Goal: Task Accomplishment & Management: Use online tool/utility

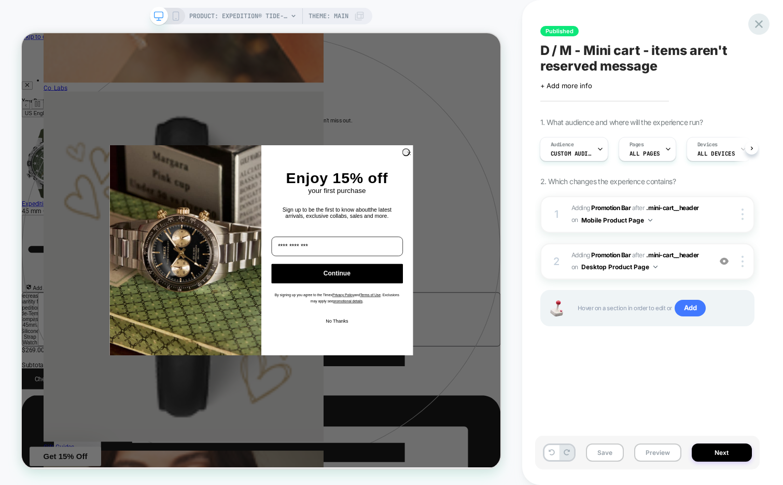
click at [758, 23] on icon at bounding box center [759, 24] width 8 height 8
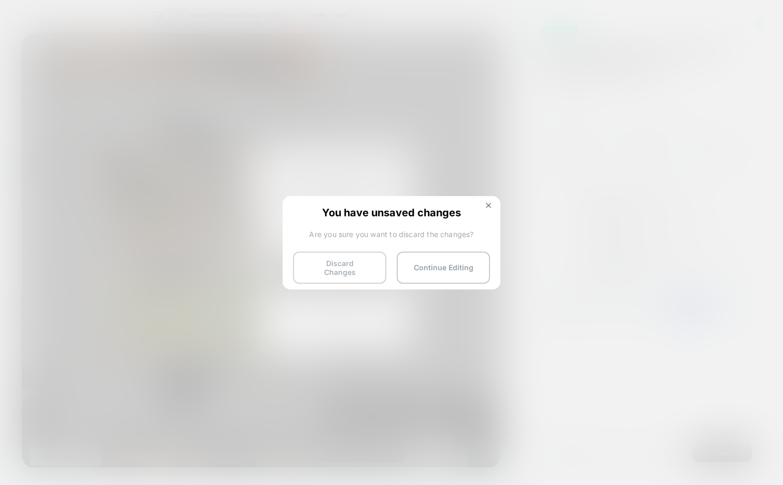
click at [359, 266] on button "Discard Changes" at bounding box center [339, 267] width 93 height 32
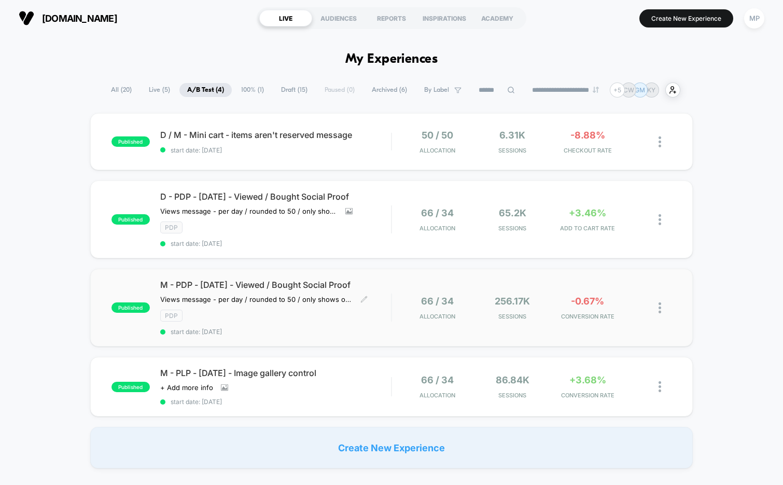
click at [295, 324] on div "M - PDP - Sept25 - Viewed / Bought Social Proof Views message - per day / round…" at bounding box center [275, 307] width 231 height 56
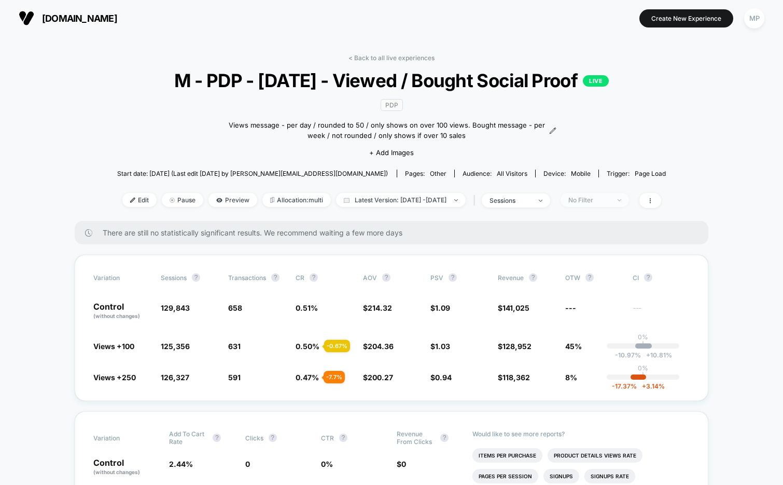
click at [610, 201] on div "No Filter" at bounding box center [588, 200] width 41 height 8
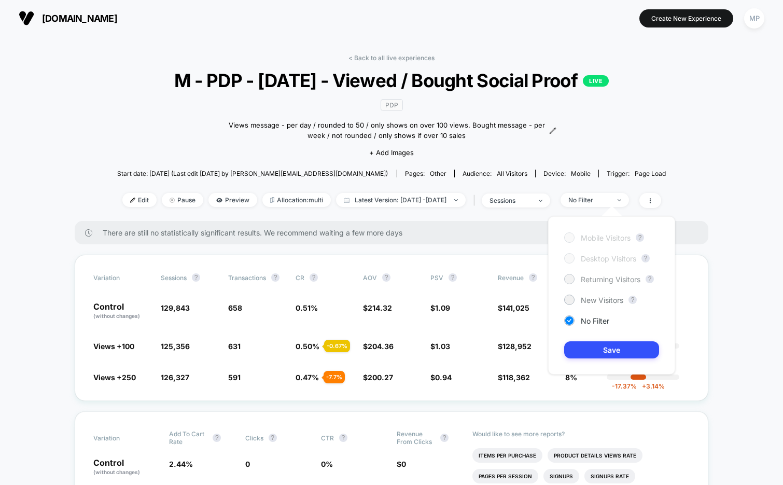
click at [611, 281] on span "Returning Visitors" at bounding box center [611, 279] width 60 height 9
click at [605, 349] on button "Save" at bounding box center [611, 349] width 95 height 17
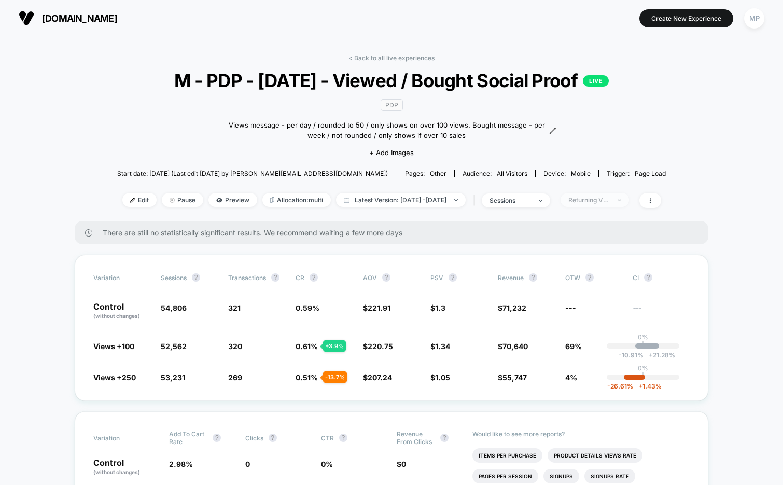
click at [602, 198] on div "Returning Visitors" at bounding box center [588, 200] width 41 height 8
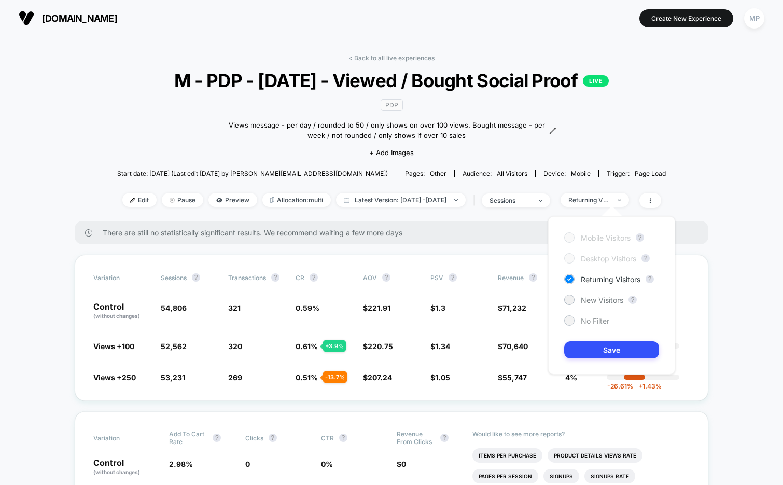
click at [588, 317] on span "No Filter" at bounding box center [595, 320] width 29 height 9
click at [587, 343] on button "Save" at bounding box center [611, 349] width 95 height 17
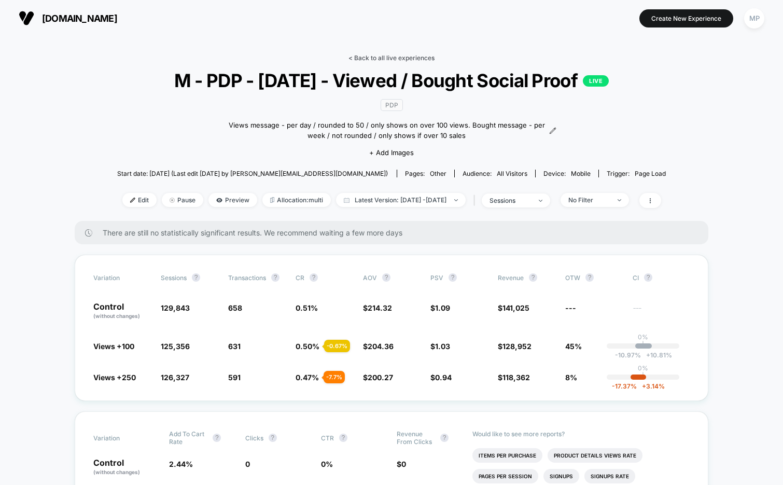
click at [377, 59] on link "< Back to all live experiences" at bounding box center [391, 58] width 86 height 8
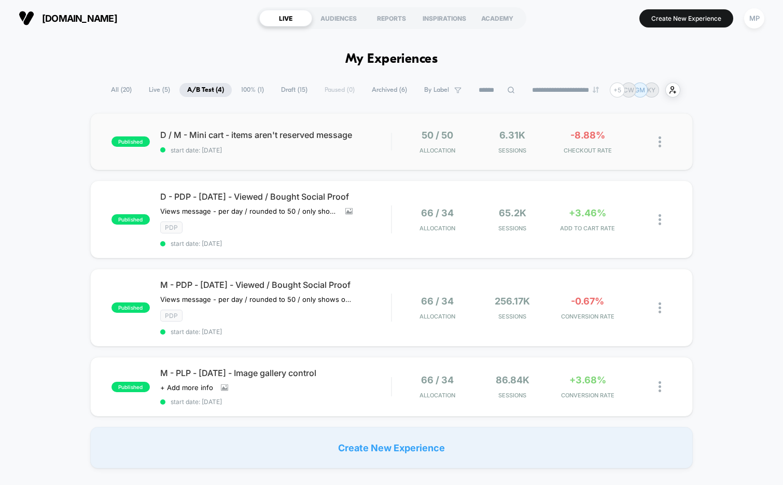
click at [264, 157] on div "published D / M - Mini cart - items aren't reserved message start date: 9/24/20…" at bounding box center [391, 141] width 603 height 57
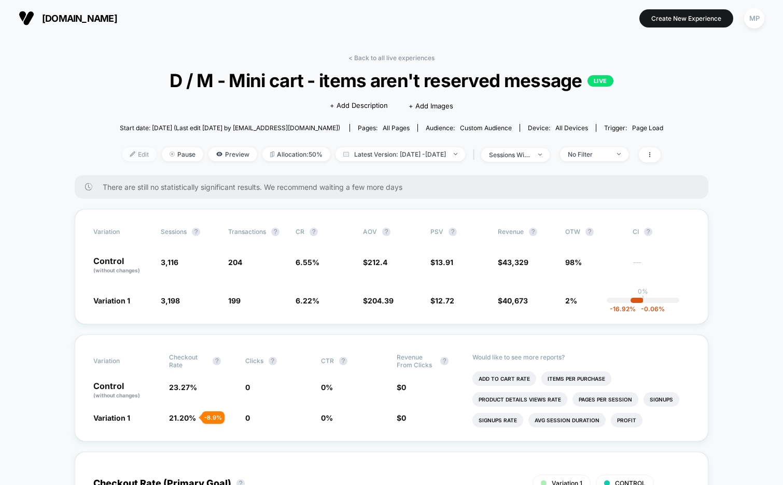
click at [122, 153] on span "Edit" at bounding box center [139, 154] width 34 height 14
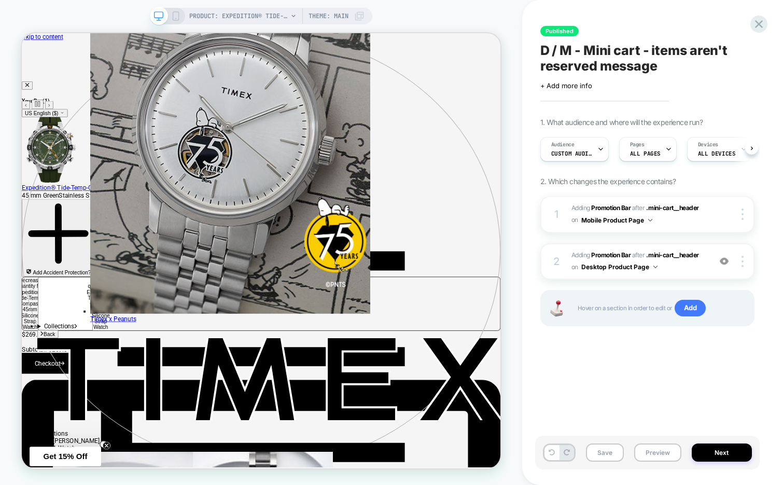
scroll to position [0, 1]
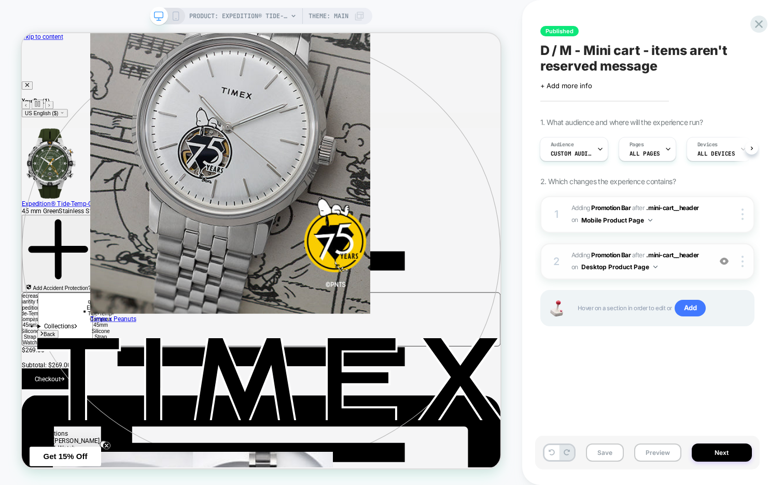
click at [657, 266] on span "#_loomi_addon_1757945159033 Adding Promotion Bar AFTER .mini-cart__header .mini…" at bounding box center [638, 261] width 134 height 24
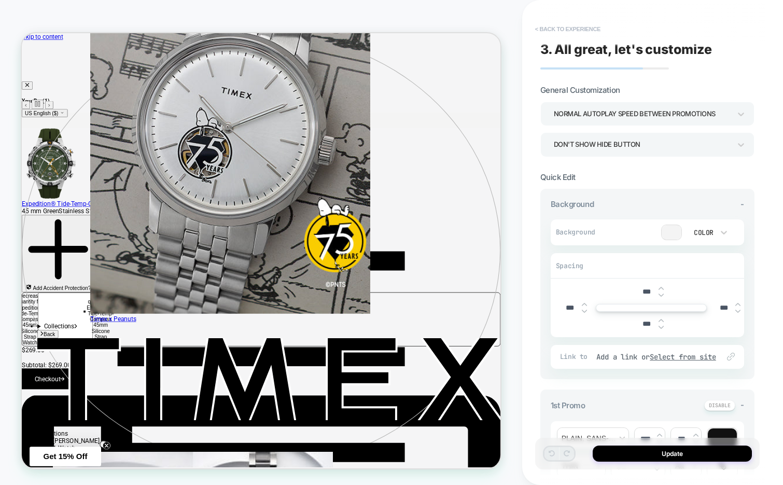
click at [585, 30] on button "< Back to experience" at bounding box center [568, 29] width 76 height 17
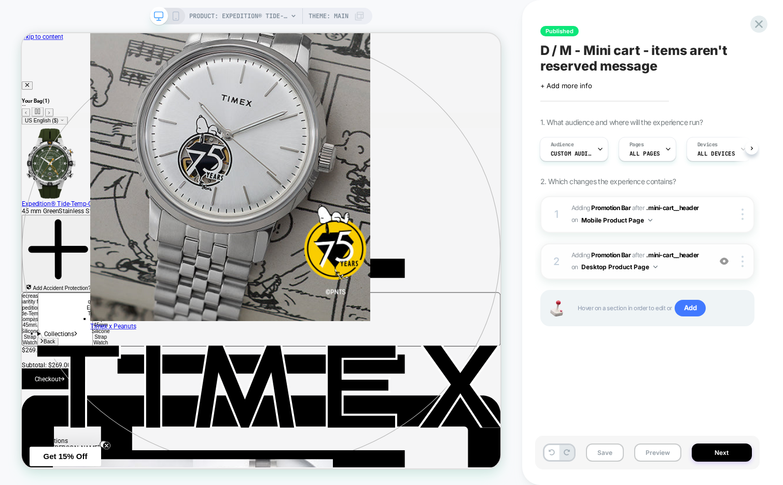
click at [655, 265] on img at bounding box center [655, 266] width 4 height 3
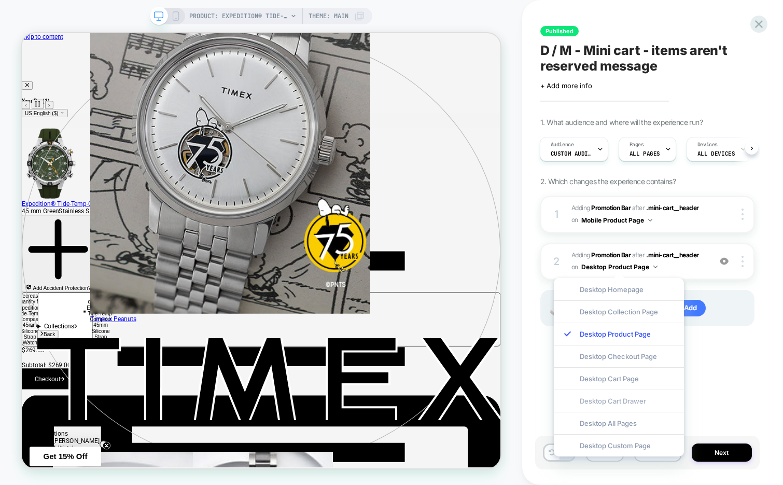
click at [584, 400] on div "Desktop Cart Drawer" at bounding box center [619, 400] width 130 height 22
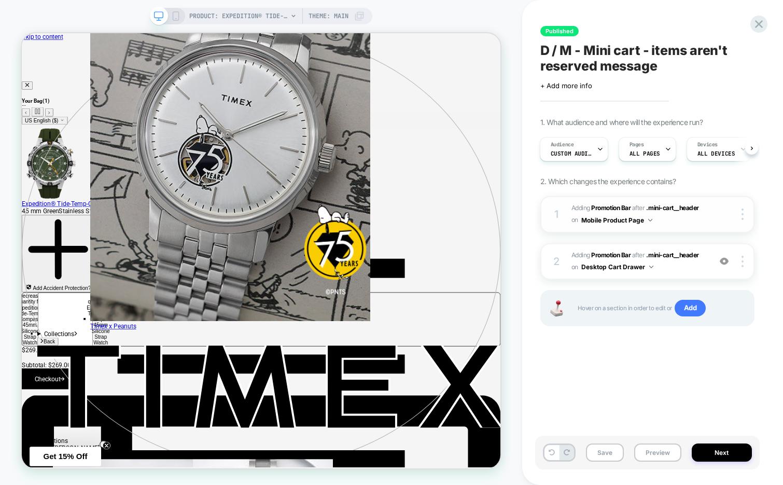
click at [650, 219] on img at bounding box center [650, 220] width 4 height 3
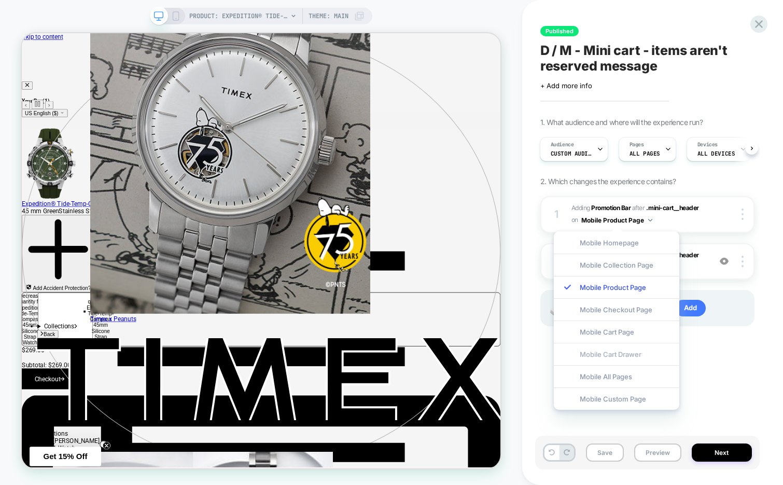
click at [617, 353] on div "Mobile Cart Drawer" at bounding box center [616, 354] width 125 height 22
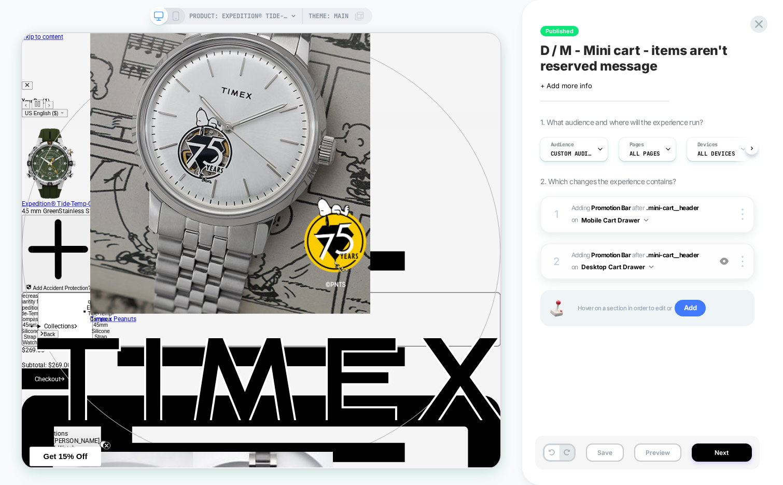
click at [650, 269] on button "Desktop Cart Drawer" at bounding box center [617, 266] width 72 height 13
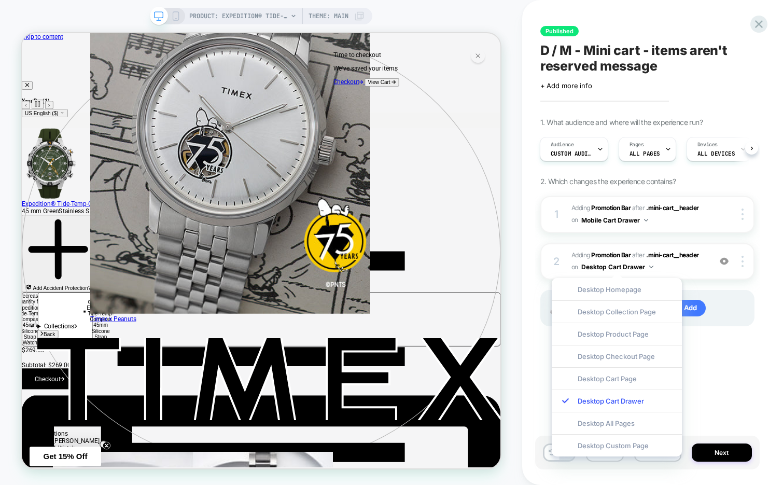
click at [731, 376] on div "Published D / M - Mini cart - items aren't reserved message Click to edit exper…" at bounding box center [647, 242] width 224 height 464
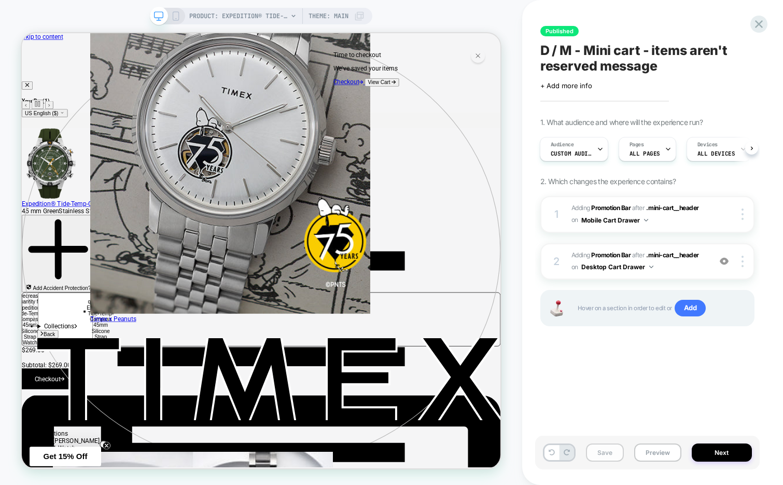
click at [599, 452] on button "Save" at bounding box center [605, 452] width 38 height 18
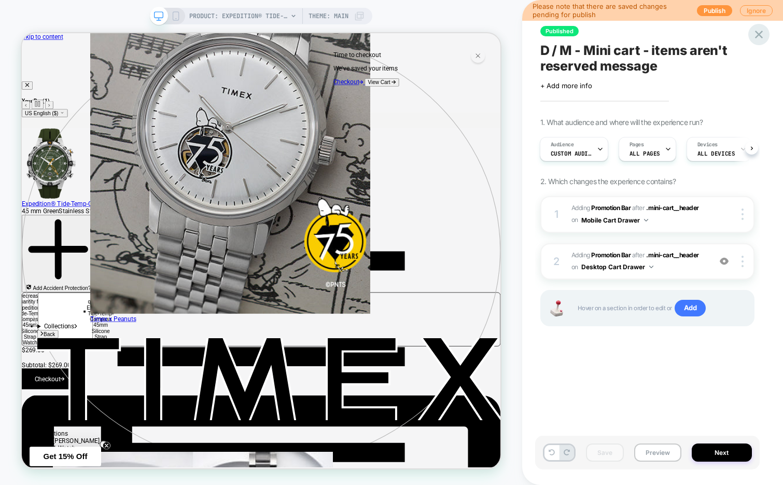
click at [759, 32] on icon at bounding box center [759, 34] width 14 height 14
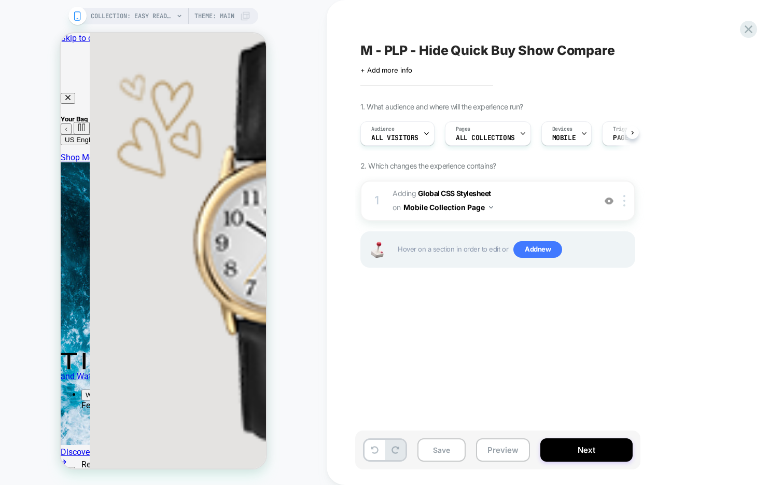
scroll to position [0, 1]
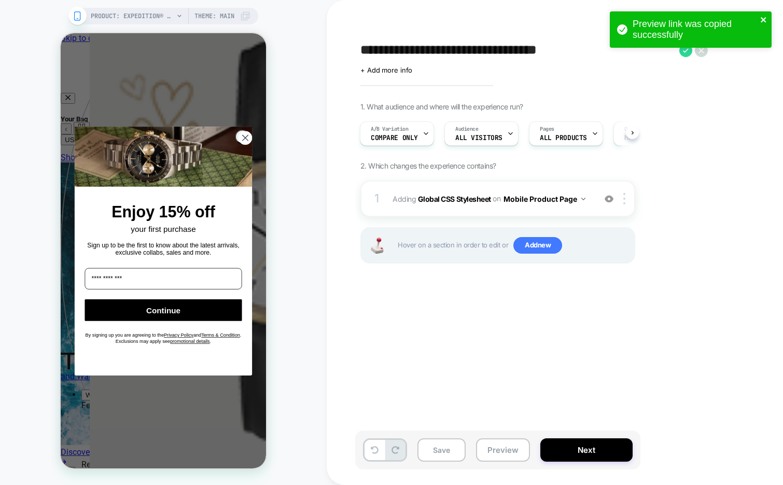
click at [765, 16] on icon "close" at bounding box center [763, 20] width 7 height 8
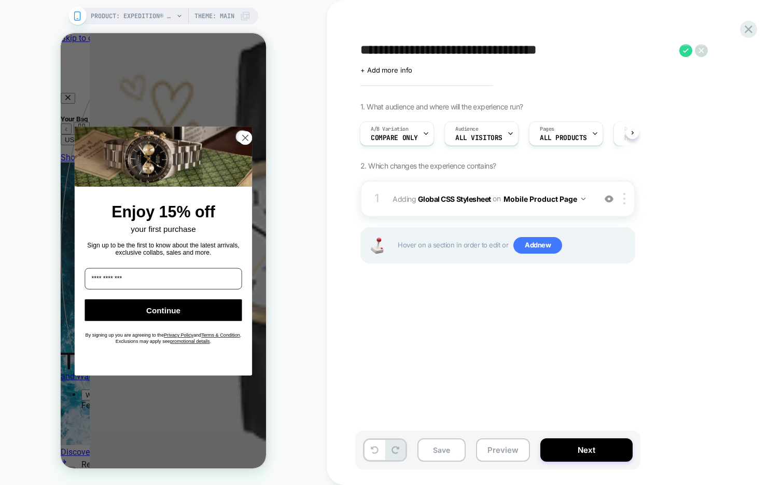
click at [685, 51] on div "Preview link was copied successfully" at bounding box center [691, 32] width 166 height 46
click at [685, 52] on icon at bounding box center [685, 50] width 13 height 13
click at [425, 135] on icon at bounding box center [425, 133] width 7 height 7
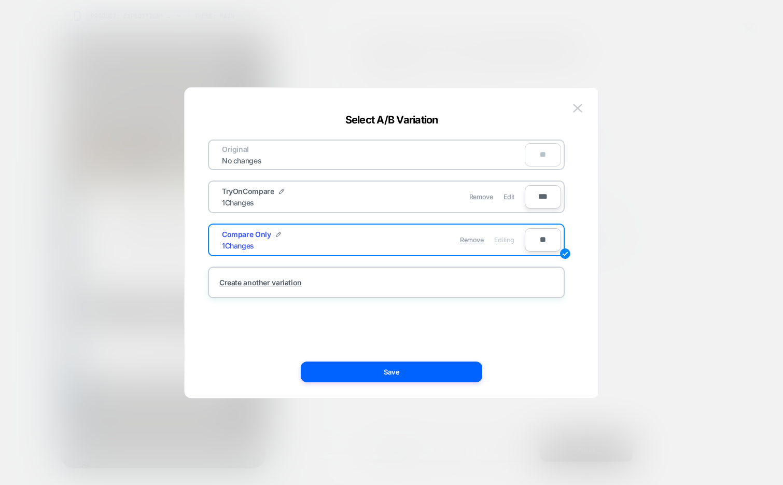
click at [573, 109] on img at bounding box center [577, 108] width 9 height 9
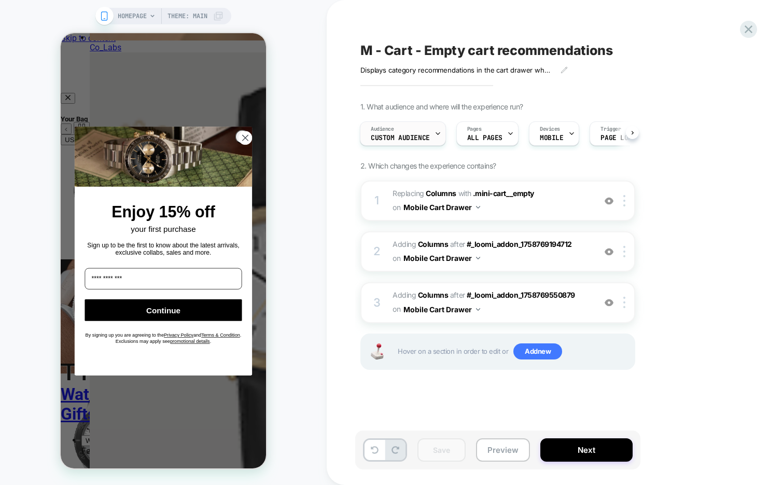
click at [426, 137] on span "Custom Audience" at bounding box center [400, 137] width 59 height 7
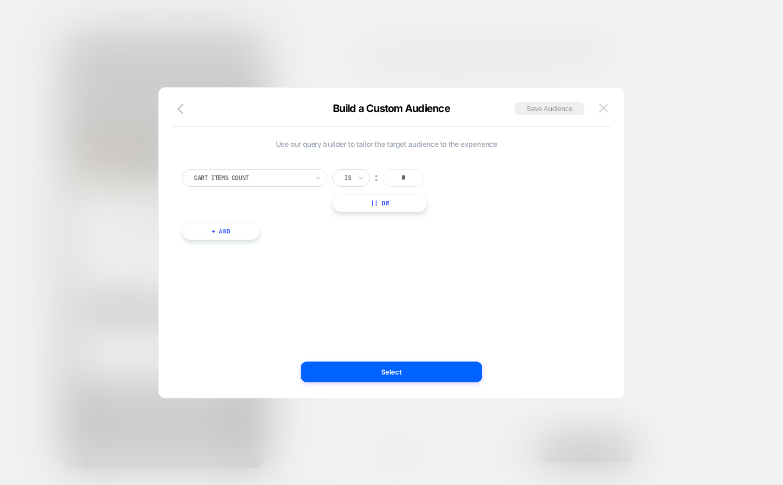
click at [602, 107] on img at bounding box center [603, 108] width 9 height 9
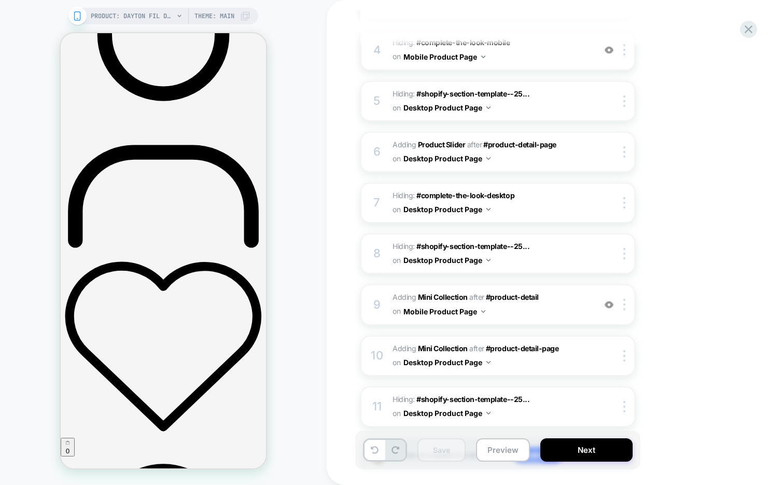
scroll to position [302, 0]
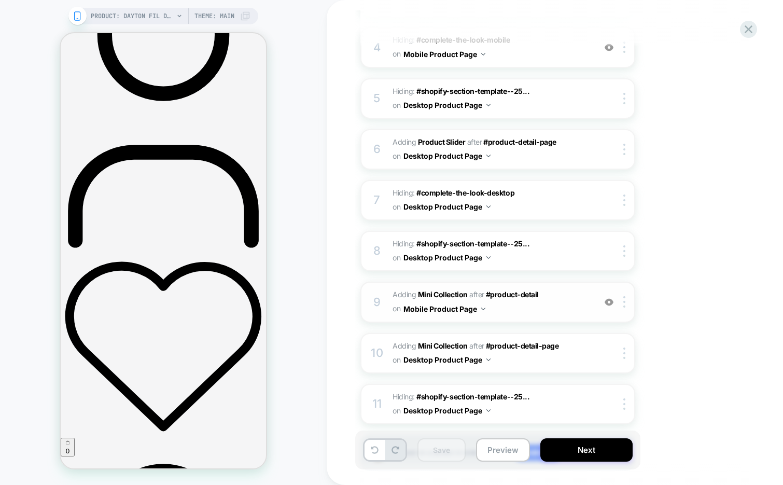
click at [542, 308] on span "#_loomi_addon_1753261952803_dup1758766430 Adding Mini Collection AFTER #product…" at bounding box center [491, 302] width 198 height 28
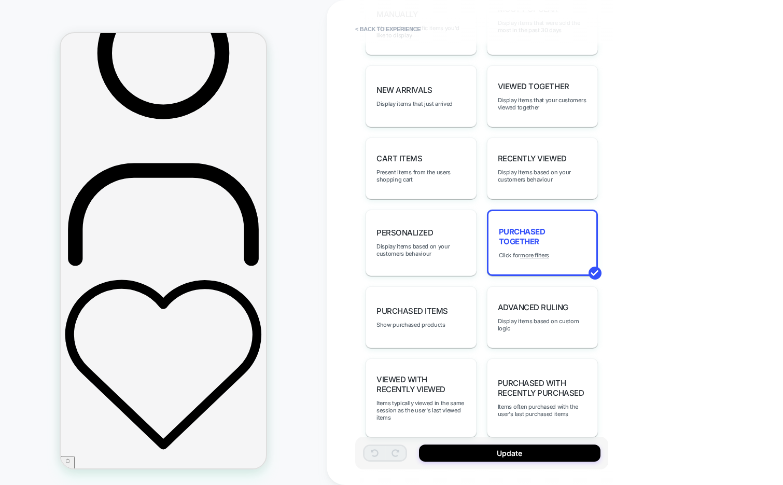
scroll to position [629, 0]
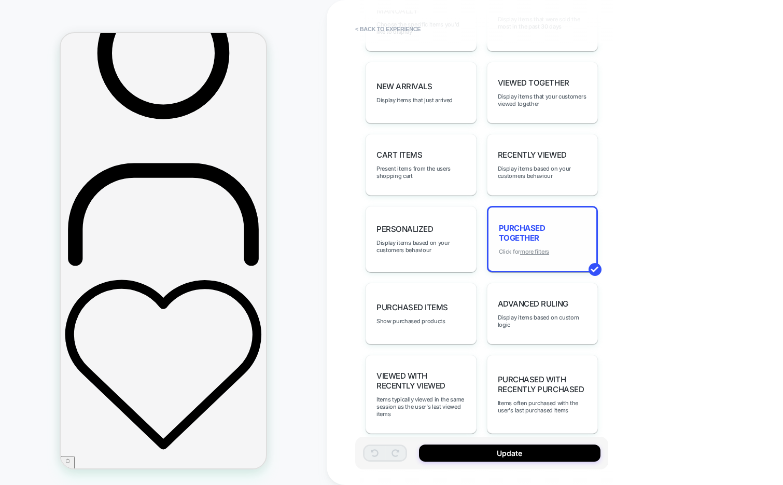
click at [541, 248] on u "more filters" at bounding box center [534, 251] width 29 height 7
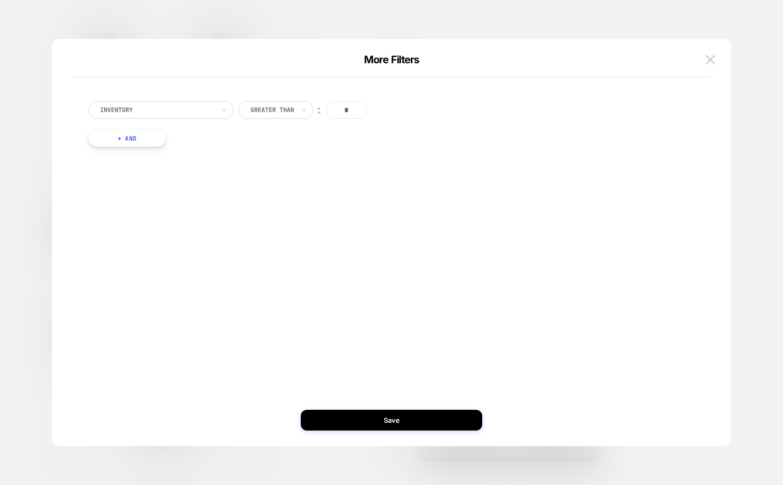
click at [132, 139] on button "+ And" at bounding box center [127, 138] width 78 height 18
click at [368, 152] on div at bounding box center [384, 148] width 114 height 9
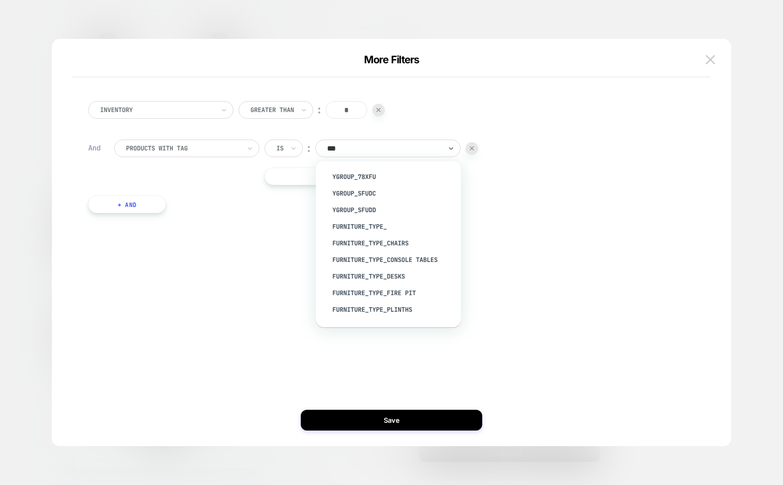
type input "****"
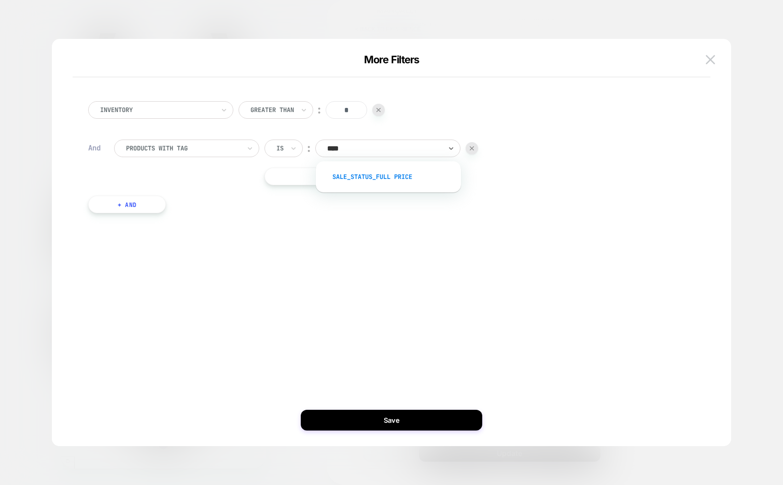
click at [441, 177] on div "sale_status_Full Price" at bounding box center [393, 176] width 135 height 17
click at [382, 150] on div at bounding box center [384, 148] width 114 height 9
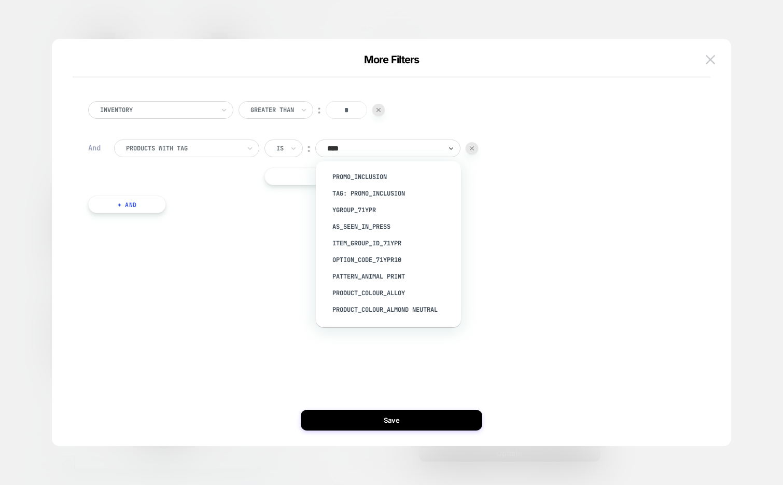
type input "*****"
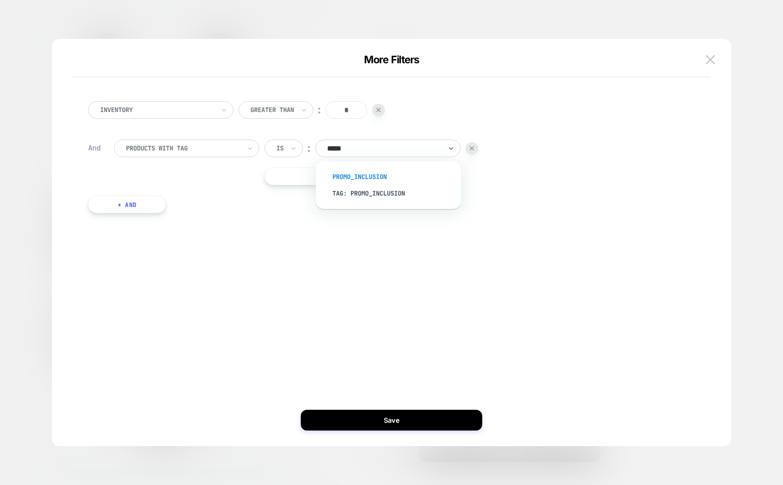
click at [359, 172] on div "Promo_Inclusion" at bounding box center [393, 176] width 135 height 17
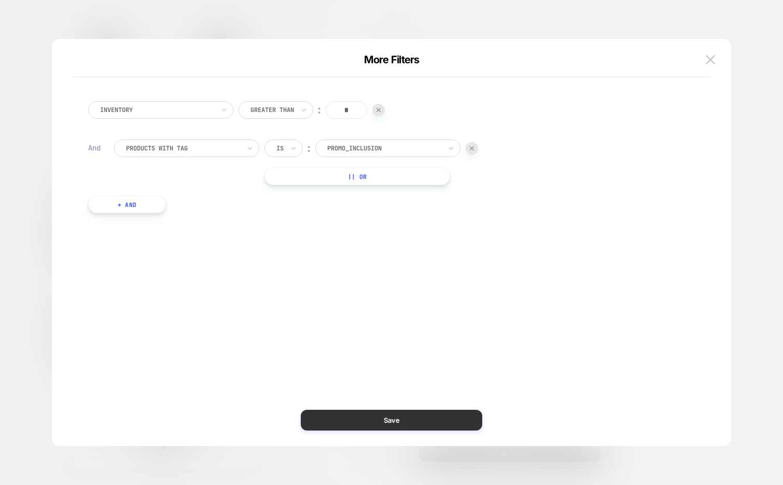
click at [398, 420] on button "Save" at bounding box center [391, 420] width 181 height 21
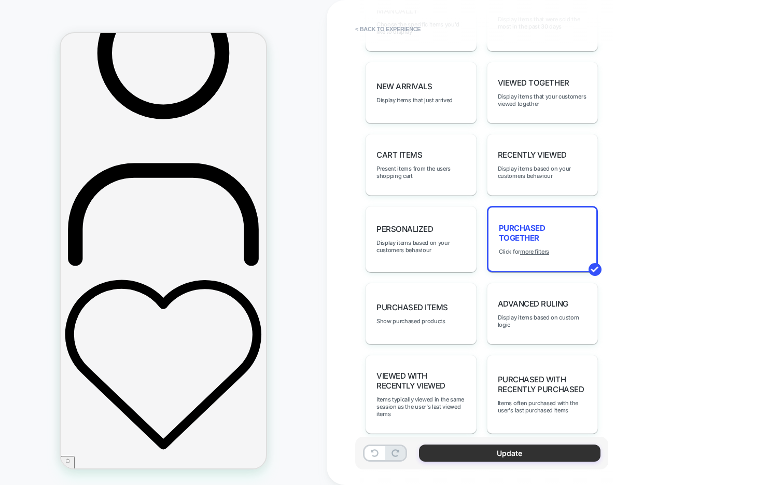
click at [453, 452] on button "Update" at bounding box center [509, 452] width 181 height 17
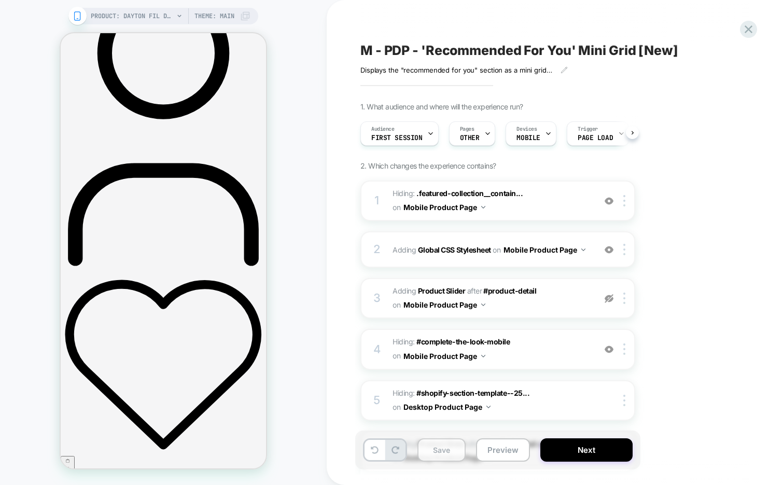
scroll to position [0, 1]
click at [448, 452] on button "Save" at bounding box center [441, 449] width 48 height 23
click at [581, 448] on button "Next" at bounding box center [586, 449] width 92 height 23
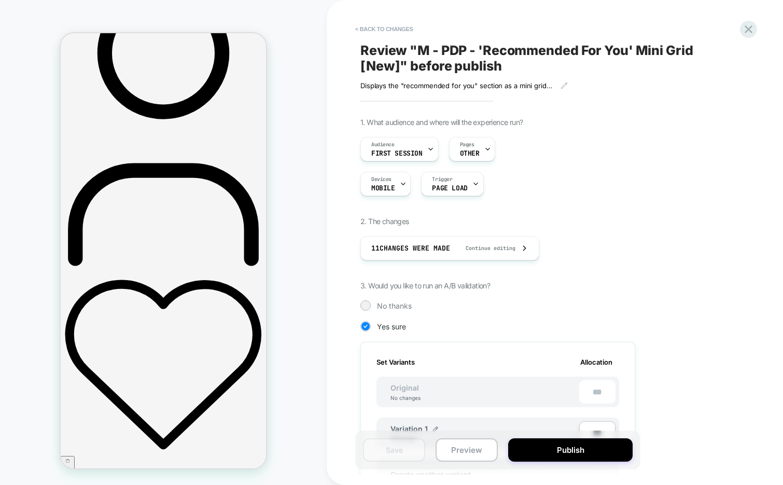
scroll to position [0, 1]
click at [565, 453] on button "Publish" at bounding box center [570, 449] width 124 height 23
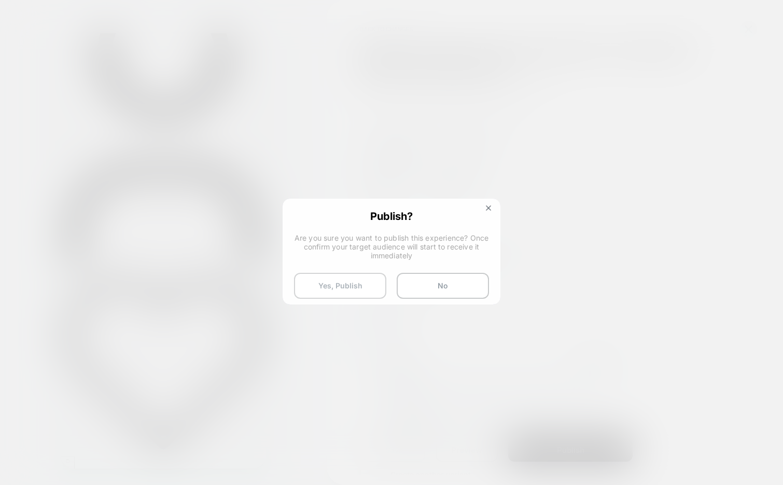
click at [326, 287] on button "Yes, Publish" at bounding box center [340, 286] width 92 height 26
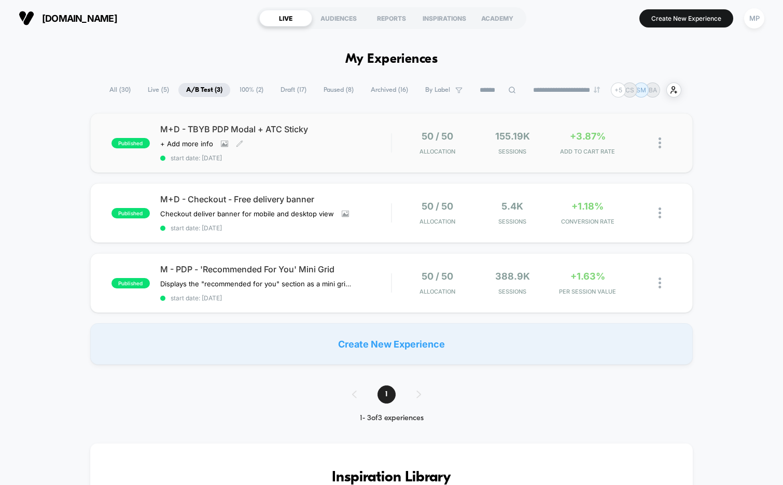
click at [317, 157] on span "start date: [DATE]" at bounding box center [275, 158] width 231 height 8
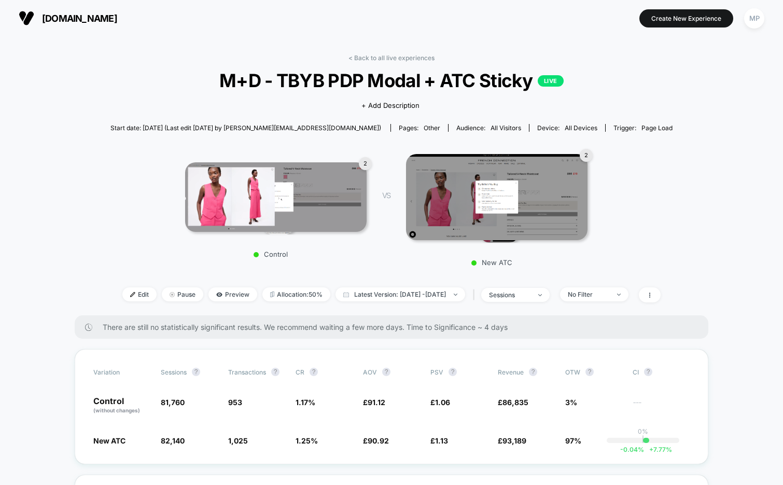
click at [385, 57] on link "< Back to all live experiences" at bounding box center [391, 58] width 86 height 8
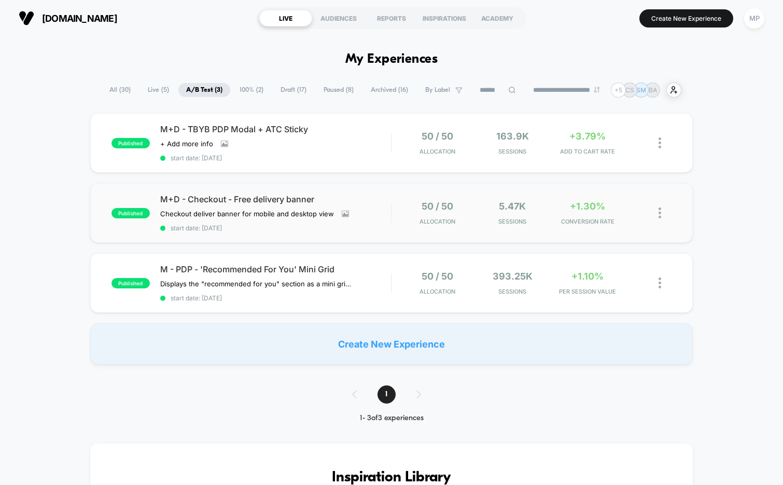
click at [285, 230] on div "published M+D - Checkout - Free delivery banner Checkout deliver banner for mob…" at bounding box center [391, 213] width 603 height 60
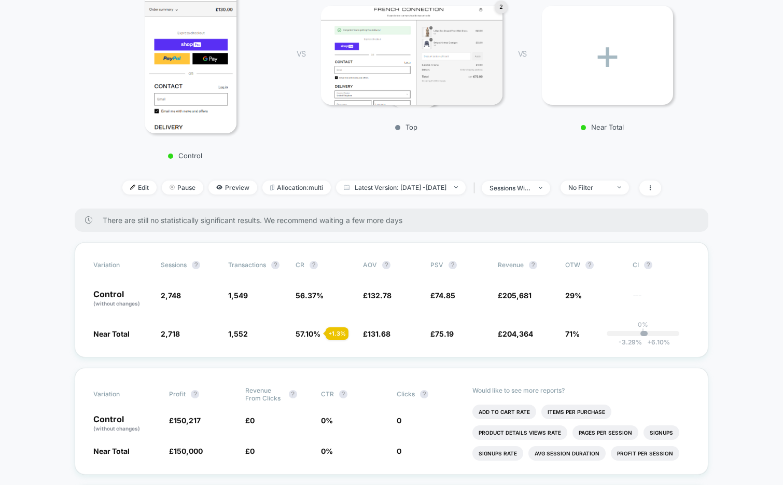
scroll to position [178, 0]
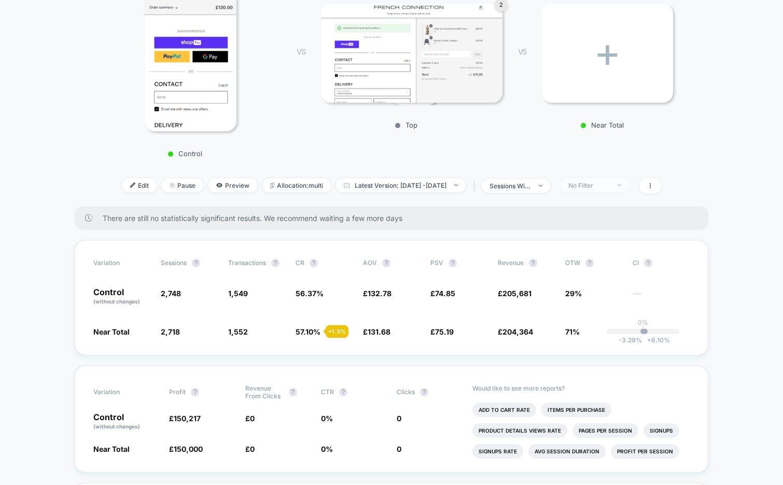
click at [609, 179] on span "No Filter" at bounding box center [594, 185] width 68 height 14
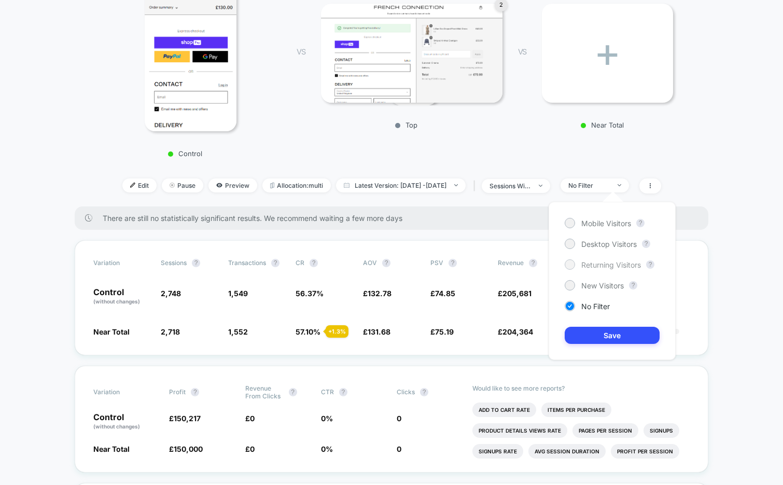
click at [611, 261] on span "Returning Visitors" at bounding box center [611, 264] width 60 height 9
click at [609, 337] on button "Save" at bounding box center [612, 335] width 95 height 17
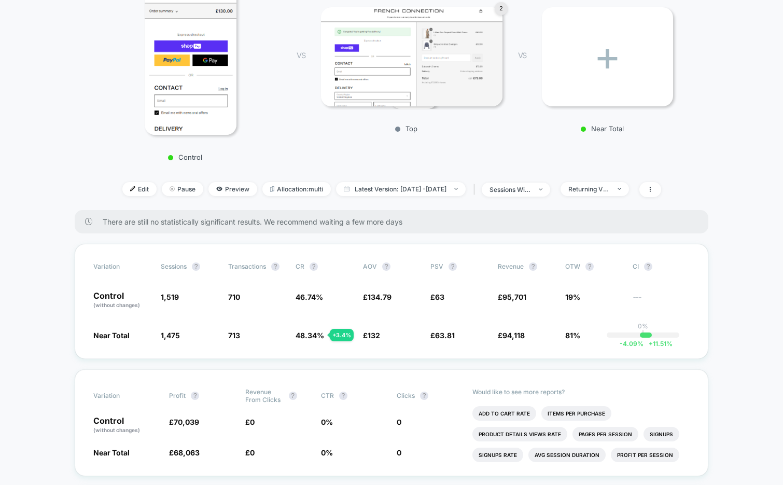
scroll to position [171, 0]
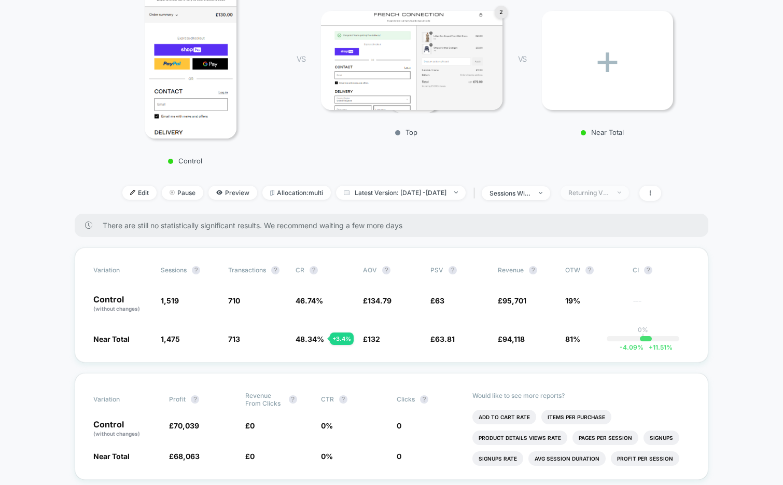
click at [629, 193] on span "Returning Visitors" at bounding box center [594, 193] width 68 height 14
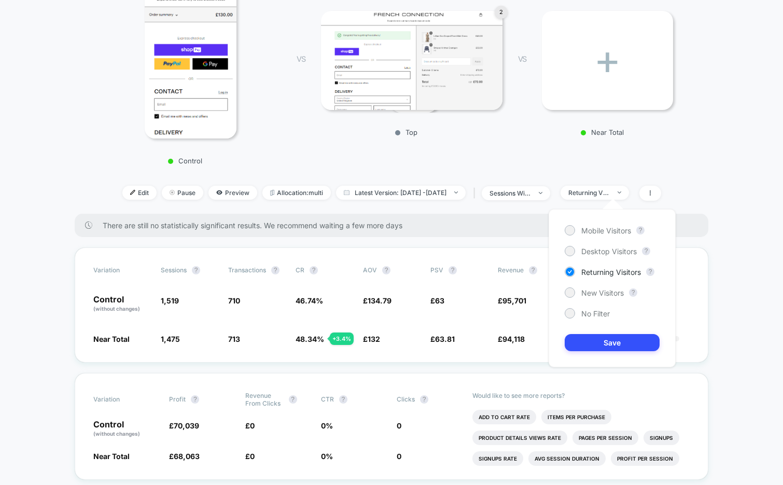
click at [594, 307] on div "Mobile Visitors ? Desktop Visitors ? Returning Visitors ? New Visitors ? No Fil…" at bounding box center [611, 288] width 127 height 158
click at [594, 315] on span "No Filter" at bounding box center [595, 313] width 29 height 9
click at [596, 348] on button "Save" at bounding box center [612, 342] width 95 height 17
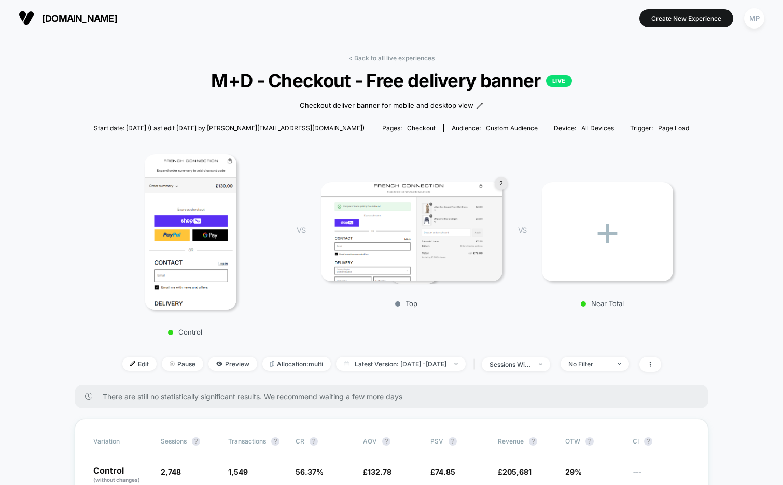
click at [376, 55] on link "< Back to all live experiences" at bounding box center [391, 58] width 86 height 8
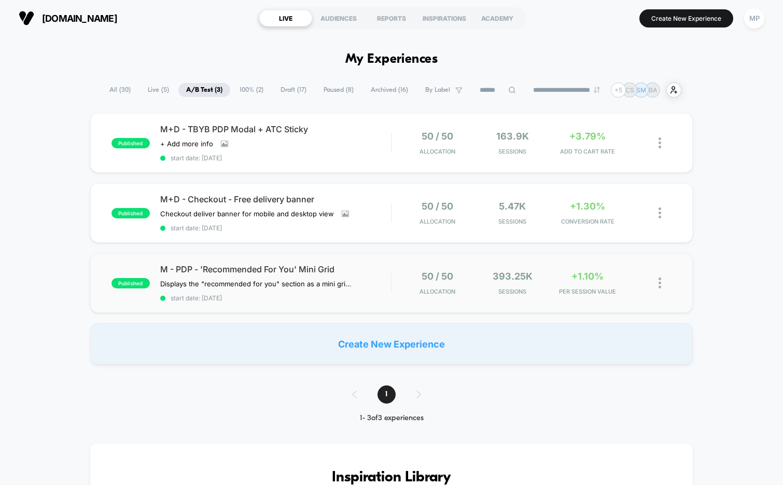
click at [283, 301] on div "published M - PDP - 'Recommended For You' Mini Grid Displays the "recommended f…" at bounding box center [391, 283] width 603 height 60
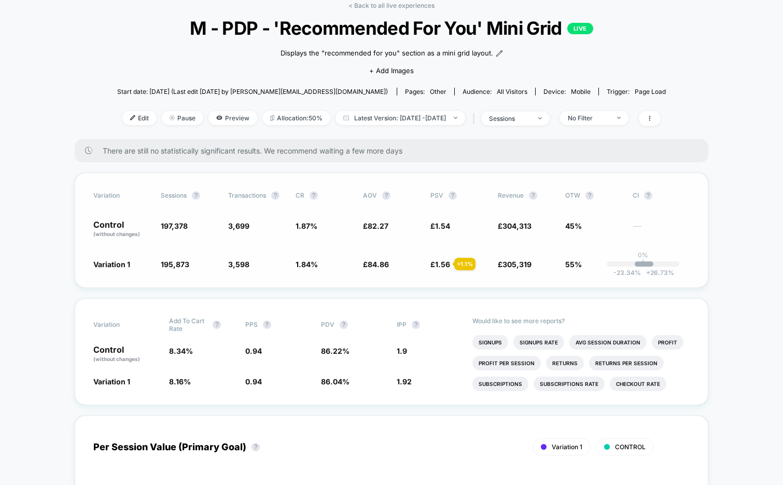
scroll to position [54, 0]
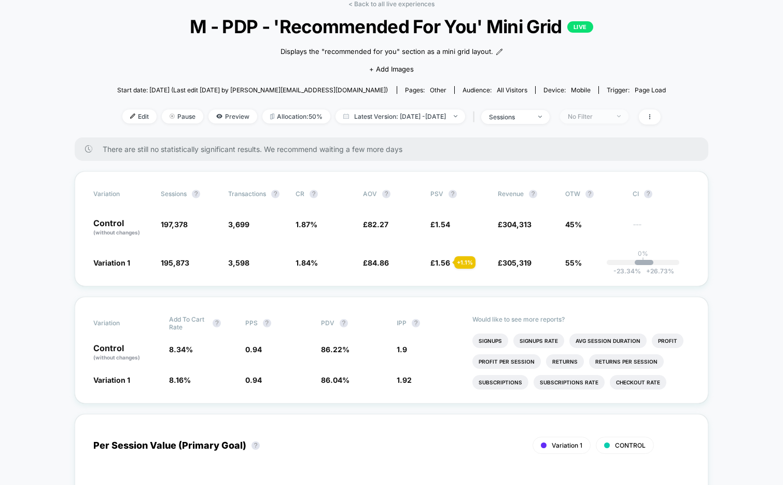
click at [606, 114] on div "No Filter" at bounding box center [588, 116] width 41 height 8
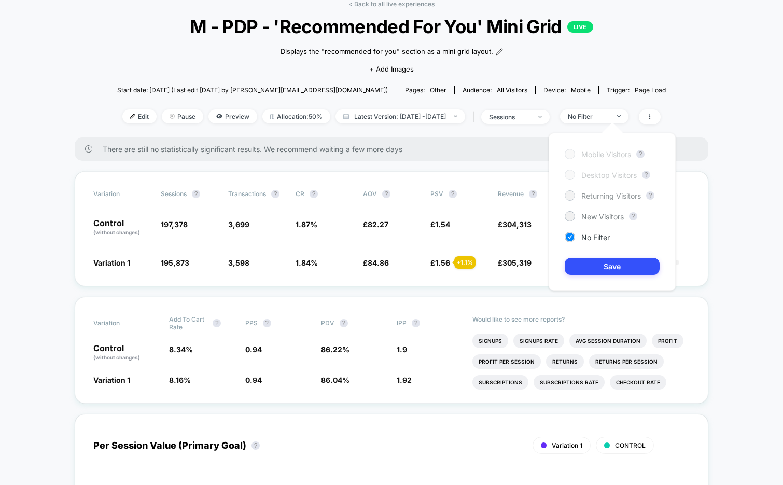
click at [603, 198] on span "Returning Visitors" at bounding box center [611, 195] width 60 height 9
click at [595, 271] on button "Save" at bounding box center [612, 266] width 95 height 17
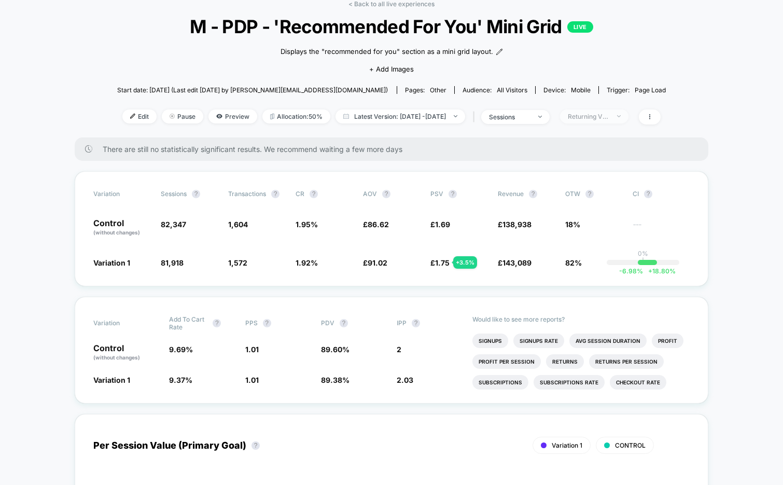
click at [600, 113] on div "Returning Visitors" at bounding box center [588, 116] width 41 height 8
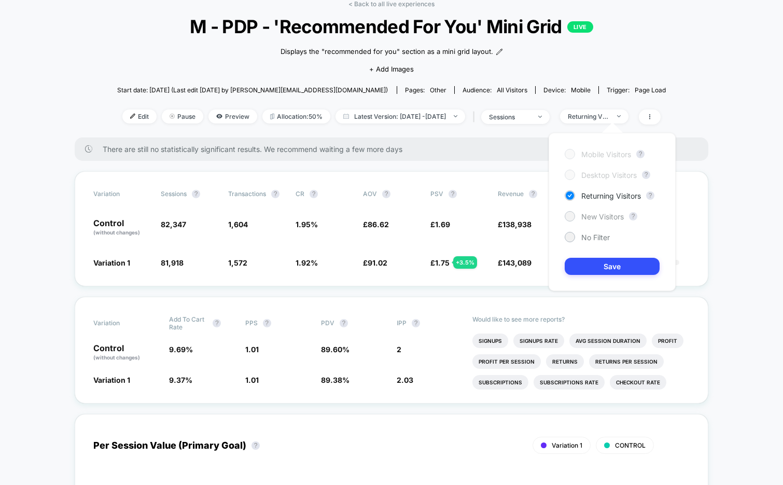
click at [583, 215] on span "New Visitors" at bounding box center [602, 216] width 43 height 9
click at [580, 267] on button "Save" at bounding box center [612, 266] width 95 height 17
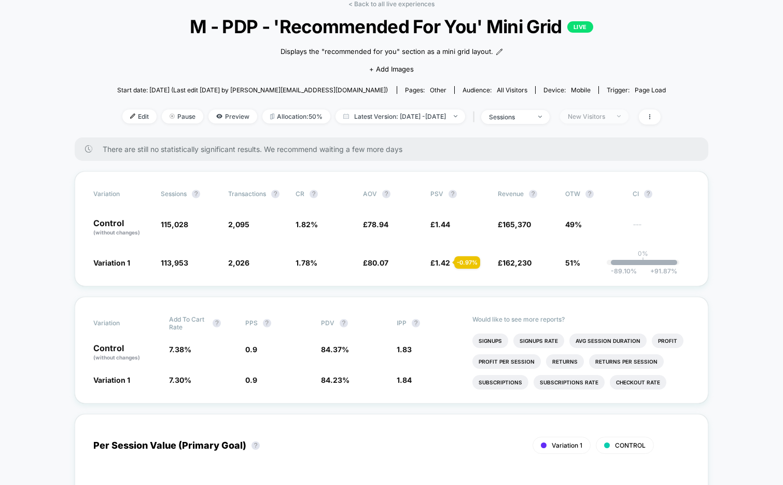
click at [607, 115] on div "New Visitors" at bounding box center [588, 116] width 41 height 8
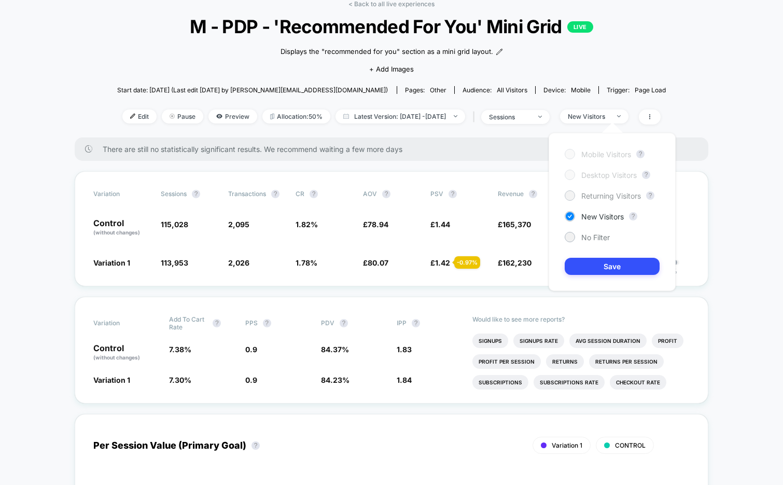
click at [591, 194] on span "Returning Visitors" at bounding box center [611, 195] width 60 height 9
click at [588, 264] on button "Save" at bounding box center [612, 266] width 95 height 17
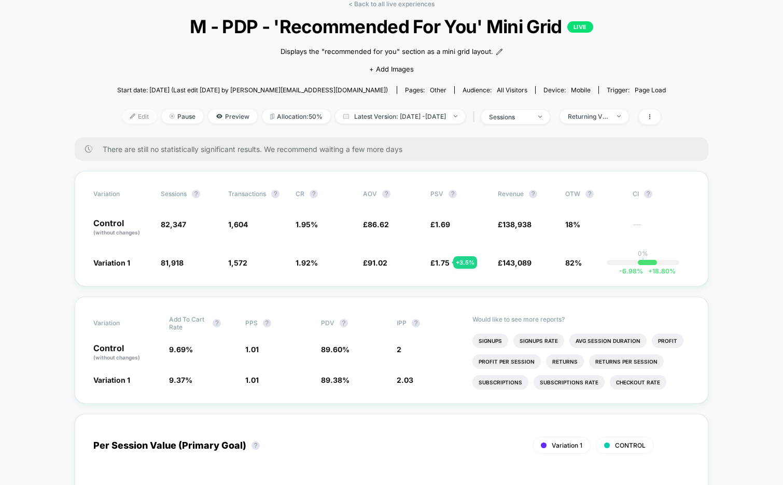
click at [122, 114] on span "Edit" at bounding box center [139, 116] width 34 height 14
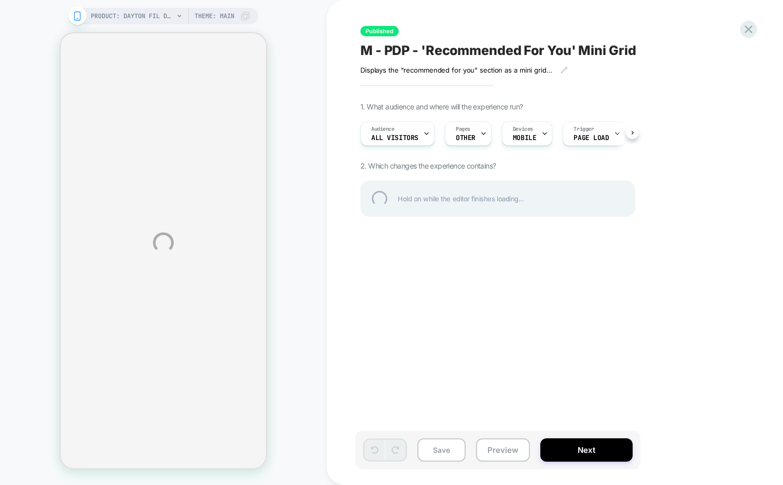
click at [634, 48] on div "M - PDP - 'Recommended For You' Mini Grid" at bounding box center [549, 51] width 378 height 16
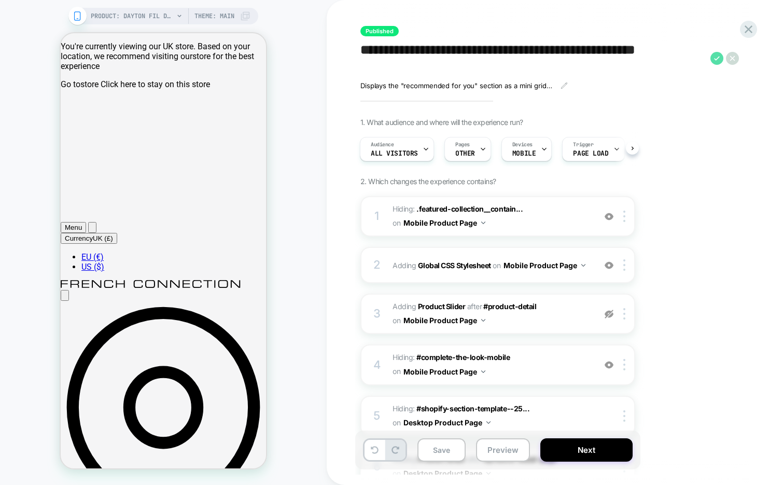
type textarea "**********"
click at [717, 59] on icon at bounding box center [716, 58] width 13 height 13
click at [747, 125] on button "Yes" at bounding box center [740, 127] width 51 height 16
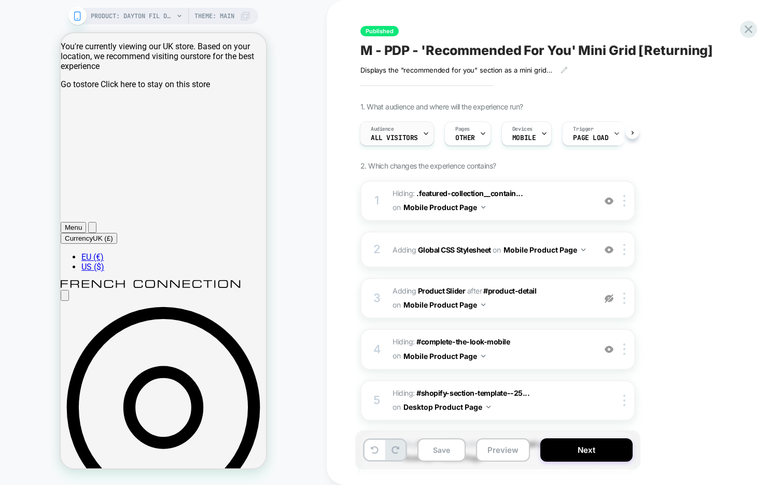
click at [398, 134] on span "All Visitors" at bounding box center [394, 137] width 47 height 7
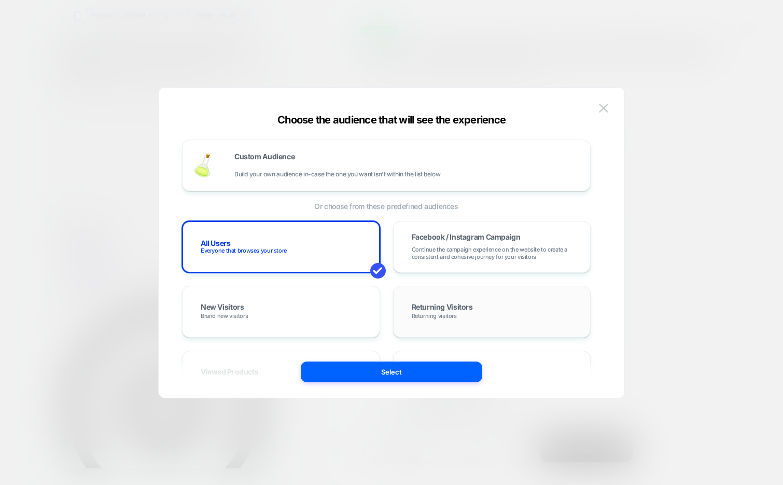
click at [470, 298] on div "Returning Visitors Returning visitors" at bounding box center [492, 312] width 176 height 30
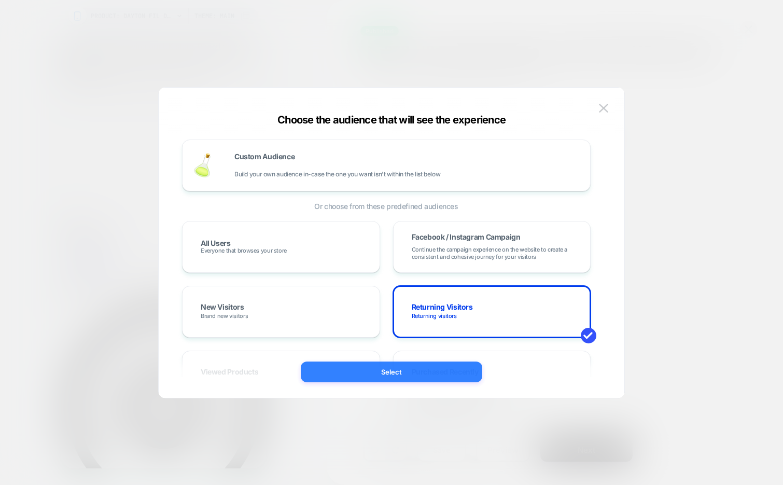
click at [431, 373] on button "Select" at bounding box center [391, 371] width 181 height 21
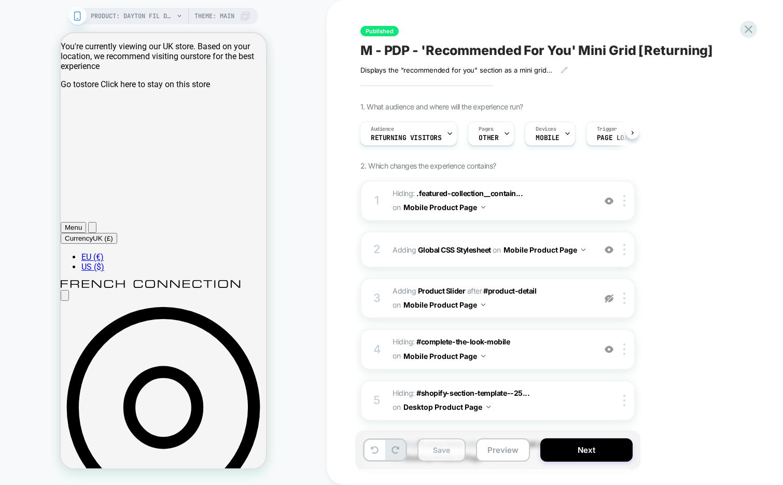
click at [436, 450] on button "Save" at bounding box center [441, 449] width 48 height 23
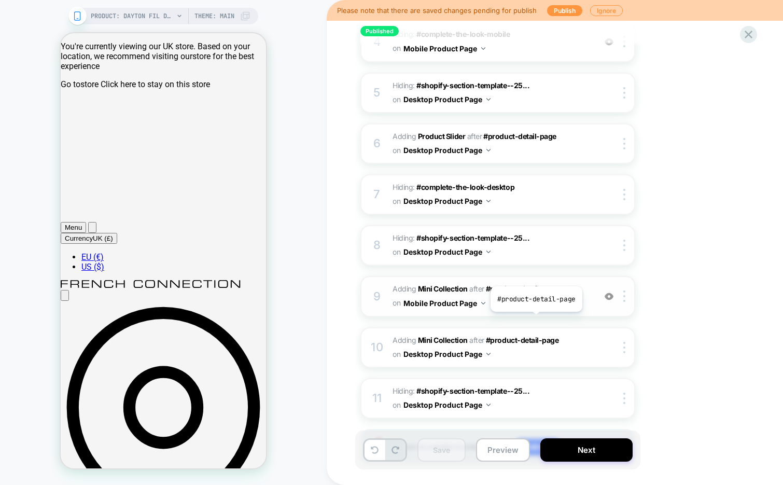
scroll to position [325, 0]
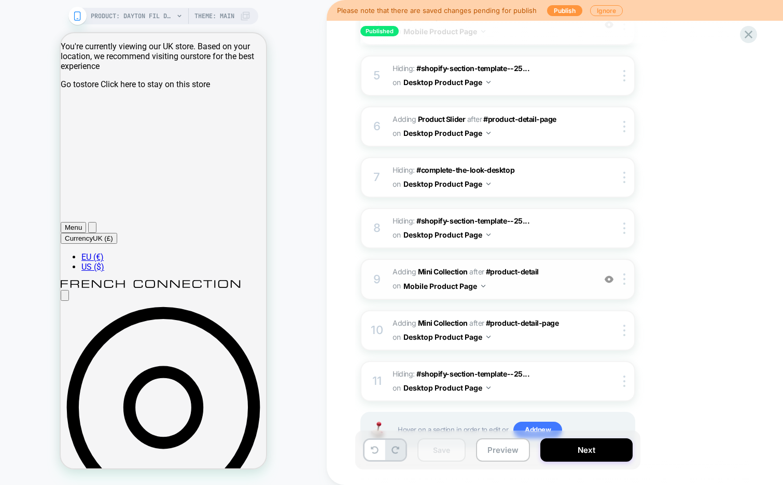
click at [536, 288] on span "#_loomi_addon_1753261952803 Adding Mini Collection AFTER #product-detail #produ…" at bounding box center [491, 279] width 198 height 28
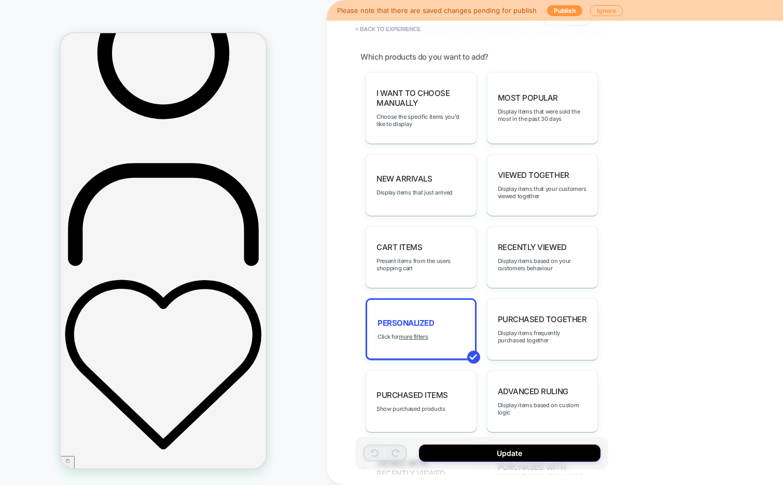
scroll to position [548, 0]
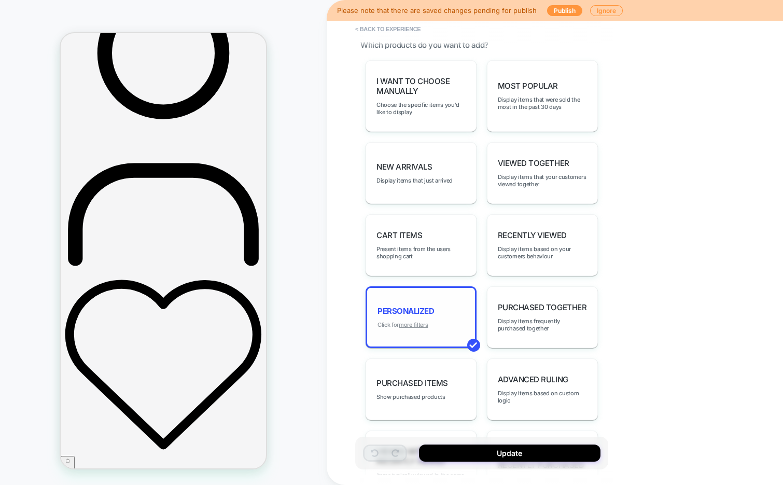
click at [412, 321] on u "more filters" at bounding box center [413, 324] width 29 height 7
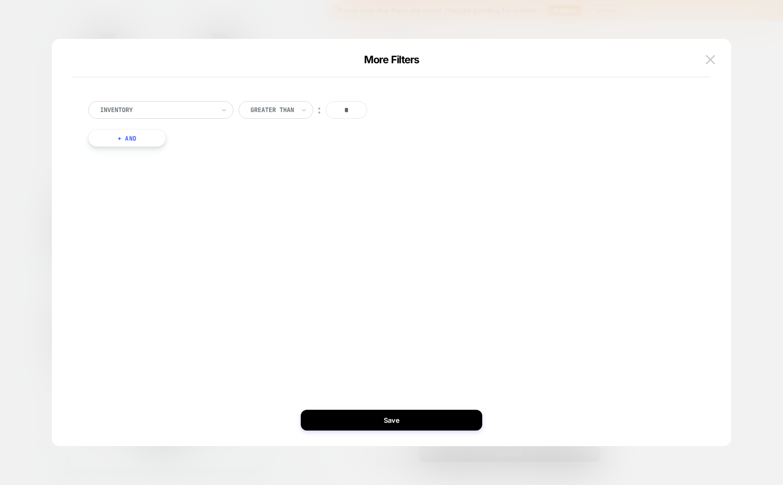
click at [114, 147] on div "Inventory Greater Than ︰ * + And" at bounding box center [386, 124] width 607 height 77
click at [120, 136] on button "+ And" at bounding box center [127, 138] width 78 height 18
click at [350, 148] on div at bounding box center [384, 148] width 114 height 9
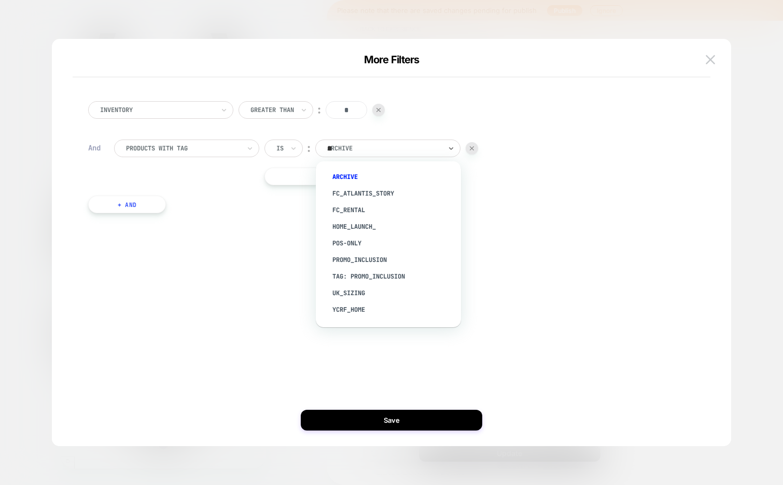
type input "*****"
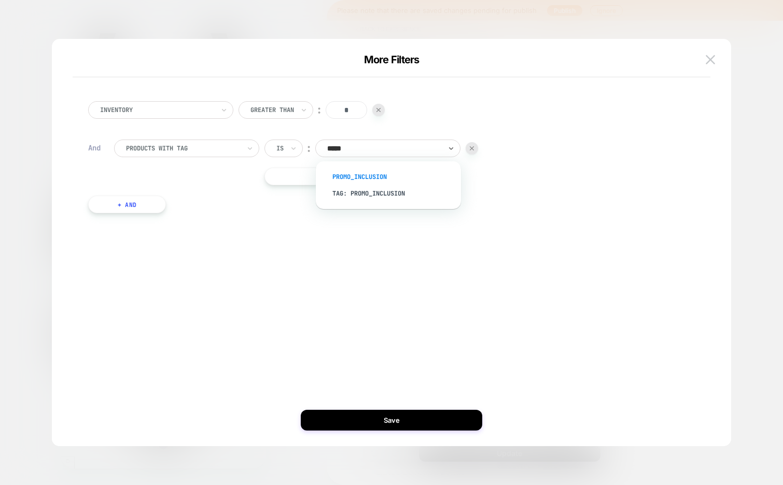
click at [367, 171] on div "Promo_Inclusion" at bounding box center [393, 176] width 135 height 17
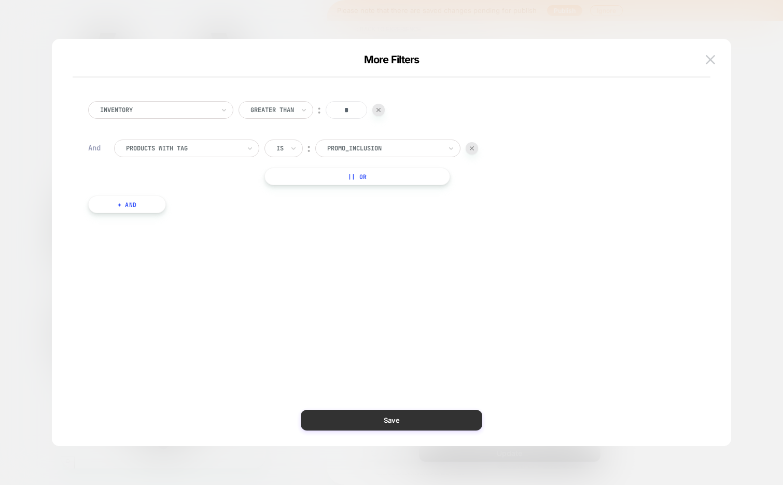
click at [438, 425] on button "Save" at bounding box center [391, 420] width 181 height 21
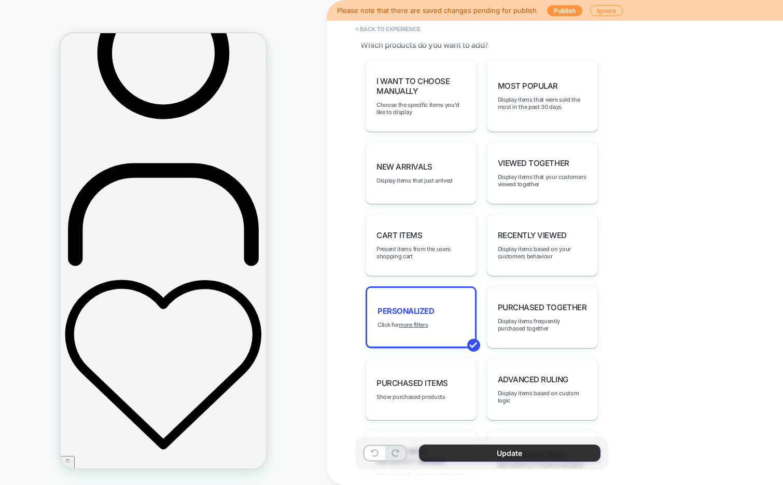
click at [491, 446] on button "Update" at bounding box center [509, 452] width 181 height 17
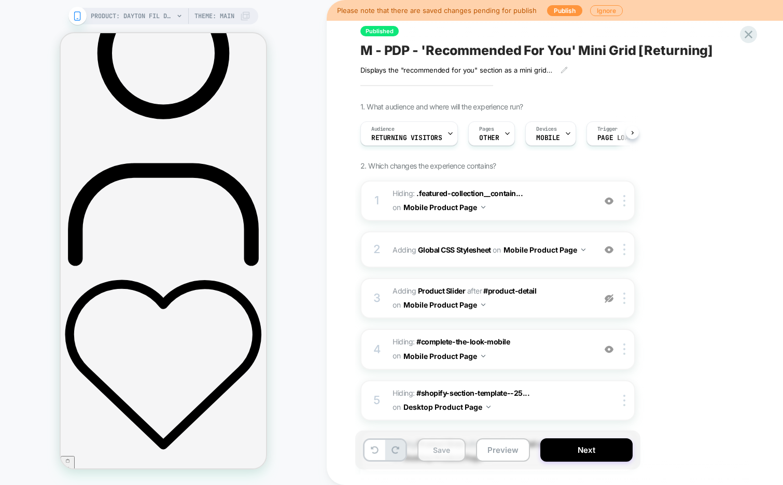
scroll to position [0, 1]
click at [448, 455] on button "Save" at bounding box center [441, 449] width 48 height 23
click at [580, 449] on button "Next" at bounding box center [586, 449] width 92 height 23
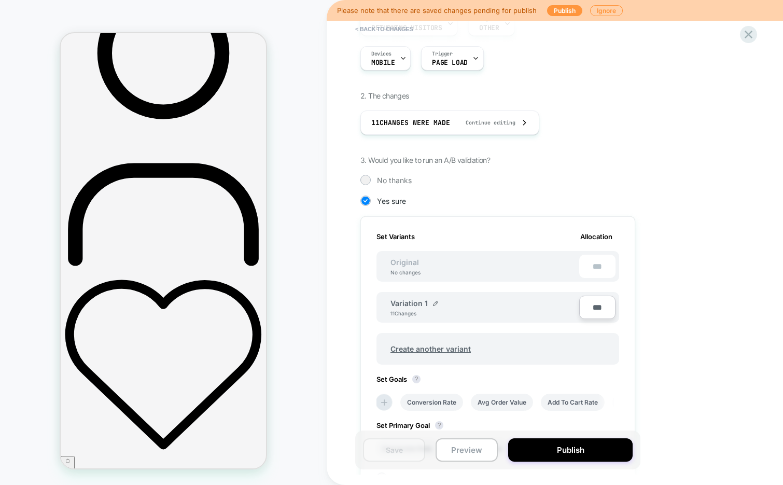
scroll to position [144, 0]
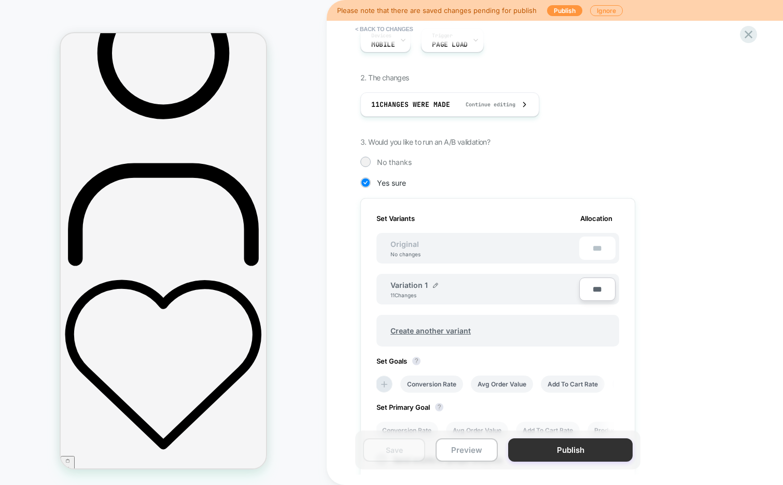
click at [549, 453] on button "Publish" at bounding box center [570, 449] width 124 height 23
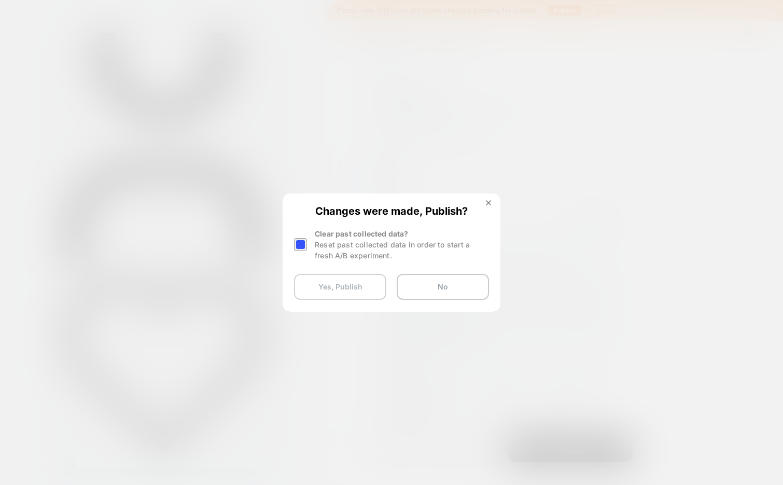
click at [343, 284] on button "Yes, Publish" at bounding box center [340, 287] width 92 height 26
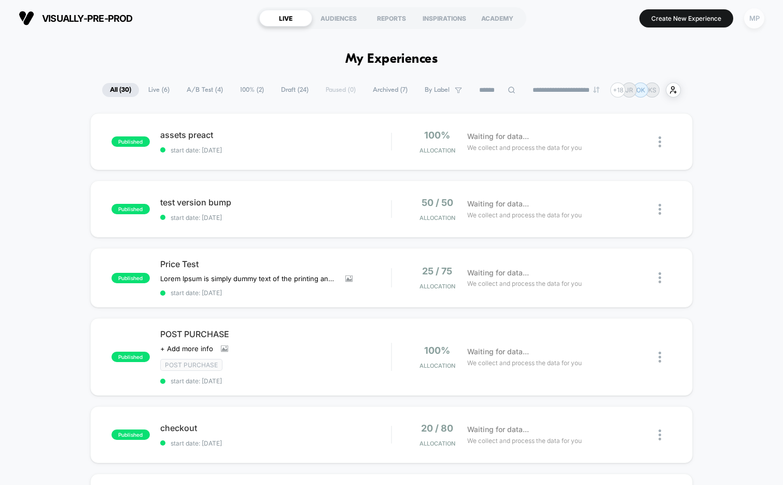
click at [757, 16] on div "MP" at bounding box center [754, 18] width 20 height 20
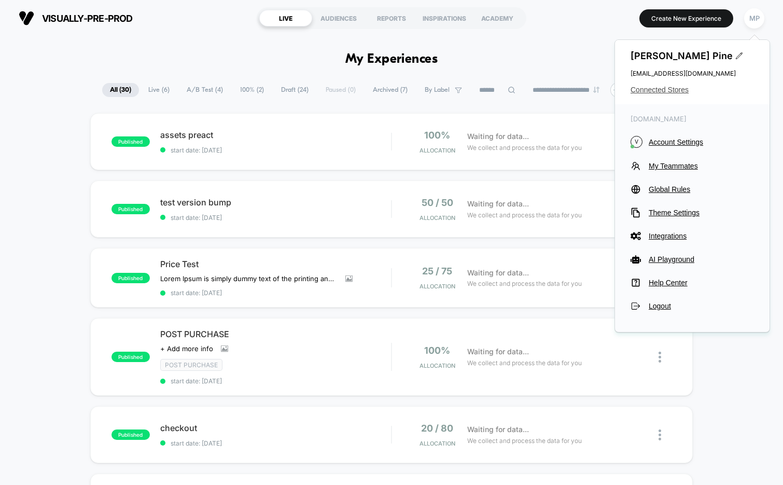
click at [664, 87] on span "Connected Stores" at bounding box center [691, 90] width 123 height 8
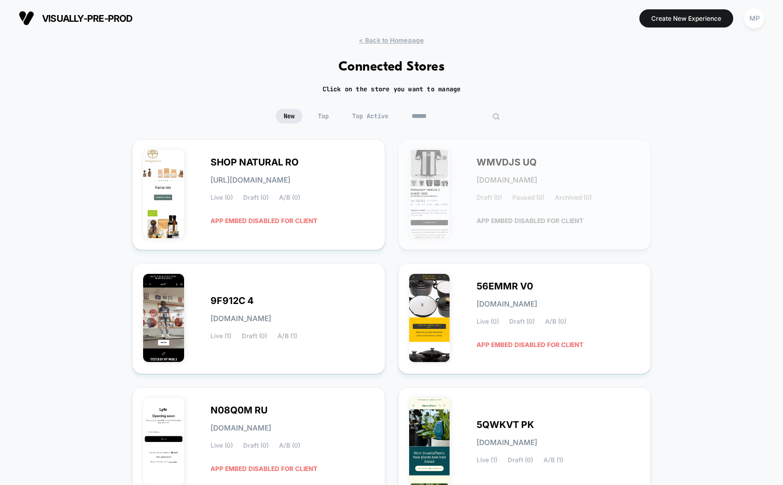
click at [451, 116] on input at bounding box center [456, 116] width 104 height 15
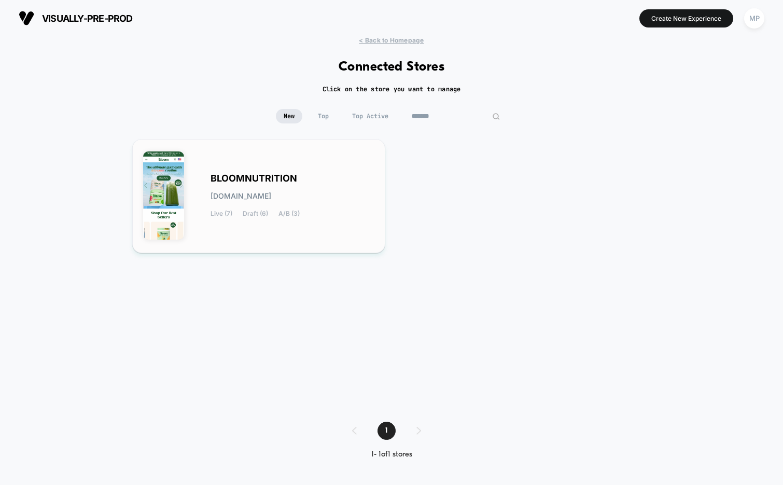
type input "*******"
click at [254, 181] on span "BLOOMNUTRITION" at bounding box center [253, 178] width 87 height 7
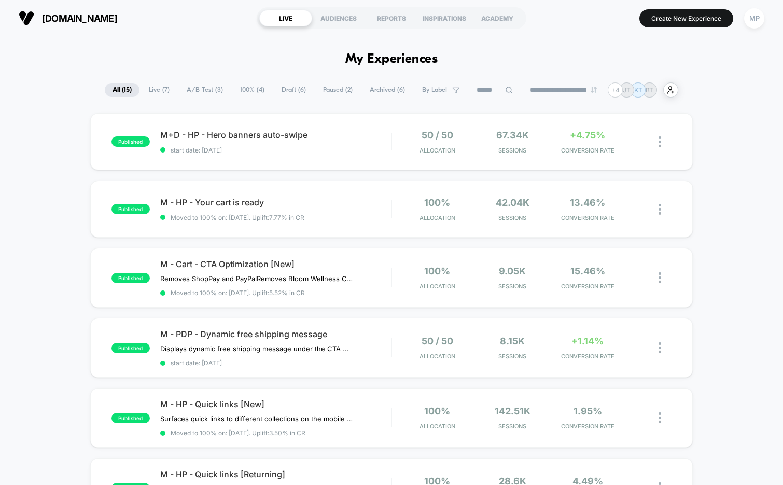
click at [200, 93] on span "A/B Test ( 3 )" at bounding box center [205, 90] width 52 height 14
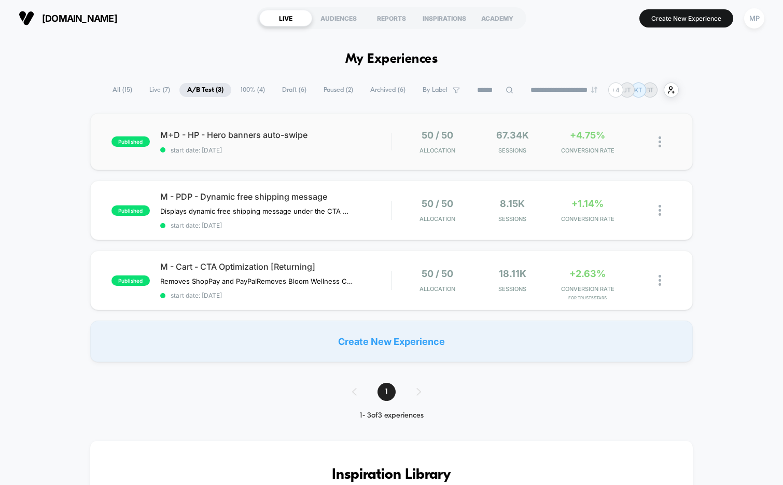
click at [274, 159] on div "published M+D - HP - Hero banners auto-swipe start date: 9/10/2025 50 / 50 Allo…" at bounding box center [391, 141] width 603 height 57
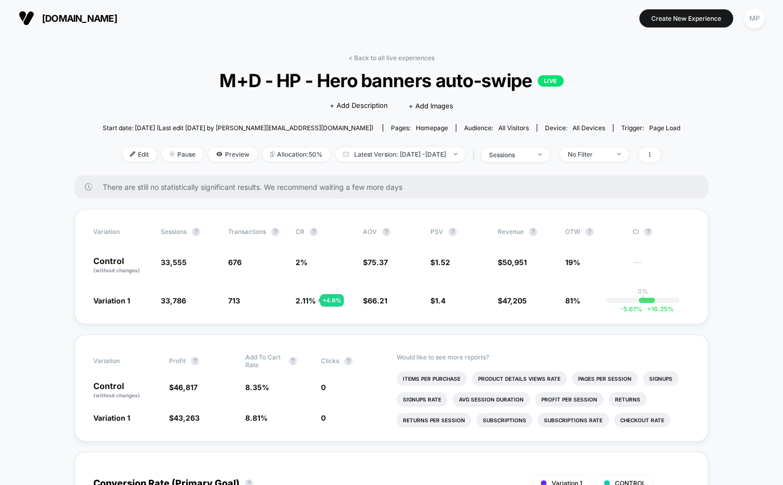
click at [290, 79] on span "M+D - HP - Hero banners auto-swipe LIVE" at bounding box center [391, 80] width 519 height 22
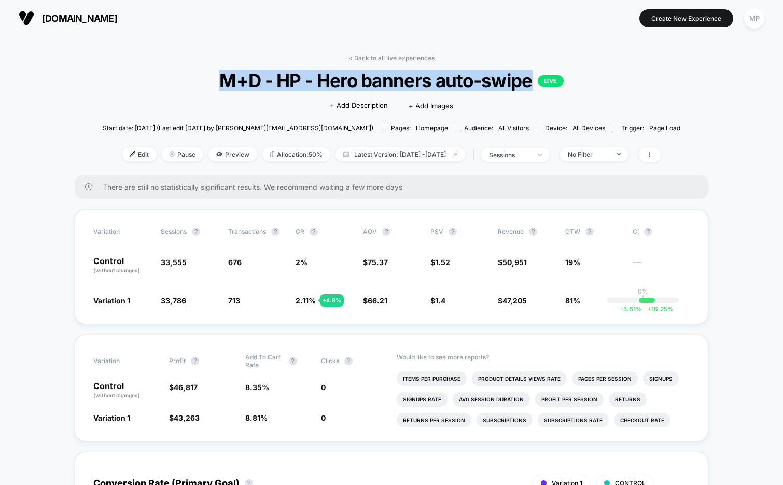
copy span "M+D - HP - Hero banners auto-swipe"
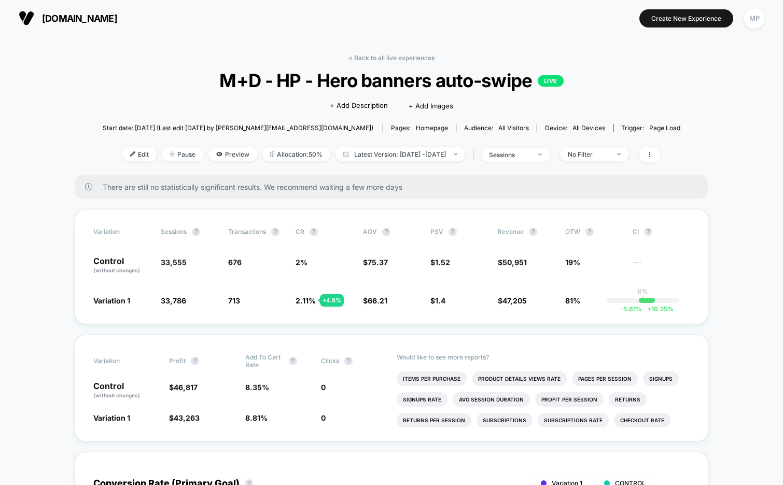
click at [162, 75] on span "M+D - HP - Hero banners auto-swipe LIVE" at bounding box center [391, 80] width 519 height 22
click at [528, 156] on div "sessions" at bounding box center [509, 155] width 41 height 8
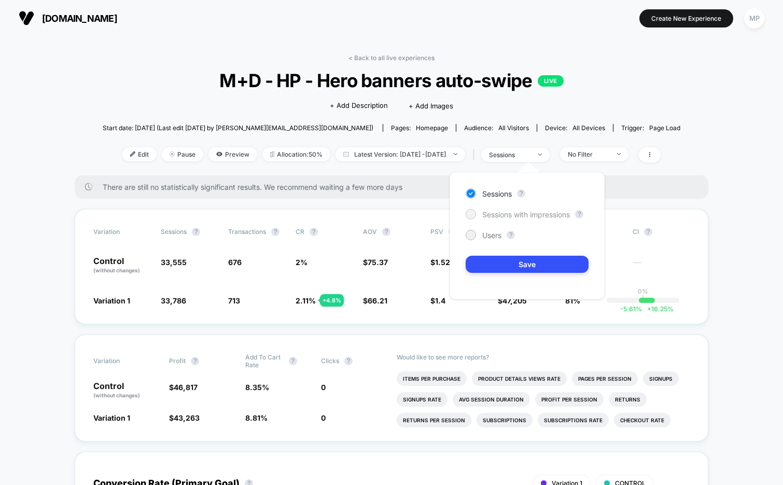
click at [510, 212] on span "Sessions with impressions" at bounding box center [526, 214] width 88 height 9
click at [495, 267] on button "Save" at bounding box center [527, 264] width 123 height 17
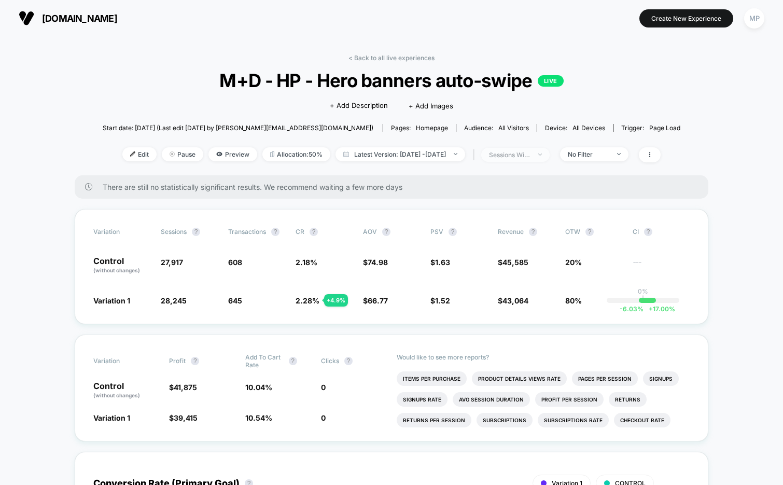
click at [517, 152] on div "sessions with impression" at bounding box center [509, 155] width 41 height 8
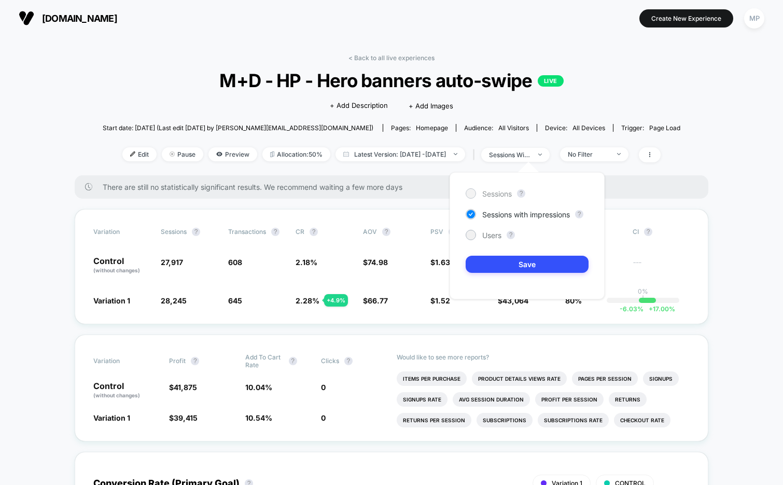
click at [495, 192] on span "Sessions" at bounding box center [497, 193] width 30 height 9
click at [493, 264] on button "Save" at bounding box center [527, 264] width 123 height 17
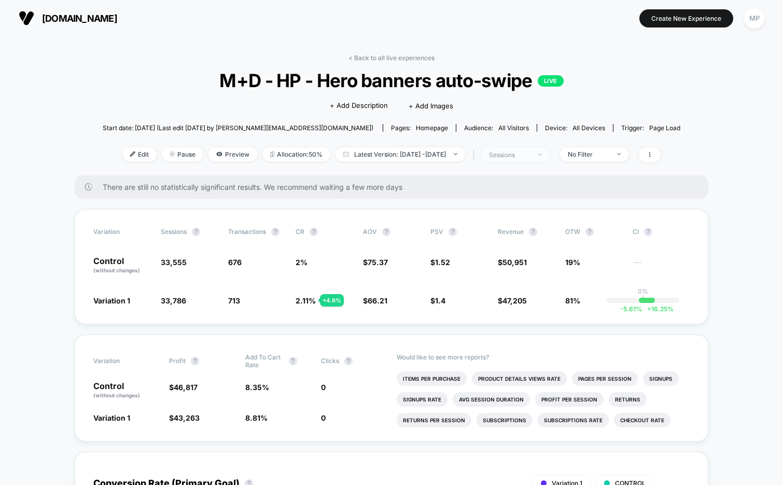
click at [526, 158] on div "sessions" at bounding box center [509, 155] width 41 height 8
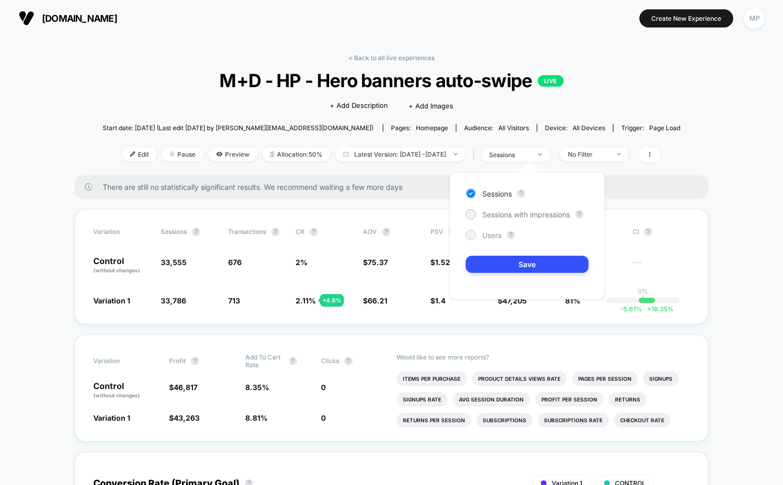
click at [496, 237] on span "Users" at bounding box center [491, 235] width 19 height 9
click at [492, 249] on div "Sessions ? Sessions with impressions ? Users ? Save" at bounding box center [526, 235] width 155 height 127
click at [491, 259] on button "Save" at bounding box center [527, 264] width 123 height 17
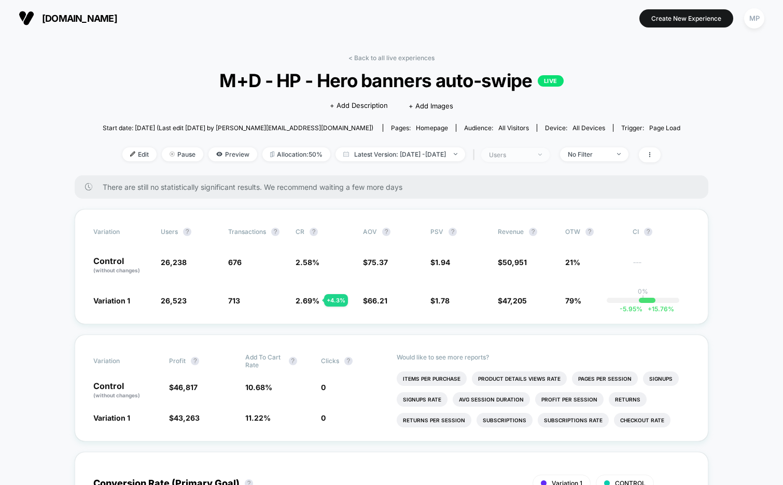
click at [519, 158] on span "users" at bounding box center [515, 155] width 68 height 14
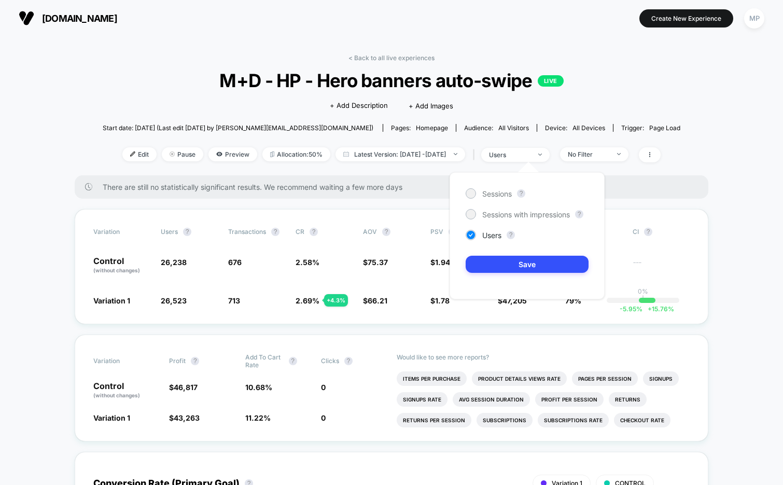
click at [503, 203] on div "Sessions ? Sessions with impressions ? Users ? Save" at bounding box center [526, 235] width 155 height 127
click at [502, 216] on span "Sessions with impressions" at bounding box center [526, 214] width 88 height 9
click at [494, 263] on button "Save" at bounding box center [527, 264] width 123 height 17
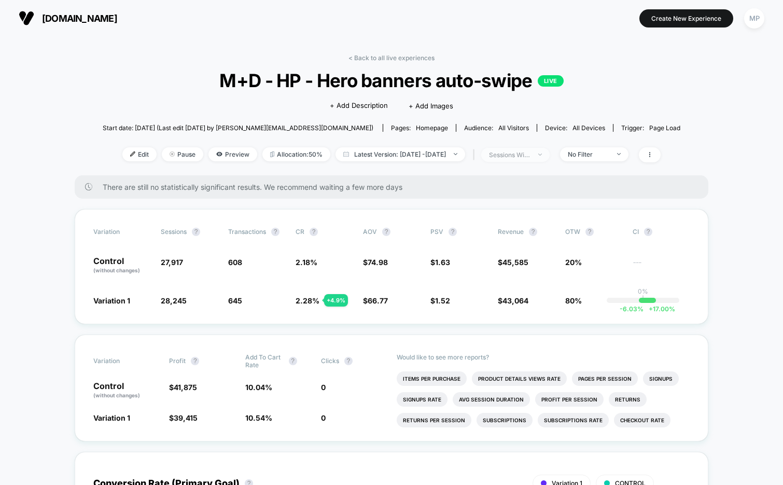
click at [504, 153] on span "sessions with impression" at bounding box center [515, 155] width 68 height 14
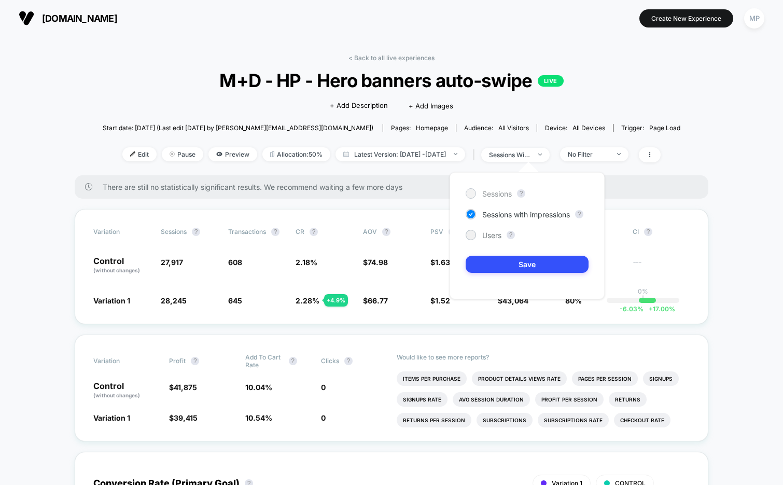
click at [496, 197] on span "Sessions" at bounding box center [497, 193] width 30 height 9
click at [377, 291] on div "Variation Sessions ? Transactions ? CR ? AOV ? PSV ? Revenue ? OTW ? CI ? Contr…" at bounding box center [391, 266] width 633 height 115
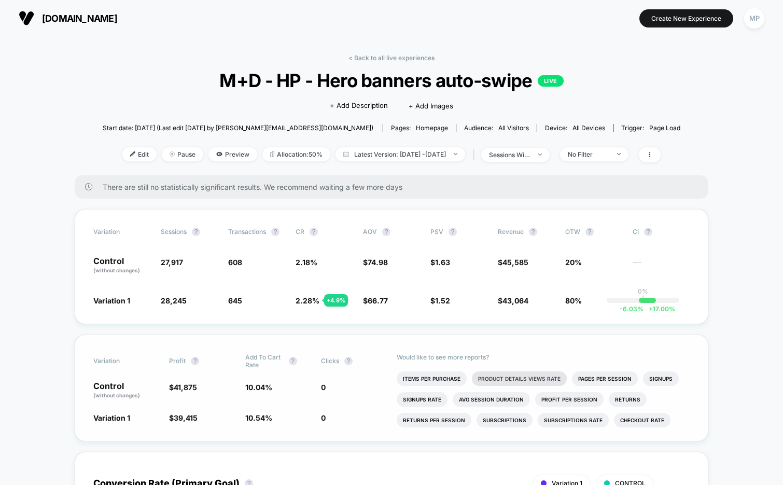
click at [497, 374] on li "Product Details Views Rate" at bounding box center [519, 378] width 95 height 15
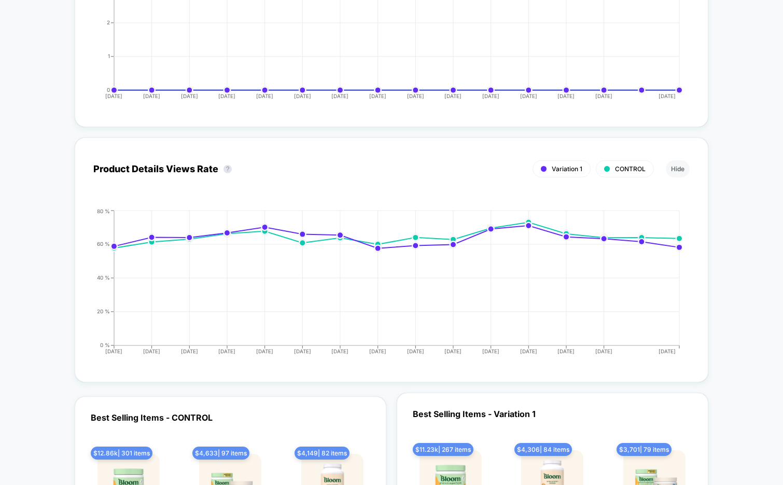
scroll to position [1867, 0]
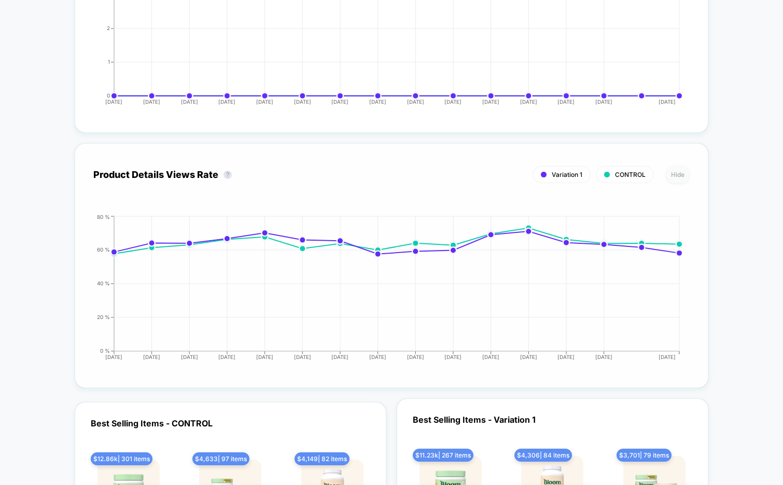
click at [678, 174] on button "Hide" at bounding box center [678, 174] width 24 height 17
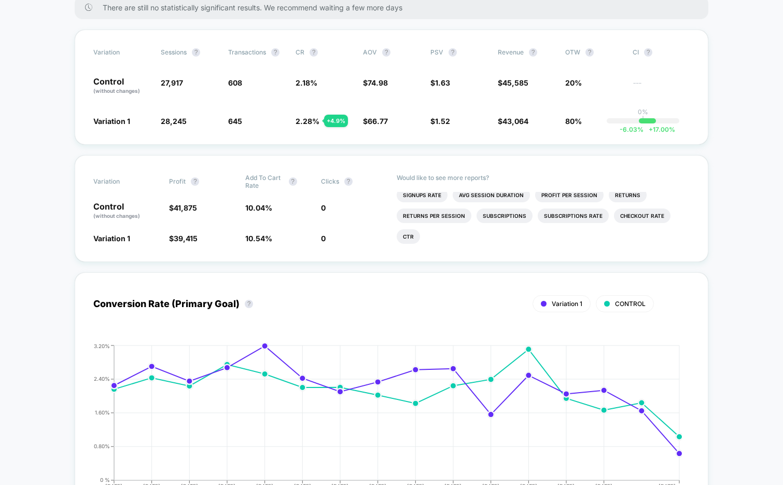
scroll to position [0, 0]
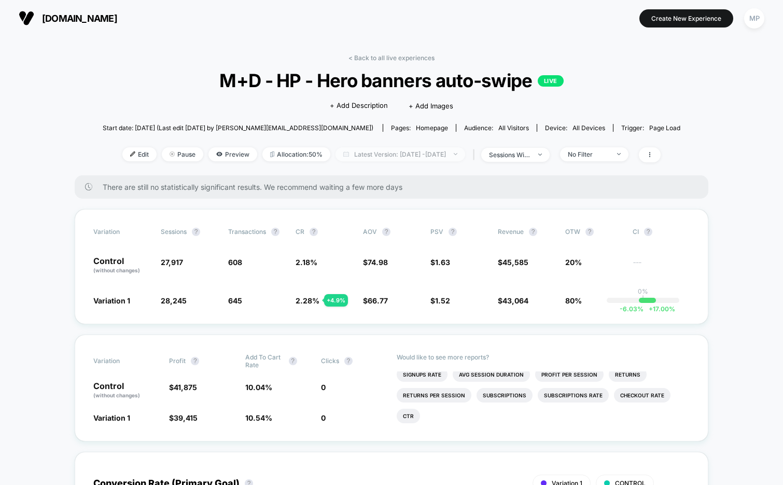
click at [358, 156] on span "Latest Version: Sep 9, 2025 - Sep 25, 2025" at bounding box center [400, 154] width 130 height 14
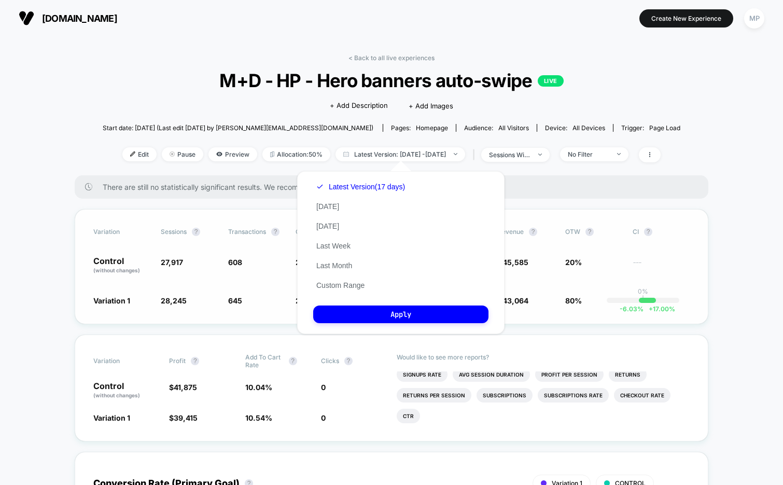
click at [262, 285] on div "Variation Sessions ? Transactions ? CR ? AOV ? PSV ? Revenue ? OTW ? CI ? Contr…" at bounding box center [391, 266] width 633 height 115
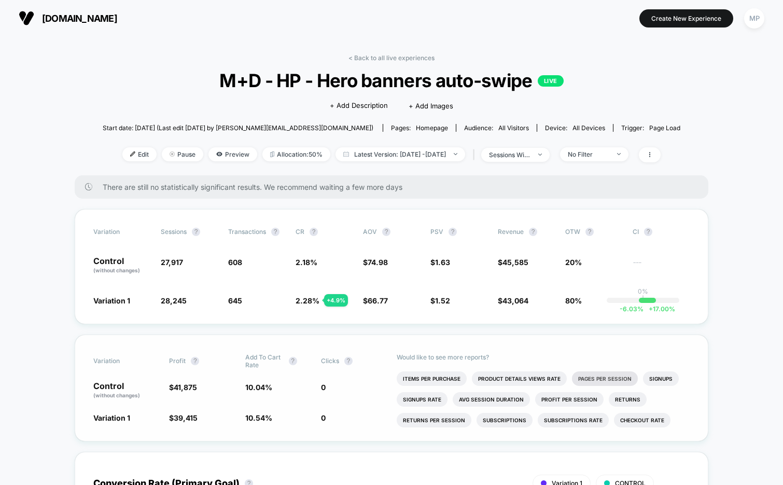
click at [610, 378] on li "Pages Per Session" at bounding box center [605, 378] width 66 height 15
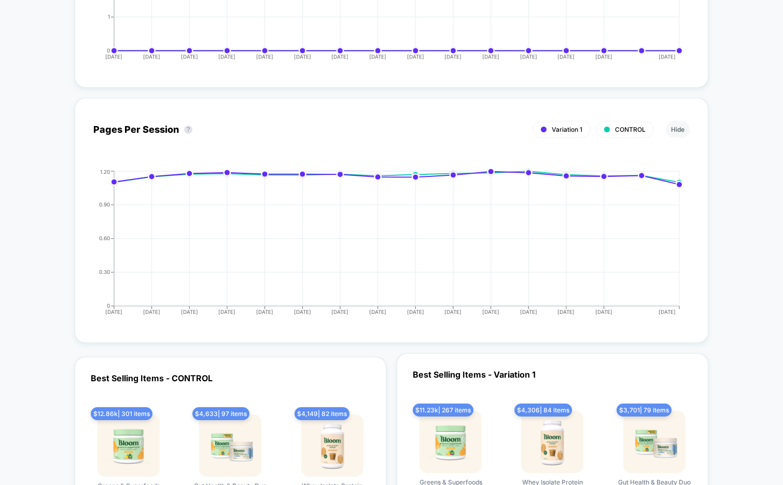
scroll to position [1907, 0]
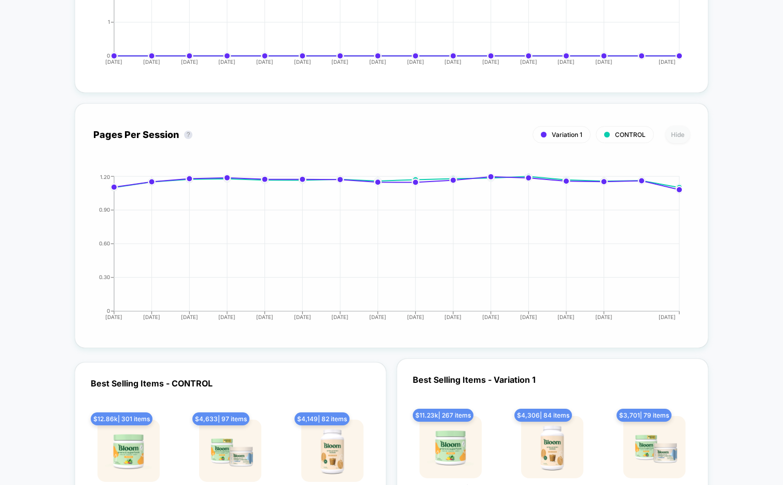
click at [672, 132] on button "Hide" at bounding box center [678, 134] width 24 height 17
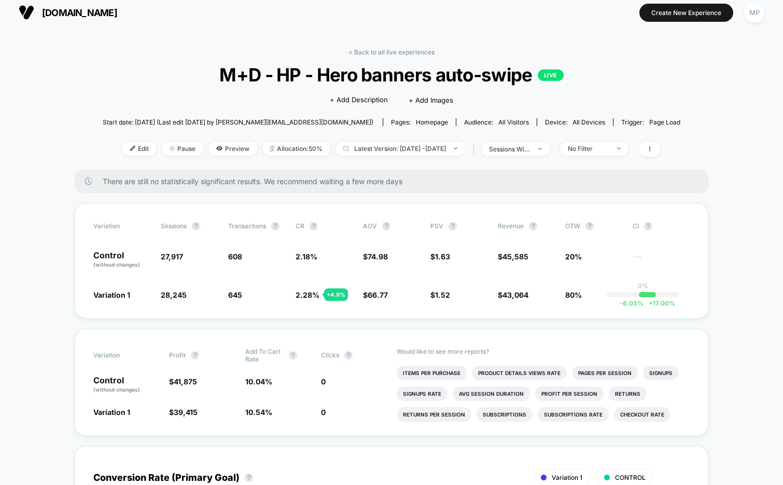
scroll to position [0, 0]
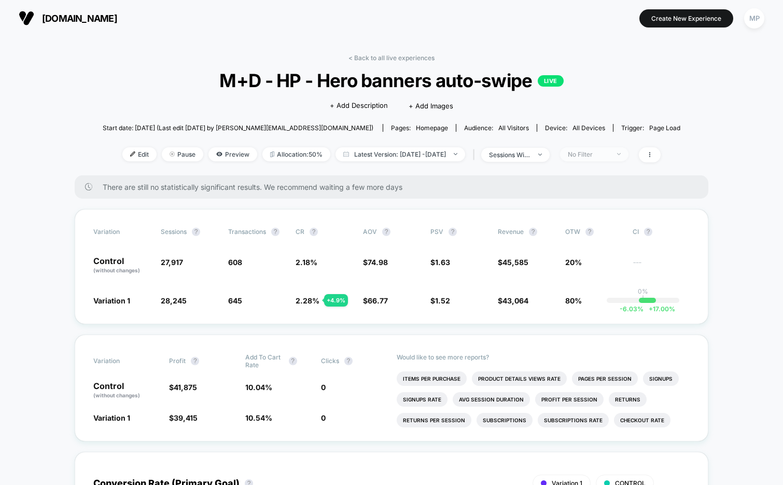
click at [617, 158] on span "No Filter" at bounding box center [594, 154] width 68 height 14
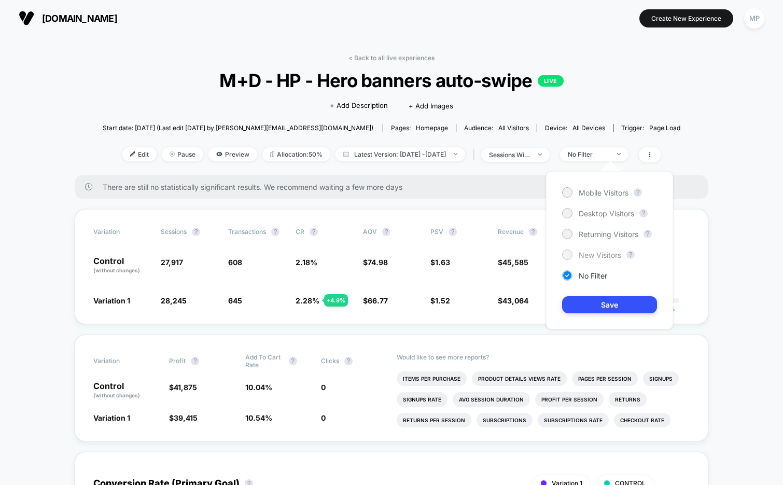
click at [592, 252] on span "New Visitors" at bounding box center [600, 254] width 43 height 9
click at [580, 299] on button "Save" at bounding box center [609, 304] width 95 height 17
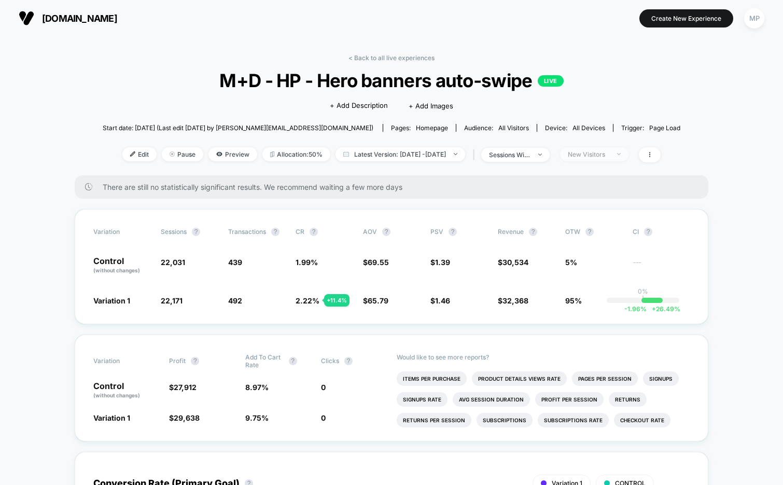
click at [604, 154] on div "New Visitors" at bounding box center [588, 154] width 41 height 8
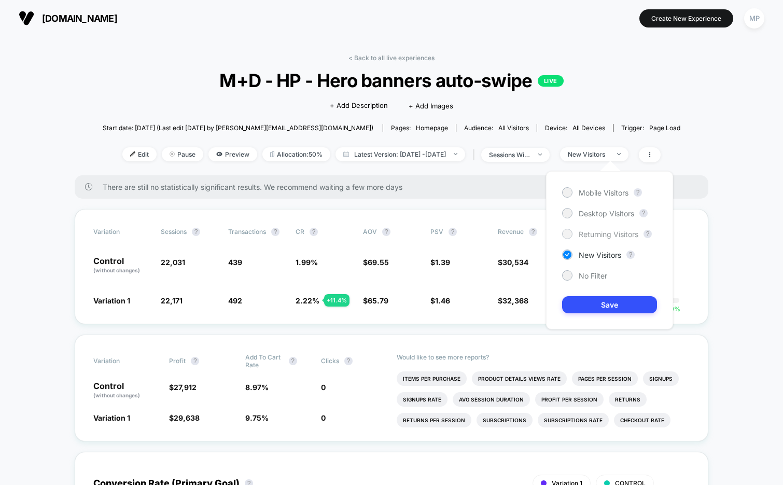
click at [589, 232] on span "Returning Visitors" at bounding box center [609, 234] width 60 height 9
click at [588, 303] on button "Save" at bounding box center [609, 304] width 95 height 17
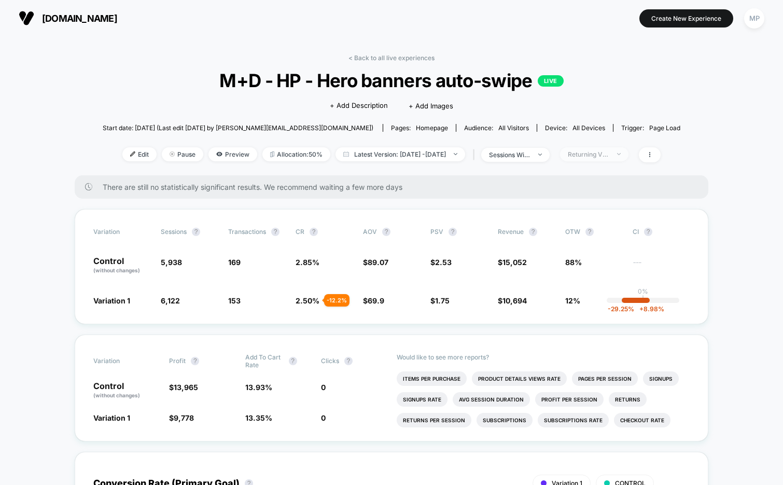
click at [604, 154] on div "Returning Visitors" at bounding box center [588, 154] width 41 height 8
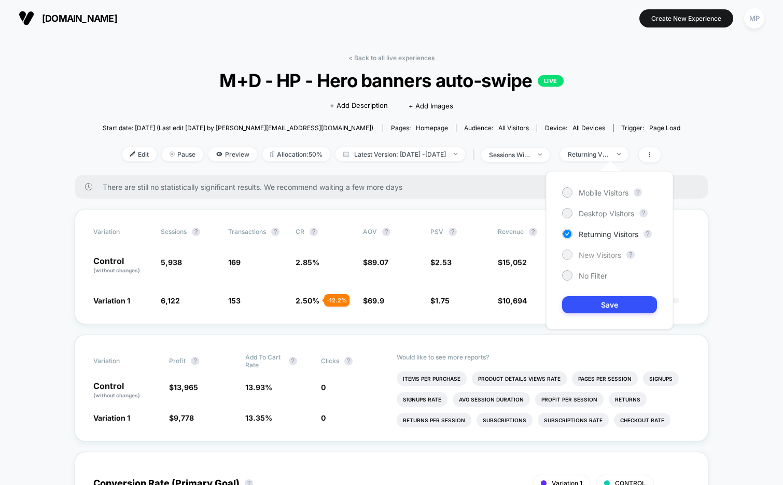
click at [593, 257] on span "New Visitors" at bounding box center [600, 254] width 43 height 9
click at [590, 297] on button "Save" at bounding box center [609, 304] width 95 height 17
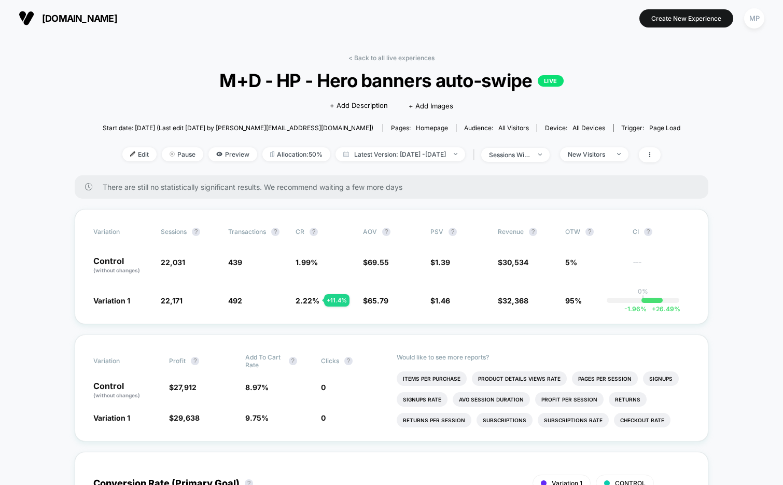
click at [590, 160] on div "Edit Pause Preview Allocation: 50% Latest Version: Sep 9, 2025 - Sep 25, 2025 |…" at bounding box center [391, 154] width 577 height 15
click at [600, 156] on div "New Visitors" at bounding box center [588, 154] width 41 height 8
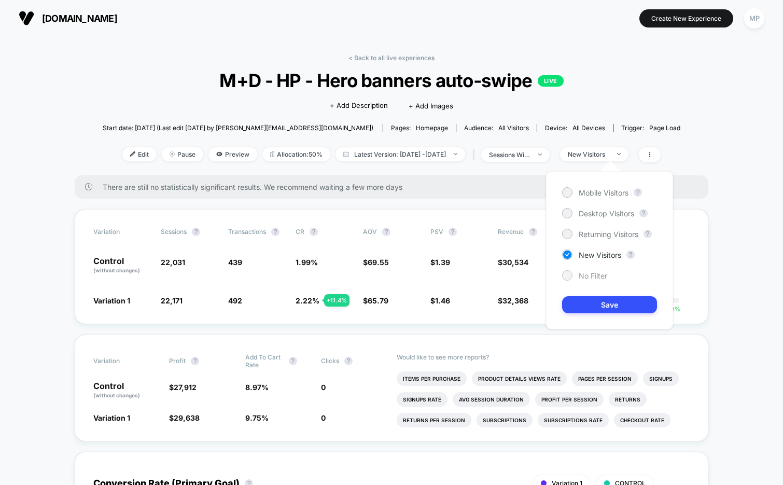
click at [581, 275] on span "No Filter" at bounding box center [593, 275] width 29 height 9
click at [589, 315] on div "Mobile Visitors ? Desktop Visitors ? Returning Visitors ? New Visitors ? No Fil…" at bounding box center [609, 250] width 127 height 158
click at [598, 306] on button "Save" at bounding box center [609, 304] width 95 height 17
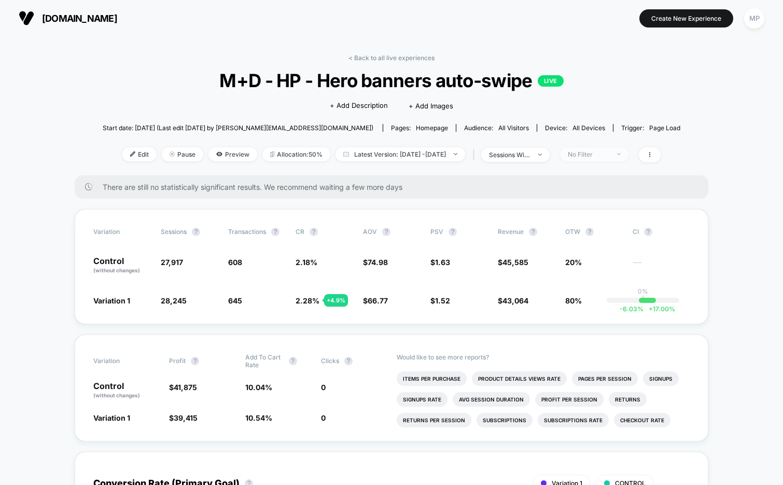
click at [600, 157] on div "No Filter" at bounding box center [588, 154] width 41 height 8
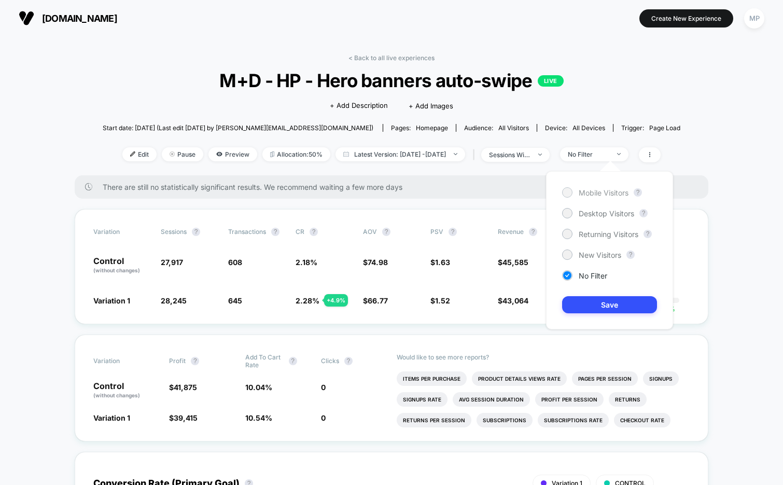
click at [584, 193] on span "Mobile Visitors" at bounding box center [604, 192] width 50 height 9
click at [594, 308] on button "Save" at bounding box center [609, 304] width 95 height 17
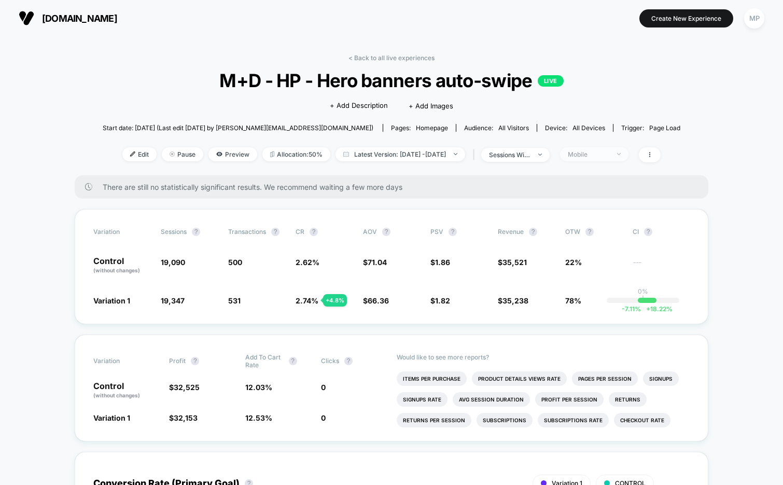
click at [606, 153] on div "Mobile" at bounding box center [588, 154] width 41 height 8
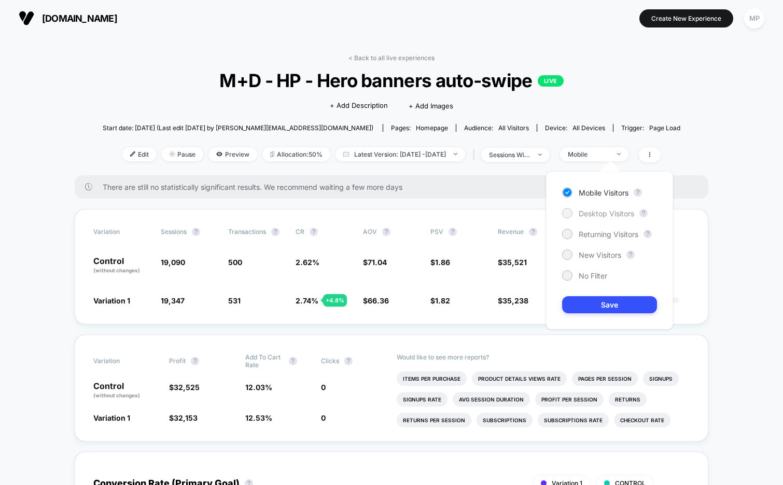
click at [593, 216] on span "Desktop Visitors" at bounding box center [606, 213] width 55 height 9
click at [587, 298] on button "Save" at bounding box center [609, 304] width 95 height 17
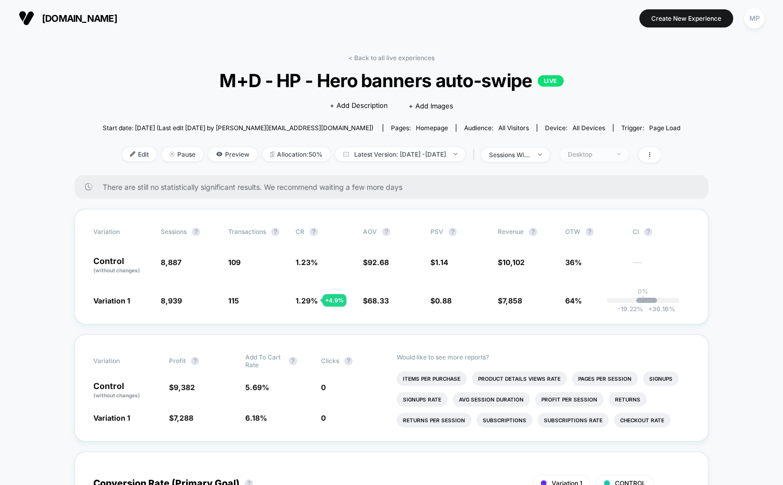
click at [596, 153] on div "Desktop" at bounding box center [588, 154] width 41 height 8
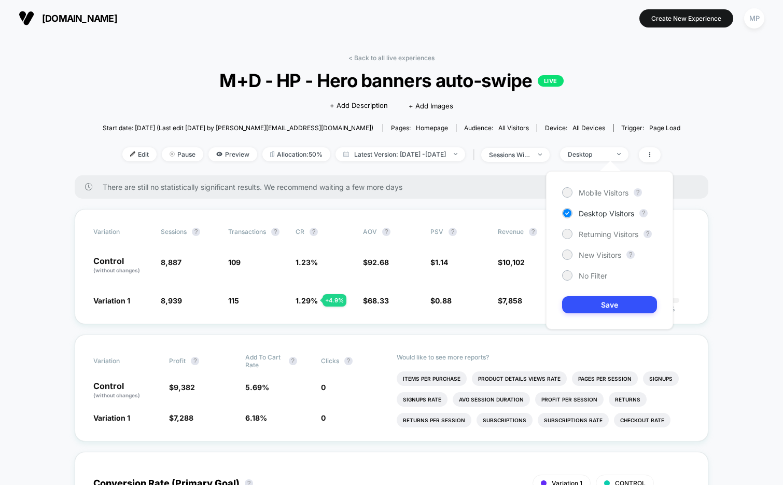
click at [582, 282] on div "Mobile Visitors ? Desktop Visitors ? Returning Visitors ? New Visitors ? No Fil…" at bounding box center [609, 250] width 127 height 158
click at [588, 273] on span "No Filter" at bounding box center [593, 275] width 29 height 9
click at [588, 304] on button "Save" at bounding box center [609, 304] width 95 height 17
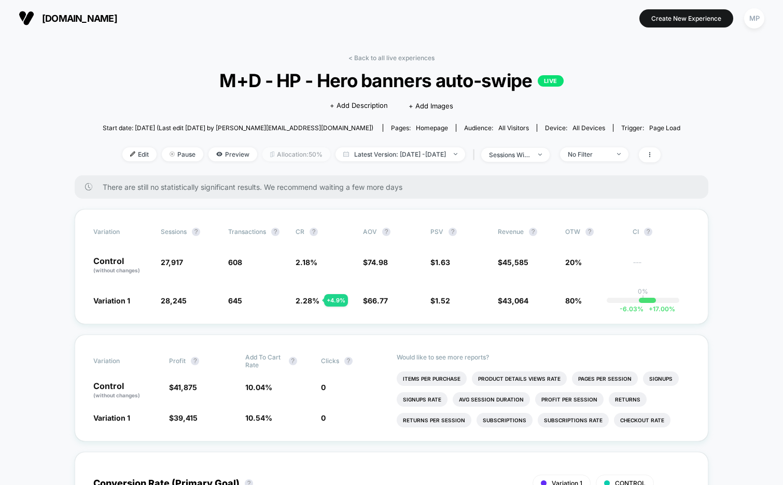
click at [281, 153] on span "Allocation: 50%" at bounding box center [296, 154] width 68 height 14
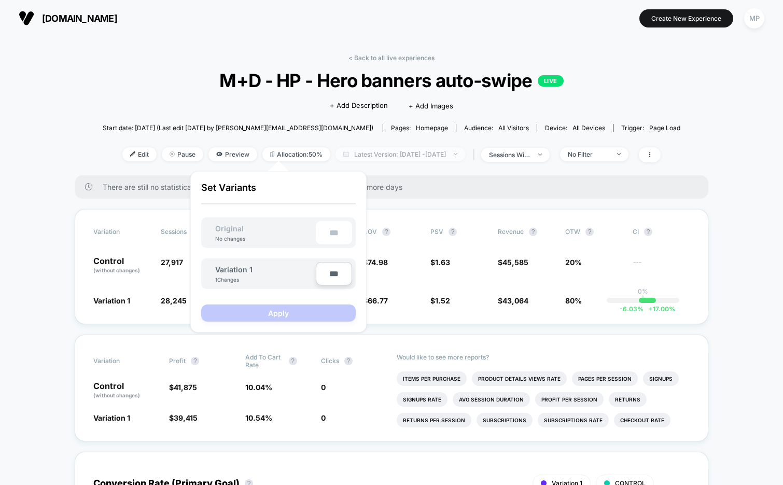
click at [391, 159] on span "Latest Version: Sep 9, 2025 - Sep 25, 2025" at bounding box center [400, 154] width 130 height 14
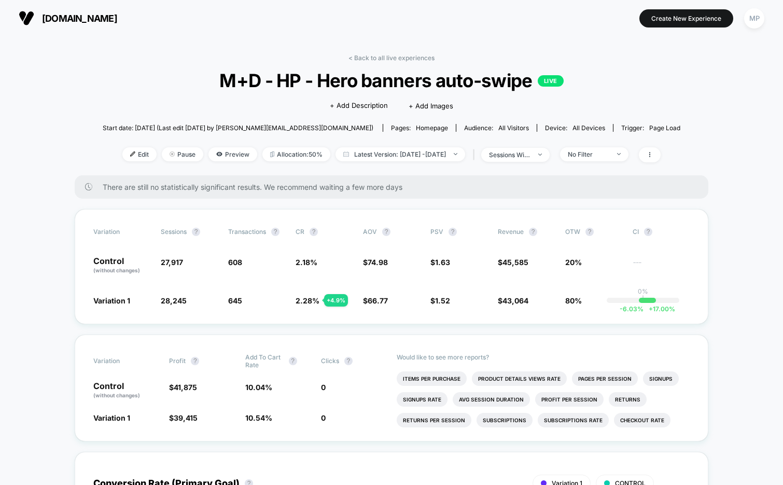
click at [402, 65] on div "< Back to all live experiences M+D - HP - Hero banners auto-swipe LIVE Click to…" at bounding box center [391, 114] width 577 height 121
click at [403, 61] on div "< Back to all live experiences M+D - HP - Hero banners auto-swipe LIVE Click to…" at bounding box center [391, 114] width 577 height 121
click at [402, 61] on link "< Back to all live experiences" at bounding box center [391, 58] width 86 height 8
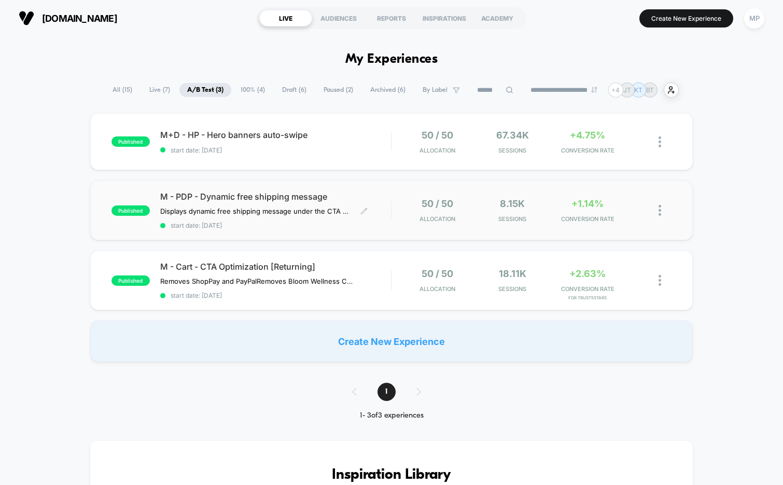
click at [305, 223] on span "start date: [DATE]" at bounding box center [275, 225] width 231 height 8
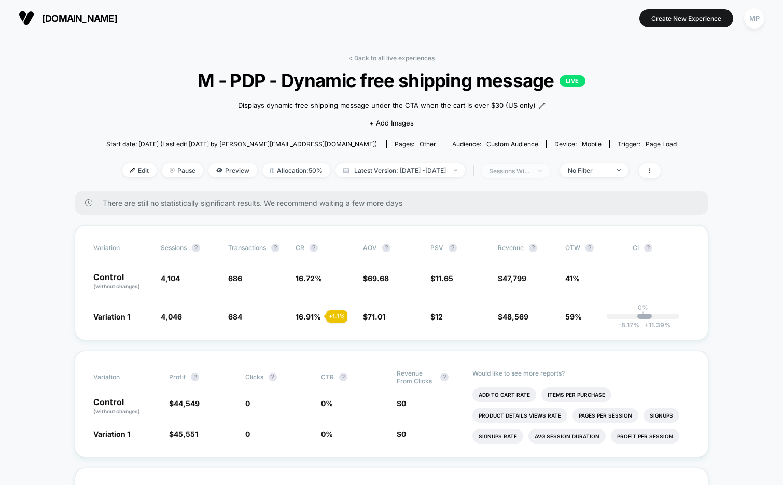
click at [530, 170] on div "sessions with impression" at bounding box center [509, 171] width 41 height 8
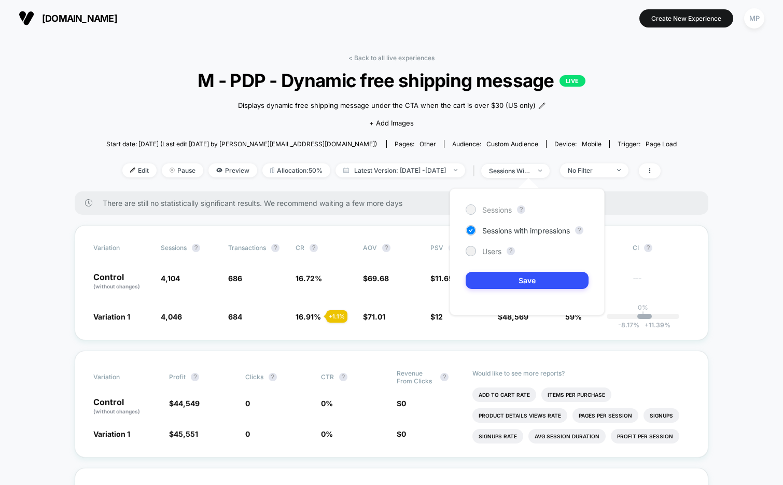
click at [492, 210] on span "Sessions" at bounding box center [497, 209] width 30 height 9
click at [496, 278] on button "Save" at bounding box center [527, 280] width 123 height 17
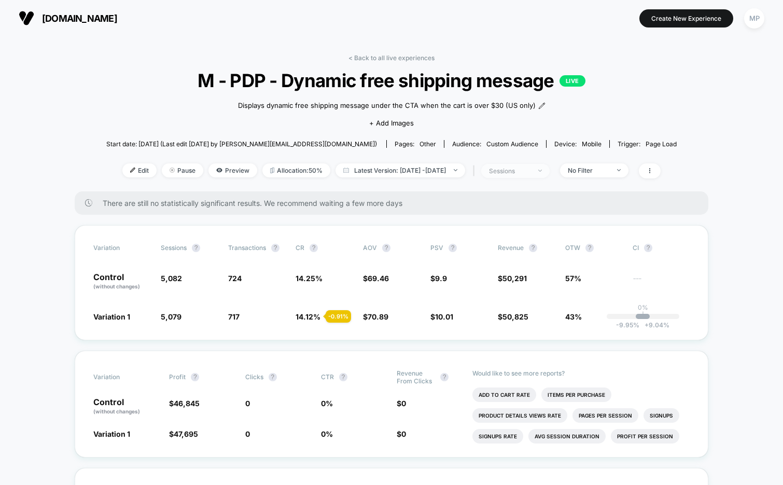
click at [525, 172] on div "sessions" at bounding box center [509, 171] width 41 height 8
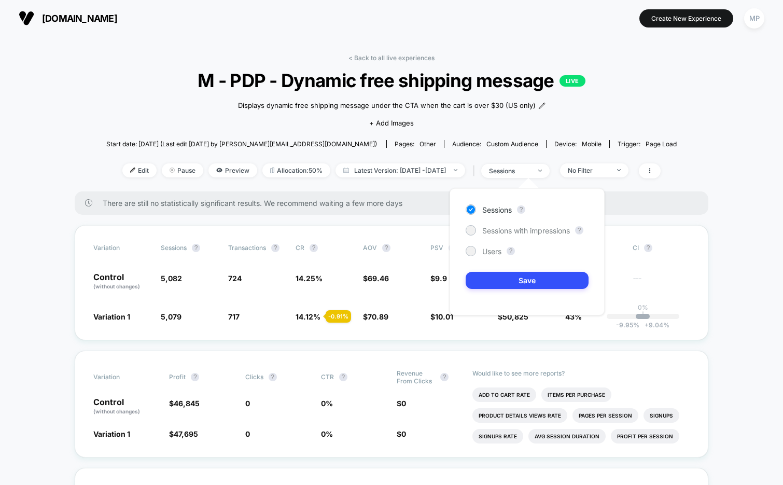
click at [494, 257] on div "Sessions ? Sessions with impressions ? Users ? Save" at bounding box center [526, 251] width 155 height 127
click at [494, 249] on span "Users" at bounding box center [491, 251] width 19 height 9
click at [494, 276] on button "Save" at bounding box center [527, 280] width 123 height 17
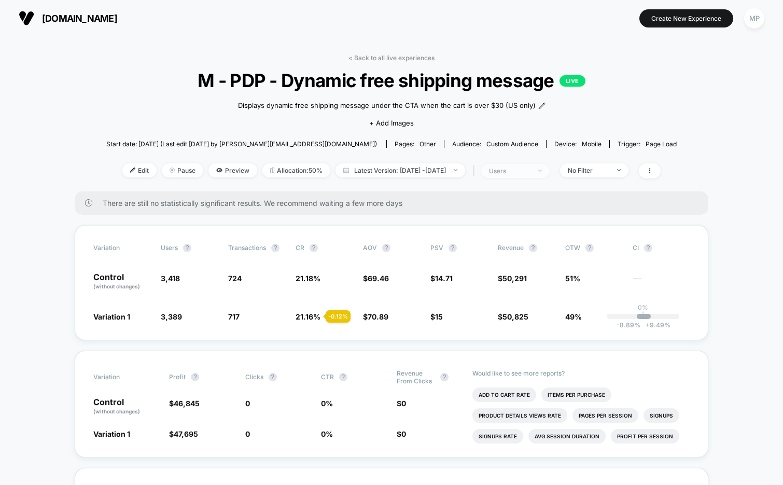
click at [517, 171] on div "users" at bounding box center [509, 171] width 41 height 8
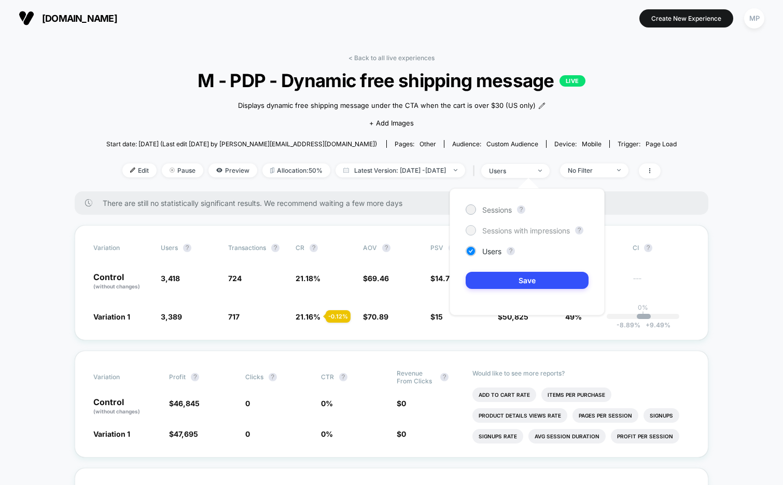
click at [510, 230] on span "Sessions with impressions" at bounding box center [526, 230] width 88 height 9
click at [501, 279] on button "Save" at bounding box center [527, 280] width 123 height 17
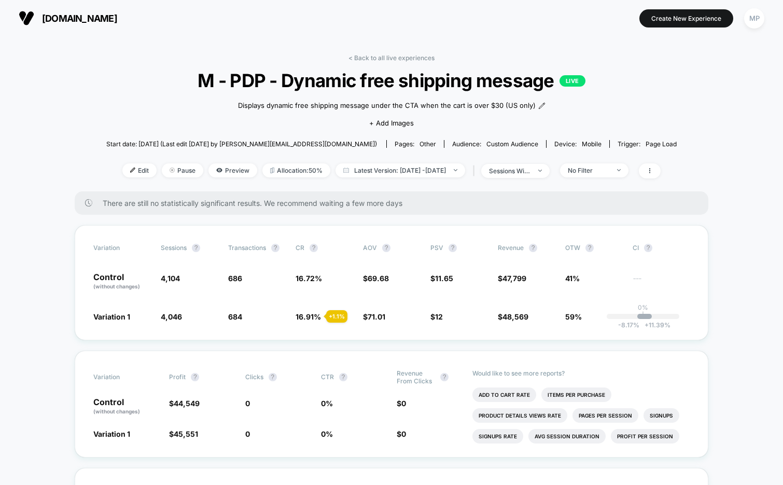
click at [671, 177] on div "< Back to all live experiences M - PDP - Dynamic free shipping message LIVE Dis…" at bounding box center [391, 122] width 570 height 137
click at [653, 172] on icon at bounding box center [649, 170] width 6 height 6
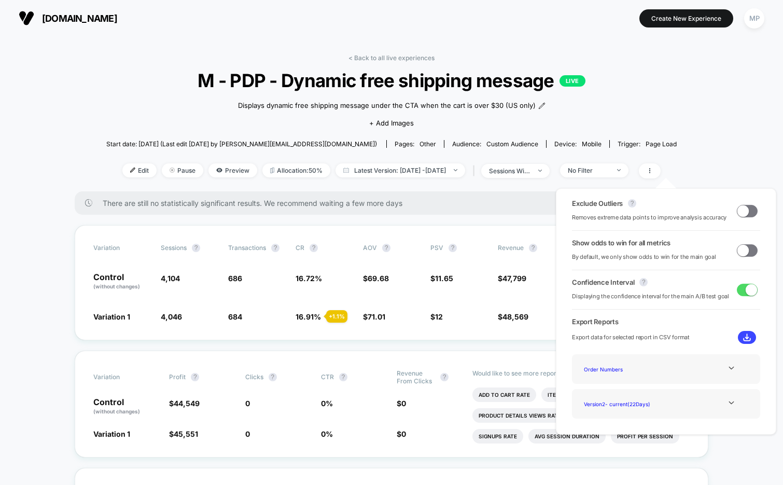
click at [747, 246] on span at bounding box center [747, 250] width 21 height 12
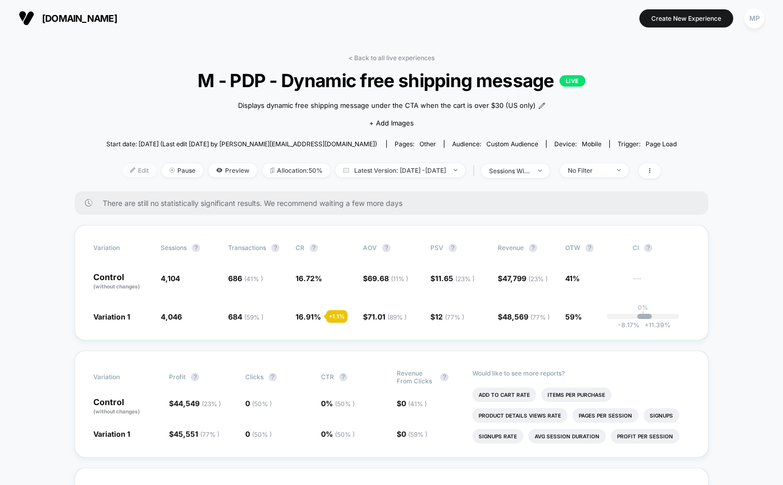
click at [122, 166] on span "Edit" at bounding box center [139, 170] width 34 height 14
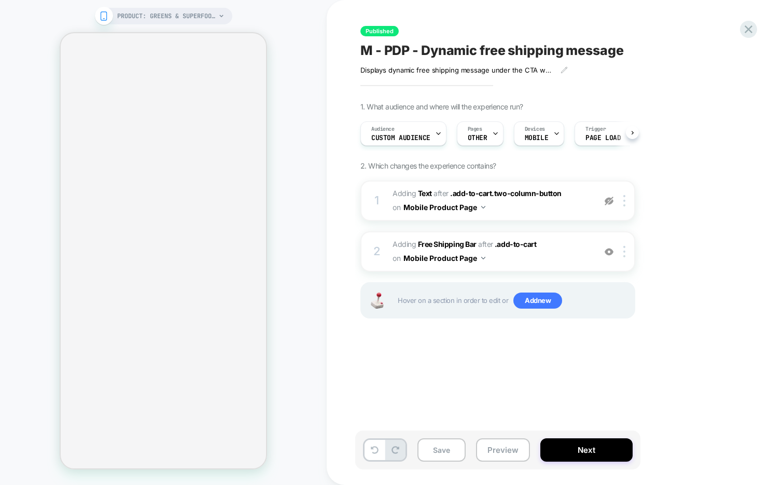
scroll to position [0, 1]
click at [582, 450] on button "Next" at bounding box center [586, 449] width 92 height 23
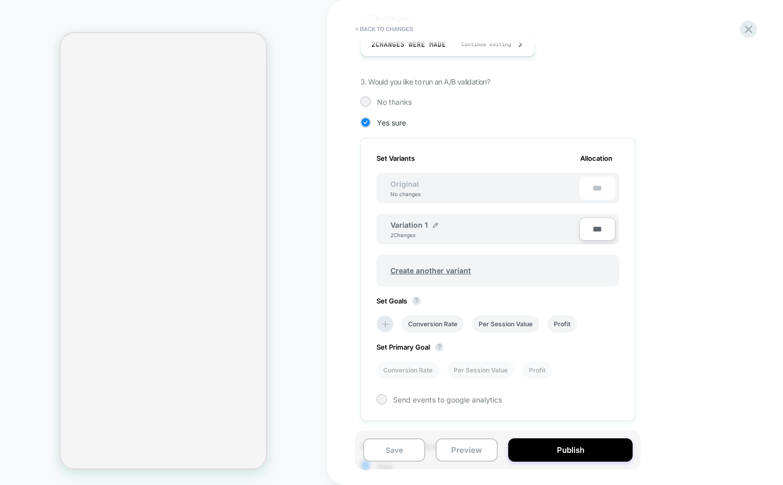
scroll to position [278, 0]
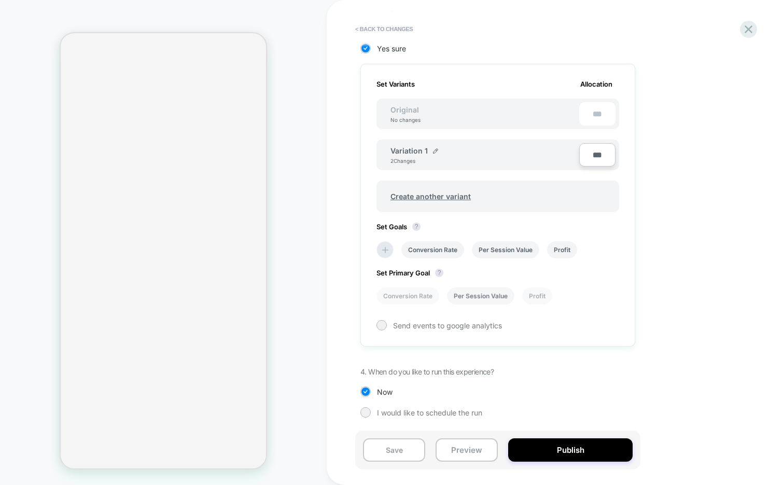
click at [481, 300] on li "Per Session Value" at bounding box center [480, 295] width 67 height 17
click at [397, 452] on button "Save" at bounding box center [394, 449] width 62 height 23
click at [369, 31] on button "< Back to changes" at bounding box center [384, 29] width 68 height 17
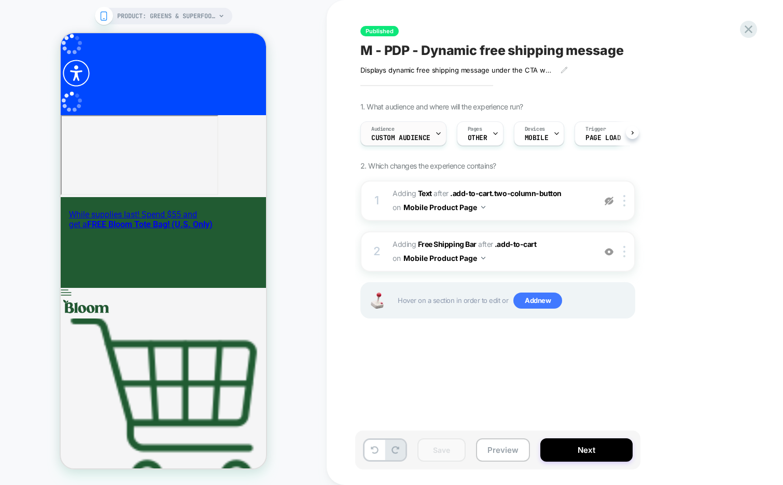
scroll to position [0, 1]
click at [404, 129] on div "Audience Custom Audience" at bounding box center [400, 133] width 80 height 23
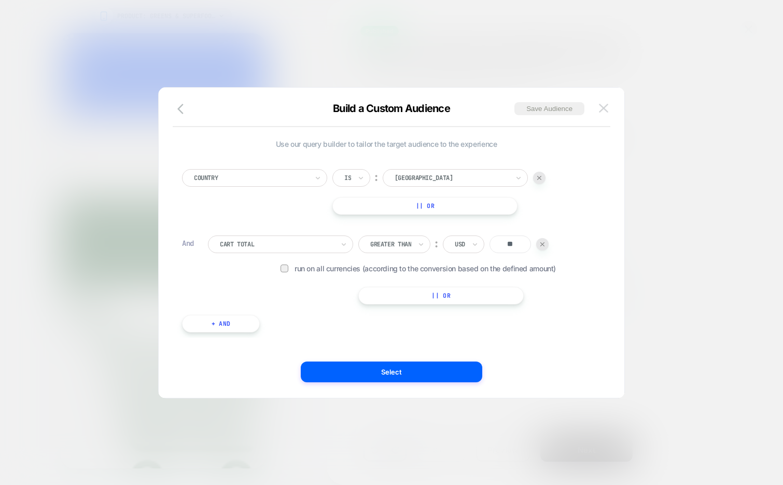
click at [603, 110] on img at bounding box center [603, 108] width 9 height 9
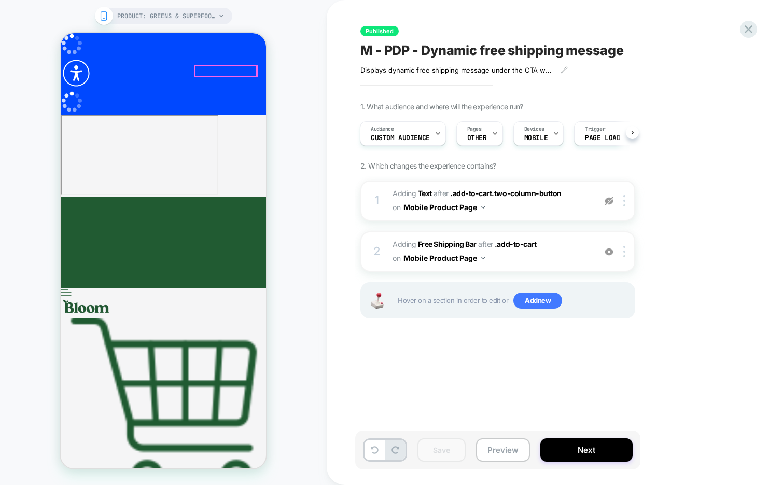
click at [252, 318] on rect "Cart has 0 items. Press button to view cart" at bounding box center [163, 407] width 205 height 178
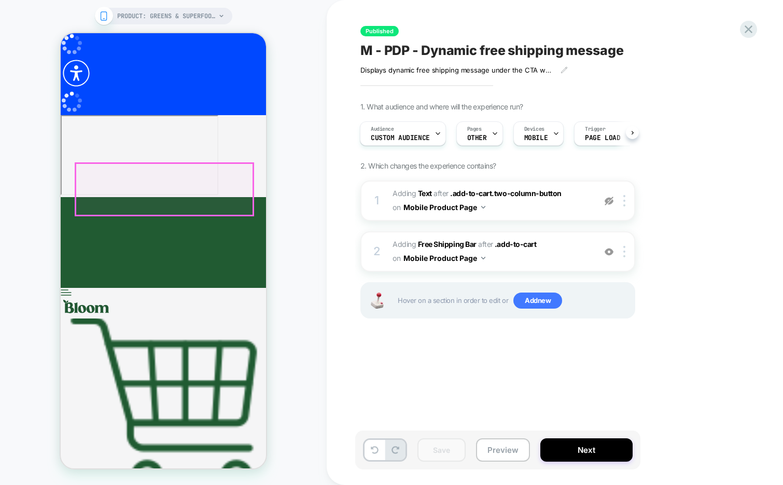
scroll to position [0, 0]
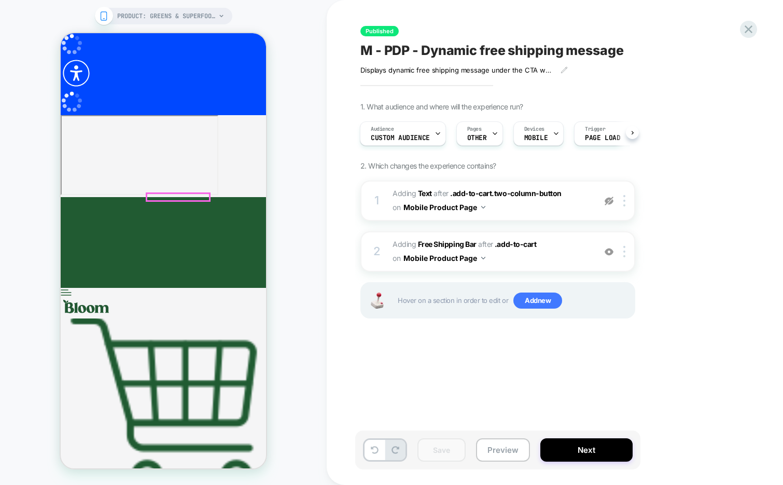
click at [491, 127] on div at bounding box center [494, 133] width 7 height 23
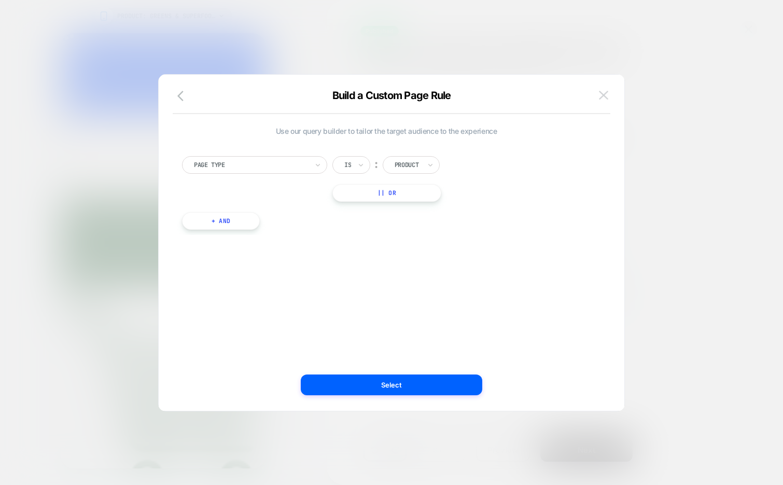
click at [602, 95] on img at bounding box center [603, 95] width 9 height 9
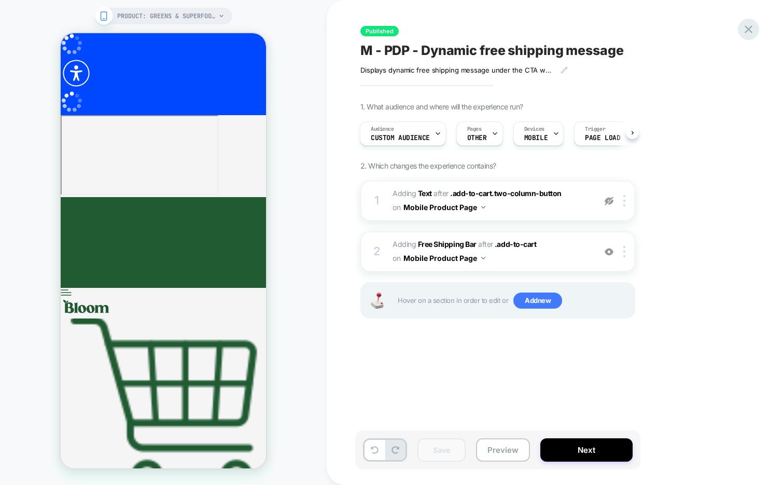
click at [745, 32] on icon at bounding box center [748, 29] width 8 height 8
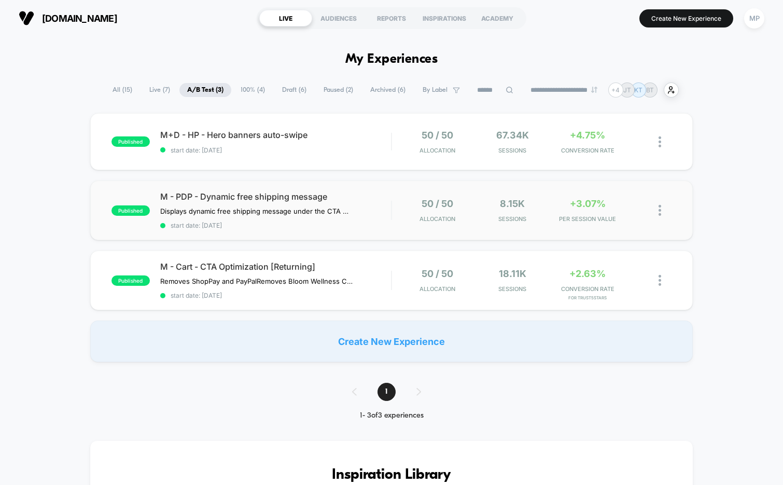
click at [285, 230] on div "published M - PDP - Dynamic free shipping message Displays dynamic free shippin…" at bounding box center [391, 210] width 603 height 60
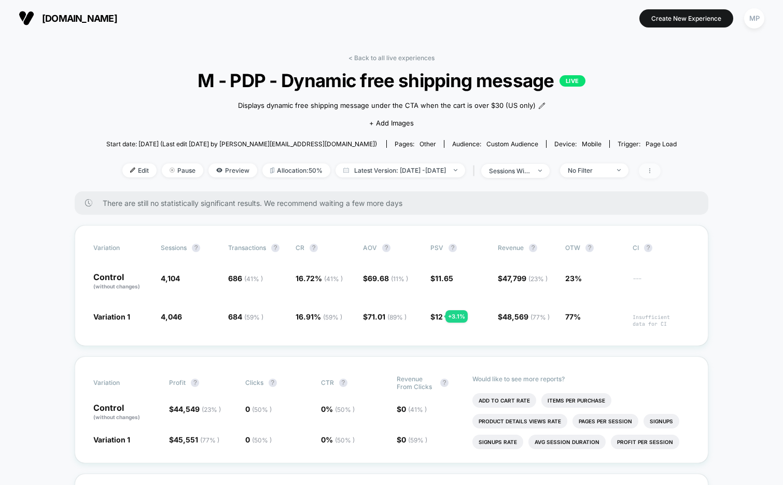
click at [653, 170] on icon at bounding box center [649, 170] width 6 height 6
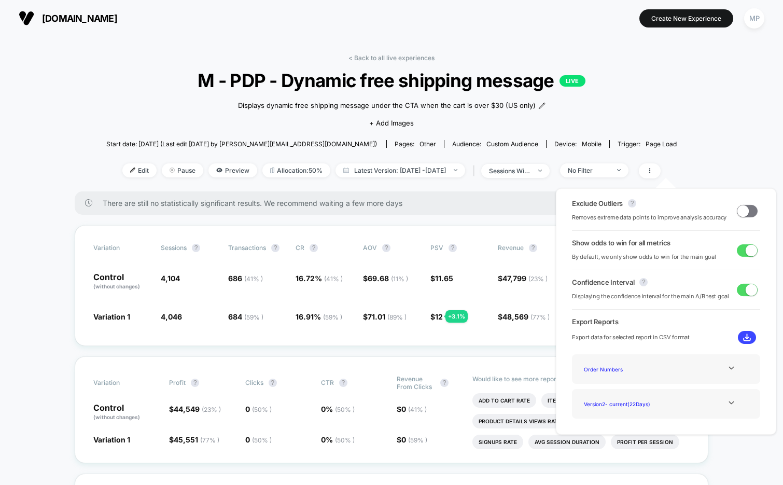
click at [740, 249] on span at bounding box center [747, 250] width 21 height 12
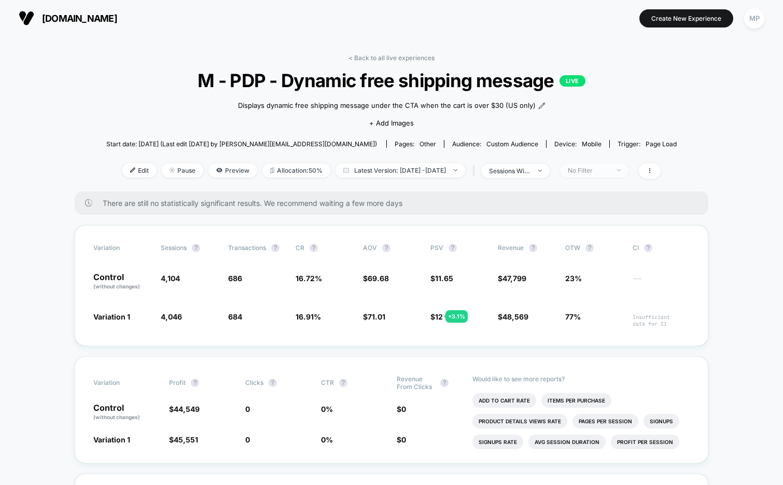
click at [606, 168] on div "No Filter" at bounding box center [588, 170] width 41 height 8
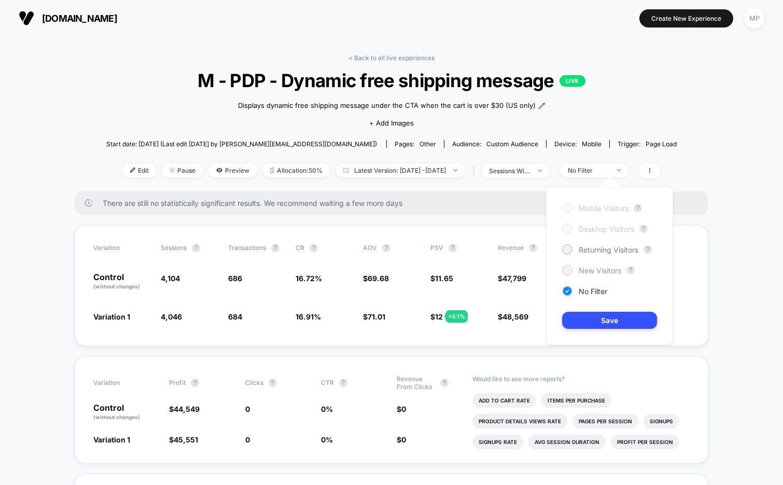
click at [588, 272] on span "New Visitors" at bounding box center [600, 270] width 43 height 9
click at [584, 318] on button "Save" at bounding box center [609, 320] width 95 height 17
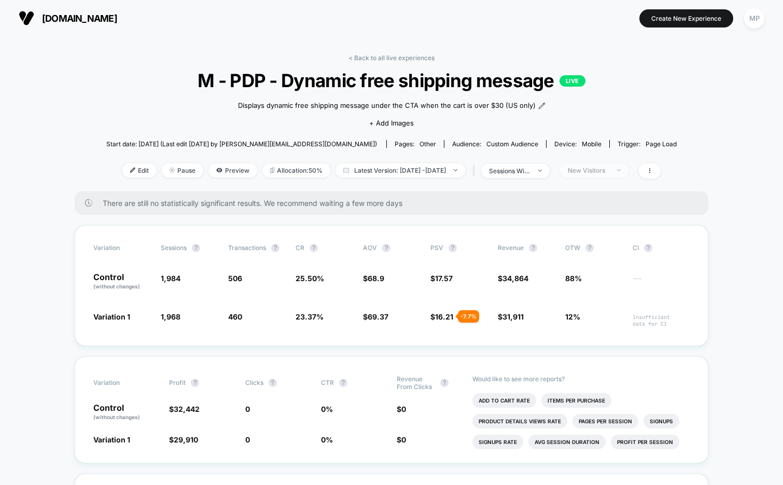
click at [609, 172] on div "New Visitors" at bounding box center [588, 170] width 41 height 8
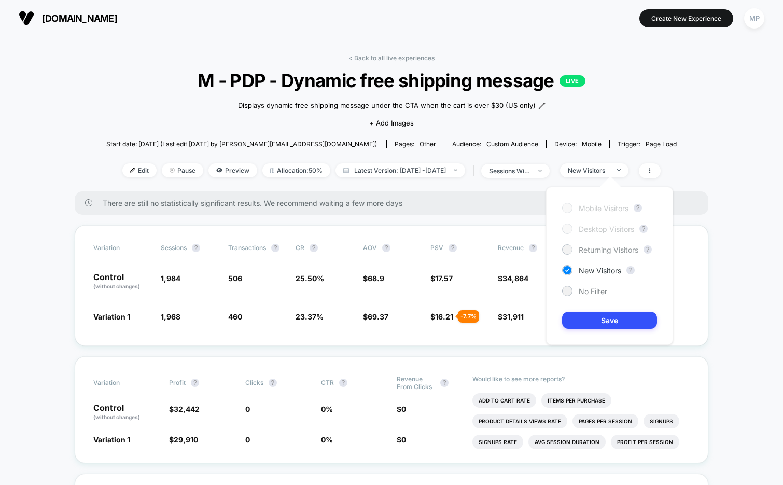
click at [586, 247] on span "Returning Visitors" at bounding box center [609, 249] width 60 height 9
click at [580, 323] on button "Save" at bounding box center [609, 320] width 95 height 17
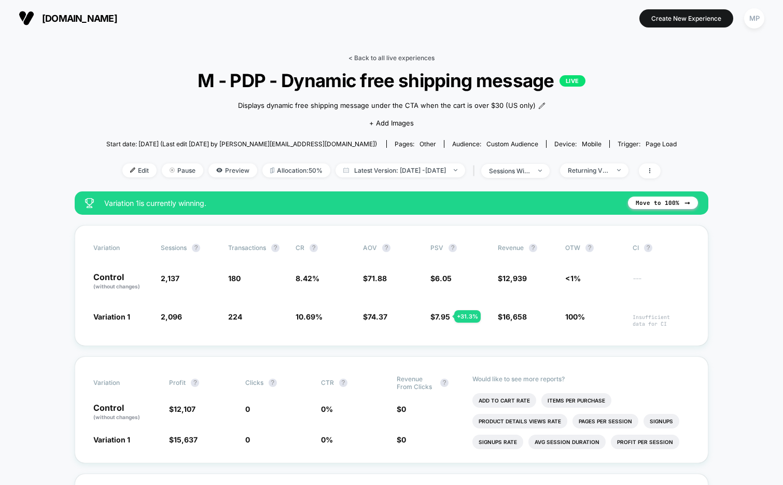
click at [396, 59] on link "< Back to all live experiences" at bounding box center [391, 58] width 86 height 8
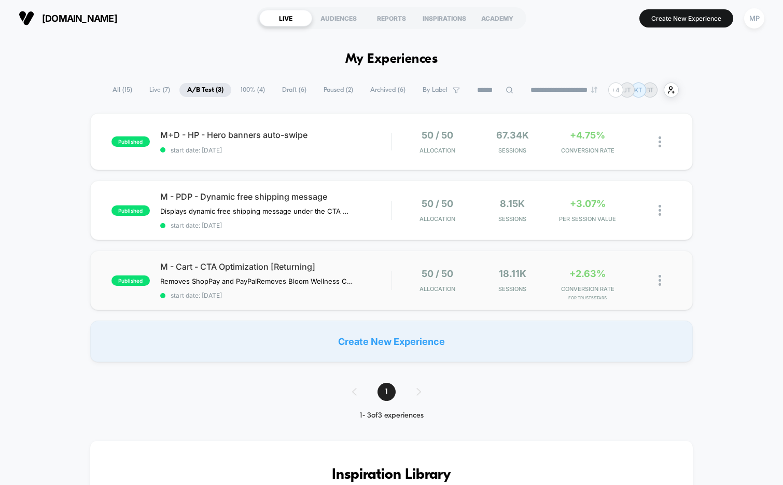
click at [320, 301] on div "published M - Cart - CTA Optimization [Returning] Removes ShopPay and PayPal Re…" at bounding box center [391, 280] width 603 height 60
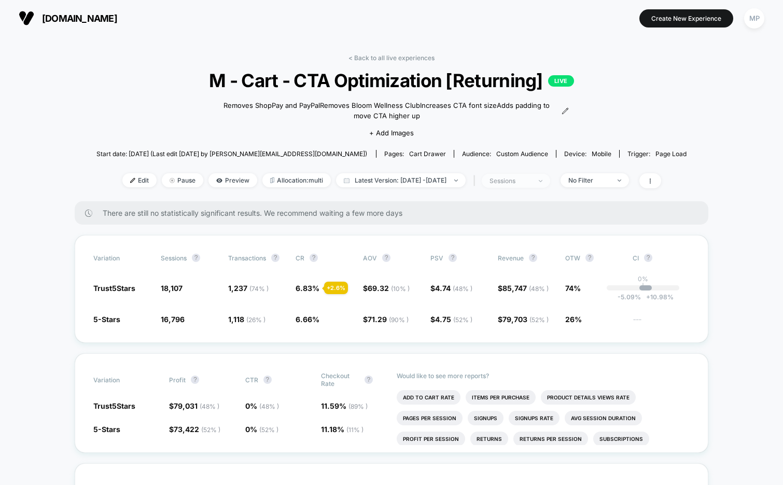
click at [531, 177] on div "sessions" at bounding box center [509, 181] width 41 height 8
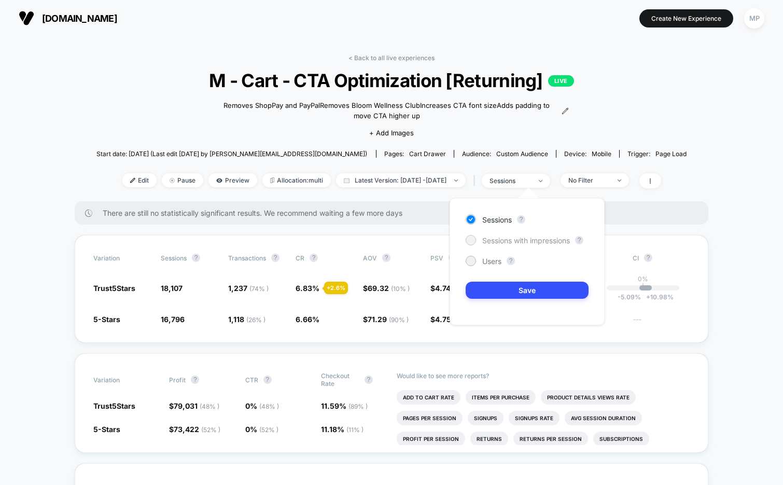
click at [516, 244] on span "Sessions with impressions" at bounding box center [526, 240] width 88 height 9
click at [504, 288] on button "Save" at bounding box center [527, 289] width 123 height 17
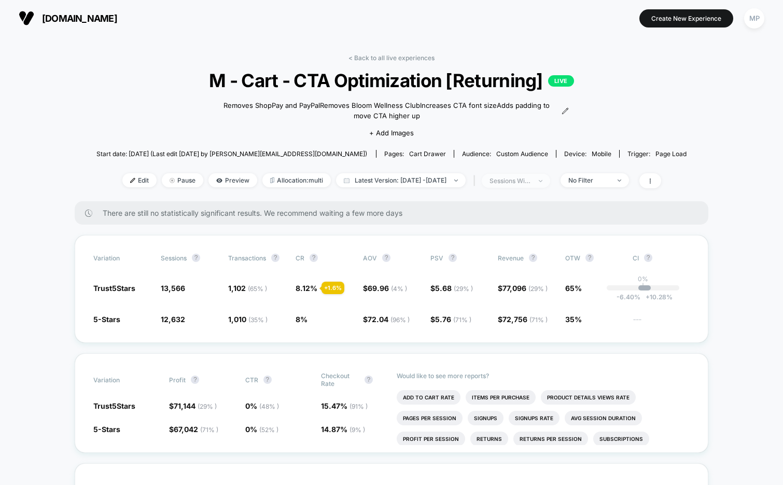
click at [522, 179] on div "sessions with impression" at bounding box center [509, 181] width 41 height 8
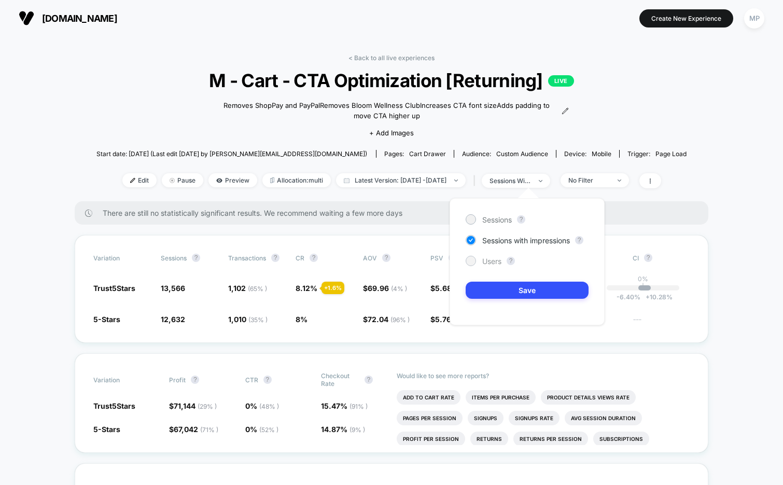
click at [492, 260] on span "Users" at bounding box center [491, 261] width 19 height 9
click at [491, 287] on button "Save" at bounding box center [527, 289] width 123 height 17
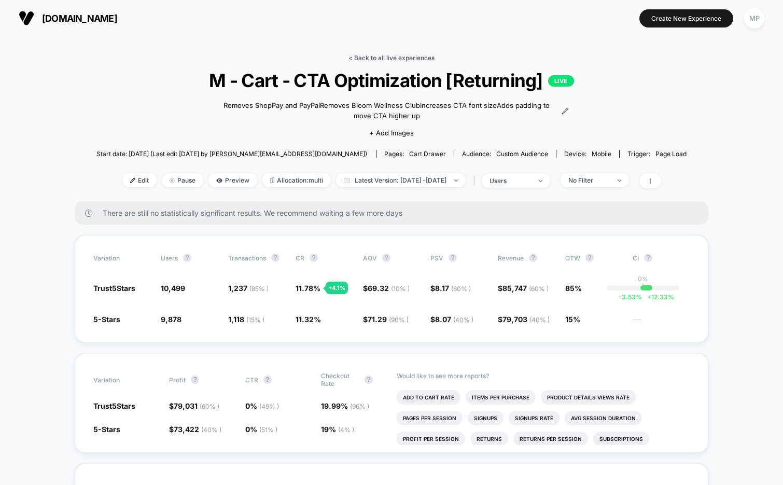
click at [384, 55] on link "< Back to all live experiences" at bounding box center [391, 58] width 86 height 8
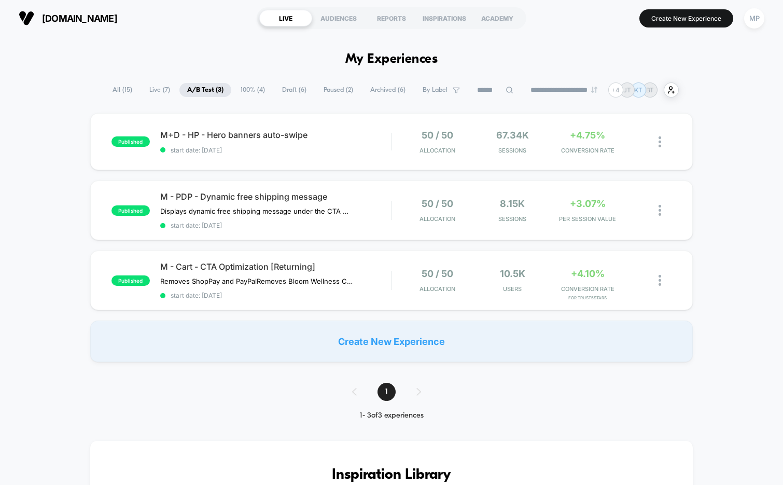
click at [290, 89] on span "Draft ( 6 )" at bounding box center [294, 90] width 40 height 14
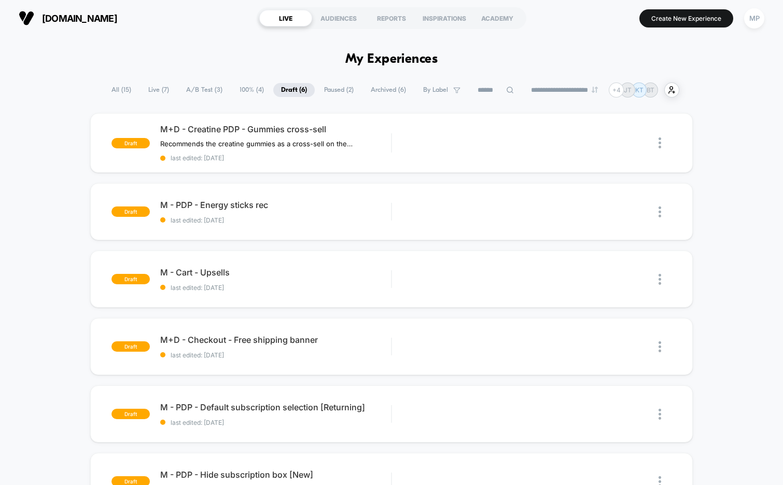
click at [238, 87] on span "100% ( 4 )" at bounding box center [252, 90] width 40 height 14
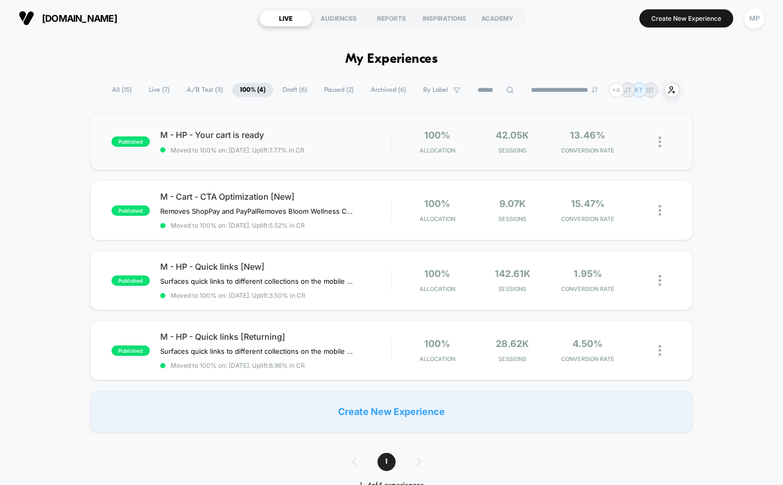
click at [276, 165] on div "published M - HP - Your cart is ready Moved to 100% on: 6/5/2025 . Uplift: 7.77…" at bounding box center [391, 141] width 603 height 57
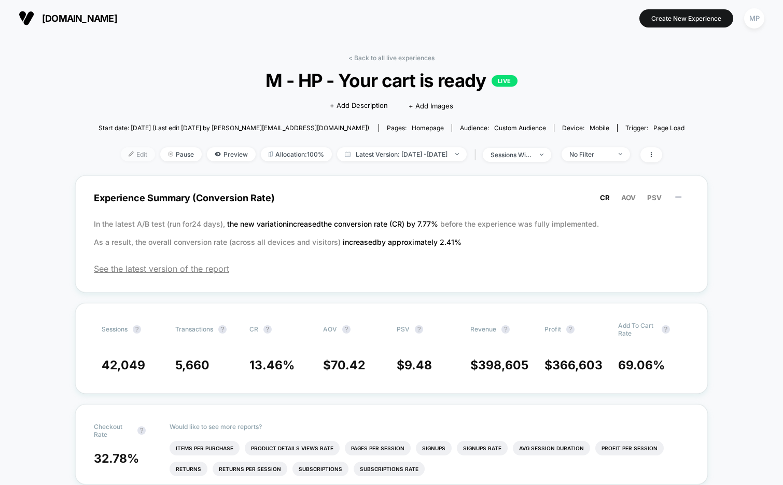
click at [121, 152] on span "Edit" at bounding box center [138, 154] width 34 height 14
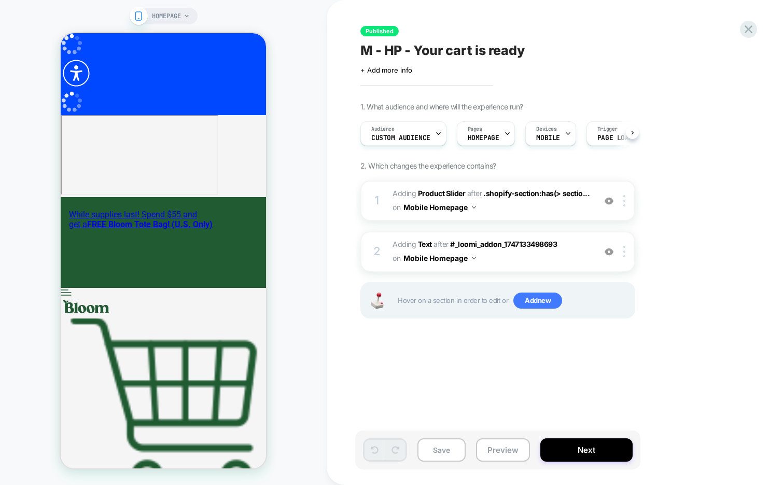
scroll to position [0, 1]
click at [751, 26] on icon at bounding box center [748, 29] width 14 height 14
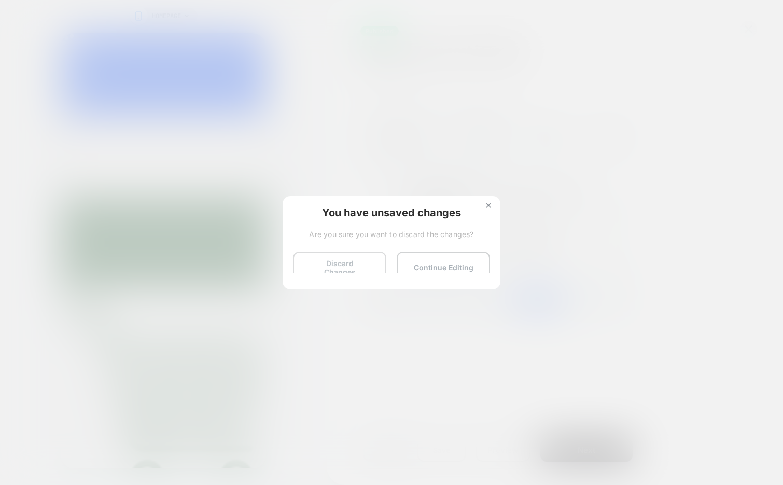
click at [331, 267] on button "Discard Changes" at bounding box center [339, 267] width 93 height 32
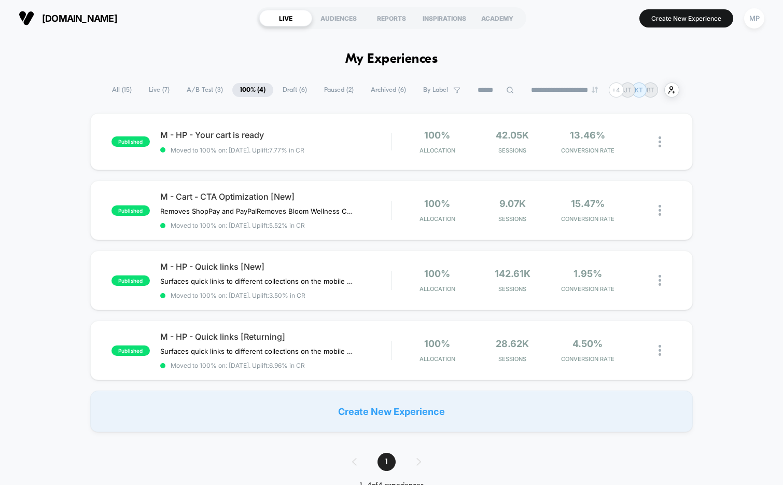
click at [280, 92] on span "Draft ( 6 )" at bounding box center [295, 90] width 40 height 14
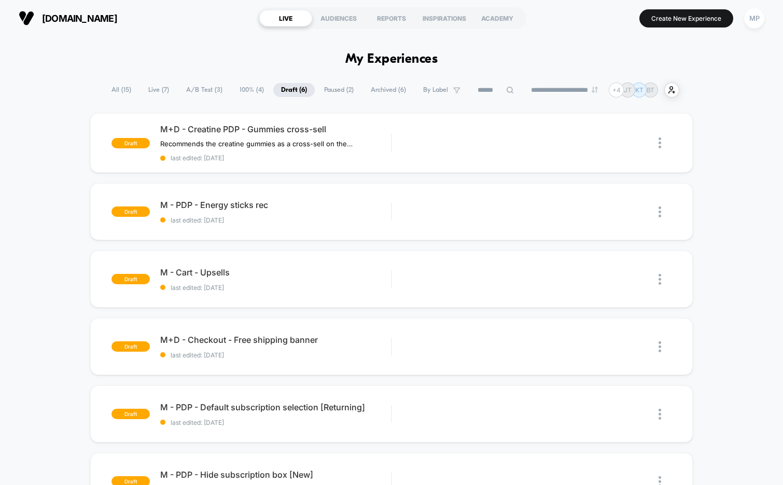
click at [207, 92] on span "A/B Test ( 3 )" at bounding box center [204, 90] width 52 height 14
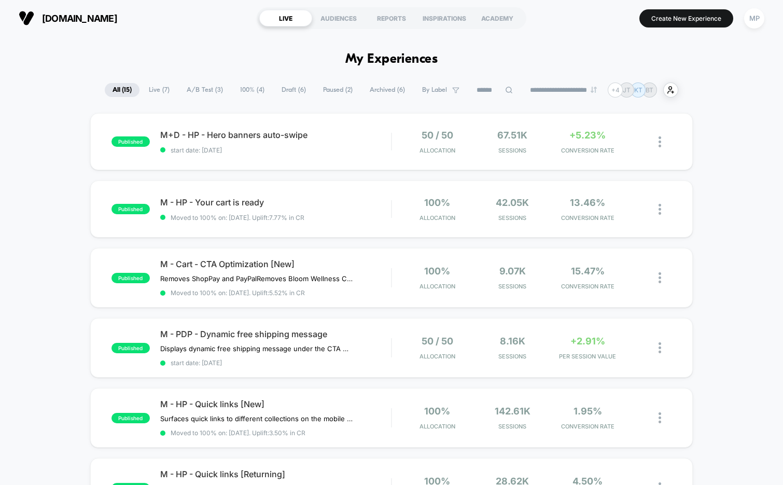
click at [286, 84] on span "Draft ( 6 )" at bounding box center [294, 90] width 40 height 14
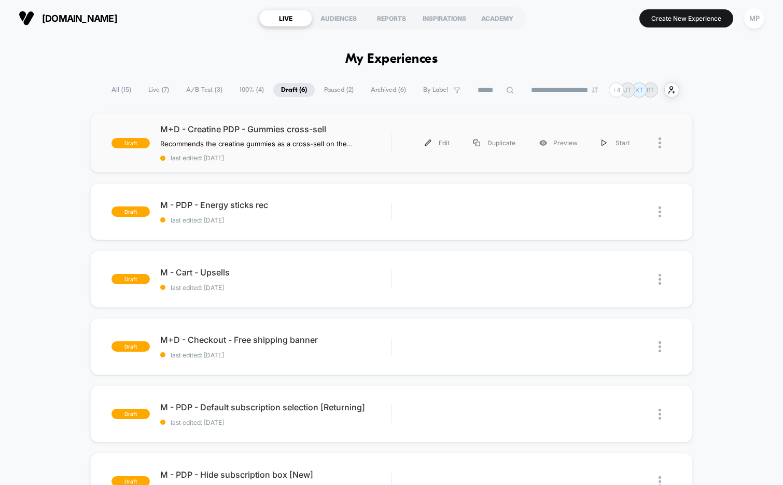
click at [307, 166] on div "draft M+D - Creatine PDP - Gummies cross-sell Recommends the creatine gummies a…" at bounding box center [391, 143] width 603 height 60
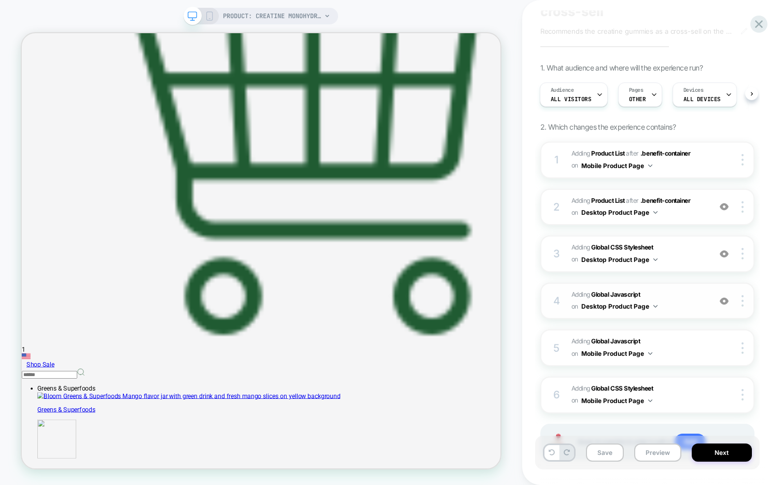
scroll to position [50, 0]
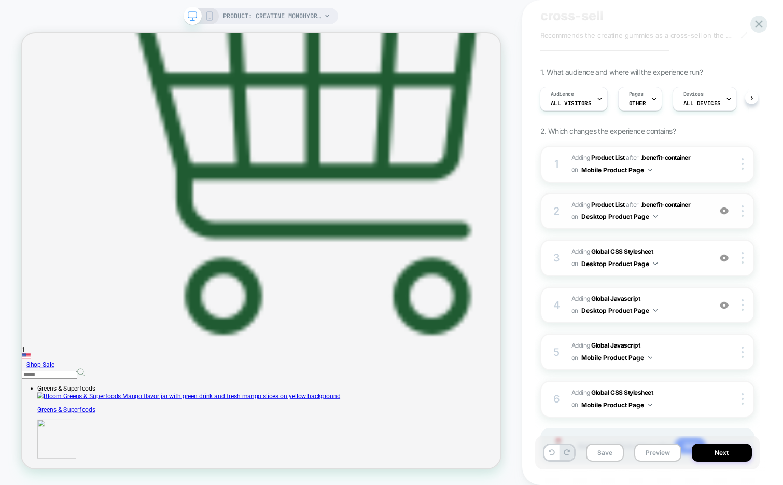
click at [683, 219] on span "#_loomi_addon_1757007707032 Adding Product List AFTER .benefit-container .benef…" at bounding box center [638, 211] width 134 height 24
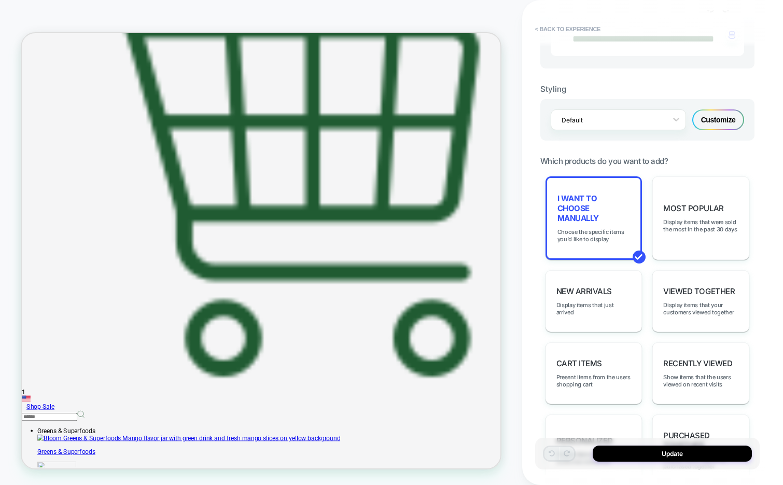
scroll to position [419, 0]
click at [720, 129] on div "Customize" at bounding box center [718, 119] width 52 height 21
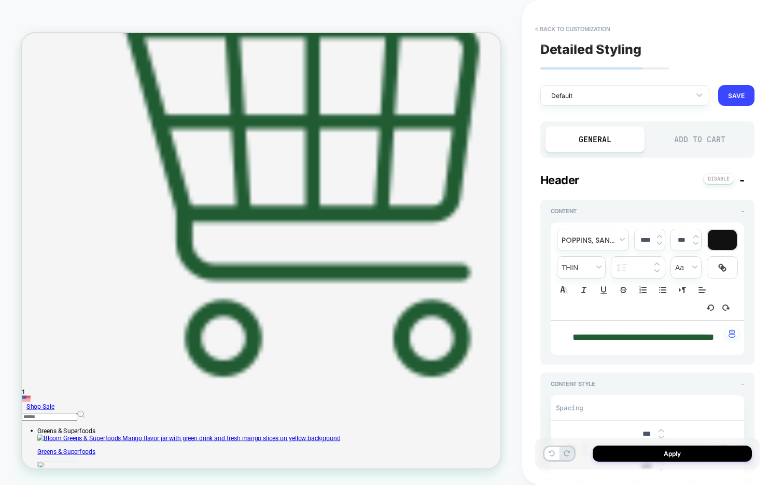
click at [709, 140] on div "Add to Cart" at bounding box center [700, 139] width 100 height 26
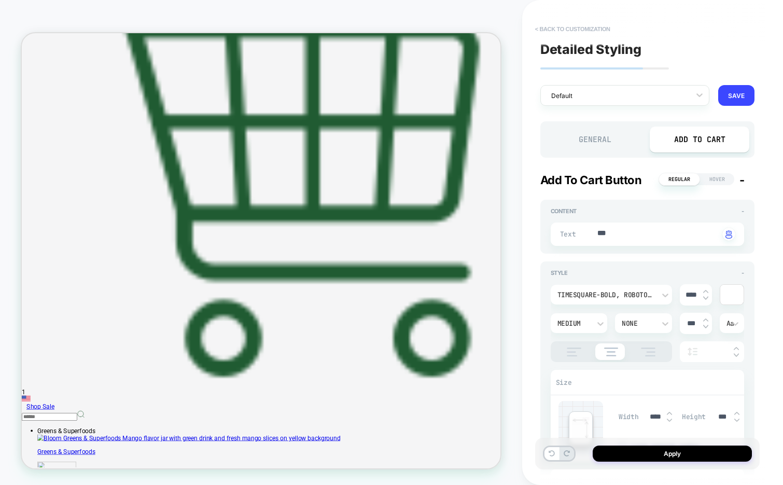
click at [569, 31] on button "< Back to customization" at bounding box center [573, 29] width 86 height 17
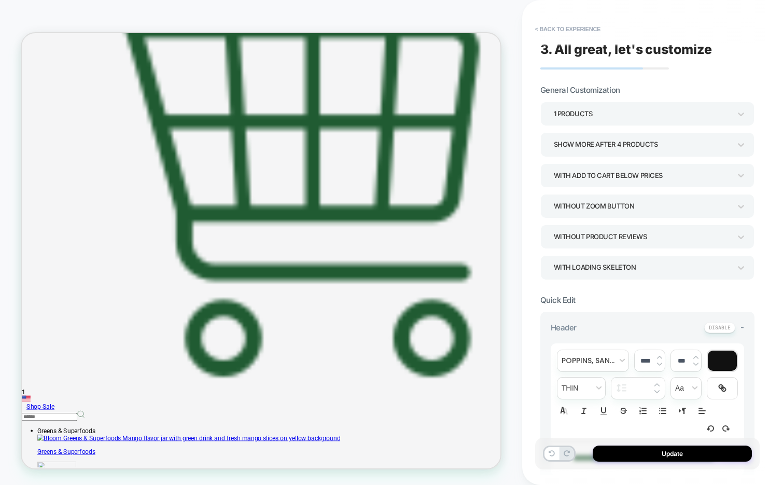
click at [677, 172] on div "With add to cart below prices" at bounding box center [642, 175] width 177 height 14
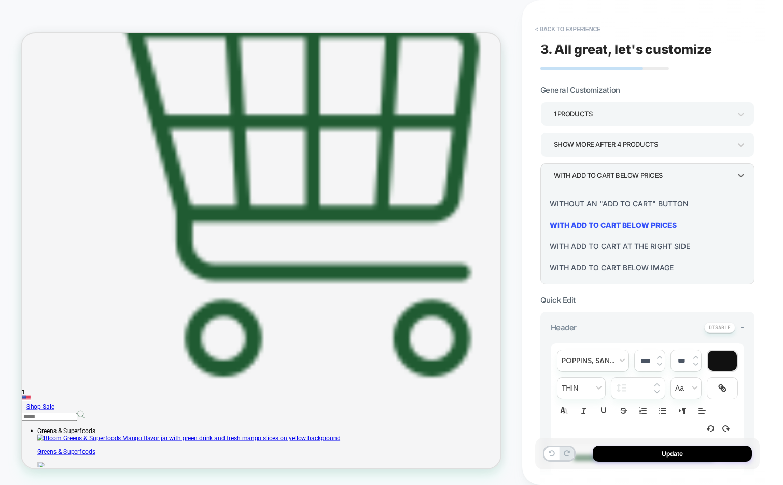
click at [663, 246] on div "With add to cart at the right side" at bounding box center [647, 245] width 206 height 21
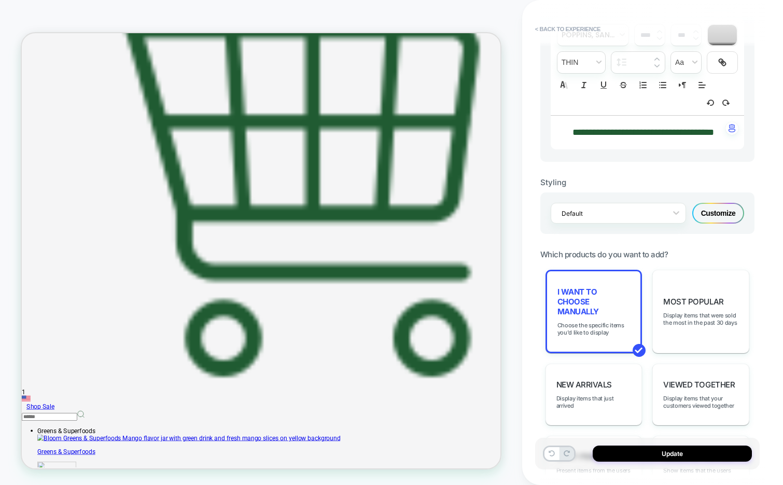
scroll to position [328, 0]
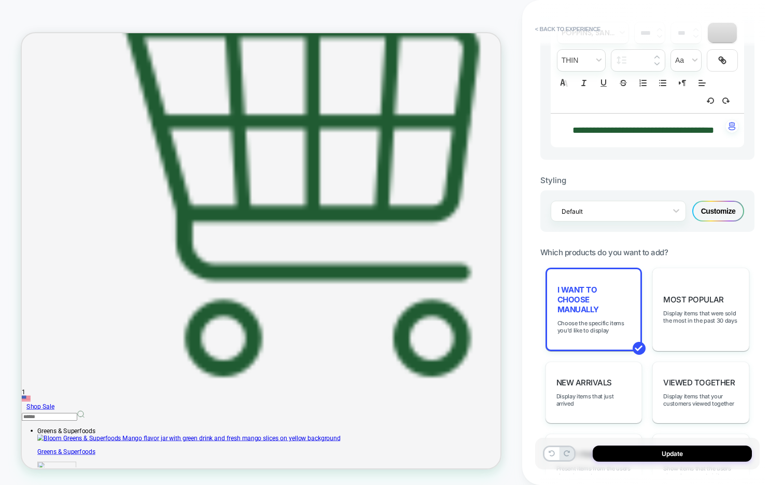
click at [714, 221] on div "Customize" at bounding box center [718, 211] width 52 height 21
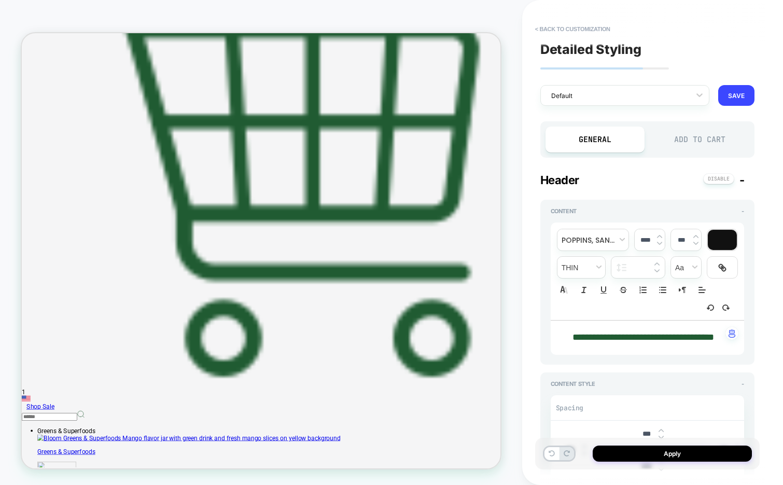
click at [690, 134] on div "Add to Cart" at bounding box center [700, 139] width 100 height 26
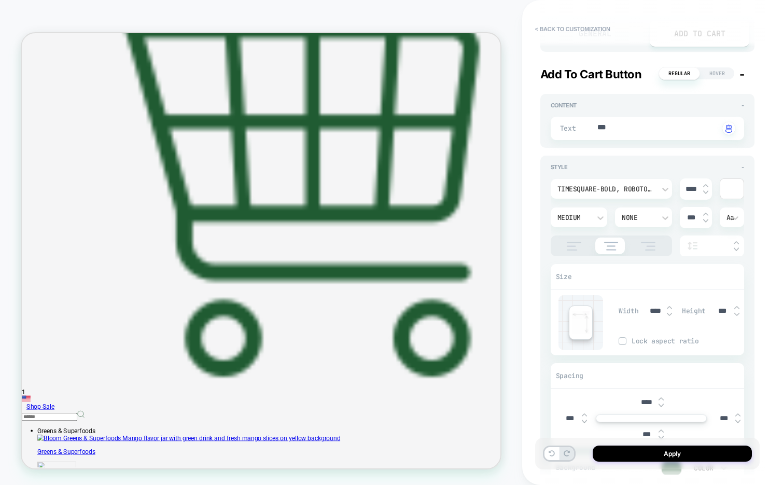
scroll to position [116, 0]
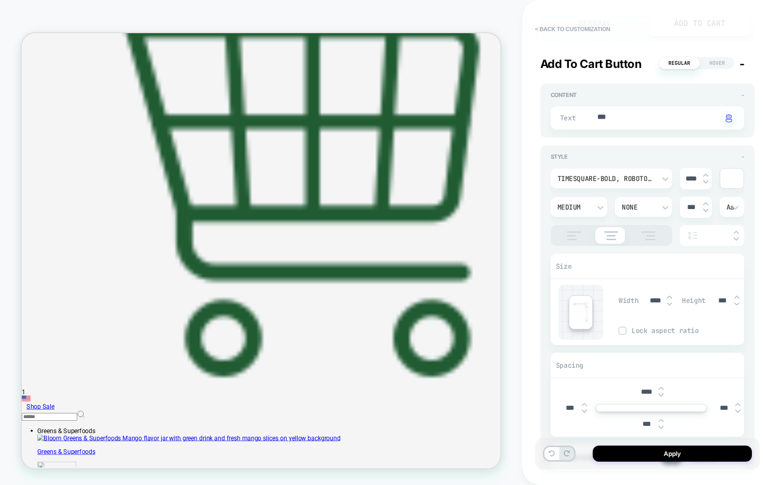
click at [667, 295] on img at bounding box center [669, 297] width 5 height 4
type textarea "*"
type input "****"
click at [667, 295] on img at bounding box center [669, 297] width 5 height 4
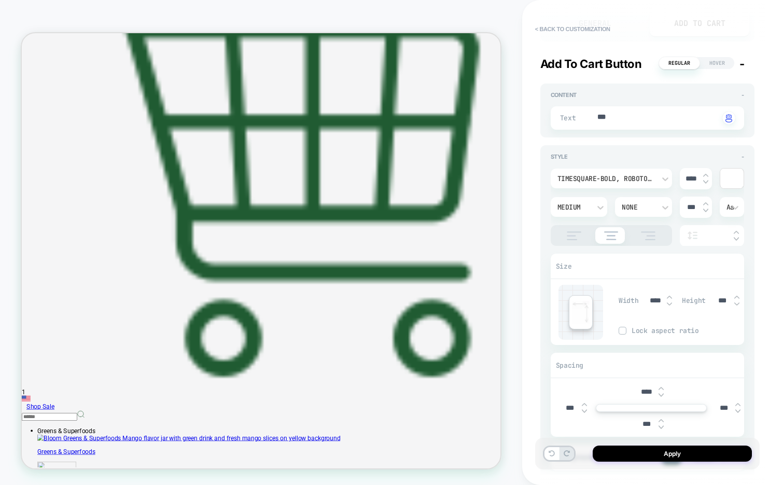
type textarea "*"
type input "****"
click at [668, 303] on img at bounding box center [669, 304] width 5 height 4
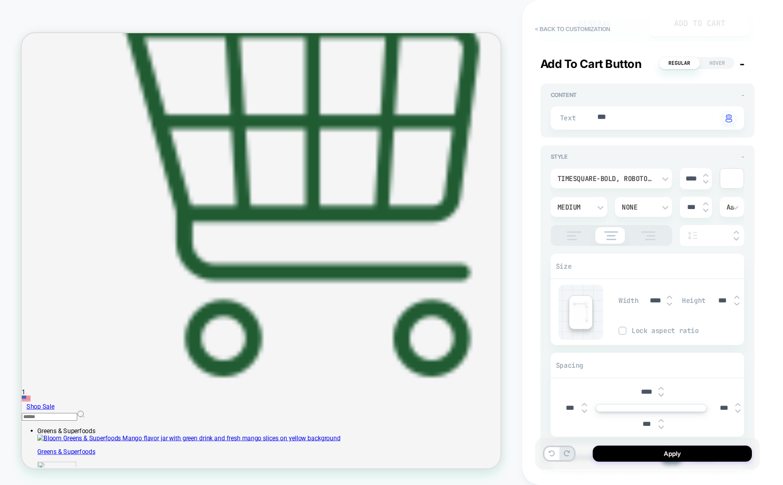
type textarea "*"
type input "****"
type textarea "*"
click at [653, 300] on input "****" at bounding box center [654, 300] width 23 height 9
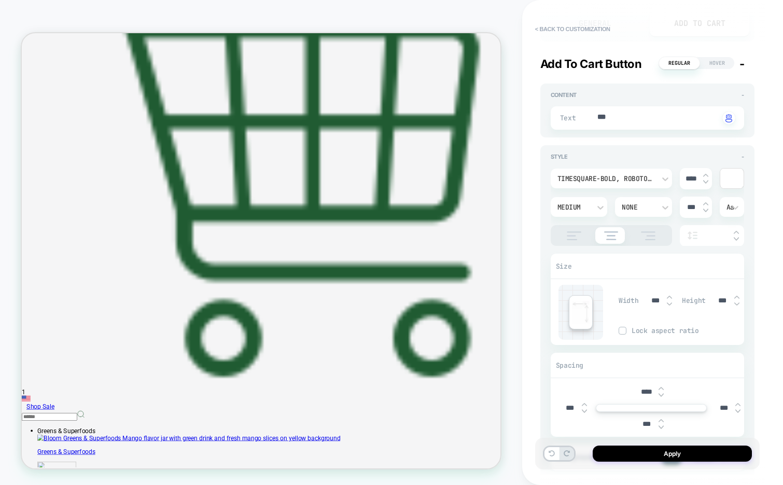
type input "****"
type textarea "*"
type input "****"
click at [651, 453] on button "Apply" at bounding box center [672, 453] width 159 height 16
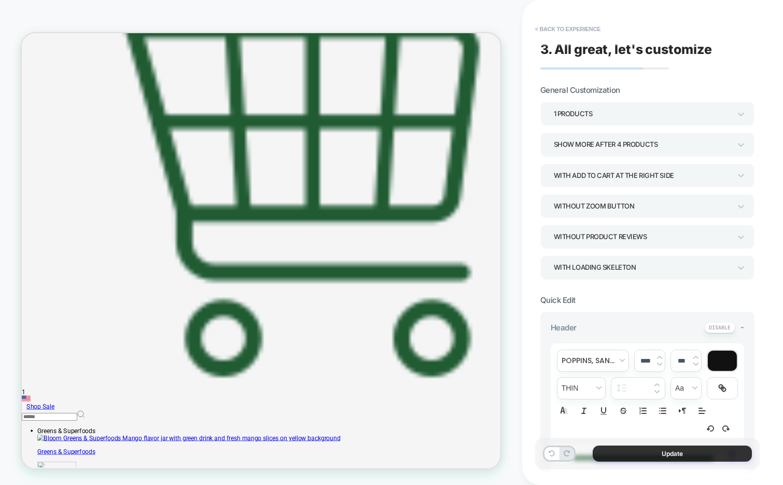
click at [635, 453] on button "Update" at bounding box center [672, 453] width 159 height 16
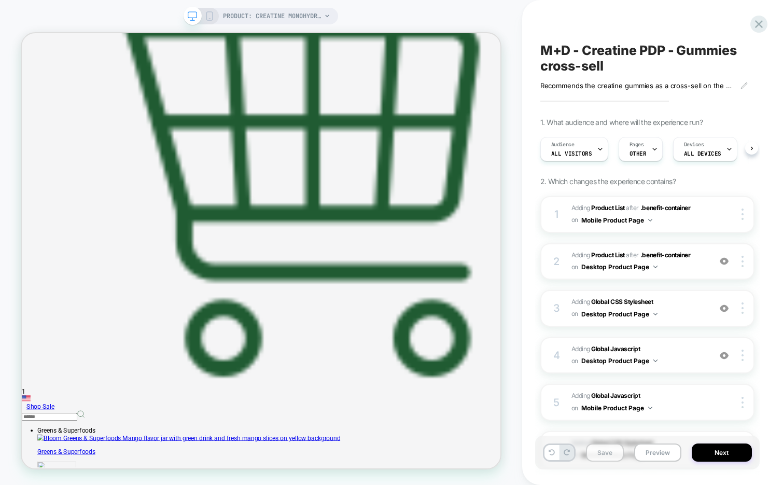
scroll to position [0, 1]
click at [685, 268] on span "#_loomi_addon_1757007707032 Adding Product List AFTER .benefit-container .benef…" at bounding box center [638, 261] width 134 height 24
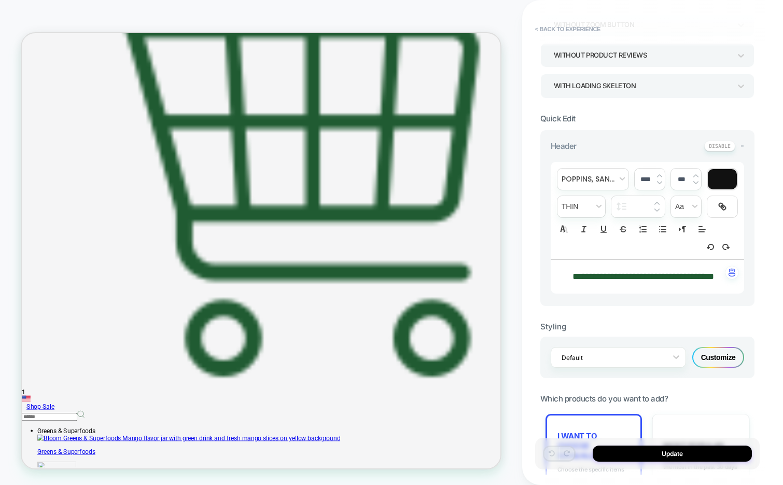
scroll to position [185, 0]
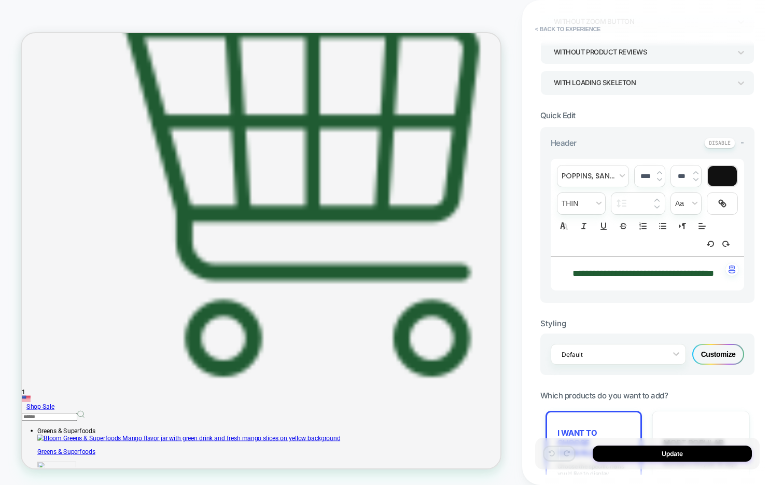
click at [715, 364] on div "Customize" at bounding box center [718, 354] width 52 height 21
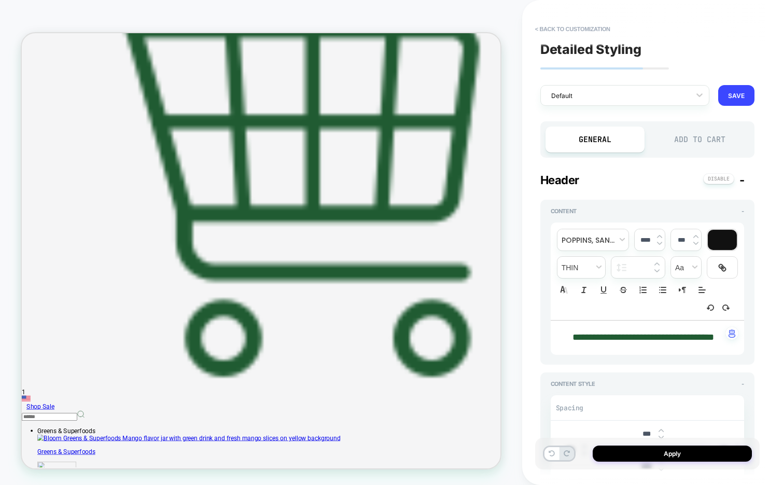
click at [689, 144] on div "Add to Cart" at bounding box center [700, 139] width 100 height 26
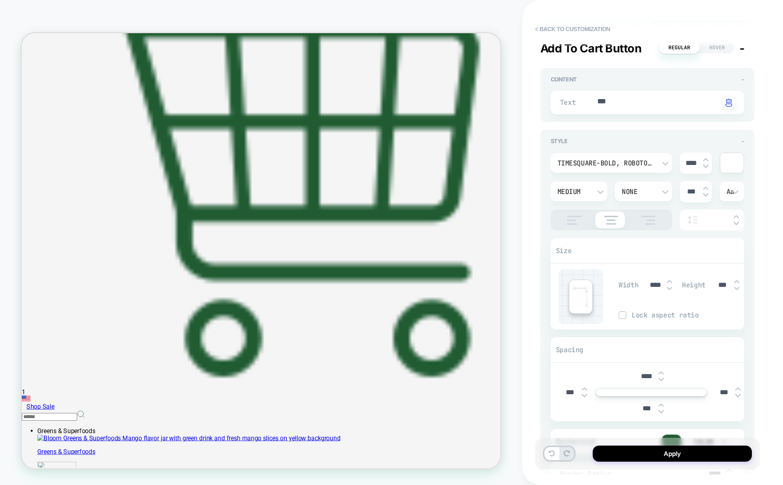
type textarea "*"
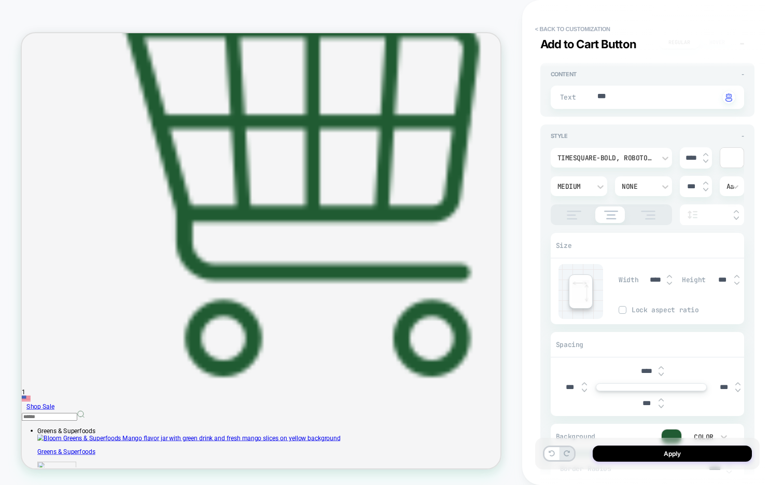
click at [652, 277] on input "****" at bounding box center [654, 279] width 23 height 9
type input "***"
type textarea "*"
type input "****"
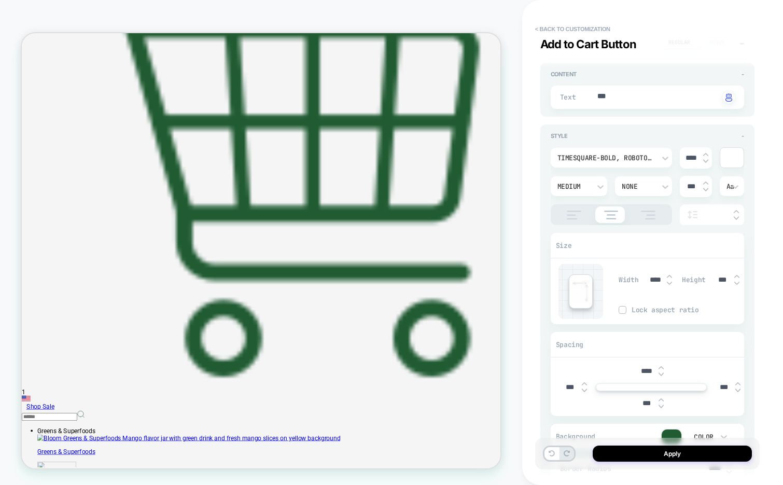
type textarea "*"
type input "****"
click at [737, 275] on img at bounding box center [736, 276] width 5 height 4
type textarea "*"
type input "****"
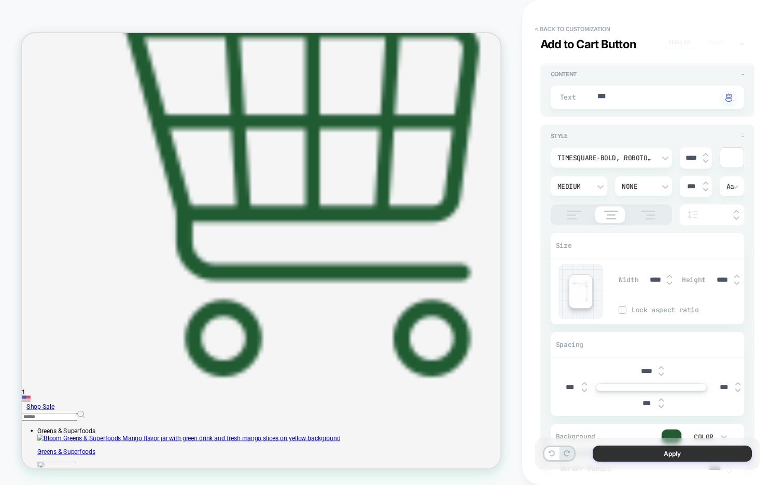
click at [663, 450] on button "Apply" at bounding box center [672, 453] width 159 height 16
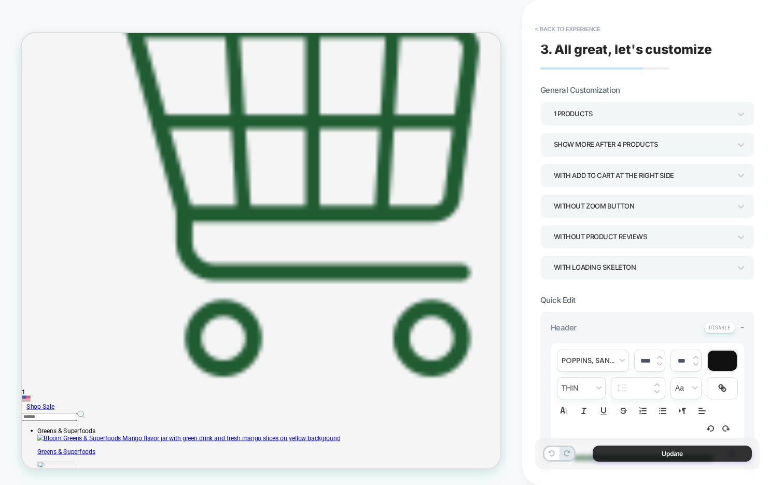
click at [653, 451] on button "Update" at bounding box center [672, 453] width 159 height 16
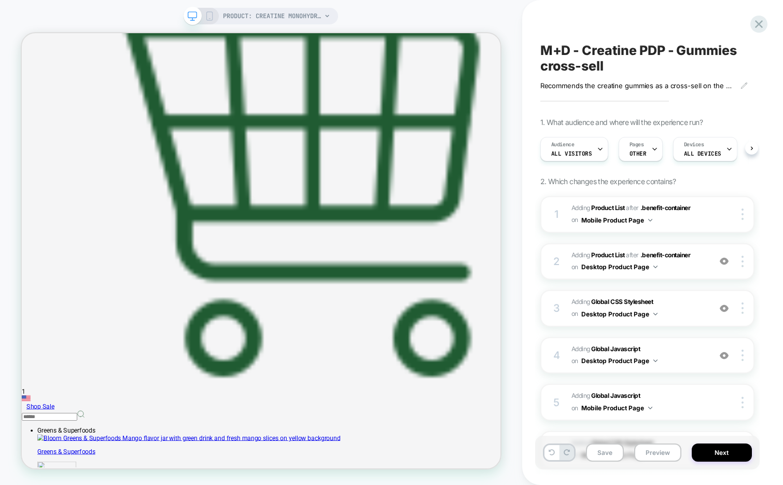
scroll to position [0, 1]
click at [679, 272] on span "#_loomi_addon_1757007707032 Adding Product List AFTER .benefit-container .benef…" at bounding box center [638, 261] width 134 height 24
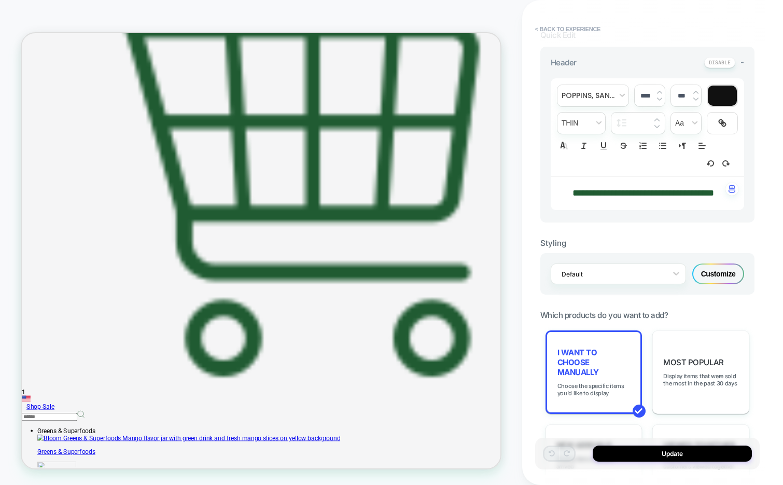
scroll to position [271, 0]
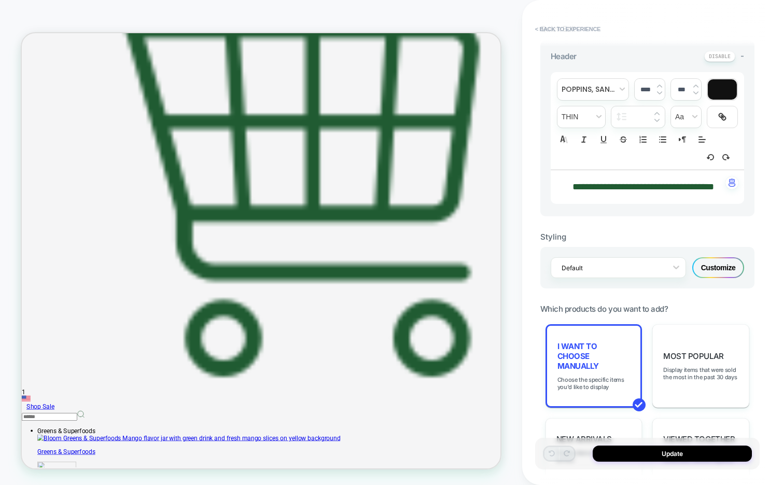
click at [722, 276] on div "Customize" at bounding box center [718, 267] width 52 height 21
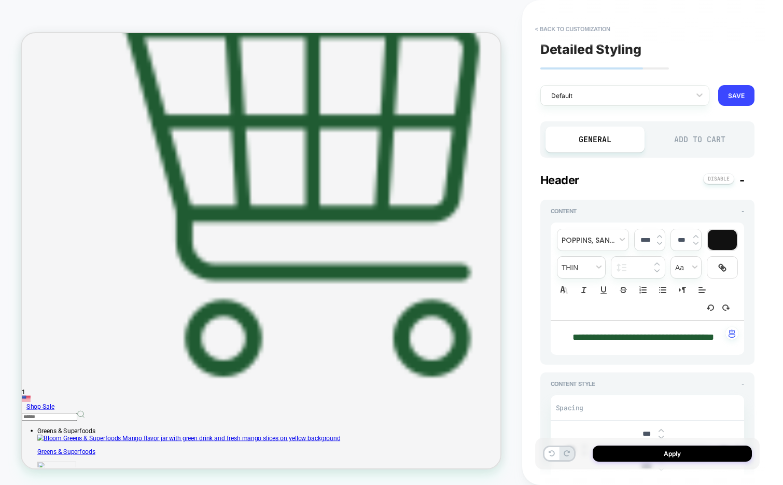
click at [697, 142] on div "Add to Cart" at bounding box center [700, 139] width 100 height 26
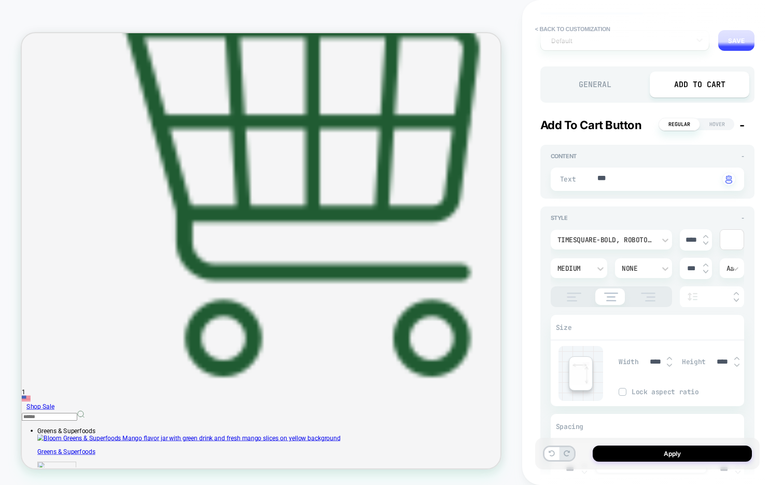
scroll to position [59, 0]
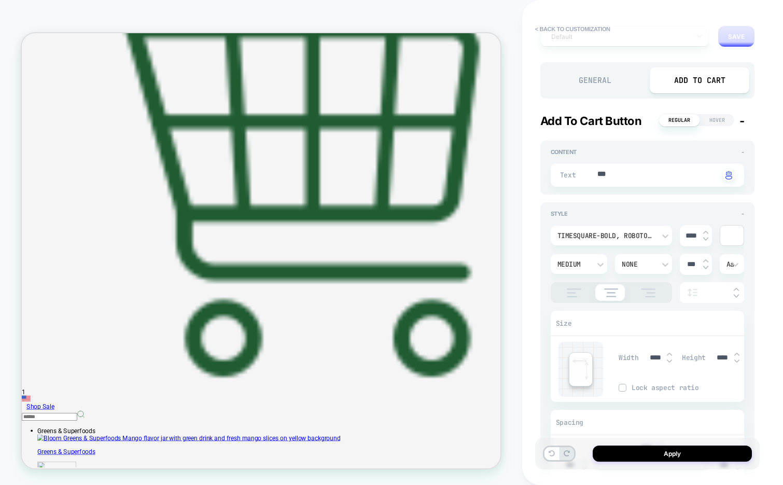
click at [704, 230] on img at bounding box center [705, 232] width 5 height 4
type textarea "*"
type input "****"
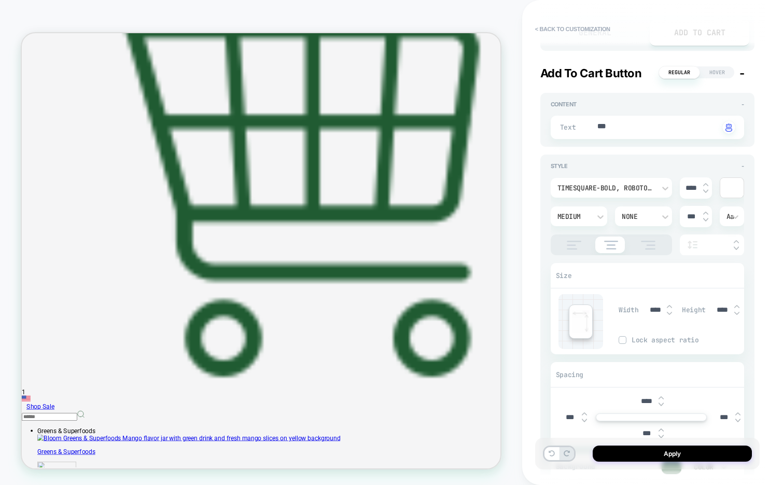
type textarea "*"
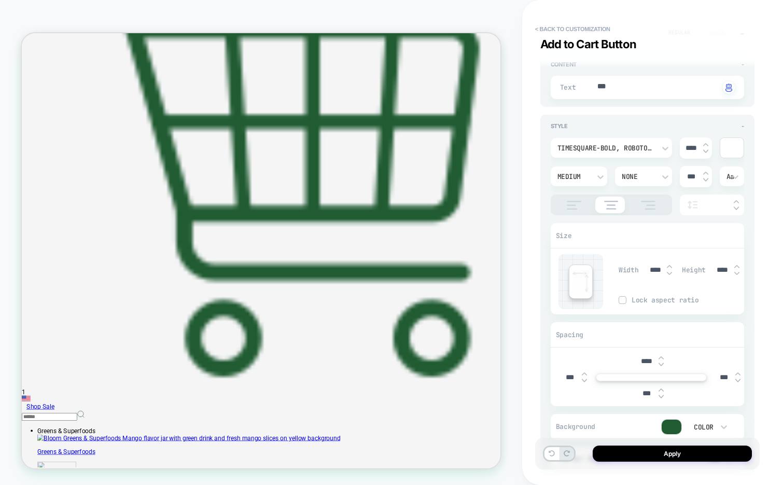
click at [652, 270] on input "****" at bounding box center [654, 269] width 23 height 9
type input "***"
type textarea "*"
type input "****"
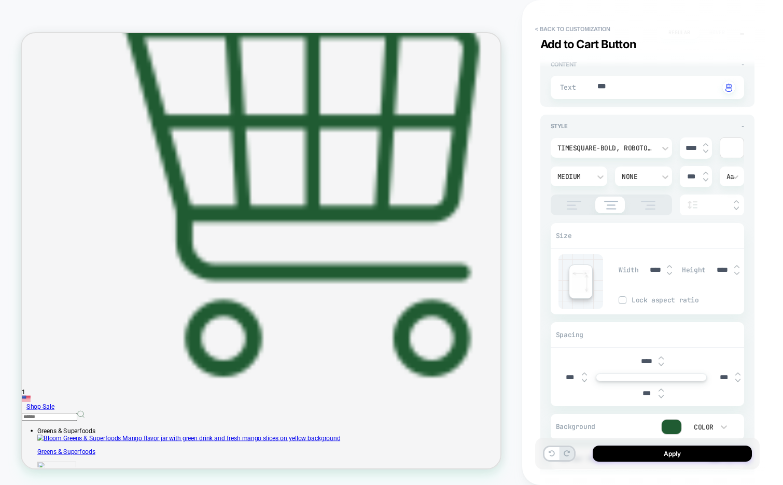
type textarea "*"
type input "****"
click at [736, 265] on img at bounding box center [736, 266] width 5 height 4
type textarea "*"
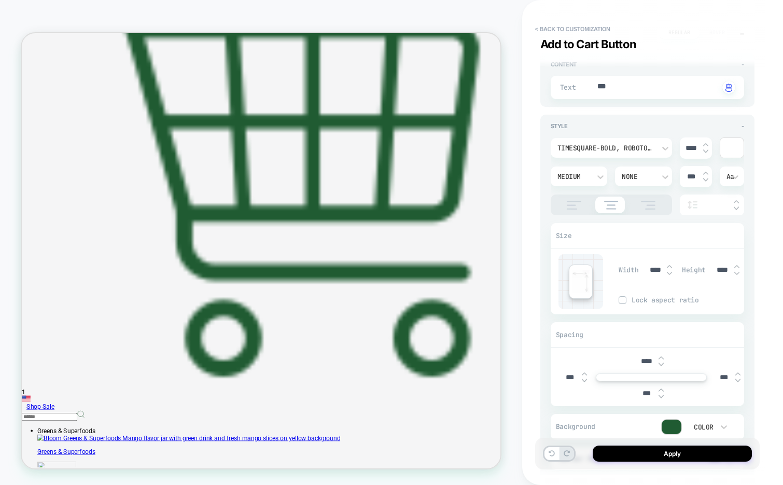
type input "****"
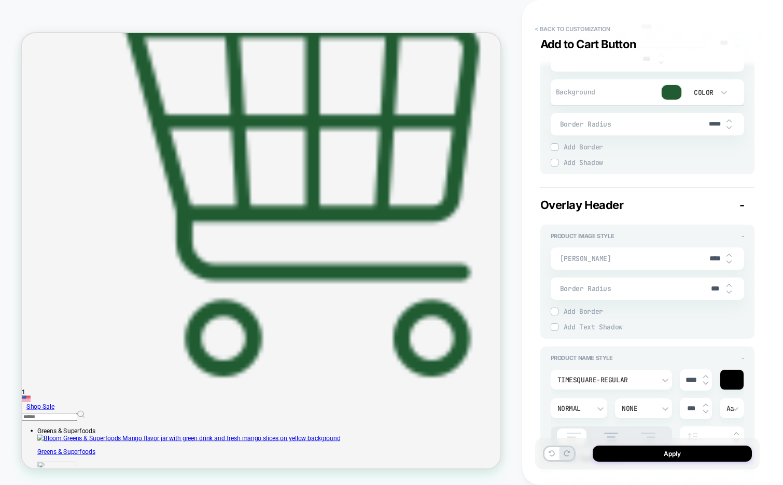
scroll to position [0, 0]
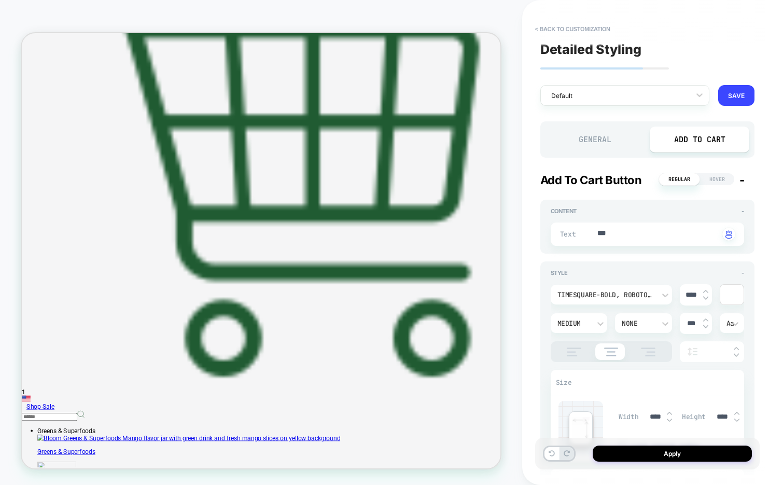
click at [604, 137] on div "General" at bounding box center [595, 139] width 100 height 26
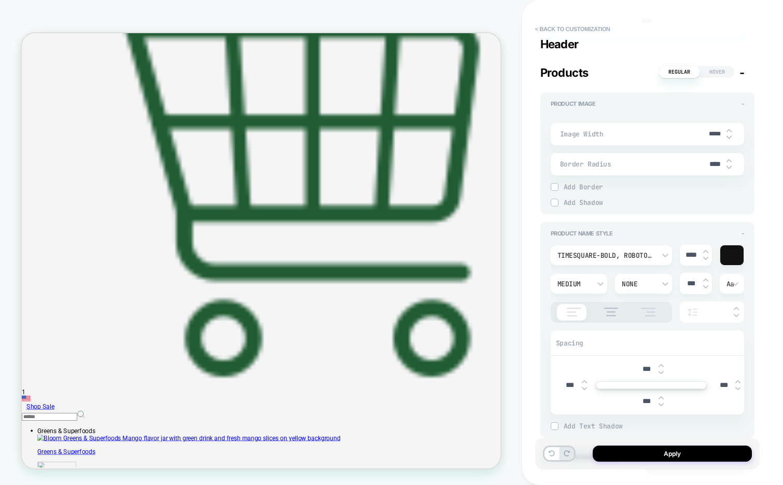
scroll to position [455, 0]
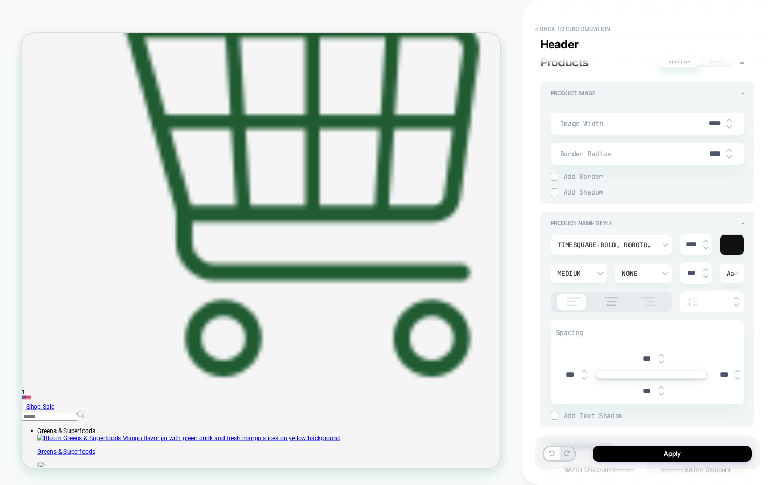
click at [704, 243] on img at bounding box center [705, 241] width 5 height 4
type textarea "*"
type input "****"
click at [704, 243] on img at bounding box center [705, 241] width 5 height 4
type textarea "*"
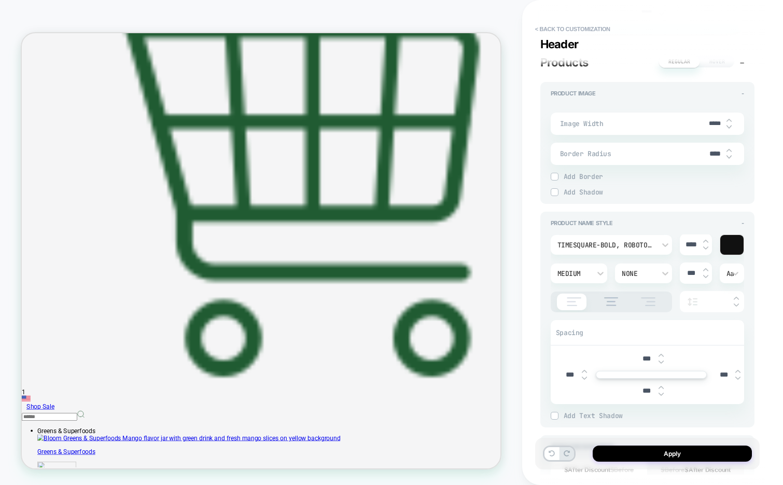
type input "****"
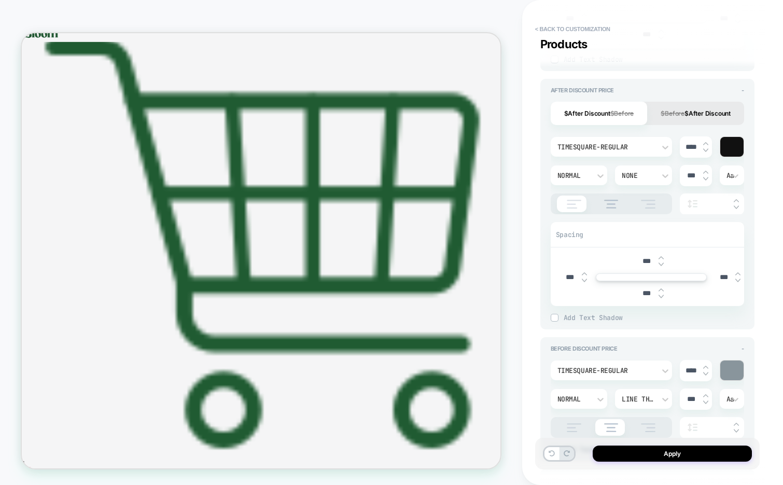
scroll to position [317, 2]
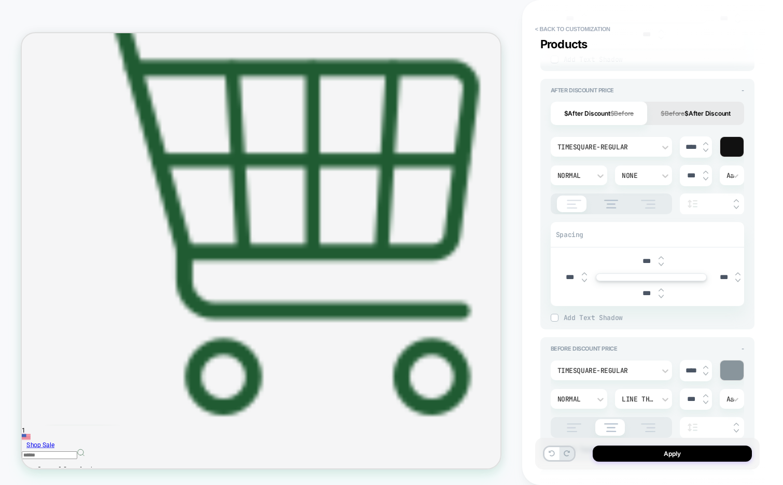
click at [704, 146] on img at bounding box center [705, 144] width 5 height 4
type textarea "*"
type input "****"
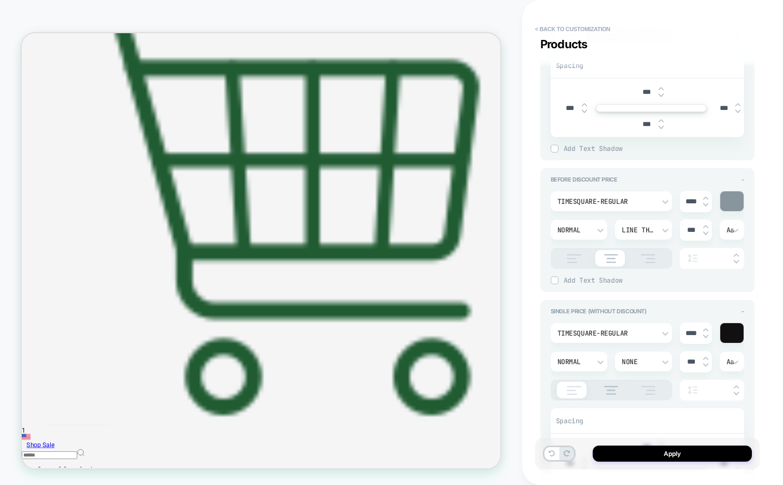
scroll to position [990, 0]
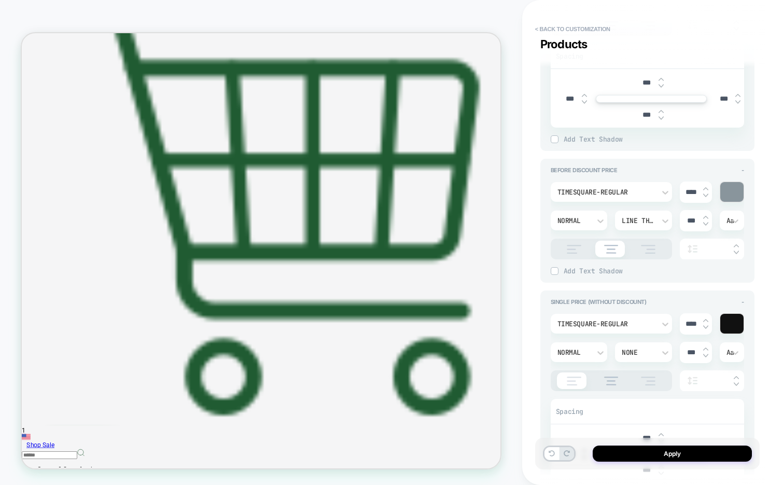
click at [703, 191] on img at bounding box center [705, 189] width 5 height 4
type textarea "*"
type input "****"
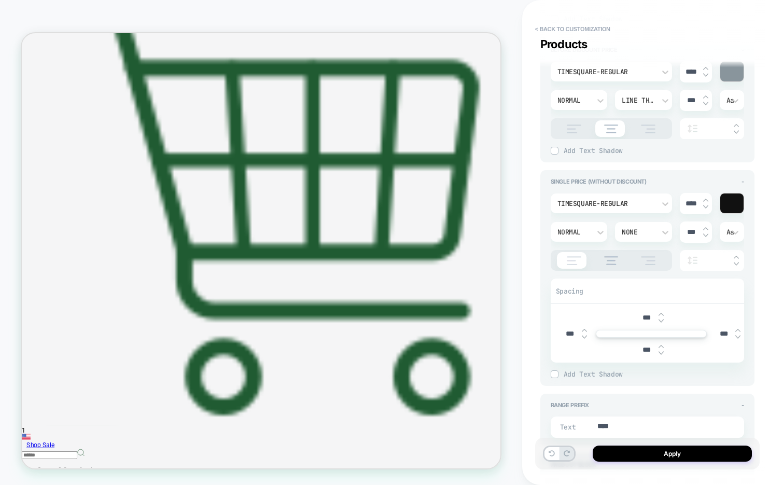
scroll to position [1113, 0]
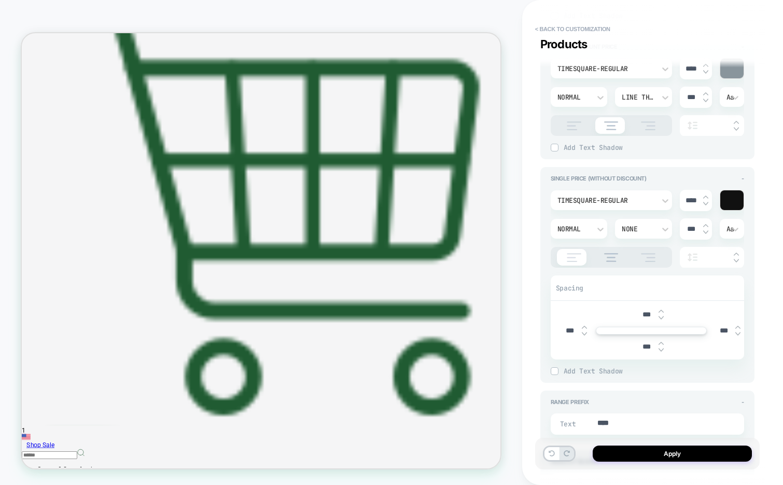
click at [703, 199] on img at bounding box center [705, 197] width 5 height 4
type textarea "*"
type input "****"
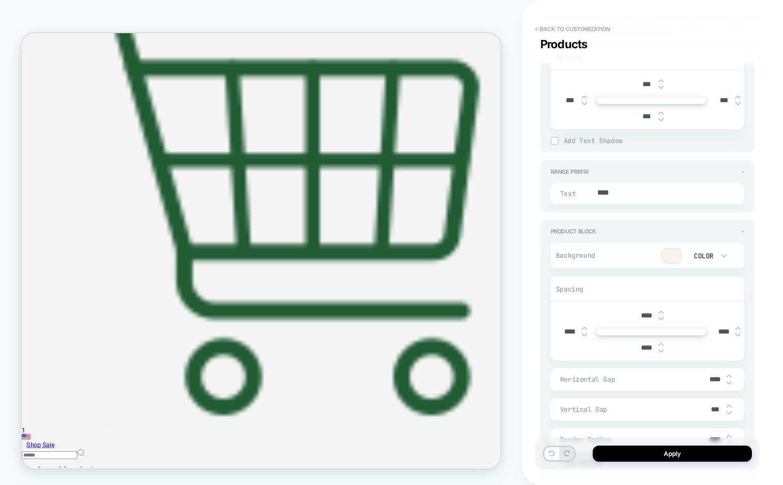
scroll to position [1426, 0]
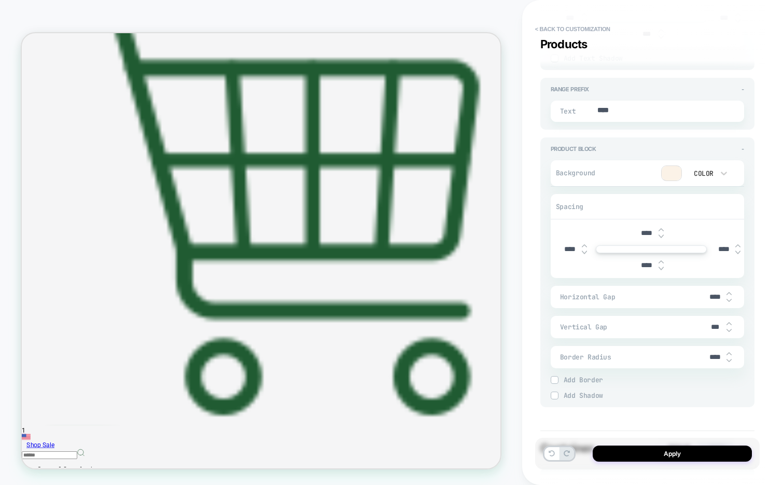
click at [728, 295] on img at bounding box center [728, 293] width 5 height 4
type textarea "*"
type input "****"
click at [728, 295] on img at bounding box center [728, 293] width 5 height 4
type textarea "*"
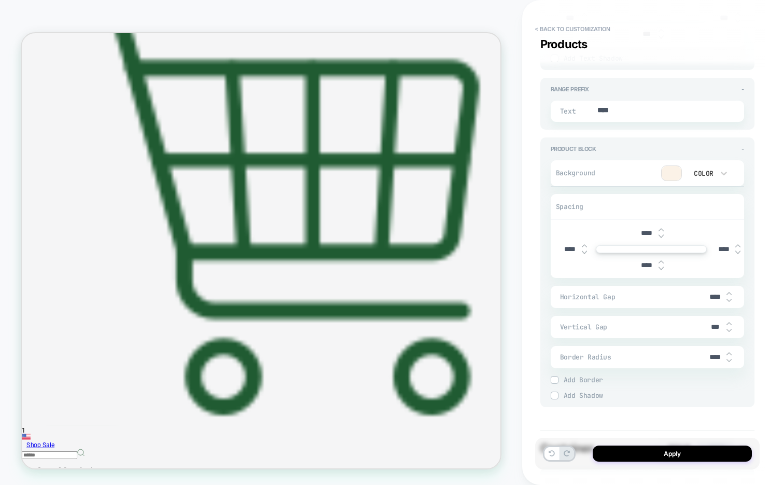
type input "****"
click at [728, 295] on img at bounding box center [728, 293] width 5 height 4
type textarea "*"
type input "****"
click at [645, 456] on button "Apply" at bounding box center [672, 453] width 159 height 16
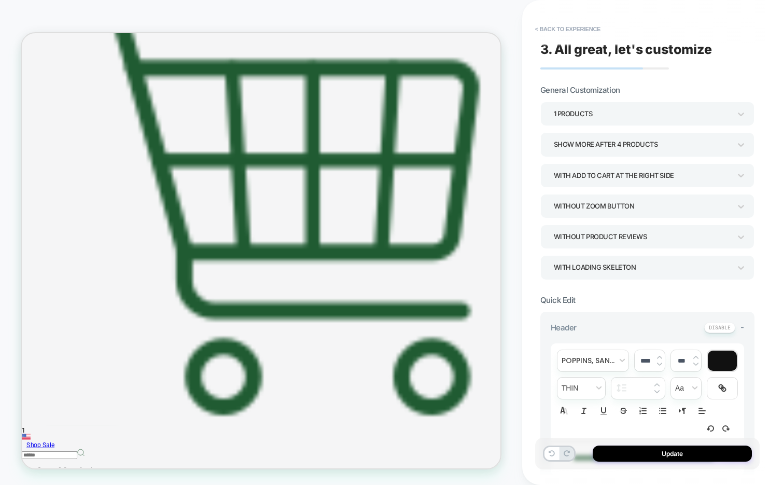
click at [620, 238] on div "Without Product Reviews" at bounding box center [642, 237] width 177 height 14
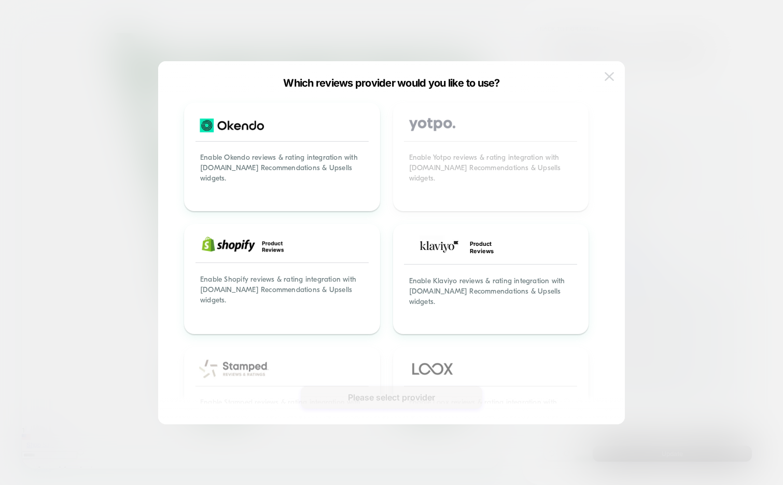
click at [608, 77] on img at bounding box center [608, 76] width 9 height 9
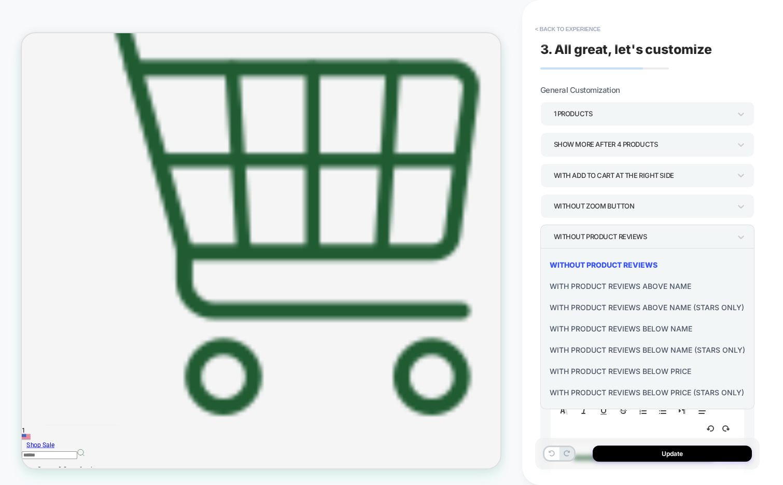
click at [742, 236] on div at bounding box center [391, 242] width 783 height 485
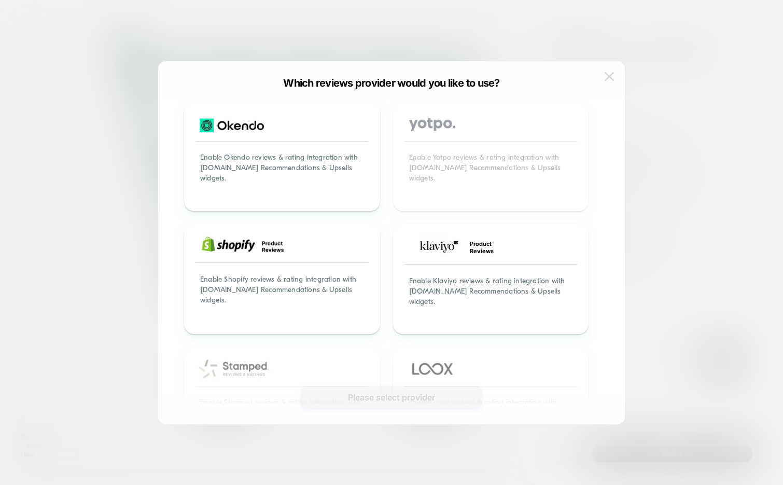
click at [607, 78] on img at bounding box center [608, 76] width 9 height 9
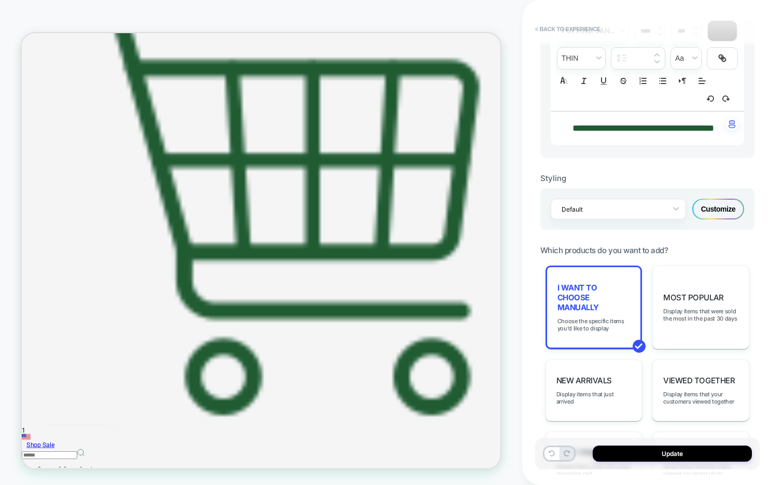
scroll to position [331, 0]
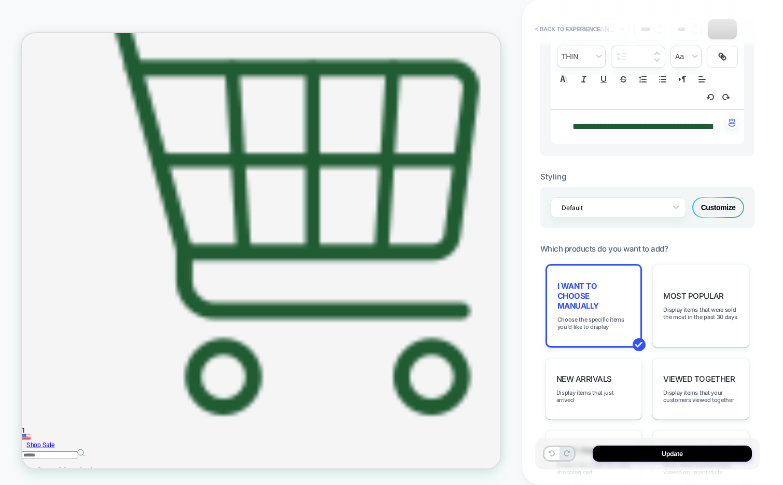
click at [716, 218] on div "Customize" at bounding box center [718, 207] width 52 height 21
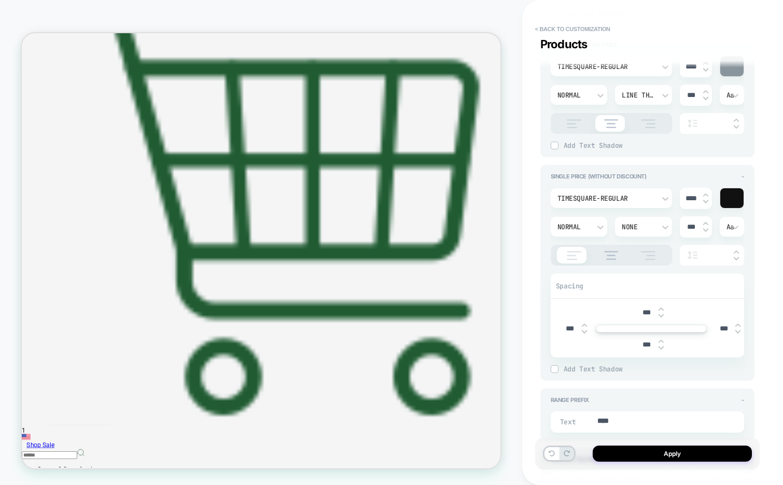
scroll to position [2347, 0]
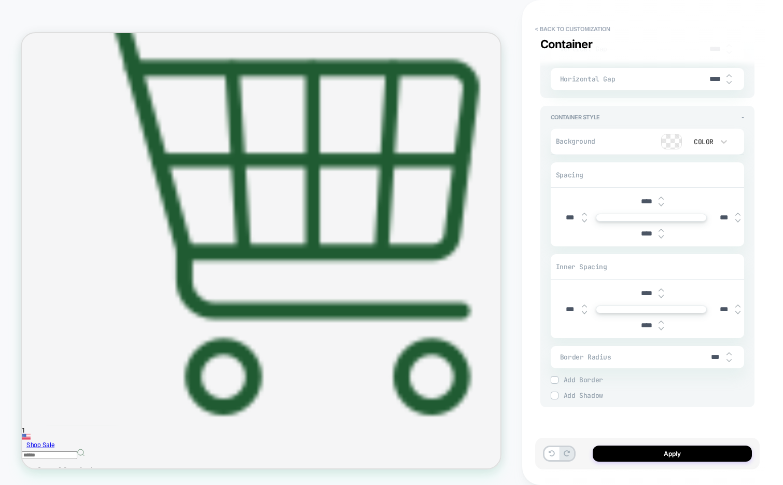
click at [561, 216] on input "***" at bounding box center [569, 217] width 23 height 9
type textarea "*"
type input "****"
type textarea "*"
type input "****"
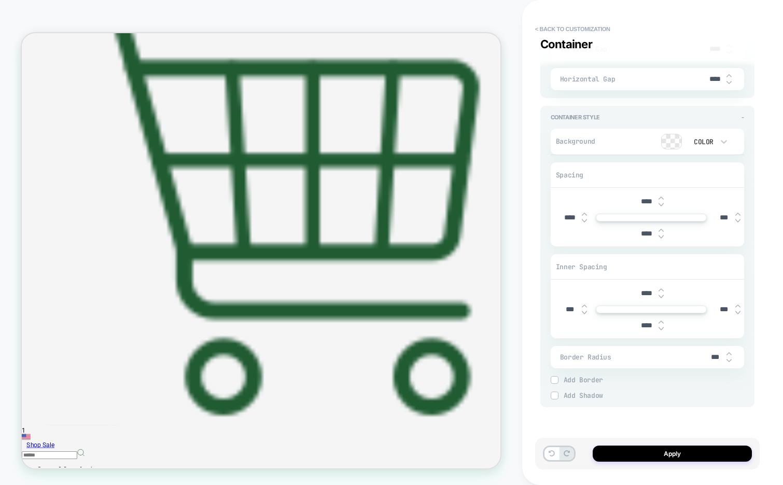
click at [715, 217] on input "***" at bounding box center [723, 217] width 23 height 9
type textarea "*"
type input "****"
type textarea "*"
type input "***"
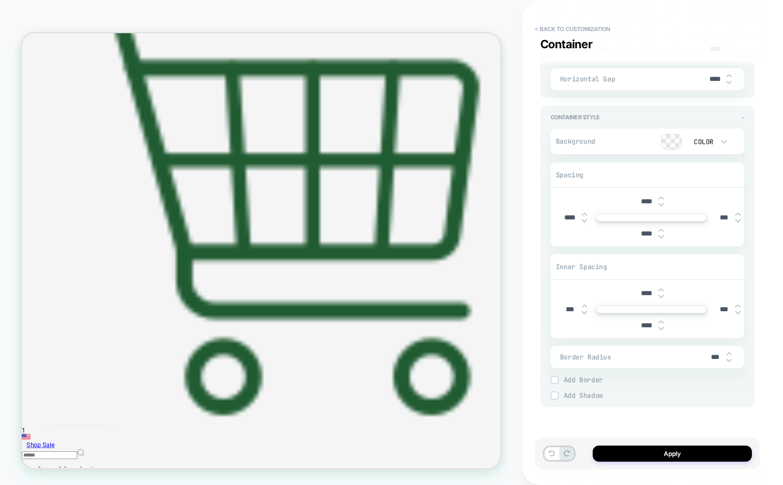
type textarea "*"
type input "****"
type textarea "*"
type input "****"
click at [567, 215] on input "****" at bounding box center [569, 217] width 23 height 9
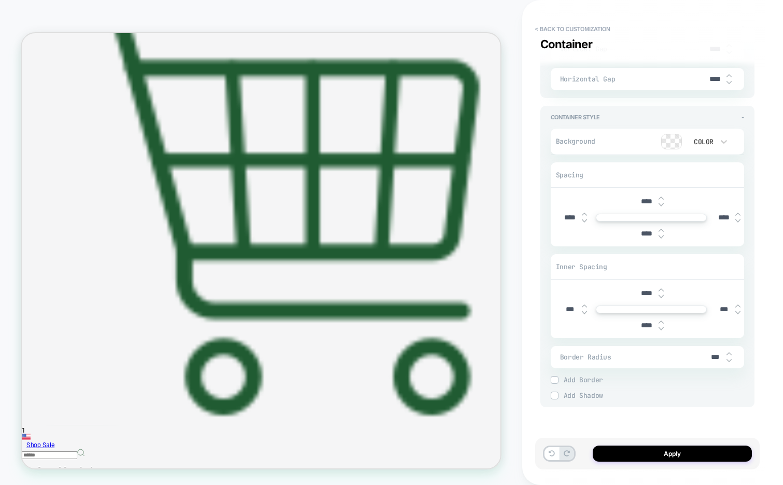
type textarea "*"
type input "***"
type textarea "*"
type input "****"
type textarea "*"
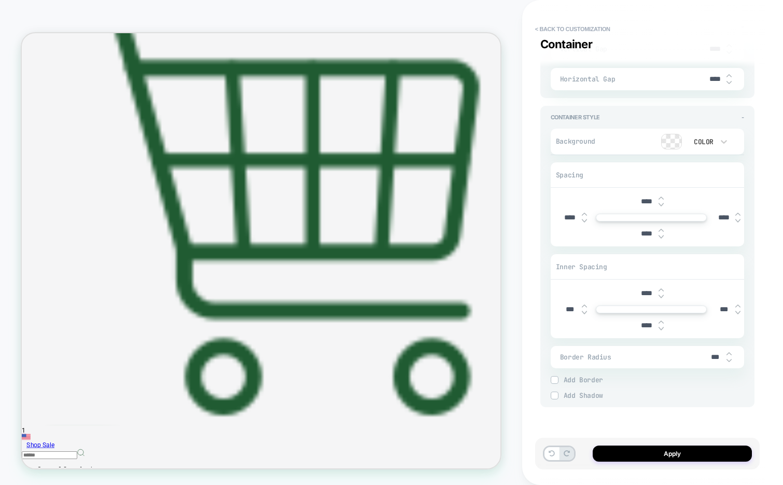
type input "***"
type textarea "*"
type input "***"
click at [718, 217] on input "****" at bounding box center [723, 217] width 23 height 9
type textarea "*"
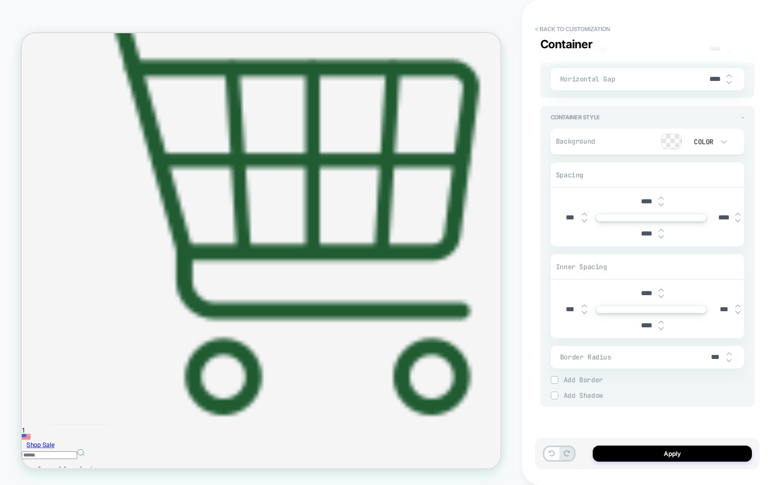
type input "***"
type textarea "*"
type input "***"
click at [715, 307] on input "***" at bounding box center [723, 309] width 23 height 9
type textarea "*"
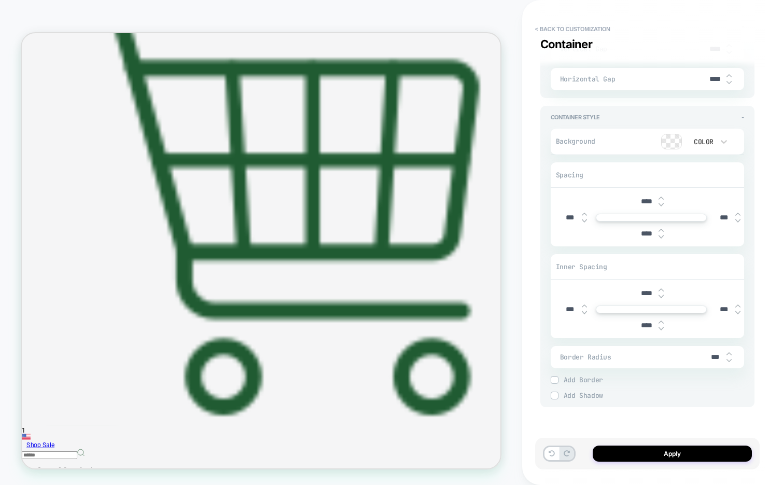
type input "****"
type textarea "*"
type input "****"
click at [562, 306] on input "***" at bounding box center [569, 309] width 23 height 9
type input "****"
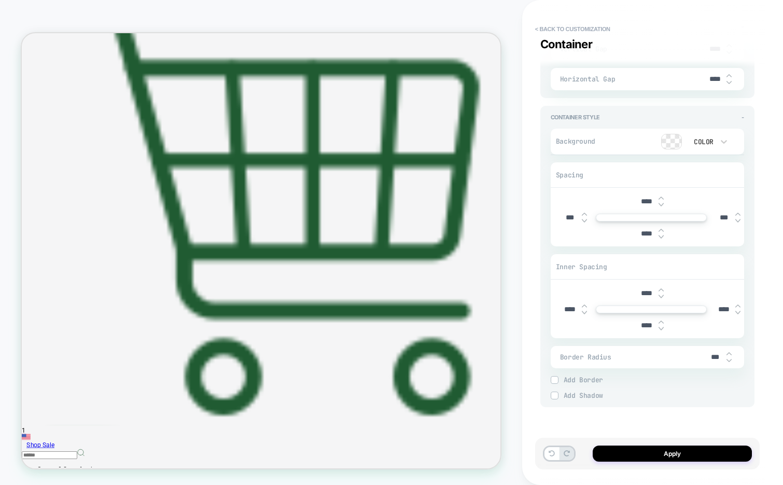
type textarea "*"
type input "***"
click at [716, 311] on input "****" at bounding box center [723, 309] width 23 height 9
type textarea "*"
type input "***"
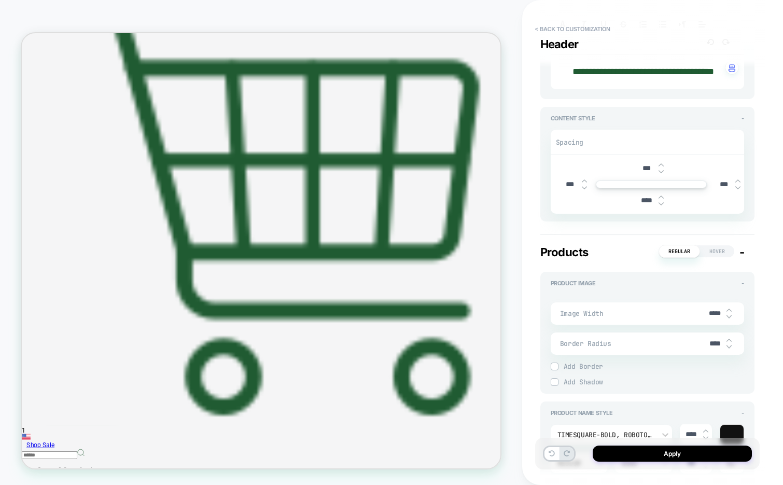
scroll to position [229, 0]
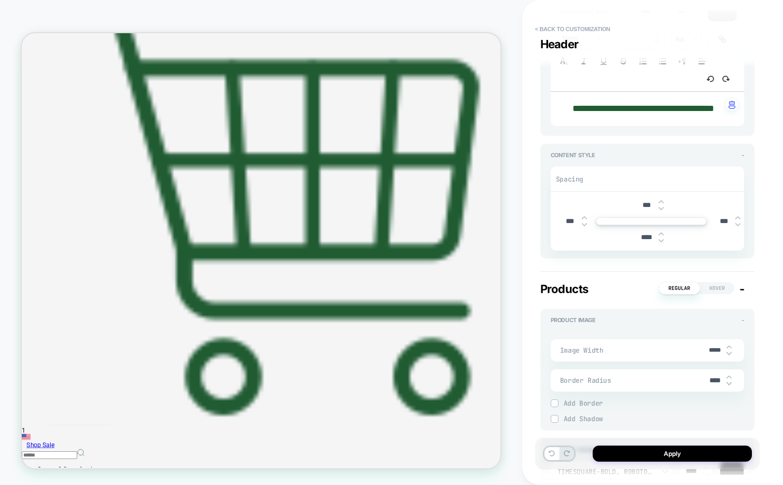
type textarea "*"
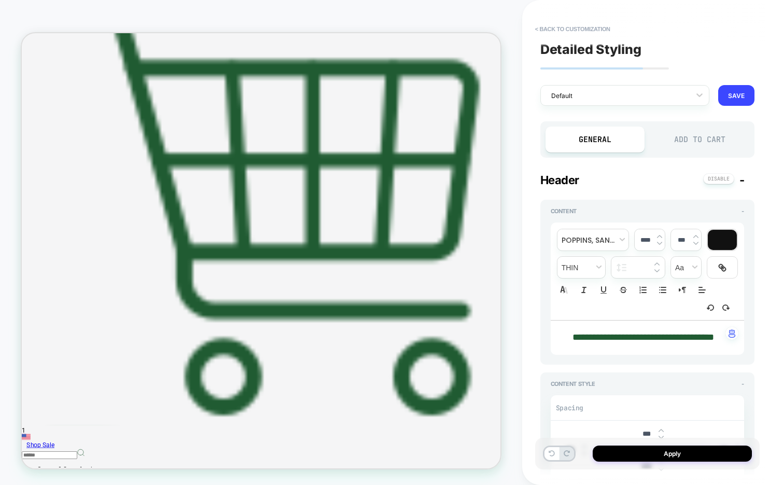
type input "***"
click at [701, 142] on div "Add to Cart" at bounding box center [700, 139] width 100 height 26
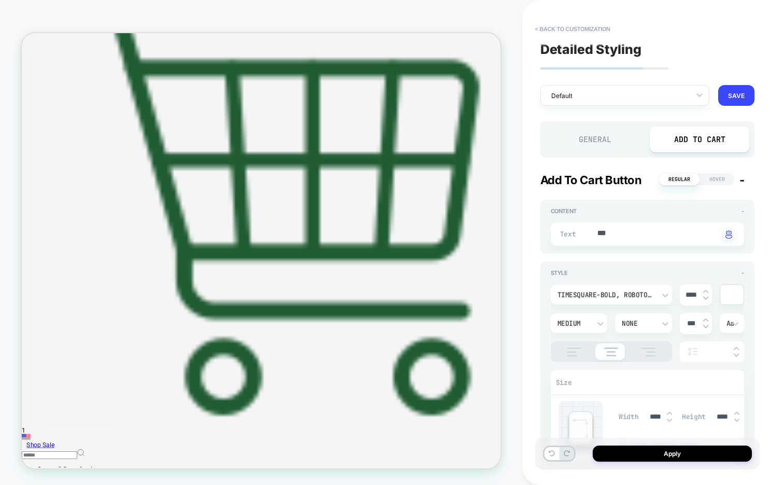
type textarea "*"
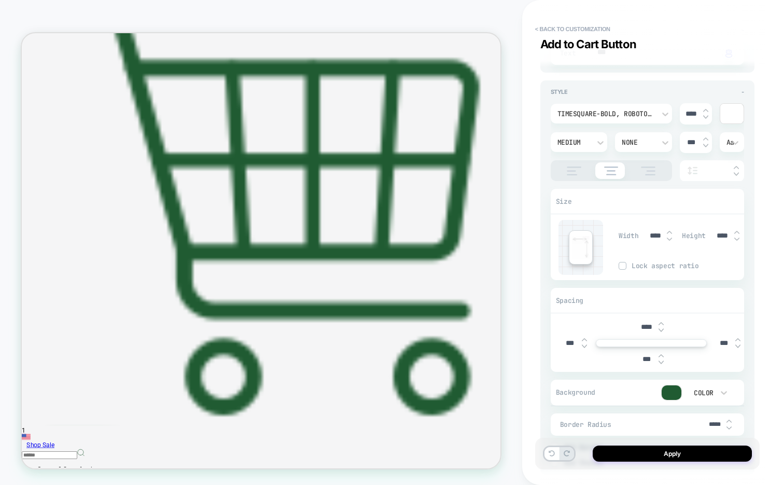
scroll to position [198, 0]
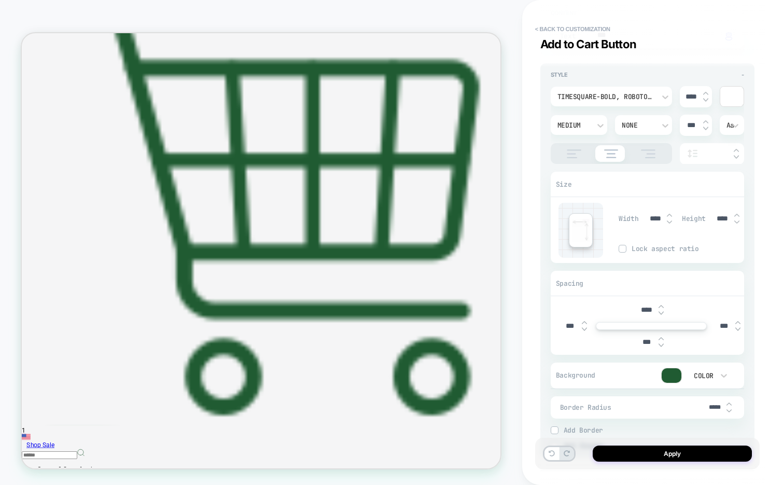
click at [651, 217] on input "****" at bounding box center [654, 218] width 23 height 9
type input "*****"
type textarea "*"
type input "******"
type textarea "*"
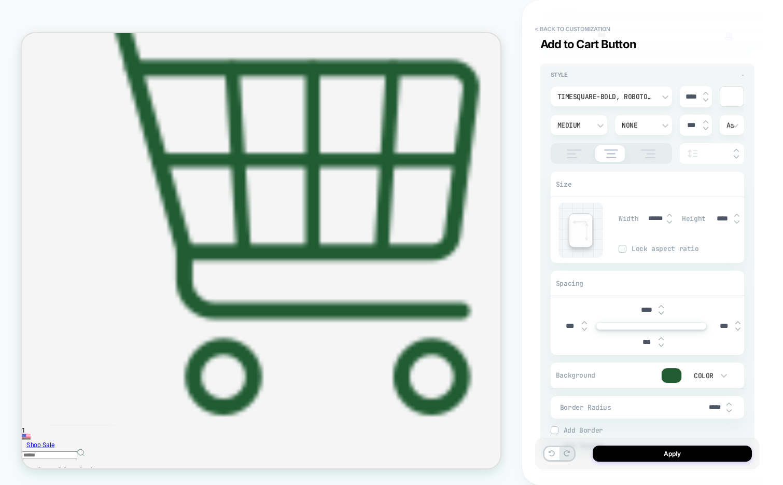
type input "*****"
type textarea "*"
type input "****"
type textarea "*"
type input "****"
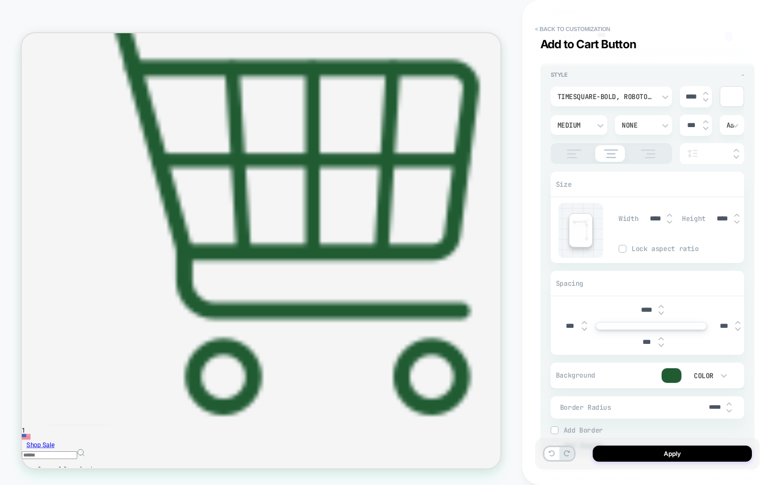
type textarea "*"
type input "****"
click at [734, 213] on img at bounding box center [736, 215] width 5 height 4
type textarea "*"
type input "****"
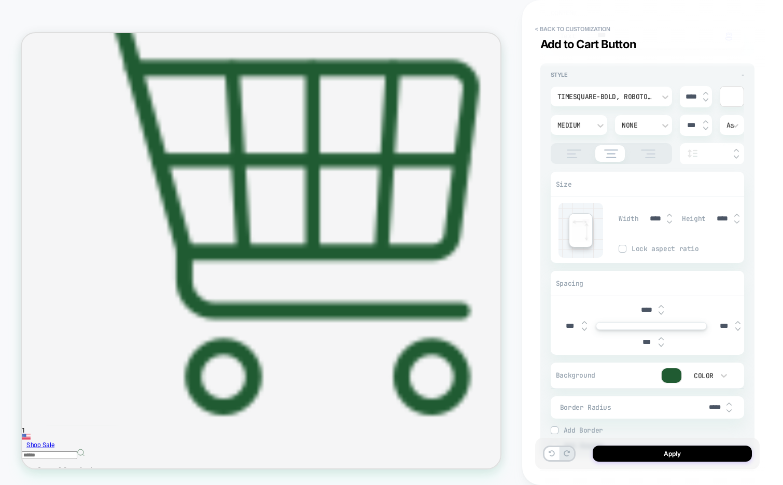
click at [734, 213] on img at bounding box center [736, 215] width 5 height 4
type textarea "*"
type input "****"
click at [734, 213] on img at bounding box center [736, 215] width 5 height 4
type textarea "*"
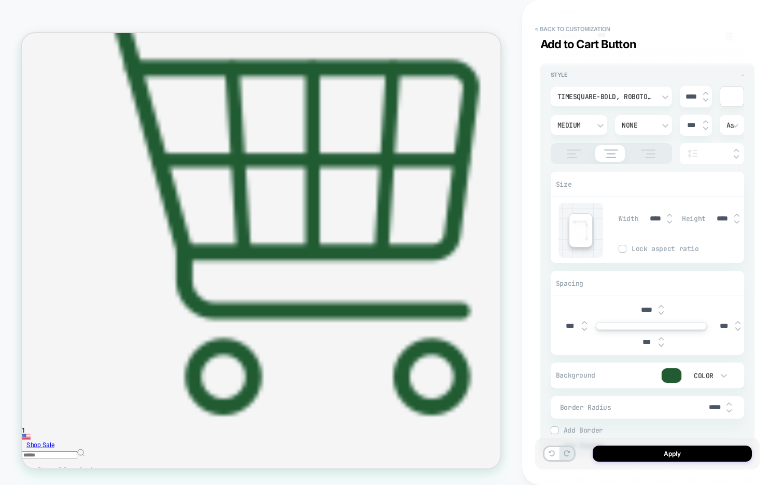
type input "****"
type textarea "*"
click at [647, 453] on button "Apply" at bounding box center [672, 453] width 159 height 16
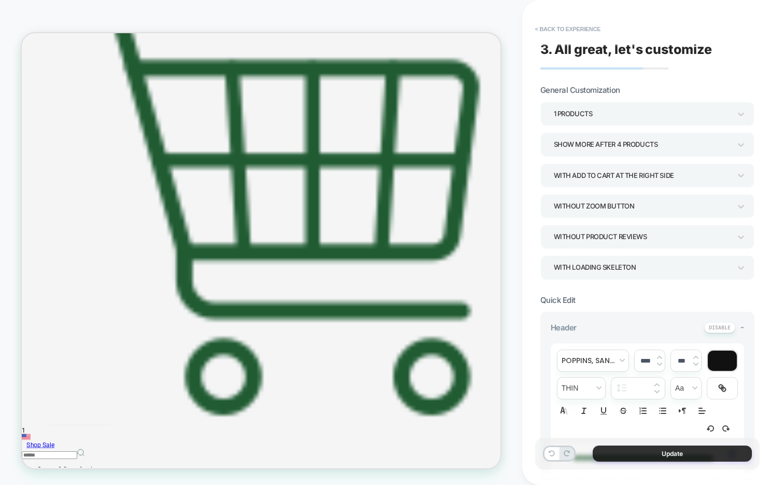
click at [630, 452] on button "Update" at bounding box center [672, 453] width 159 height 16
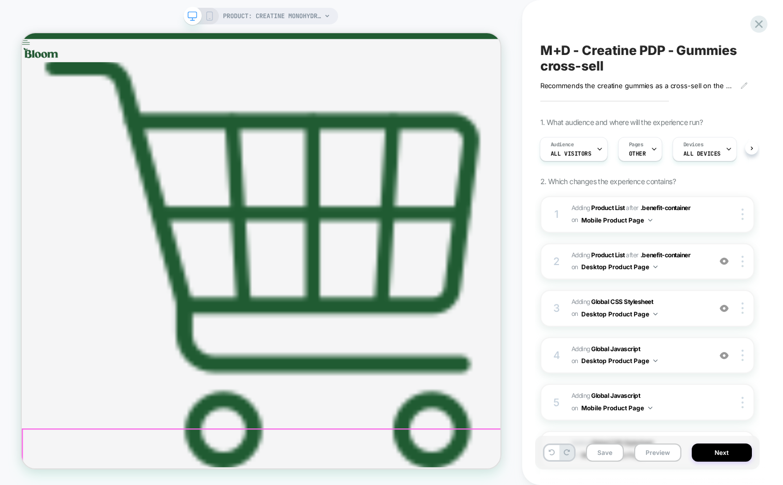
scroll to position [226, 0]
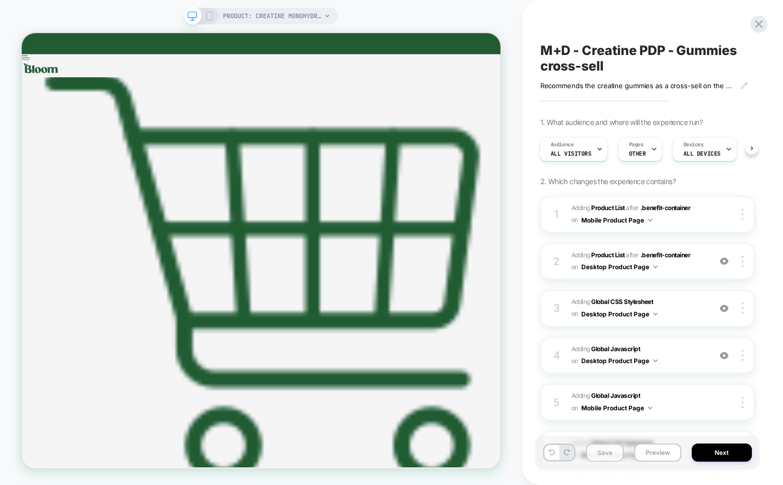
click at [603, 453] on button "Save" at bounding box center [605, 452] width 38 height 18
click at [664, 452] on button "Preview" at bounding box center [657, 452] width 47 height 18
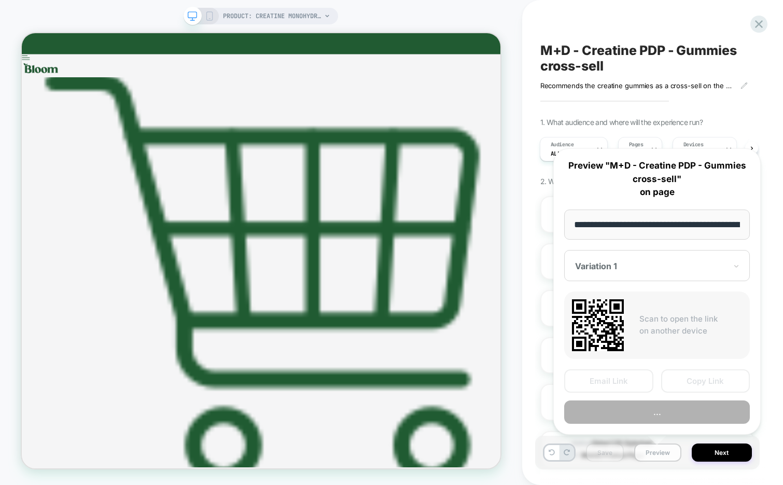
scroll to position [0, 78]
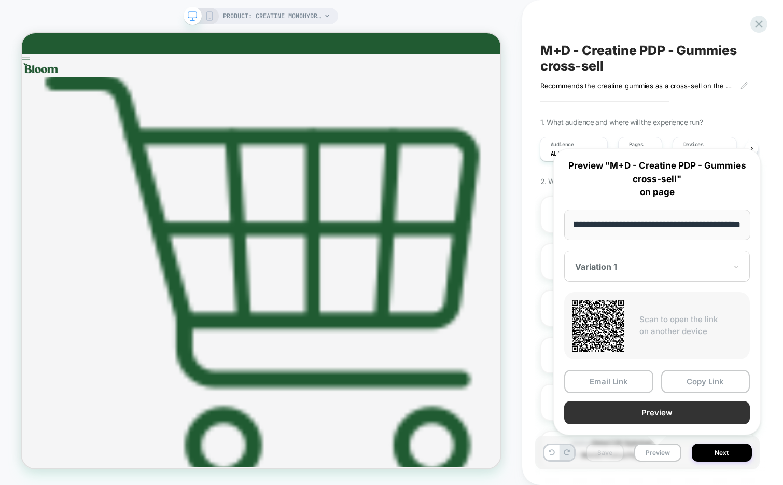
click at [640, 413] on button "Preview" at bounding box center [657, 412] width 186 height 23
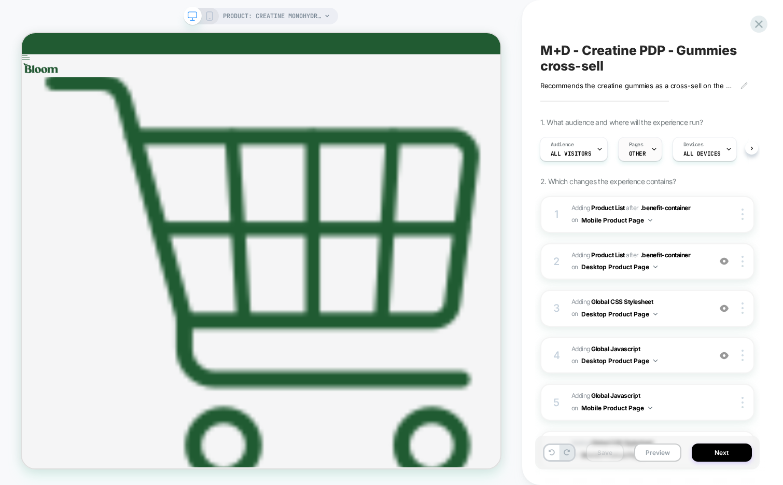
click at [646, 148] on div "Pages OTHER" at bounding box center [637, 148] width 38 height 23
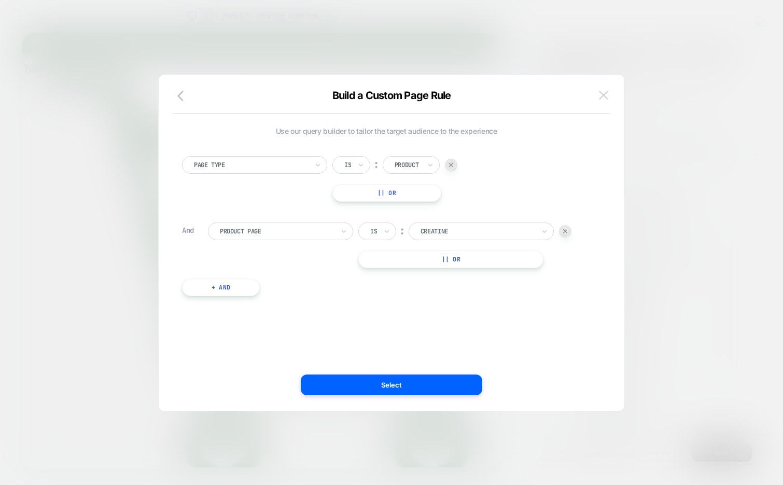
click at [599, 97] on img at bounding box center [603, 95] width 9 height 9
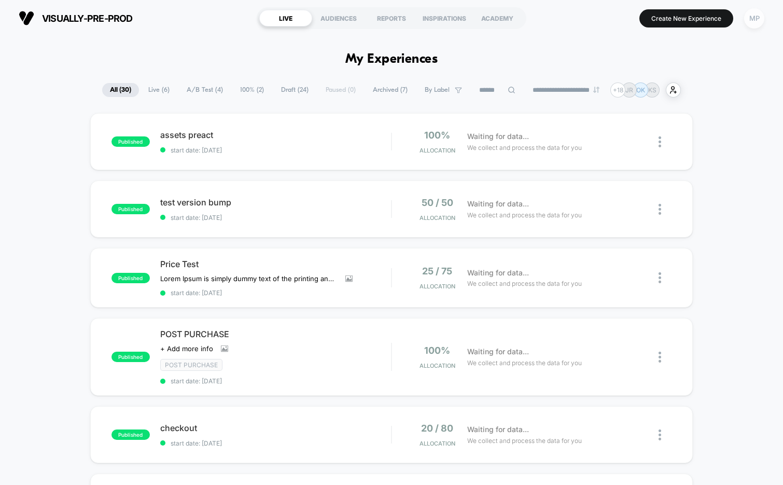
click at [749, 17] on div "MP" at bounding box center [754, 18] width 20 height 20
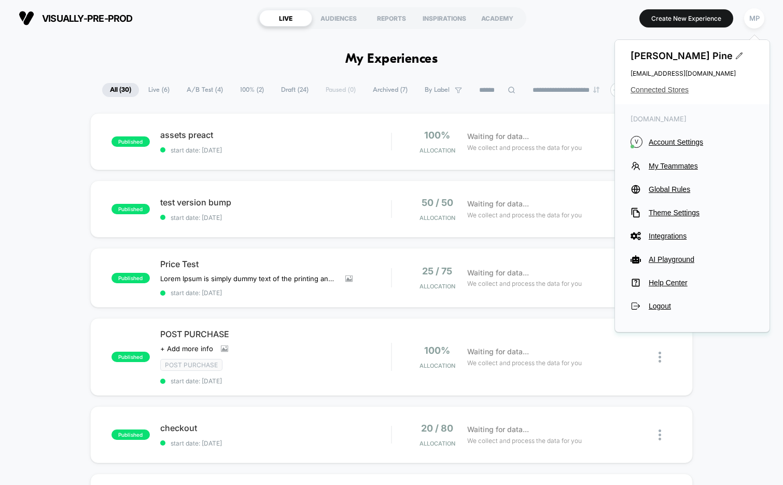
click at [642, 93] on span "Connected Stores" at bounding box center [691, 90] width 123 height 8
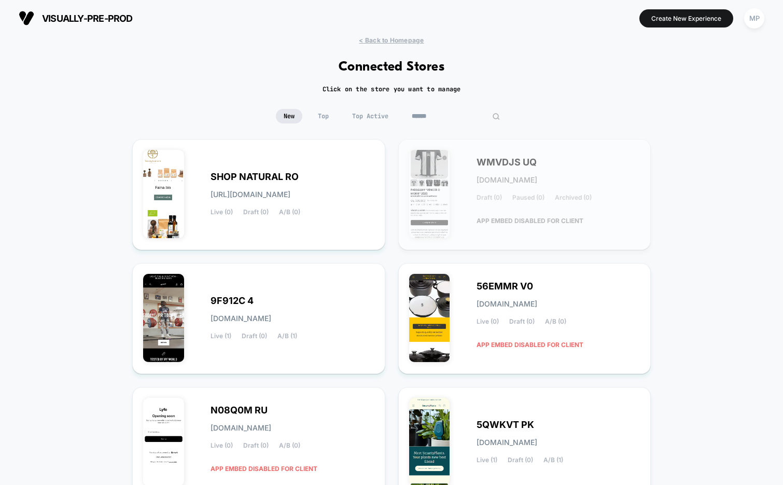
click at [460, 115] on input at bounding box center [456, 116] width 104 height 15
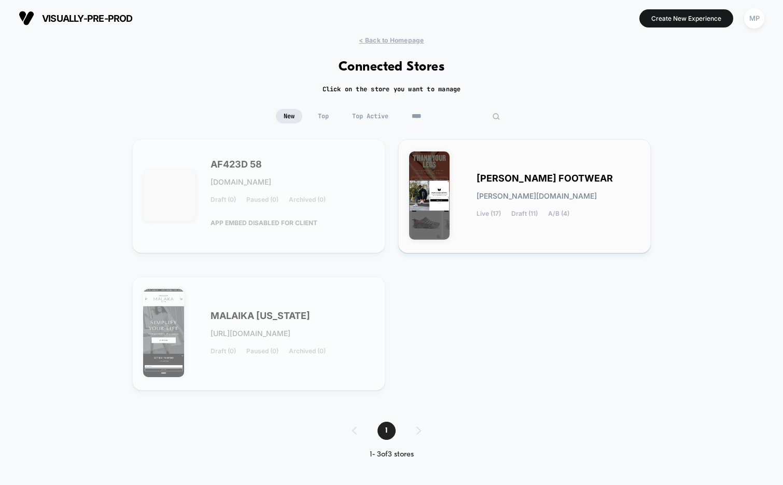
type input "****"
click at [488, 188] on div "[PERSON_NAME] FOOTWEAR [DOMAIN_NAME] Live (17) Draft (11) A/B (4)" at bounding box center [558, 196] width 164 height 43
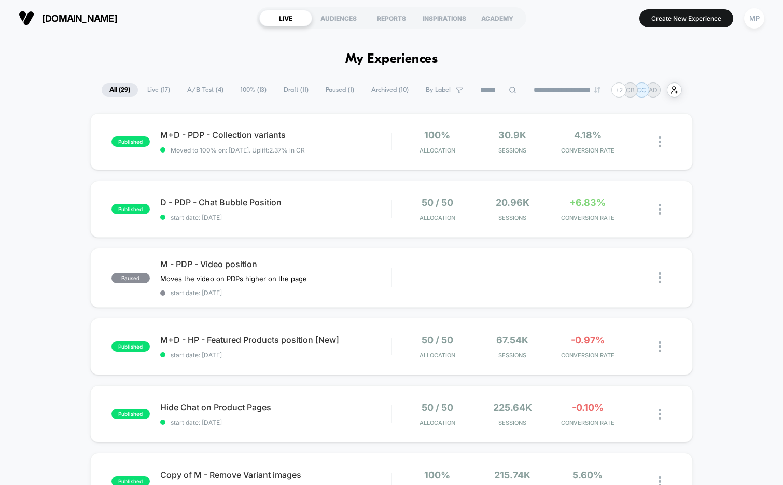
click at [191, 96] on span "A/B Test ( 4 )" at bounding box center [205, 90] width 52 height 14
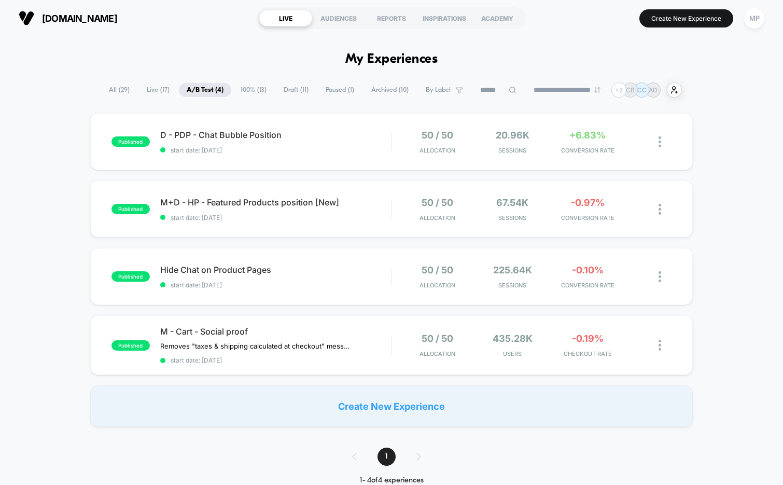
click at [246, 92] on span "100% ( 13 )" at bounding box center [253, 90] width 41 height 14
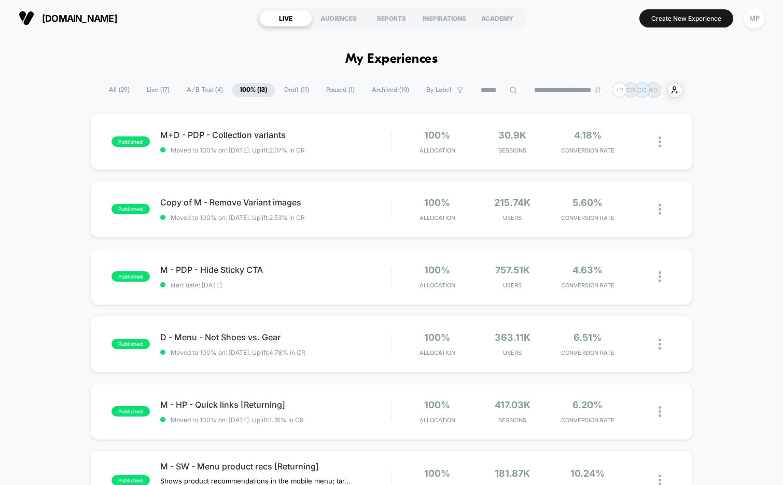
click at [293, 92] on span "Draft ( 11 )" at bounding box center [296, 90] width 40 height 14
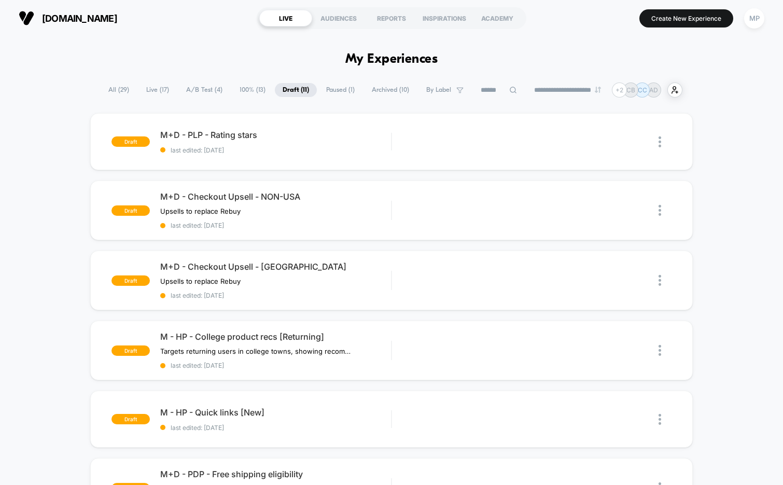
click at [321, 92] on span "Paused ( 1 )" at bounding box center [340, 90] width 44 height 14
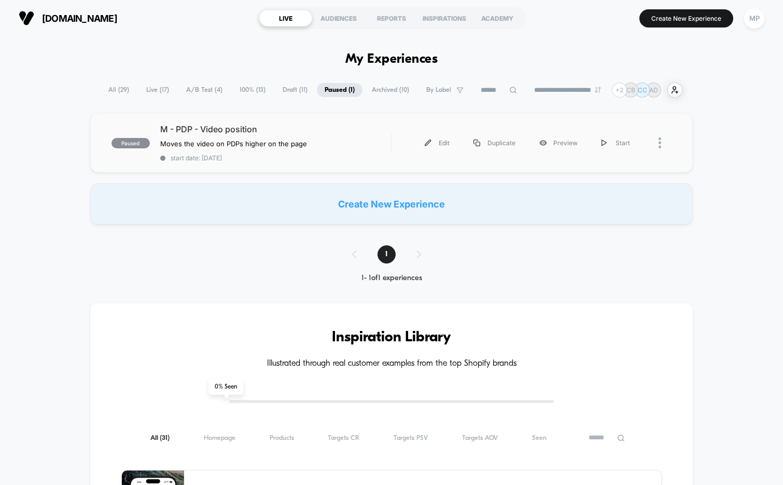
click at [302, 171] on div "paused M - PDP - Video position Moves the video on PDPs higher on the page Clic…" at bounding box center [391, 143] width 603 height 60
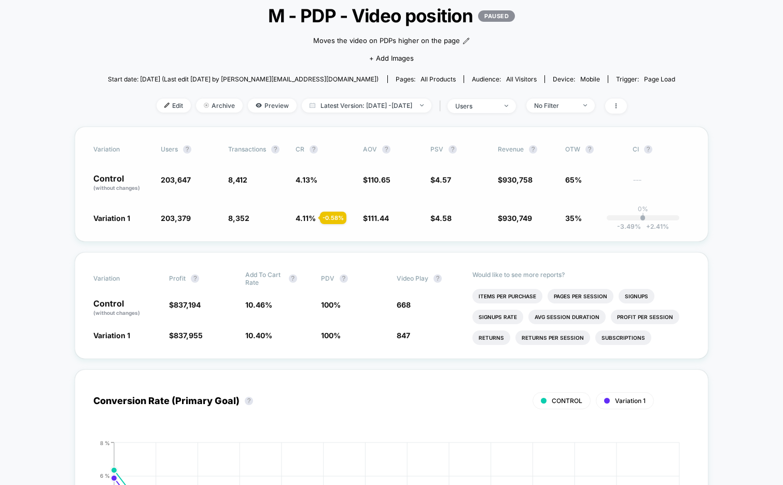
scroll to position [66, 0]
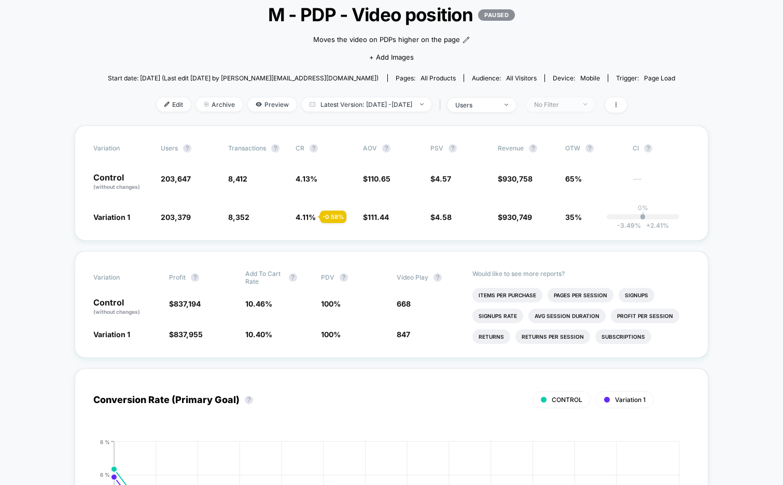
click at [574, 105] on div "No Filter" at bounding box center [554, 105] width 41 height 8
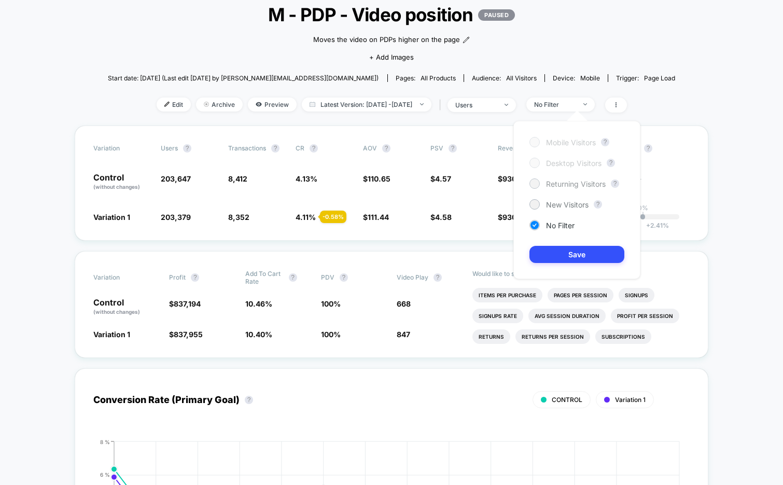
click at [555, 188] on div "Returning Visitors" at bounding box center [567, 183] width 76 height 10
click at [551, 247] on button "Save" at bounding box center [576, 254] width 95 height 17
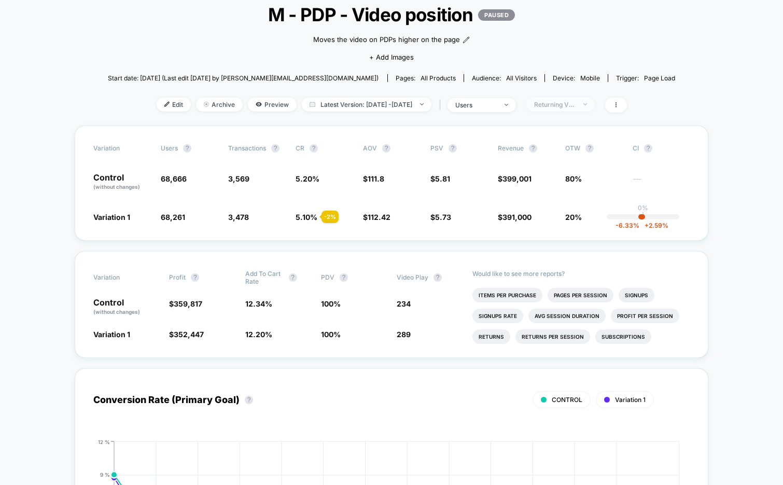
click at [574, 108] on span "Returning Visitors" at bounding box center [560, 104] width 68 height 14
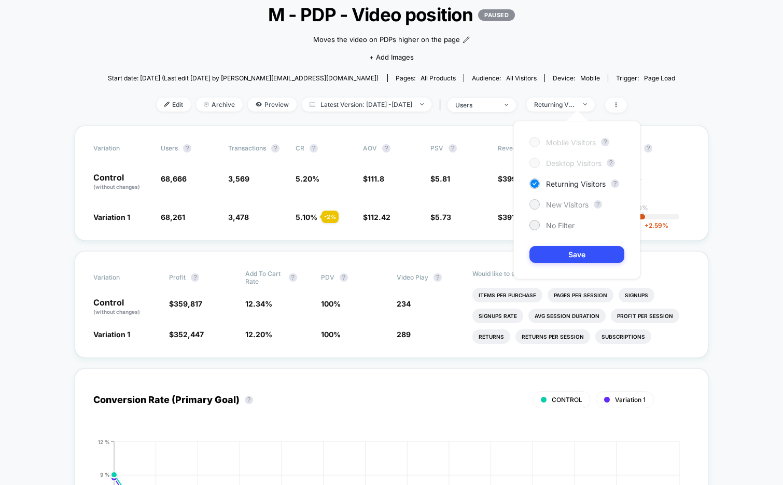
click at [556, 205] on span "New Visitors" at bounding box center [567, 204] width 43 height 9
click at [553, 256] on button "Save" at bounding box center [576, 254] width 95 height 17
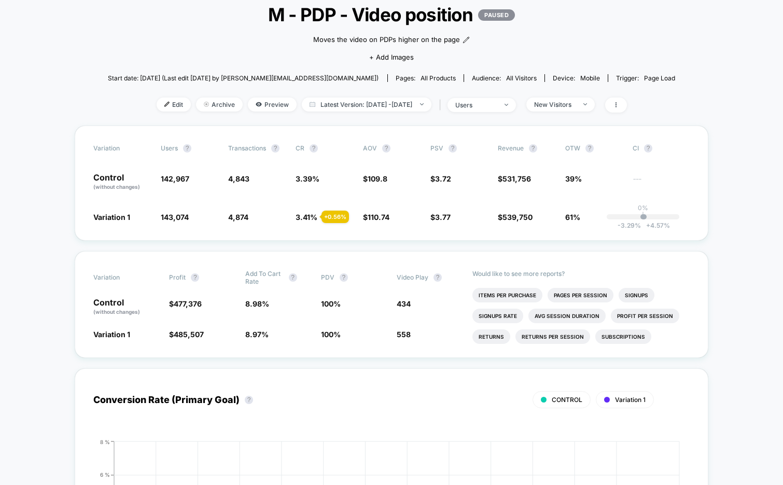
click at [571, 110] on div "Edit Archive Preview Latest Version: [DATE] - [DATE] | users New Visitors" at bounding box center [392, 104] width 568 height 15
click at [571, 101] on div "New Visitors" at bounding box center [554, 105] width 41 height 8
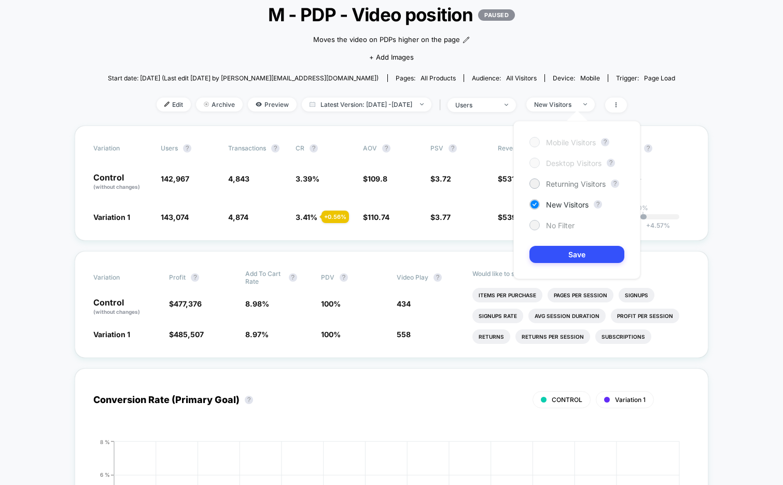
click at [558, 221] on span "No Filter" at bounding box center [560, 225] width 29 height 9
click at [551, 252] on button "Save" at bounding box center [576, 254] width 95 height 17
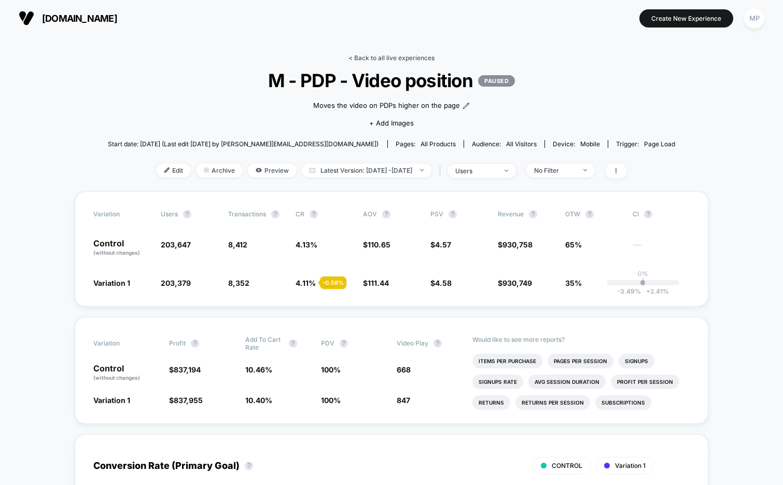
click at [383, 57] on link "< Back to all live experiences" at bounding box center [391, 58] width 86 height 8
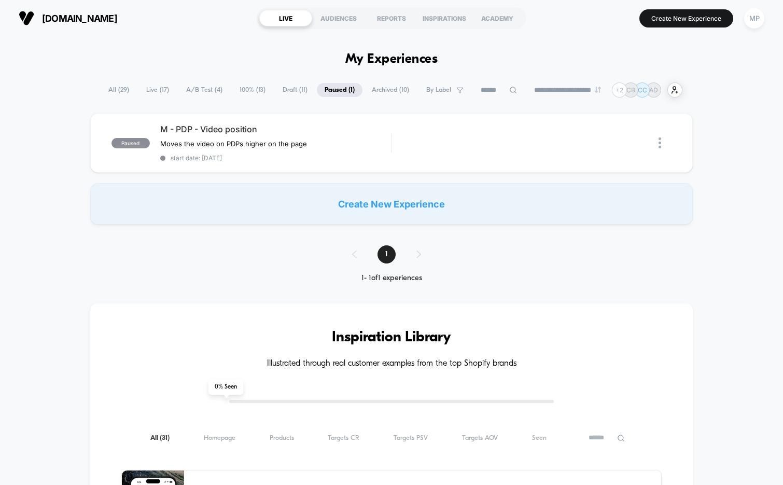
click at [191, 91] on span "A/B Test ( 4 )" at bounding box center [204, 90] width 52 height 14
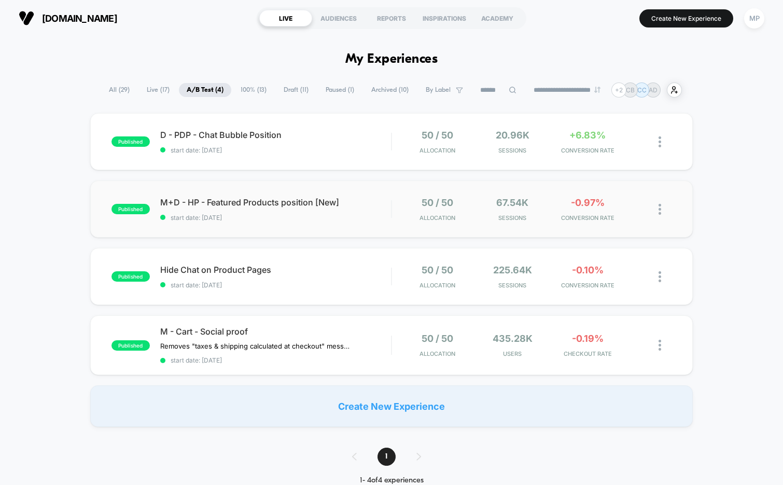
click at [311, 222] on div "published M+D - HP - Featured Products position [New] start date: [DATE] 50 / 5…" at bounding box center [391, 208] width 603 height 57
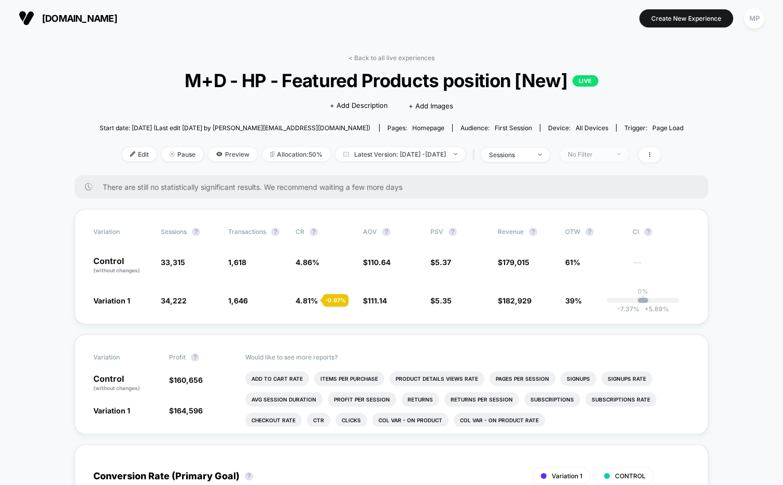
click at [596, 150] on div "No Filter" at bounding box center [588, 154] width 41 height 8
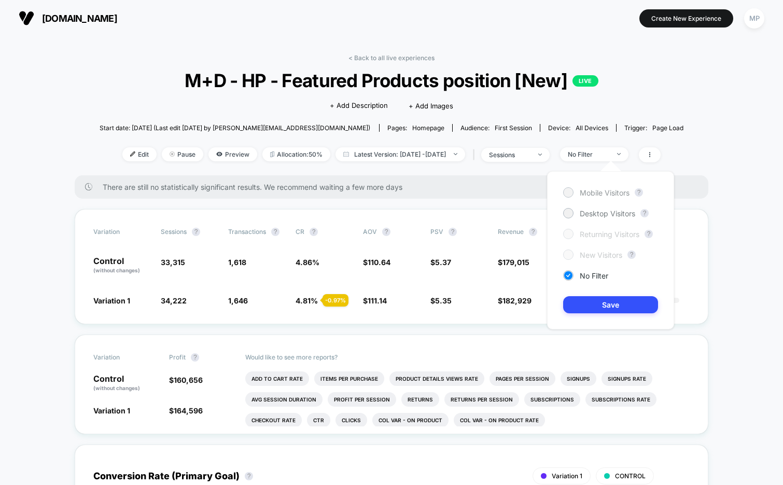
click at [582, 190] on span "Mobile Visitors" at bounding box center [605, 192] width 50 height 9
click at [588, 301] on button "Save" at bounding box center [610, 304] width 95 height 17
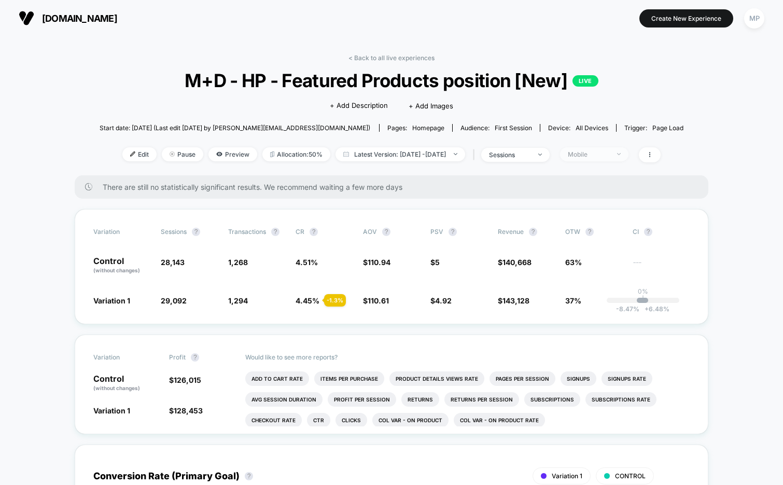
click at [600, 151] on div "Mobile" at bounding box center [588, 154] width 41 height 8
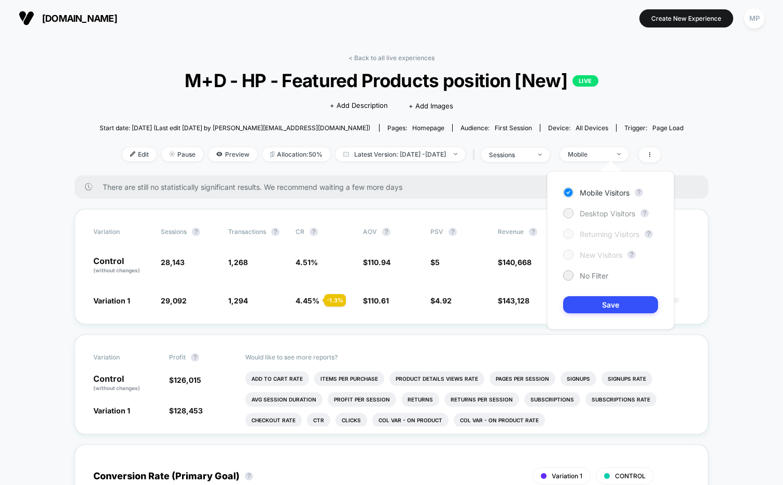
click at [596, 209] on span "Desktop Visitors" at bounding box center [607, 213] width 55 height 9
click at [600, 312] on button "Save" at bounding box center [610, 304] width 95 height 17
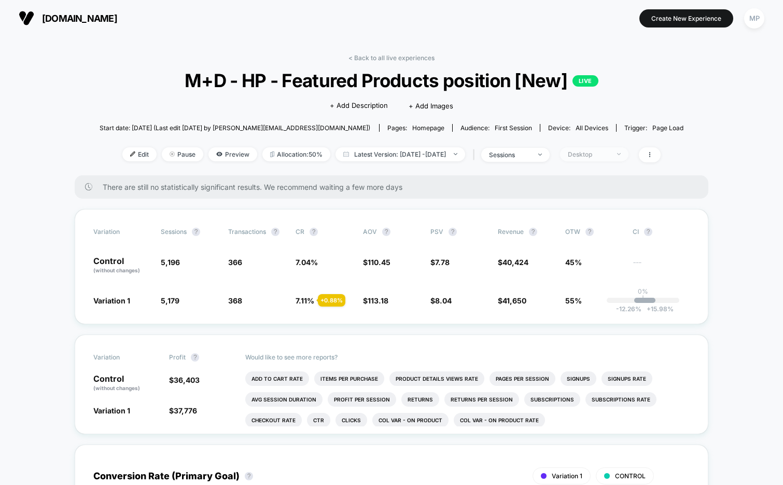
click at [604, 154] on div "Desktop" at bounding box center [588, 154] width 41 height 8
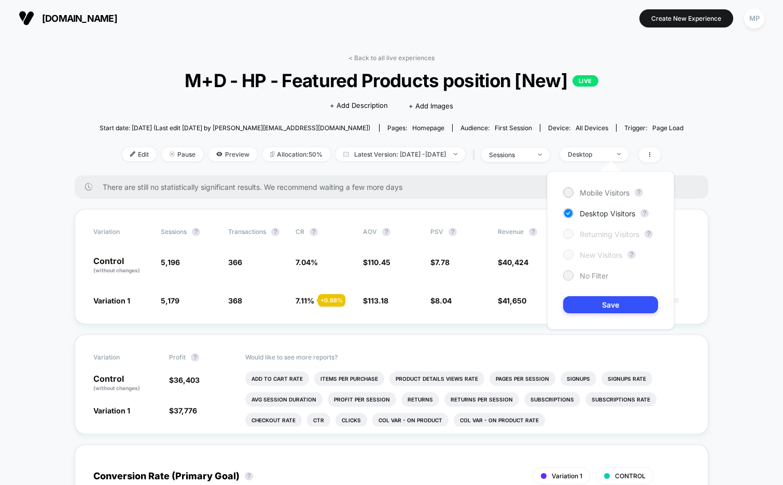
click at [591, 272] on span "No Filter" at bounding box center [594, 275] width 29 height 9
click at [592, 311] on button "Save" at bounding box center [610, 304] width 95 height 17
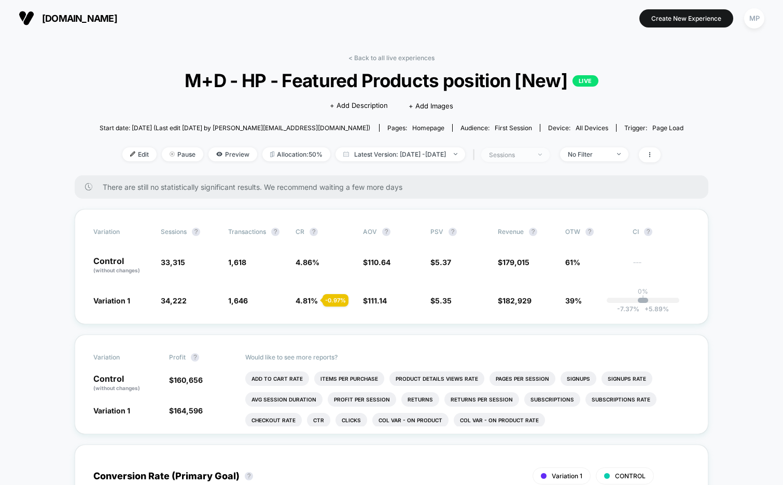
click at [529, 156] on div "sessions" at bounding box center [509, 155] width 41 height 8
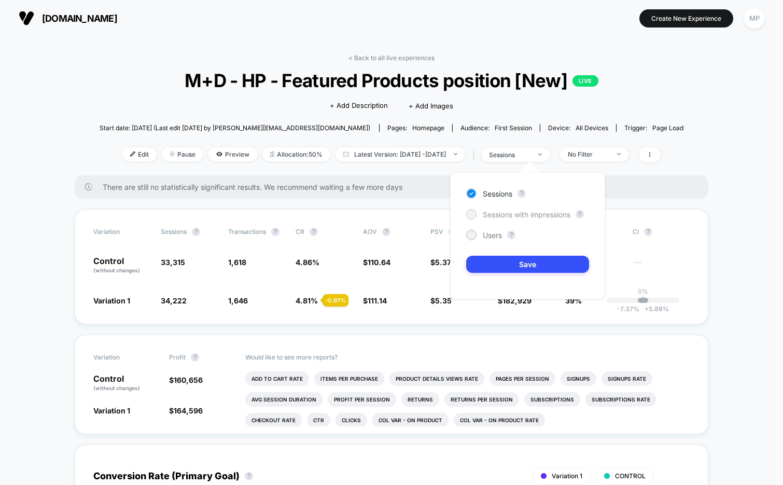
click at [502, 210] on span "Sessions with impressions" at bounding box center [527, 214] width 88 height 9
click at [501, 256] on button "Save" at bounding box center [527, 264] width 123 height 17
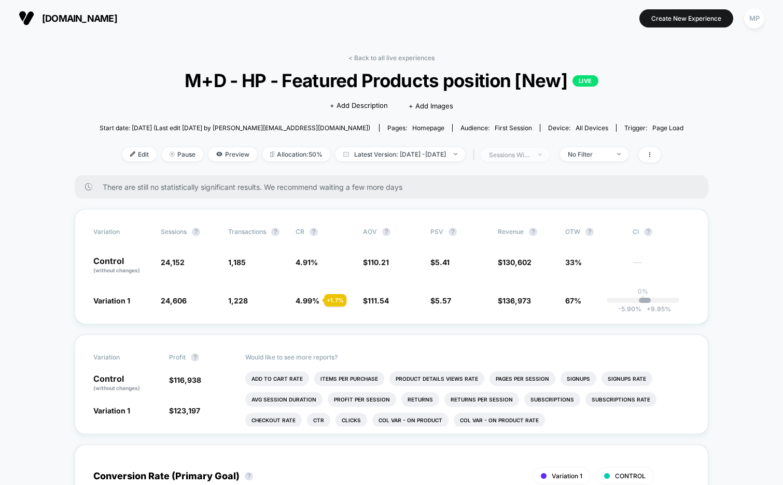
click at [519, 150] on span "sessions with impression" at bounding box center [515, 155] width 68 height 14
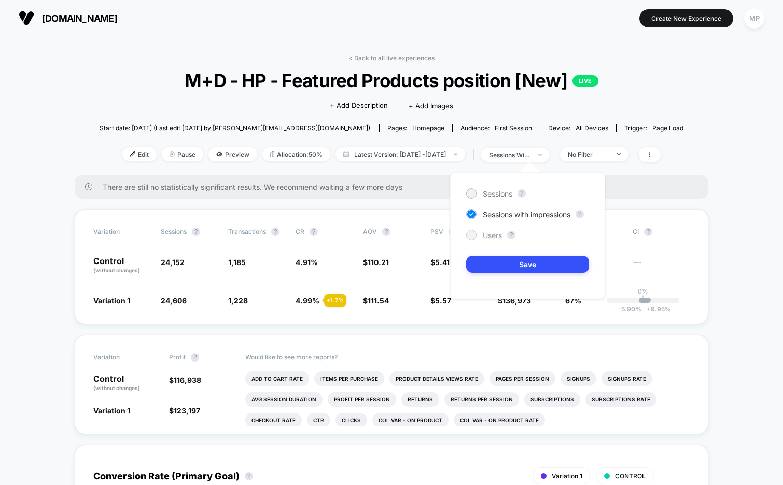
click at [489, 234] on span "Users" at bounding box center [492, 235] width 19 height 9
click at [489, 259] on button "Save" at bounding box center [527, 264] width 123 height 17
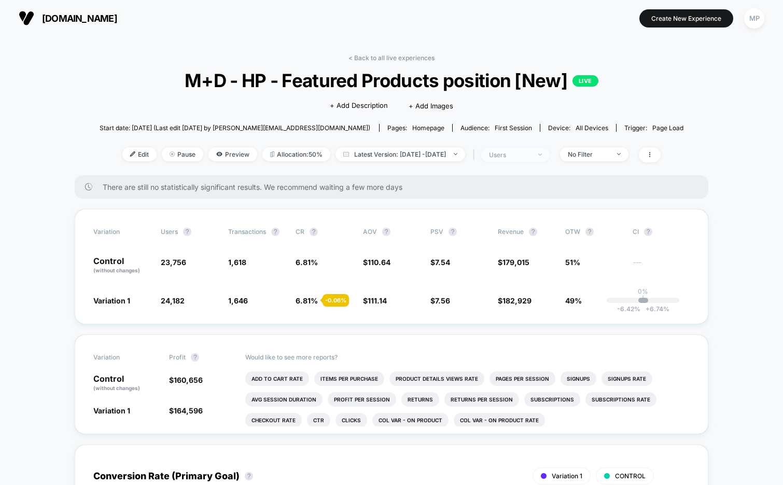
click at [524, 150] on span "users" at bounding box center [515, 155] width 68 height 14
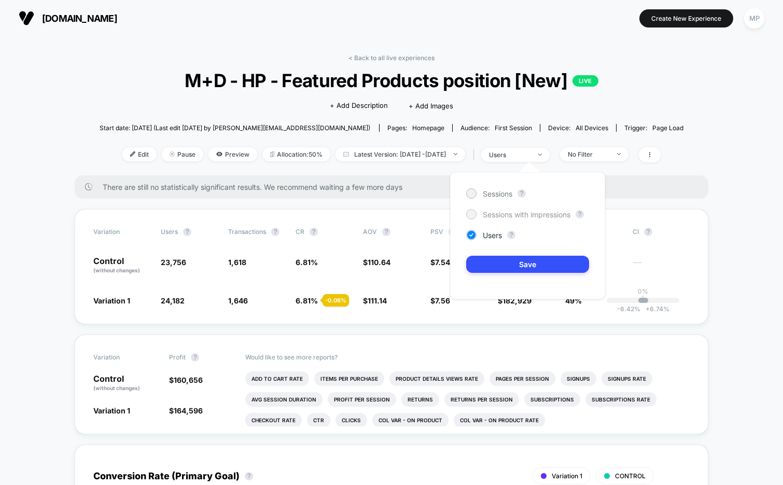
click at [495, 213] on span "Sessions with impressions" at bounding box center [527, 214] width 88 height 9
click at [495, 276] on div "Sessions ? Sessions with impressions ? Users ? Save" at bounding box center [527, 235] width 155 height 127
click at [500, 264] on button "Save" at bounding box center [527, 264] width 123 height 17
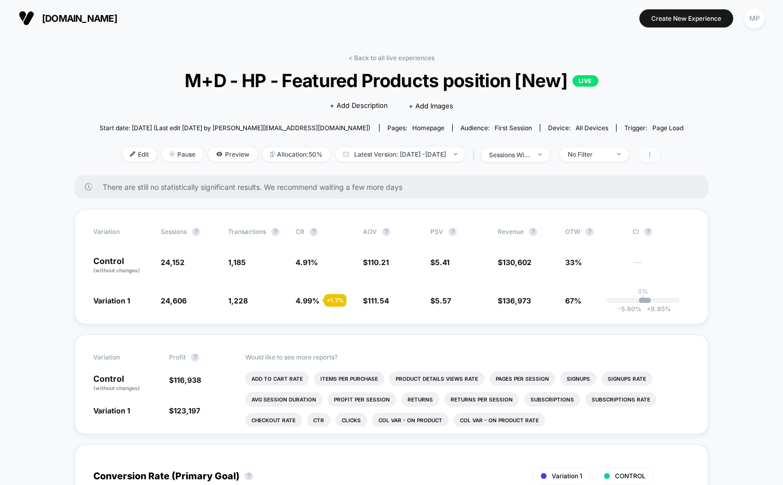
click at [660, 159] on span at bounding box center [650, 154] width 22 height 15
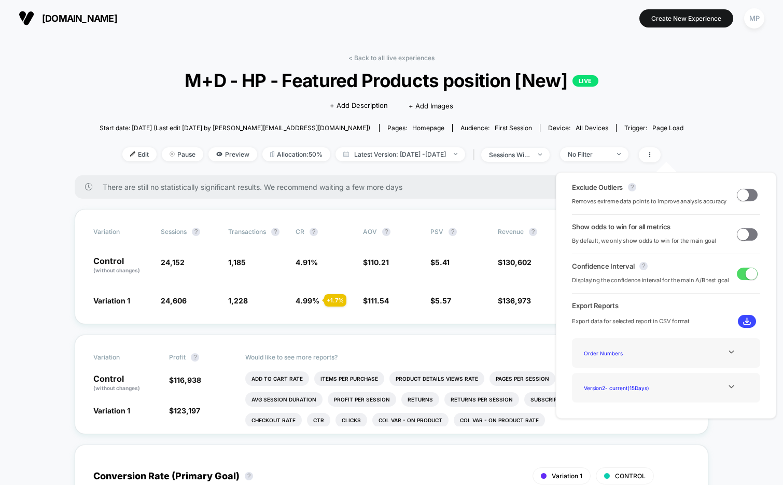
click at [749, 234] on span at bounding box center [747, 234] width 21 height 12
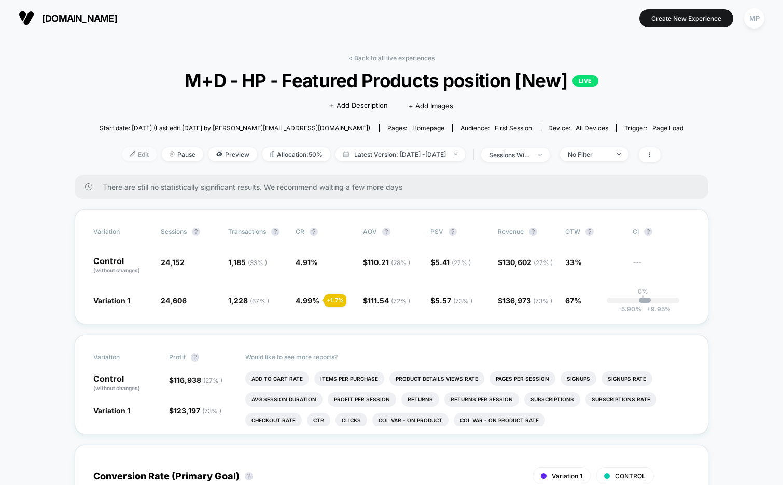
click at [122, 155] on span "Edit" at bounding box center [139, 154] width 34 height 14
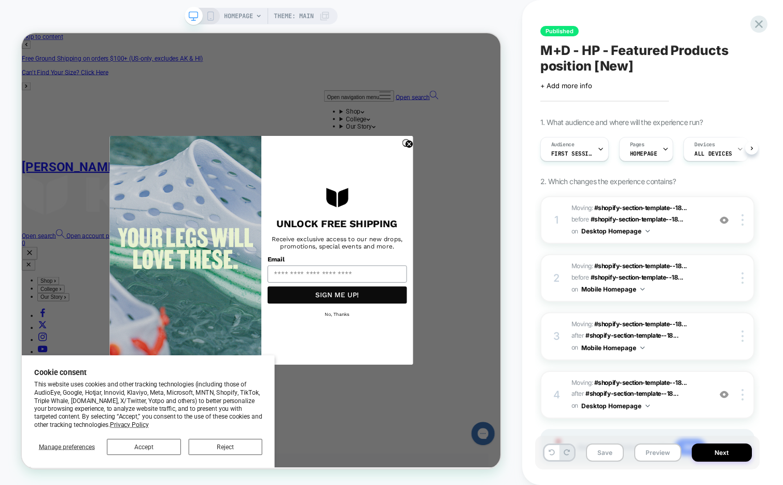
scroll to position [0, 1]
click at [724, 453] on button "Next" at bounding box center [722, 452] width 60 height 18
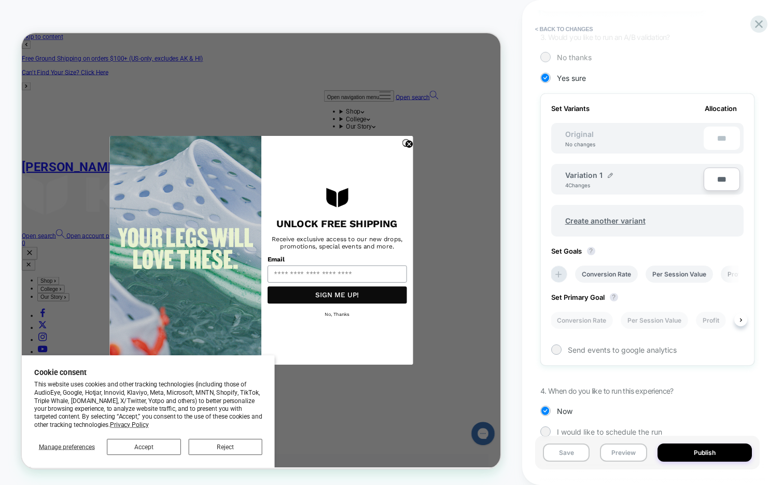
scroll to position [283, 0]
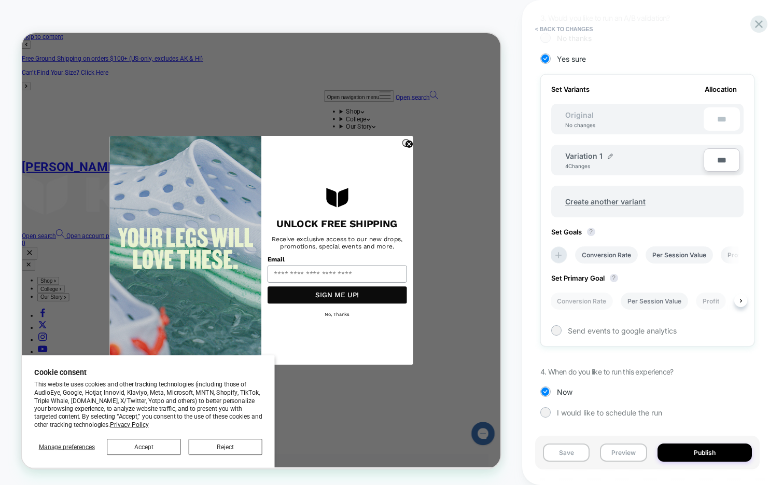
click at [644, 306] on li "Per Session Value" at bounding box center [654, 300] width 67 height 17
click at [572, 448] on button "Save" at bounding box center [566, 452] width 47 height 18
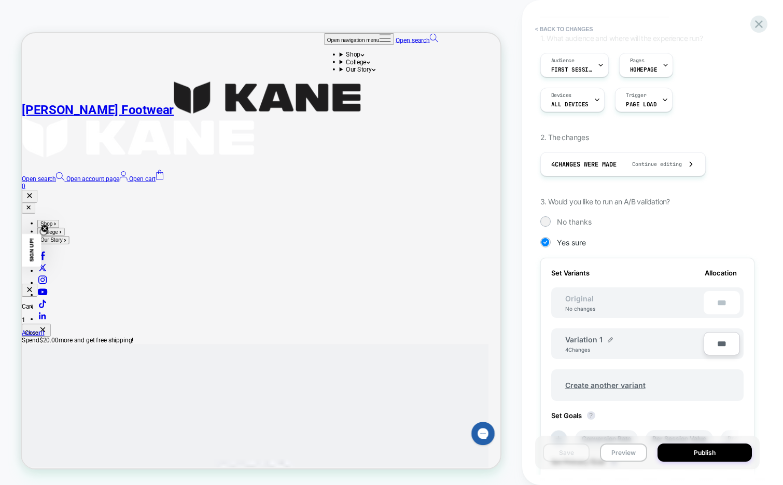
scroll to position [8, 0]
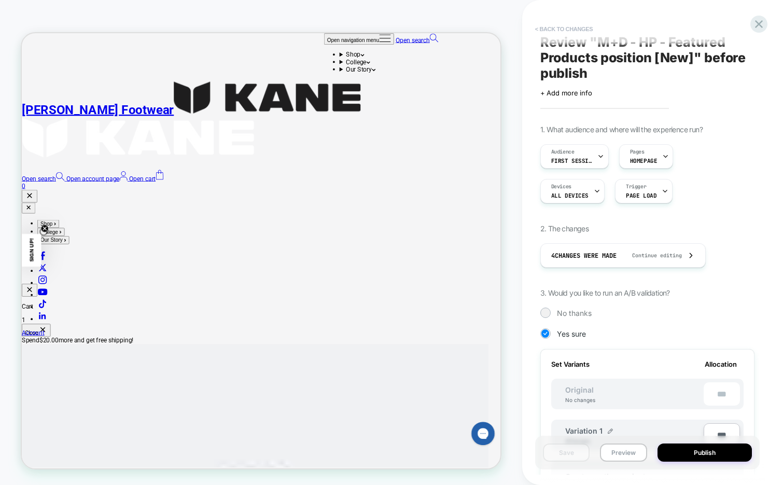
click at [585, 30] on button "< Back to changes" at bounding box center [564, 29] width 68 height 17
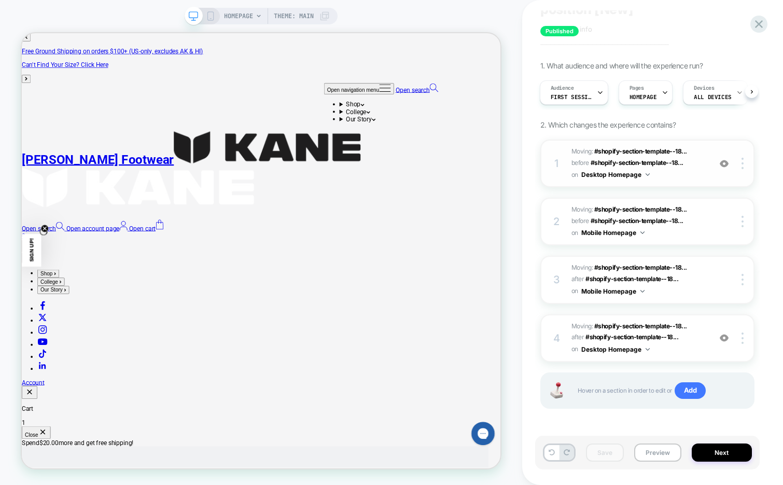
scroll to position [0, 0]
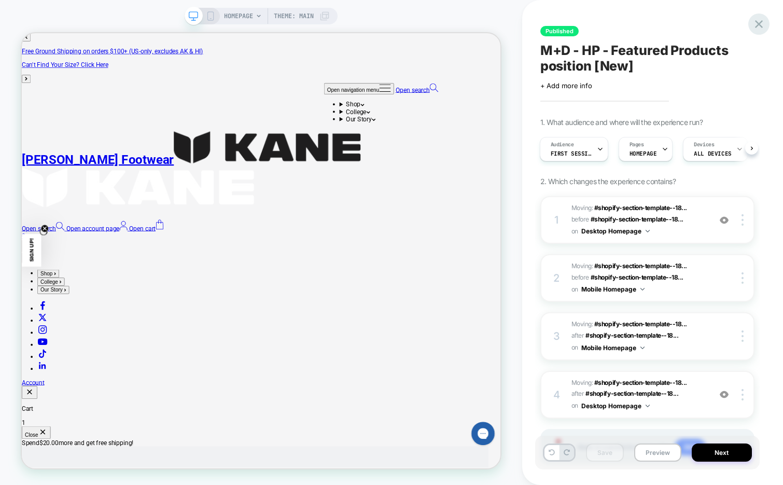
click at [760, 29] on icon at bounding box center [759, 24] width 14 height 14
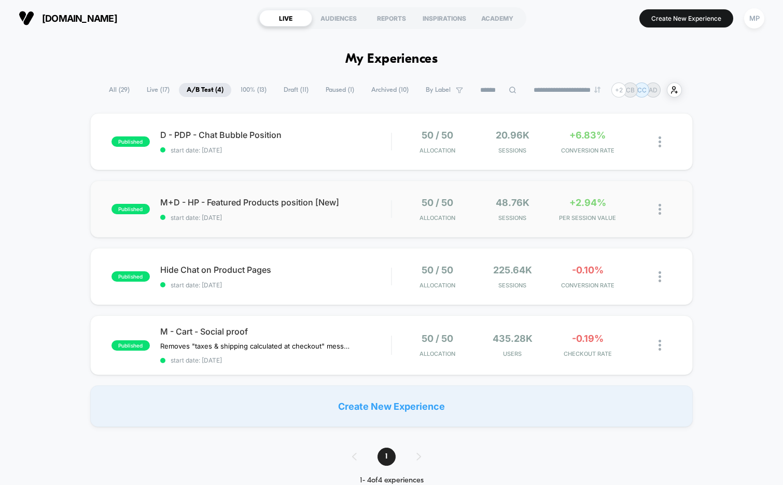
click at [322, 230] on div "published M+D - HP - Featured Products position [New] start date: [DATE] 50 / 5…" at bounding box center [391, 208] width 603 height 57
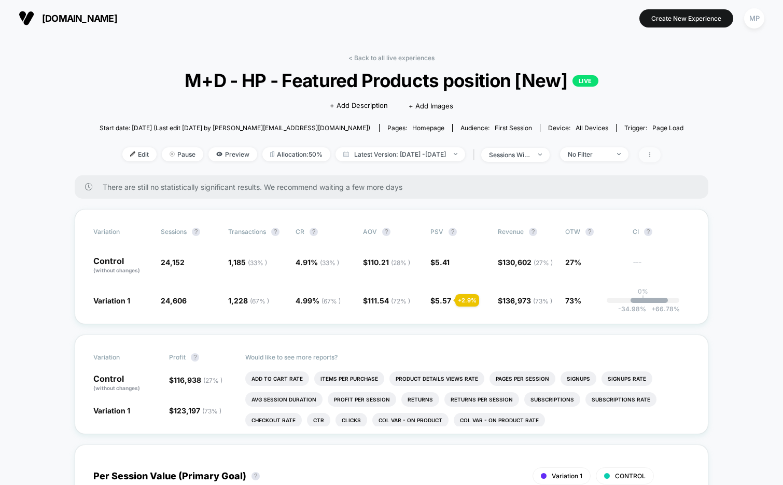
click at [660, 154] on span at bounding box center [650, 154] width 22 height 15
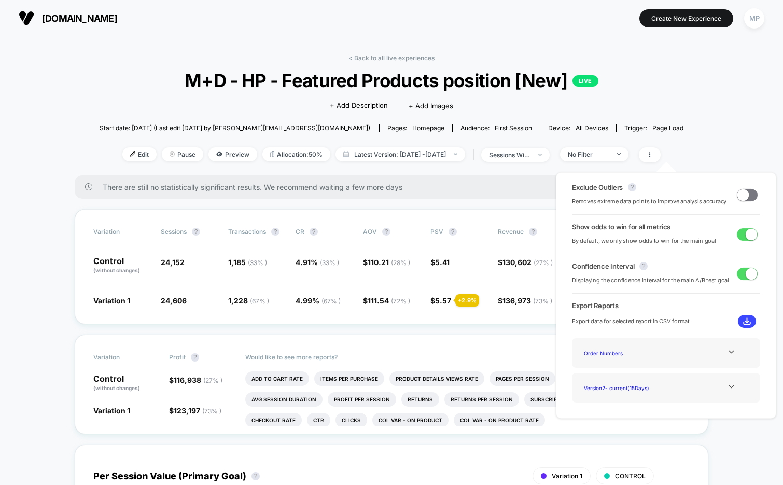
click at [746, 239] on span at bounding box center [750, 233] width 11 height 11
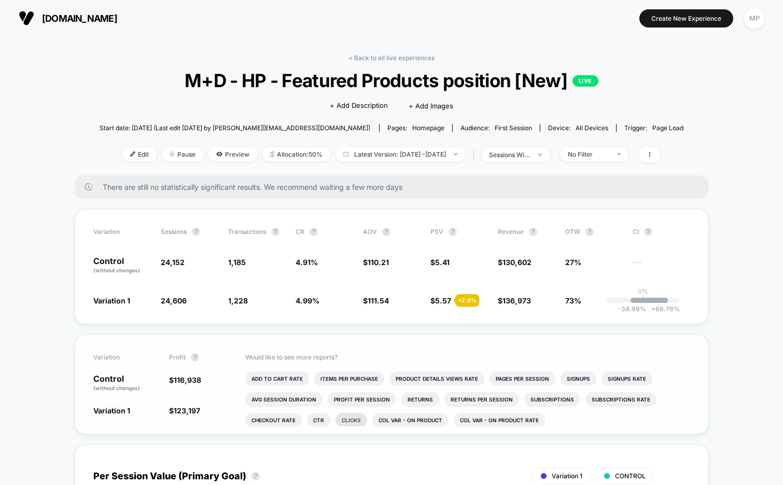
click at [355, 420] on li "Clicks" at bounding box center [351, 420] width 32 height 15
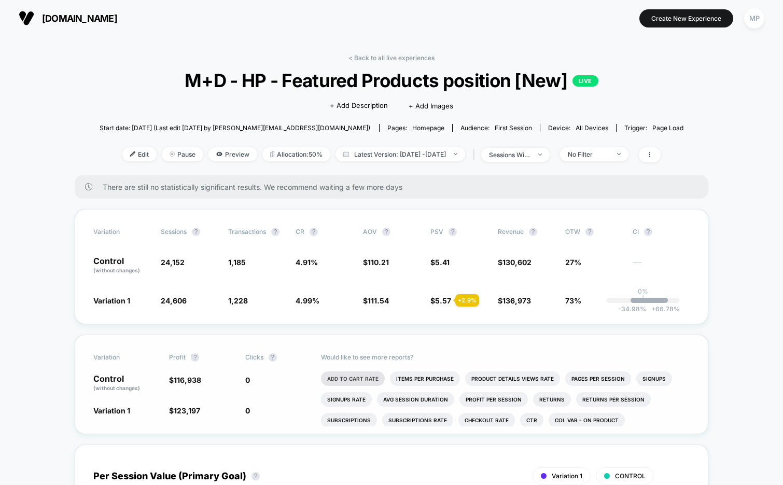
click at [360, 381] on li "Add To Cart Rate" at bounding box center [353, 378] width 64 height 15
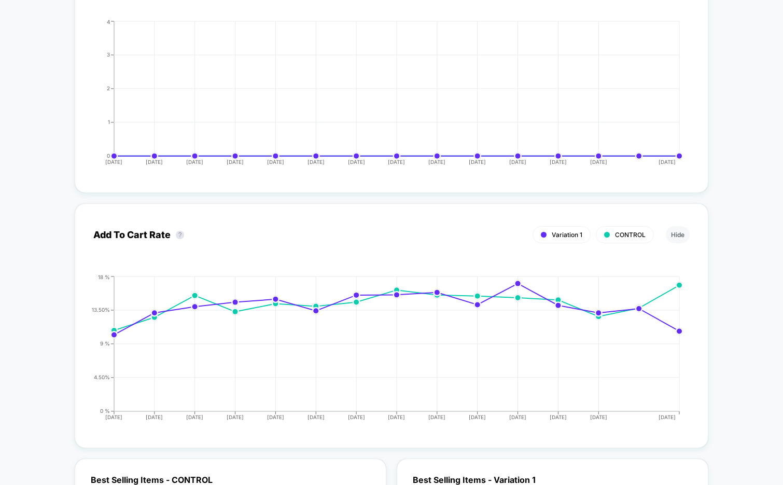
scroll to position [1535, 0]
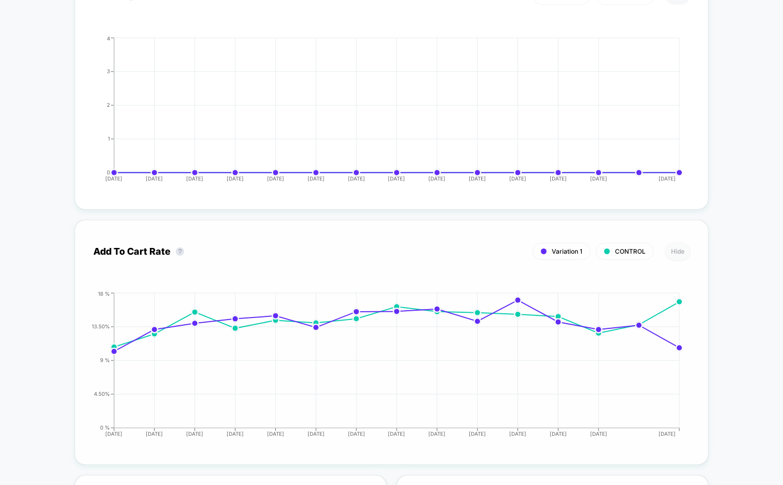
click at [681, 252] on button "Hide" at bounding box center [678, 251] width 24 height 17
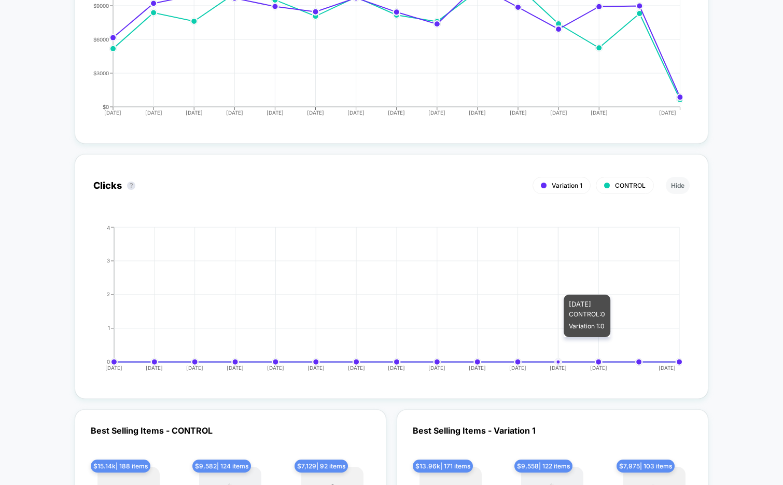
scroll to position [1326, 0]
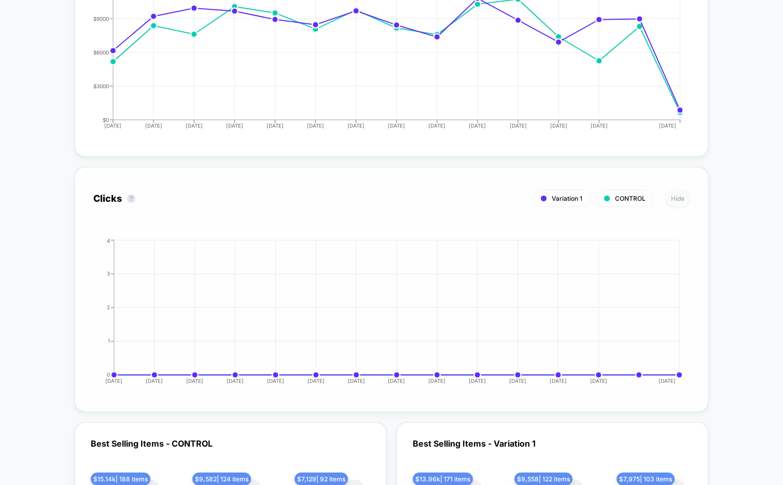
click at [676, 193] on button "Hide" at bounding box center [678, 198] width 24 height 17
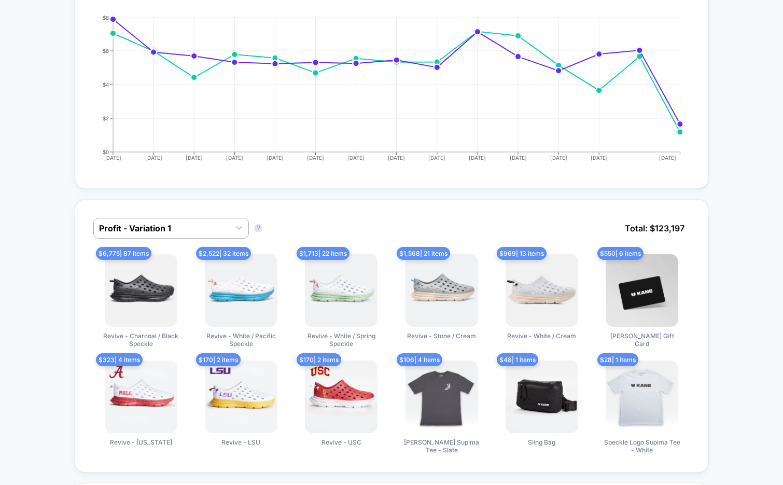
scroll to position [462, 0]
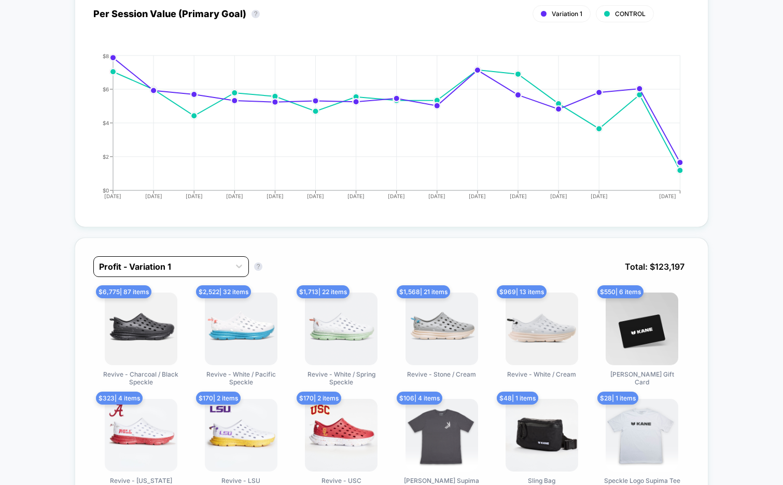
click at [216, 273] on div "Profit - Variation 1" at bounding box center [162, 266] width 136 height 17
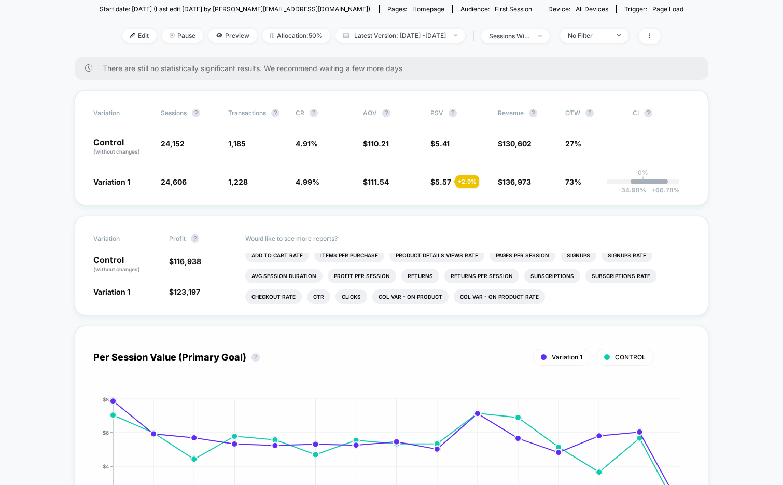
scroll to position [0, 0]
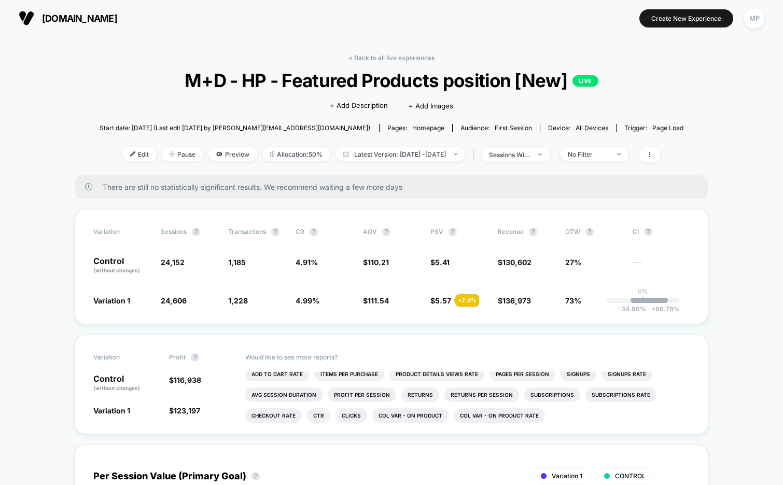
click at [367, 59] on link "< Back to all live experiences" at bounding box center [391, 58] width 86 height 8
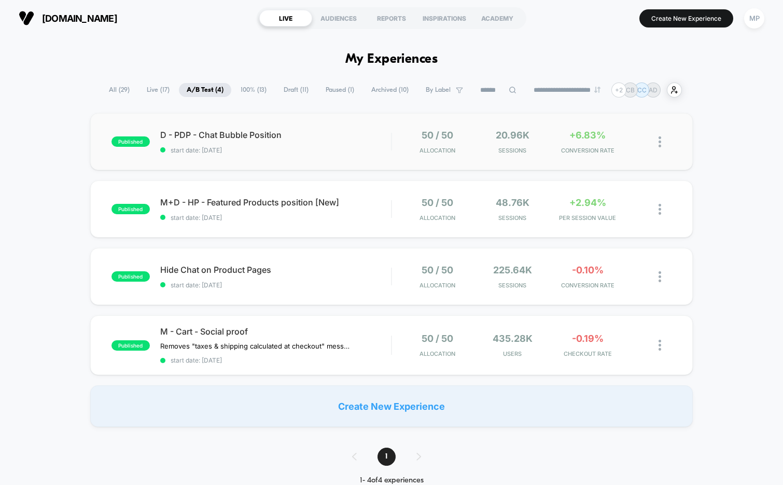
click at [295, 154] on div "published D - PDP - Chat Bubble Position start date: [DATE] 50 / 50 Allocation …" at bounding box center [391, 141] width 603 height 57
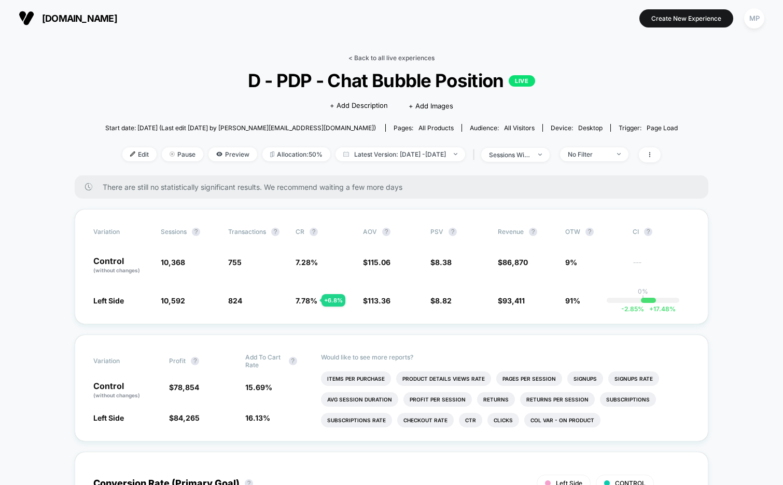
click at [376, 55] on link "< Back to all live experiences" at bounding box center [391, 58] width 86 height 8
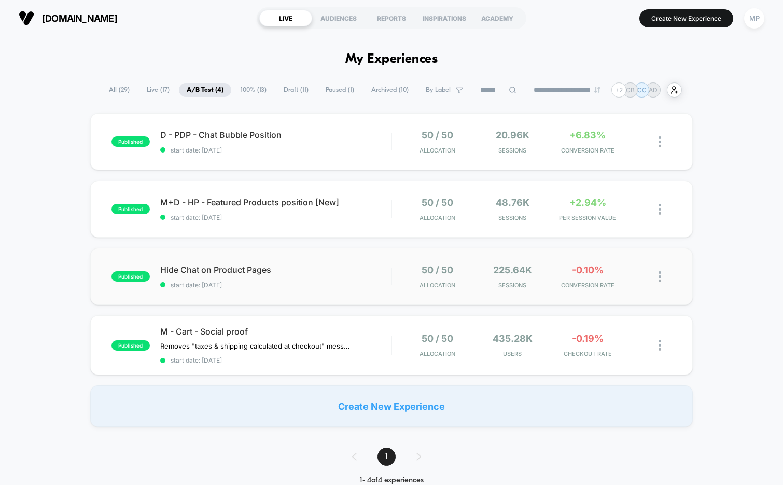
click at [302, 295] on div "published Hide Chat on Product Pages start date: [DATE] 50 / 50 Allocation 225.…" at bounding box center [391, 276] width 603 height 57
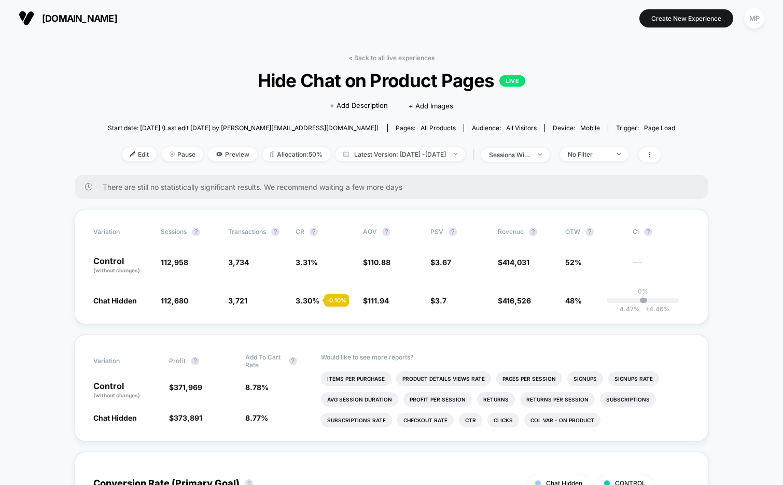
click at [516, 161] on div "| sessions with impression" at bounding box center [509, 154] width 79 height 15
click at [518, 156] on div "sessions with impression" at bounding box center [509, 155] width 41 height 8
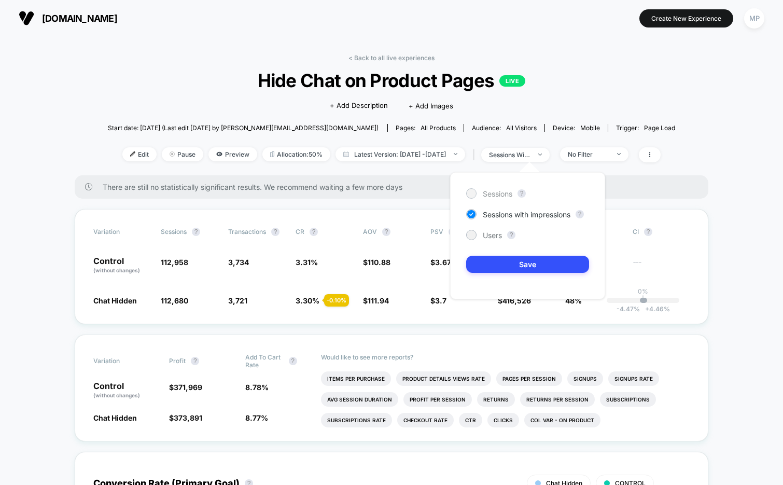
click at [486, 198] on span "Sessions" at bounding box center [498, 193] width 30 height 9
click at [504, 273] on div "Sessions ? Sessions with impressions ? Users ? Save" at bounding box center [527, 235] width 155 height 127
click at [504, 268] on button "Save" at bounding box center [527, 264] width 123 height 17
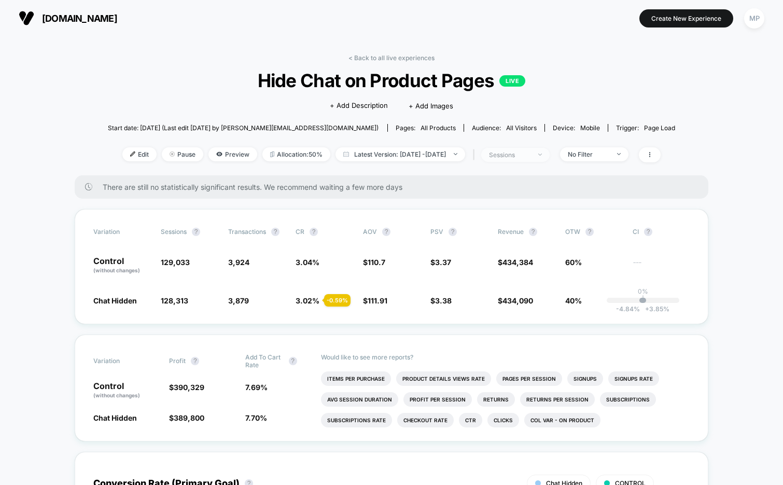
click at [527, 154] on div "sessions" at bounding box center [509, 155] width 41 height 8
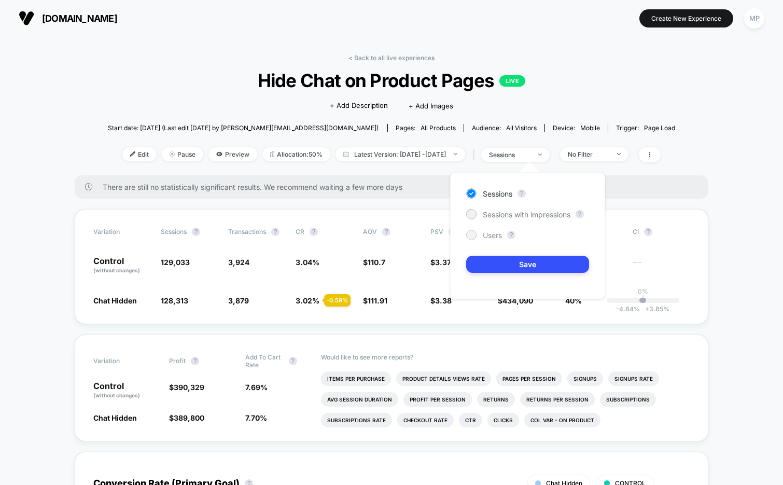
click at [498, 233] on span "Users" at bounding box center [492, 235] width 19 height 9
click at [497, 270] on button "Save" at bounding box center [527, 264] width 123 height 17
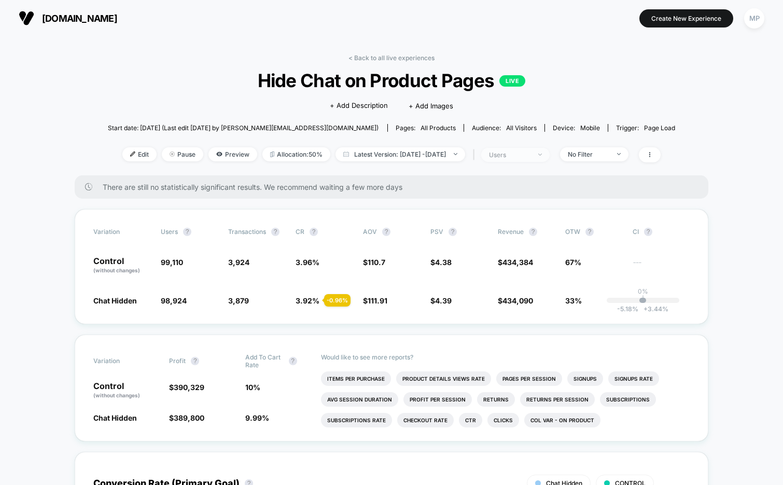
click at [530, 159] on span "users" at bounding box center [515, 155] width 68 height 14
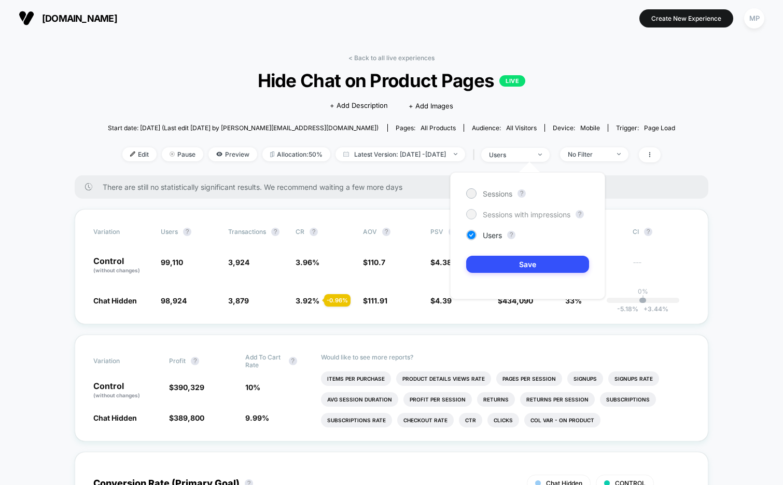
click at [501, 215] on span "Sessions with impressions" at bounding box center [527, 214] width 88 height 9
click at [498, 265] on button "Save" at bounding box center [527, 264] width 123 height 17
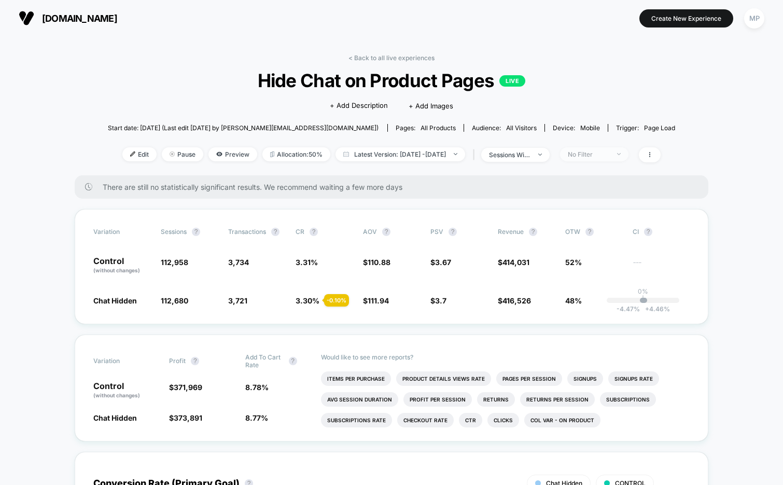
click at [609, 154] on div "No Filter" at bounding box center [588, 154] width 41 height 8
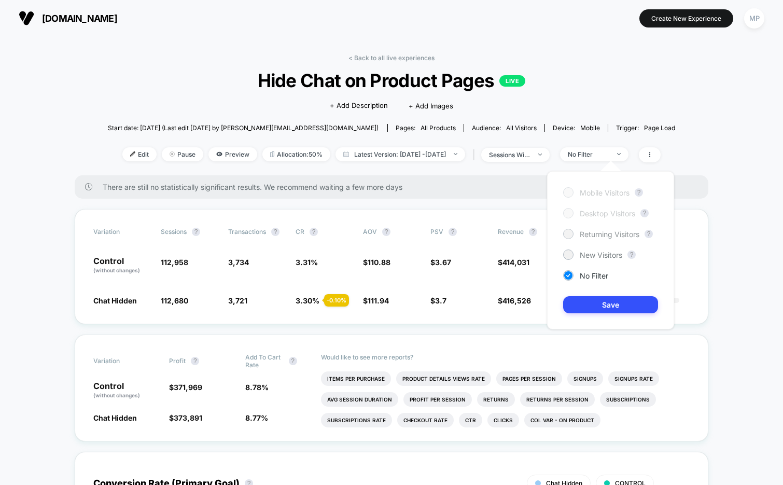
click at [603, 236] on span "Returning Visitors" at bounding box center [610, 234] width 60 height 9
click at [605, 314] on div "Mobile Visitors ? Desktop Visitors ? Returning Visitors ? New Visitors ? No Fil…" at bounding box center [610, 250] width 127 height 158
click at [605, 311] on button "Save" at bounding box center [610, 304] width 95 height 17
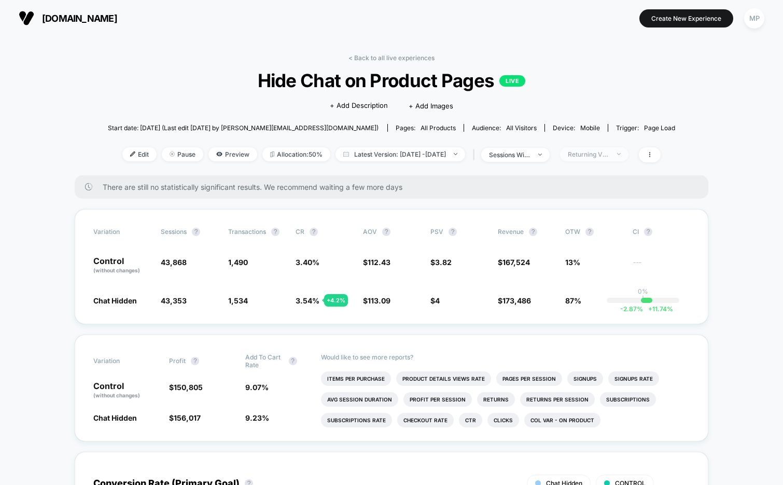
click at [609, 153] on div "Returning Visitors" at bounding box center [588, 154] width 41 height 8
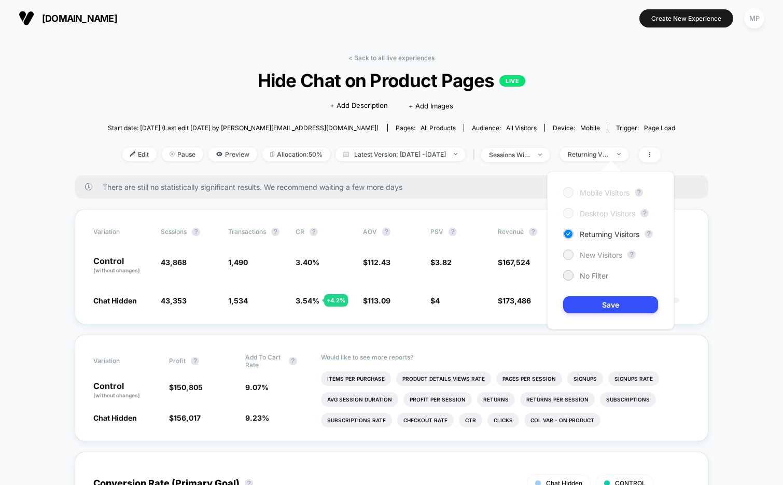
click at [584, 250] on span "New Visitors" at bounding box center [601, 254] width 43 height 9
click at [589, 302] on button "Save" at bounding box center [610, 304] width 95 height 17
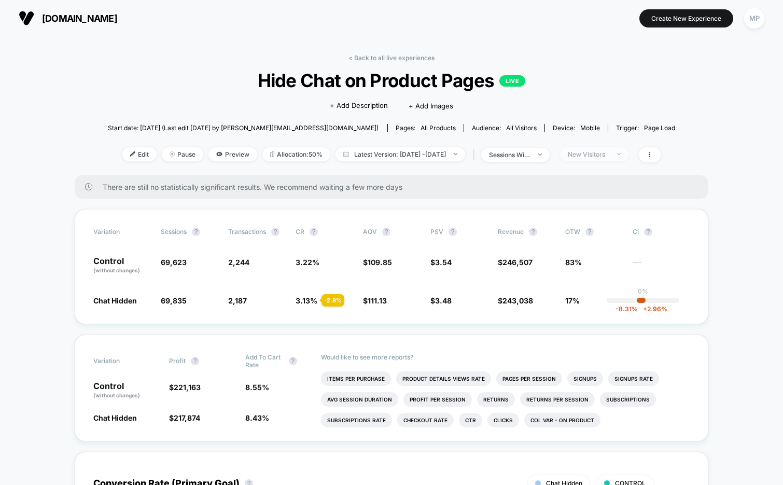
click at [608, 157] on div "New Visitors" at bounding box center [588, 154] width 41 height 8
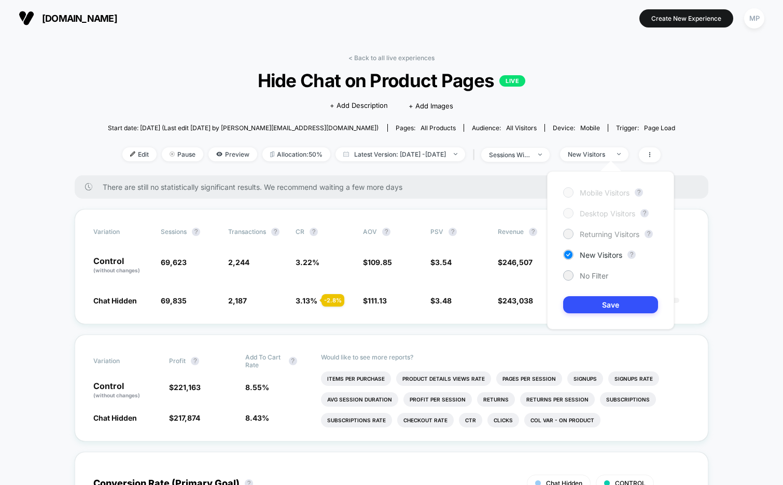
click at [595, 233] on span "Returning Visitors" at bounding box center [610, 234] width 60 height 9
click at [594, 318] on div "Mobile Visitors ? Desktop Visitors ? Returning Visitors ? New Visitors ? No Fil…" at bounding box center [610, 250] width 127 height 158
click at [594, 307] on button "Save" at bounding box center [610, 304] width 95 height 17
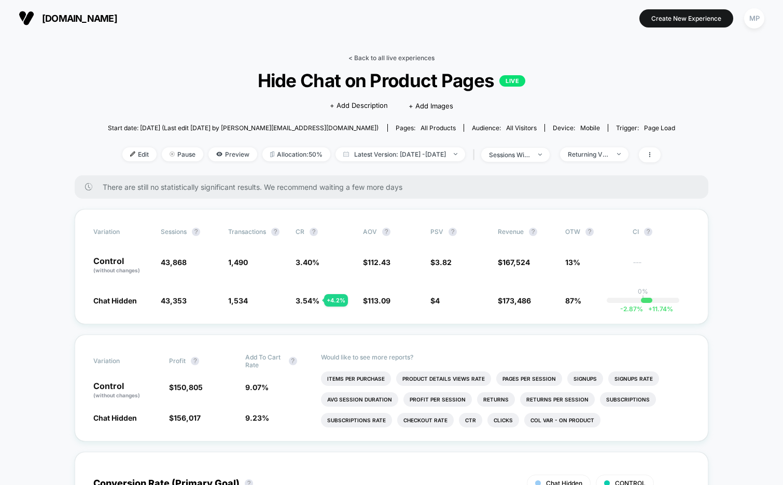
click at [389, 57] on link "< Back to all live experiences" at bounding box center [391, 58] width 86 height 8
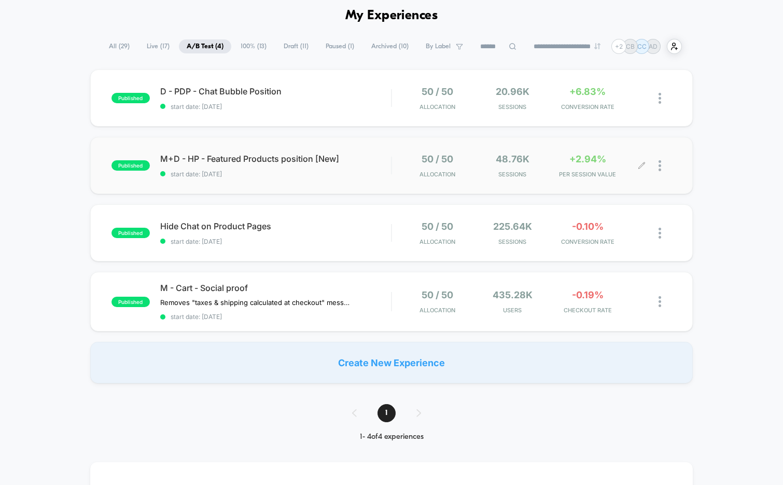
scroll to position [51, 0]
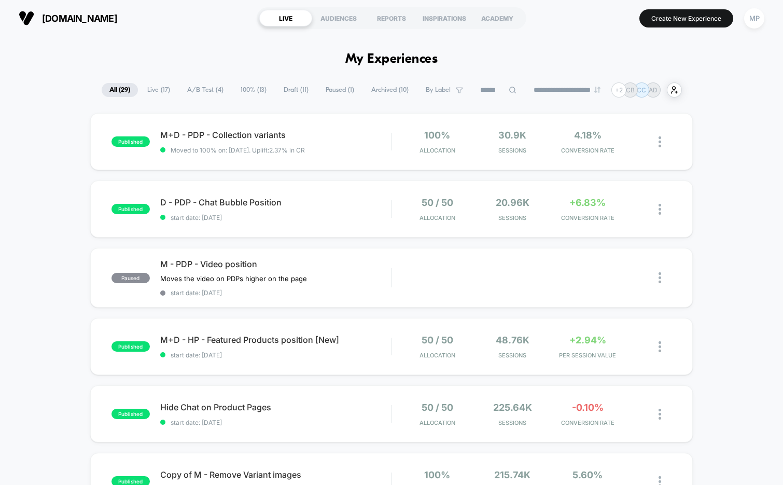
click at [283, 86] on span "Draft ( 11 )" at bounding box center [296, 90] width 40 height 14
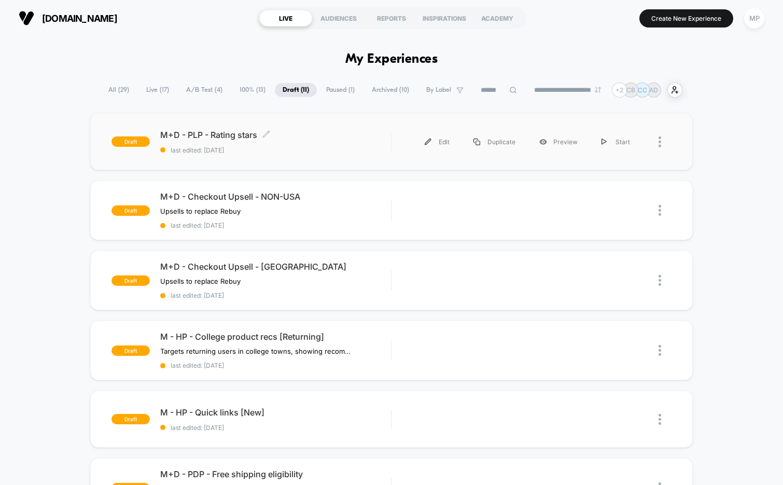
click at [283, 152] on span "last edited: [DATE]" at bounding box center [275, 150] width 231 height 8
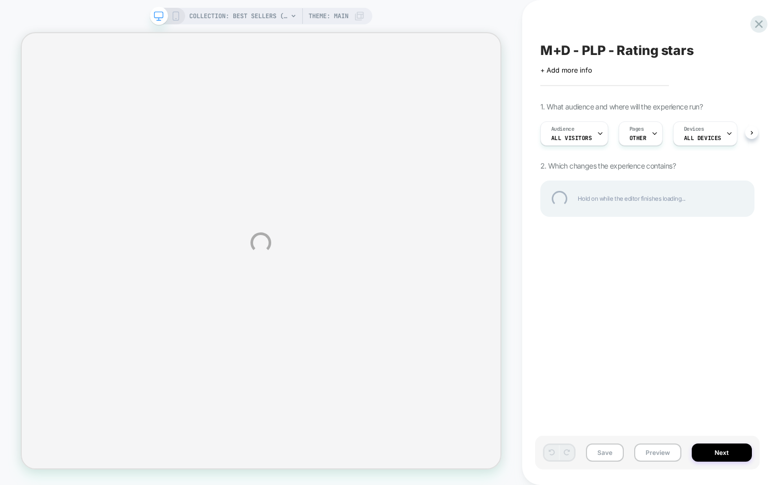
click at [679, 52] on div "M+D - PLP - Rating stars" at bounding box center [647, 51] width 214 height 16
click at [679, 52] on textarea "**********" at bounding box center [630, 51] width 180 height 16
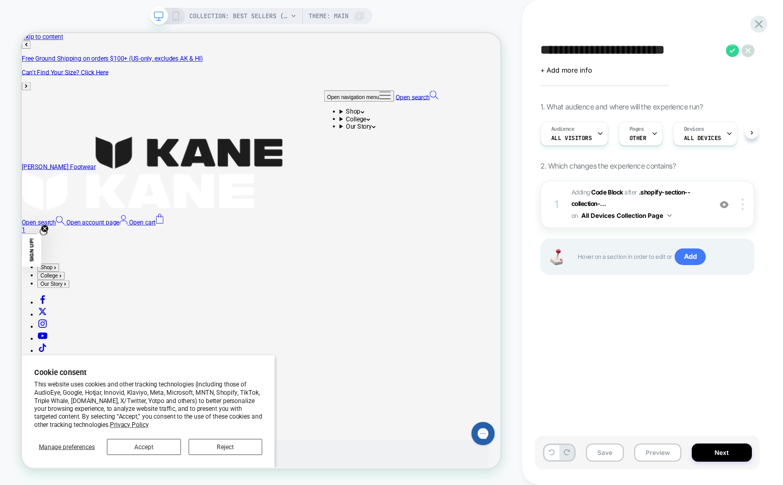
scroll to position [0, 1]
click at [642, 128] on div "Pages OTHER" at bounding box center [637, 133] width 38 height 23
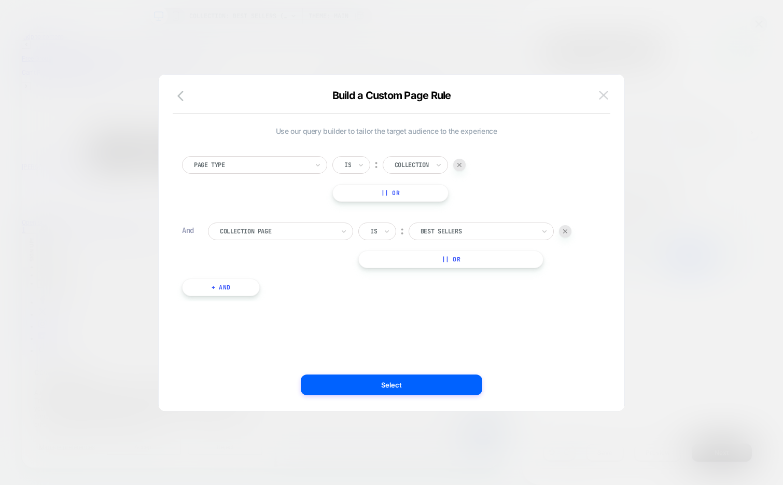
click at [605, 94] on img at bounding box center [603, 95] width 9 height 9
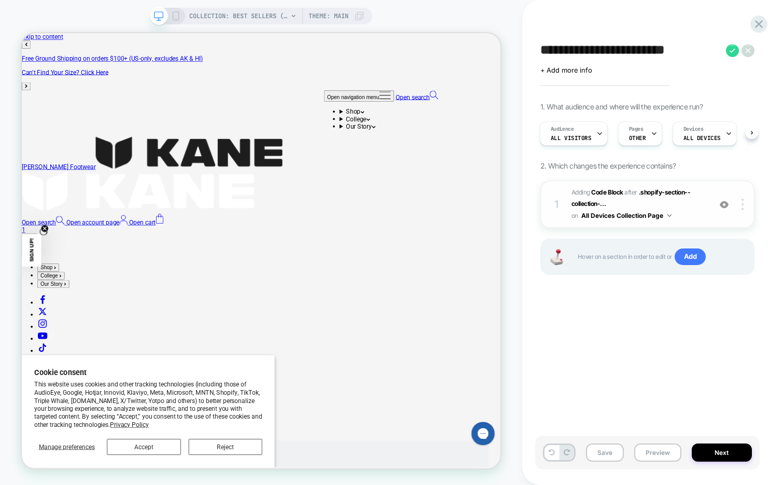
click at [700, 208] on span "Adding Code Block AFTER .shopify-section--collection-... .shopify-section--coll…" at bounding box center [638, 204] width 134 height 35
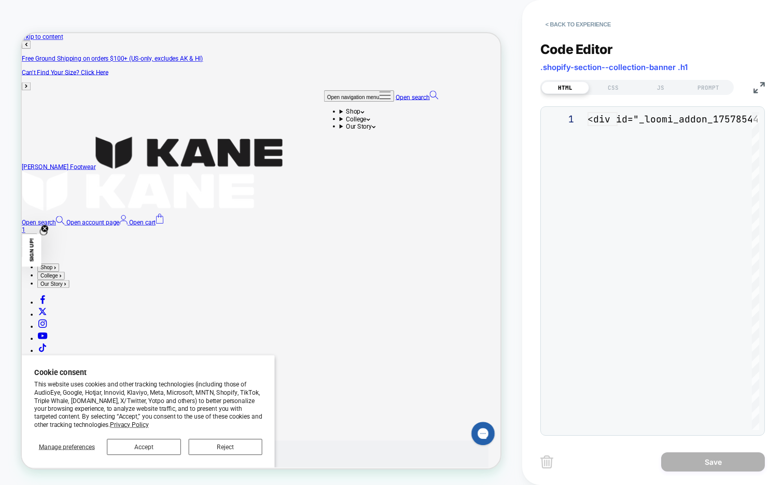
scroll to position [140, 0]
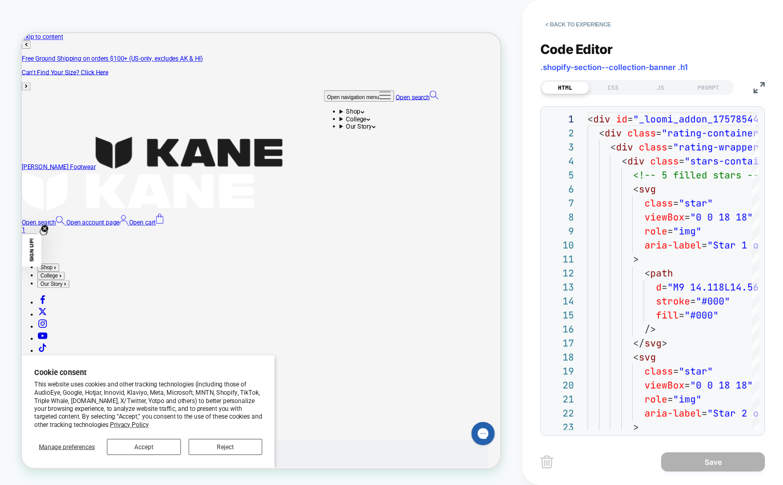
click at [754, 88] on img at bounding box center [758, 87] width 11 height 11
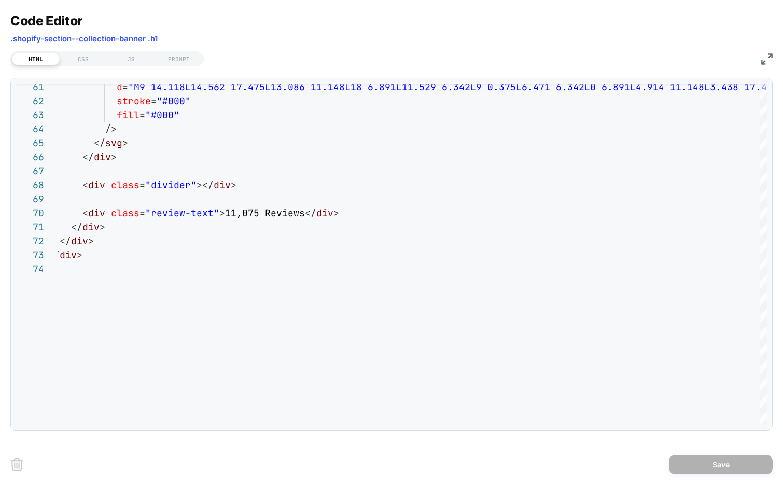
click at [763, 62] on img at bounding box center [766, 58] width 11 height 11
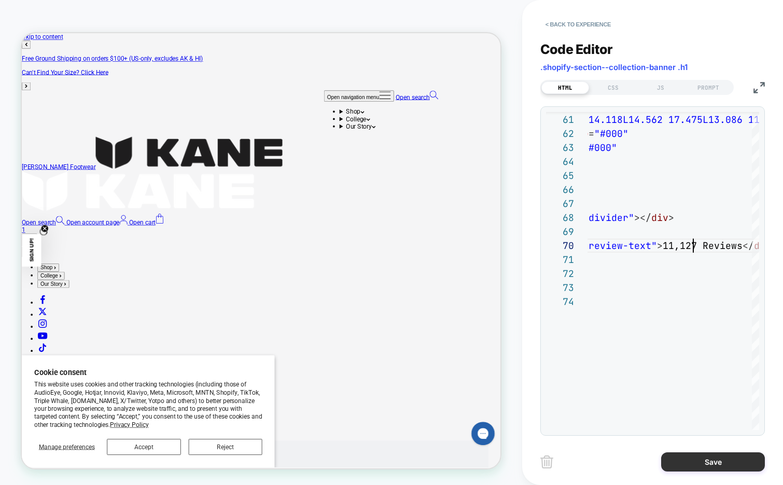
type textarea "**********"
click at [692, 464] on button "Save" at bounding box center [713, 461] width 104 height 19
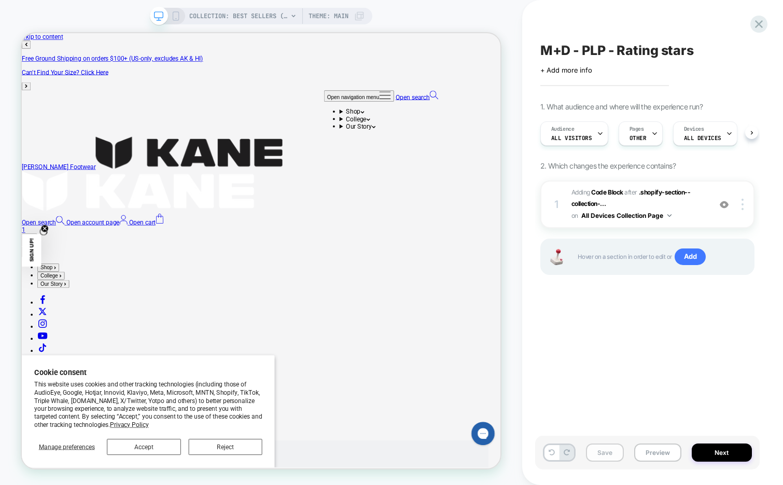
scroll to position [0, 1]
click at [604, 454] on button "Save" at bounding box center [605, 452] width 38 height 18
click at [655, 459] on button "Preview" at bounding box center [657, 452] width 47 height 18
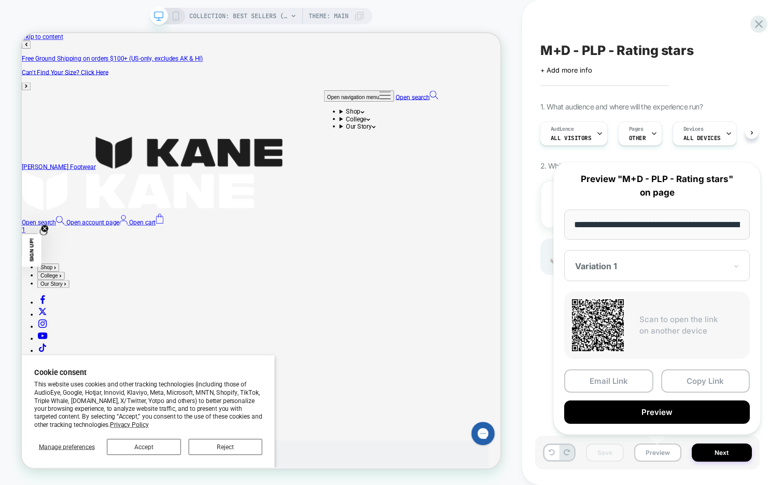
scroll to position [0, 120]
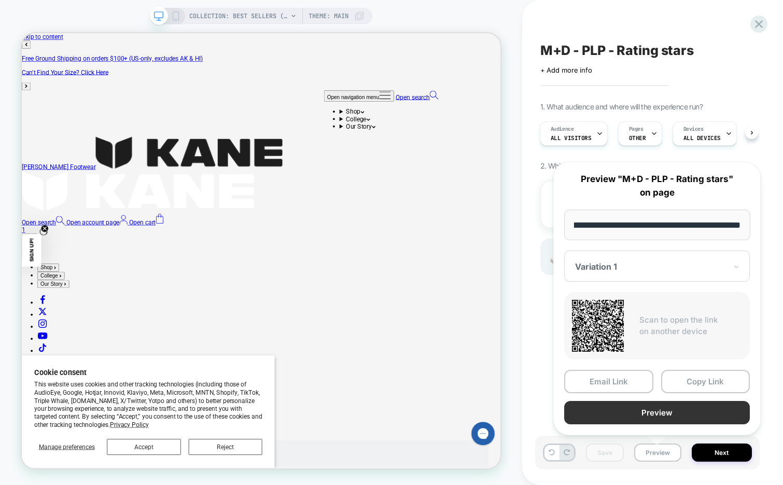
click at [658, 414] on button "Preview" at bounding box center [657, 412] width 186 height 23
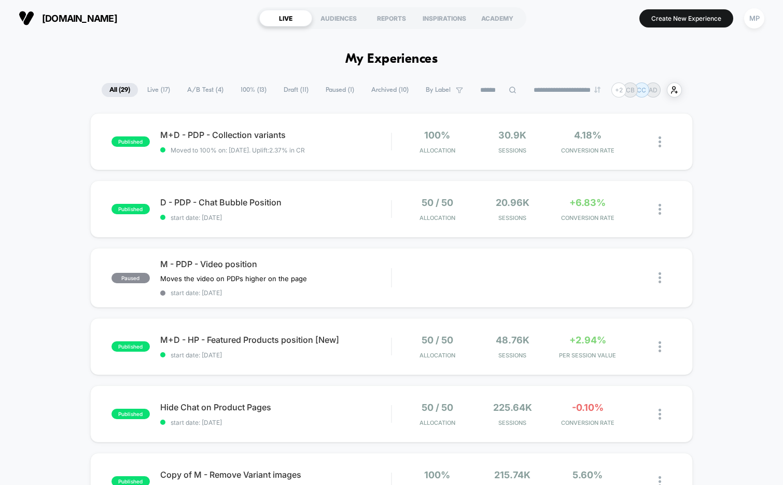
click at [287, 89] on span "Draft ( 11 )" at bounding box center [296, 90] width 40 height 14
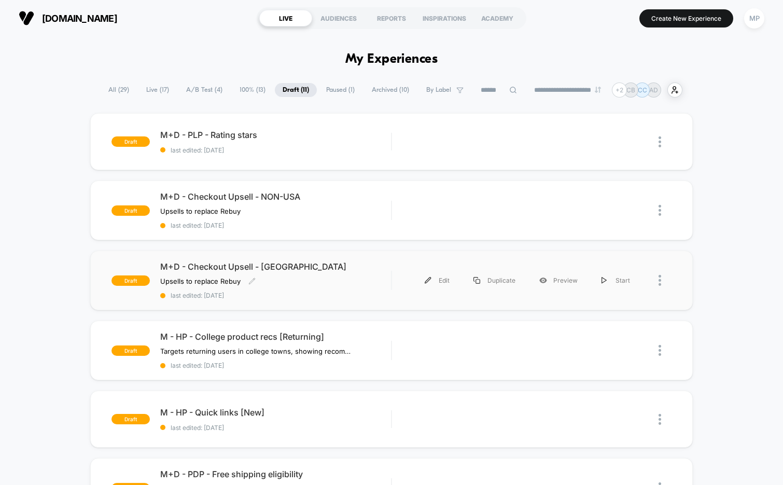
click at [276, 285] on div "M+D - Checkout Upsell - USA Upsells to replace Rebuy Click to edit experience d…" at bounding box center [275, 280] width 231 height 38
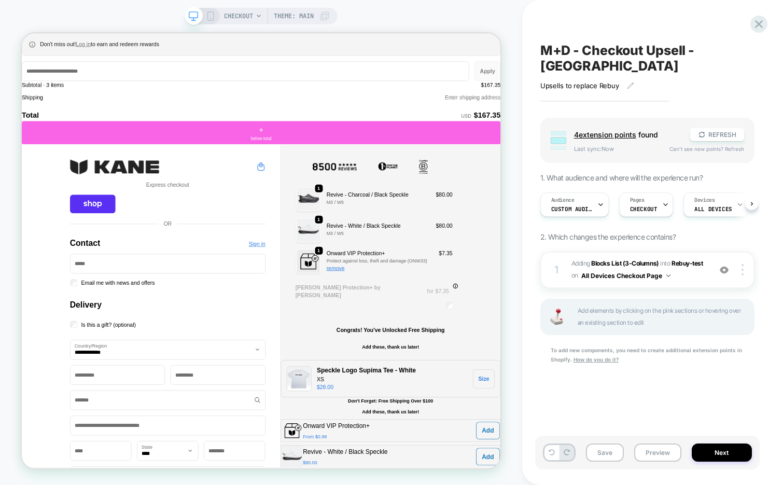
scroll to position [0, 1]
click at [686, 259] on span "#_loomi_addon_1754361564209 Adding Blocks List (3-Columns) INTO Rebuy-test Rebu…" at bounding box center [638, 270] width 134 height 24
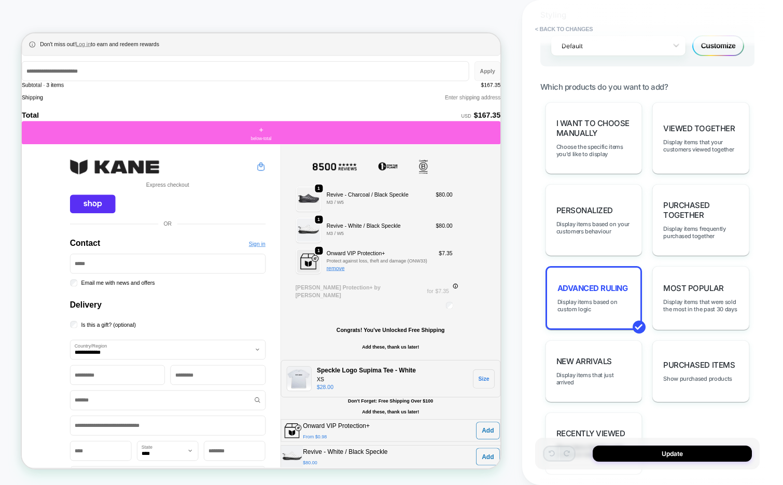
scroll to position [654, 0]
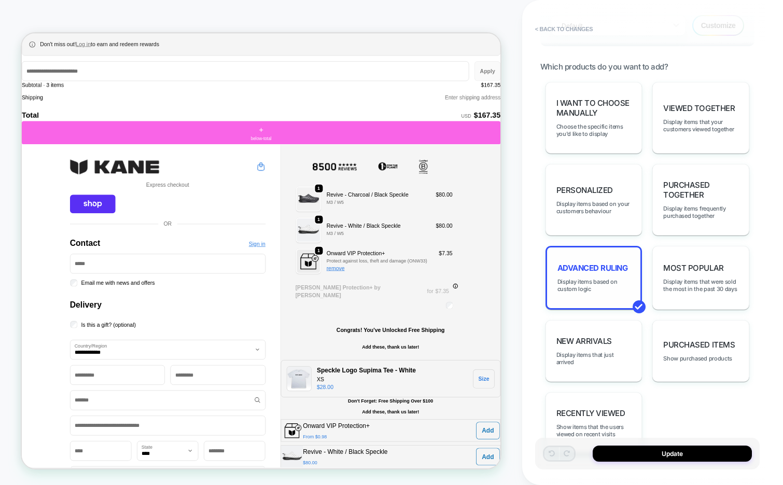
click at [608, 283] on div "Advanced Ruling Display items based on custom logic" at bounding box center [593, 278] width 97 height 64
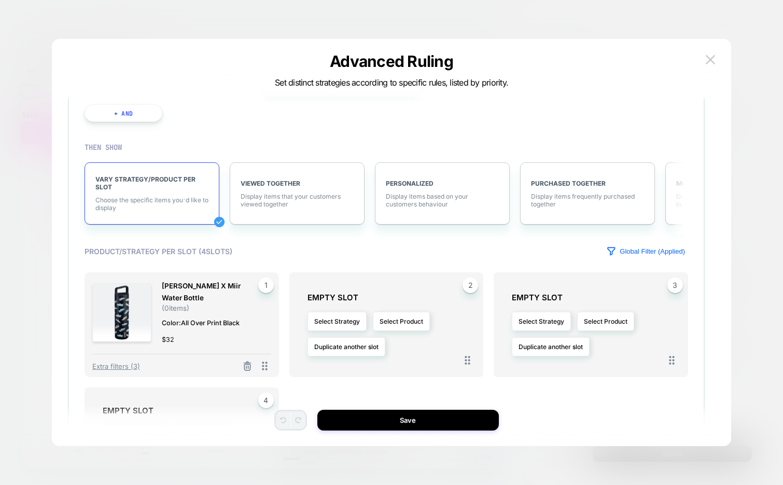
scroll to position [128, 0]
click at [712, 56] on img at bounding box center [710, 59] width 9 height 9
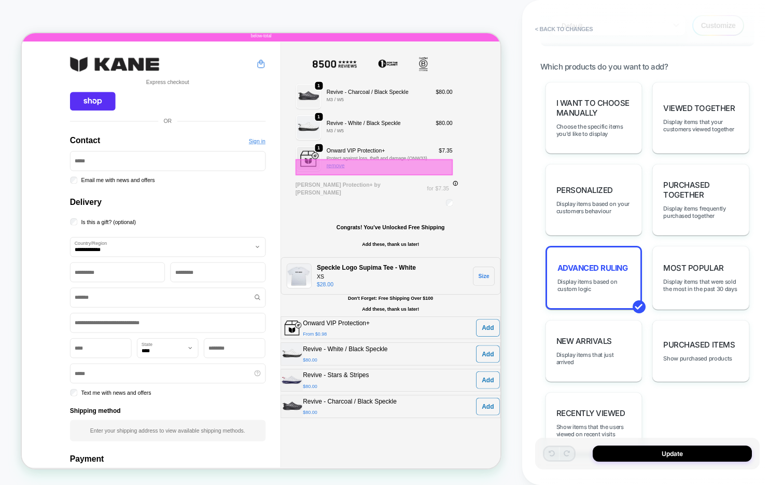
scroll to position [138, 0]
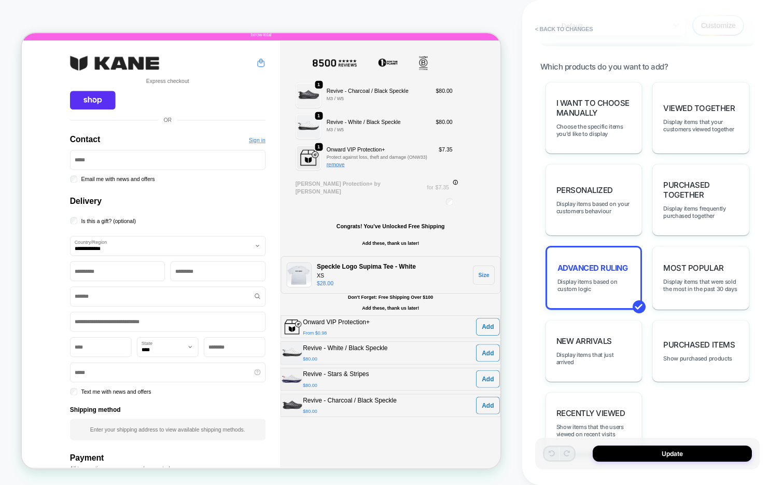
type textarea "*"
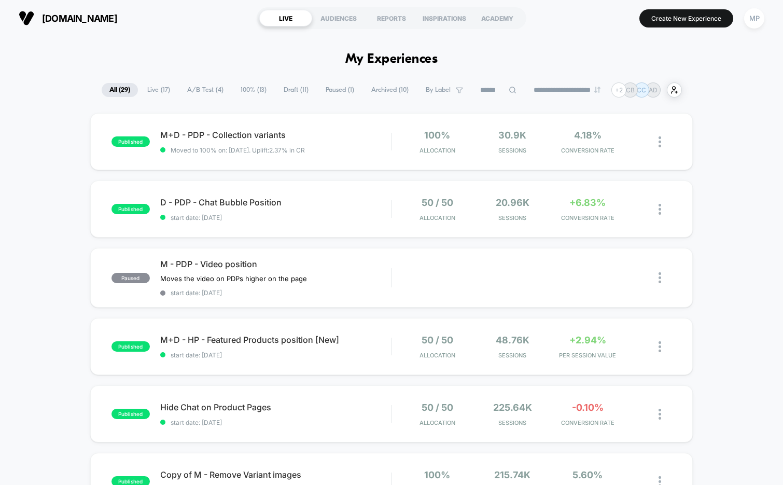
click at [282, 85] on span "Draft ( 11 )" at bounding box center [296, 90] width 40 height 14
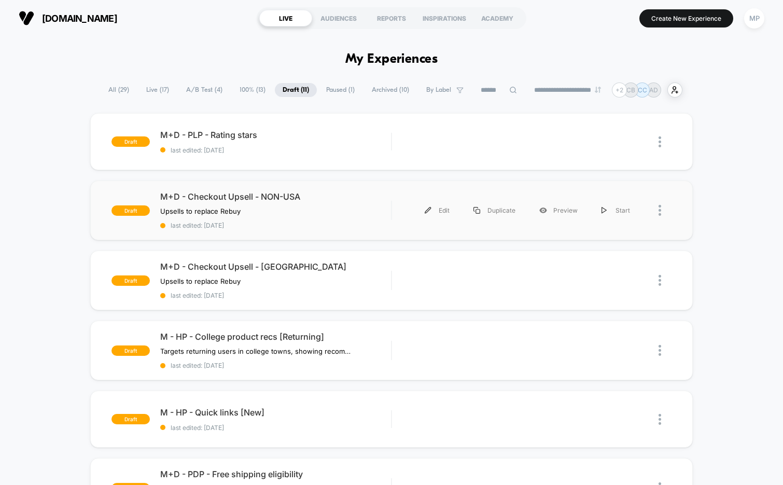
click at [285, 230] on div "draft M+D - Checkout Upsell - NON-USA Upsells to replace Rebuy Click to edit ex…" at bounding box center [391, 210] width 603 height 60
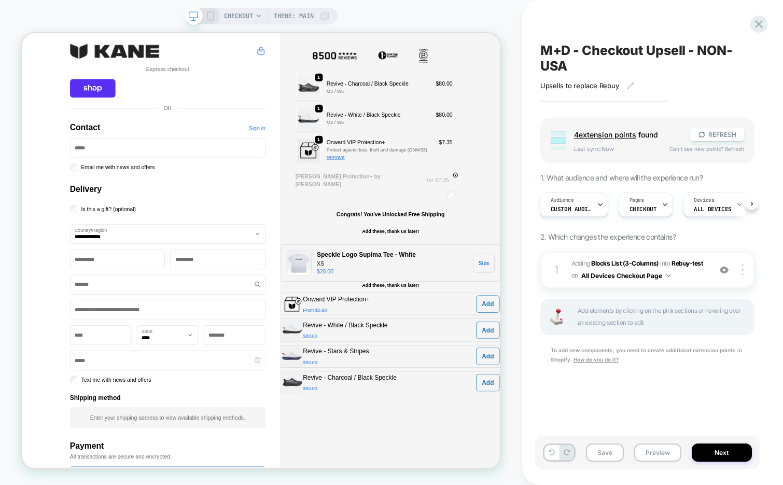
scroll to position [165, 0]
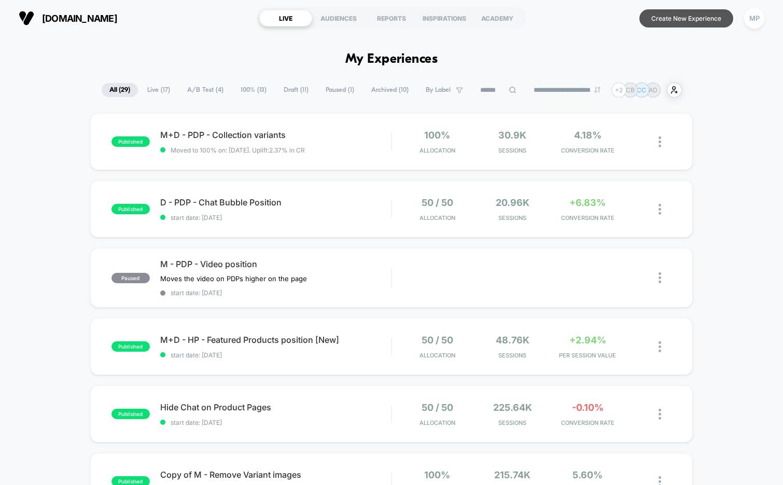
click at [667, 26] on button "Create New Experience" at bounding box center [686, 18] width 94 height 18
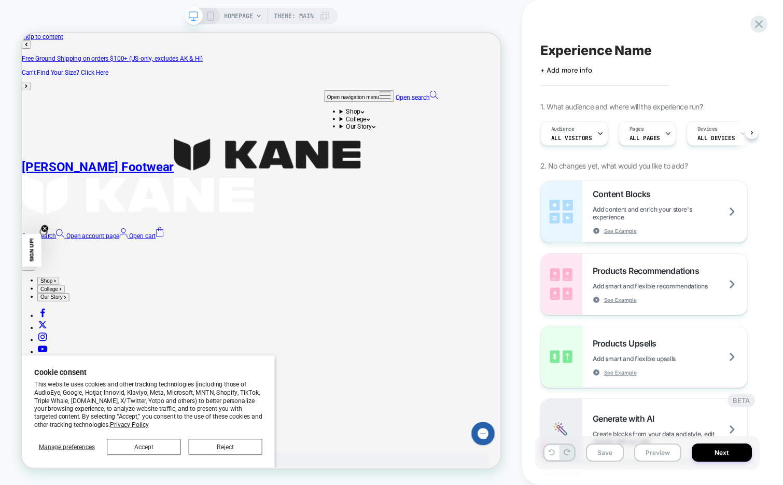
scroll to position [0, 1]
click at [659, 136] on div "Pages ALL PAGES" at bounding box center [643, 133] width 51 height 23
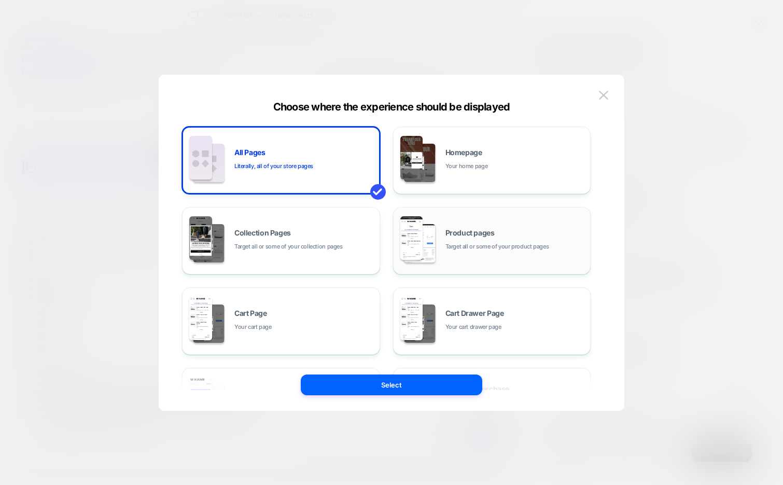
click at [486, 229] on span "Product pages" at bounding box center [469, 232] width 49 height 7
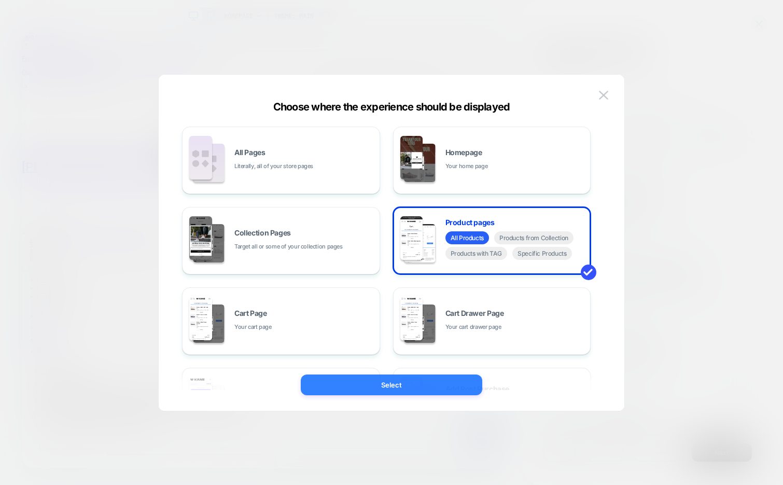
click at [394, 381] on button "Select" at bounding box center [391, 384] width 181 height 21
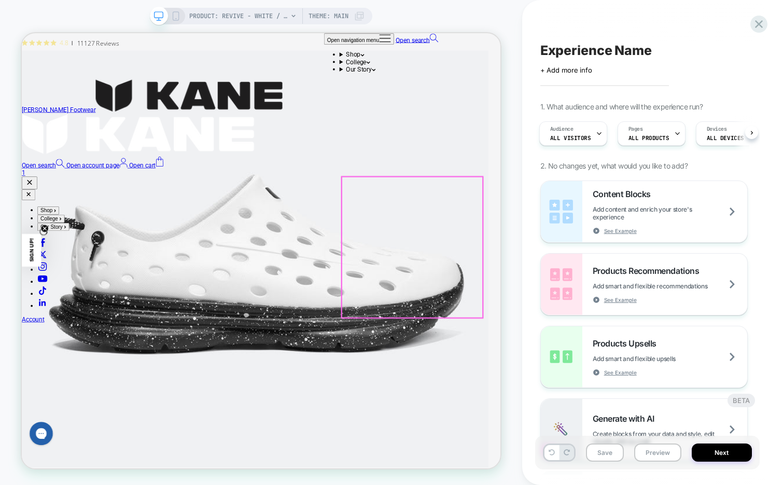
scroll to position [1717, 0]
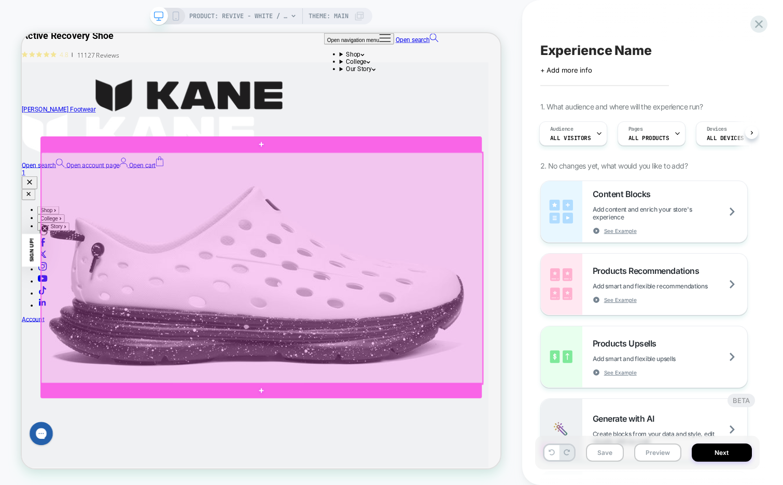
click at [583, 230] on div at bounding box center [342, 346] width 588 height 308
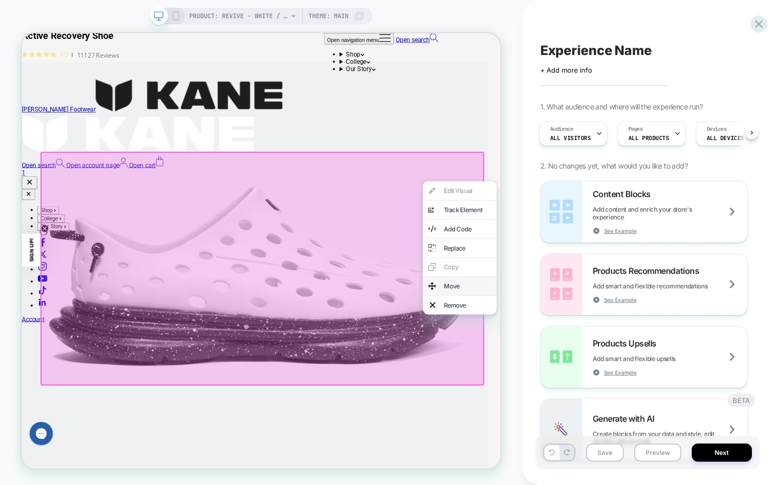
click at [596, 376] on div "Move" at bounding box center [605, 370] width 98 height 25
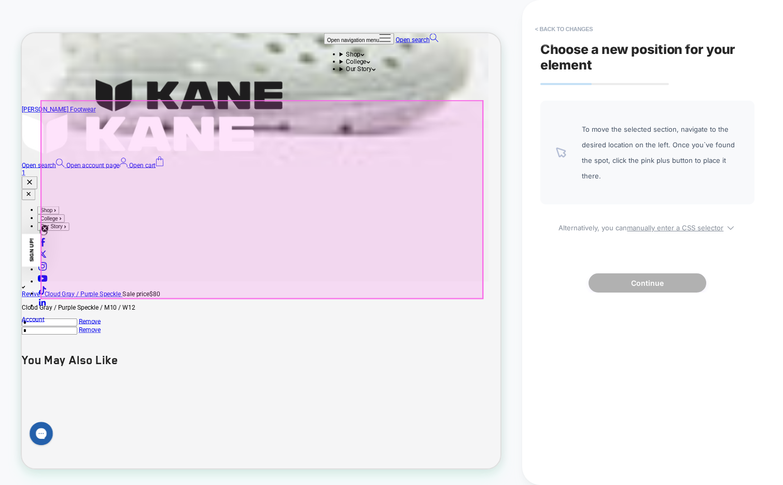
scroll to position [847, 0]
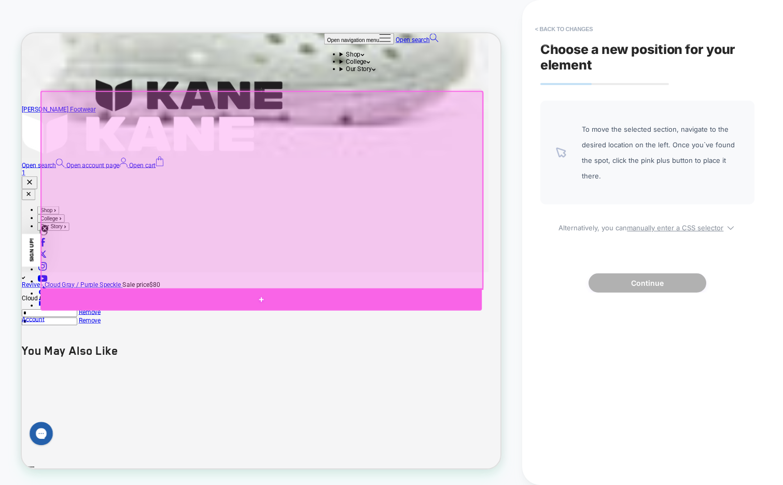
click at [557, 385] on div at bounding box center [341, 388] width 588 height 30
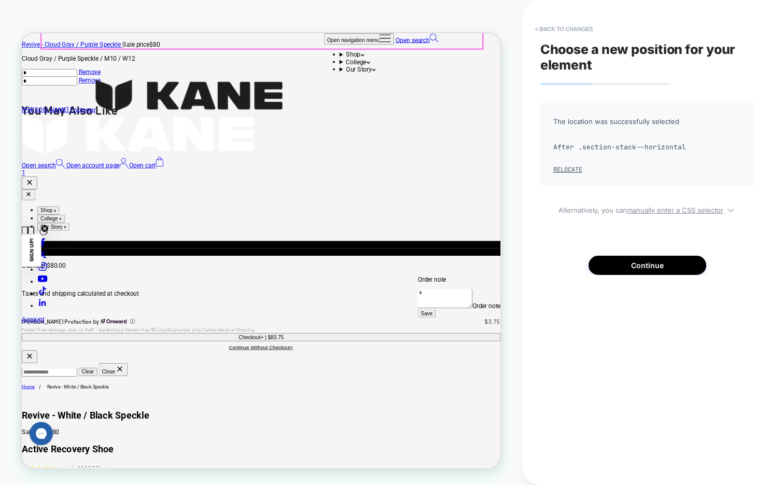
scroll to position [1168, 0]
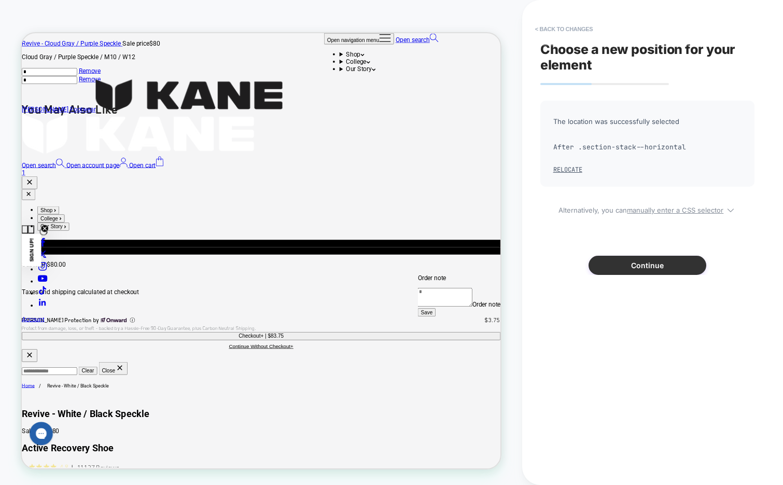
click at [622, 266] on button "Continue" at bounding box center [647, 265] width 118 height 19
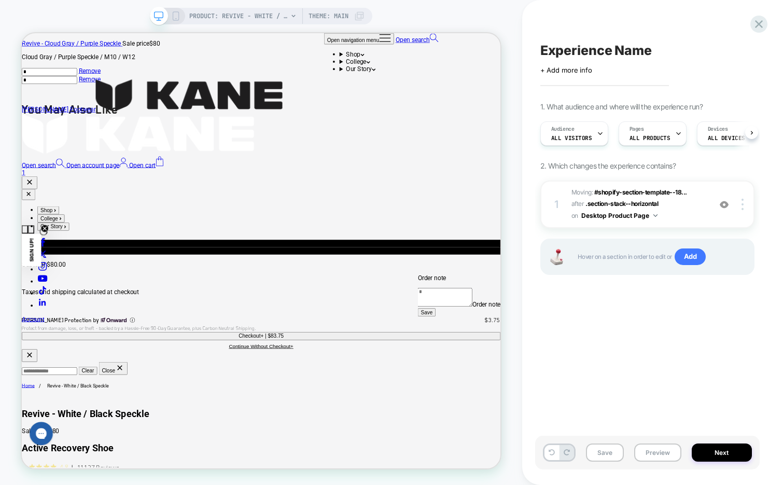
scroll to position [0, 1]
click at [600, 449] on button "Save" at bounding box center [605, 452] width 38 height 18
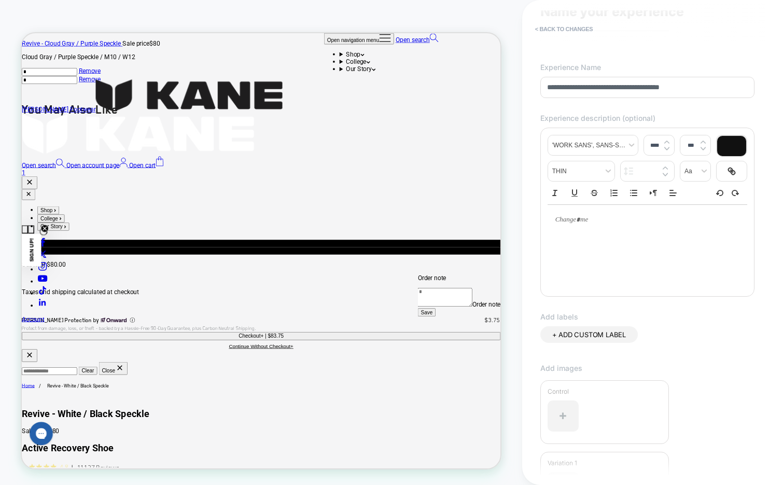
scroll to position [0, 0]
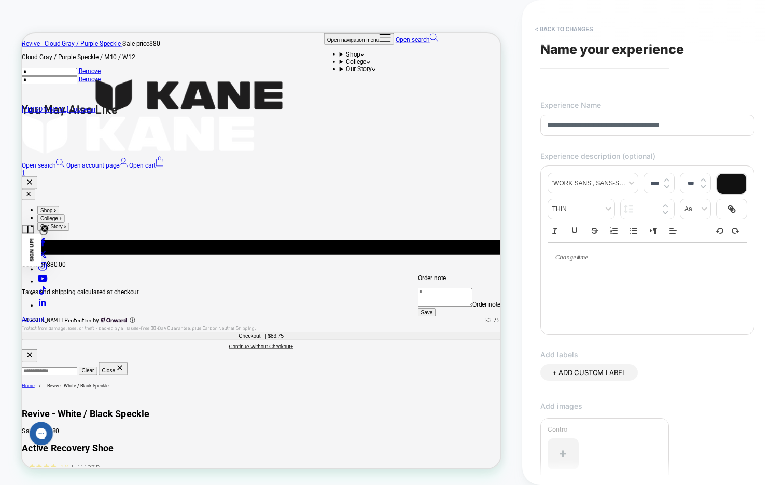
click at [631, 122] on input "**********" at bounding box center [647, 125] width 214 height 21
type input "**********"
click at [591, 135] on input "**********" at bounding box center [647, 125] width 214 height 21
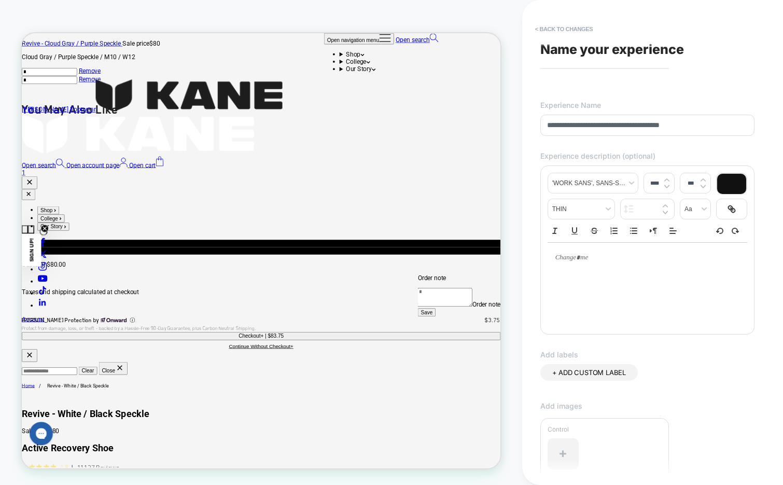
click at [602, 126] on input "**********" at bounding box center [647, 125] width 214 height 21
click at [575, 31] on button "< Back to changes" at bounding box center [564, 29] width 68 height 17
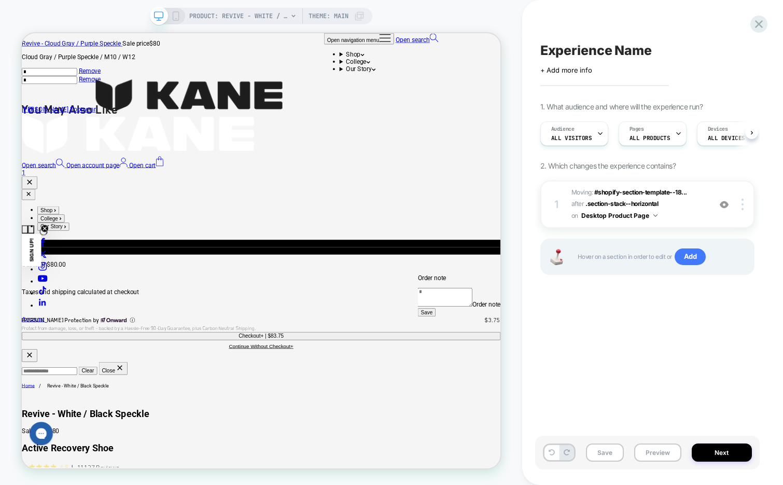
scroll to position [0, 1]
click at [600, 456] on button "Save" at bounding box center [605, 452] width 38 height 18
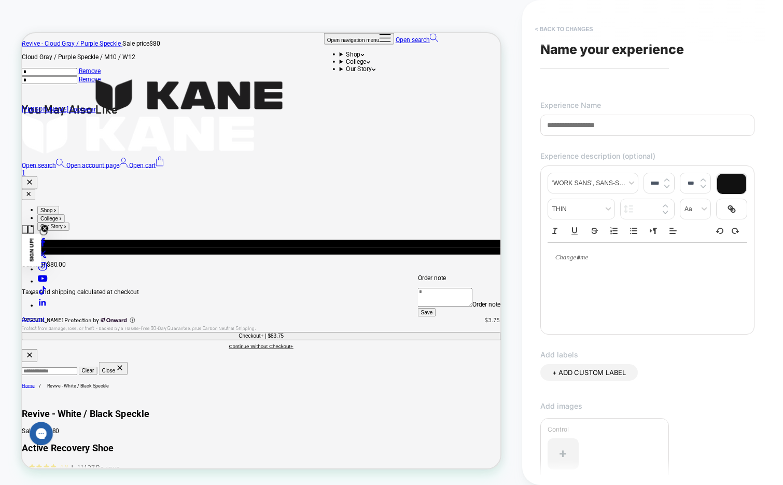
click at [577, 29] on button "< Back to changes" at bounding box center [564, 29] width 68 height 17
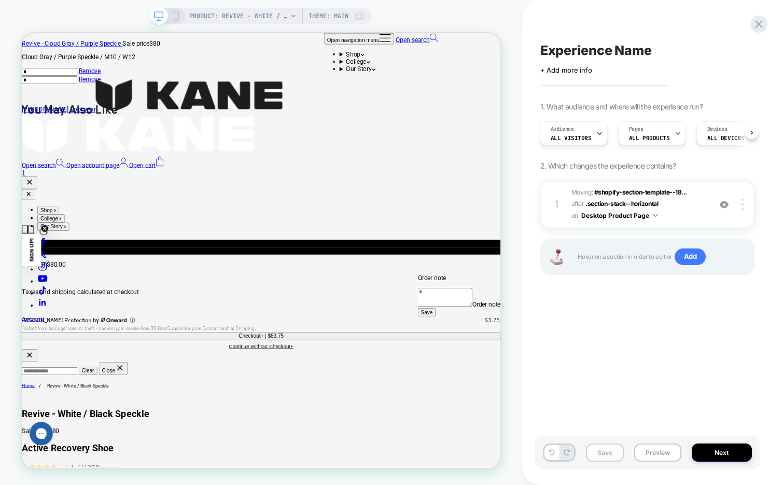
click at [589, 446] on button "Save" at bounding box center [605, 452] width 38 height 18
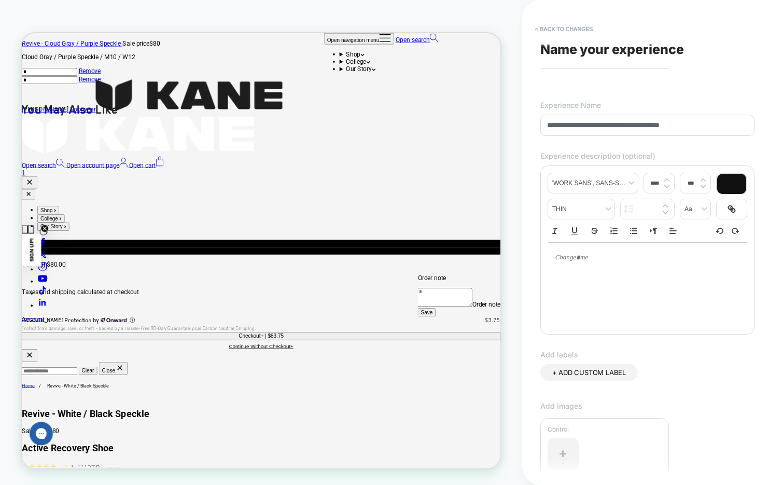
scroll to position [163, 0]
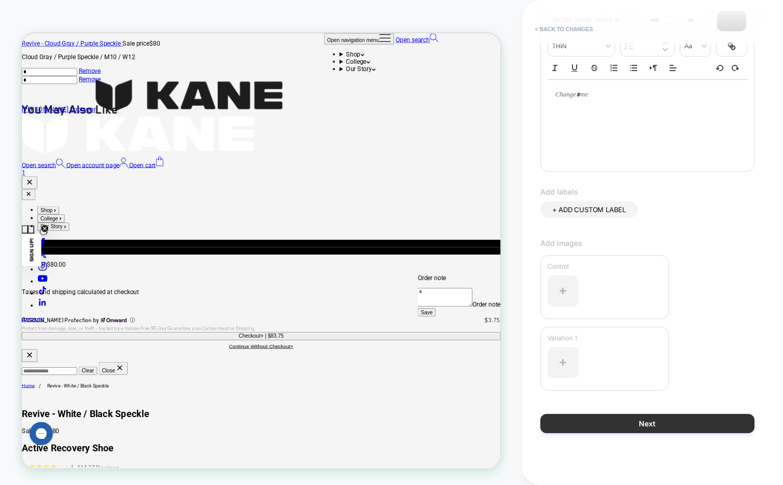
type input "**********"
click at [601, 422] on button "Next" at bounding box center [647, 423] width 214 height 19
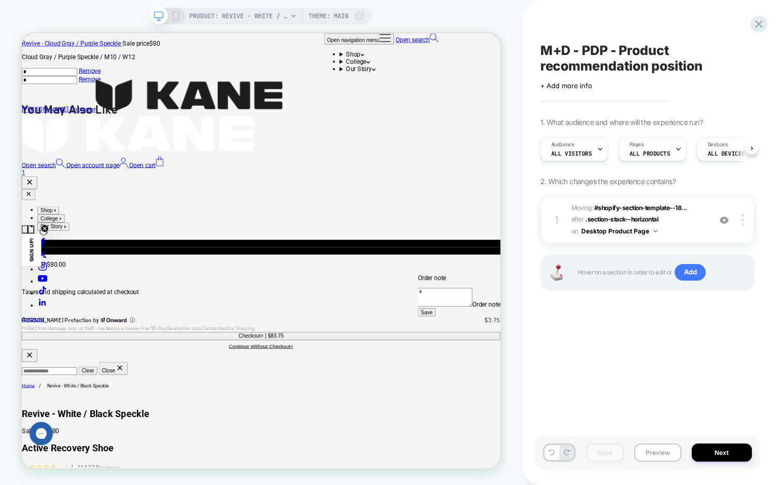
scroll to position [0, 1]
click at [760, 21] on icon at bounding box center [759, 24] width 14 height 14
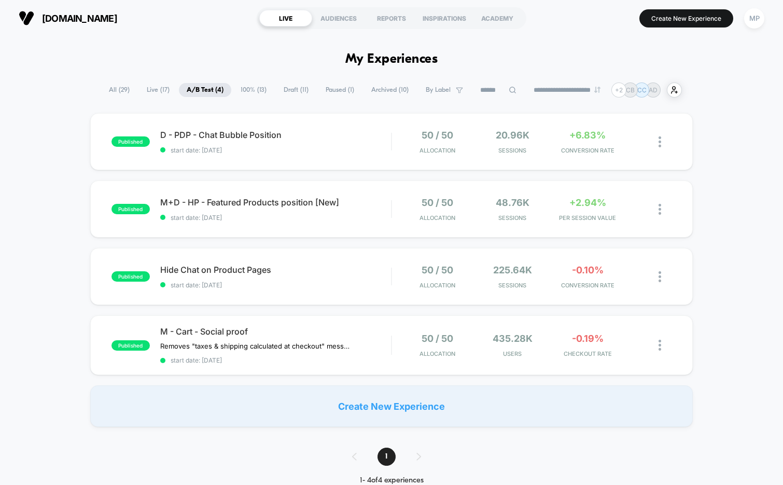
scroll to position [51, 0]
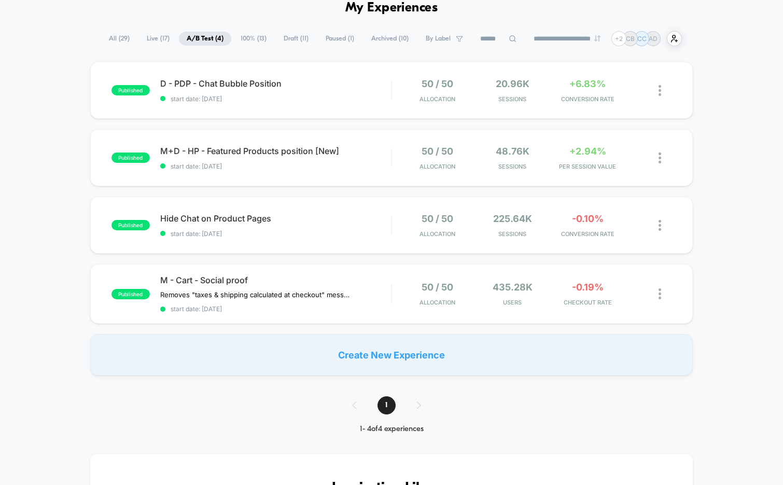
click at [52, 67] on div "published D - PDP - Chat Bubble Position start date: [DATE] 50 / 50 Allocation …" at bounding box center [391, 219] width 783 height 314
click at [319, 115] on div "published D - PDP - Chat Bubble Position start date: [DATE] 50 / 50 Allocation …" at bounding box center [391, 90] width 603 height 57
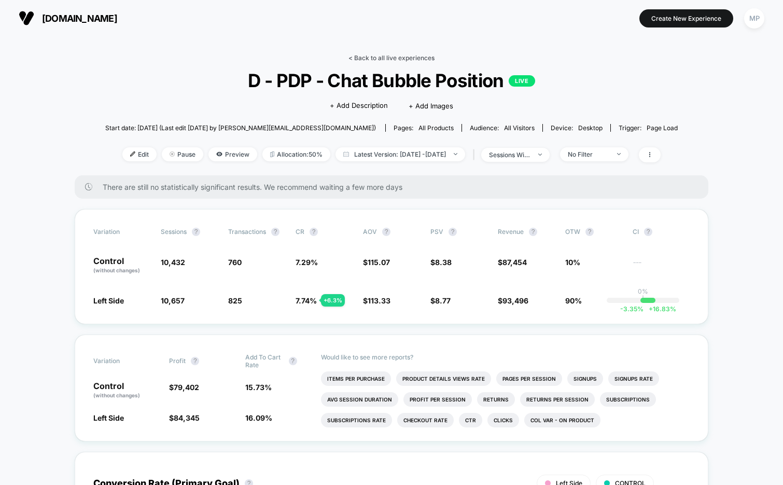
click at [380, 60] on link "< Back to all live experiences" at bounding box center [391, 58] width 86 height 8
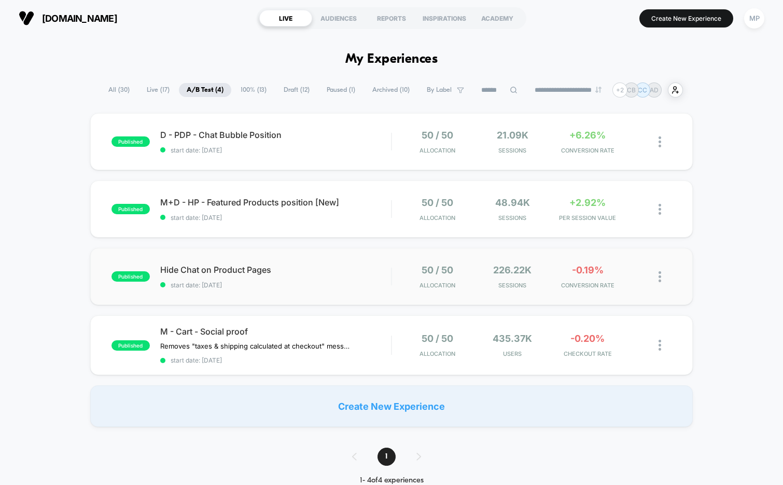
click at [295, 293] on div "published Hide Chat on Product Pages start date: [DATE] 50 / 50 Allocation 226.…" at bounding box center [391, 276] width 603 height 57
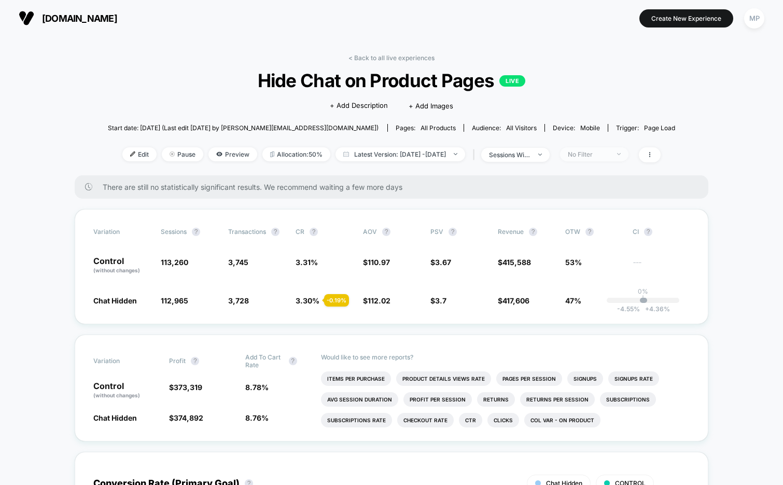
click at [609, 155] on div "No Filter" at bounding box center [588, 154] width 41 height 8
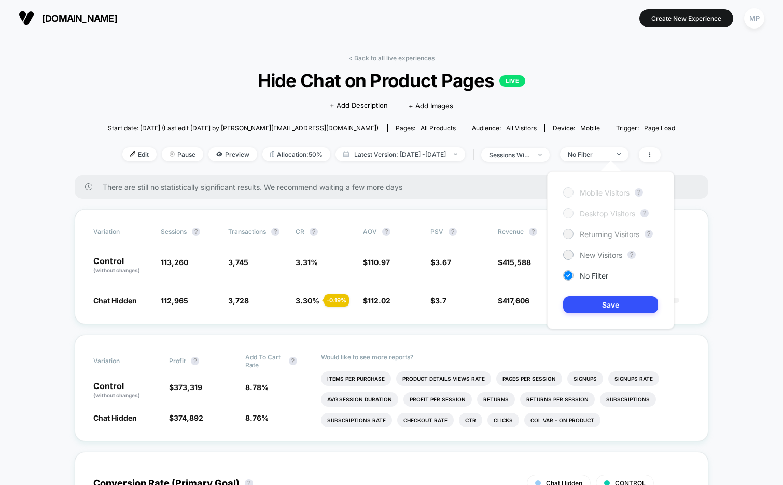
click at [600, 237] on span "Returning Visitors" at bounding box center [610, 234] width 60 height 9
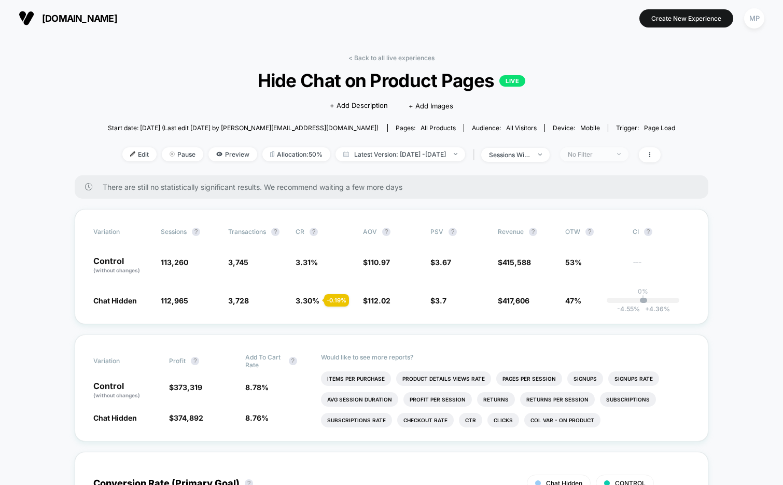
click at [594, 157] on div "No Filter" at bounding box center [588, 154] width 41 height 8
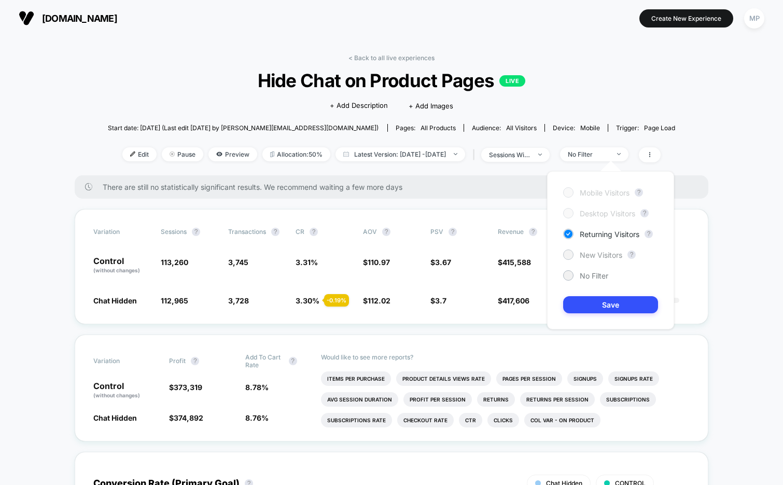
click at [598, 255] on span "New Visitors" at bounding box center [601, 254] width 43 height 9
click at [586, 299] on button "Save" at bounding box center [610, 304] width 95 height 17
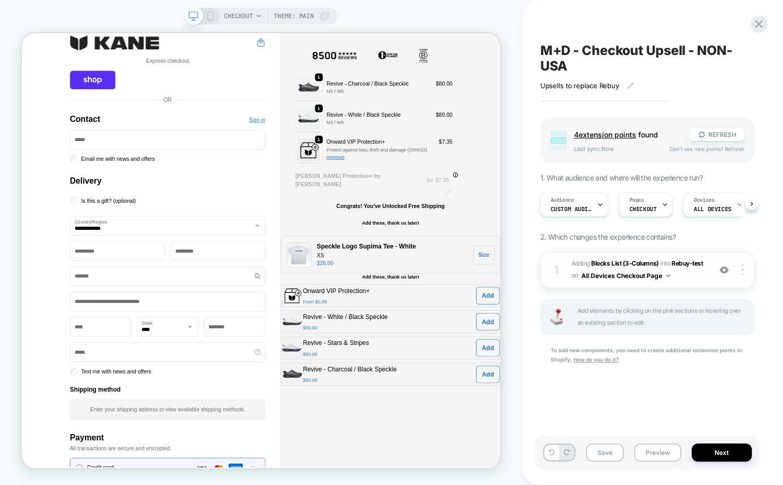
click at [691, 272] on span "#_loomi_addon_1754361564209_dup1754362953 Adding Blocks List (3-Columns) INTO R…" at bounding box center [638, 270] width 134 height 24
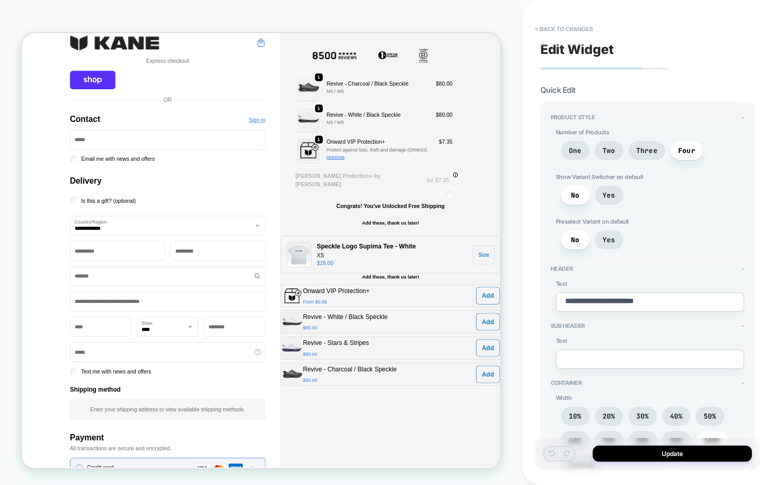
type textarea "*"
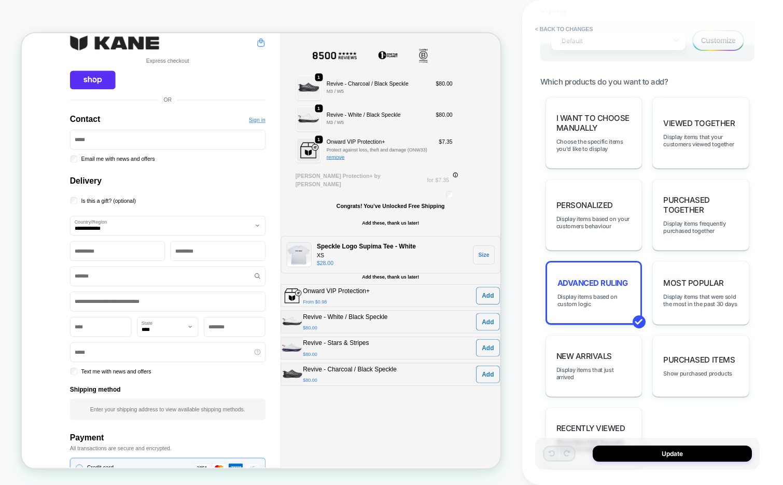
scroll to position [641, 0]
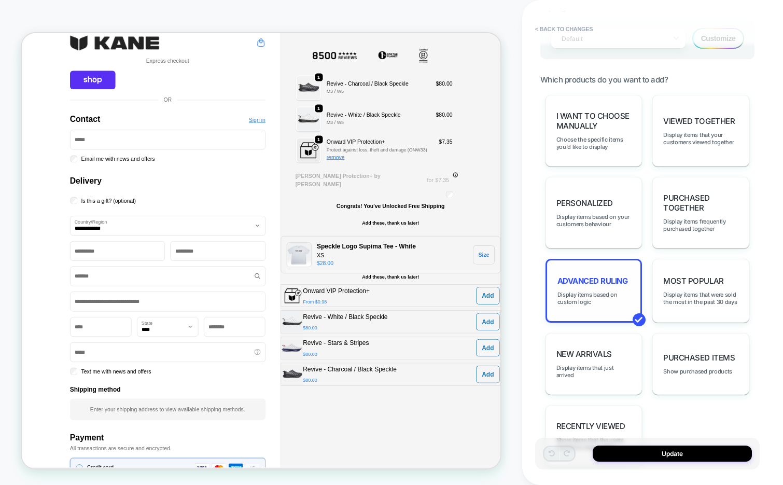
click at [570, 294] on div "Advanced Ruling Display items based on custom logic" at bounding box center [593, 291] width 97 height 64
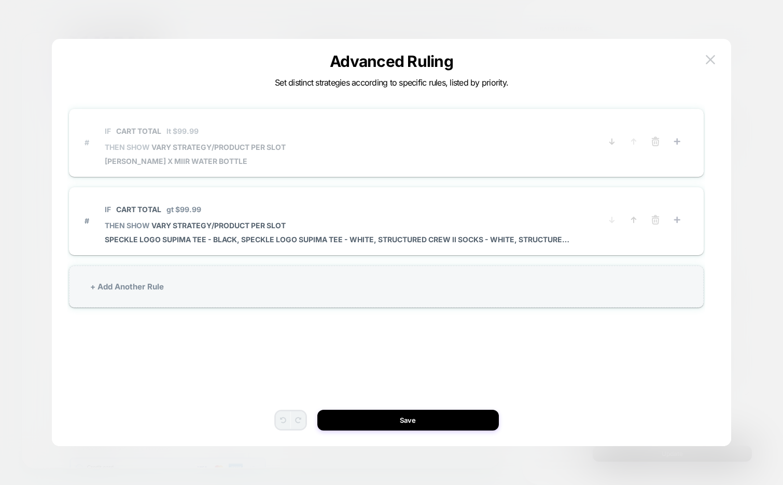
click at [319, 143] on span "# IF Cart Total lt $99.99 THEN SHOW VARY STRATEGY/PRODUCT PER SLOT [PERSON_NAME…" at bounding box center [342, 142] width 516 height 46
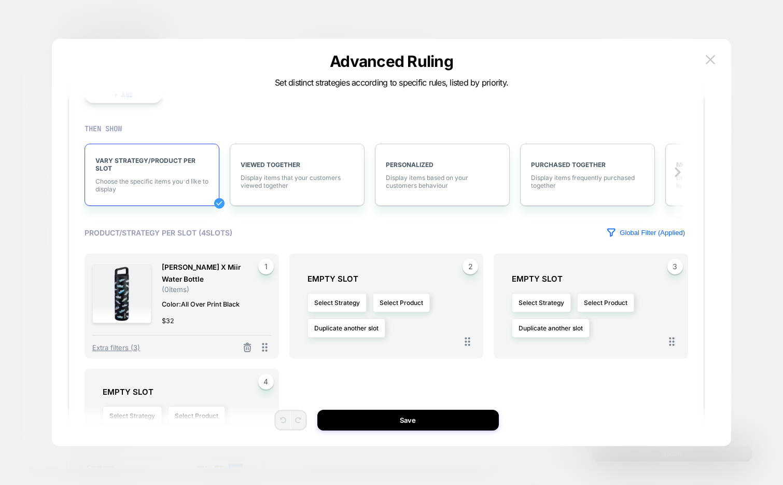
scroll to position [158, 0]
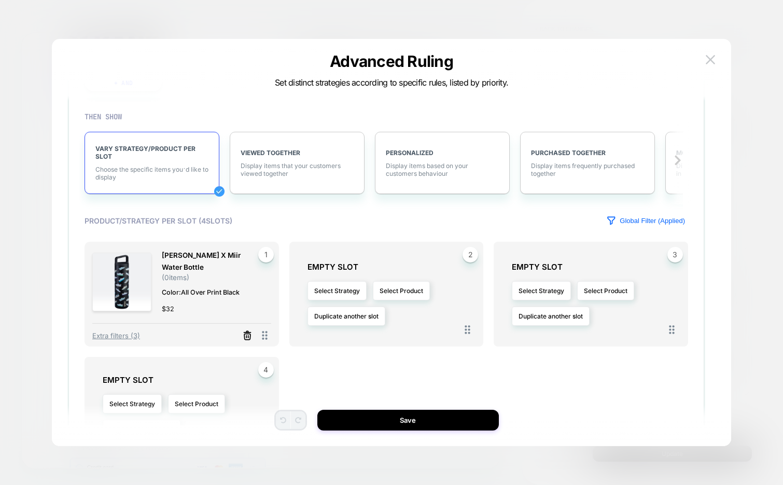
click at [246, 332] on icon at bounding box center [247, 335] width 10 height 10
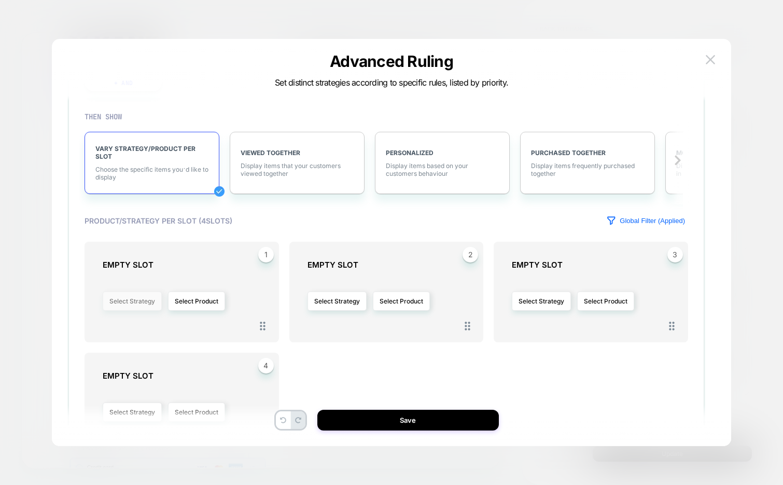
click at [137, 308] on button "Select Strategy" at bounding box center [132, 300] width 59 height 19
click at [134, 374] on span "Most Popular" at bounding box center [121, 376] width 39 height 8
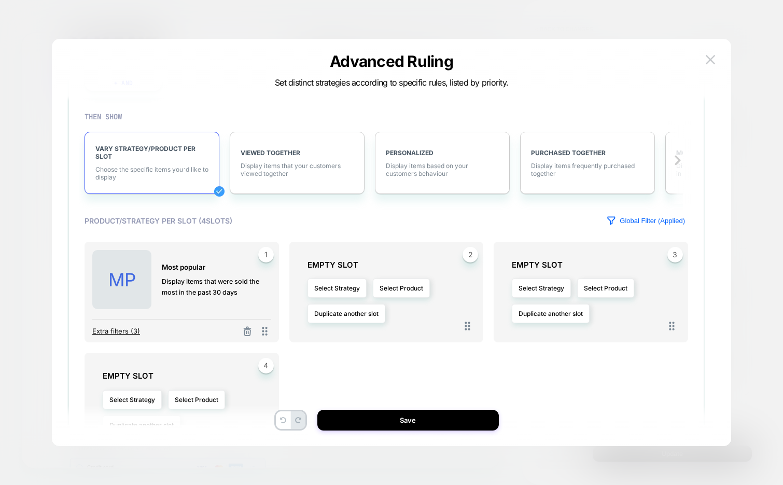
click at [114, 331] on span "Extra filters (3)" at bounding box center [116, 331] width 48 height 8
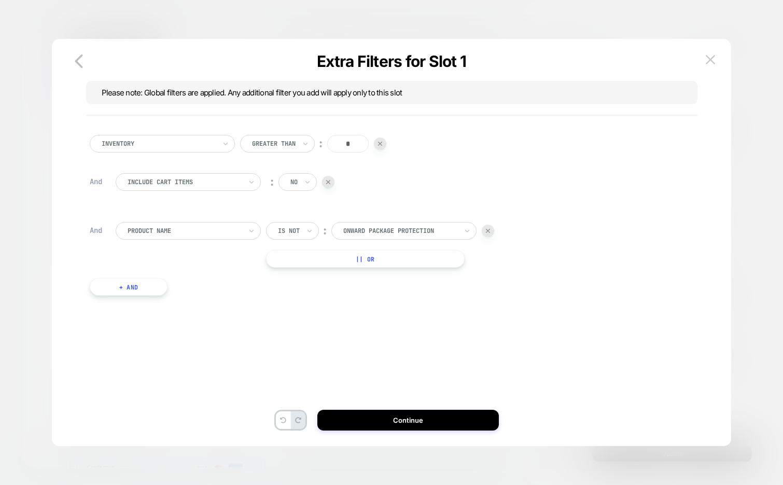
scroll to position [0, 0]
click at [138, 284] on button "+ And" at bounding box center [129, 287] width 78 height 18
click at [173, 302] on div "PRODUCTS WITH TAG" at bounding box center [184, 296] width 116 height 11
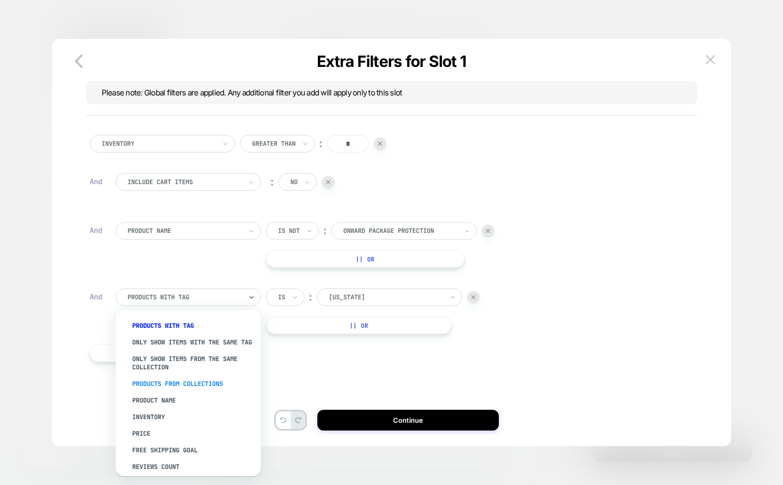
click at [181, 388] on div "PRODUCTS FROM COLLECTIONS" at bounding box center [193, 383] width 135 height 17
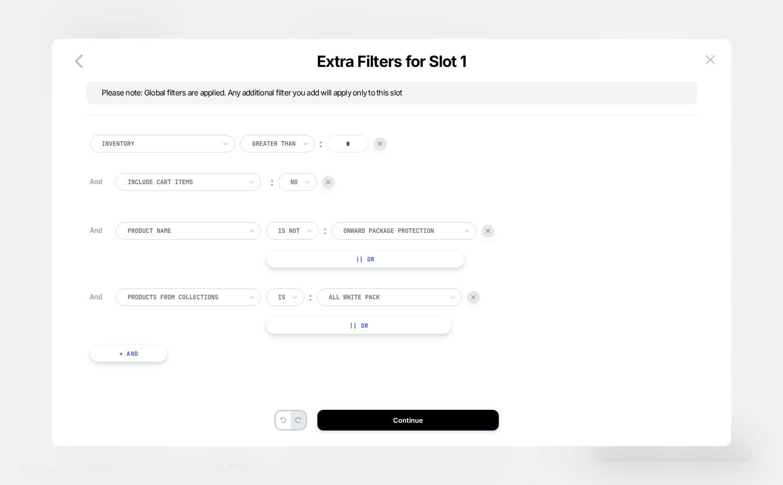
click at [393, 298] on div at bounding box center [386, 296] width 114 height 9
type input "****"
click at [383, 323] on div "Gear" at bounding box center [395, 325] width 135 height 17
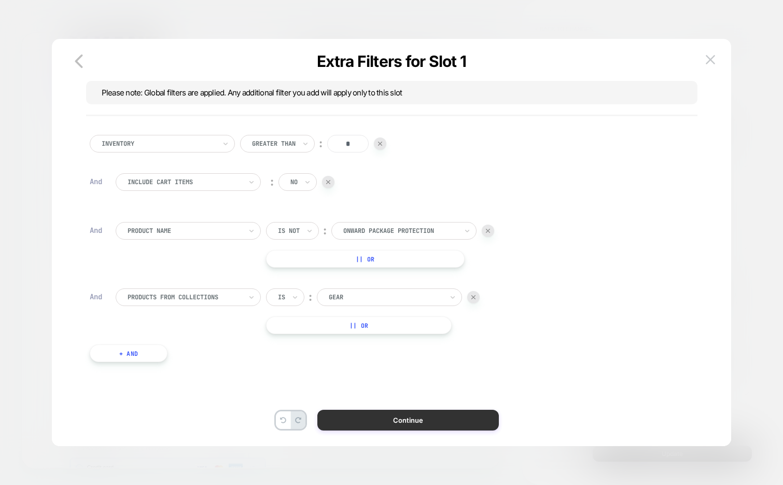
click at [434, 416] on button "Continue" at bounding box center [407, 420] width 181 height 21
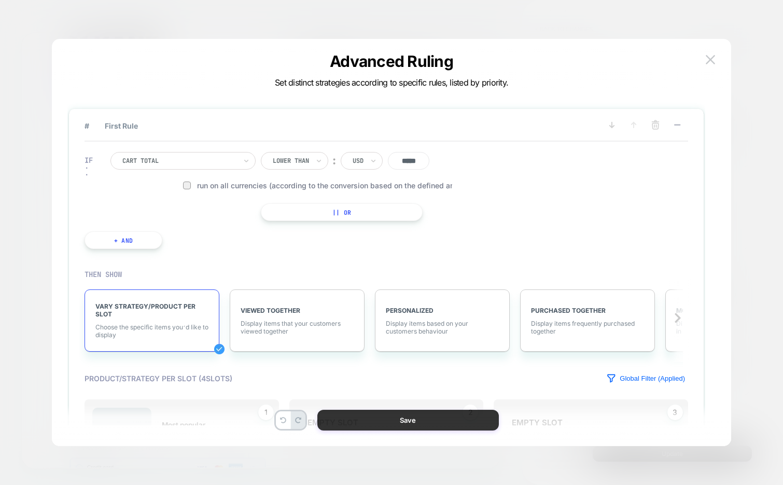
click at [397, 422] on button "Save" at bounding box center [407, 420] width 181 height 21
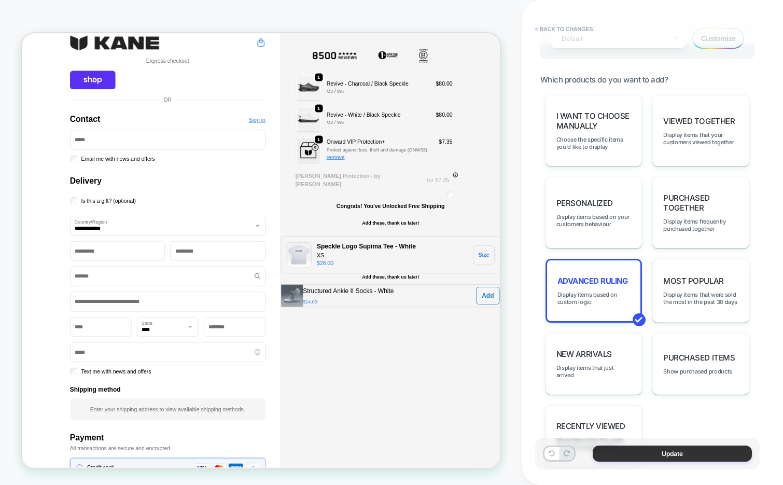
click at [624, 459] on button "Update" at bounding box center [672, 453] width 159 height 16
type textarea "*"
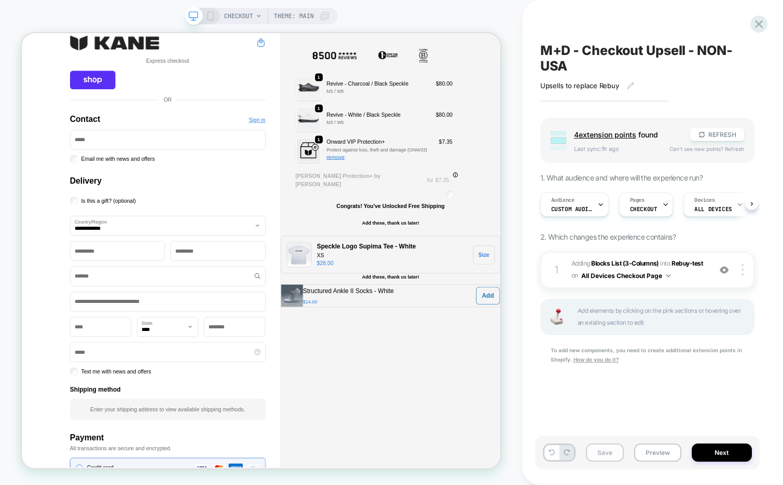
scroll to position [0, 1]
click at [609, 458] on button "Save" at bounding box center [605, 452] width 38 height 18
click at [716, 453] on button "Next" at bounding box center [722, 452] width 60 height 18
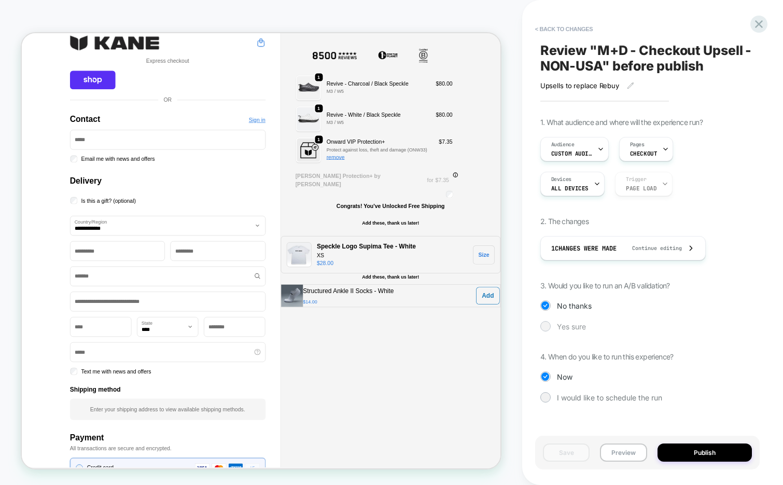
click at [569, 324] on span "Yes sure" at bounding box center [571, 326] width 29 height 9
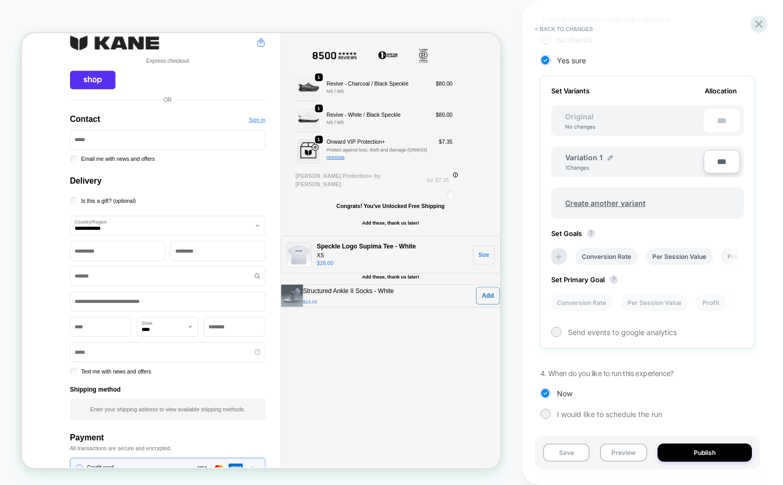
scroll to position [267, 0]
click at [708, 446] on button "Publish" at bounding box center [704, 452] width 94 height 18
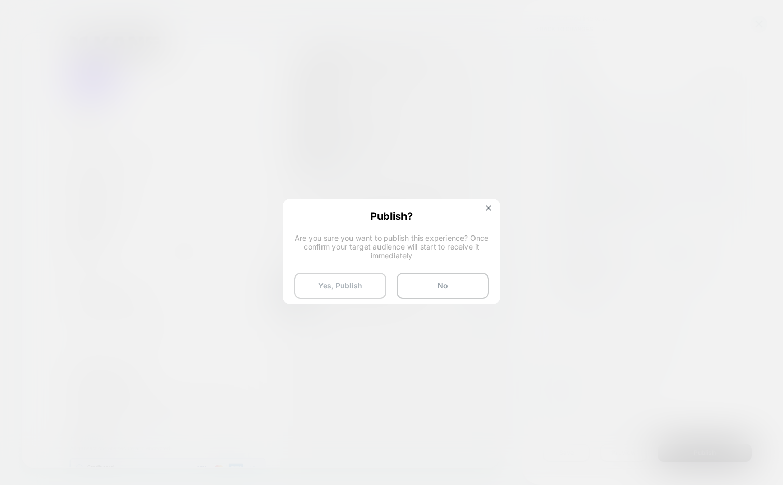
click at [368, 284] on button "Yes, Publish" at bounding box center [340, 286] width 92 height 26
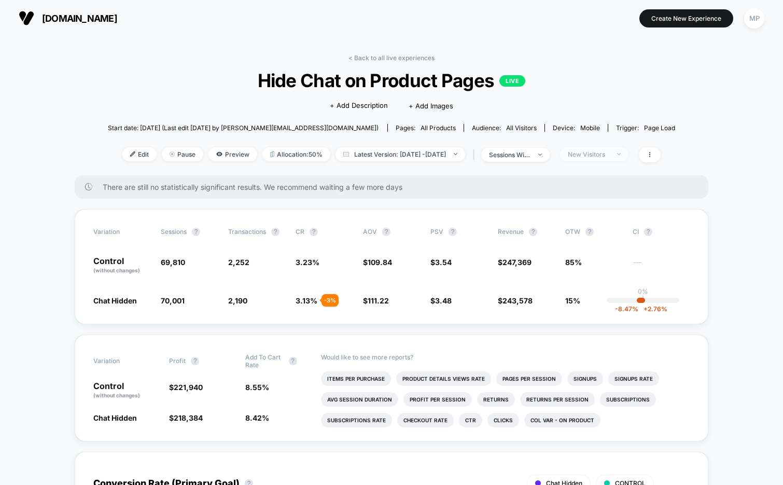
click at [609, 155] on div "New Visitors" at bounding box center [588, 154] width 41 height 8
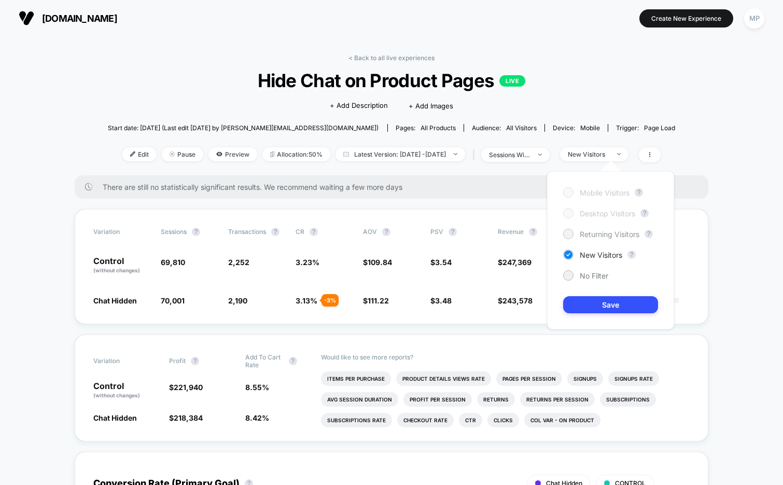
click at [596, 233] on span "Returning Visitors" at bounding box center [610, 234] width 60 height 9
click at [600, 311] on button "Save" at bounding box center [610, 304] width 95 height 17
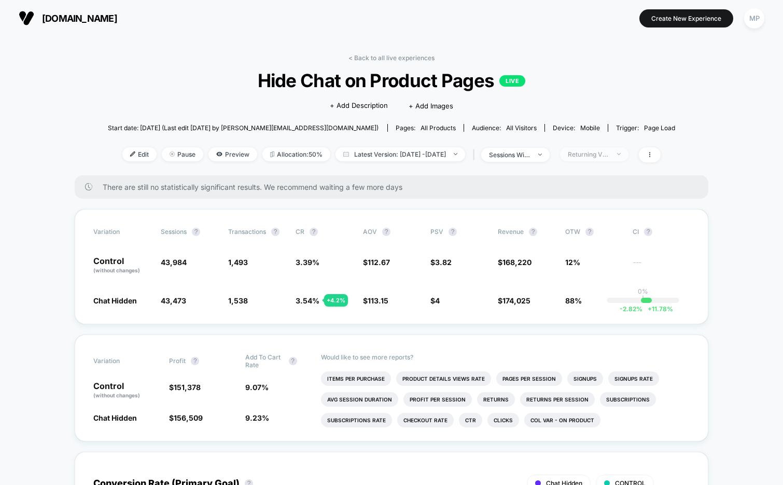
click at [609, 153] on div "Returning Visitors" at bounding box center [588, 154] width 41 height 8
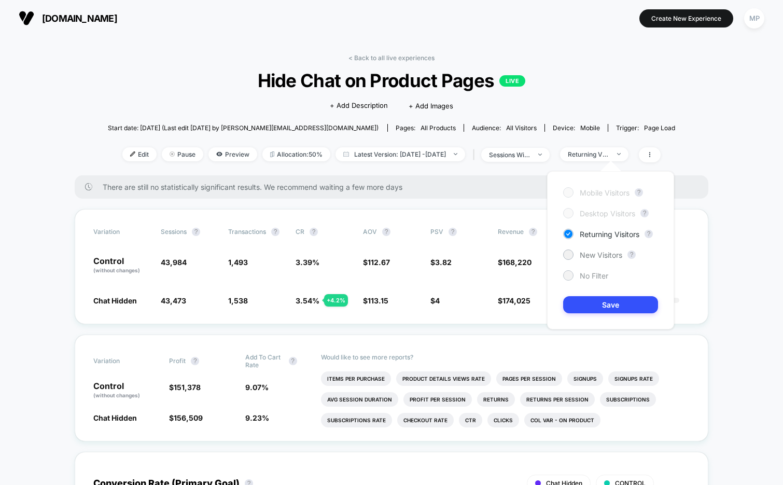
click at [602, 274] on span "No Filter" at bounding box center [594, 275] width 29 height 9
click at [588, 301] on button "Save" at bounding box center [610, 304] width 95 height 17
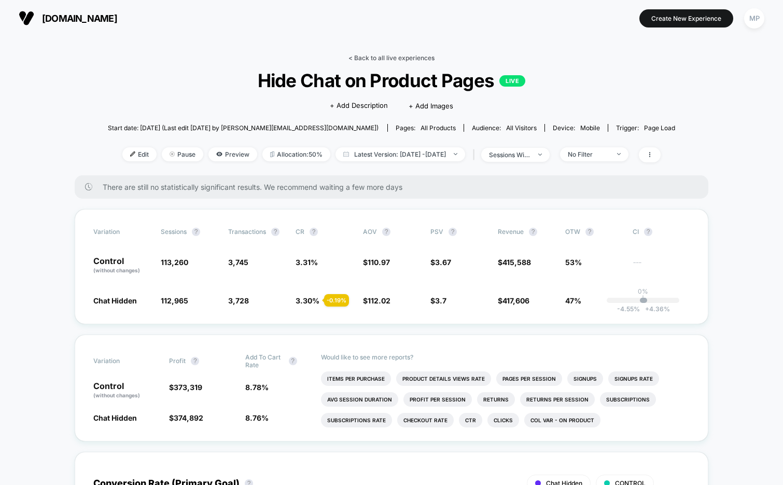
click at [404, 60] on link "< Back to all live experiences" at bounding box center [391, 58] width 86 height 8
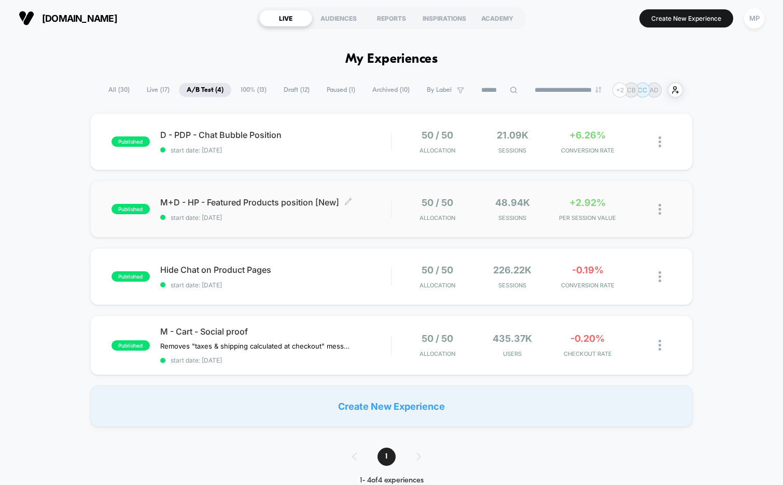
click at [304, 220] on span "start date: [DATE]" at bounding box center [275, 218] width 231 height 8
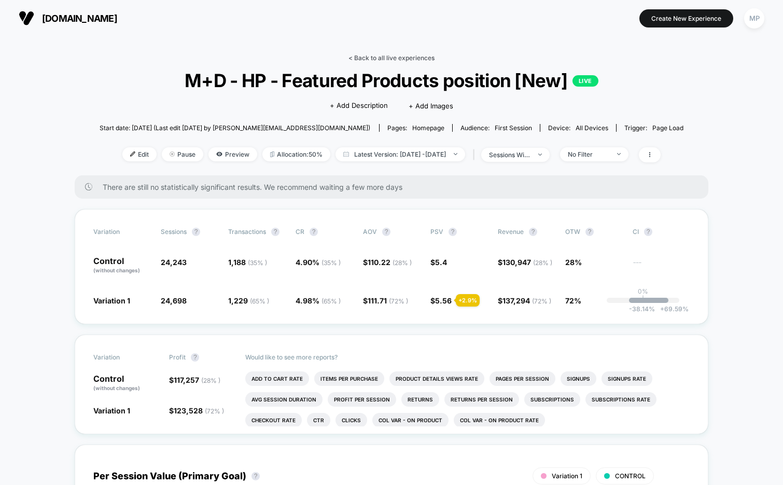
click at [376, 58] on link "< Back to all live experiences" at bounding box center [391, 58] width 86 height 8
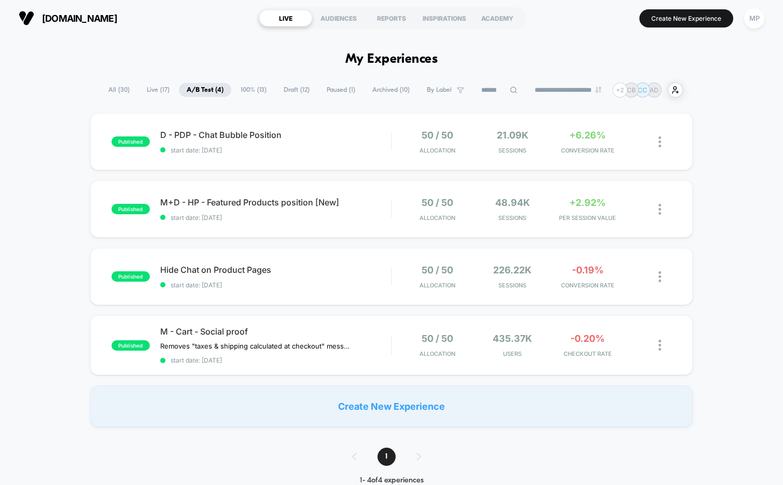
click at [338, 92] on span "Paused ( 1 )" at bounding box center [341, 90] width 44 height 14
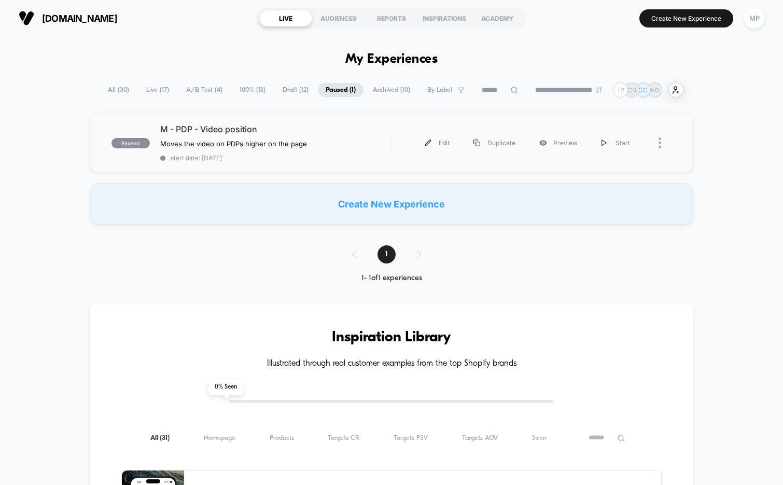
click at [290, 165] on div "paused M - PDP - Video position Moves the video on PDPs higher on the page Clic…" at bounding box center [391, 143] width 603 height 60
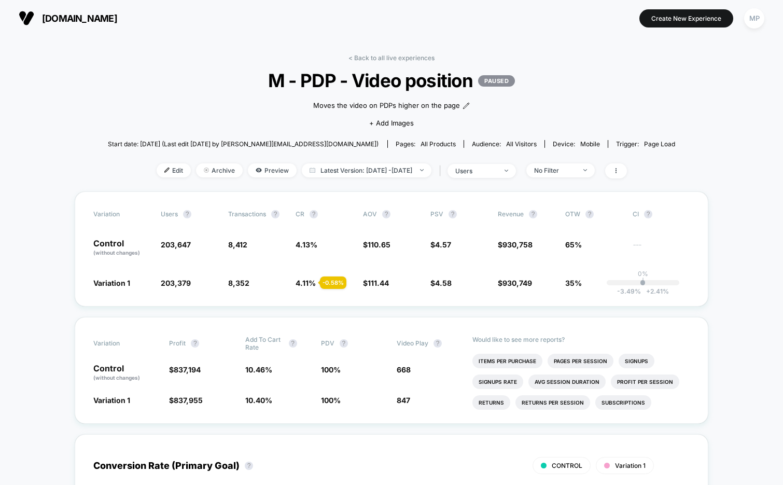
click at [564, 178] on div "< Back to all live experiences M - PDP - Video position PAUSED Moves the video …" at bounding box center [392, 122] width 568 height 137
click at [570, 172] on div "No Filter" at bounding box center [554, 170] width 41 height 8
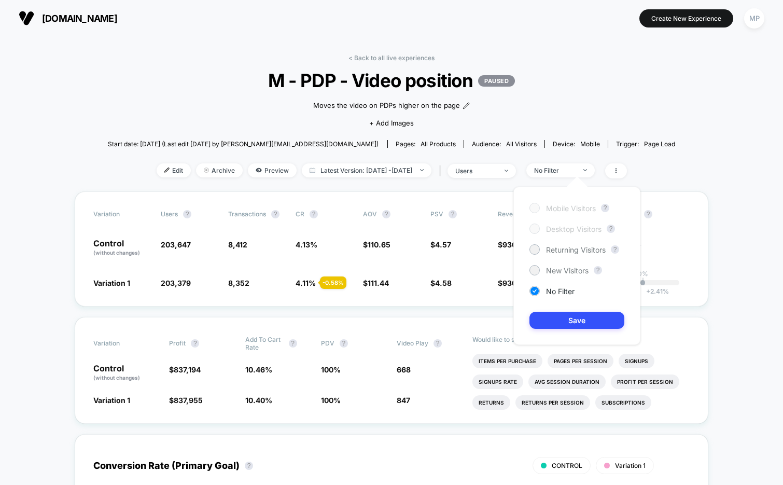
click at [563, 264] on div "Mobile Visitors ? Desktop Visitors ? Returning Visitors ? New Visitors ? No Fil…" at bounding box center [576, 266] width 127 height 158
click at [563, 271] on span "New Visitors" at bounding box center [567, 270] width 43 height 9
click at [555, 319] on button "Save" at bounding box center [576, 320] width 95 height 17
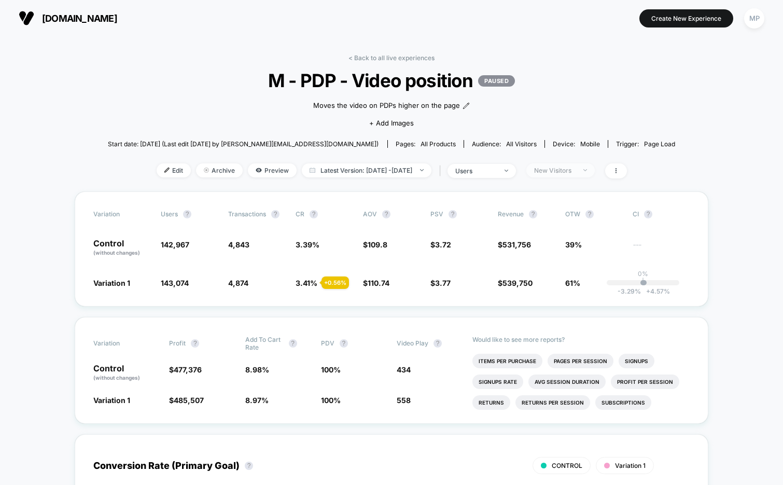
click at [570, 175] on span "New Visitors" at bounding box center [560, 170] width 68 height 14
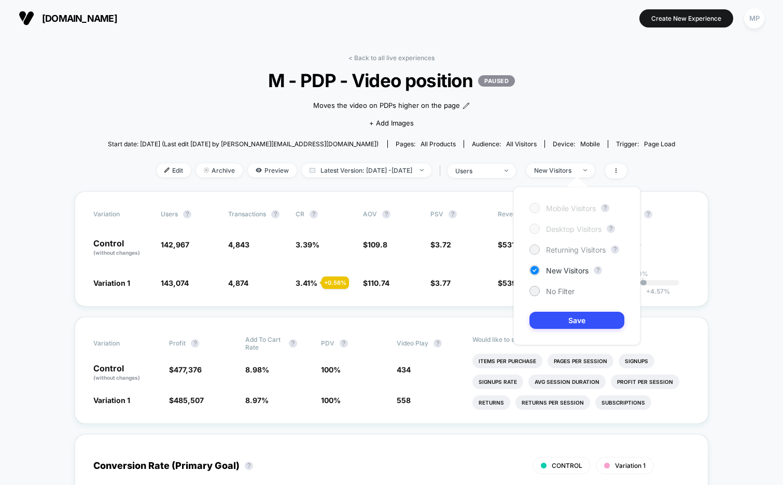
click at [570, 248] on span "Returning Visitors" at bounding box center [576, 249] width 60 height 9
click at [554, 317] on button "Save" at bounding box center [576, 320] width 95 height 17
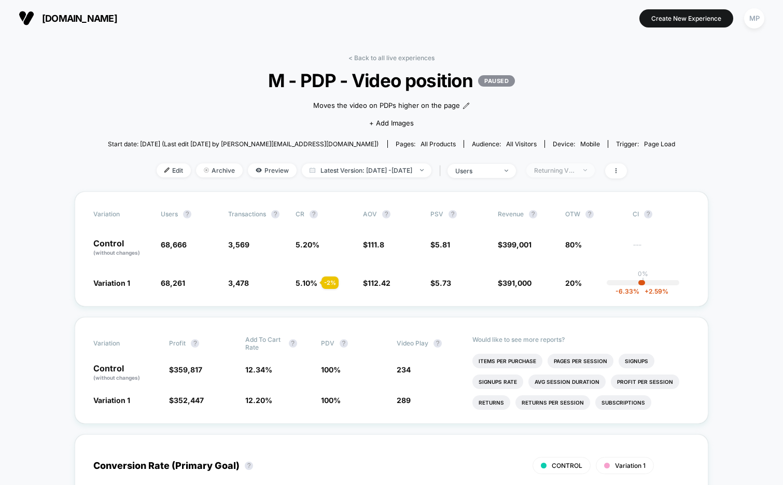
click at [567, 174] on span "Returning Visitors" at bounding box center [560, 170] width 68 height 14
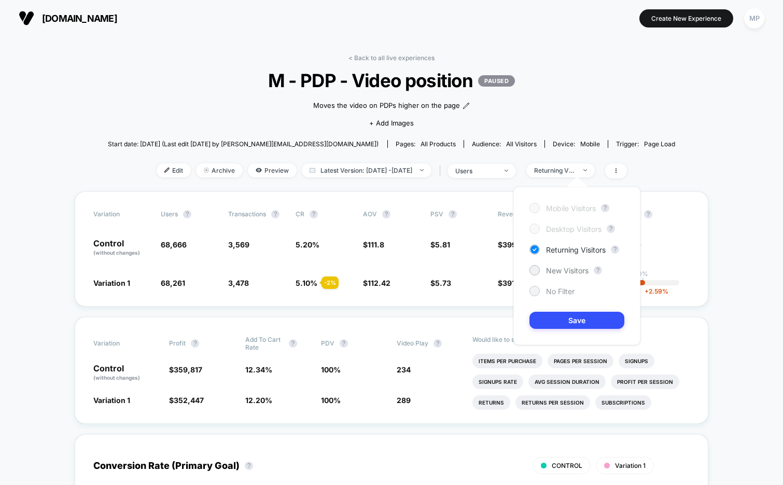
click at [561, 294] on span "No Filter" at bounding box center [560, 291] width 29 height 9
click at [560, 323] on button "Save" at bounding box center [576, 320] width 95 height 17
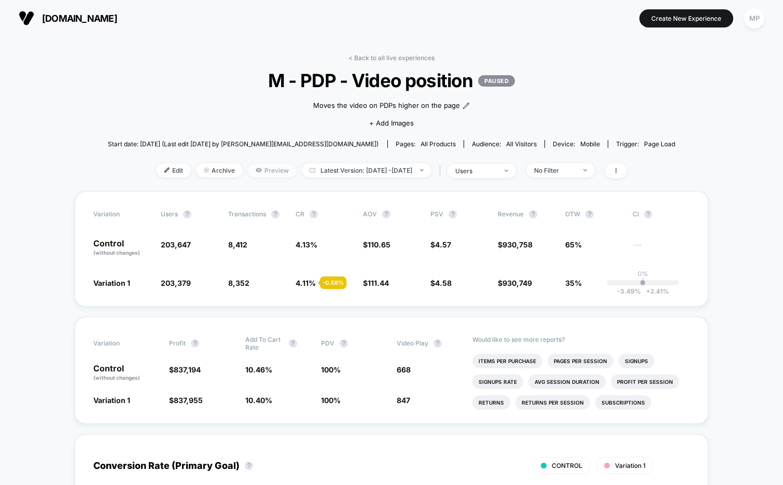
click at [256, 169] on span "Preview" at bounding box center [272, 170] width 49 height 14
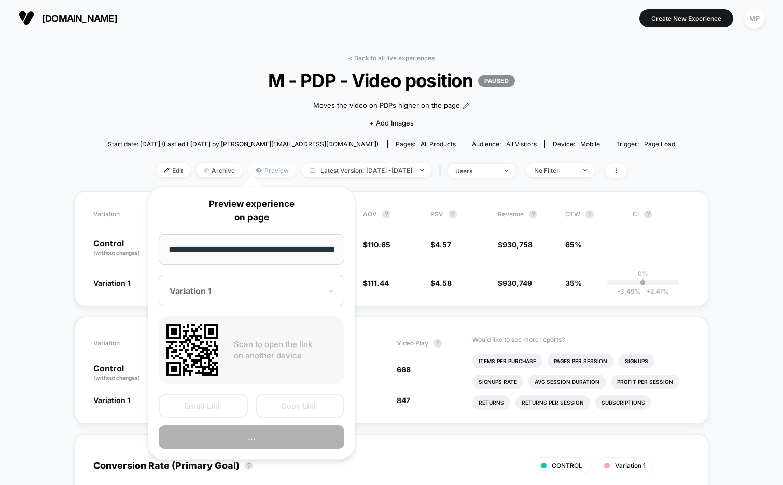
scroll to position [0, 60]
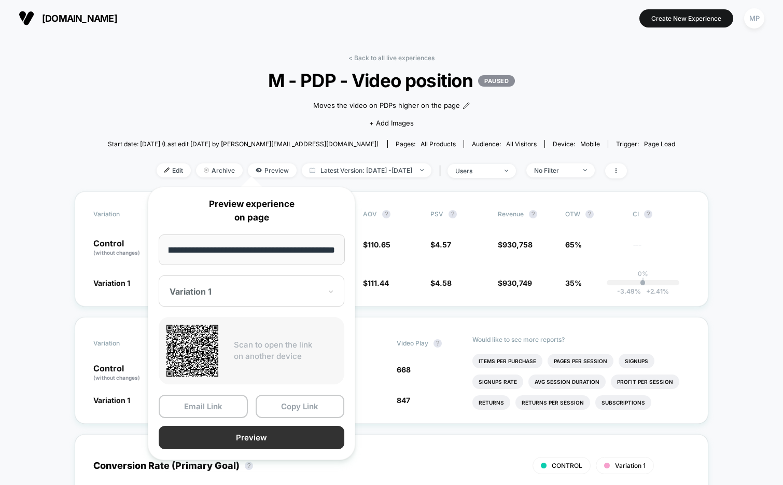
click at [251, 433] on button "Preview" at bounding box center [252, 437] width 186 height 23
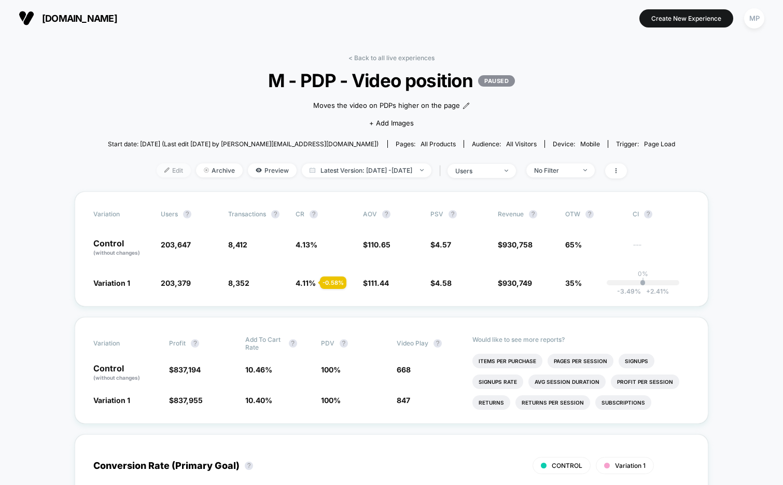
click at [157, 174] on span "Edit" at bounding box center [174, 170] width 34 height 14
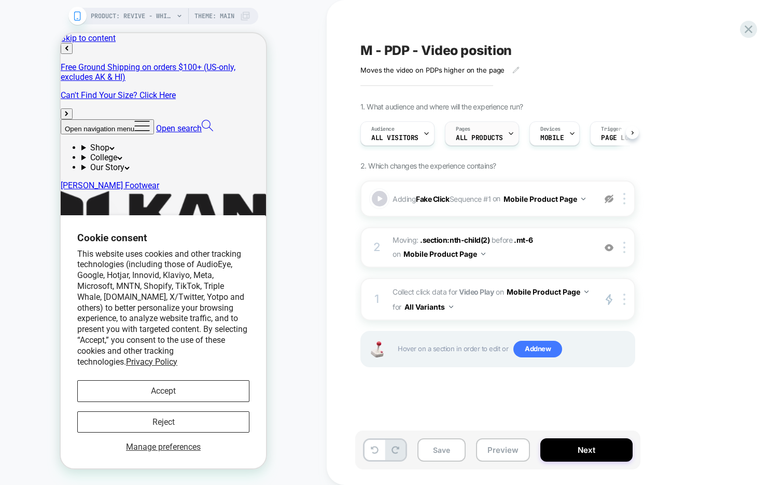
scroll to position [0, 1]
click at [508, 138] on div at bounding box center [510, 133] width 7 height 23
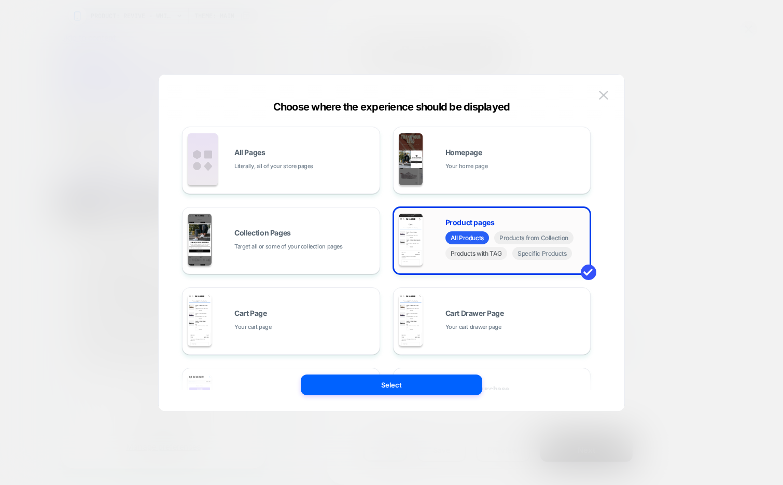
click at [477, 256] on span "Products with TAG" at bounding box center [476, 253] width 62 height 13
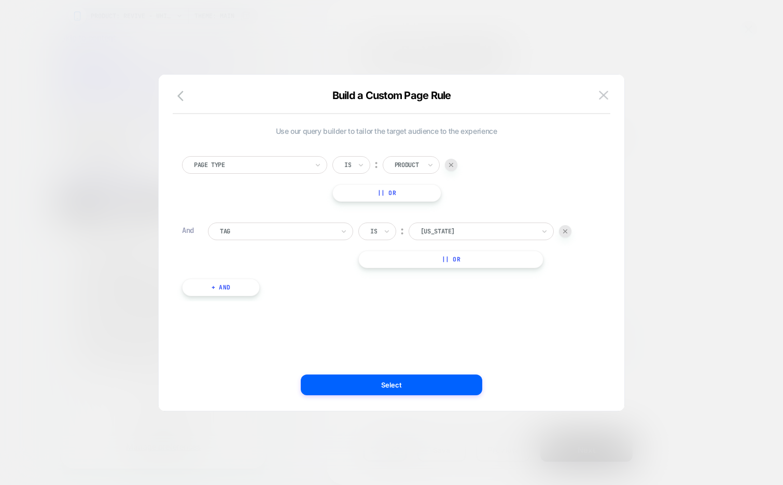
click at [371, 231] on input "text" at bounding box center [372, 231] width 4 height 9
click at [391, 275] on div "Is not" at bounding box center [402, 276] width 67 height 17
click at [459, 233] on div at bounding box center [491, 231] width 114 height 9
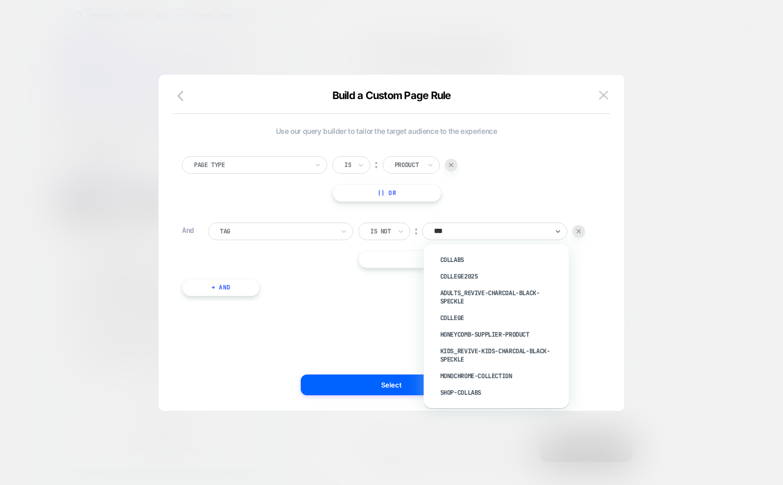
type input "****"
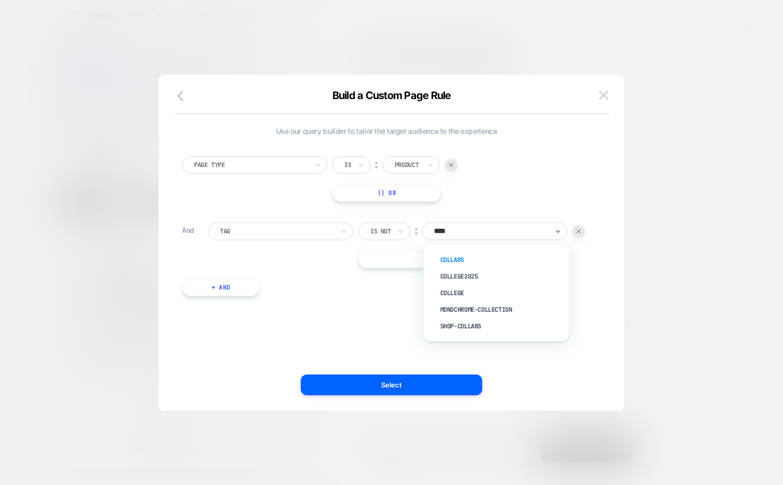
click at [497, 260] on div "Collabs" at bounding box center [501, 259] width 135 height 17
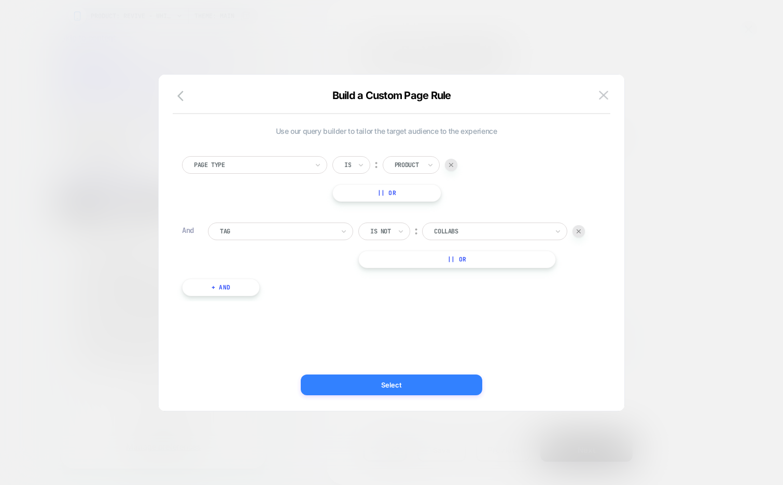
click at [358, 384] on button "Select" at bounding box center [391, 384] width 181 height 21
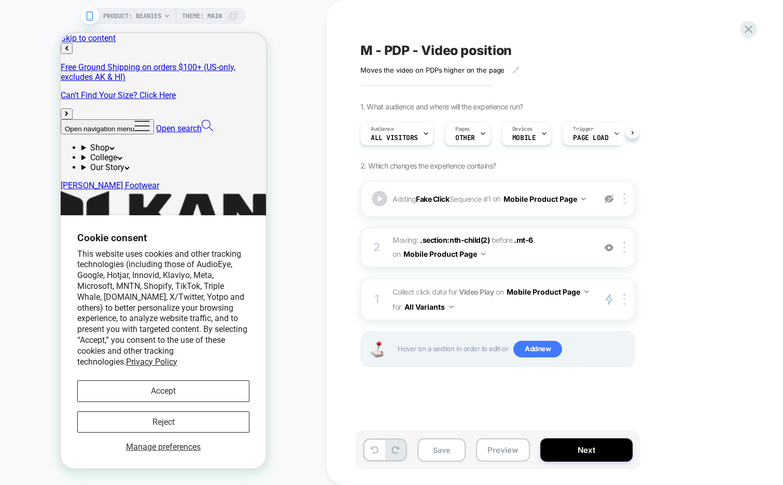
scroll to position [0, 1]
click at [446, 452] on button "Save" at bounding box center [441, 449] width 48 height 23
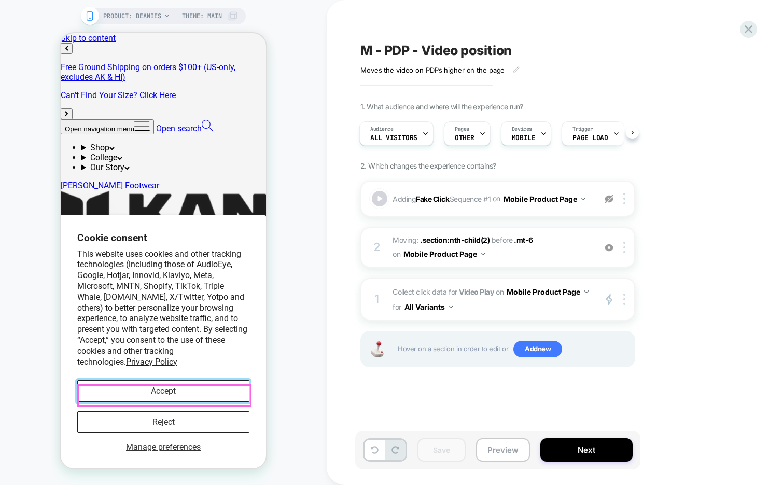
click at [220, 386] on button "Accept" at bounding box center [163, 390] width 172 height 21
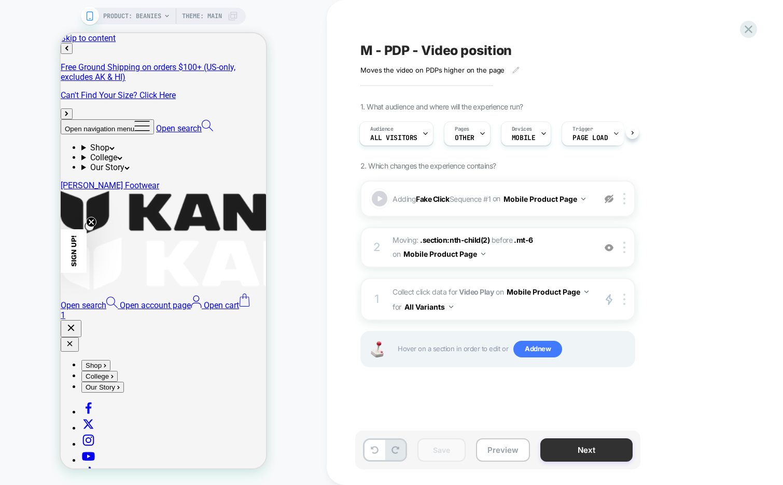
click at [595, 452] on button "Next" at bounding box center [586, 449] width 92 height 23
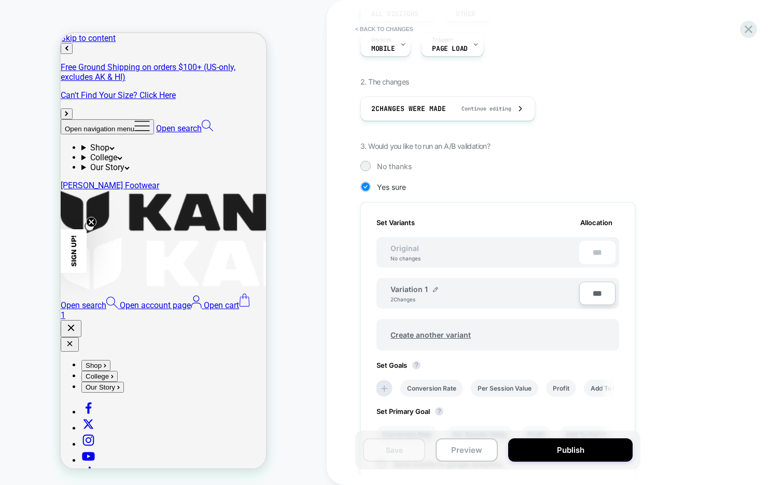
scroll to position [125, 0]
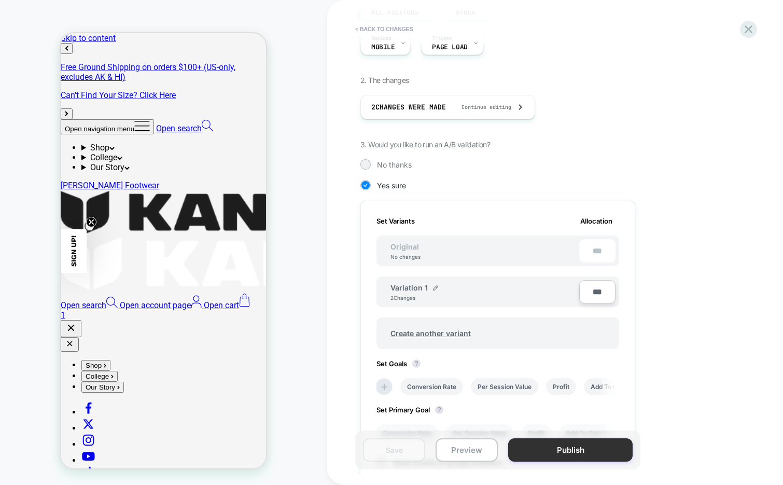
click at [546, 446] on button "Publish" at bounding box center [570, 449] width 124 height 23
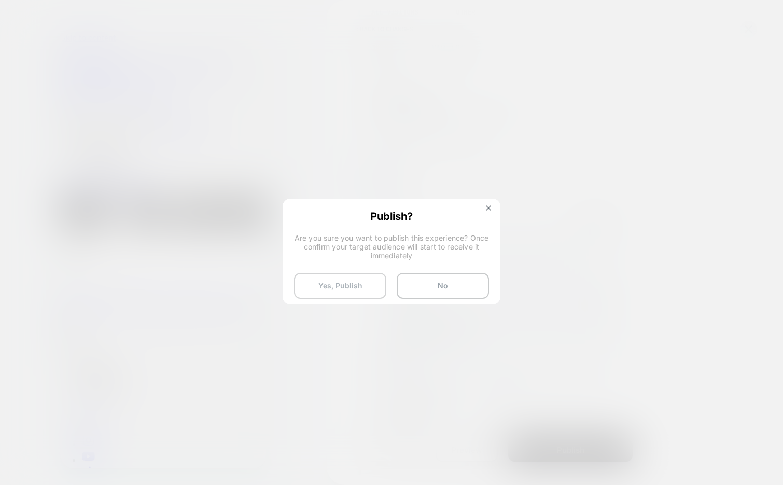
click at [328, 284] on button "Yes, Publish" at bounding box center [340, 286] width 92 height 26
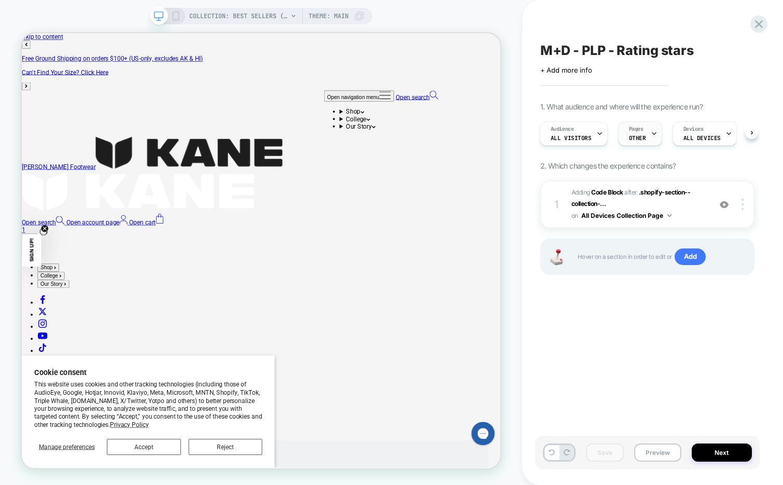
click at [645, 136] on div "Pages OTHER" at bounding box center [637, 133] width 38 height 23
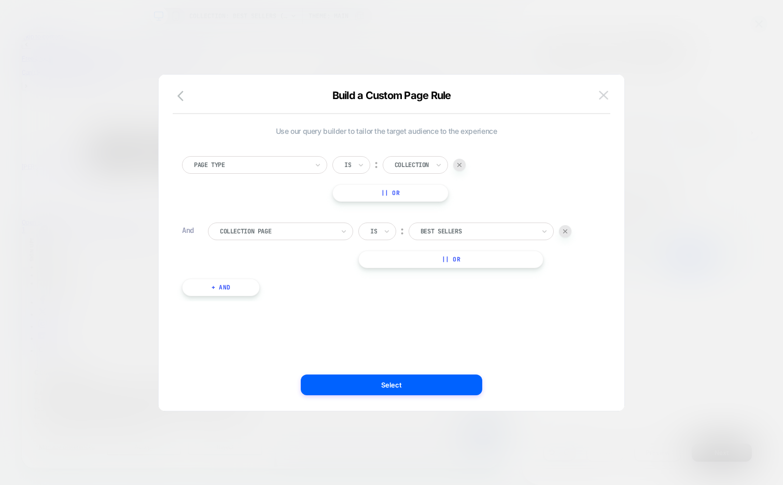
click at [609, 101] on button at bounding box center [604, 96] width 16 height 16
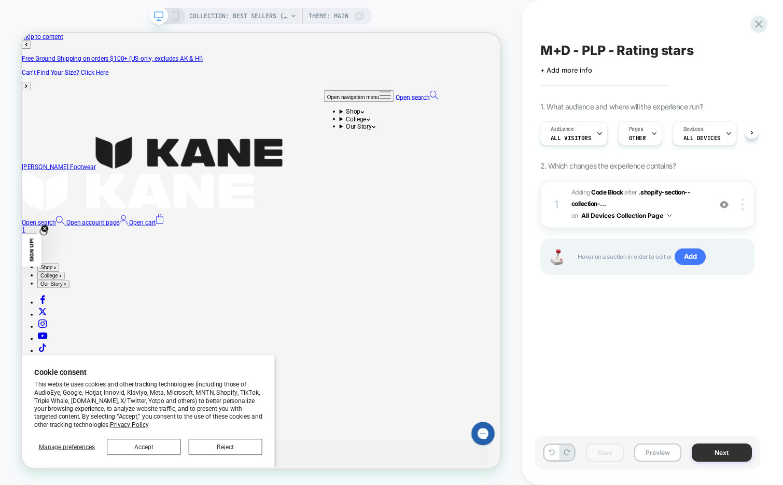
click at [709, 456] on button "Next" at bounding box center [722, 452] width 60 height 18
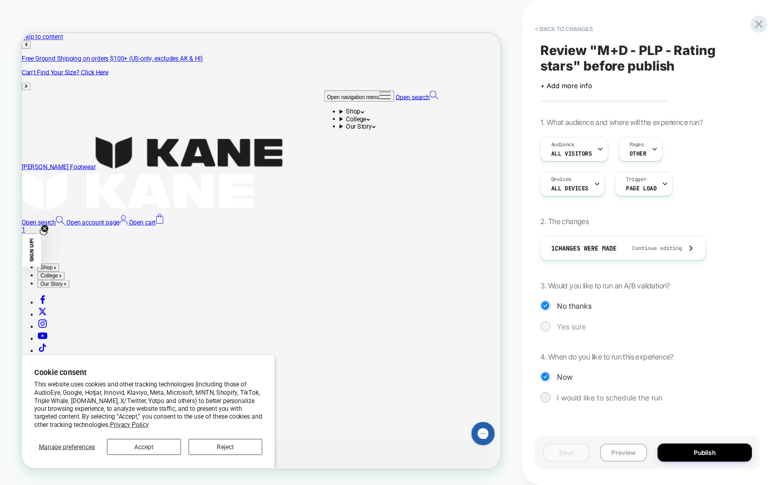
click at [559, 329] on span "Yes sure" at bounding box center [571, 326] width 29 height 9
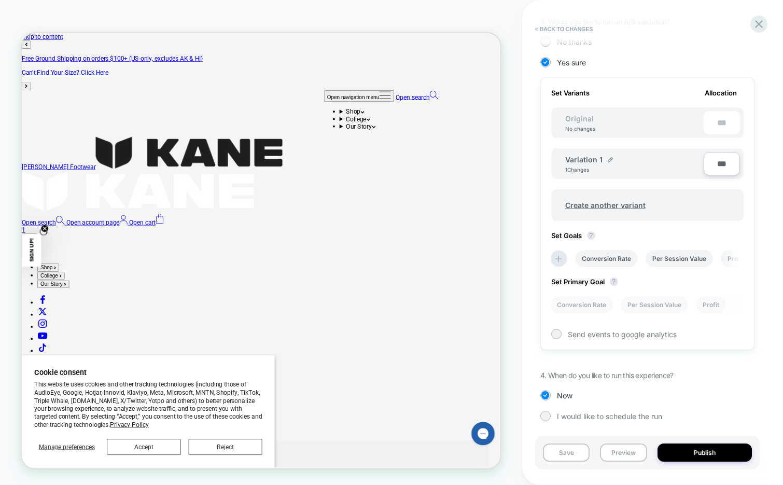
scroll to position [267, 0]
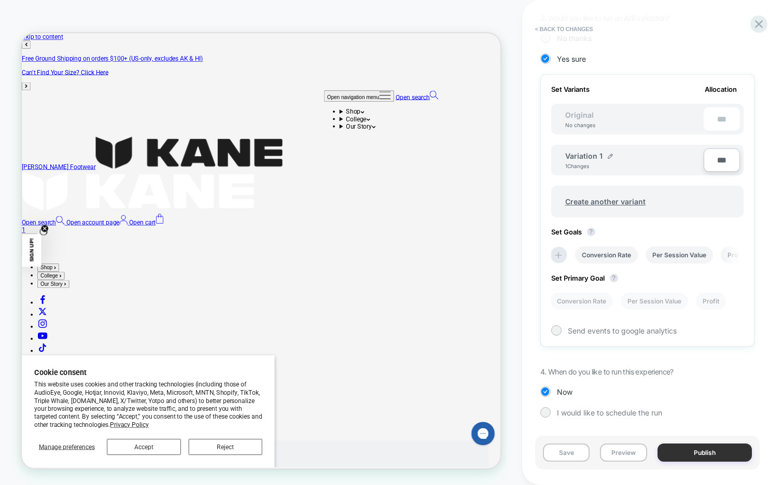
click at [684, 455] on button "Publish" at bounding box center [704, 452] width 94 height 18
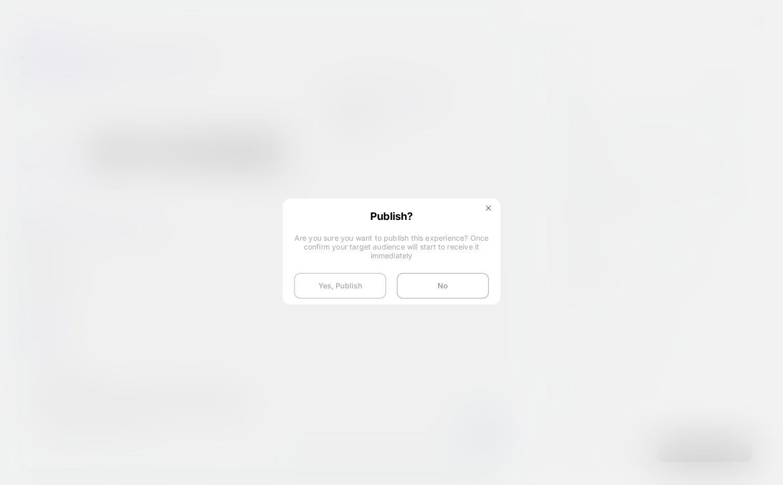
click at [353, 291] on button "Yes, Publish" at bounding box center [340, 286] width 92 height 26
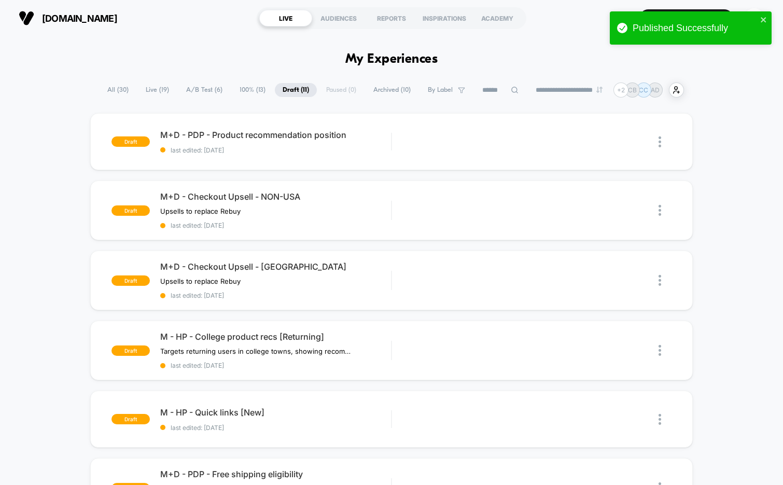
click at [201, 92] on span "A/B Test ( 6 )" at bounding box center [204, 90] width 52 height 14
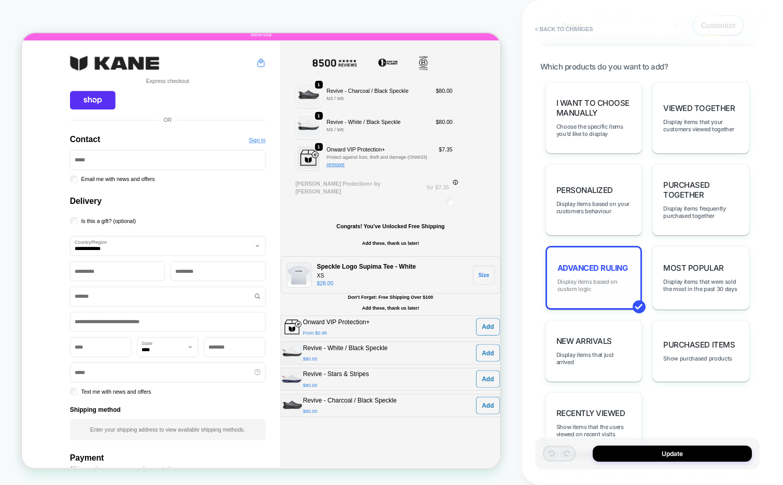
click at [597, 278] on span "Display items based on custom logic" at bounding box center [593, 285] width 73 height 15
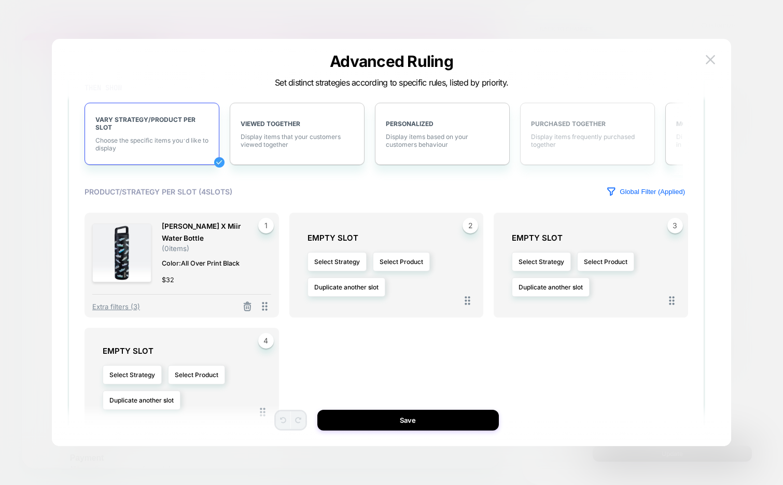
scroll to position [189, 0]
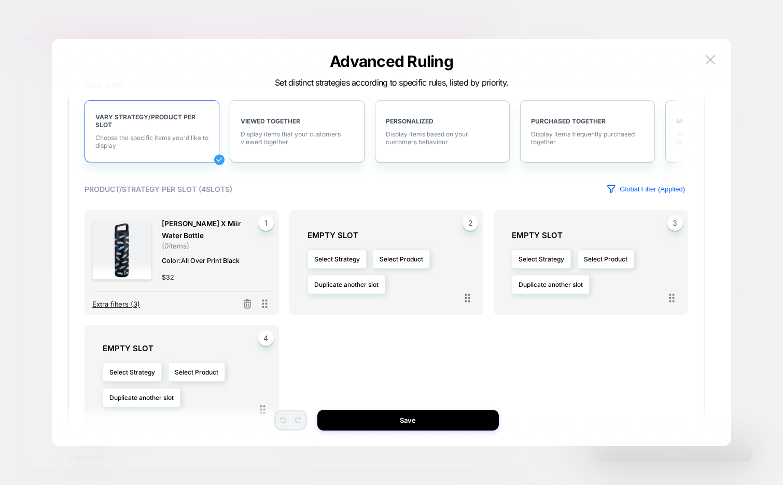
click at [130, 301] on span "Extra filters (3)" at bounding box center [116, 304] width 48 height 8
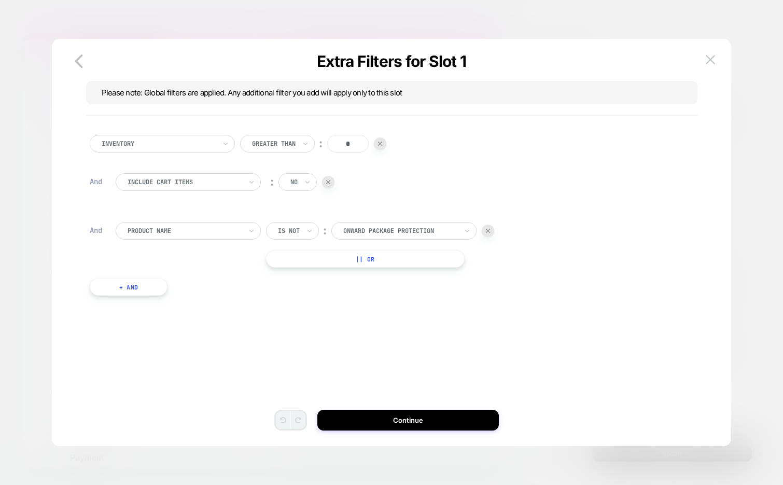
scroll to position [0, 0]
click at [80, 61] on icon "button" at bounding box center [78, 61] width 21 height 21
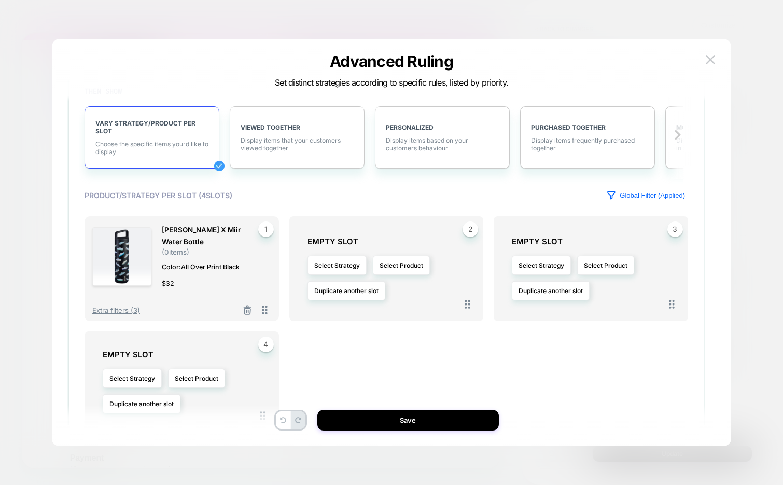
scroll to position [184, 0]
click at [126, 306] on span "Extra filters (3)" at bounding box center [116, 309] width 48 height 8
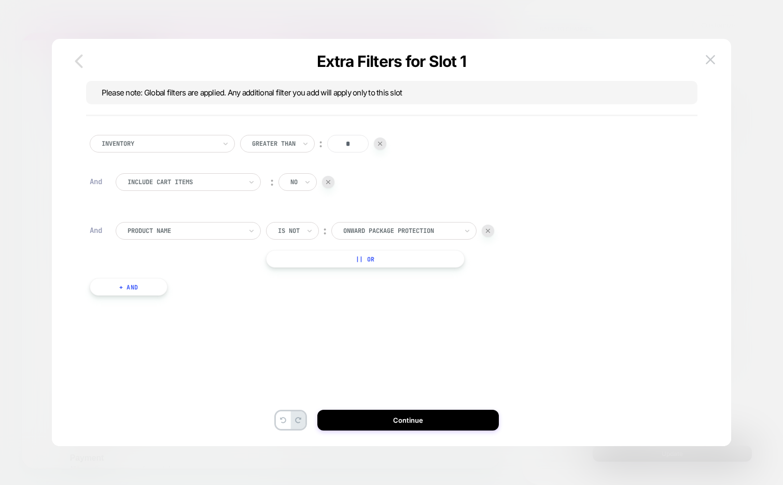
click at [79, 60] on icon "button" at bounding box center [78, 61] width 21 height 21
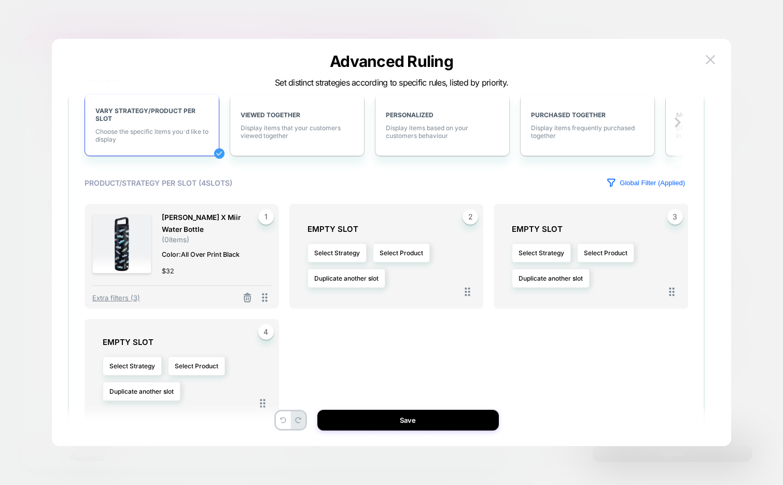
scroll to position [207, 0]
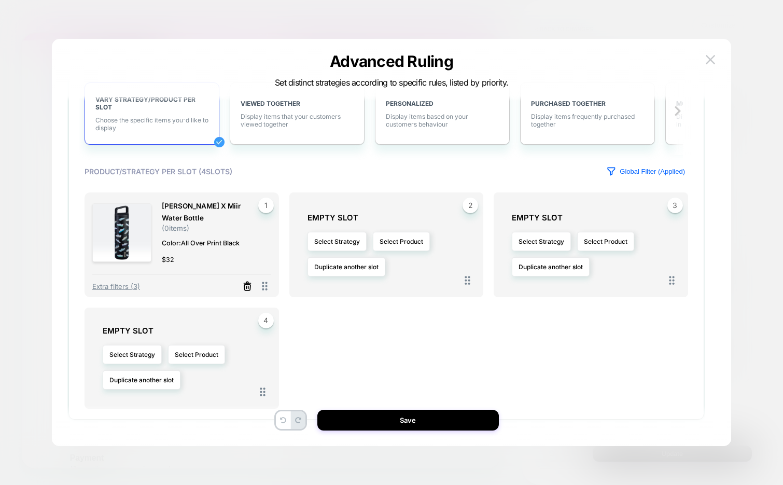
click at [245, 284] on icon at bounding box center [247, 286] width 10 height 10
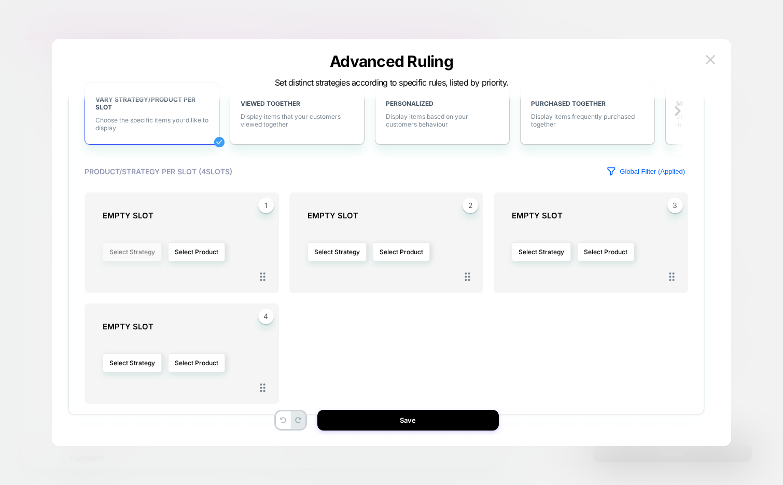
click at [133, 253] on button "Select Strategy" at bounding box center [132, 251] width 59 height 19
click at [133, 326] on span "Most Popular" at bounding box center [121, 326] width 39 height 8
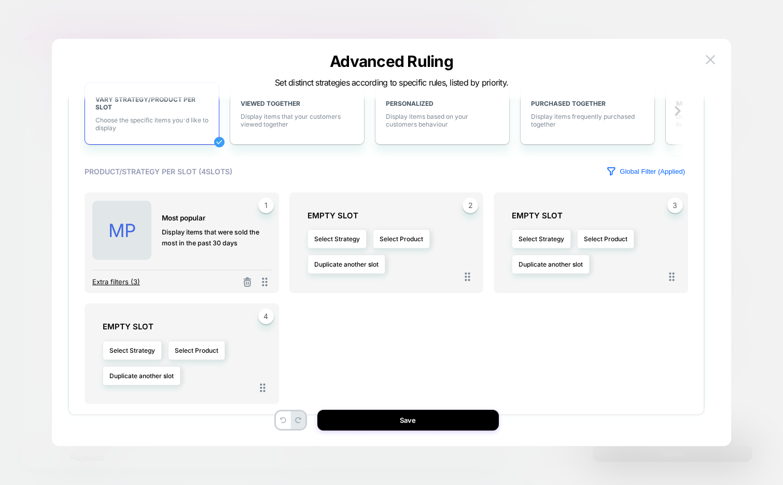
click at [120, 283] on span "Extra filters (3)" at bounding box center [116, 281] width 48 height 8
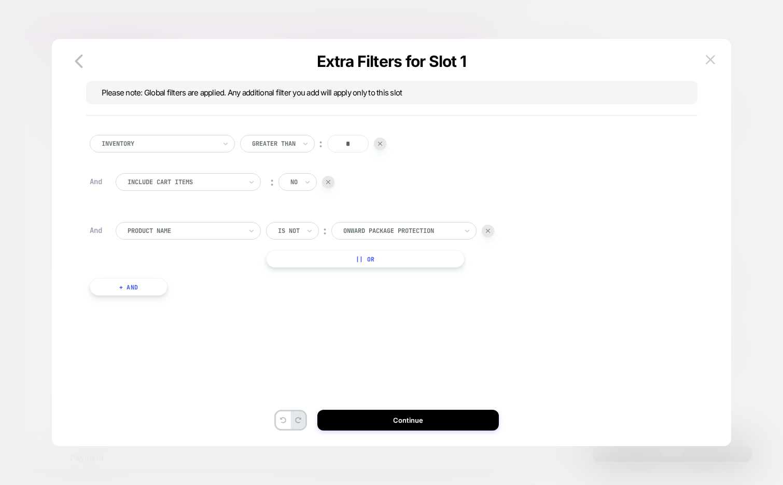
click at [142, 285] on button "+ And" at bounding box center [129, 287] width 78 height 18
click at [202, 300] on div at bounding box center [185, 296] width 114 height 9
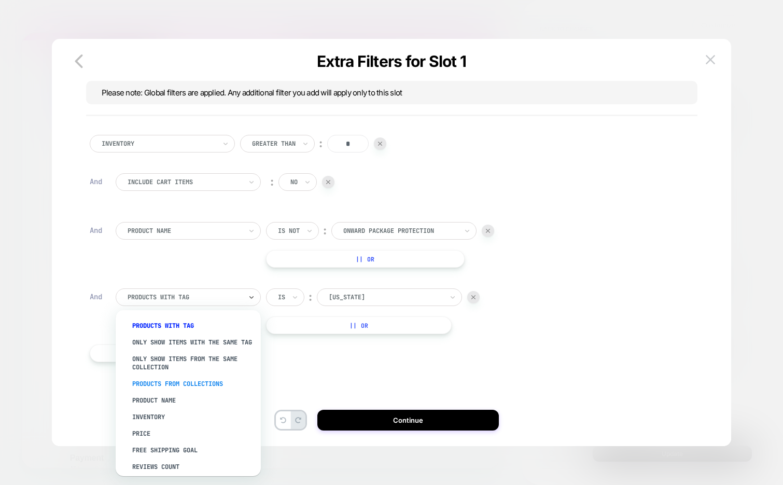
click at [200, 388] on div "PRODUCTS FROM COLLECTIONS" at bounding box center [193, 383] width 135 height 17
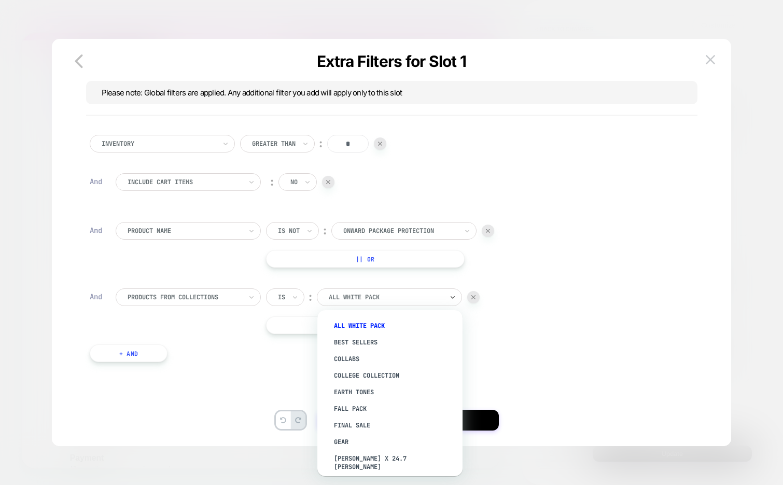
click at [361, 295] on div at bounding box center [386, 296] width 114 height 9
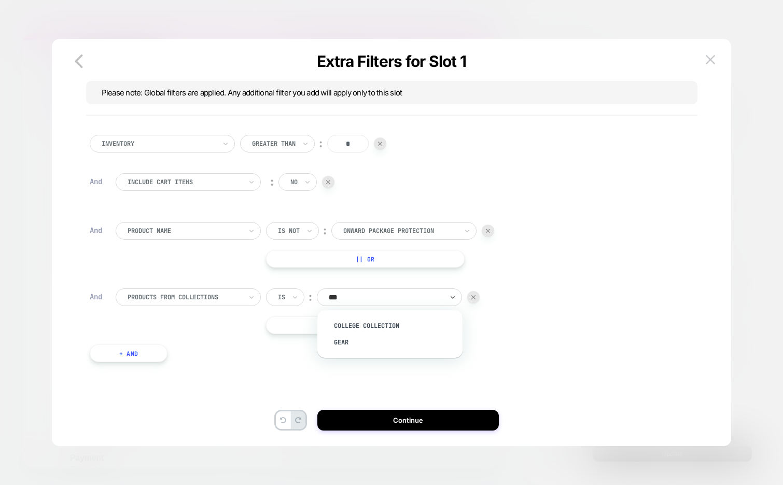
type input "****"
click at [356, 323] on div "Gear" at bounding box center [395, 325] width 135 height 17
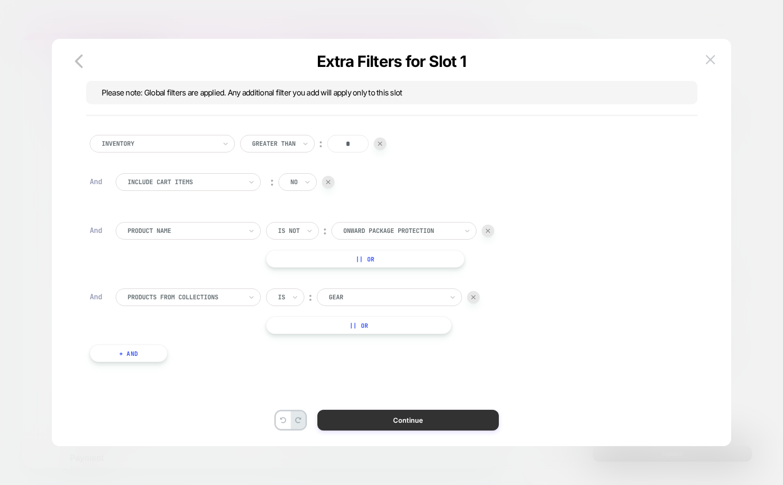
click at [404, 419] on button "Continue" at bounding box center [407, 420] width 181 height 21
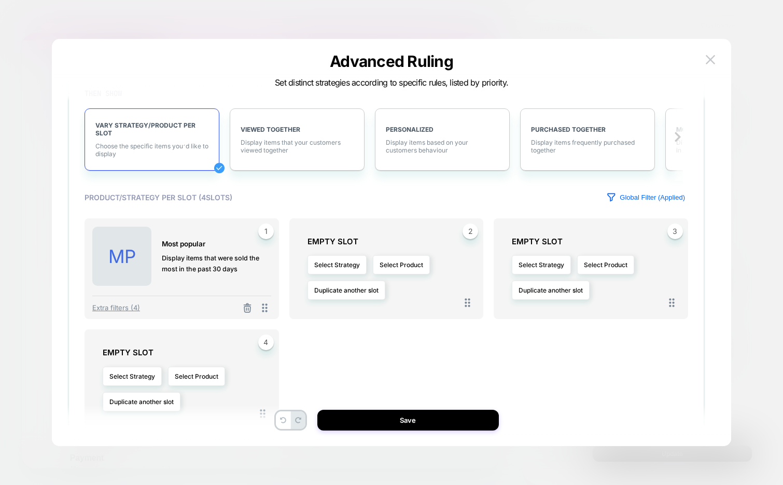
scroll to position [216, 0]
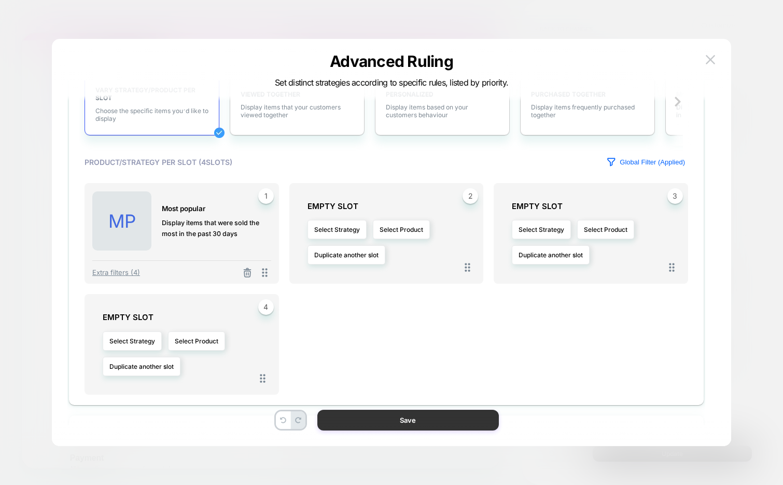
click at [382, 425] on button "Save" at bounding box center [407, 420] width 181 height 21
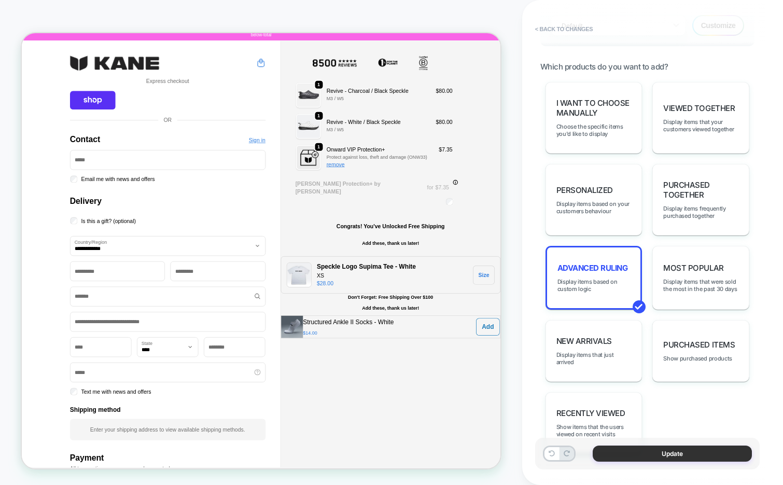
click at [631, 454] on button "Update" at bounding box center [672, 453] width 159 height 16
type textarea "*"
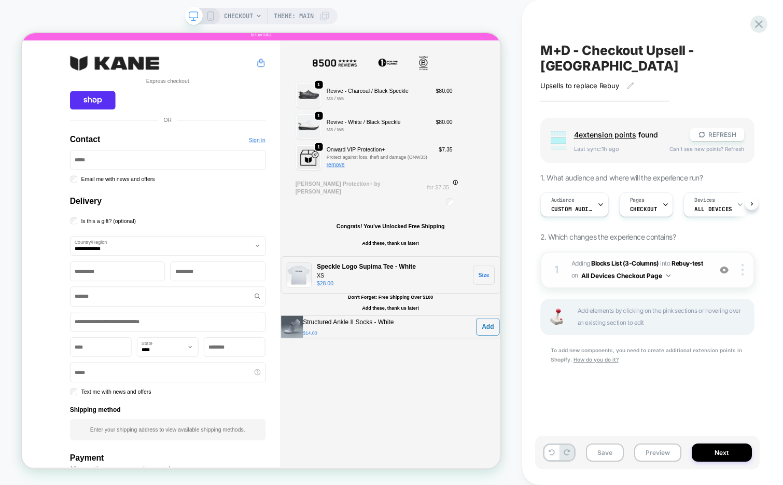
scroll to position [0, 1]
click at [719, 453] on button "Next" at bounding box center [722, 452] width 60 height 18
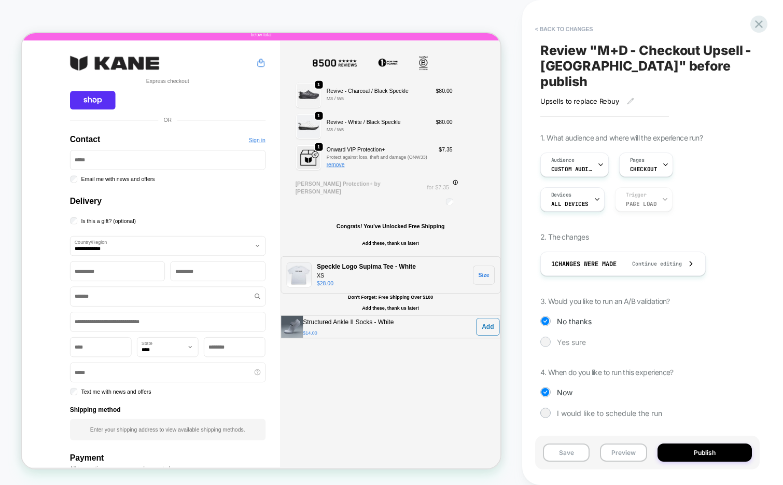
click at [569, 337] on span "Yes sure" at bounding box center [571, 341] width 29 height 9
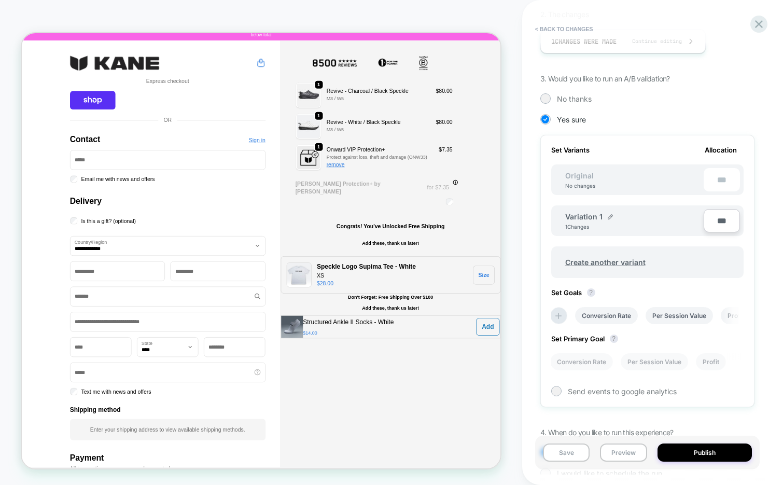
scroll to position [267, 0]
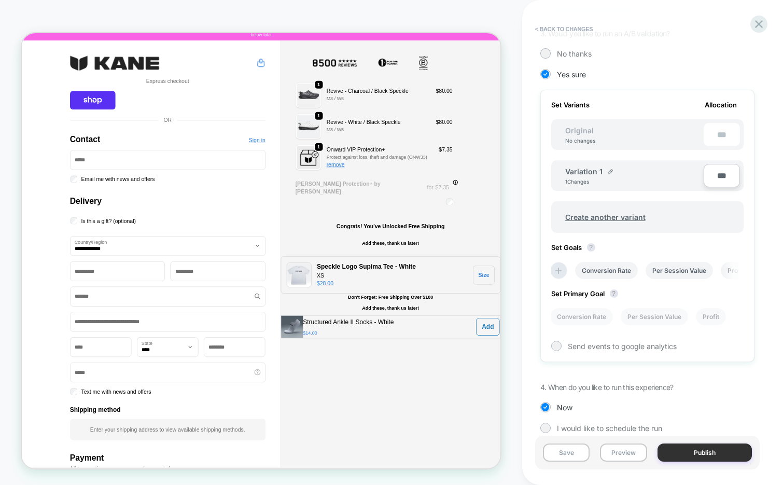
click at [712, 454] on button "Publish" at bounding box center [704, 452] width 94 height 18
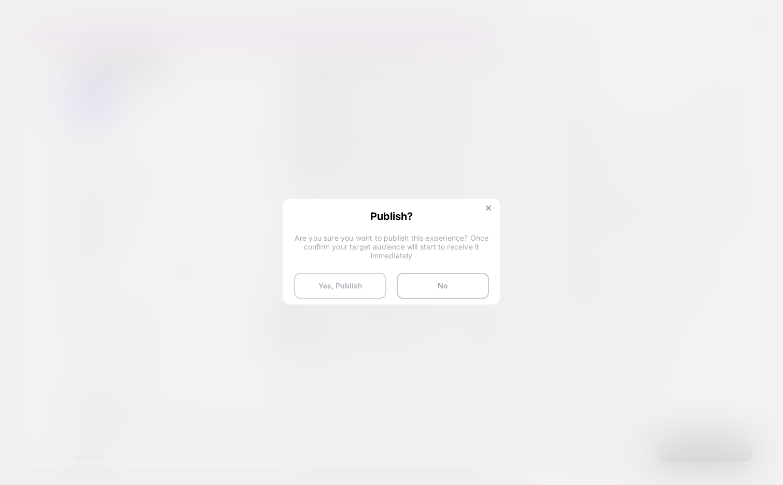
click at [360, 282] on button "Yes, Publish" at bounding box center [340, 286] width 92 height 26
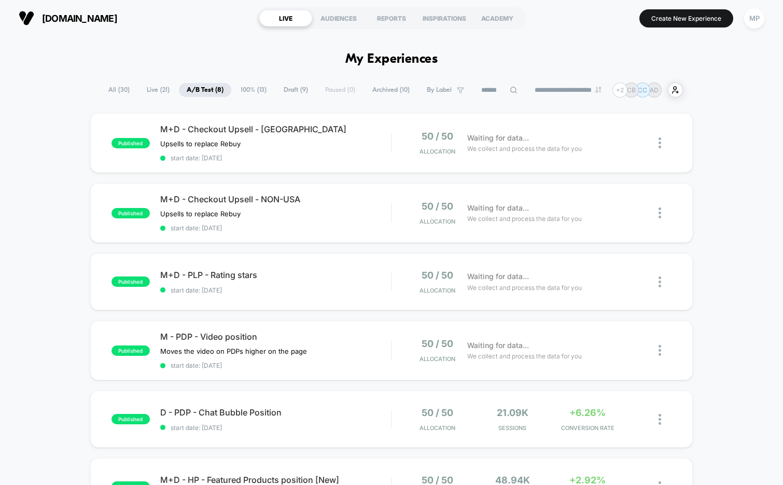
click at [255, 94] on span "100% ( 13 )" at bounding box center [253, 90] width 41 height 14
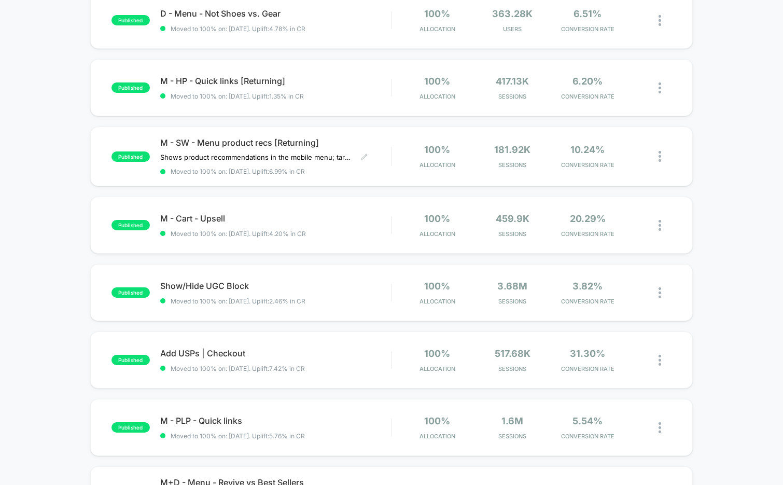
scroll to position [326, 0]
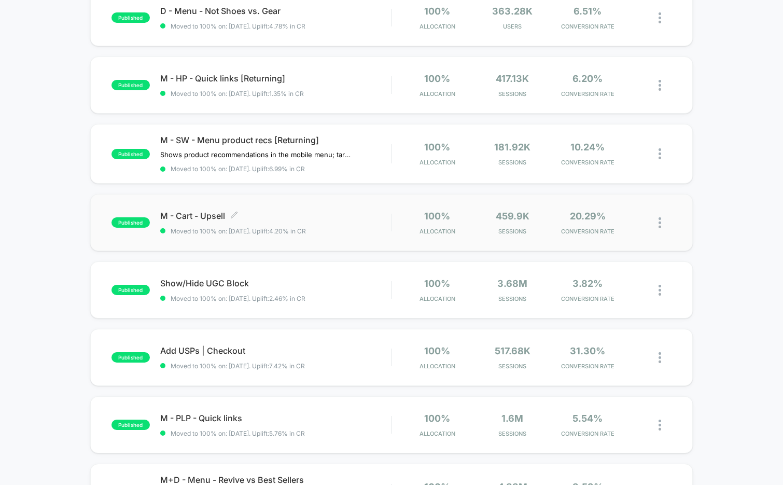
click at [312, 210] on span "M - Cart - Upsell Click to edit experience details" at bounding box center [275, 215] width 231 height 10
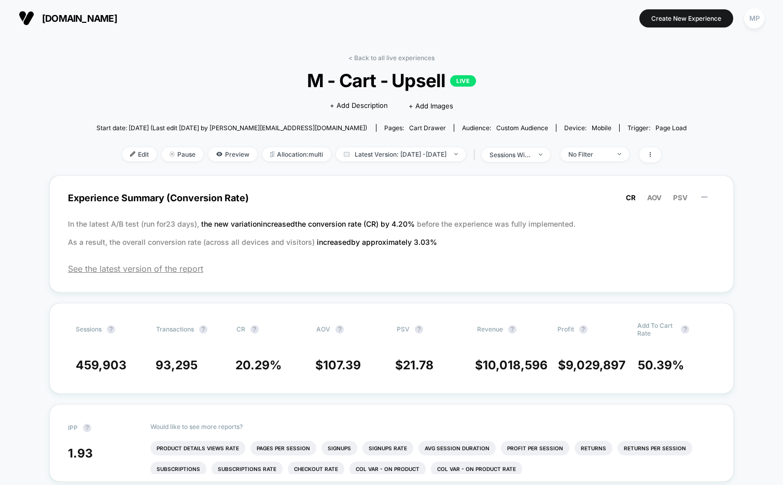
click at [262, 145] on div "< Back to all live experiences M - Cart - Upsell LIVE Click to edit experience …" at bounding box center [391, 114] width 590 height 121
click at [262, 152] on span "Allocation: multi" at bounding box center [296, 154] width 68 height 14
click at [406, 58] on link "< Back to all live experiences" at bounding box center [391, 58] width 86 height 8
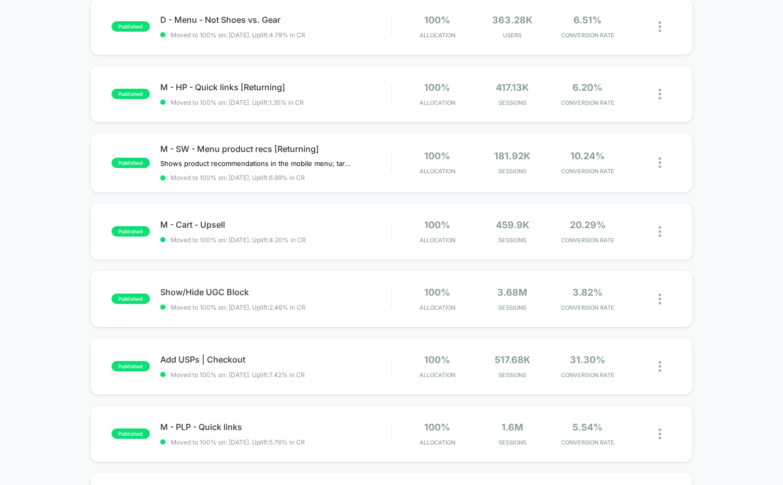
scroll to position [320, 0]
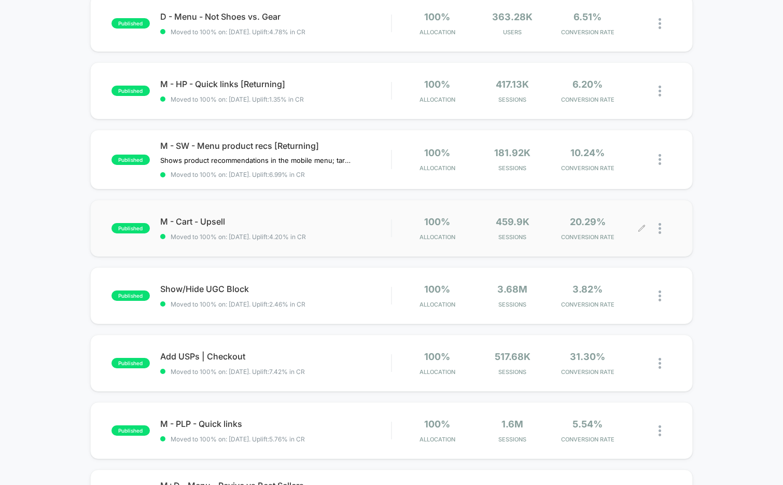
click at [661, 228] on div at bounding box center [664, 228] width 13 height 24
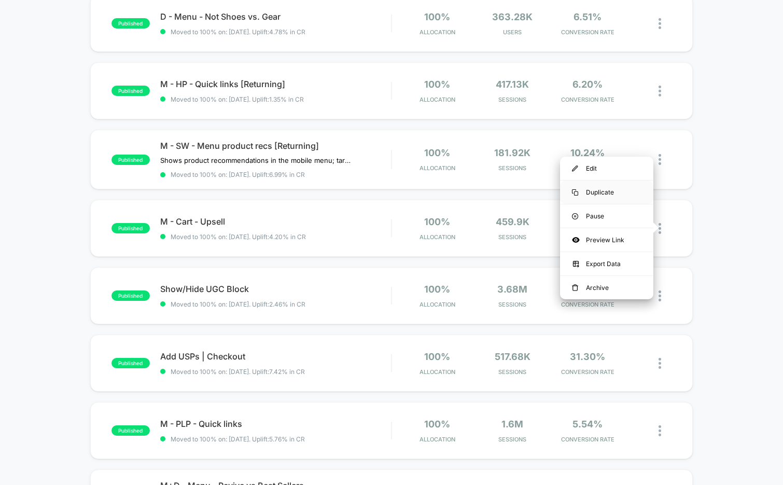
click at [612, 192] on div "Duplicate" at bounding box center [606, 191] width 93 height 23
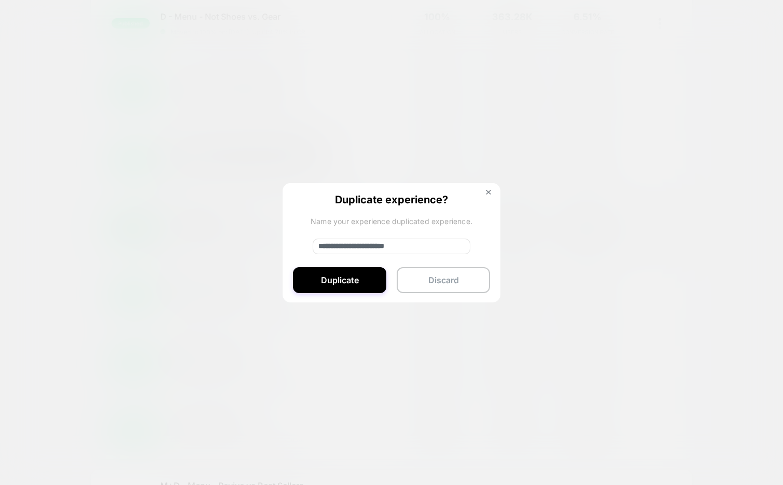
drag, startPoint x: 354, startPoint y: 244, endPoint x: 287, endPoint y: 244, distance: 66.9
click at [287, 244] on div "**********" at bounding box center [392, 243] width 218 height 120
click at [368, 246] on input "**********" at bounding box center [392, 246] width 158 height 16
type input "**********"
click at [344, 283] on button "Duplicate" at bounding box center [339, 280] width 93 height 26
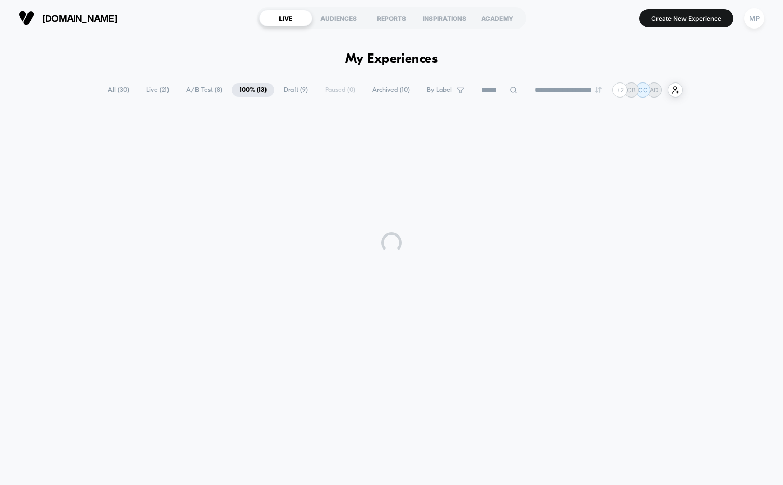
scroll to position [0, 0]
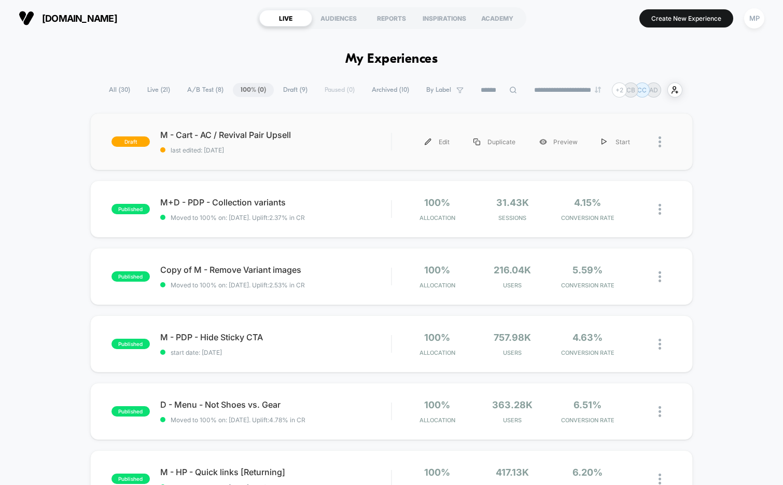
click at [302, 161] on div "draft M - Cart - AC / Revival Pair Upsell last edited: 9/25/2025 Edit Duplicate…" at bounding box center [391, 141] width 603 height 57
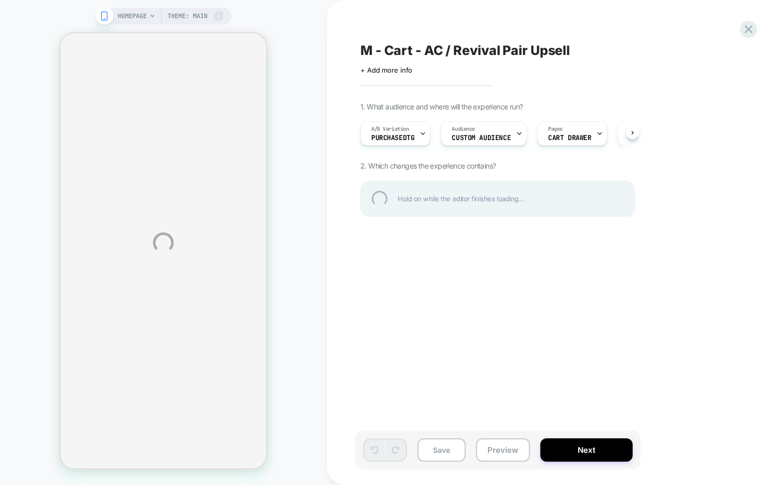
click at [415, 47] on div "M - Cart - AC / Revival Pair Upsell" at bounding box center [549, 51] width 378 height 16
click at [415, 47] on textarea "**********" at bounding box center [521, 51] width 323 height 16
click at [473, 58] on textarea "**********" at bounding box center [521, 51] width 323 height 16
click at [500, 53] on textarea "**********" at bounding box center [521, 51] width 323 height 16
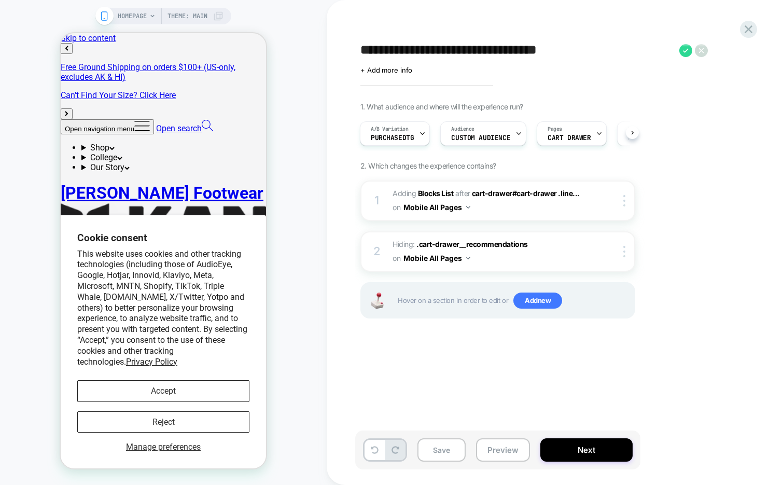
scroll to position [0, 1]
type textarea "**********"
click at [505, 47] on textarea "**********" at bounding box center [517, 51] width 314 height 16
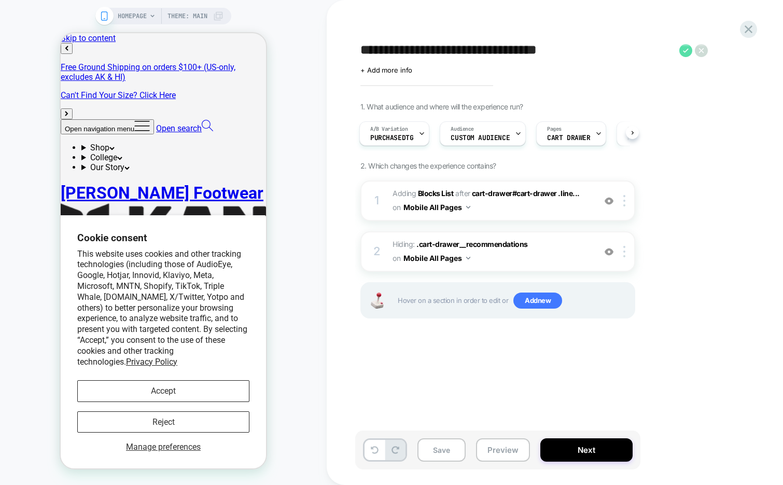
click at [685, 51] on icon at bounding box center [686, 50] width 6 height 4
click at [449, 453] on button "Save" at bounding box center [441, 449] width 48 height 23
click at [418, 128] on div at bounding box center [421, 133] width 7 height 23
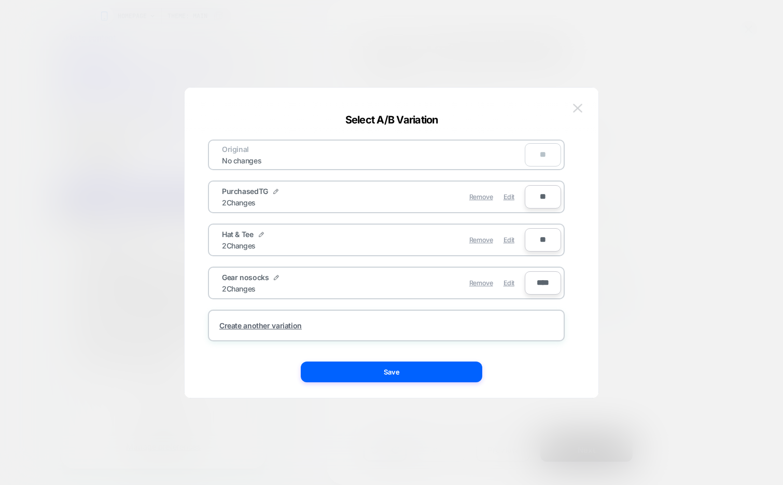
click at [576, 104] on img at bounding box center [577, 108] width 9 height 9
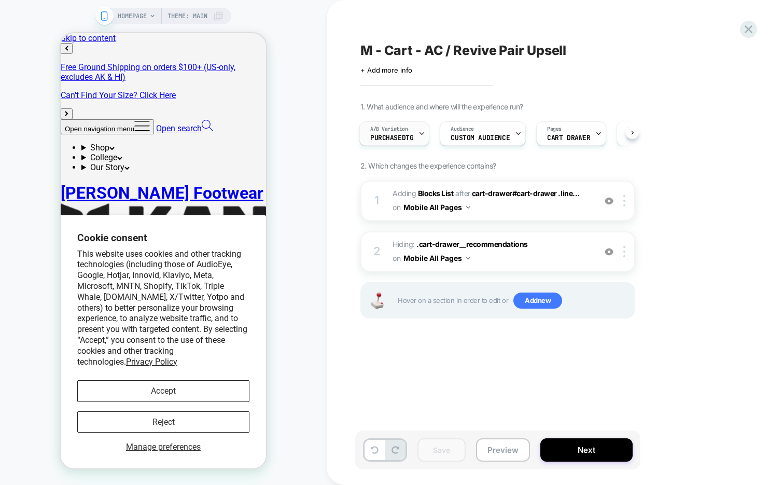
click at [423, 133] on icon at bounding box center [421, 133] width 7 height 7
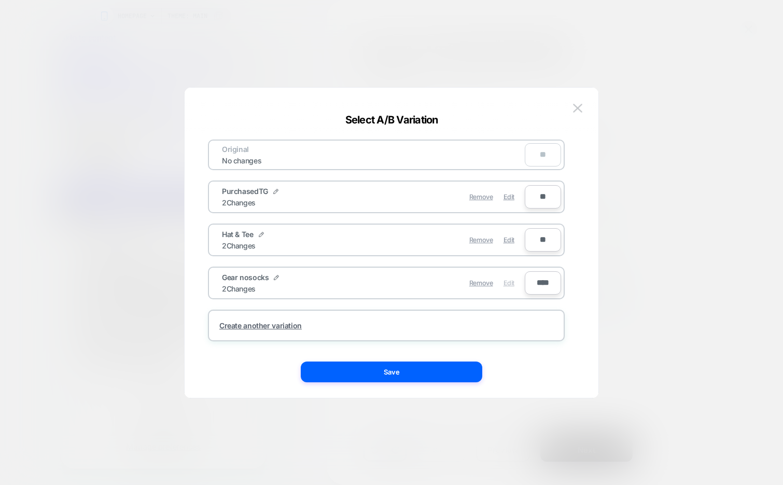
click at [506, 281] on span "Edit" at bounding box center [508, 283] width 11 height 8
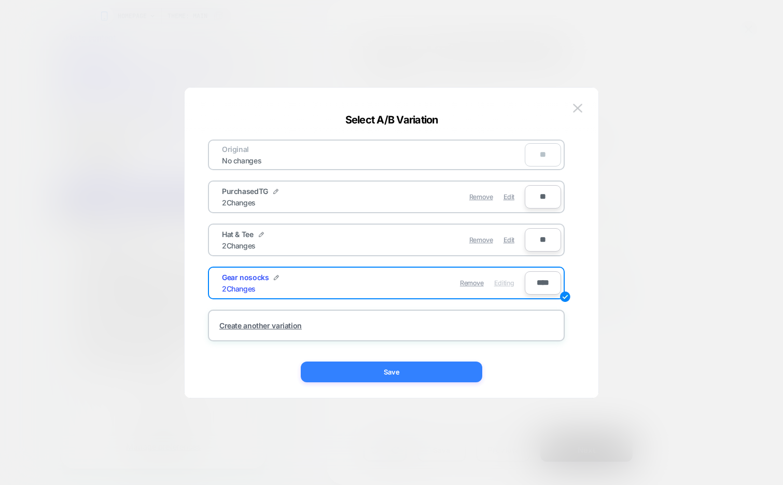
click at [443, 371] on button "Save" at bounding box center [391, 371] width 181 height 21
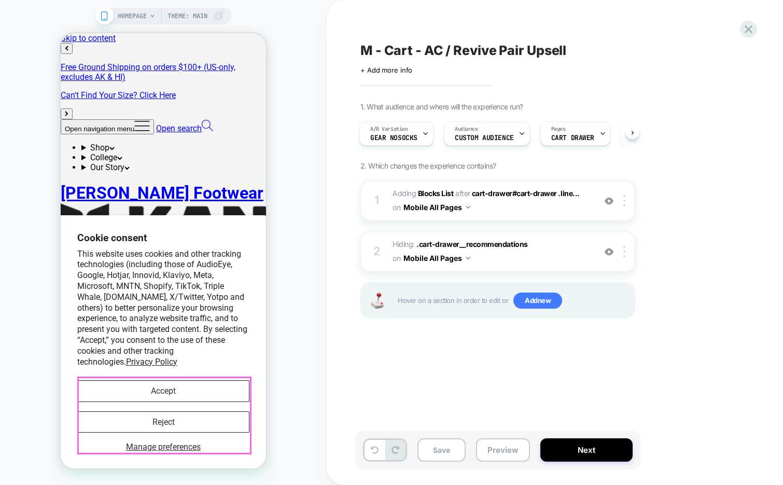
click at [221, 384] on button "Accept" at bounding box center [163, 390] width 172 height 21
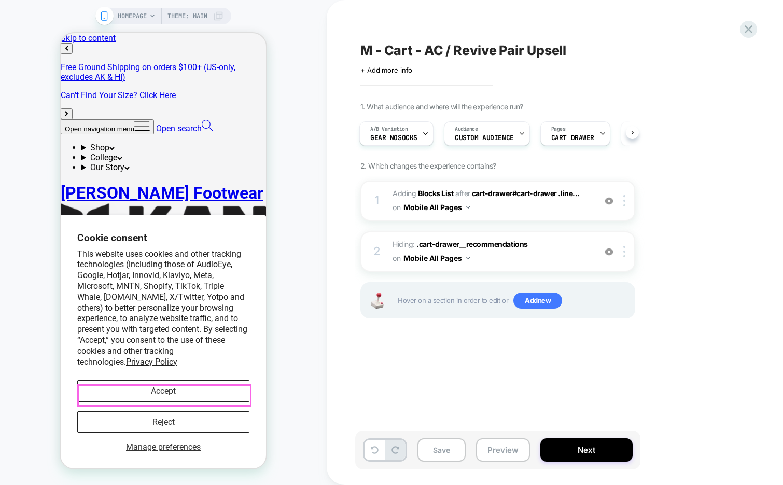
click at [217, 396] on button "Accept" at bounding box center [163, 390] width 172 height 21
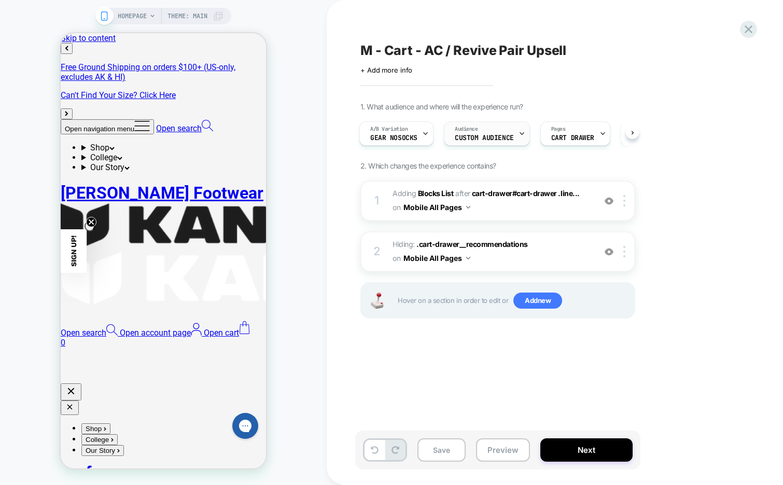
click at [518, 133] on icon at bounding box center [521, 133] width 7 height 7
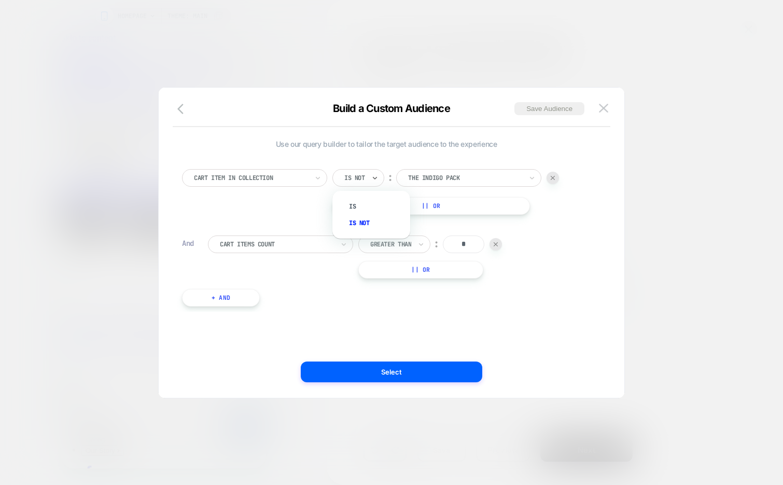
click at [358, 182] on div "Is not" at bounding box center [354, 177] width 23 height 11
click at [356, 202] on div "Is" at bounding box center [376, 206] width 67 height 17
click at [464, 175] on div at bounding box center [451, 177] width 114 height 9
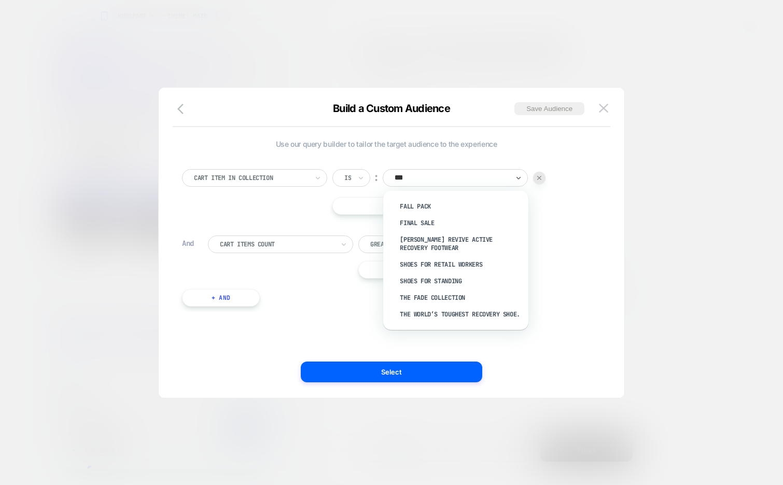
type input "****"
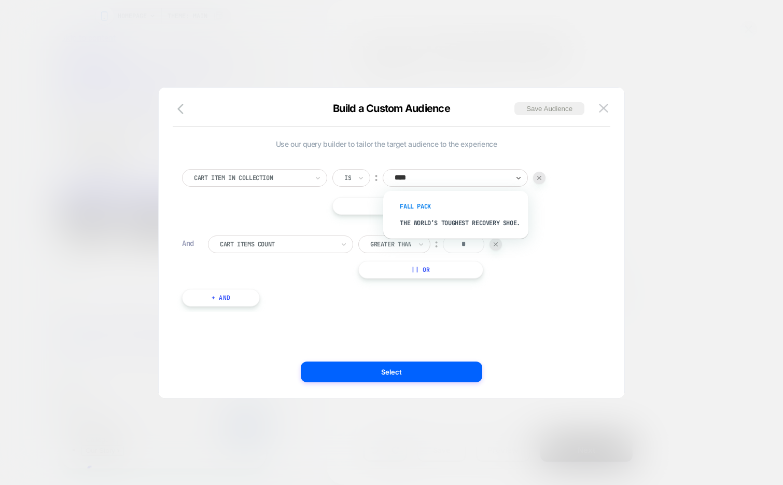
click at [464, 198] on div "Fall Pack" at bounding box center [460, 206] width 135 height 17
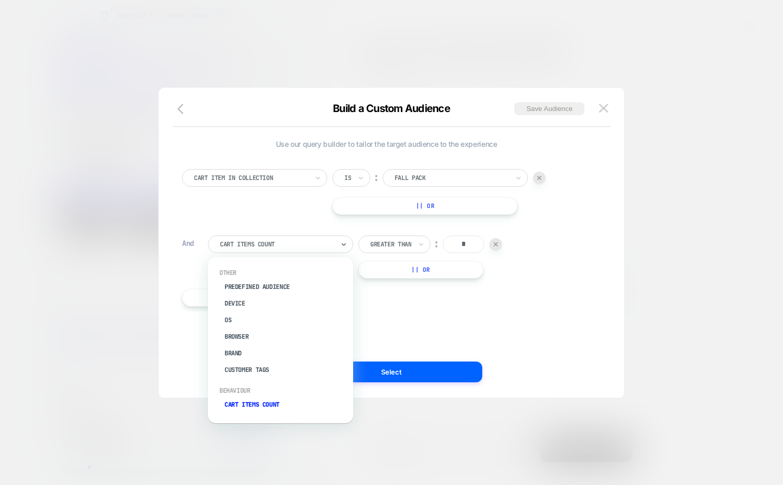
click at [291, 247] on div at bounding box center [277, 243] width 114 height 9
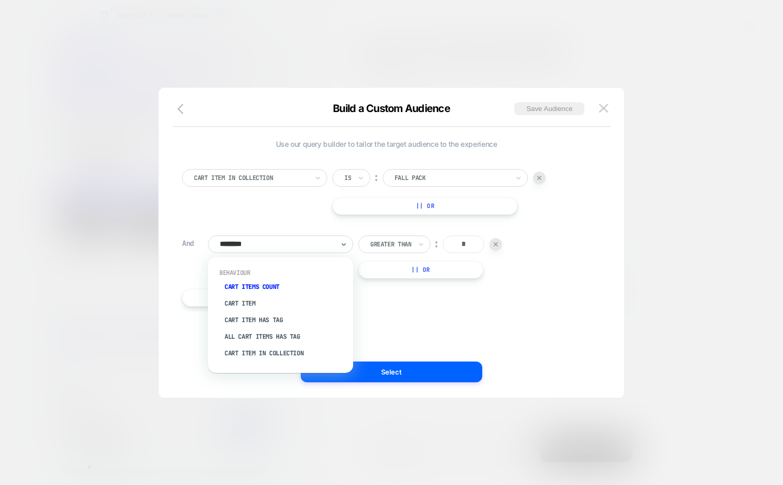
type input "*********"
click at [274, 350] on div "Cart Item In Collection" at bounding box center [285, 353] width 135 height 17
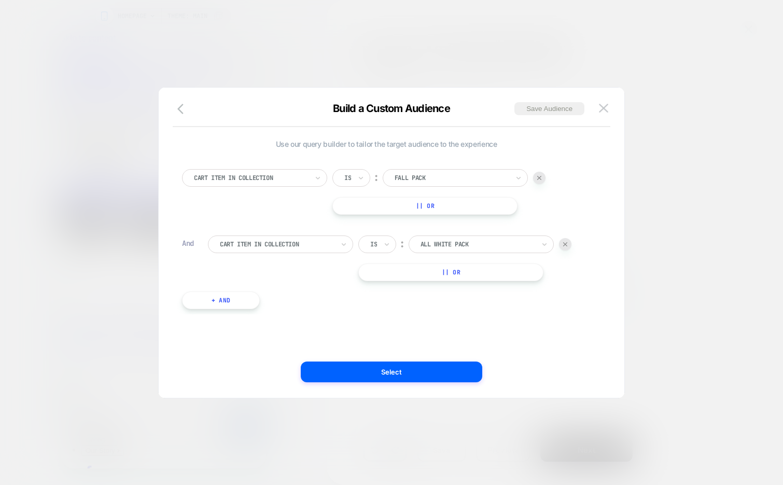
click at [447, 243] on div at bounding box center [477, 243] width 114 height 9
type input "****"
click at [452, 267] on div "Fall Pack" at bounding box center [486, 272] width 135 height 17
click at [293, 181] on div at bounding box center [251, 177] width 114 height 9
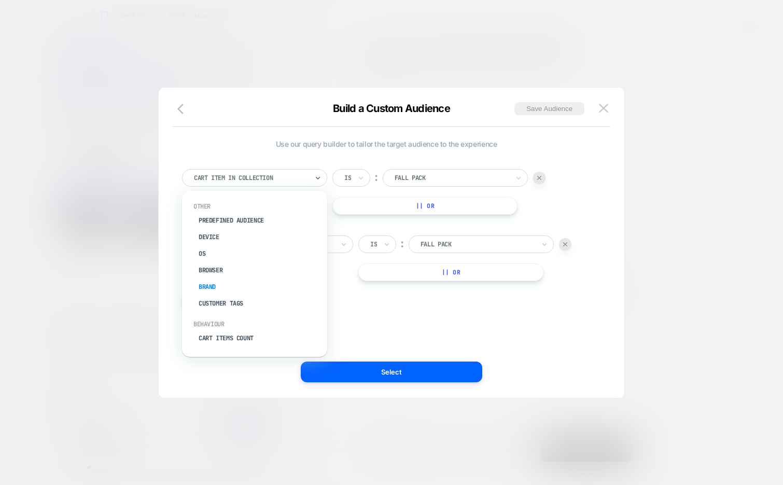
scroll to position [27, 0]
click at [252, 307] on div "Cart Items Count" at bounding box center [259, 310] width 135 height 17
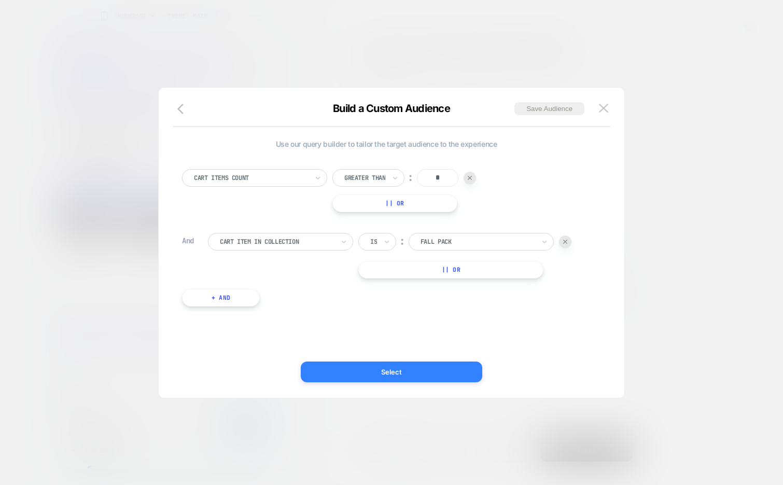
click at [407, 373] on button "Select" at bounding box center [391, 371] width 181 height 21
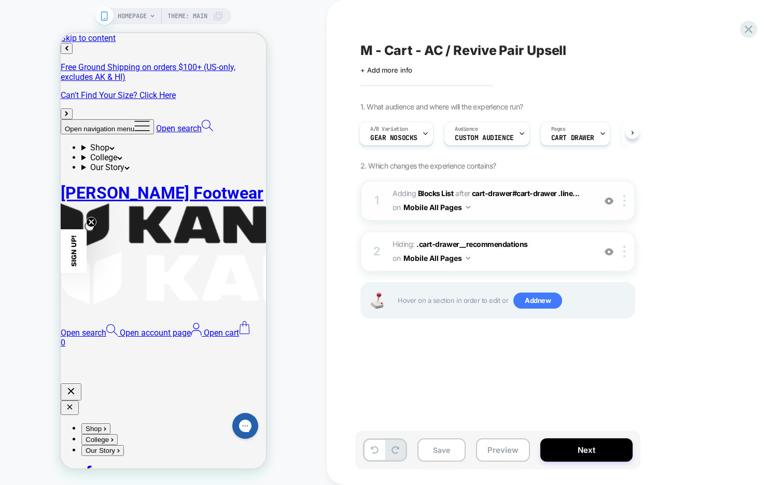
click at [468, 208] on button "Mobile All Pages" at bounding box center [436, 207] width 67 height 15
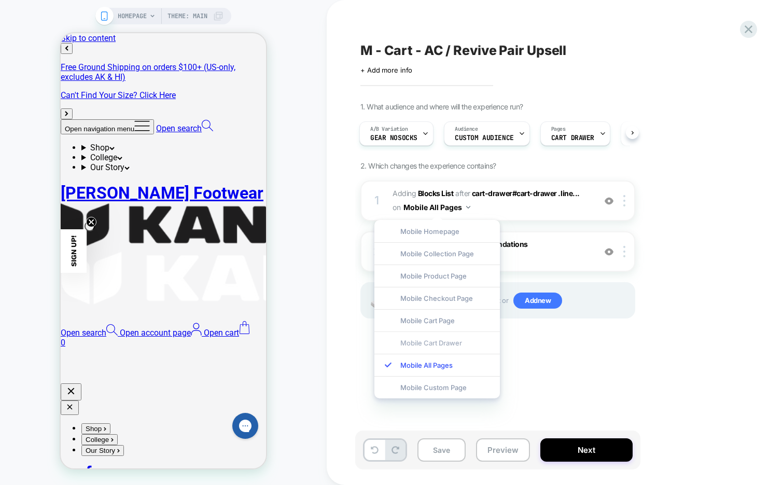
click at [453, 341] on div "Mobile Cart Drawer" at bounding box center [436, 342] width 125 height 22
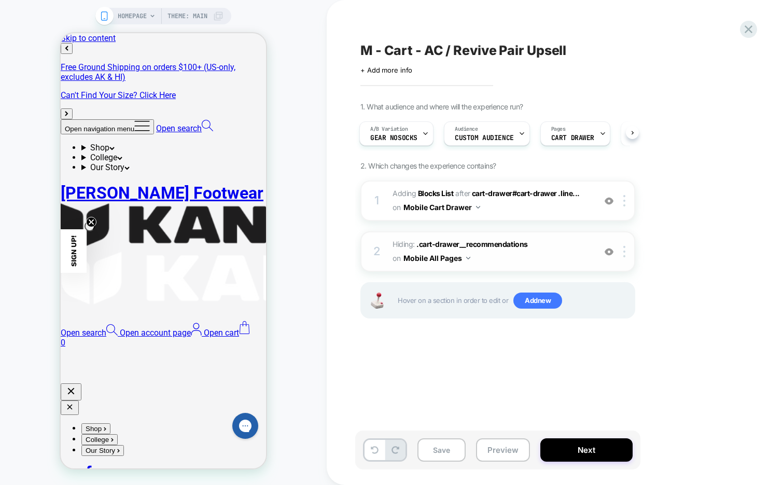
click at [469, 256] on button "Mobile All Pages" at bounding box center [436, 257] width 67 height 15
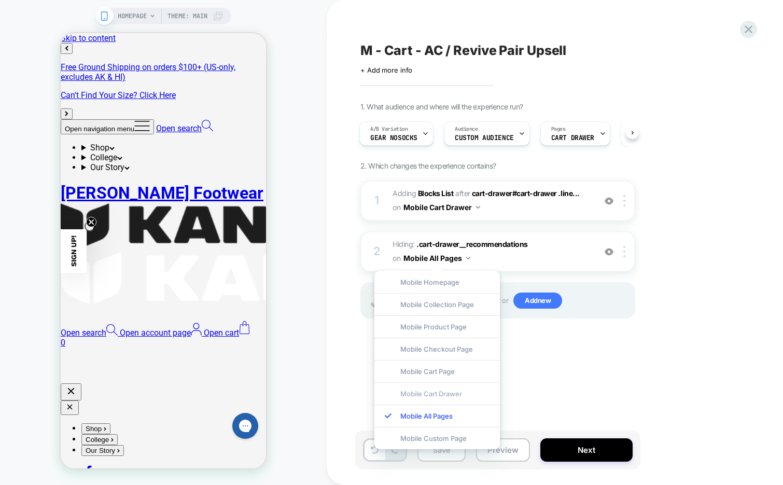
click at [436, 393] on div "Mobile Cart Drawer" at bounding box center [436, 393] width 125 height 22
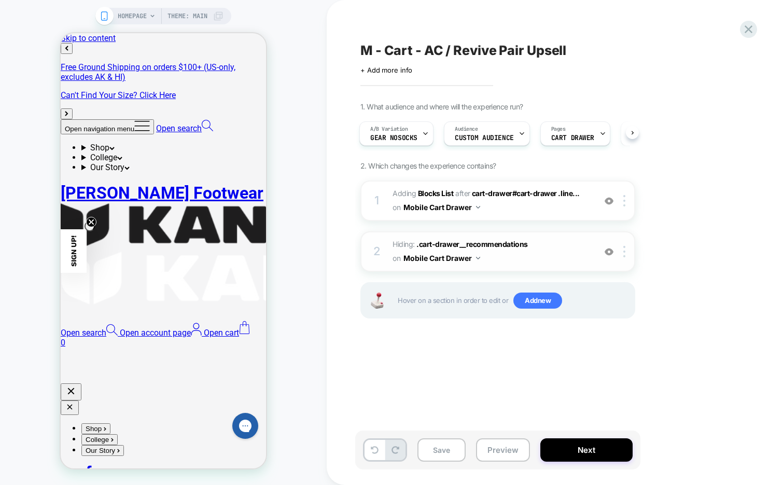
click at [608, 248] on img at bounding box center [608, 251] width 9 height 9
click at [608, 199] on img at bounding box center [608, 200] width 9 height 9
click at [532, 208] on span "#_loomi_addon_1738252090048_dup1758814089 Adding Blocks List AFTER cart-drawer#…" at bounding box center [491, 201] width 198 height 28
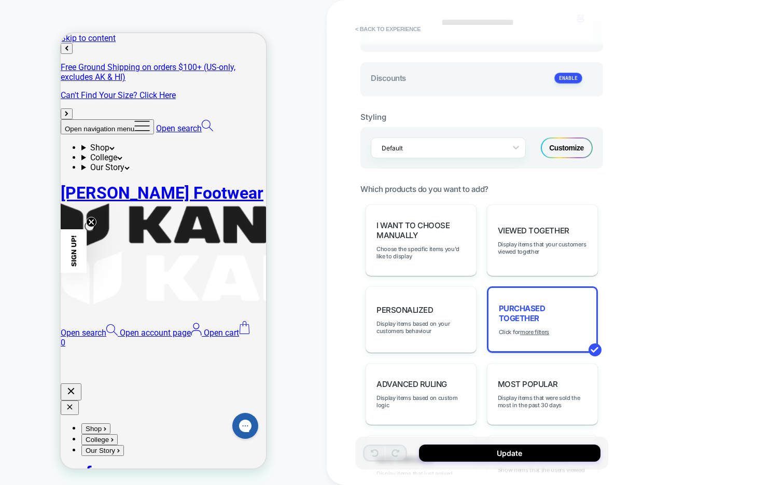
scroll to position [417, 0]
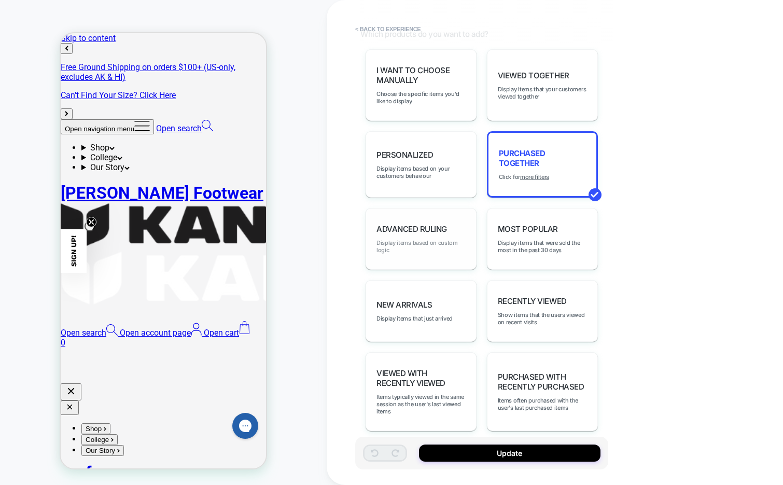
click at [444, 239] on span "Display items based on custom logic" at bounding box center [420, 246] width 89 height 15
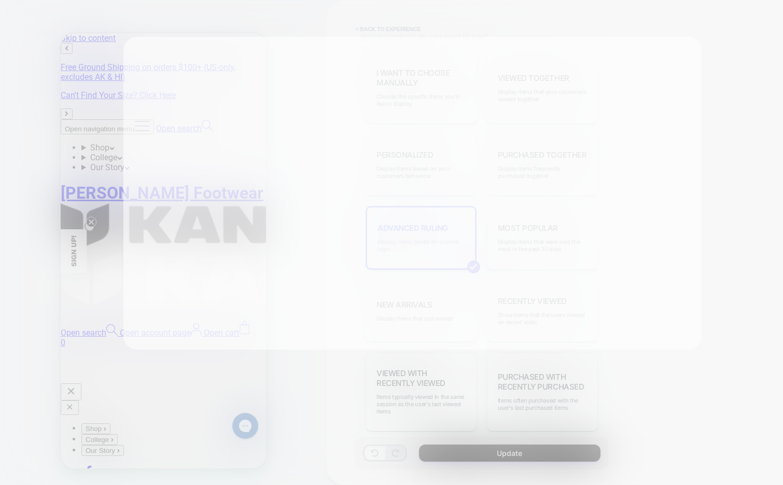
scroll to position [0, 0]
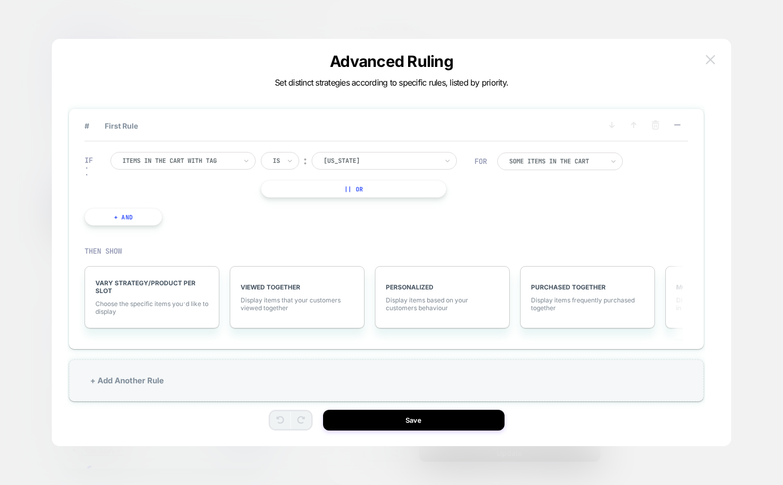
click at [711, 59] on img at bounding box center [710, 59] width 9 height 9
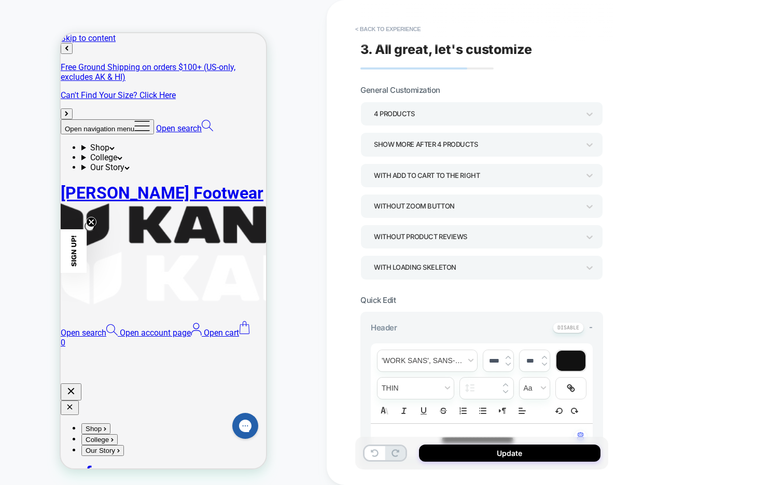
click at [471, 107] on div "4 Products" at bounding box center [476, 114] width 205 height 14
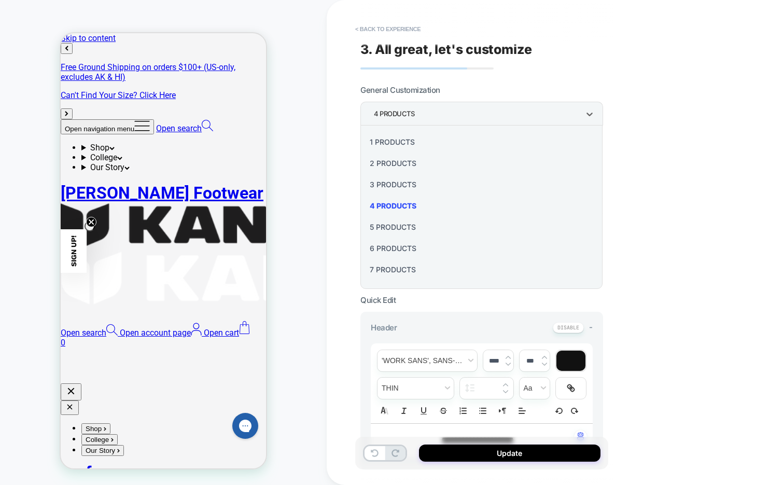
click at [433, 145] on div "1 Products" at bounding box center [481, 141] width 234 height 21
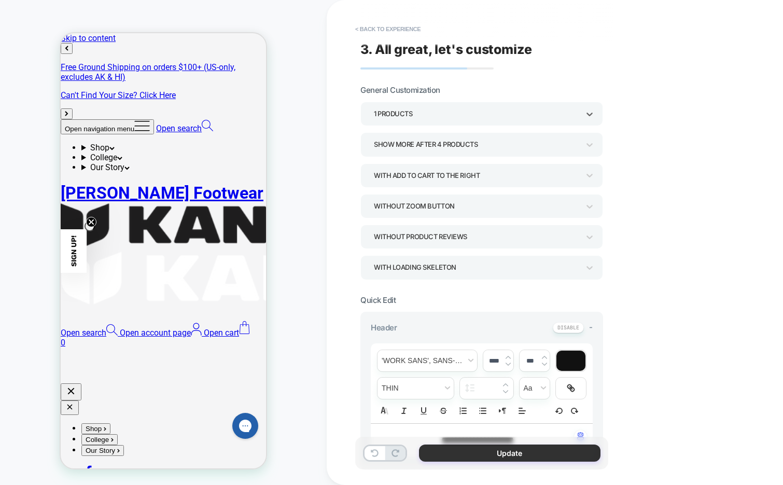
click at [439, 453] on button "Update" at bounding box center [509, 452] width 181 height 17
type textarea "*"
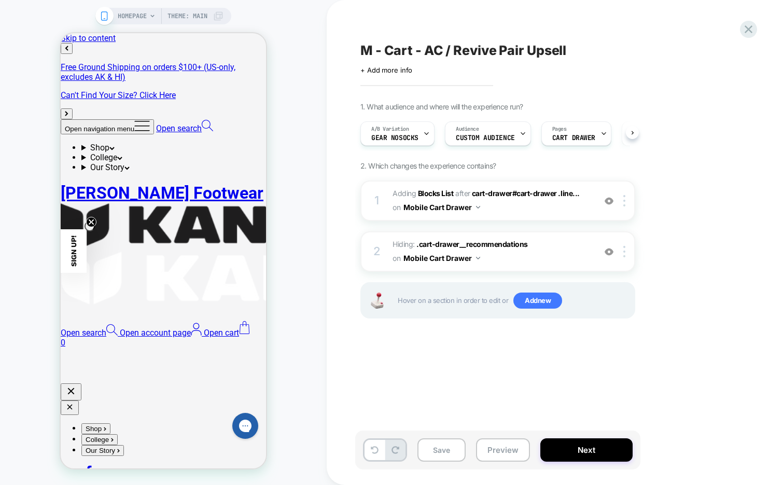
scroll to position [0, 1]
click at [525, 140] on div "Audience Custom Audience" at bounding box center [487, 133] width 86 height 24
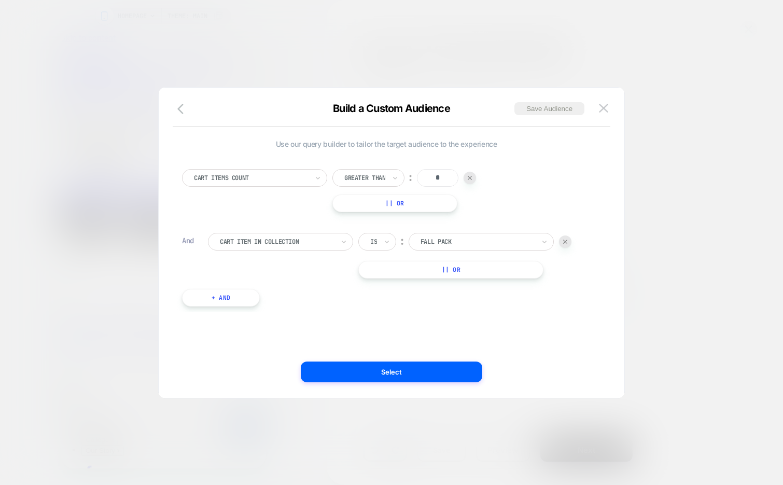
click at [447, 271] on button "|| Or" at bounding box center [450, 270] width 185 height 18
click at [566, 270] on img at bounding box center [565, 269] width 4 height 4
click at [233, 299] on button "+ And" at bounding box center [221, 298] width 78 height 18
click at [253, 307] on div at bounding box center [277, 307] width 114 height 9
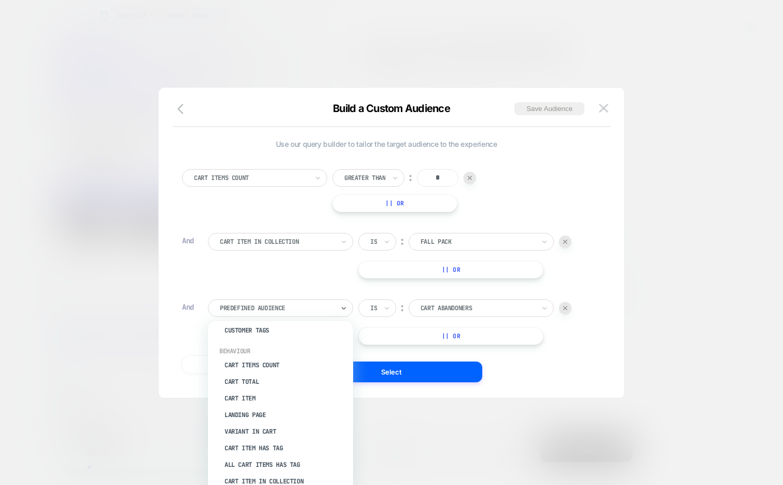
scroll to position [108, 0]
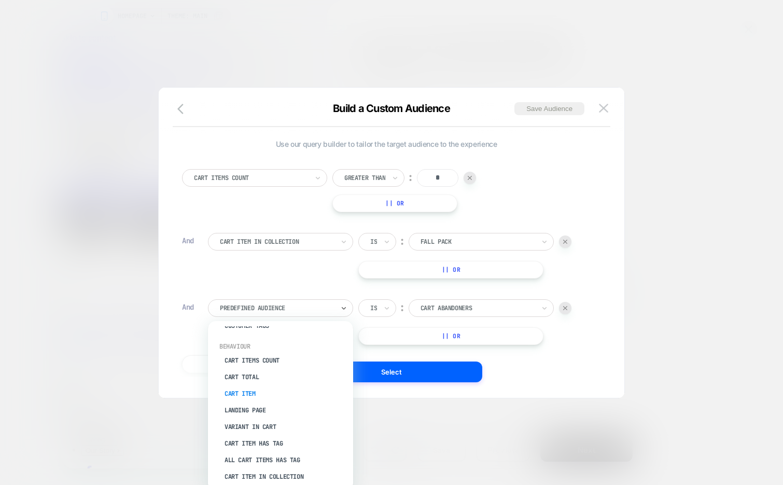
click at [266, 390] on div "Cart Item" at bounding box center [285, 393] width 135 height 17
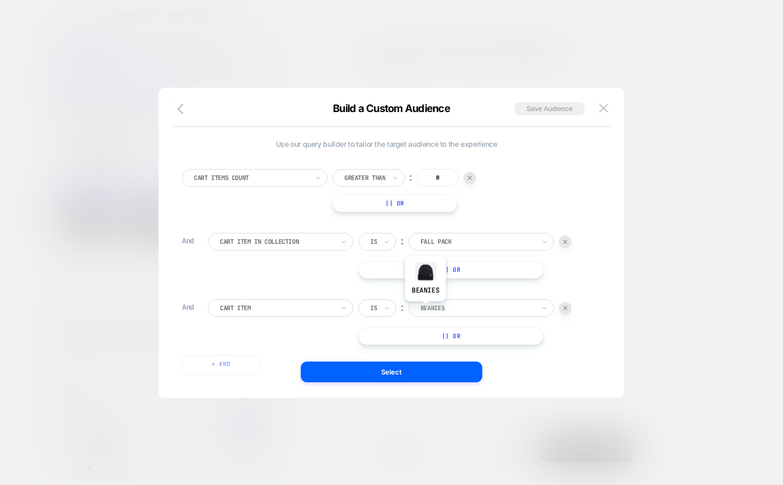
click at [432, 311] on div at bounding box center [477, 307] width 114 height 9
type input "*"
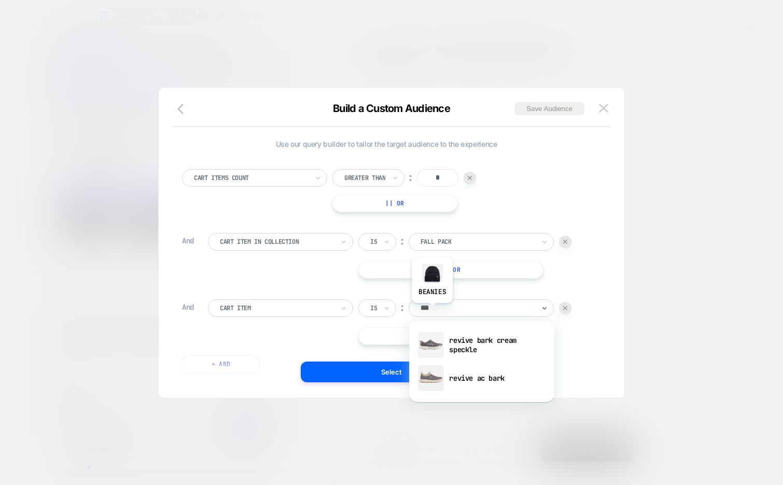
type input "****"
click at [512, 370] on div "revive ac bark" at bounding box center [481, 377] width 135 height 33
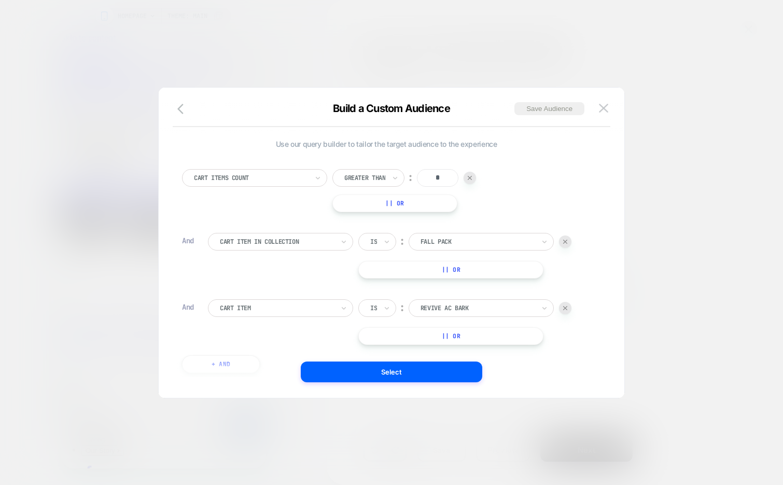
click at [494, 337] on button "|| Or" at bounding box center [450, 336] width 185 height 18
click at [494, 337] on div at bounding box center [477, 335] width 114 height 9
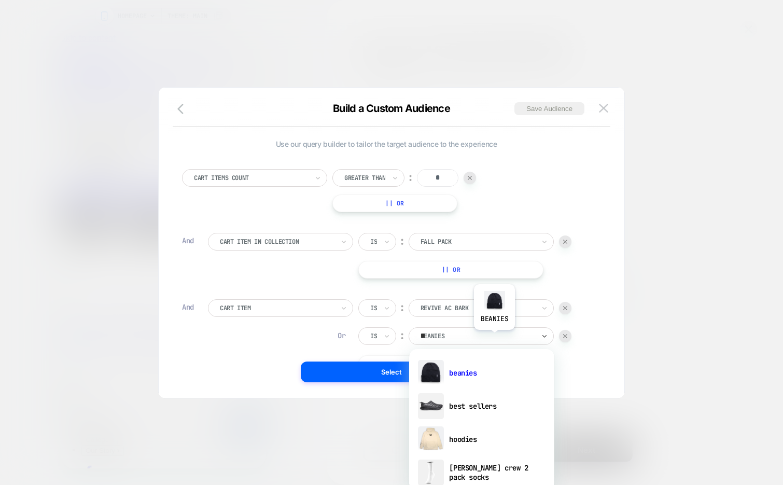
type input "****"
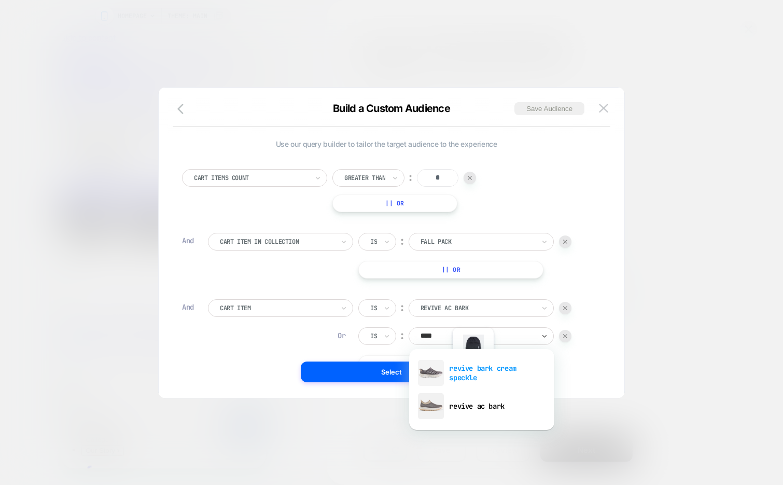
click at [475, 377] on div "revive bark cream speckle" at bounding box center [481, 372] width 135 height 33
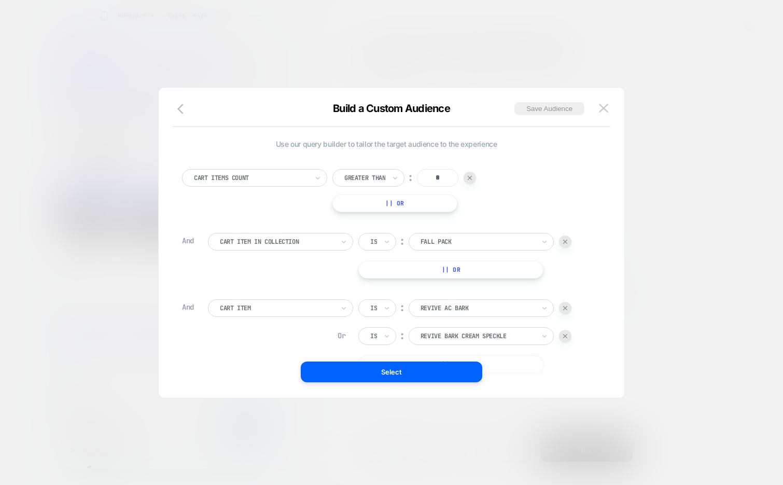
scroll to position [10, 0]
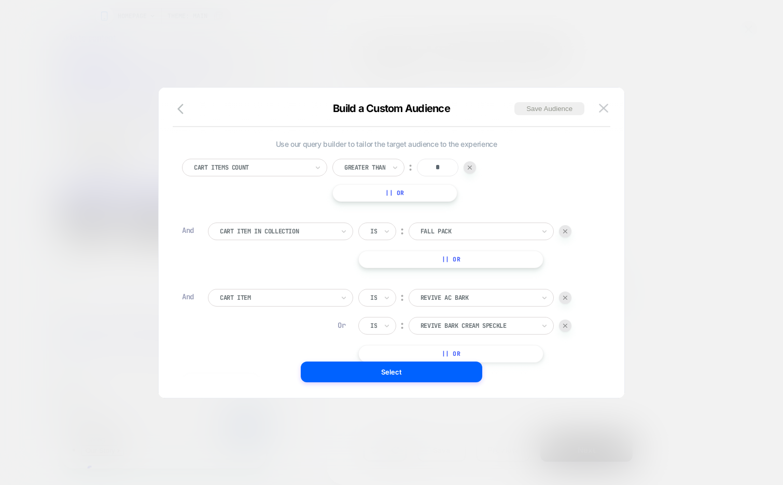
click at [505, 349] on button "|| Or" at bounding box center [450, 354] width 185 height 18
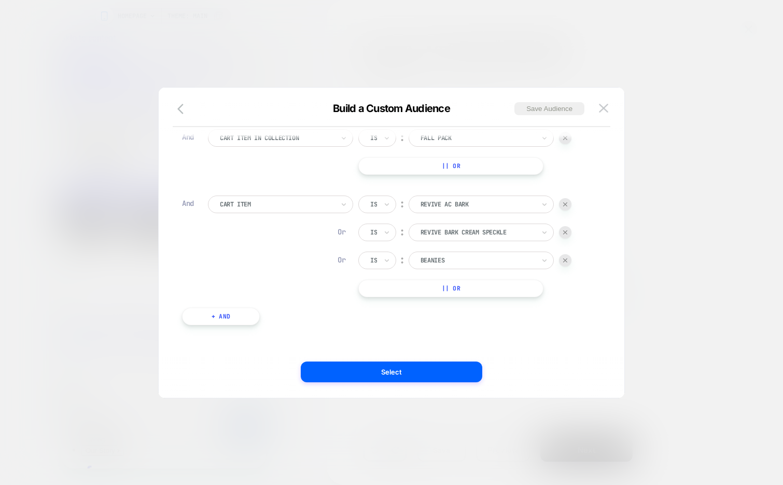
scroll to position [0, 0]
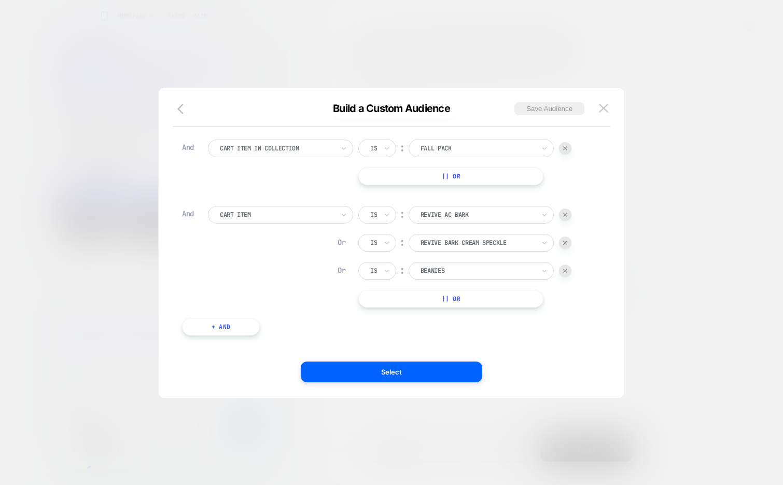
click at [565, 271] on img at bounding box center [565, 271] width 4 height 4
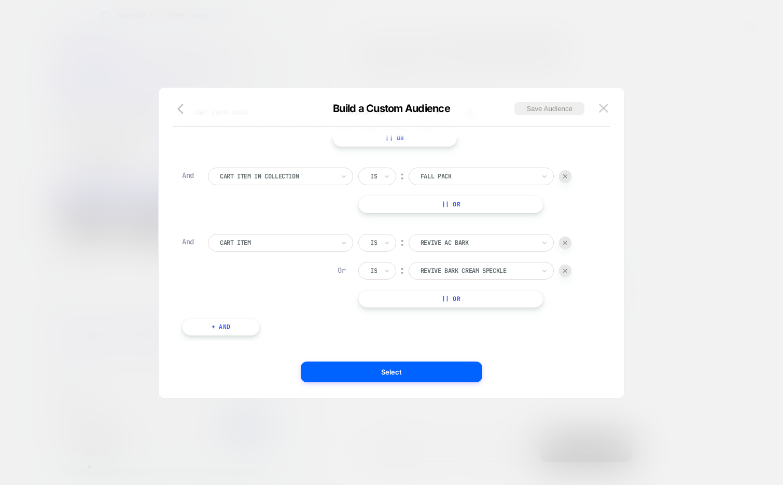
scroll to position [65, 0]
click at [569, 267] on div at bounding box center [565, 270] width 12 height 12
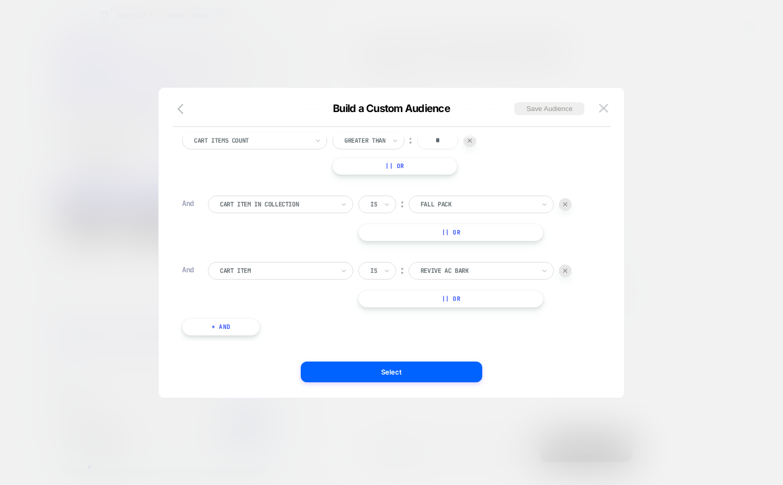
scroll to position [37, 0]
click at [566, 272] on div at bounding box center [565, 270] width 12 height 12
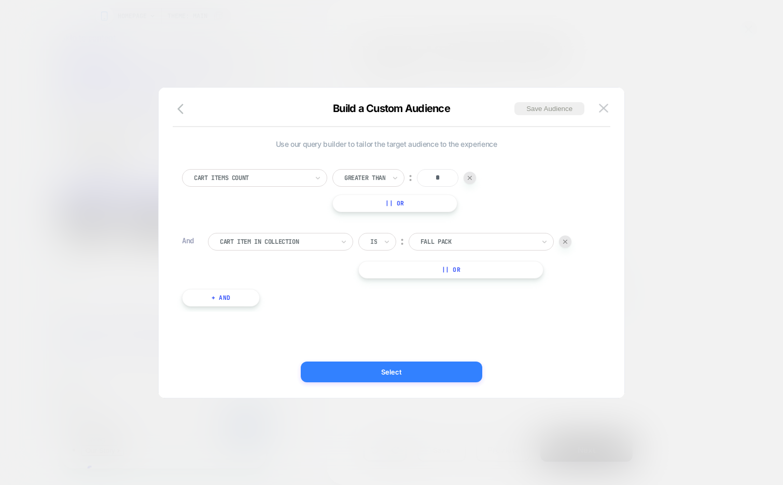
click at [436, 381] on button "Select" at bounding box center [391, 371] width 181 height 21
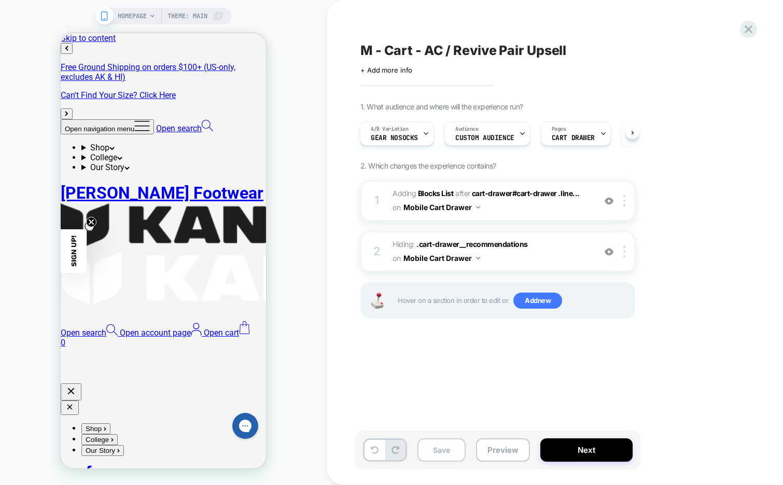
click at [447, 454] on button "Save" at bounding box center [441, 449] width 48 height 23
click at [551, 203] on span "#_loomi_addon_1738252090048_dup1758814089 Adding Blocks List AFTER cart-drawer#…" at bounding box center [491, 201] width 198 height 28
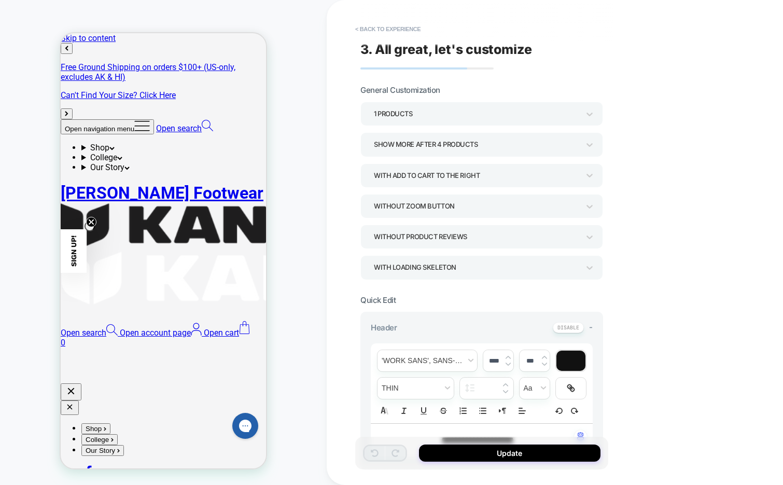
scroll to position [570, 0]
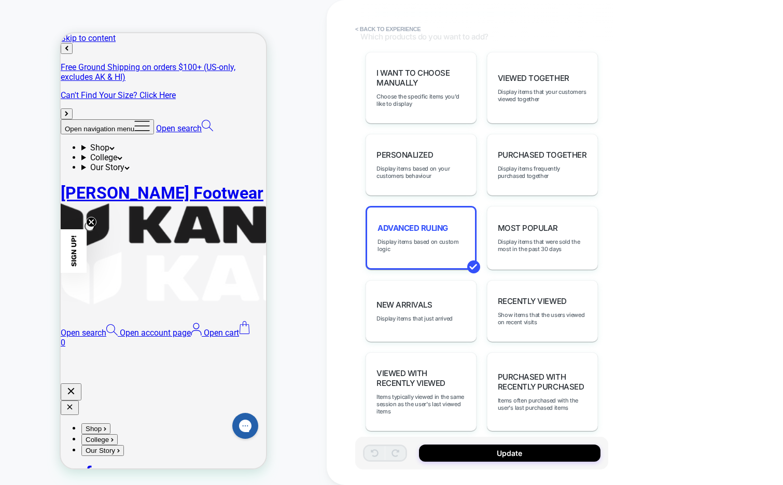
type textarea "*"
click at [443, 238] on span "Display items based on custom logic" at bounding box center [420, 245] width 87 height 15
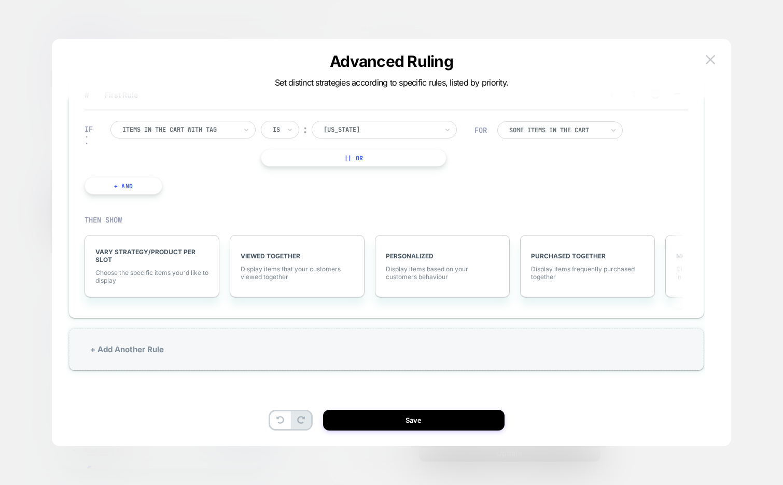
scroll to position [0, 0]
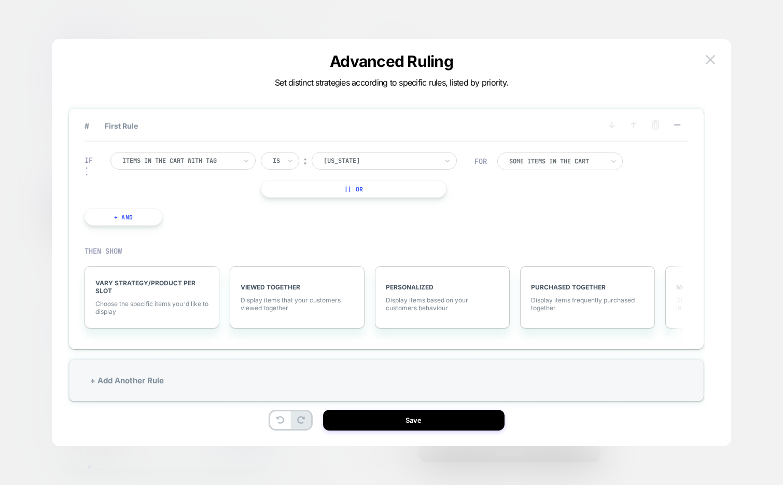
click at [330, 157] on div at bounding box center [380, 160] width 114 height 9
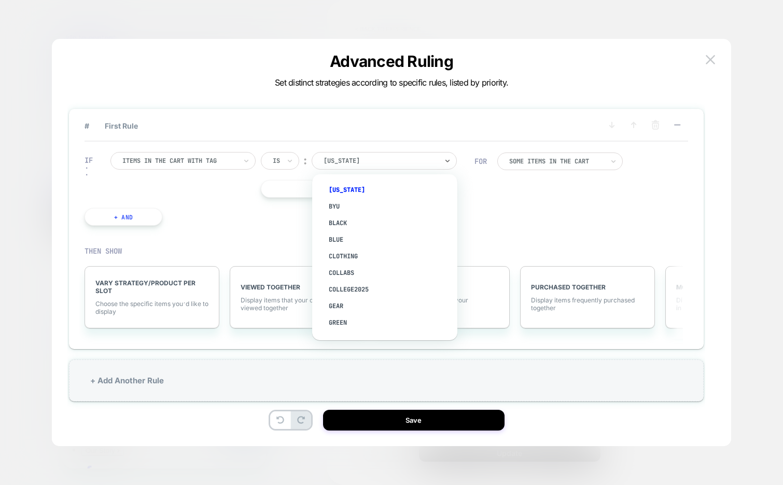
click at [162, 165] on div at bounding box center [179, 160] width 114 height 9
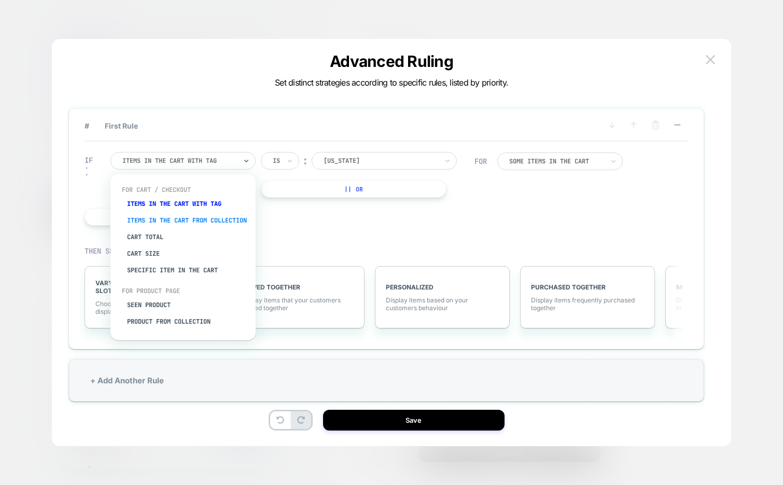
click at [176, 226] on div "Items in the cart from collection" at bounding box center [188, 220] width 135 height 17
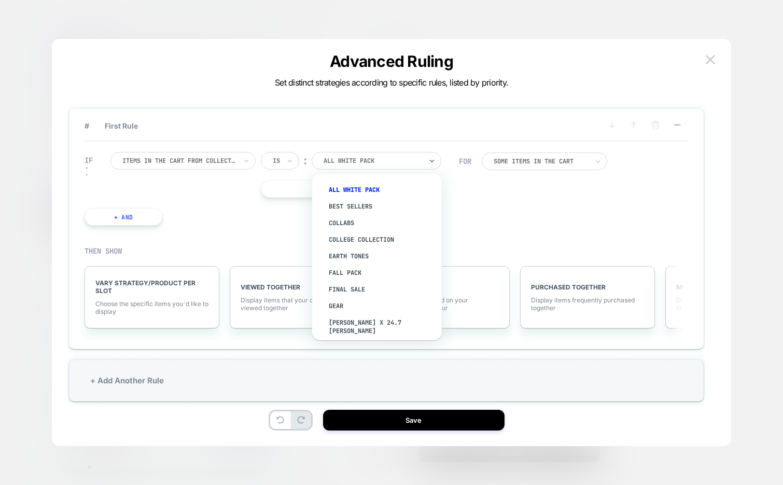
click at [362, 161] on div at bounding box center [372, 160] width 98 height 9
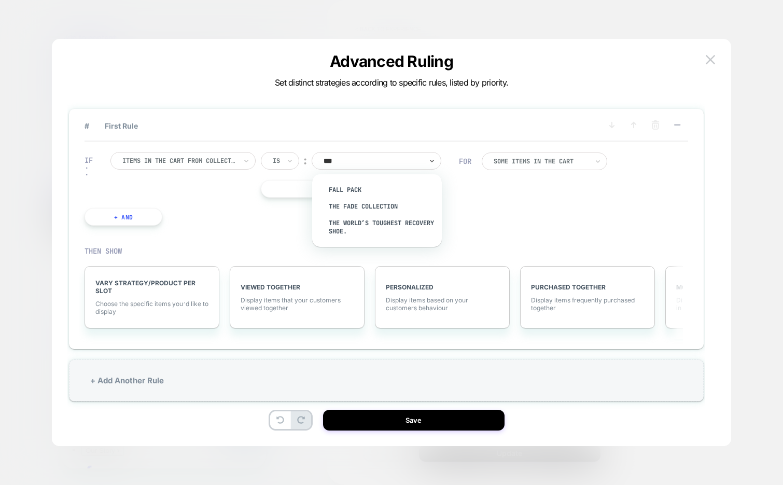
type input "****"
click at [374, 185] on div "Fall Pack" at bounding box center [381, 189] width 119 height 17
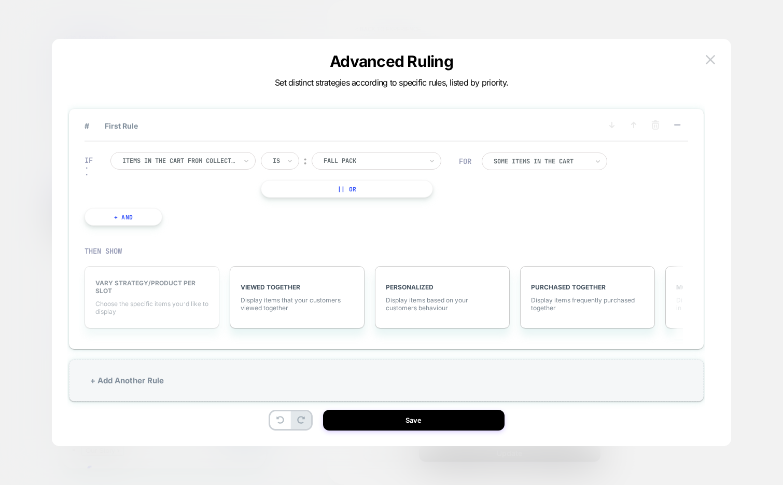
click at [186, 292] on span "VARY STRATEGY/PRODUCT PER SLOT" at bounding box center [151, 287] width 113 height 16
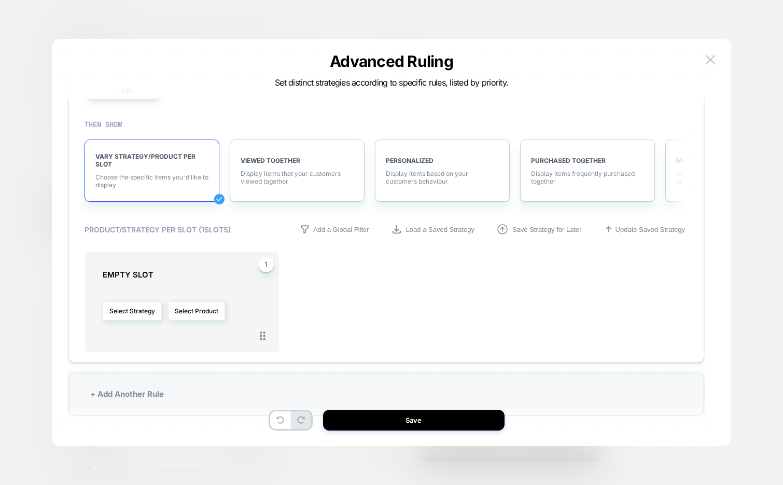
scroll to position [31, 0]
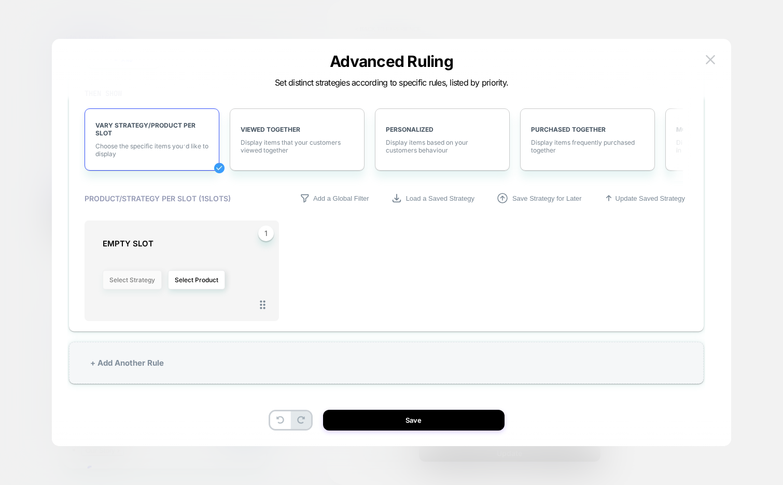
click at [137, 280] on button "Select Strategy" at bounding box center [132, 279] width 59 height 19
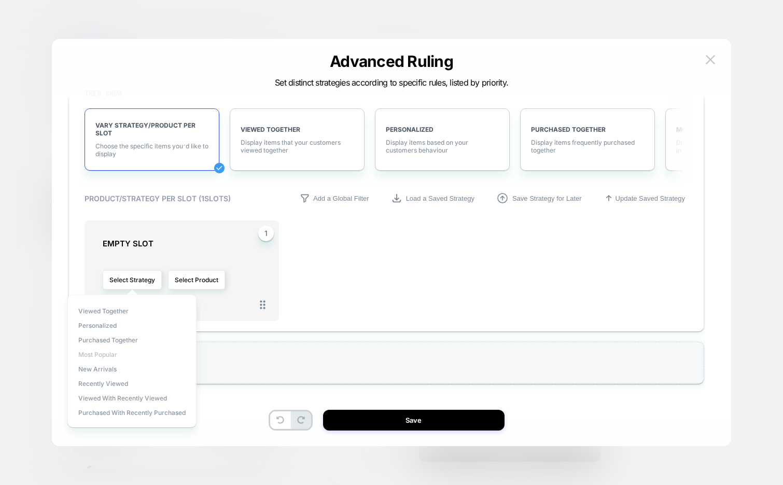
click at [109, 351] on span "Most Popular" at bounding box center [97, 354] width 39 height 8
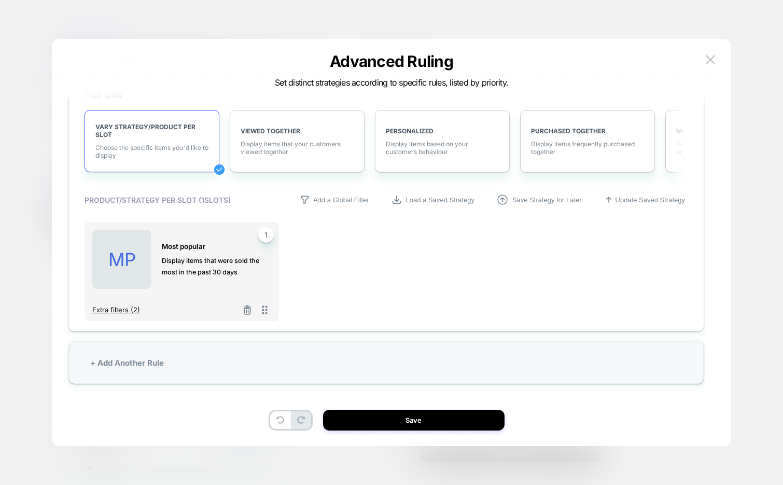
click at [118, 311] on span "Extra filters (2)" at bounding box center [116, 309] width 48 height 8
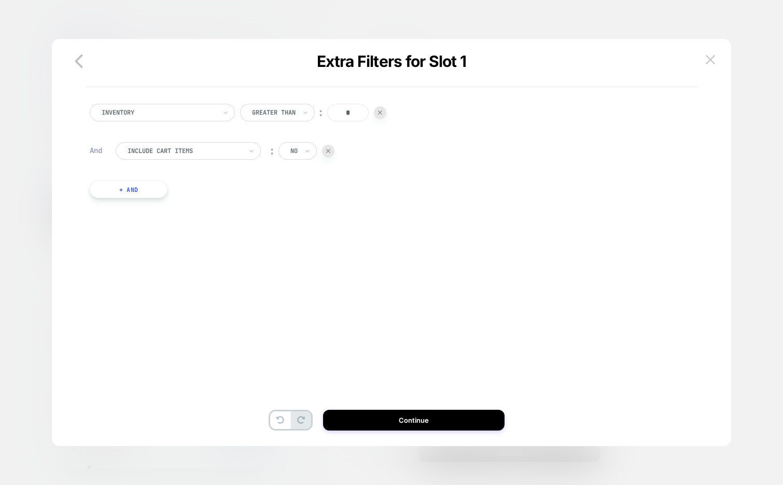
scroll to position [0, 0]
click at [123, 193] on button "+ And" at bounding box center [129, 189] width 78 height 18
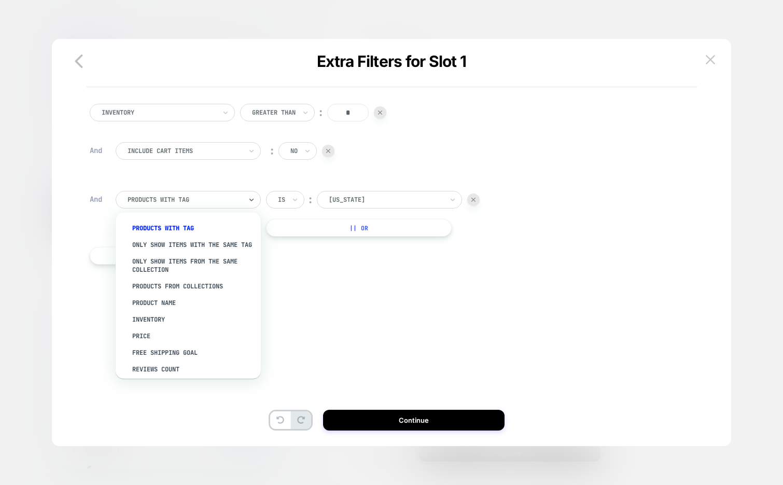
click at [173, 203] on div at bounding box center [185, 199] width 114 height 9
click at [344, 288] on div "Inventory Greater Than ︰ * And Include Cart Items ︰ no And option Only show ite…" at bounding box center [385, 194] width 603 height 213
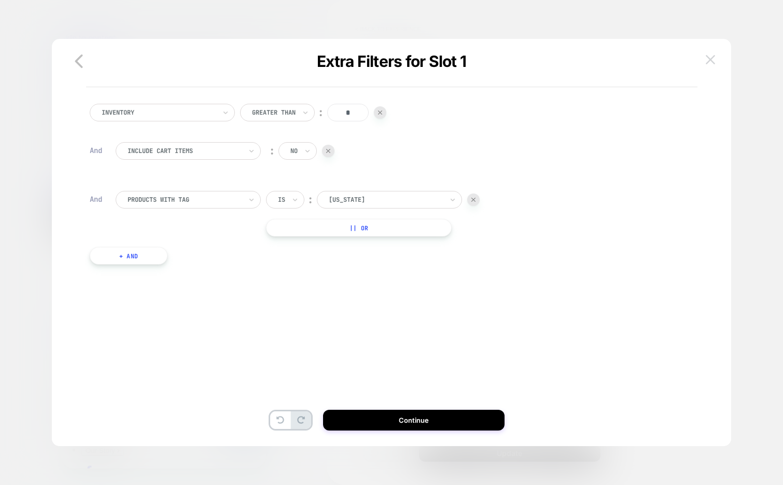
click at [713, 61] on img at bounding box center [710, 59] width 9 height 9
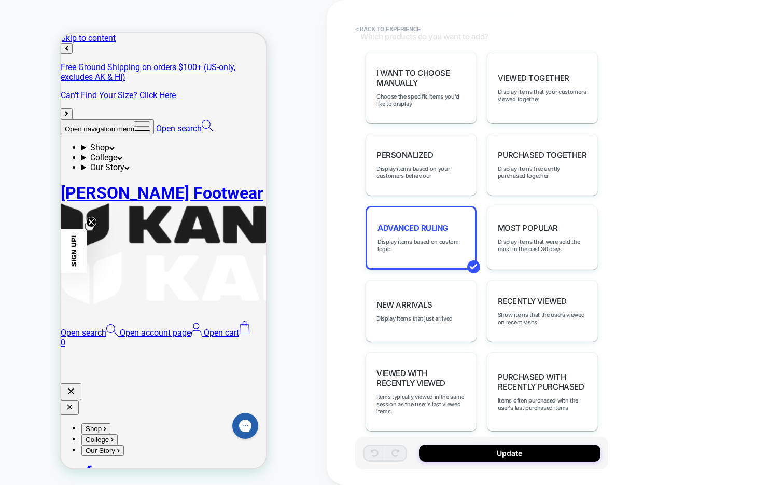
scroll to position [0, 0]
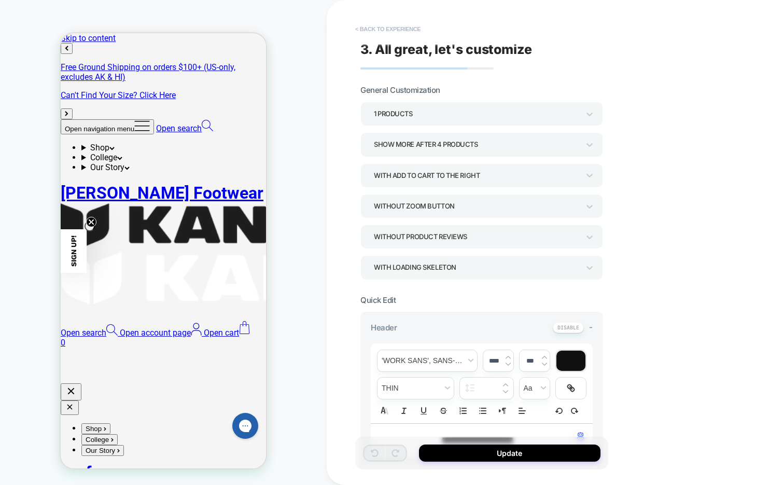
click at [388, 31] on button "< Back to experience" at bounding box center [388, 29] width 76 height 17
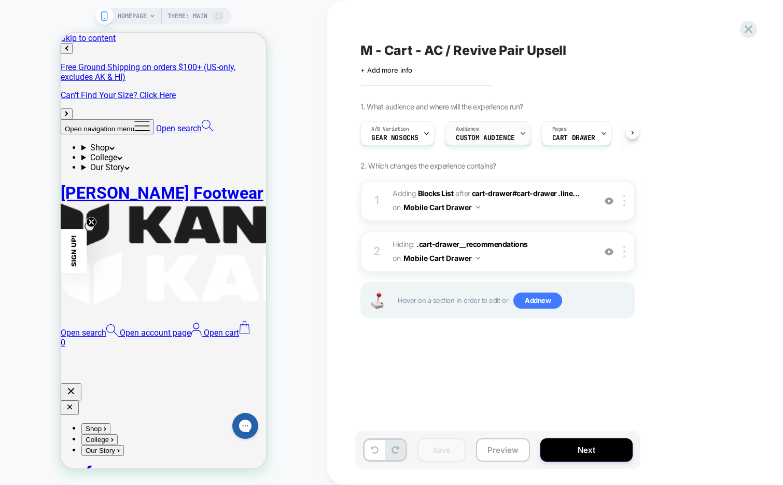
scroll to position [0, 1]
click at [504, 133] on div "Audience Custom Audience" at bounding box center [485, 133] width 80 height 23
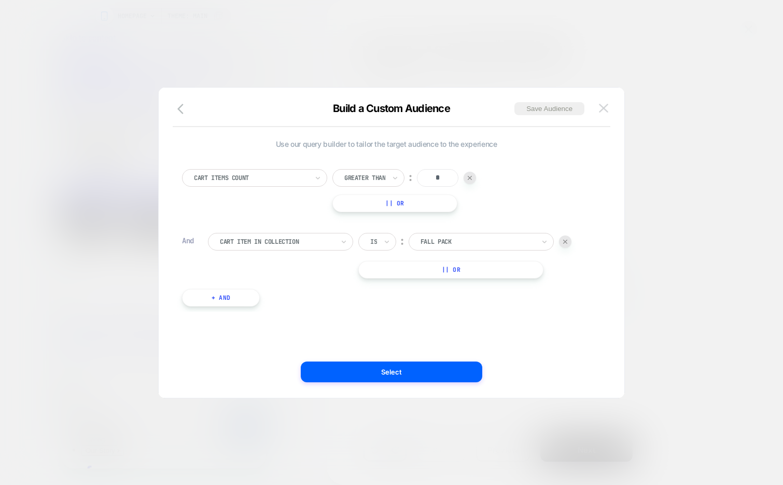
click at [604, 110] on img at bounding box center [603, 108] width 9 height 9
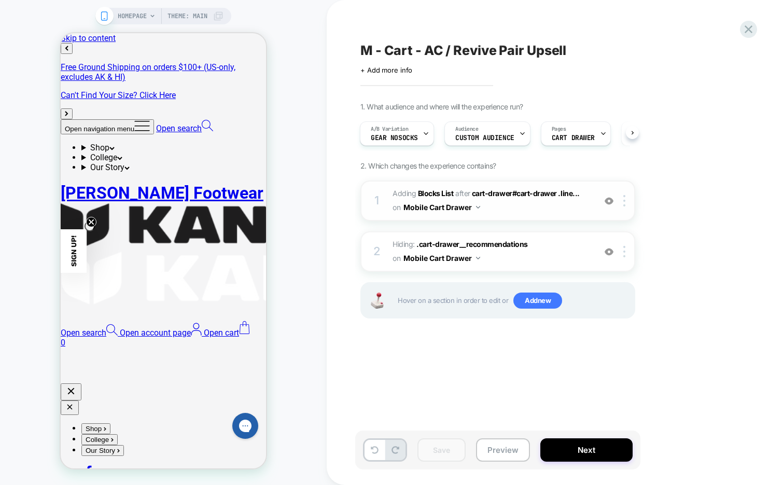
click at [535, 209] on span "#_loomi_addon_1738252090048_dup1758814089 Adding Blocks List AFTER cart-drawer#…" at bounding box center [491, 201] width 198 height 28
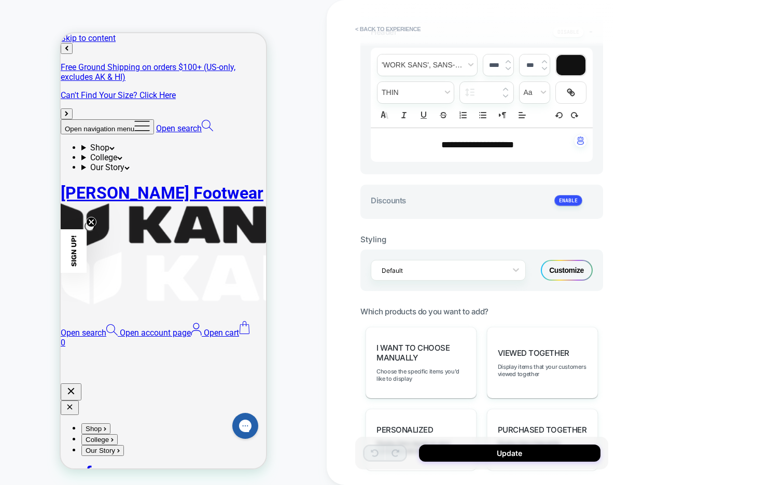
type textarea "*"
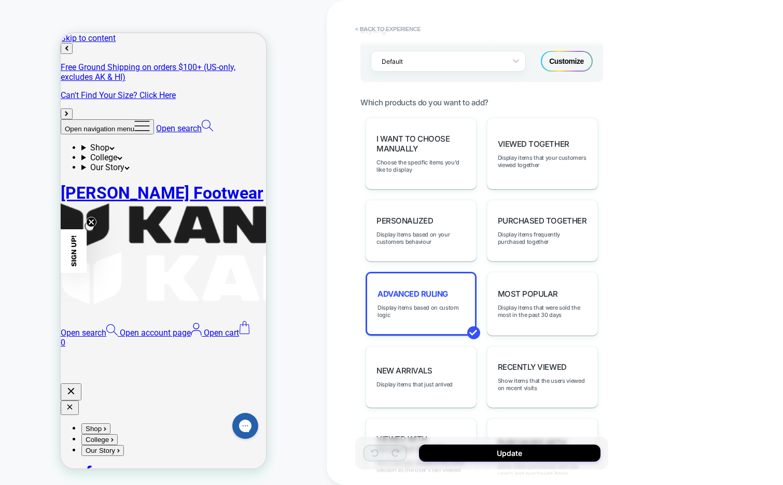
scroll to position [508, 0]
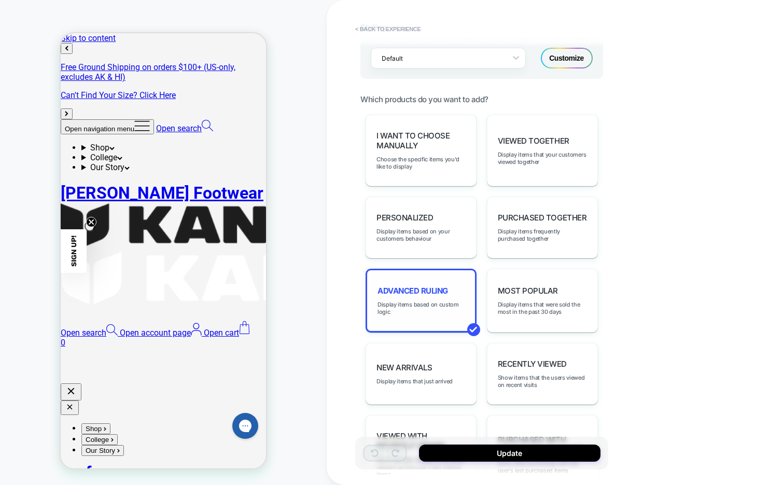
click at [429, 309] on div "Advanced Ruling Display items based on custom logic" at bounding box center [420, 301] width 111 height 64
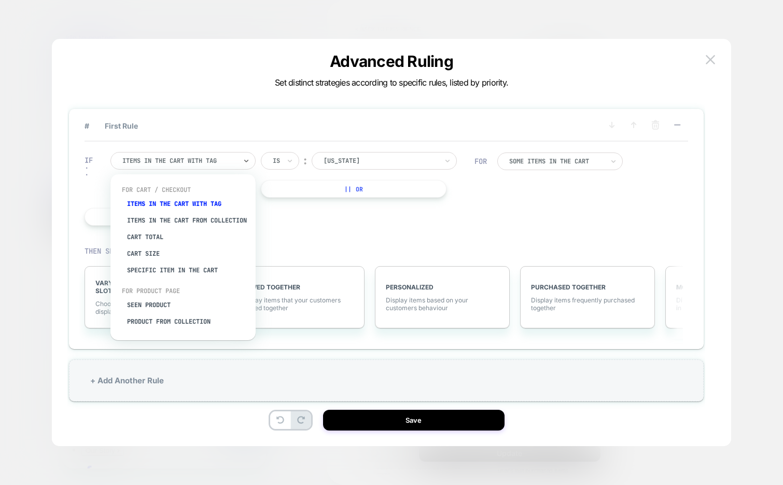
click at [201, 160] on div at bounding box center [179, 160] width 114 height 9
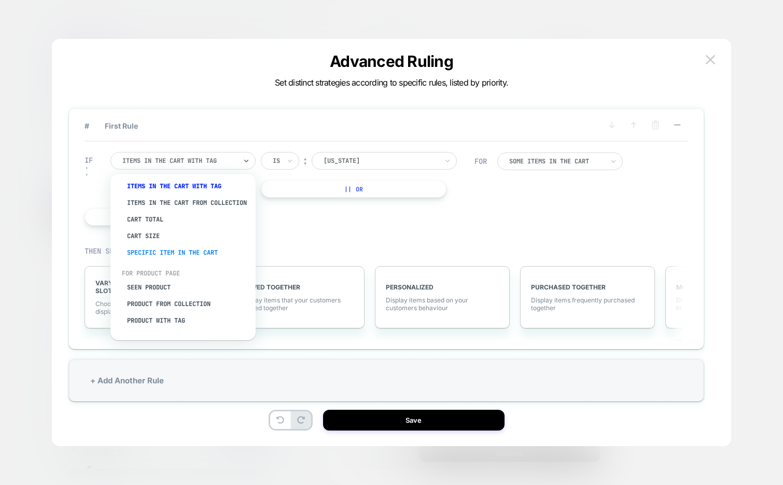
click at [187, 252] on div "Specific item in the cart" at bounding box center [188, 252] width 135 height 17
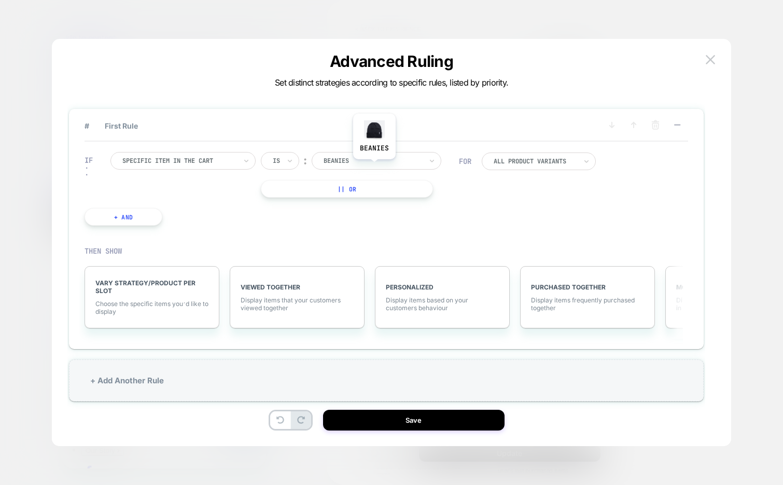
click at [374, 167] on div "beanies" at bounding box center [377, 161] width 130 height 18
type input "****"
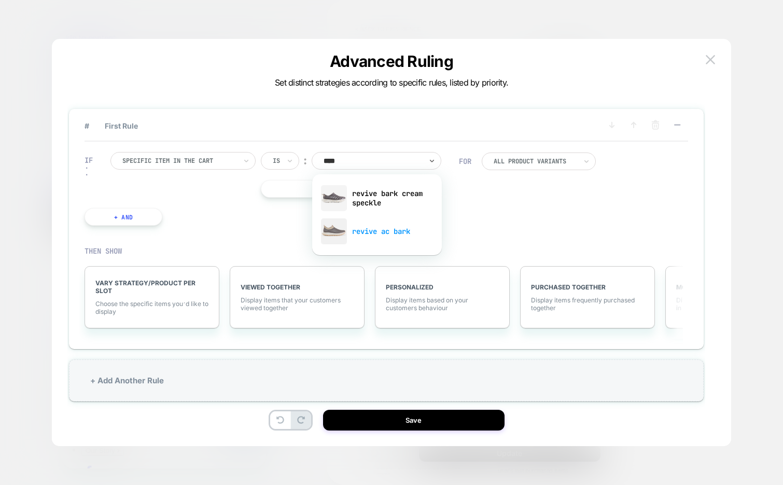
click at [384, 234] on div "revive ac bark" at bounding box center [376, 231] width 119 height 33
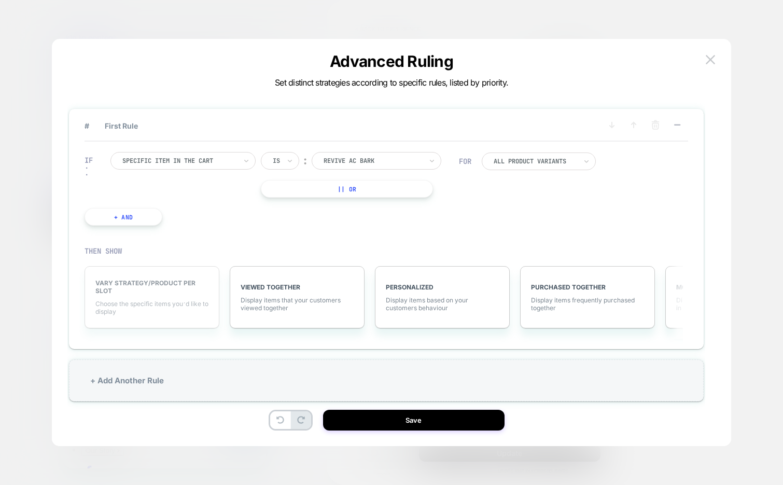
click at [163, 312] on span "Choose the specific items you׳d like to display" at bounding box center [151, 308] width 113 height 16
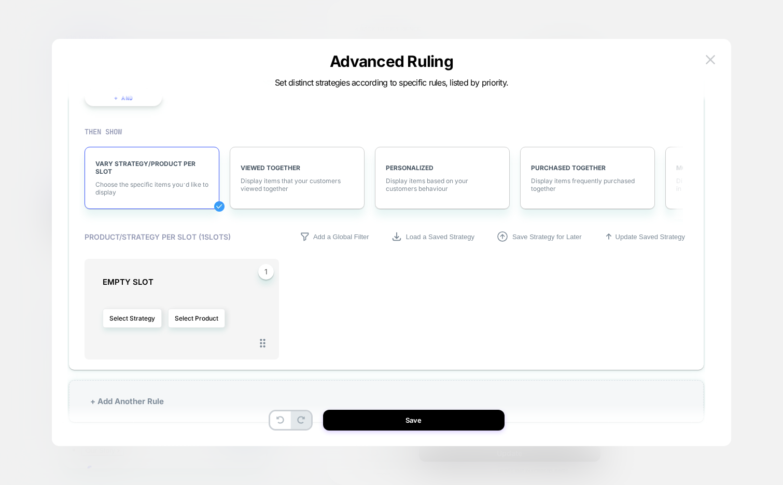
scroll to position [126, 0]
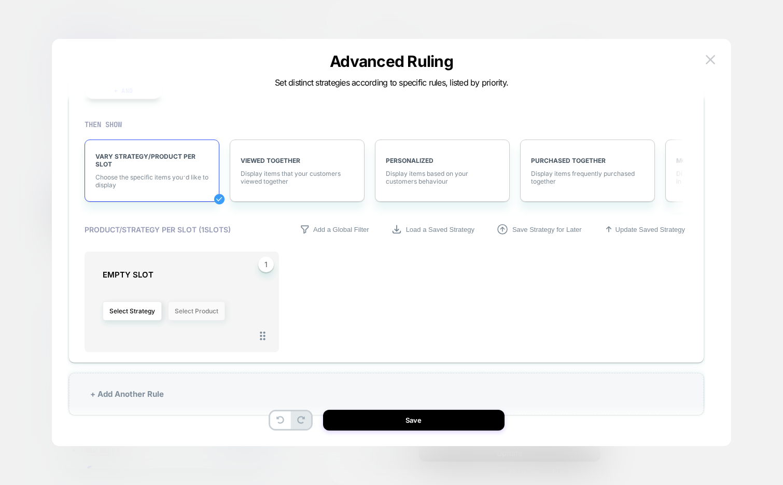
click at [188, 315] on button "Select Product" at bounding box center [196, 310] width 57 height 19
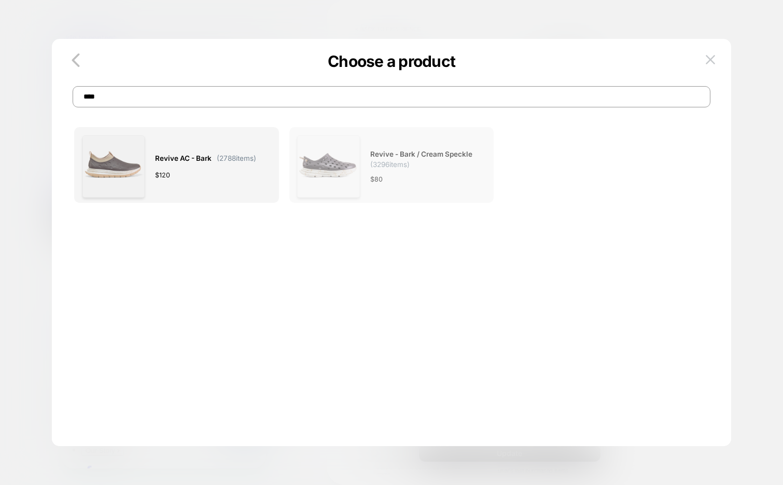
type input "****"
click at [462, 174] on div "$ 80" at bounding box center [422, 179] width 105 height 11
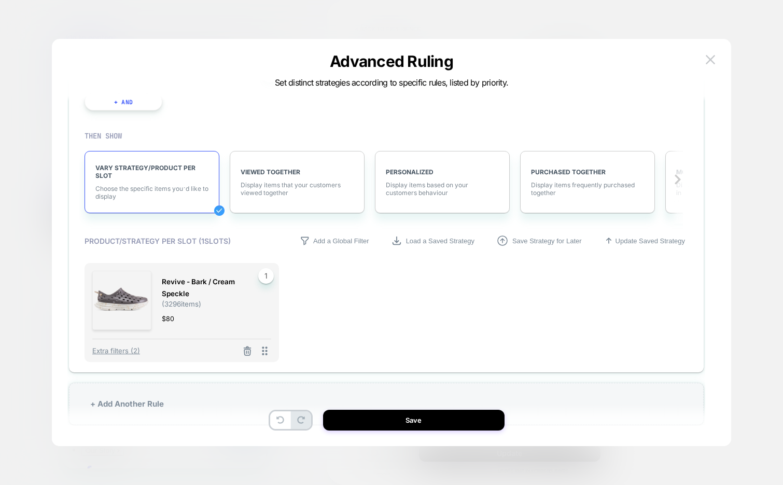
scroll to position [125, 0]
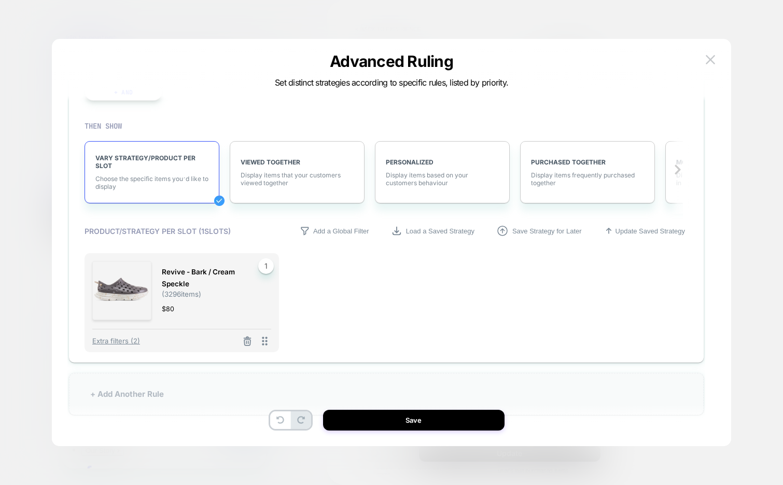
click at [199, 394] on div "+ Add Another Rule" at bounding box center [386, 394] width 635 height 42
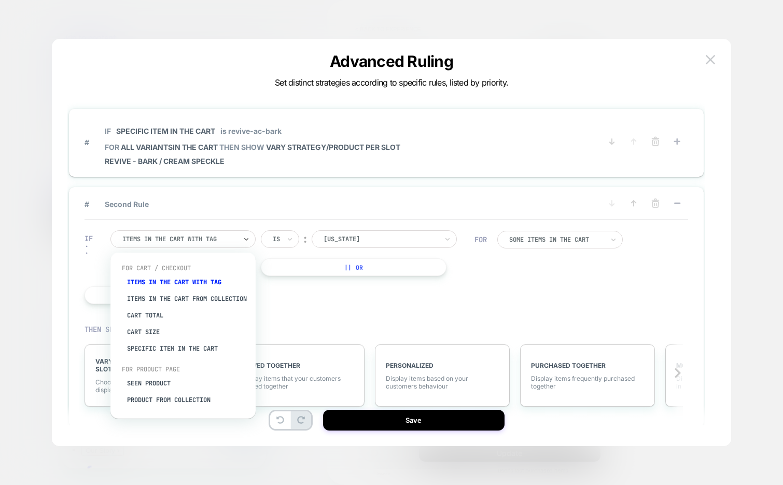
click at [208, 242] on div at bounding box center [179, 238] width 114 height 9
click at [178, 350] on div "Specific item in the cart" at bounding box center [188, 348] width 135 height 17
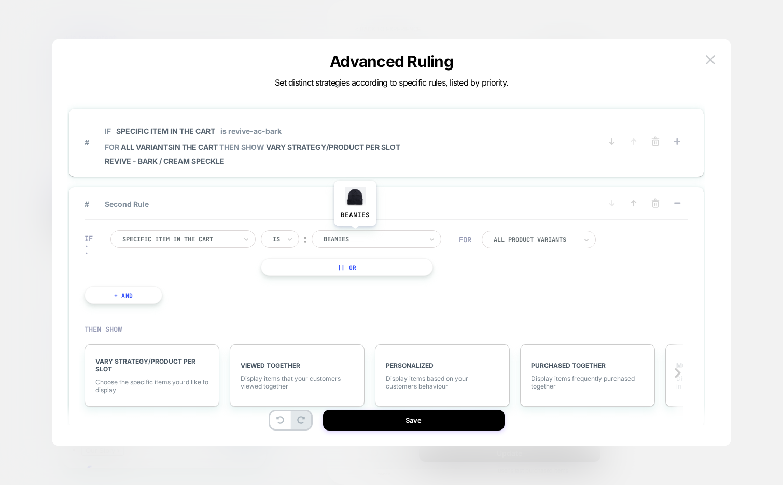
click at [355, 234] on div at bounding box center [372, 238] width 98 height 9
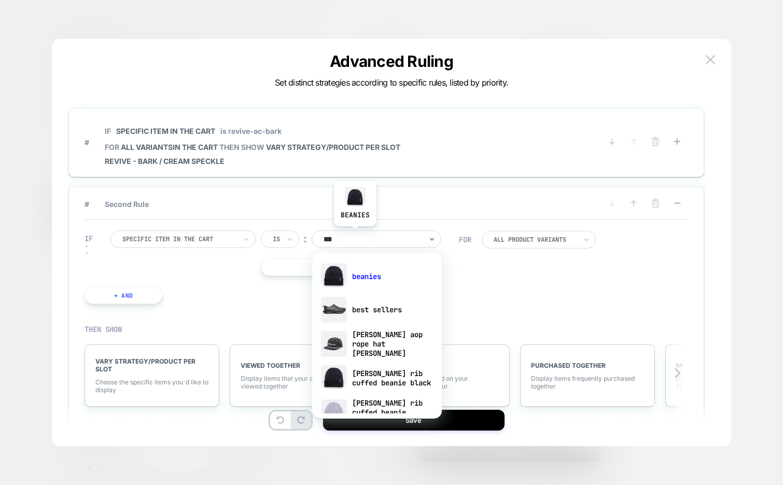
type input "****"
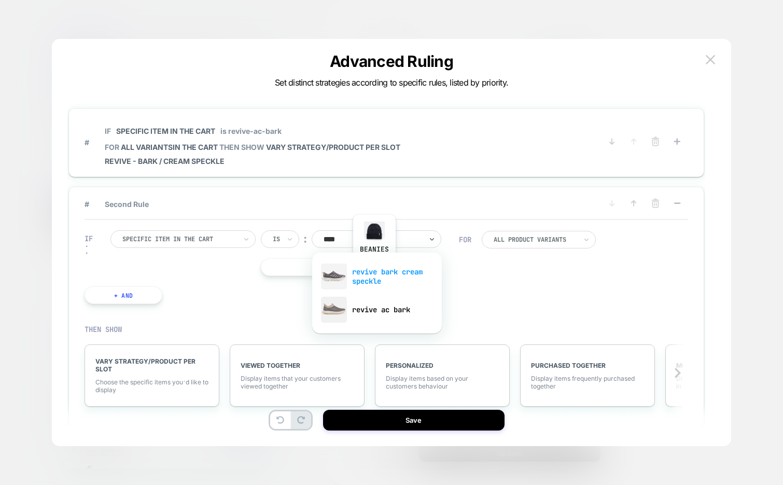
click at [374, 268] on div "revive bark cream speckle" at bounding box center [376, 276] width 119 height 33
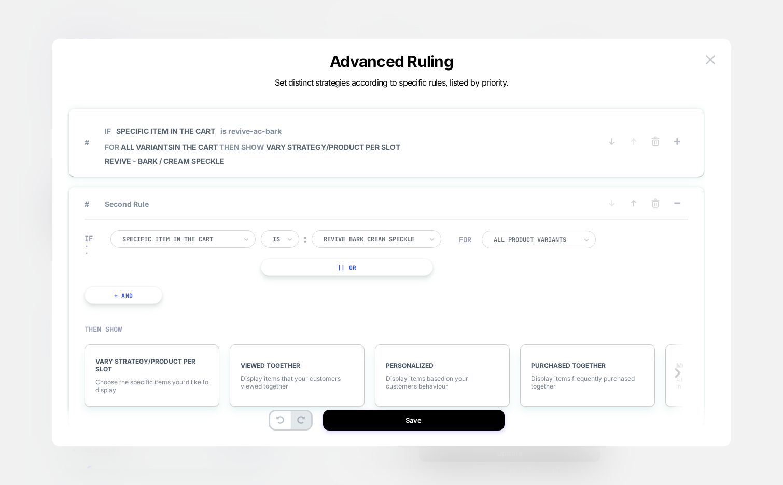
scroll to position [65, 0]
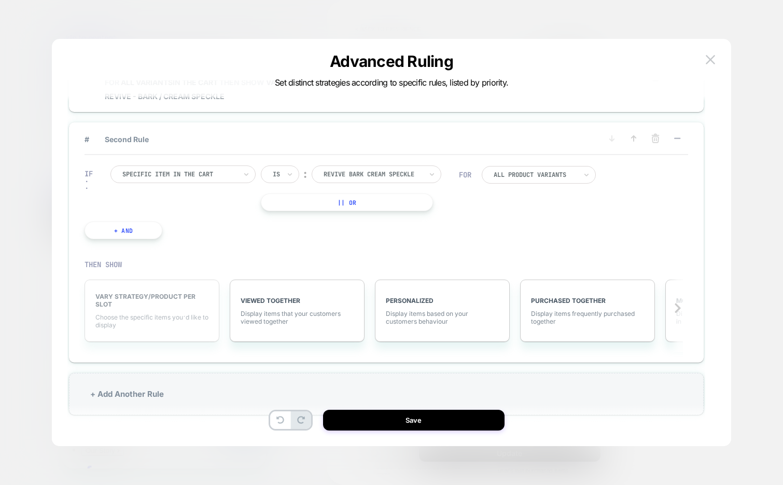
click at [154, 311] on div "VARY STRATEGY/PRODUCT PER SLOT Choose the specific items you׳d like to display" at bounding box center [151, 310] width 135 height 62
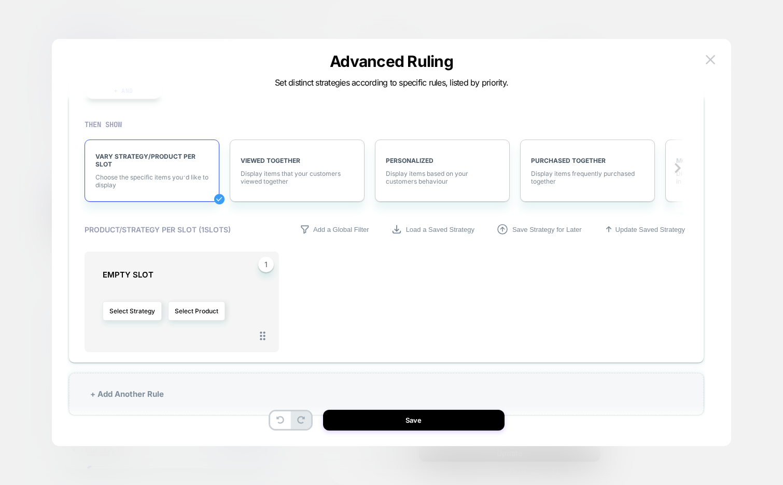
scroll to position [204, 0]
click at [188, 310] on button "Select Product" at bounding box center [196, 311] width 57 height 19
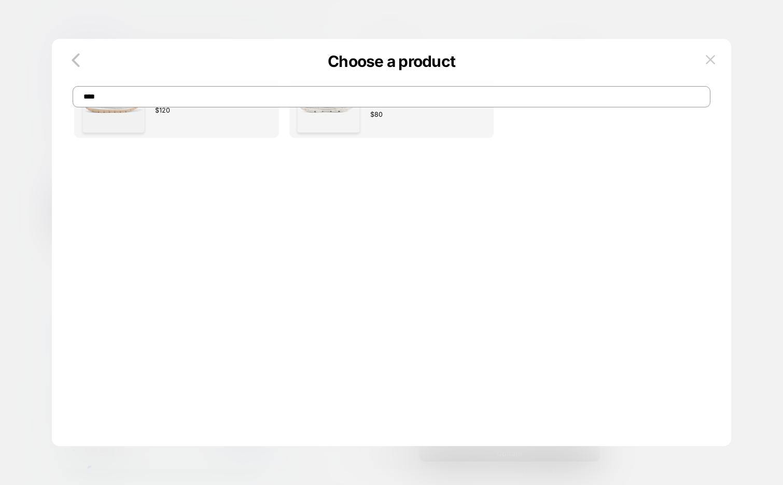
scroll to position [0, 0]
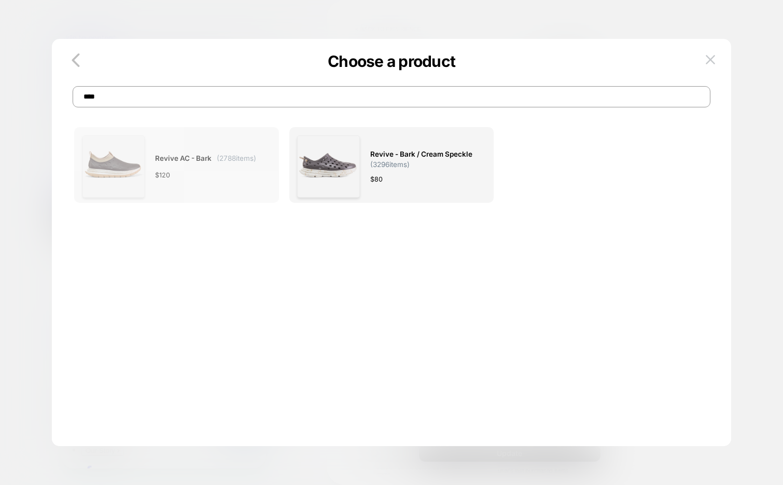
click at [206, 170] on div "$ 120" at bounding box center [205, 175] width 101 height 11
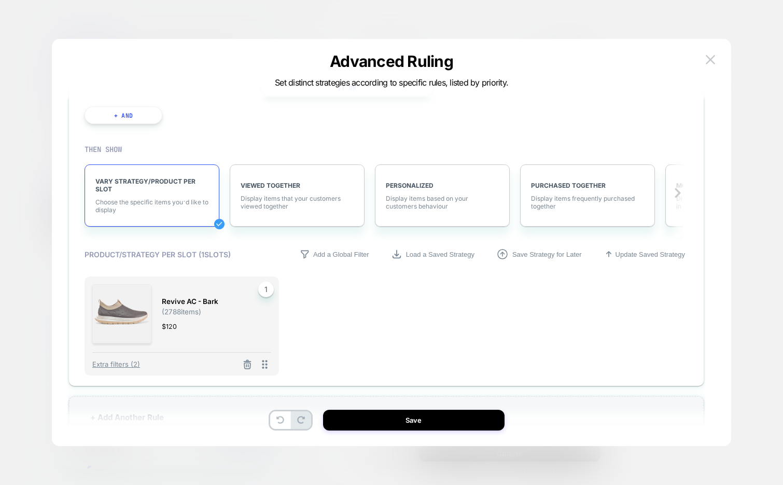
scroll to position [203, 0]
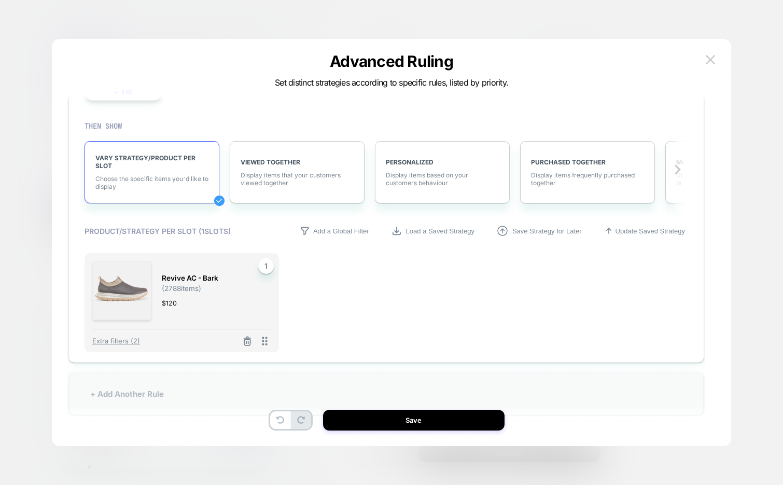
click at [142, 389] on div "+ Add Another Rule" at bounding box center [386, 394] width 635 height 42
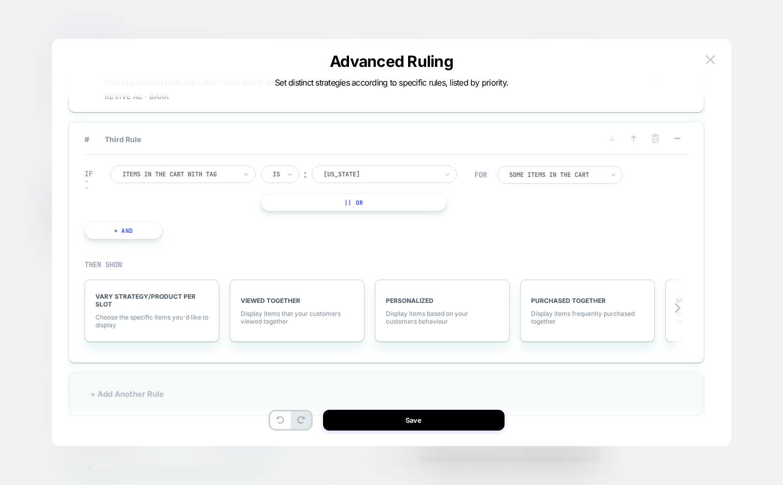
scroll to position [143, 0]
click at [363, 171] on div at bounding box center [380, 174] width 114 height 9
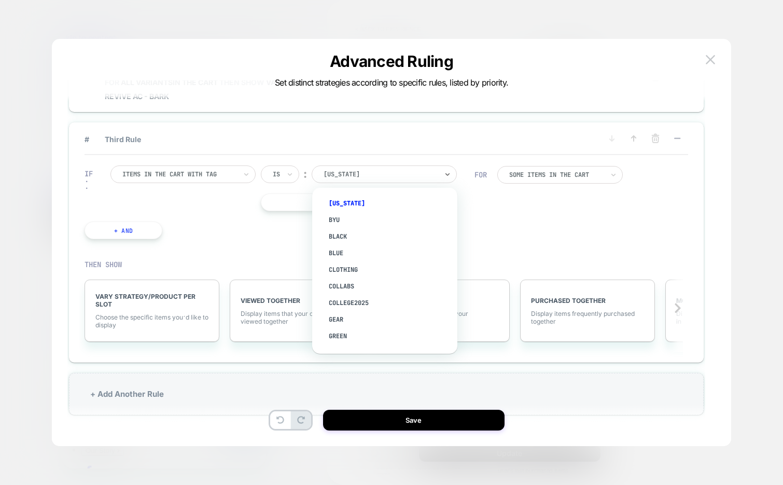
click at [199, 169] on div "Items in the cart with tag" at bounding box center [179, 173] width 116 height 11
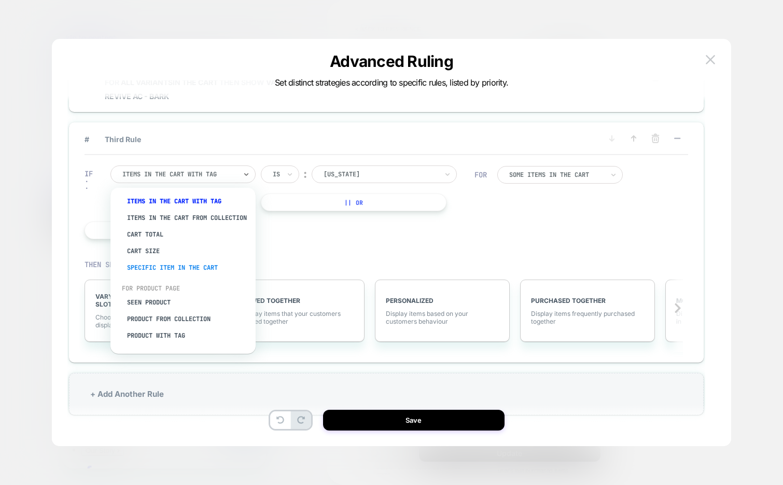
scroll to position [23, 0]
click at [183, 268] on div "Specific item in the cart" at bounding box center [188, 266] width 135 height 17
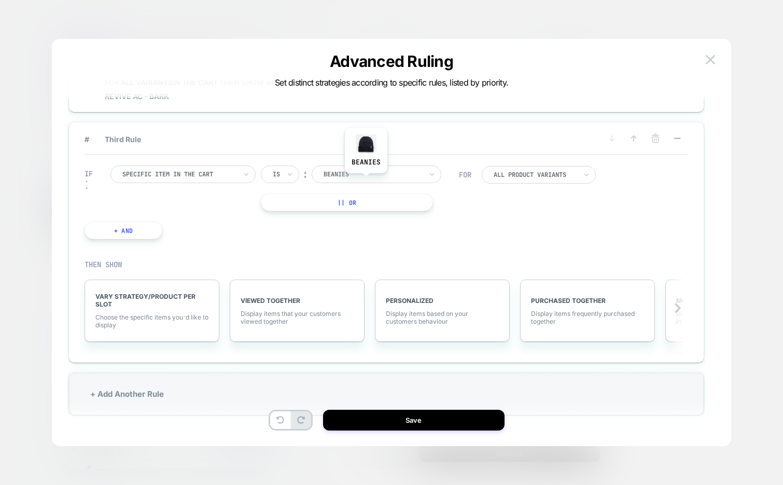
click at [365, 180] on div "beanies" at bounding box center [377, 174] width 130 height 18
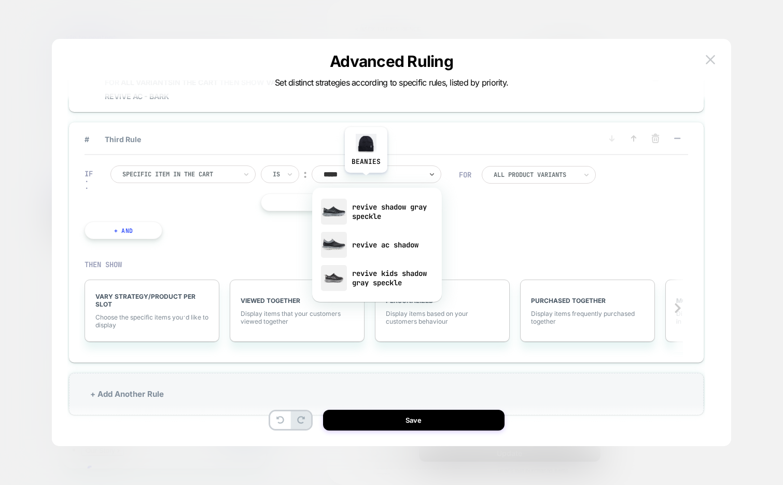
type input "******"
click at [416, 244] on div "revive ac shadow" at bounding box center [376, 244] width 119 height 33
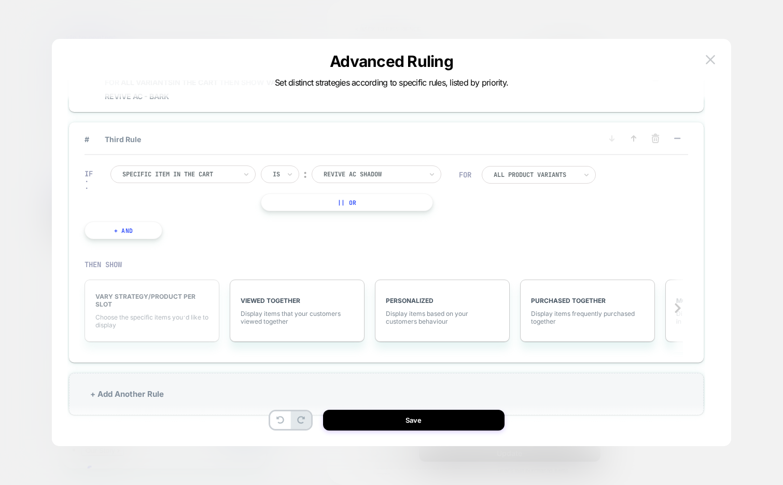
click at [153, 311] on div "VARY STRATEGY/PRODUCT PER SLOT Choose the specific items you׳d like to display" at bounding box center [151, 310] width 135 height 62
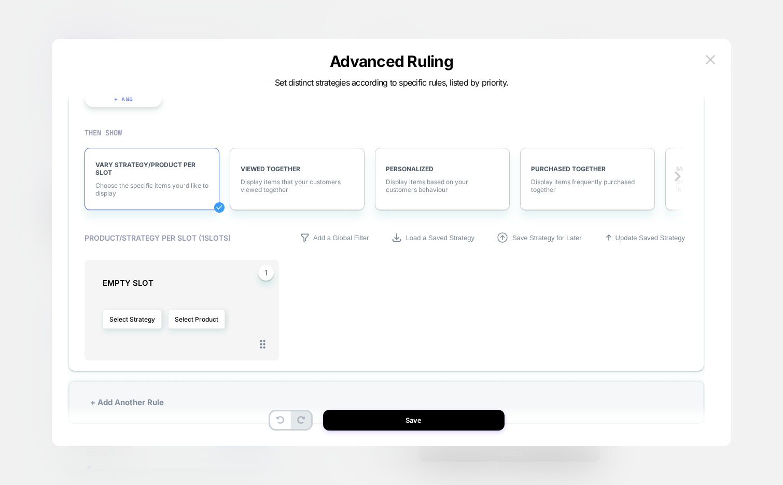
scroll to position [279, 0]
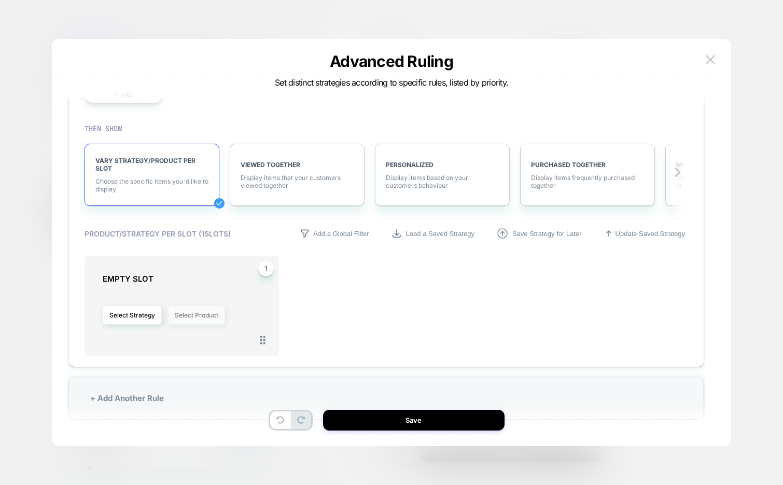
click at [185, 316] on button "Select Product" at bounding box center [196, 314] width 57 height 19
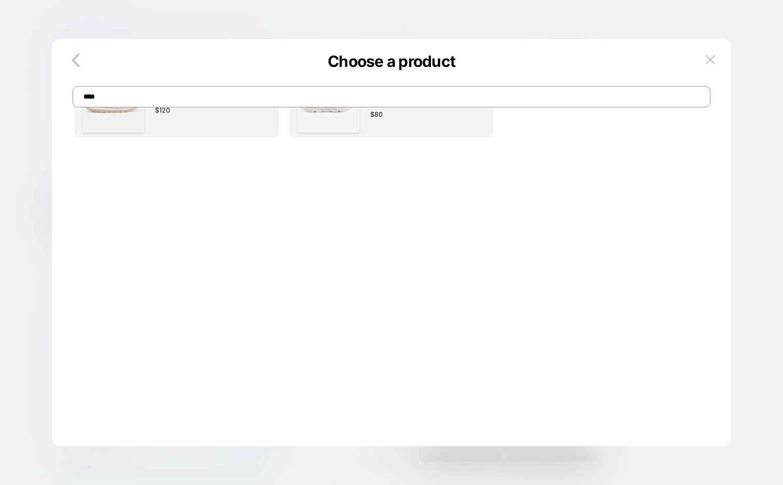
scroll to position [0, 0]
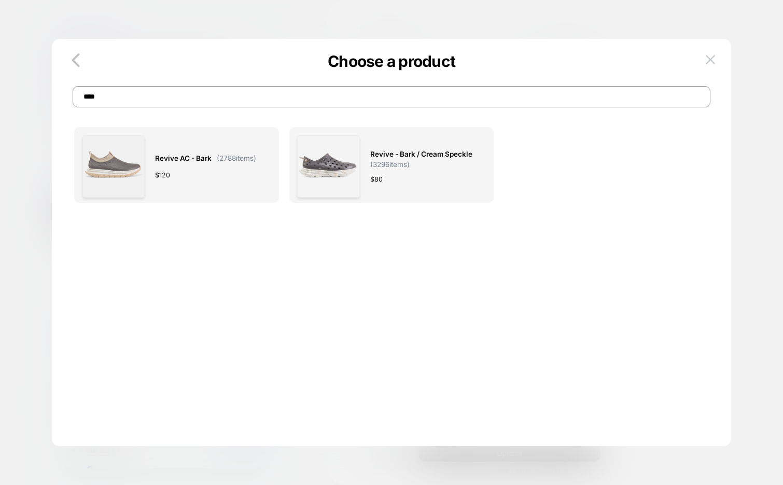
click at [275, 95] on input "****" at bounding box center [392, 96] width 638 height 21
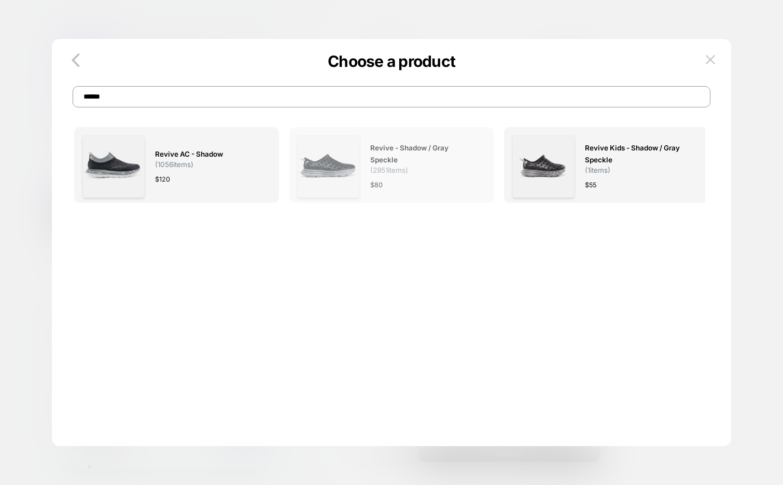
type input "******"
click at [440, 165] on span "Revive - Shadow / Gray Speckle" at bounding box center [422, 154] width 105 height 24
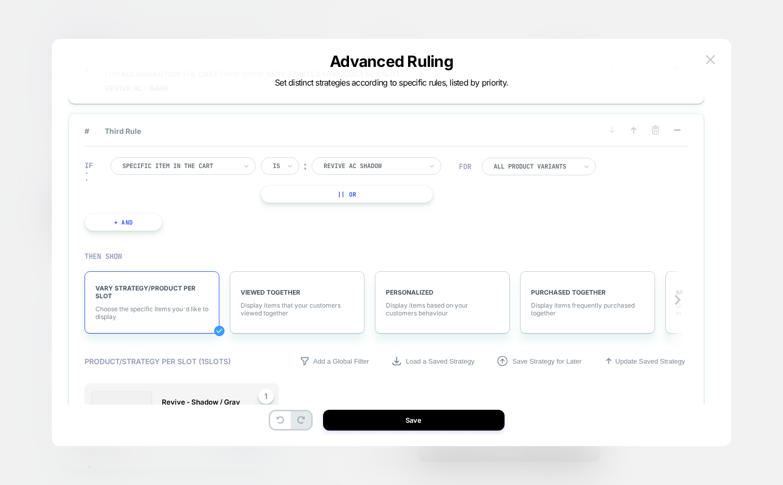
scroll to position [281, 0]
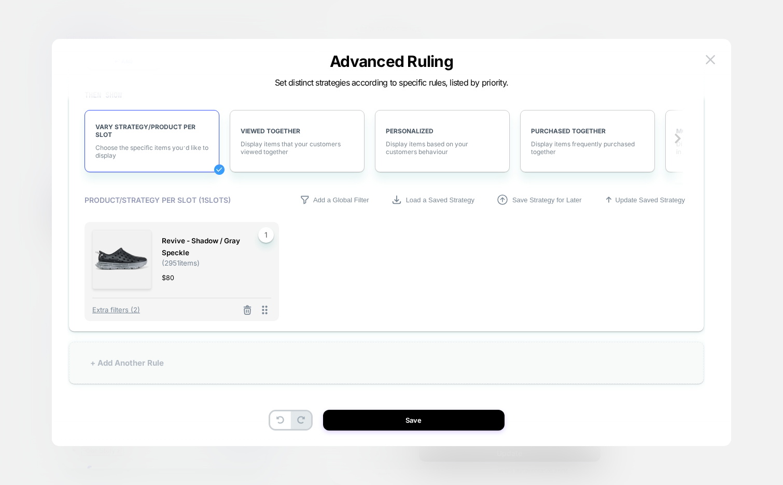
click at [255, 357] on div "+ Add Another Rule" at bounding box center [386, 363] width 635 height 42
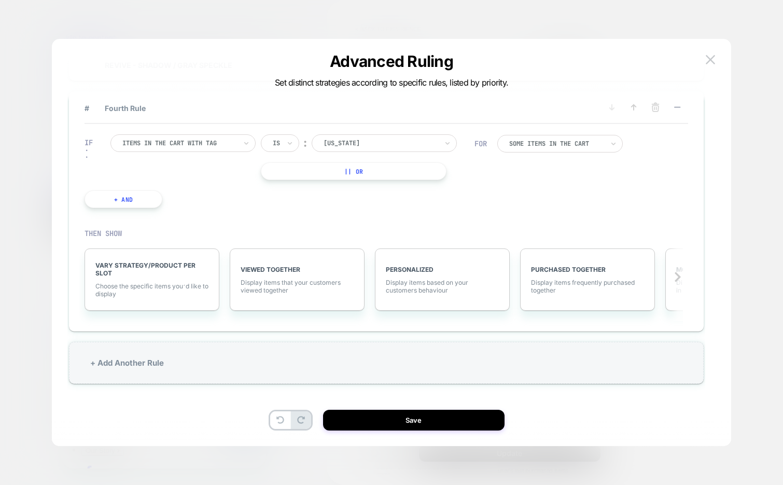
click at [229, 146] on div at bounding box center [179, 142] width 114 height 9
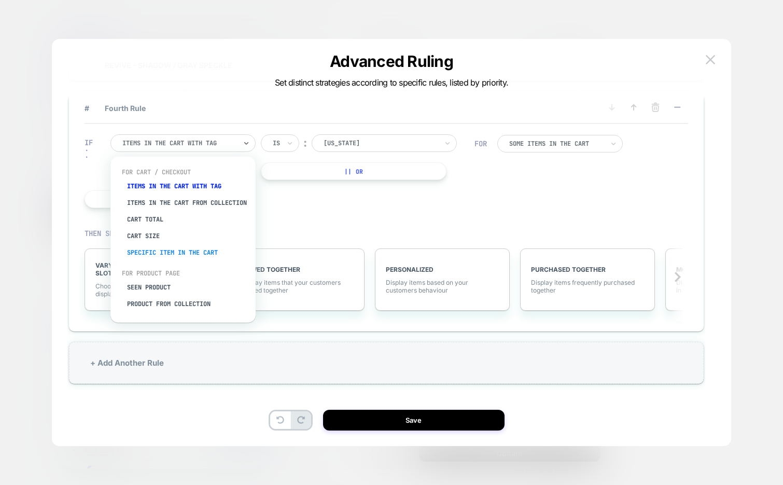
click at [191, 255] on div "Specific item in the cart" at bounding box center [188, 252] width 135 height 17
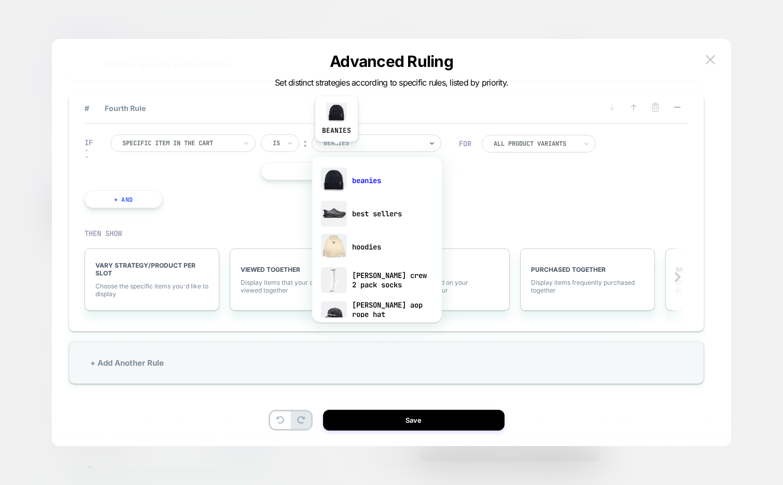
click at [336, 149] on div "beanies" at bounding box center [377, 143] width 130 height 18
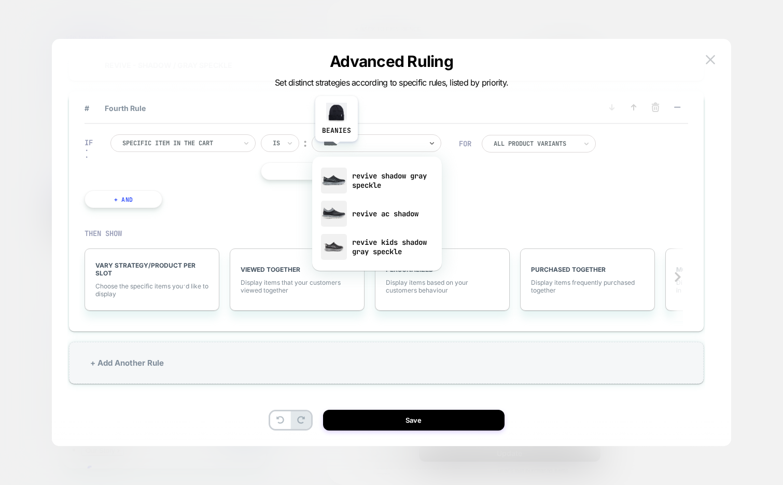
type input "******"
click at [386, 181] on div "revive shadow gray speckle" at bounding box center [376, 180] width 119 height 33
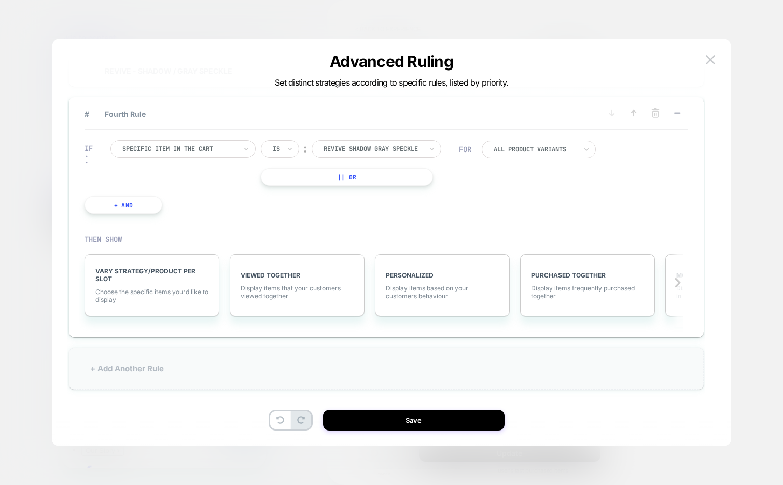
scroll to position [31, 0]
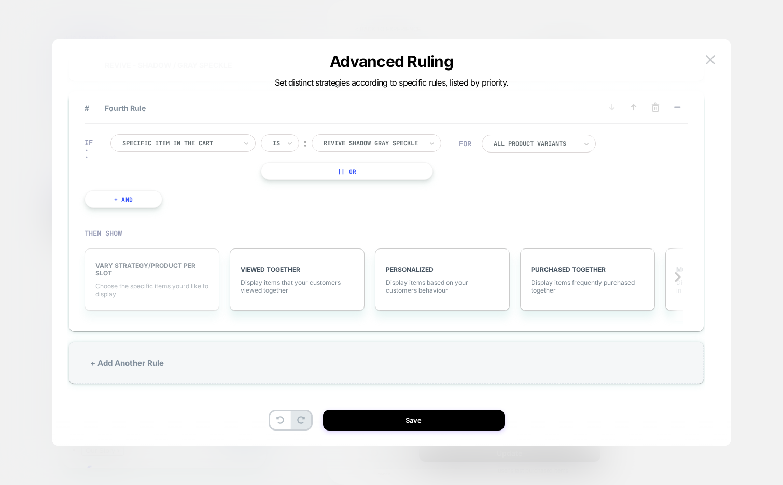
click at [154, 272] on span "VARY STRATEGY/PRODUCT PER SLOT" at bounding box center [151, 269] width 113 height 16
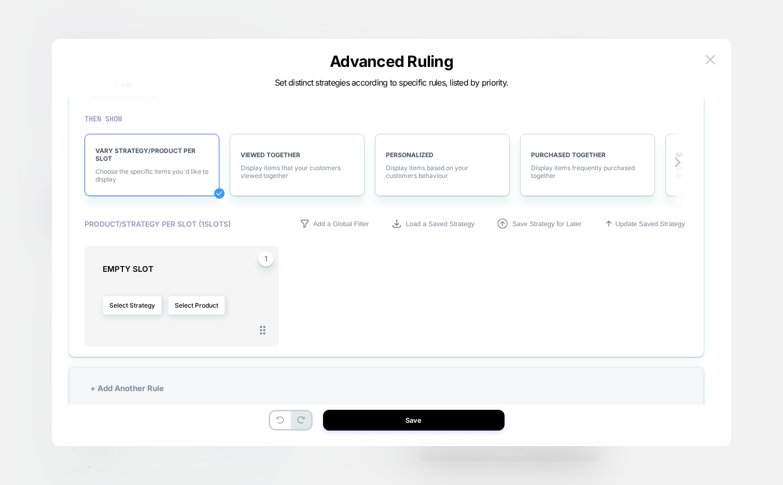
scroll to position [351, 0]
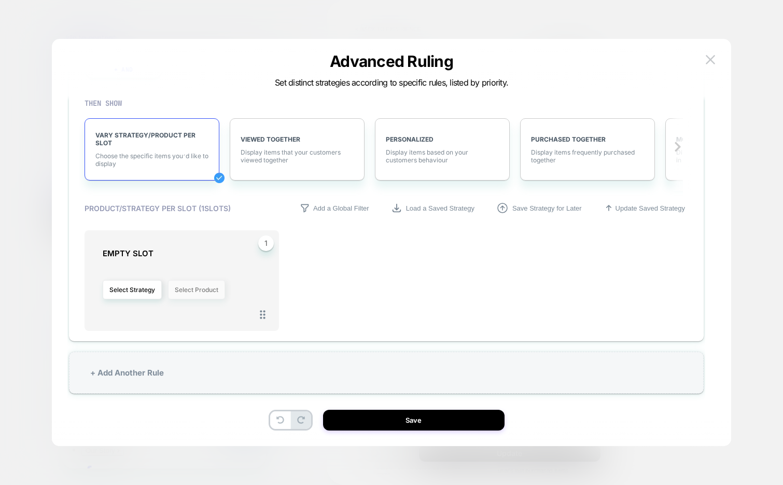
click at [200, 290] on button "Select Product" at bounding box center [196, 289] width 57 height 19
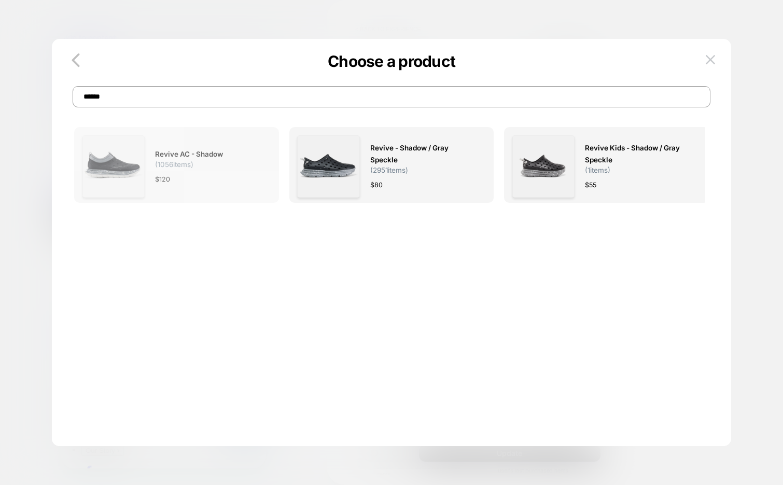
click at [210, 172] on div "Revive AC - Shadow ( 1056 items) $ 120" at bounding box center [207, 166] width 105 height 62
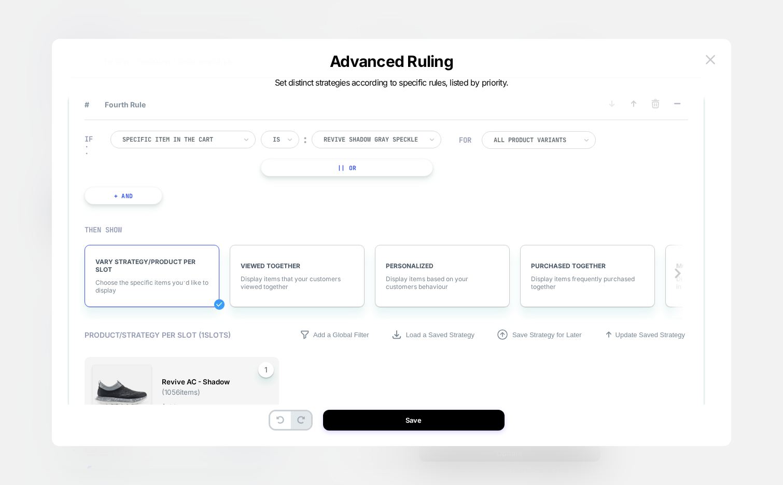
scroll to position [263, 0]
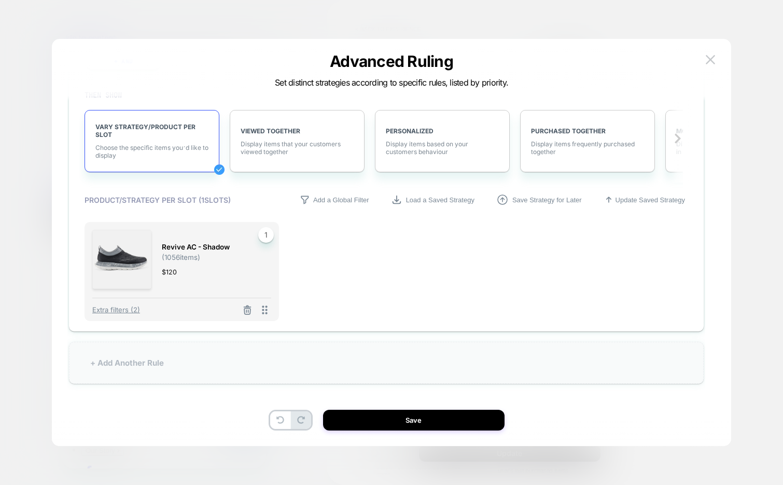
click at [295, 351] on div "+ Add Another Rule" at bounding box center [386, 363] width 635 height 42
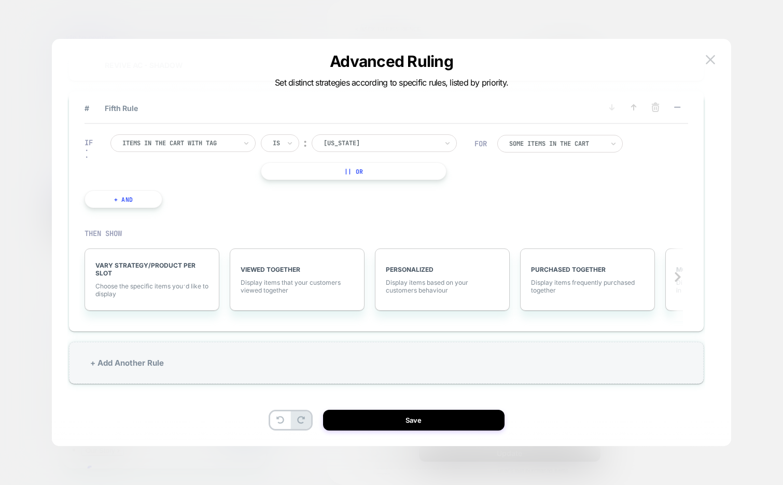
click at [201, 149] on div "Items in the cart with tag" at bounding box center [179, 142] width 116 height 11
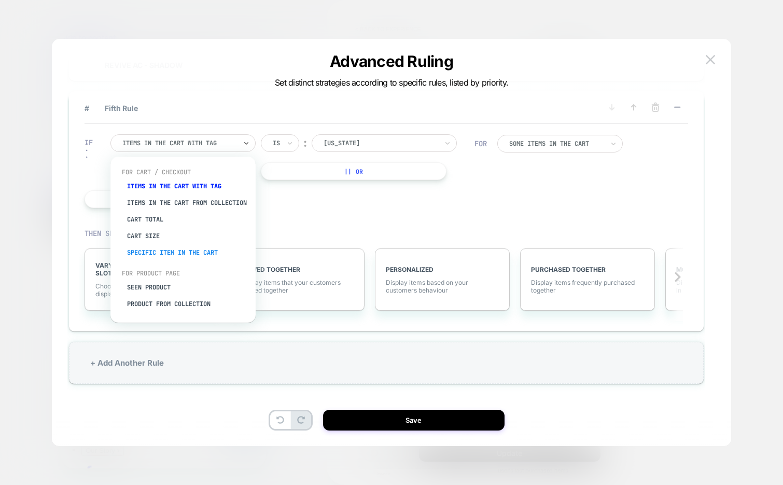
click at [197, 253] on div "Specific item in the cart" at bounding box center [188, 252] width 135 height 17
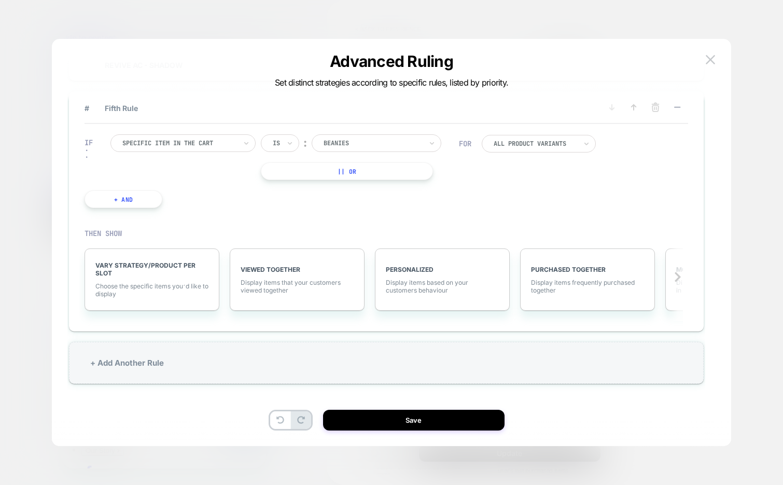
click at [359, 149] on div "beanies" at bounding box center [377, 143] width 130 height 18
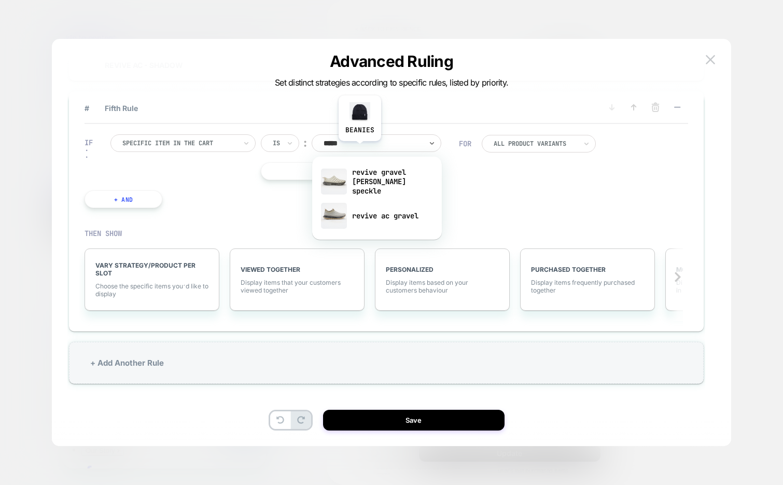
type input "******"
click at [404, 214] on div "revive ac gravel" at bounding box center [376, 215] width 119 height 33
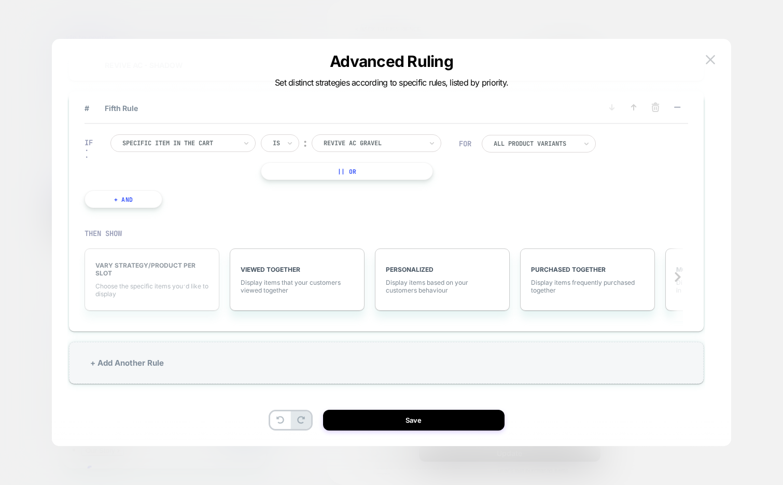
click at [164, 279] on div "VARY STRATEGY/PRODUCT PER SLOT Choose the specific items you׳d like to display" at bounding box center [151, 279] width 135 height 62
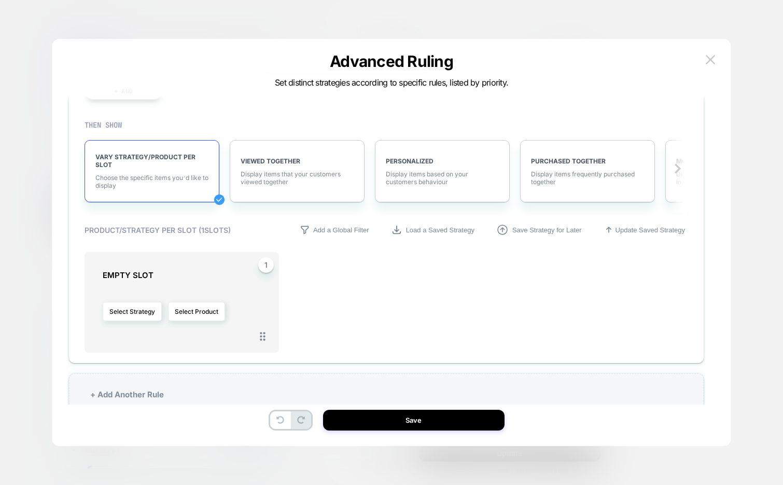
scroll to position [416, 0]
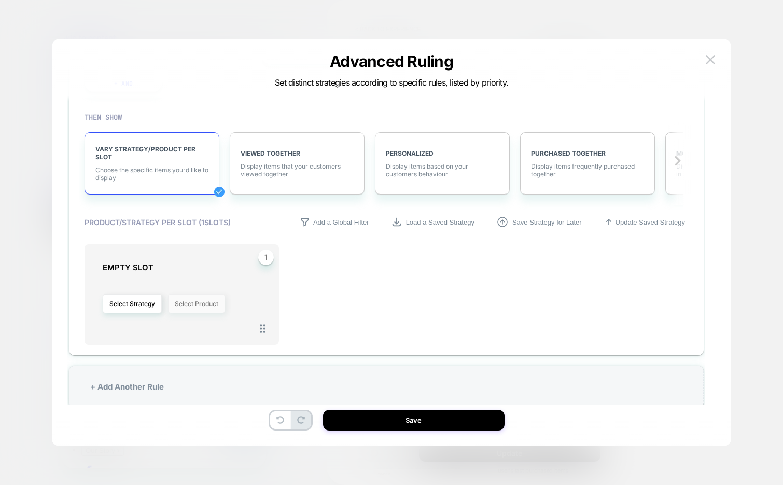
click at [198, 308] on button "Select Product" at bounding box center [196, 303] width 57 height 19
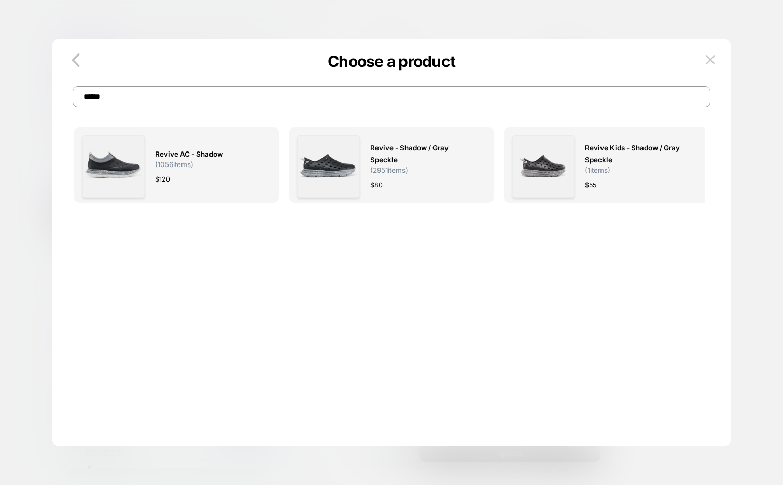
click at [264, 94] on input "******" at bounding box center [392, 96] width 638 height 21
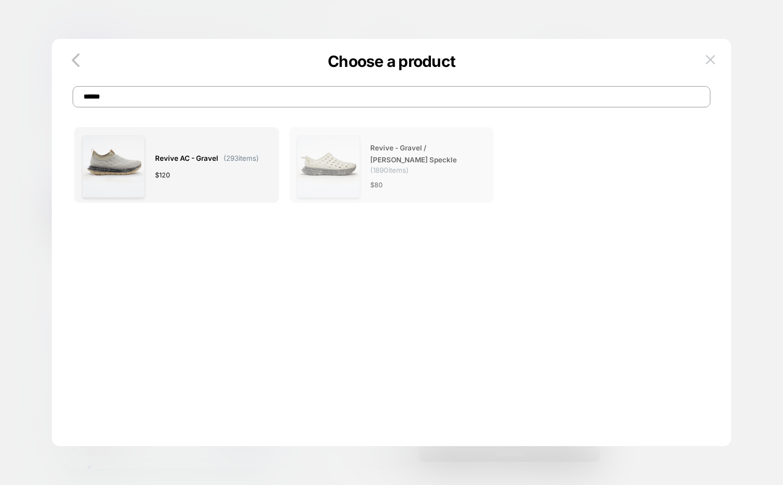
type input "******"
click at [418, 151] on span "Revive - Gravel / Morel Speckle" at bounding box center [422, 154] width 105 height 24
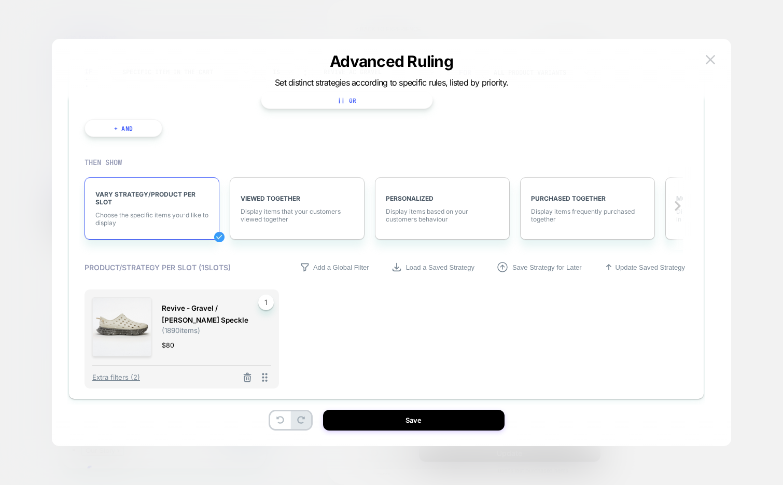
scroll to position [438, 0]
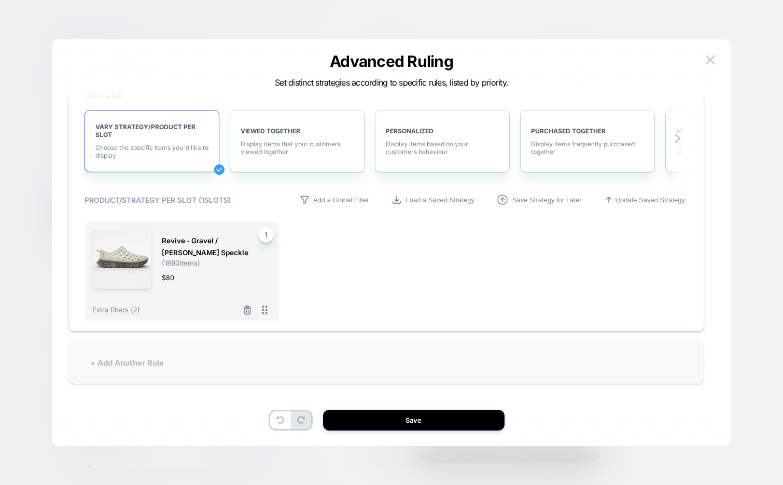
click at [182, 362] on div "+ Add Another Rule" at bounding box center [386, 363] width 635 height 42
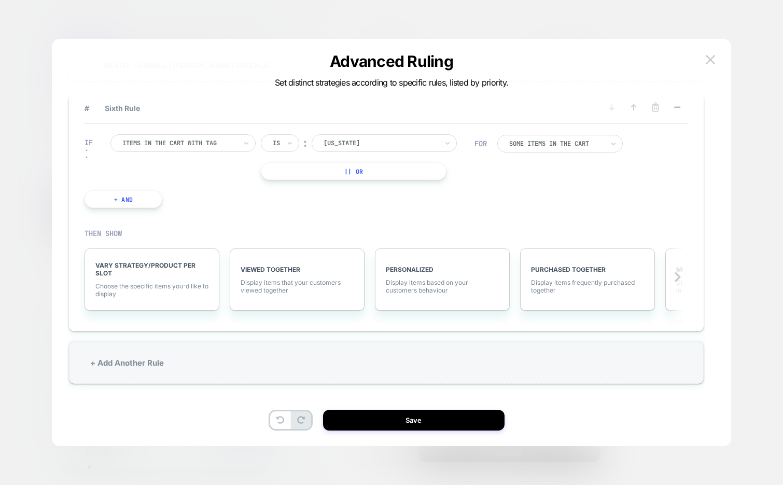
click at [210, 144] on div at bounding box center [179, 142] width 114 height 9
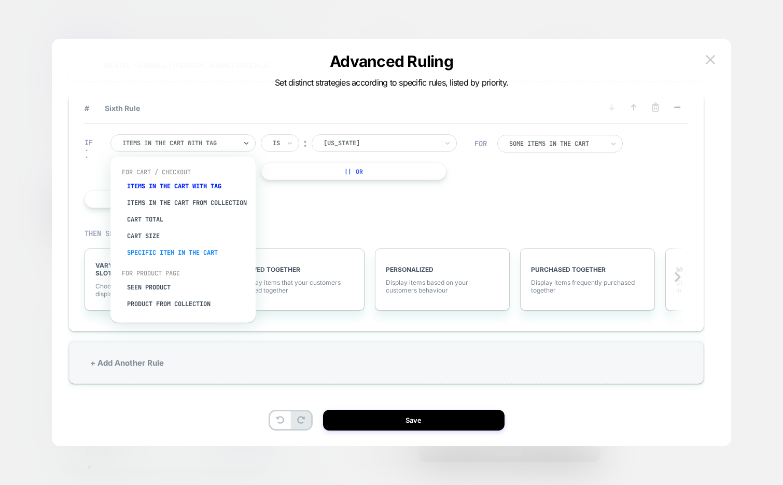
click at [177, 258] on div "Specific item in the cart" at bounding box center [188, 252] width 135 height 17
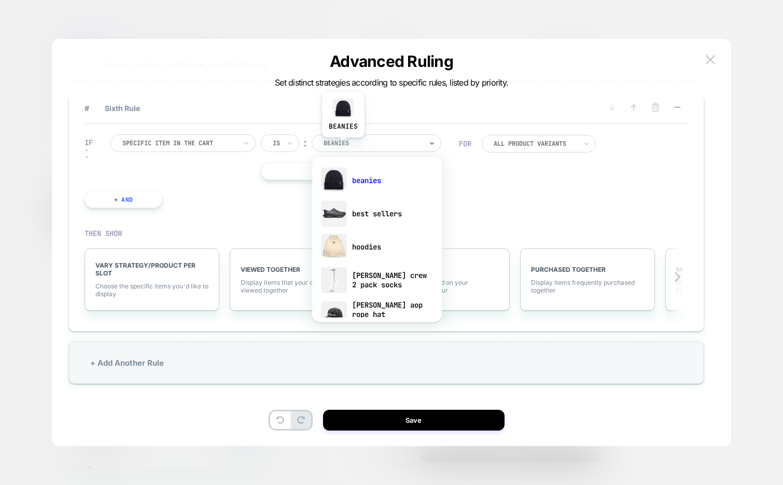
click at [343, 145] on div at bounding box center [372, 142] width 98 height 9
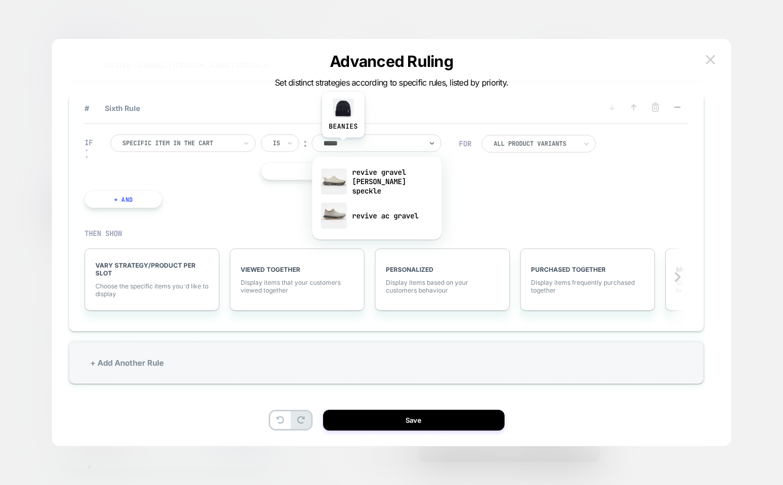
type input "******"
click at [396, 173] on div "revive gravel morel speckle" at bounding box center [376, 181] width 119 height 35
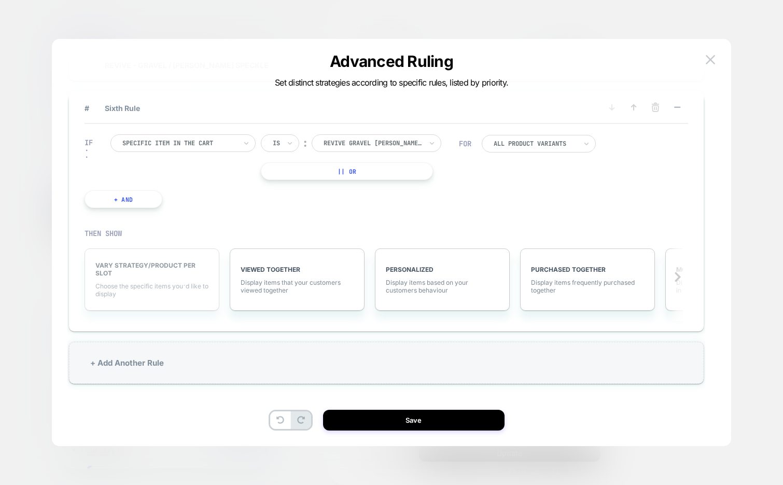
click at [175, 278] on div "VARY STRATEGY/PRODUCT PER SLOT Choose the specific items you׳d like to display" at bounding box center [151, 279] width 135 height 62
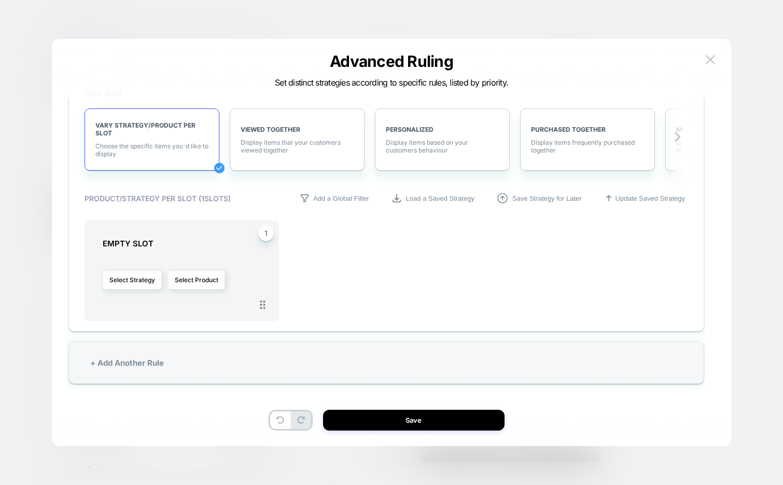
scroll to position [517, 0]
click at [209, 281] on button "Select Product" at bounding box center [196, 280] width 57 height 19
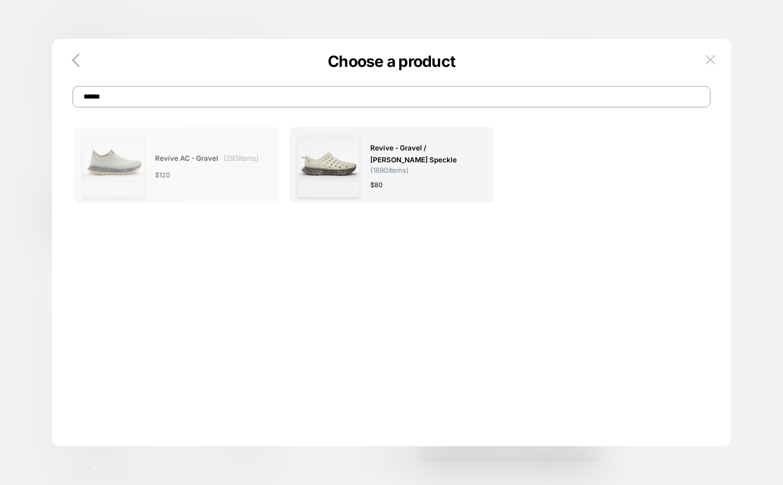
click at [231, 175] on div "$ 120" at bounding box center [207, 175] width 104 height 11
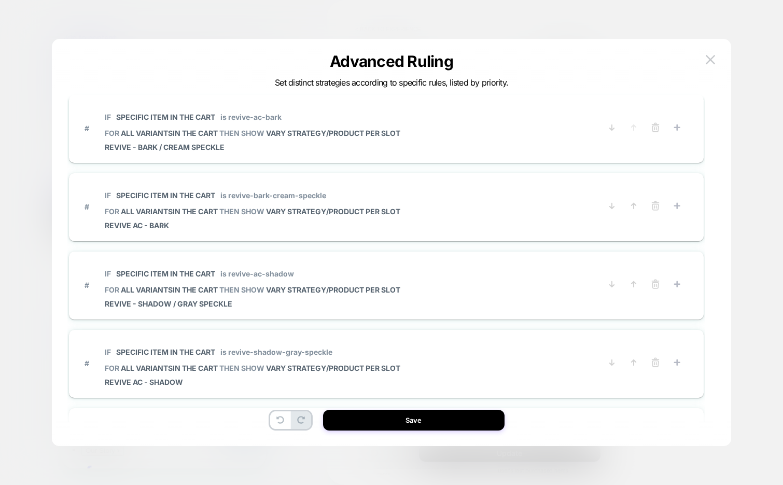
scroll to position [31, 0]
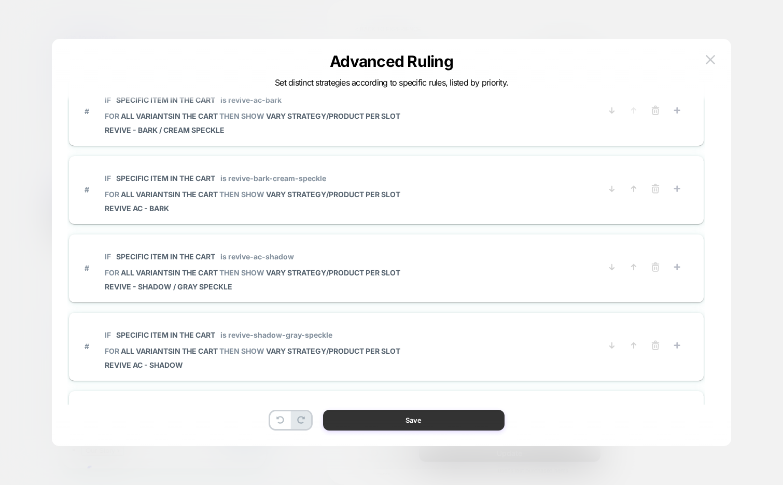
click at [364, 416] on button "Save" at bounding box center [413, 420] width 181 height 21
type textarea "*"
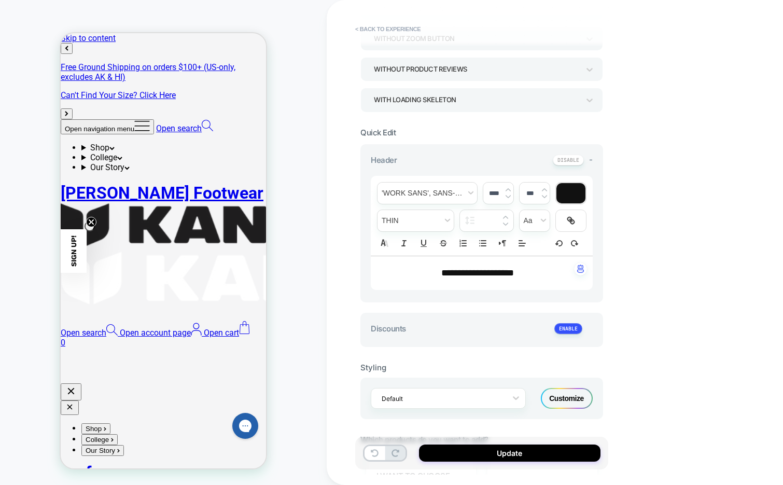
scroll to position [160, 0]
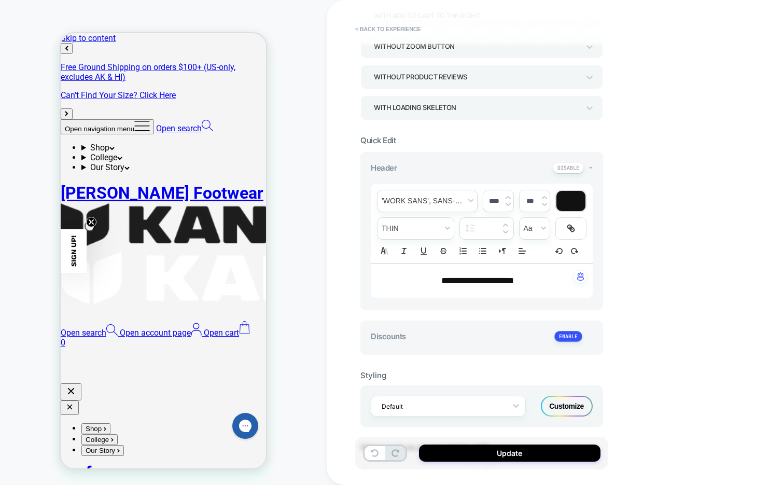
click at [468, 281] on span "**********" at bounding box center [477, 280] width 73 height 9
type input "****"
click at [468, 281] on span "**********" at bounding box center [477, 280] width 73 height 9
type textarea "*"
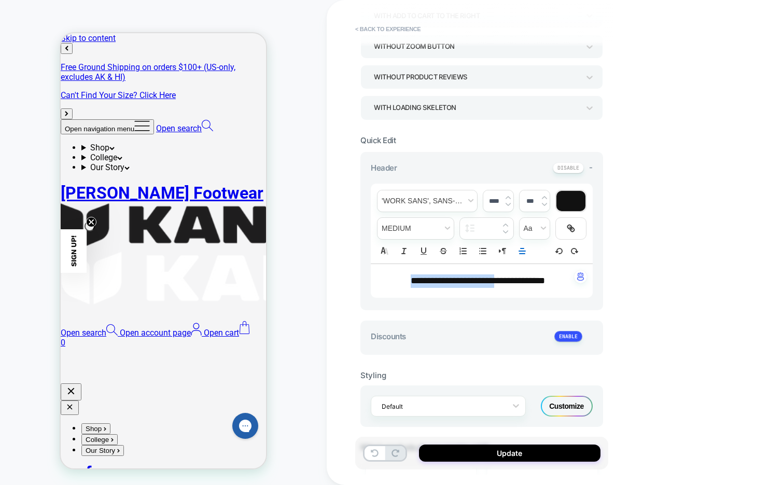
drag, startPoint x: 497, startPoint y: 284, endPoint x: 401, endPoint y: 283, distance: 96.4
click at [411, 283] on span "**********" at bounding box center [478, 280] width 134 height 9
click at [490, 280] on span "**********" at bounding box center [477, 280] width 109 height 9
click at [528, 286] on p "**********" at bounding box center [477, 280] width 193 height 13
drag, startPoint x: 547, startPoint y: 280, endPoint x: 410, endPoint y: 281, distance: 137.4
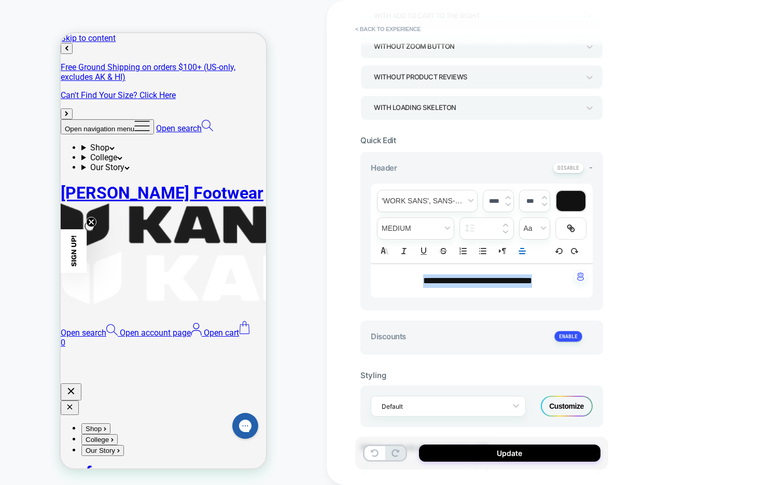
click at [410, 281] on p "**********" at bounding box center [477, 280] width 193 height 13
drag, startPoint x: 524, startPoint y: 286, endPoint x: 373, endPoint y: 285, distance: 151.4
click at [373, 285] on div "**********" at bounding box center [482, 281] width 222 height 34
click at [581, 272] on img "button" at bounding box center [580, 276] width 7 height 8
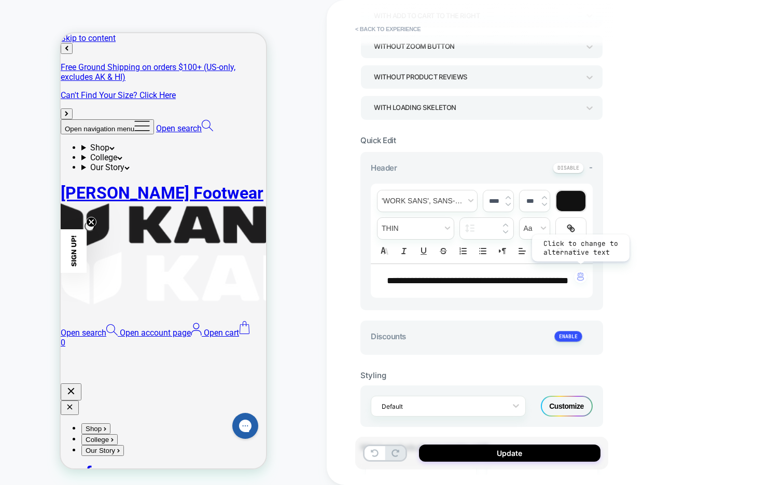
click at [581, 275] on img "button" at bounding box center [580, 276] width 7 height 8
type textarea "*"
drag, startPoint x: 510, startPoint y: 292, endPoint x: 389, endPoint y: 275, distance: 122.5
click at [389, 275] on p "**********" at bounding box center [477, 280] width 193 height 13
click at [455, 286] on p "**********" at bounding box center [477, 280] width 193 height 13
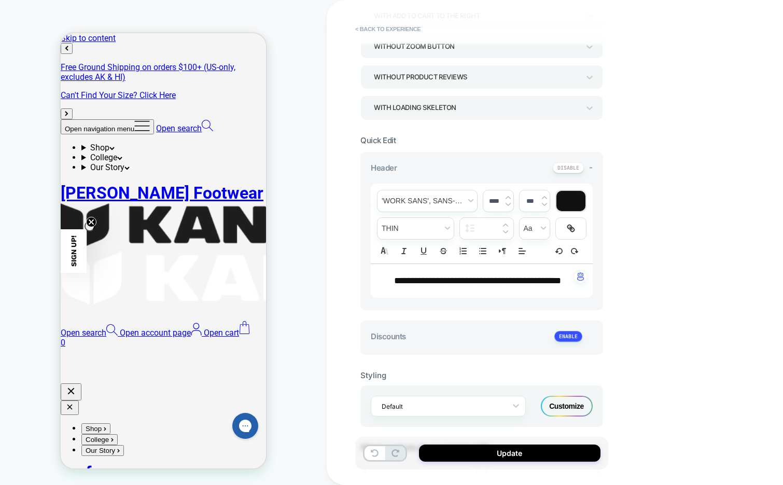
type input "****"
click at [455, 286] on p "**********" at bounding box center [477, 280] width 193 height 13
type textarea "*"
click at [576, 280] on button "button" at bounding box center [580, 277] width 19 height 14
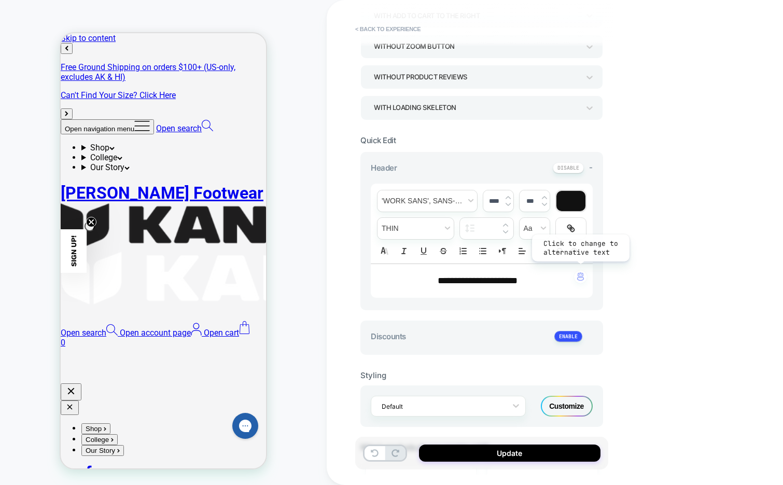
click at [580, 276] on img "button" at bounding box center [580, 276] width 7 height 8
type textarea "*"
drag, startPoint x: 540, startPoint y: 277, endPoint x: 408, endPoint y: 271, distance: 132.3
click at [408, 271] on div "**********" at bounding box center [482, 281] width 222 height 34
click at [483, 281] on span "**********" at bounding box center [478, 280] width 98 height 9
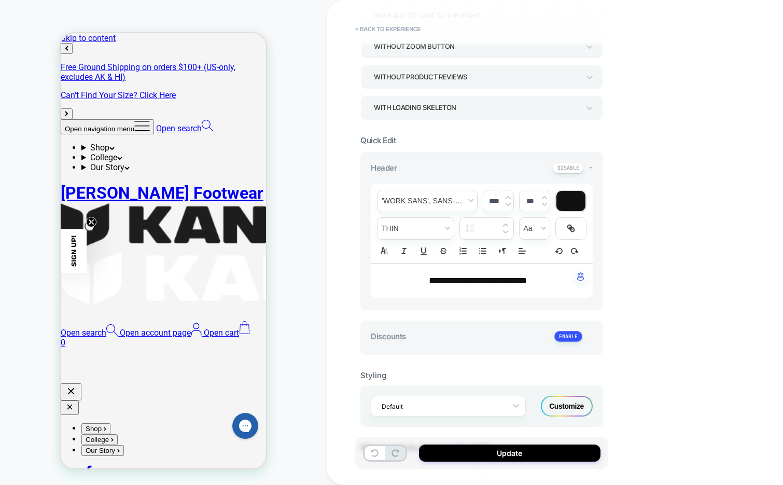
type input "****"
click at [483, 281] on span "**********" at bounding box center [478, 280] width 98 height 9
click at [465, 281] on span "*********" at bounding box center [447, 280] width 36 height 9
type textarea "*"
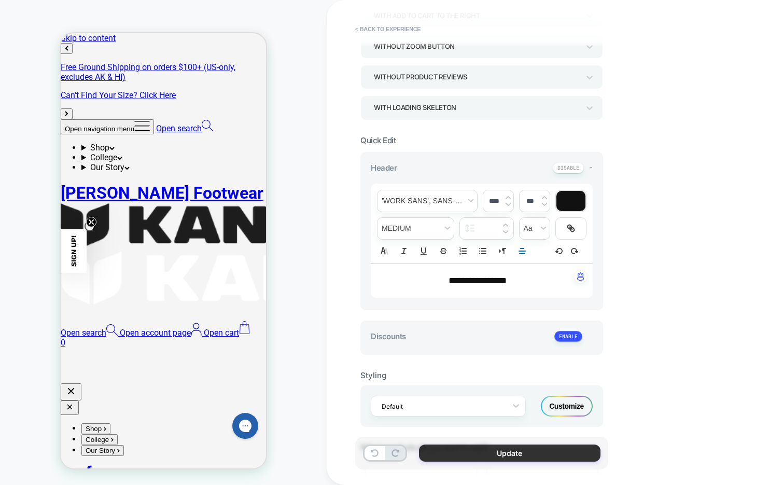
click at [462, 445] on button "Update" at bounding box center [509, 452] width 181 height 17
type textarea "*"
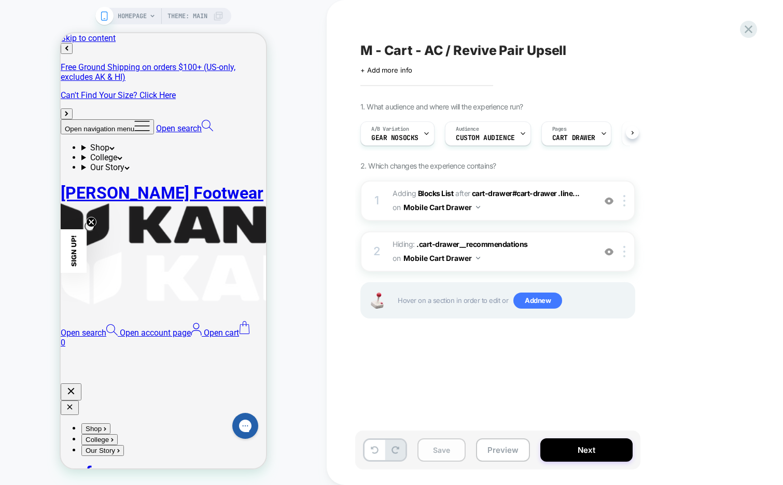
scroll to position [0, 1]
click at [432, 453] on button "Save" at bounding box center [441, 449] width 48 height 23
click at [472, 363] on div "M - Cart - AC / Revive Pair Upsell Click to edit experience details + Add more …" at bounding box center [549, 242] width 389 height 464
click at [425, 133] on icon at bounding box center [425, 133] width 7 height 7
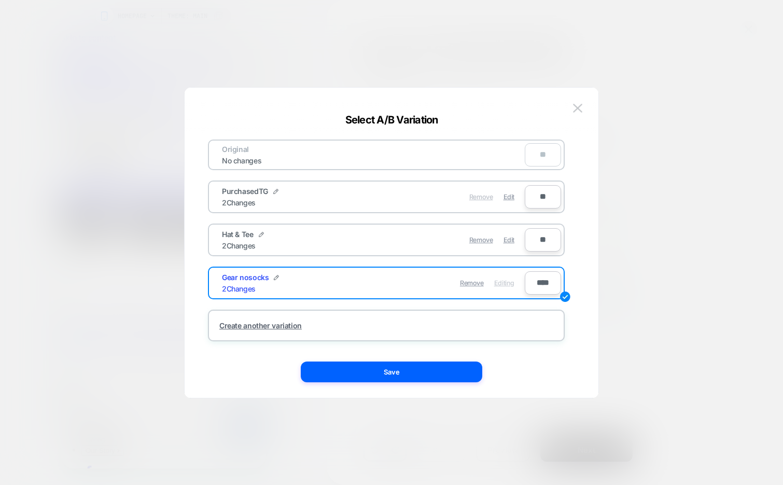
click at [480, 198] on span "Remove" at bounding box center [481, 197] width 24 height 8
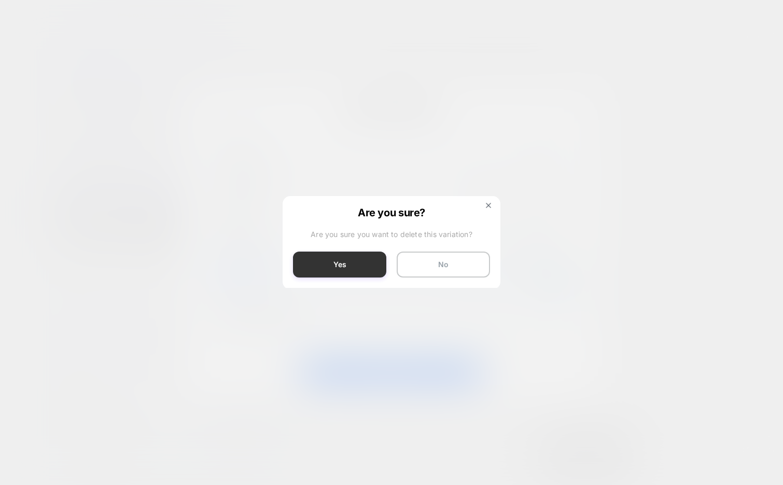
click at [356, 265] on button "Yes" at bounding box center [339, 264] width 93 height 26
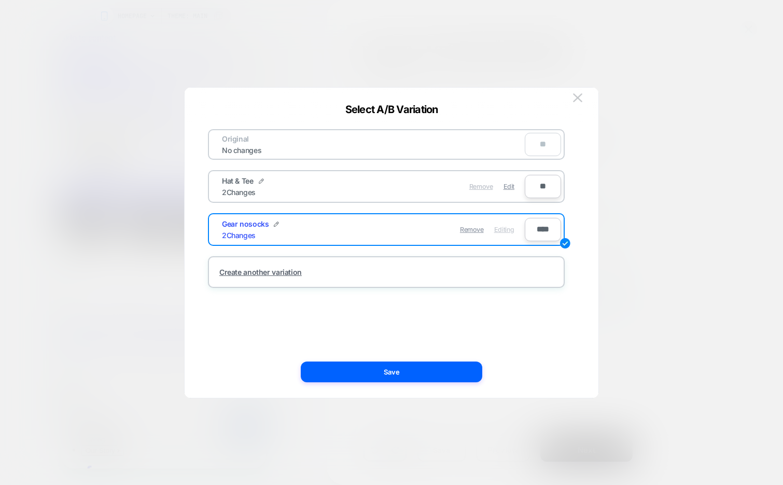
click at [482, 186] on span "Remove" at bounding box center [481, 186] width 24 height 8
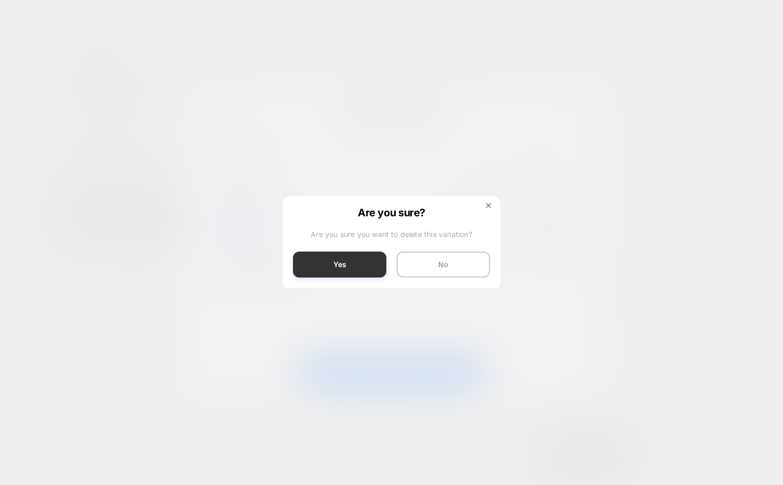
click at [356, 269] on button "Yes" at bounding box center [339, 264] width 93 height 26
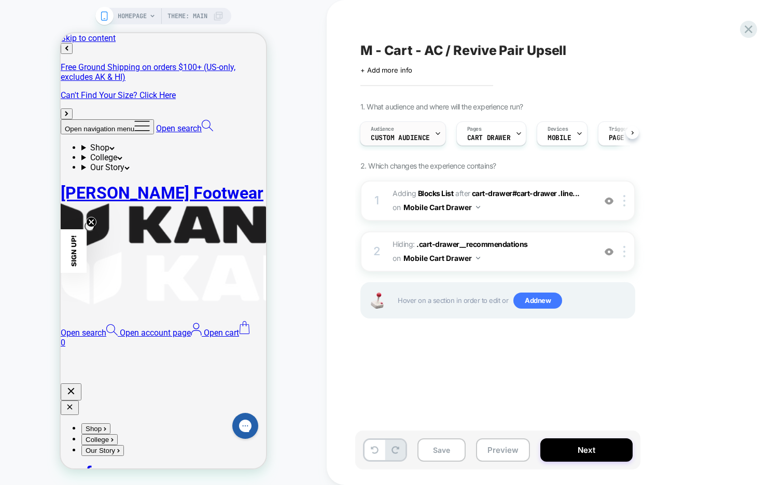
click at [436, 132] on icon at bounding box center [437, 133] width 7 height 7
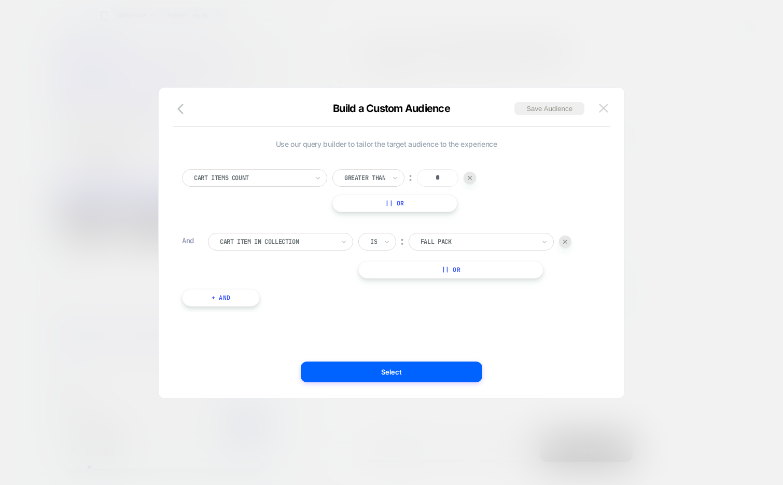
click at [597, 110] on button at bounding box center [604, 109] width 16 height 16
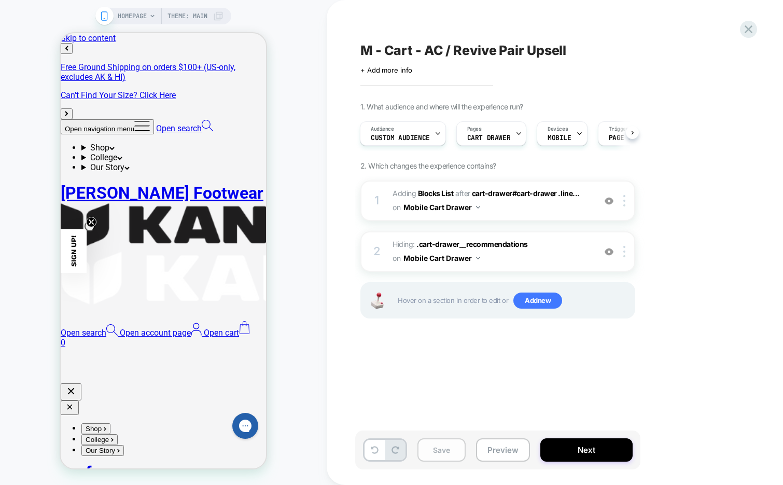
click at [447, 446] on button "Save" at bounding box center [441, 449] width 48 height 23
click at [559, 450] on button "Next" at bounding box center [586, 449] width 92 height 23
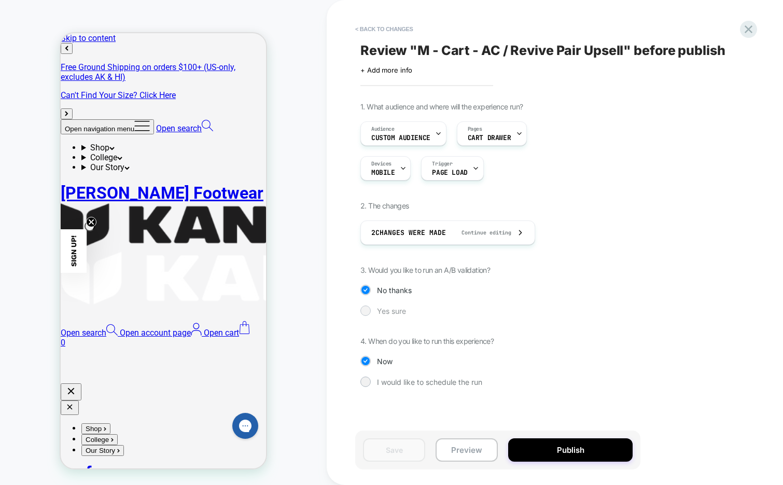
click at [394, 311] on span "Yes sure" at bounding box center [391, 310] width 29 height 9
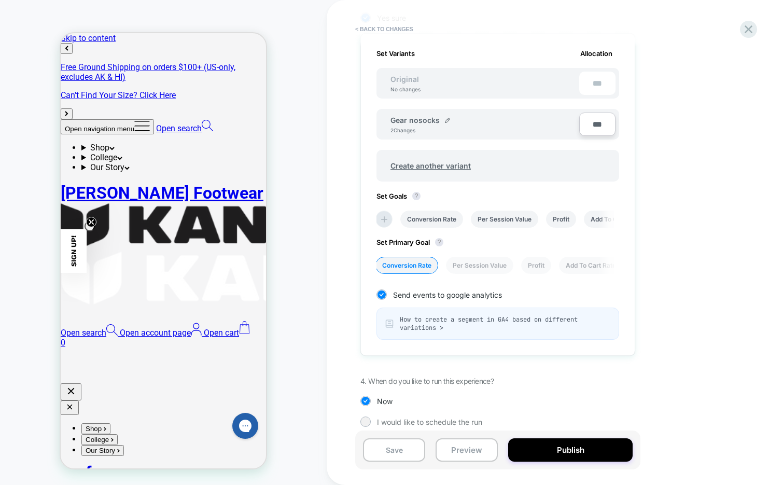
scroll to position [302, 0]
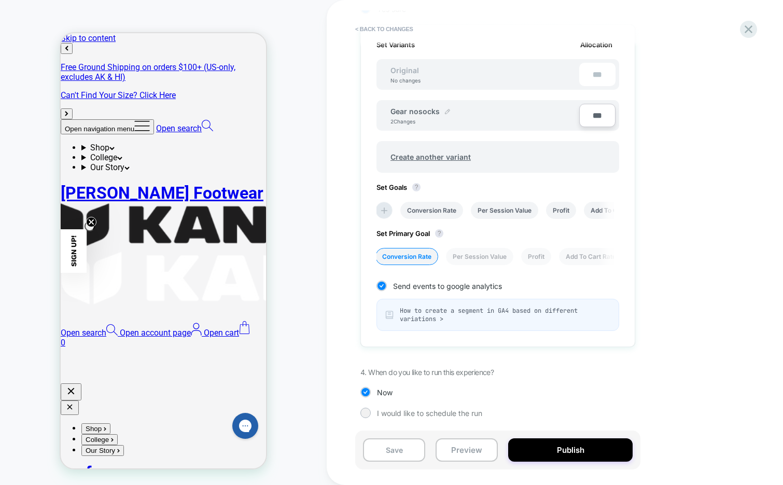
click at [445, 110] on img at bounding box center [447, 111] width 5 height 5
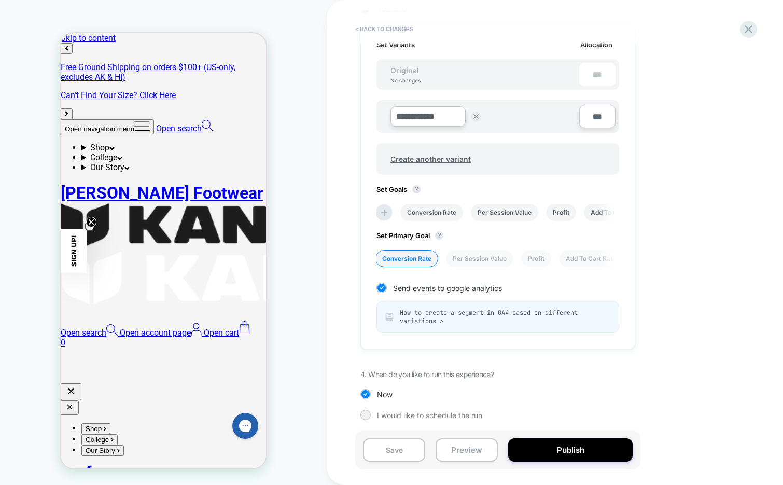
click at [423, 118] on input "**********" at bounding box center [427, 116] width 75 height 20
type input "*********"
click at [510, 117] on strong "Save" at bounding box center [503, 116] width 15 height 8
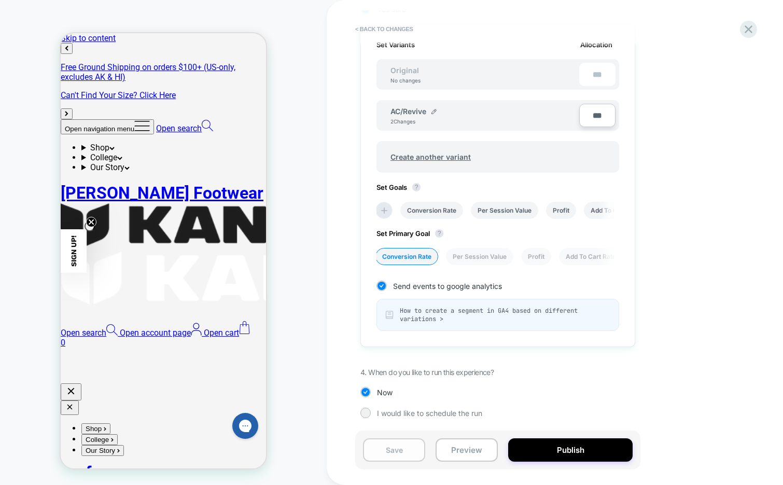
click at [402, 456] on button "Save" at bounding box center [394, 449] width 62 height 23
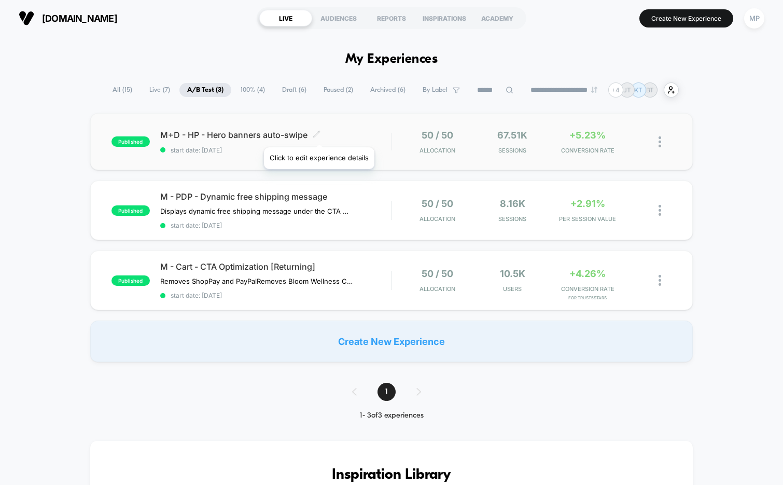
click at [318, 134] on icon at bounding box center [317, 134] width 8 height 8
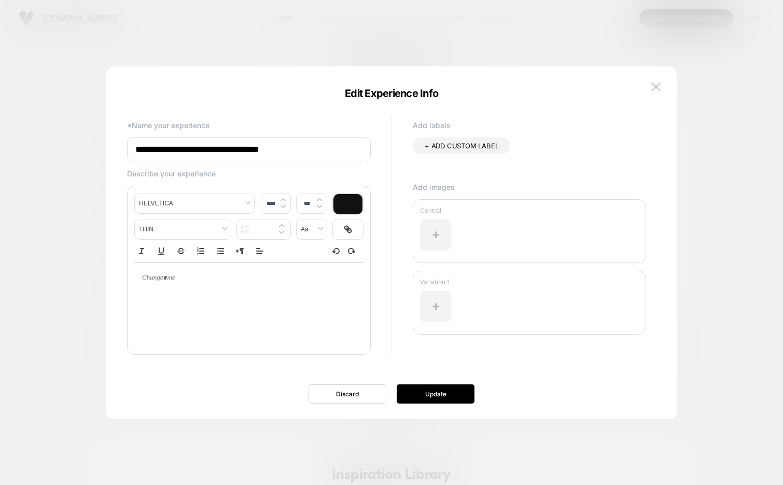
click at [458, 145] on span "+ ADD CUSTOM LABEL" at bounding box center [462, 146] width 74 height 8
type input "******"
click at [494, 145] on icon at bounding box center [496, 146] width 9 height 9
click at [440, 396] on button "Update" at bounding box center [436, 393] width 78 height 19
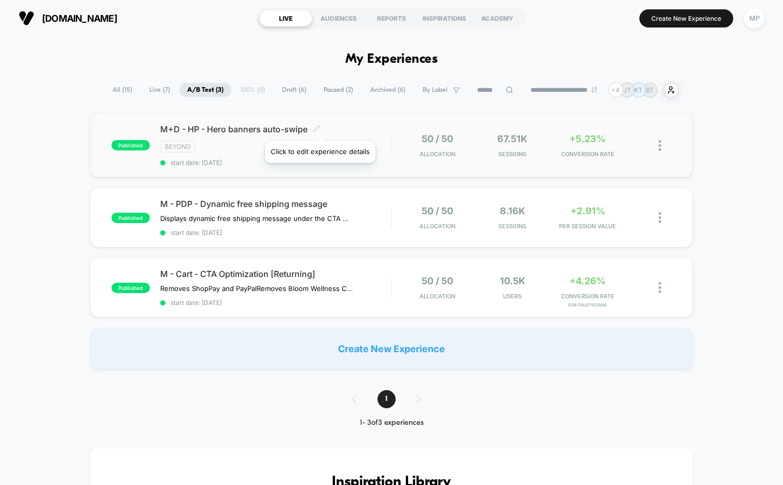
click at [318, 128] on icon at bounding box center [317, 128] width 8 height 8
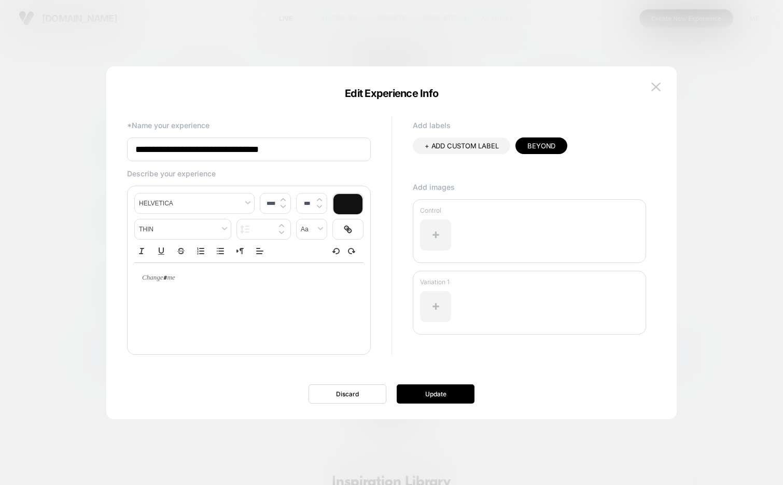
click at [536, 148] on span "Beyond" at bounding box center [541, 146] width 28 height 8
click at [435, 393] on button "Update" at bounding box center [436, 393] width 78 height 19
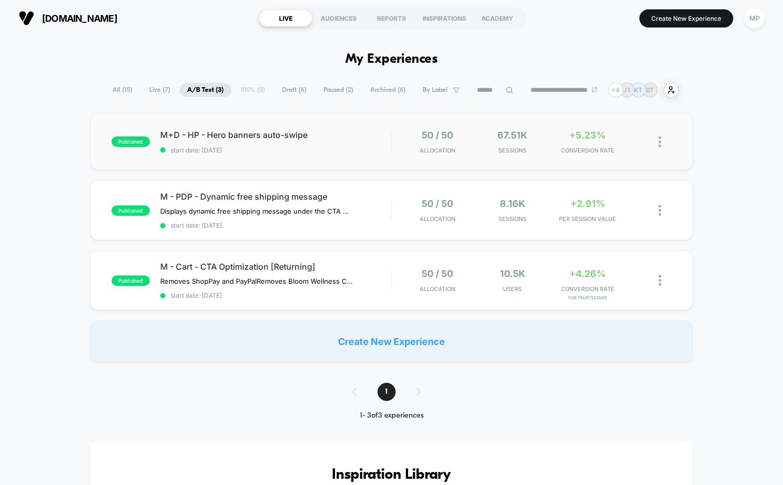
click at [284, 154] on div "published M+D - HP - Hero banners auto-swipe start date: 9/10/2025 50 / 50 Allo…" at bounding box center [391, 141] width 603 height 57
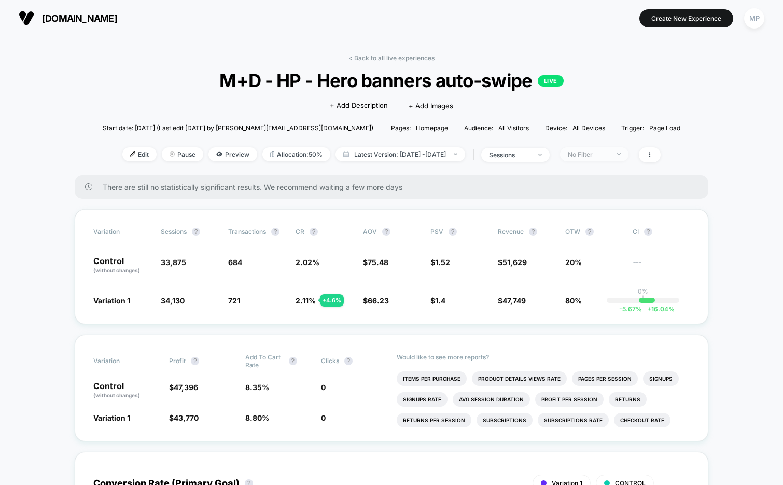
click at [609, 154] on div "No Filter" at bounding box center [588, 154] width 41 height 8
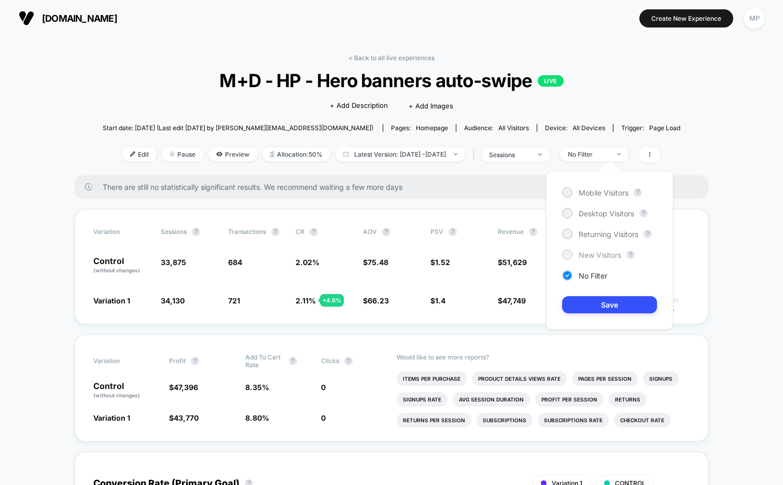
click at [591, 259] on span "New Visitors" at bounding box center [600, 254] width 43 height 9
click at [590, 302] on button "Save" at bounding box center [609, 304] width 95 height 17
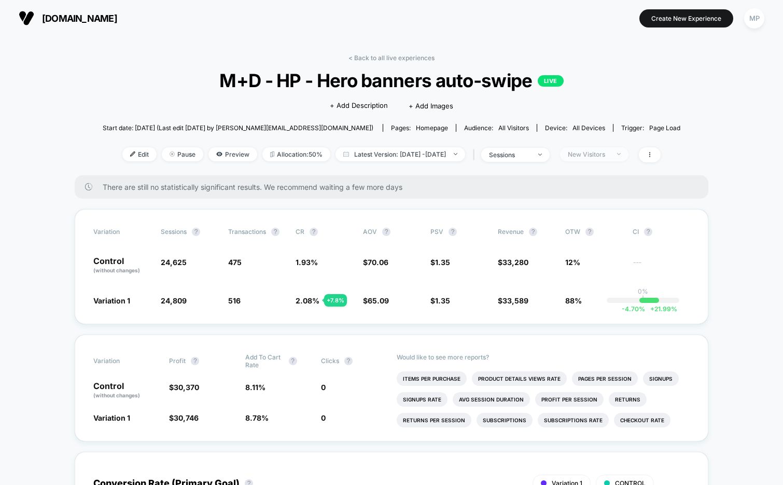
click at [609, 150] on div "New Visitors" at bounding box center [588, 154] width 41 height 8
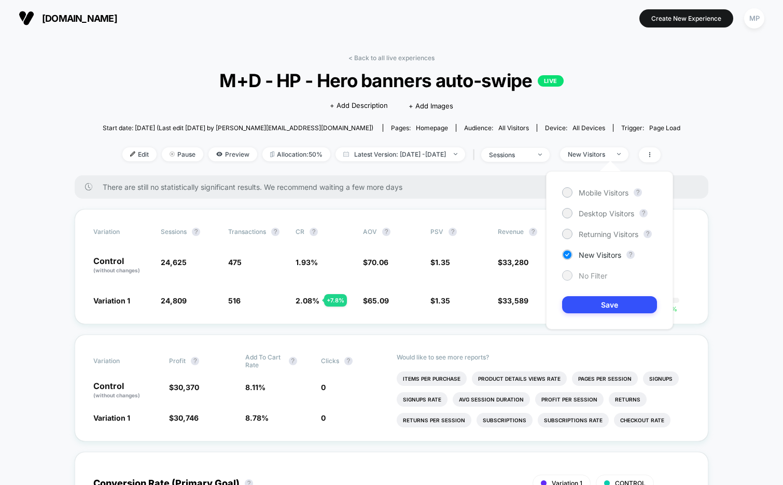
click at [594, 273] on span "No Filter" at bounding box center [593, 275] width 29 height 9
click at [599, 305] on button "Save" at bounding box center [609, 304] width 95 height 17
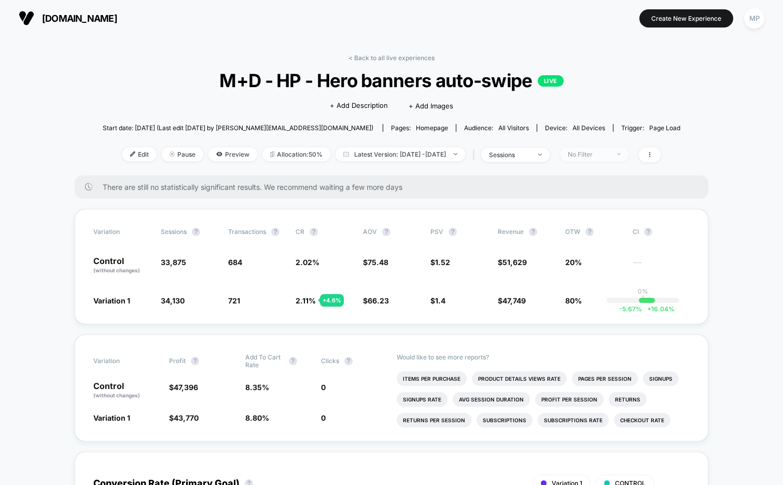
click at [609, 153] on div "No Filter" at bounding box center [588, 154] width 41 height 8
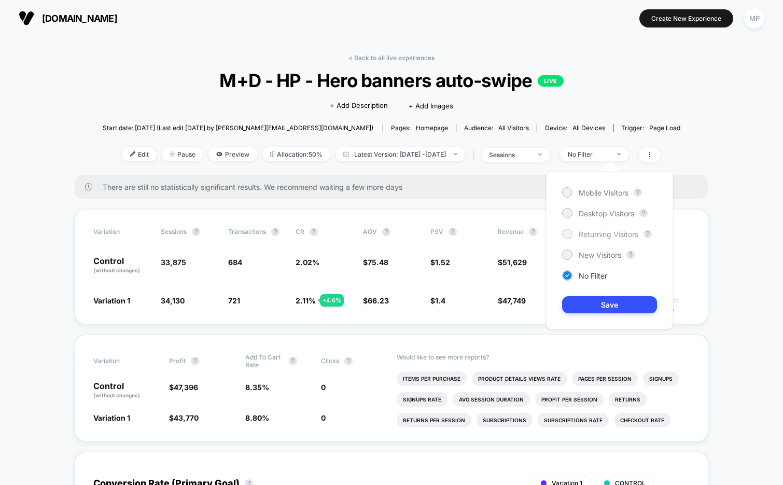
click at [599, 234] on span "Returning Visitors" at bounding box center [609, 234] width 60 height 9
click at [593, 302] on button "Save" at bounding box center [609, 304] width 95 height 17
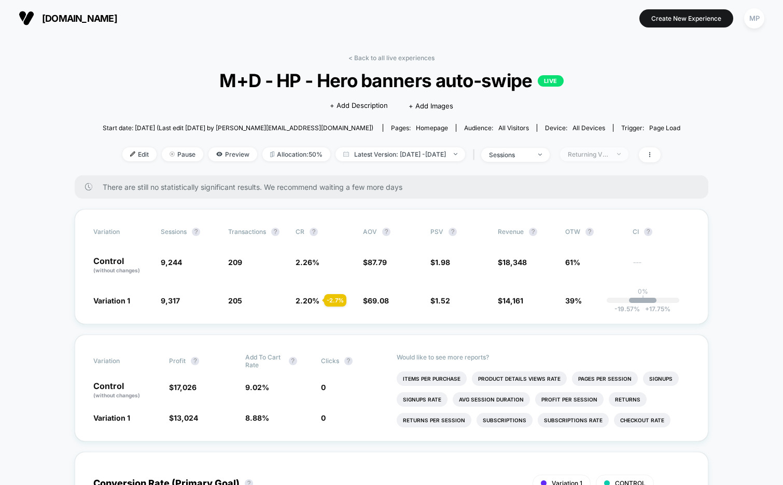
click at [609, 150] on div "Returning Visitors" at bounding box center [588, 154] width 41 height 8
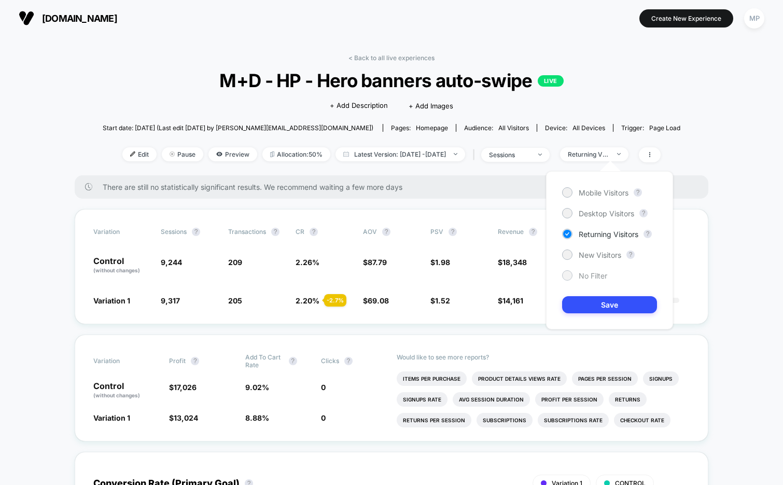
click at [587, 273] on span "No Filter" at bounding box center [593, 275] width 29 height 9
click at [587, 305] on button "Save" at bounding box center [609, 304] width 95 height 17
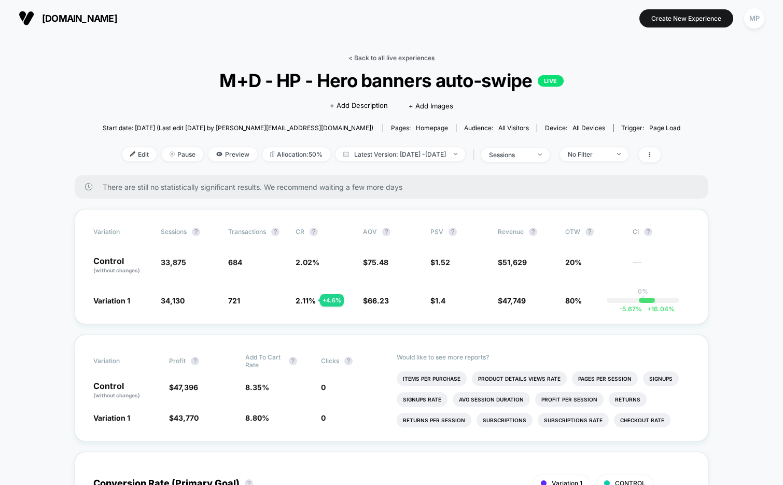
click at [389, 55] on link "< Back to all live experiences" at bounding box center [391, 58] width 86 height 8
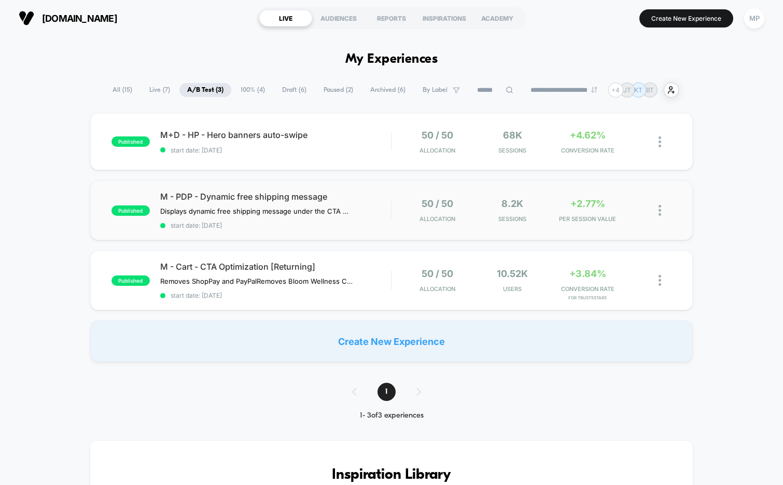
click at [281, 228] on div "published M - PDP - Dynamic free shipping message Displays dynamic free shippin…" at bounding box center [391, 210] width 603 height 60
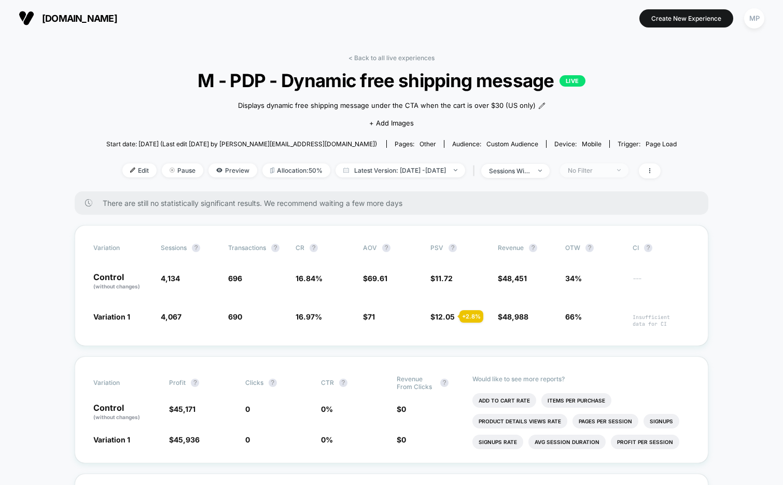
click at [598, 174] on span "No Filter" at bounding box center [594, 170] width 68 height 14
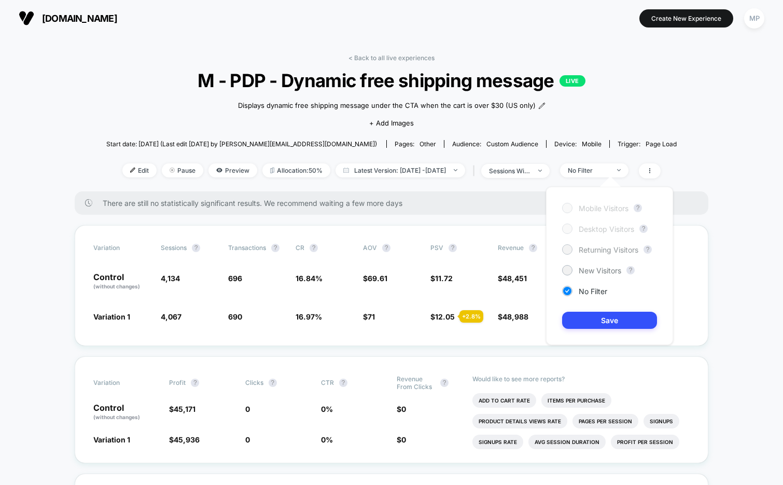
click at [609, 250] on span "Returning Visitors" at bounding box center [609, 249] width 60 height 9
click at [607, 322] on button "Save" at bounding box center [609, 320] width 95 height 17
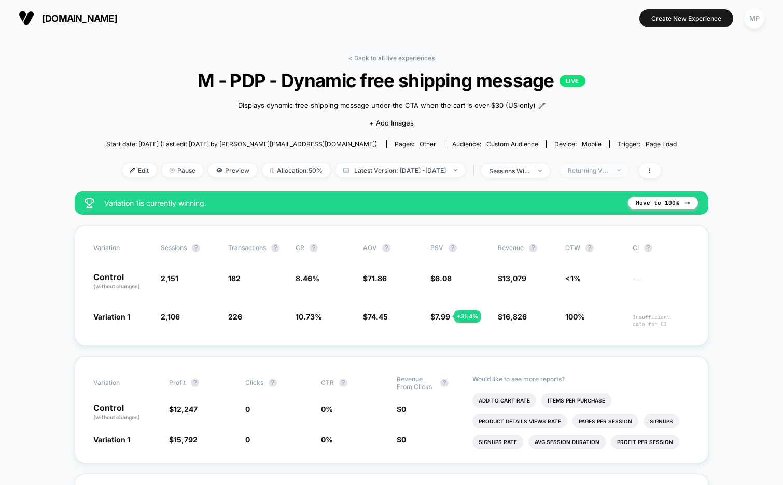
click at [609, 168] on div "Returning Visitors" at bounding box center [588, 170] width 41 height 8
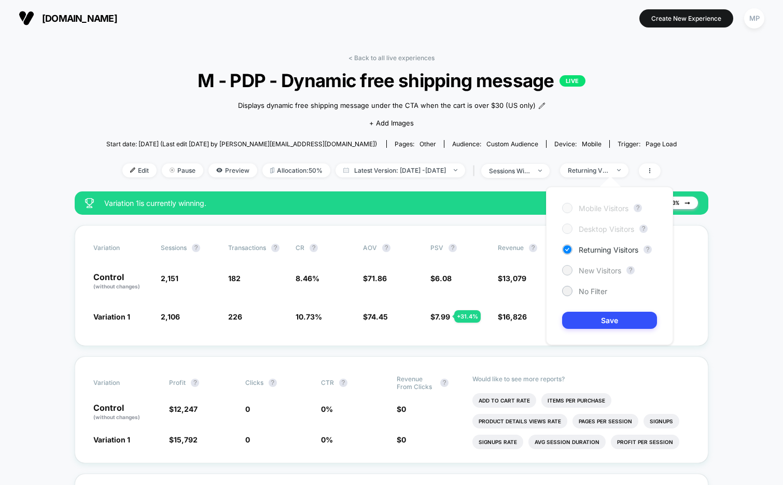
click at [584, 272] on span "New Visitors" at bounding box center [600, 270] width 43 height 9
click at [587, 324] on button "Save" at bounding box center [609, 320] width 95 height 17
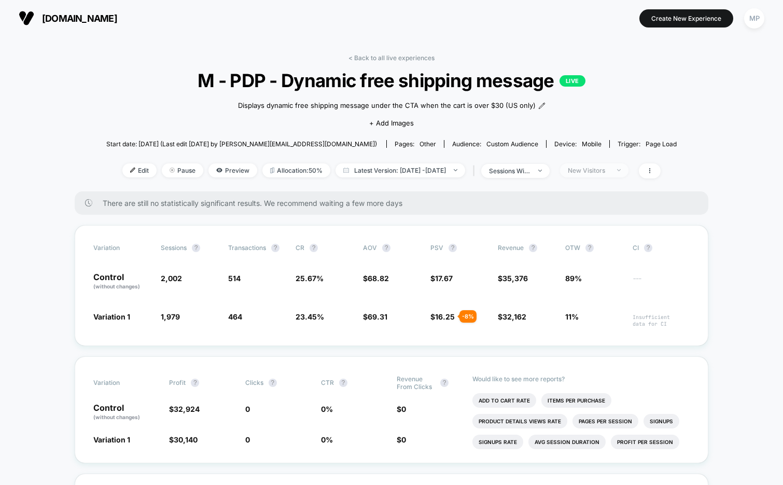
click at [597, 169] on div "New Visitors" at bounding box center [588, 170] width 41 height 8
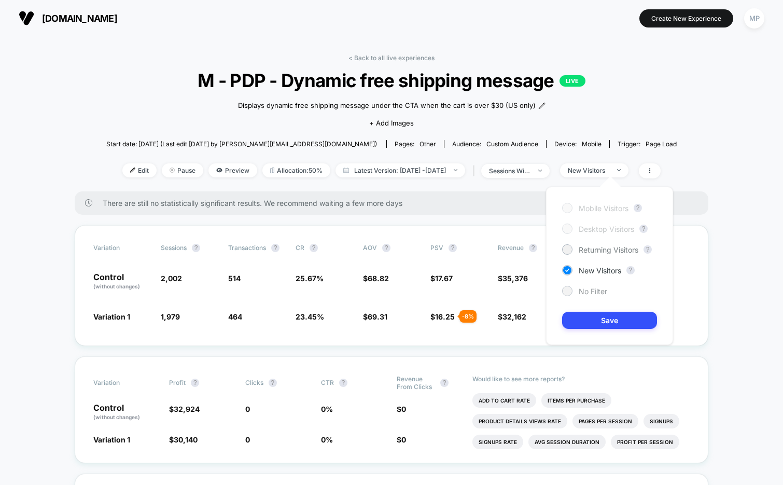
click at [586, 291] on span "No Filter" at bounding box center [593, 291] width 29 height 9
click at [587, 321] on button "Save" at bounding box center [609, 320] width 95 height 17
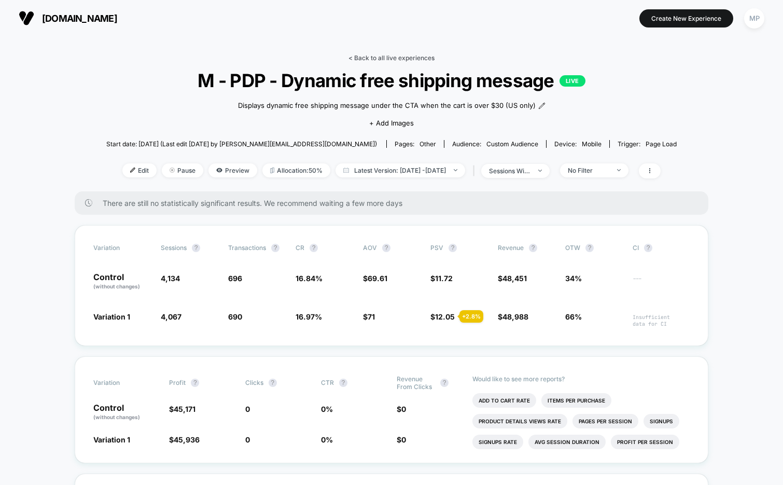
click at [378, 55] on link "< Back to all live experiences" at bounding box center [391, 58] width 86 height 8
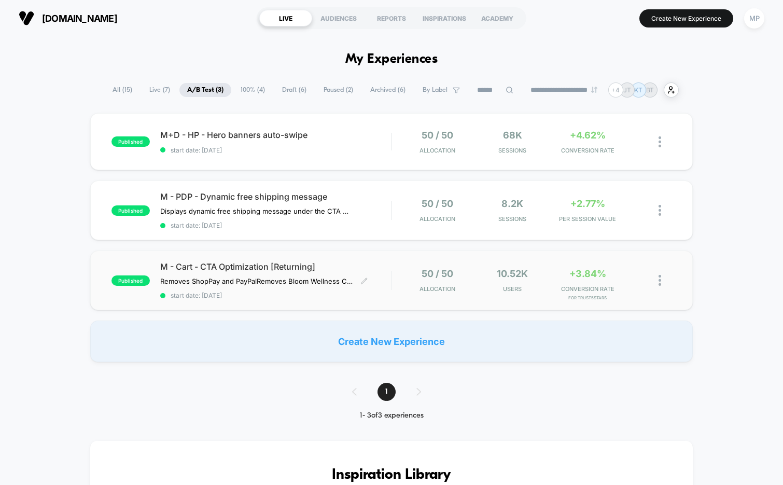
click at [270, 297] on span "start date: [DATE]" at bounding box center [275, 295] width 231 height 8
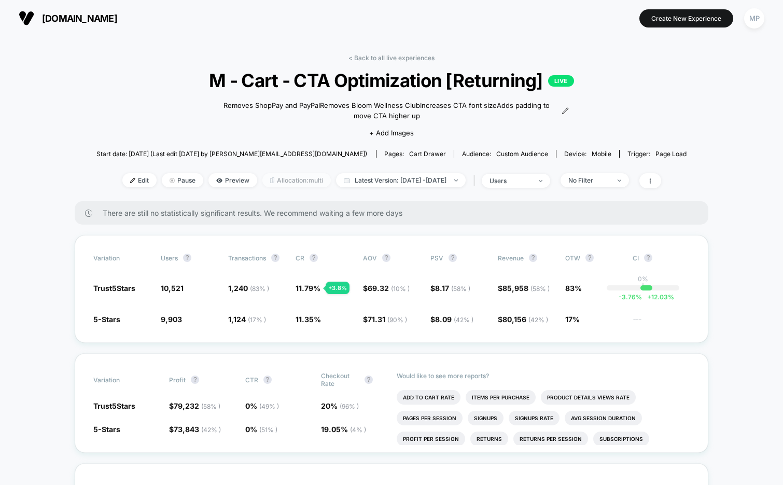
click at [278, 179] on span "Allocation: multi" at bounding box center [296, 180] width 68 height 14
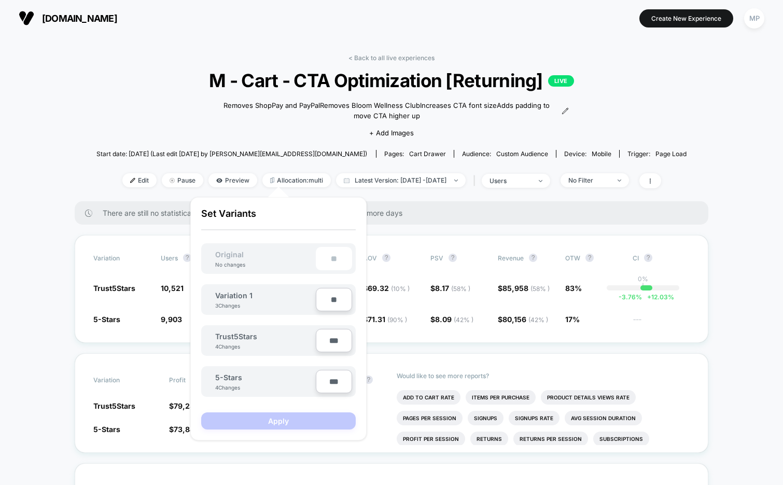
click at [327, 341] on input "***" at bounding box center [334, 340] width 36 height 23
type input "***"
type input "**"
type input "***"
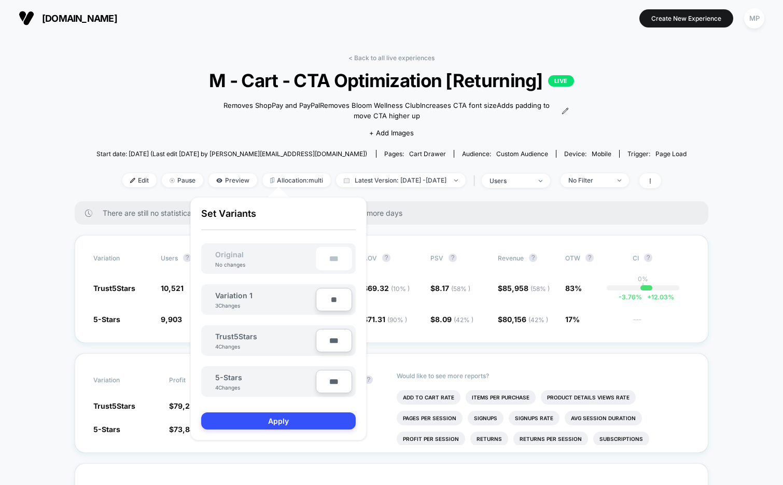
type input "**"
type input "****"
click at [324, 383] on input "***" at bounding box center [334, 381] width 36 height 23
type input "**"
click at [306, 414] on button "Apply" at bounding box center [278, 420] width 154 height 17
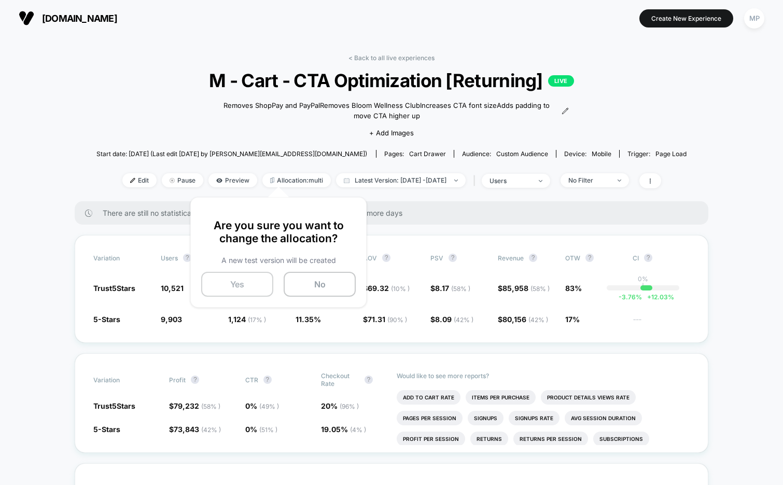
click at [241, 284] on button "Yes" at bounding box center [237, 284] width 72 height 25
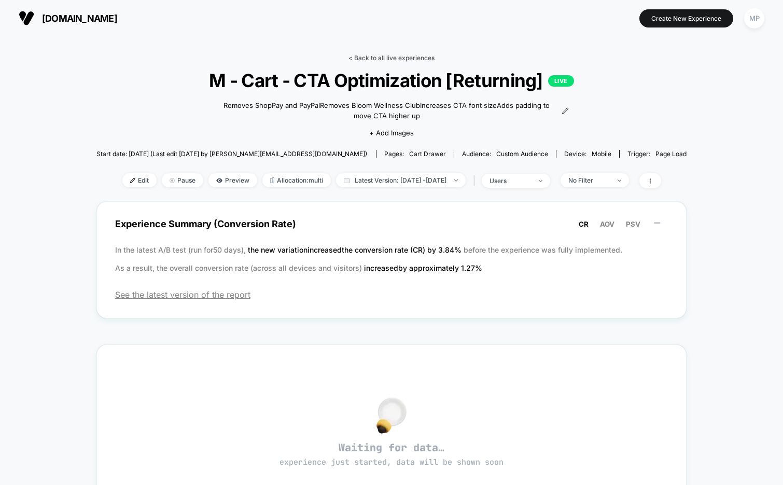
click at [390, 57] on link "< Back to all live experiences" at bounding box center [391, 58] width 86 height 8
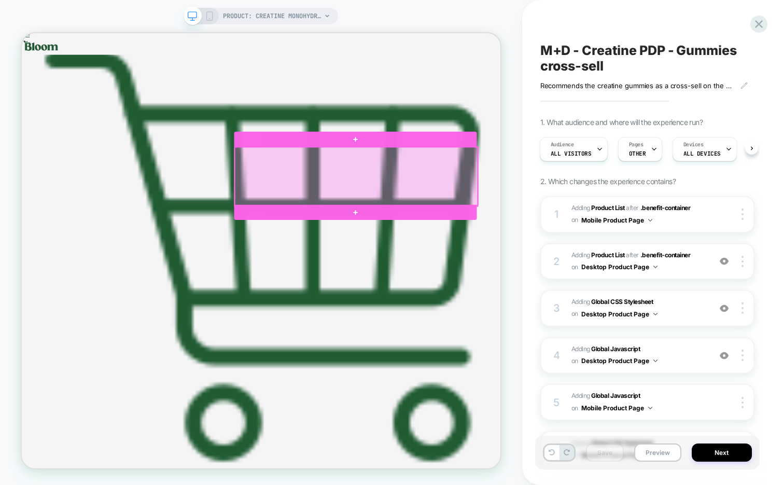
scroll to position [256, 0]
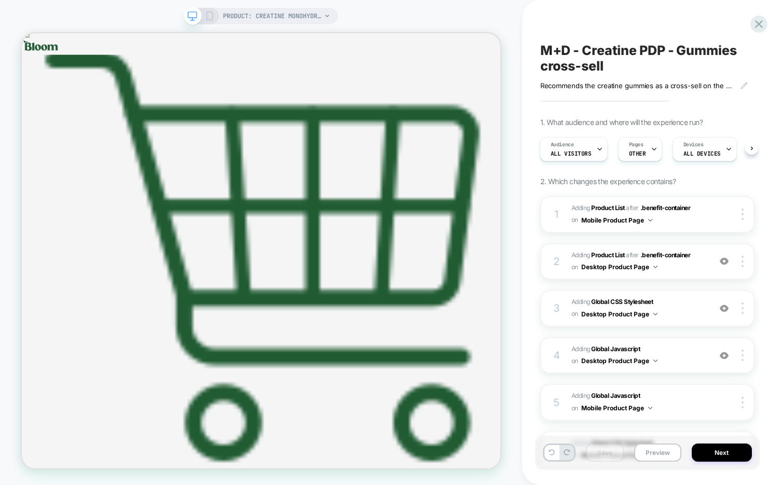
click at [616, 51] on span "M+D - Creatine PDP - Gummies cross-sell" at bounding box center [647, 58] width 214 height 31
click at [616, 51] on textarea "**********" at bounding box center [630, 58] width 180 height 31
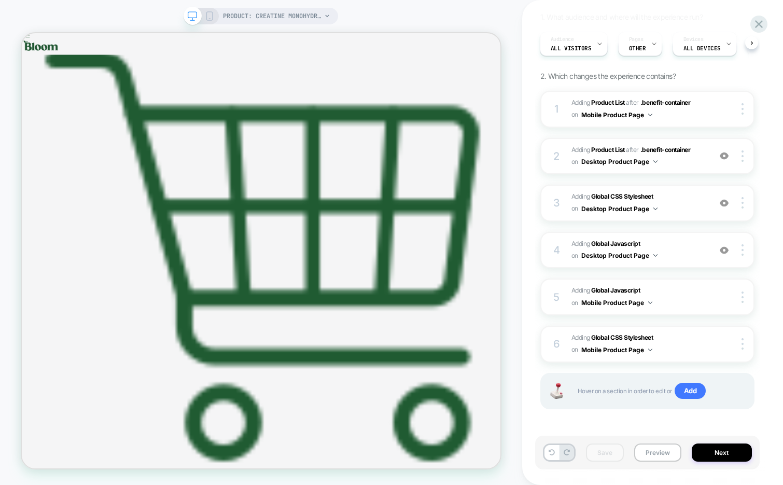
scroll to position [0, 0]
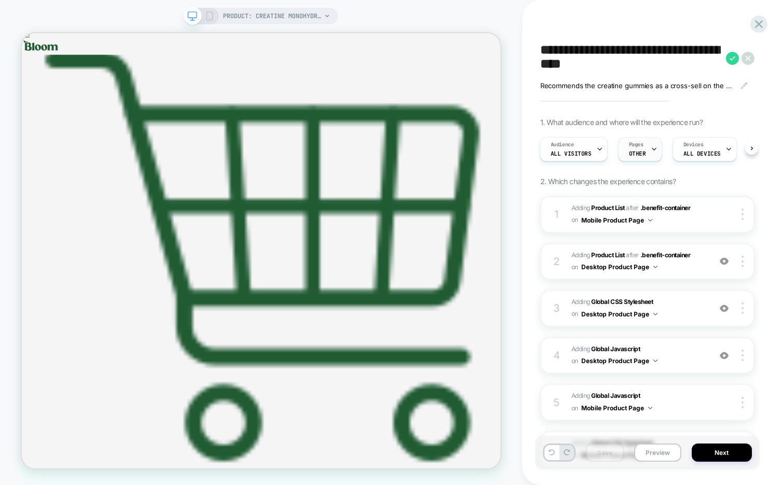
click at [651, 143] on div at bounding box center [654, 148] width 7 height 23
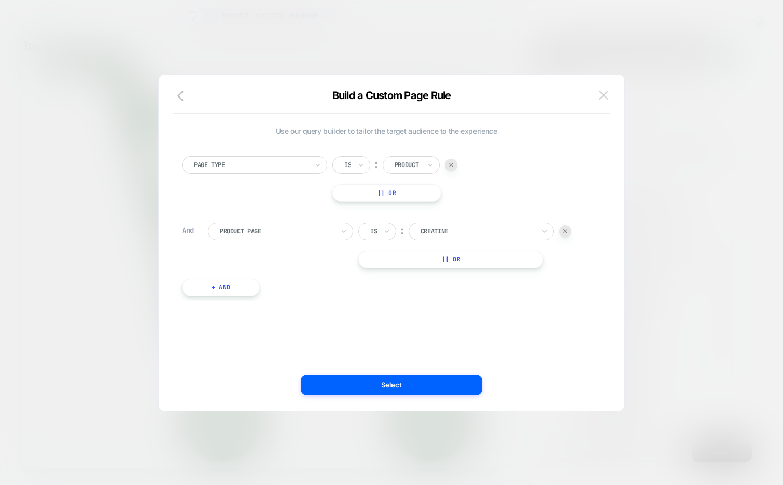
click at [603, 94] on img at bounding box center [603, 95] width 9 height 9
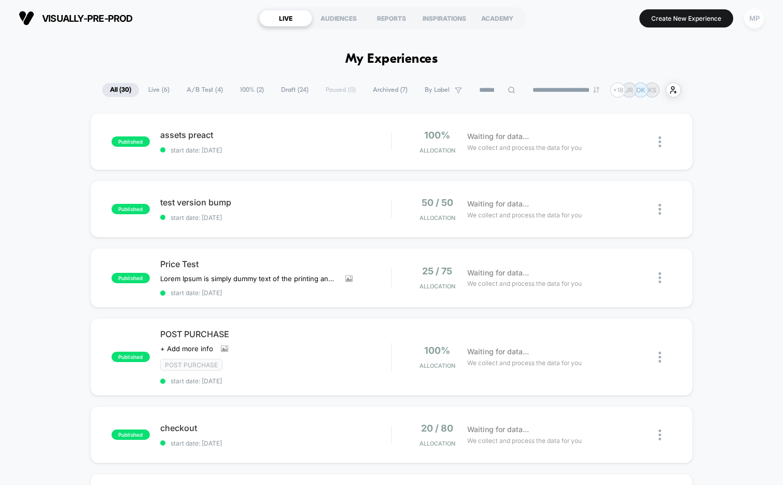
click at [758, 12] on div "MP" at bounding box center [754, 18] width 20 height 20
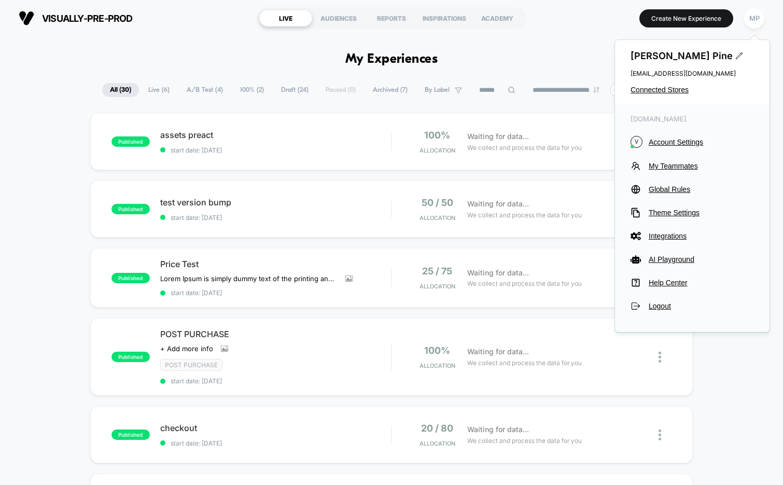
click at [670, 94] on div "Maddie Pine maddie@visually.io Connected Stores" at bounding box center [692, 72] width 154 height 64
click at [670, 89] on span "Connected Stores" at bounding box center [691, 90] width 123 height 8
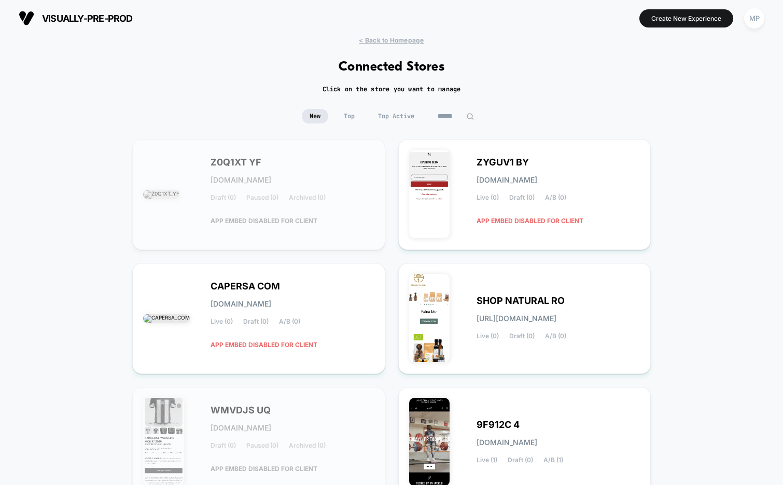
click at [459, 116] on input at bounding box center [456, 116] width 52 height 15
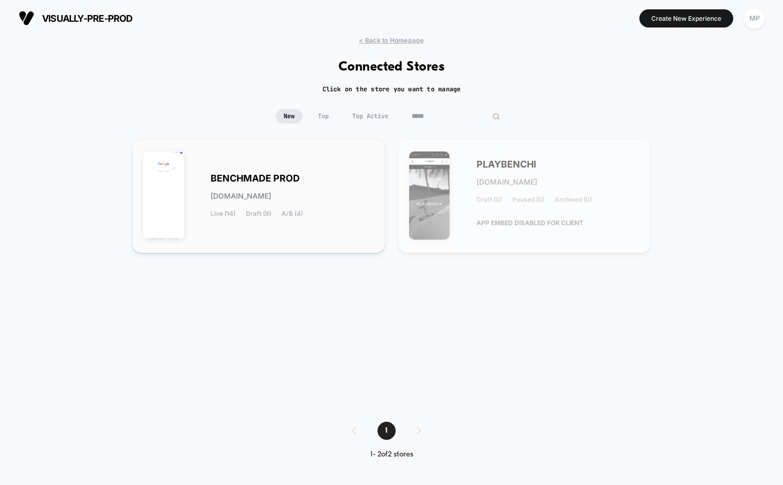
type input "*****"
click at [271, 195] on span "benchmade-prod.myshopify.com" at bounding box center [240, 195] width 61 height 7
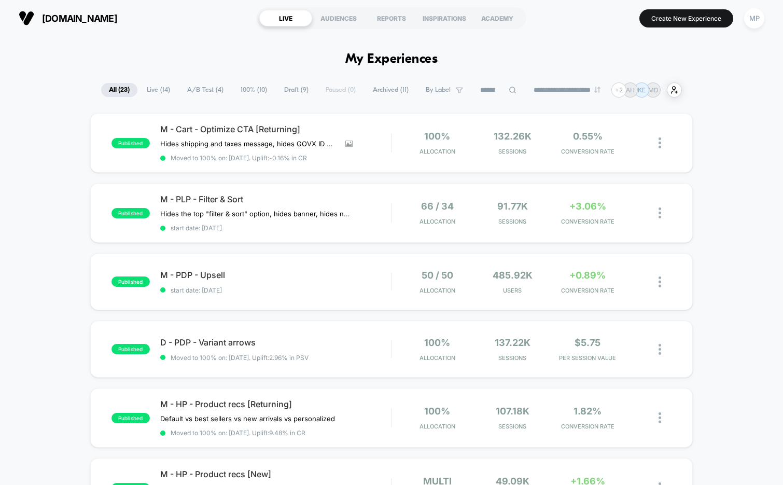
click at [198, 86] on span "A/B Test ( 4 )" at bounding box center [205, 90] width 52 height 14
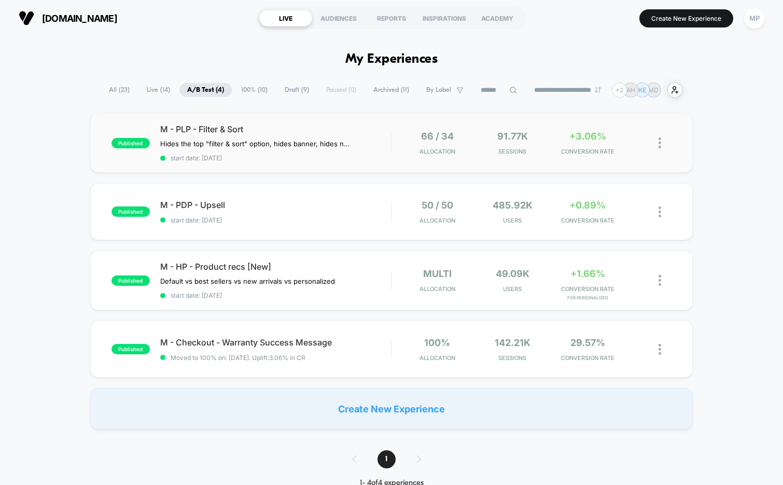
click at [317, 161] on div "published M - PLP - Filter & Sort Hides the top "filter & sort" option, hides b…" at bounding box center [391, 143] width 603 height 60
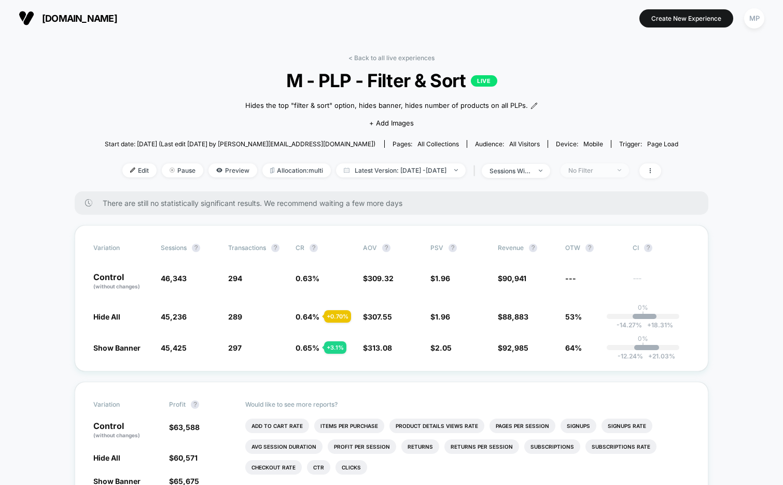
click at [607, 172] on div "No Filter" at bounding box center [588, 170] width 41 height 8
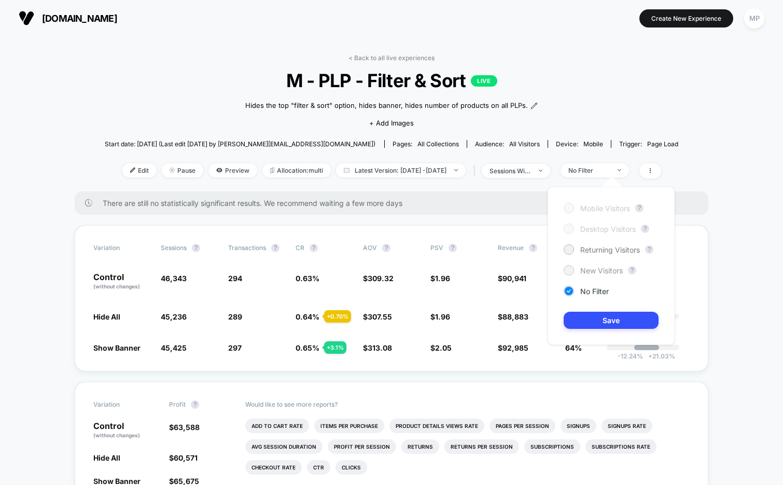
click at [595, 267] on span "New Visitors" at bounding box center [601, 270] width 43 height 9
click at [588, 331] on div "Mobile Visitors ? Desktop Visitors ? Returning Visitors ? New Visitors ? No Fil…" at bounding box center [610, 266] width 127 height 158
click at [590, 325] on button "Save" at bounding box center [610, 320] width 95 height 17
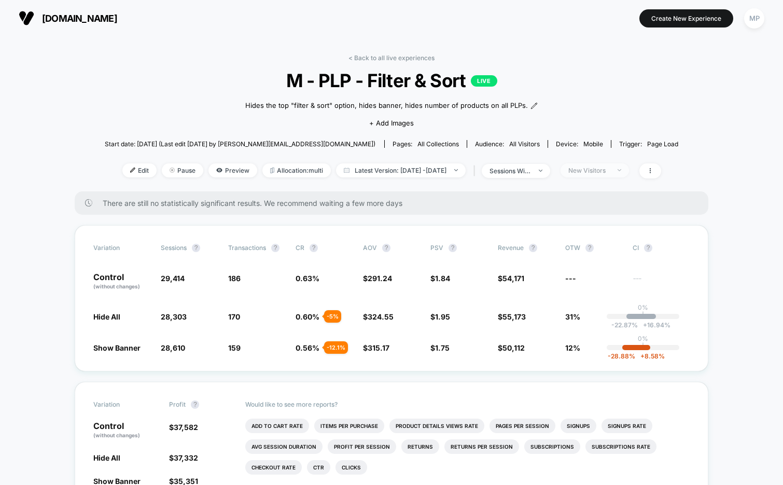
click at [608, 171] on div "New Visitors" at bounding box center [588, 170] width 41 height 8
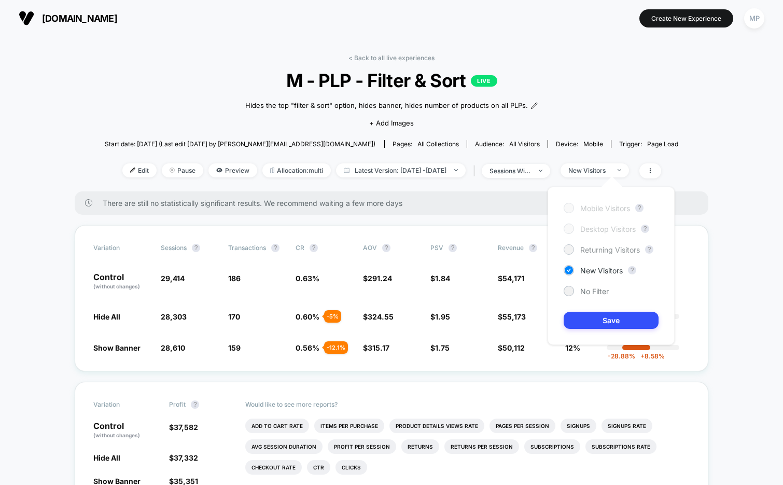
click at [587, 253] on div "Returning Visitors" at bounding box center [601, 249] width 76 height 10
click at [587, 316] on button "Save" at bounding box center [610, 320] width 95 height 17
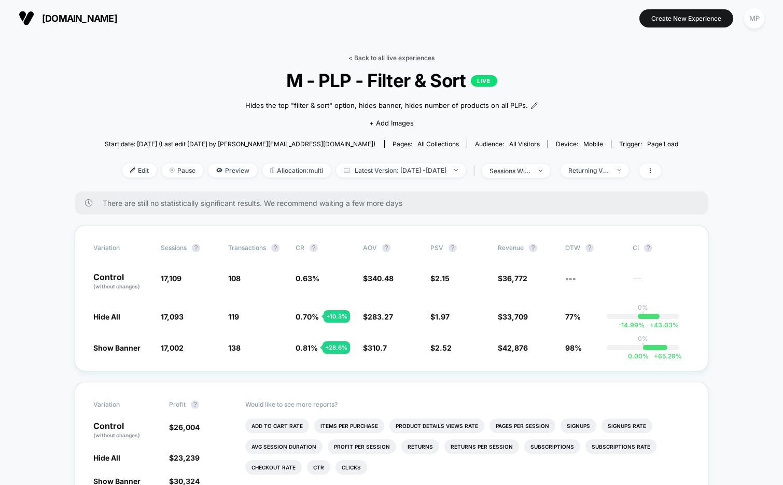
click at [390, 57] on link "< Back to all live experiences" at bounding box center [391, 58] width 86 height 8
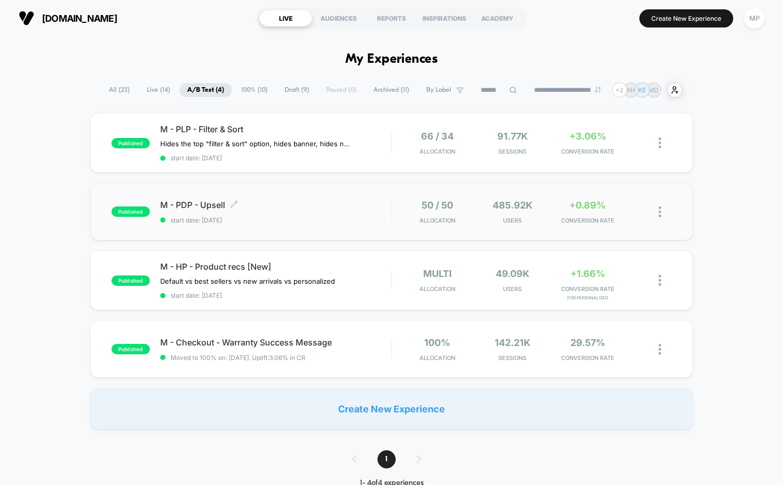
click at [317, 221] on span "start date: 8/28/2025" at bounding box center [275, 220] width 231 height 8
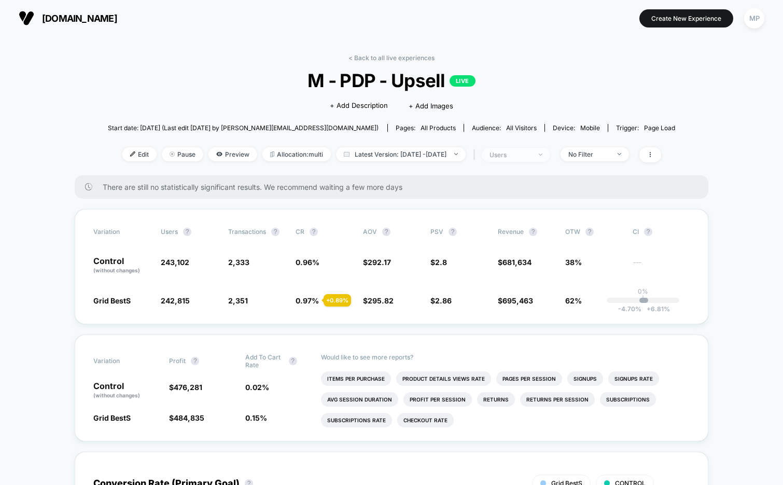
click at [531, 157] on div "users" at bounding box center [509, 155] width 41 height 8
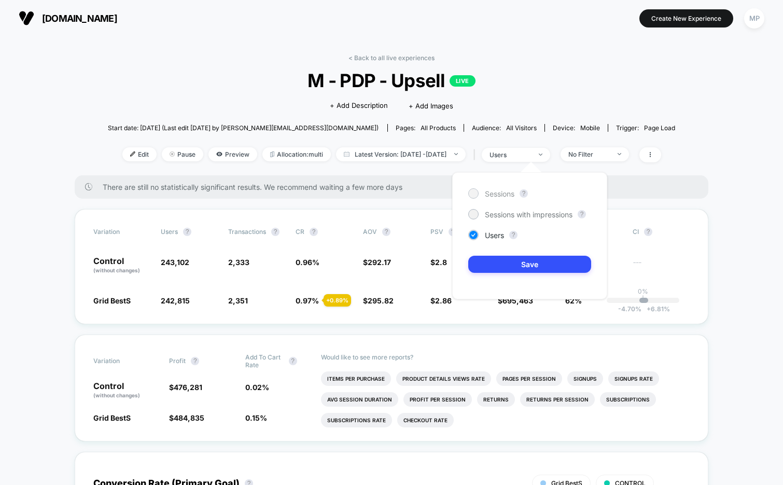
click at [493, 194] on span "Sessions" at bounding box center [500, 193] width 30 height 9
click at [492, 263] on button "Save" at bounding box center [529, 264] width 123 height 17
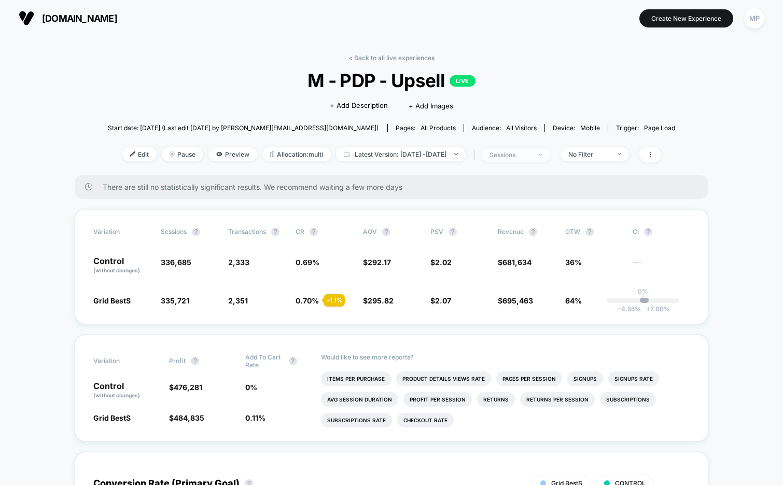
click at [524, 153] on div "sessions" at bounding box center [509, 155] width 41 height 8
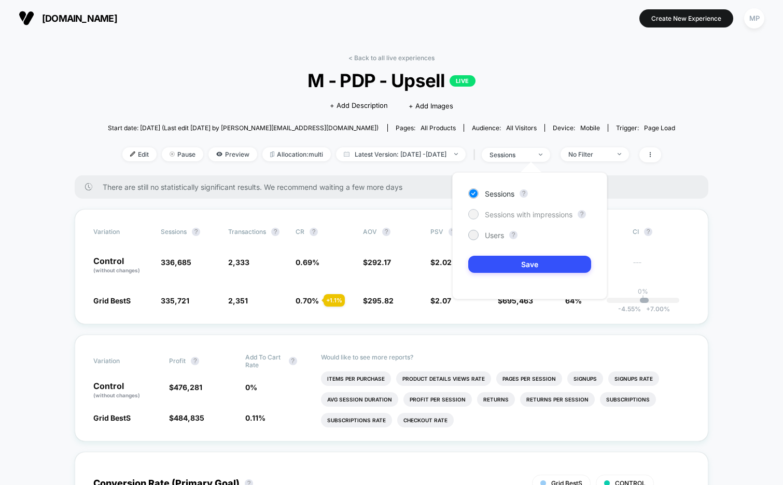
click at [515, 212] on span "Sessions with impressions" at bounding box center [529, 214] width 88 height 9
click at [502, 267] on button "Save" at bounding box center [529, 264] width 123 height 17
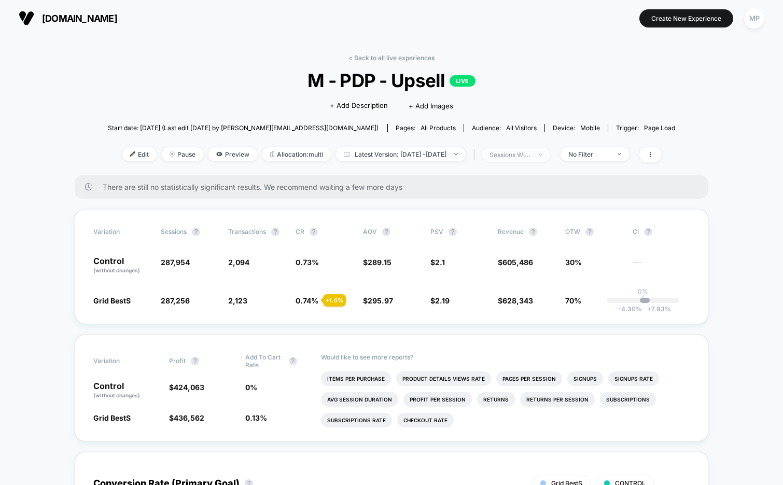
click at [526, 151] on div "sessions with impression" at bounding box center [509, 155] width 41 height 8
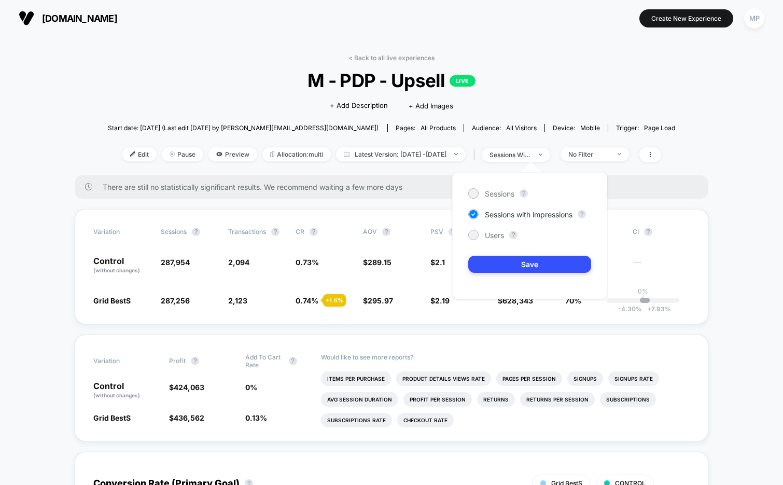
click at [504, 187] on div "Sessions ? Sessions with impressions ? Users ? Save" at bounding box center [529, 235] width 155 height 127
click at [500, 198] on div "Sessions" at bounding box center [491, 193] width 46 height 10
click at [498, 265] on button "Save" at bounding box center [529, 264] width 123 height 17
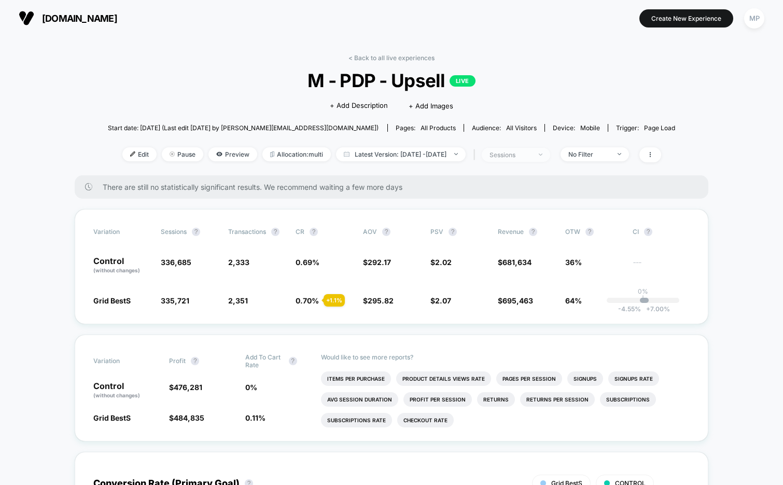
click at [529, 159] on span "sessions" at bounding box center [516, 155] width 68 height 14
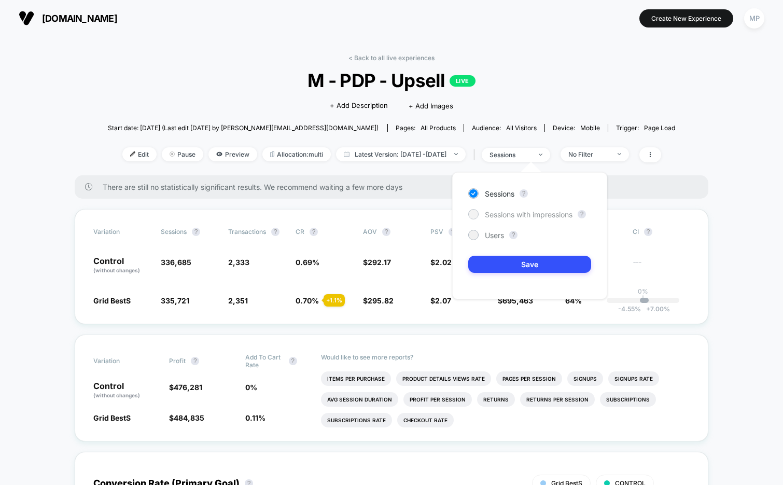
click at [508, 209] on div "Sessions with impressions" at bounding box center [520, 214] width 104 height 10
click at [496, 256] on button "Save" at bounding box center [529, 264] width 123 height 17
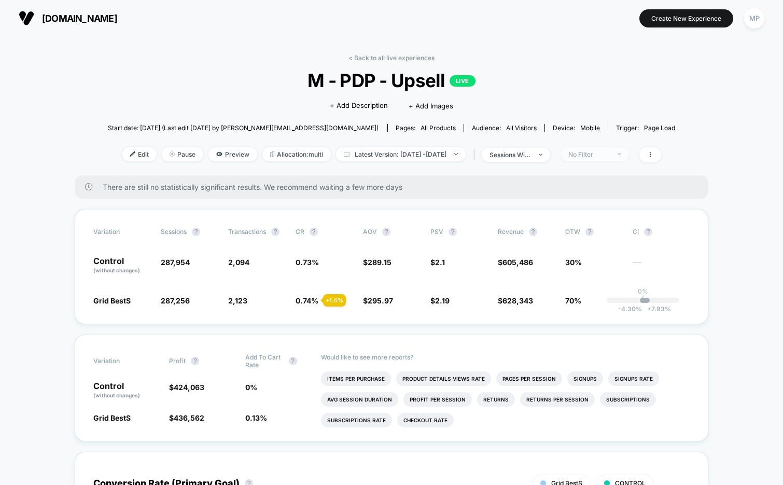
click at [610, 155] on div "No Filter" at bounding box center [588, 154] width 41 height 8
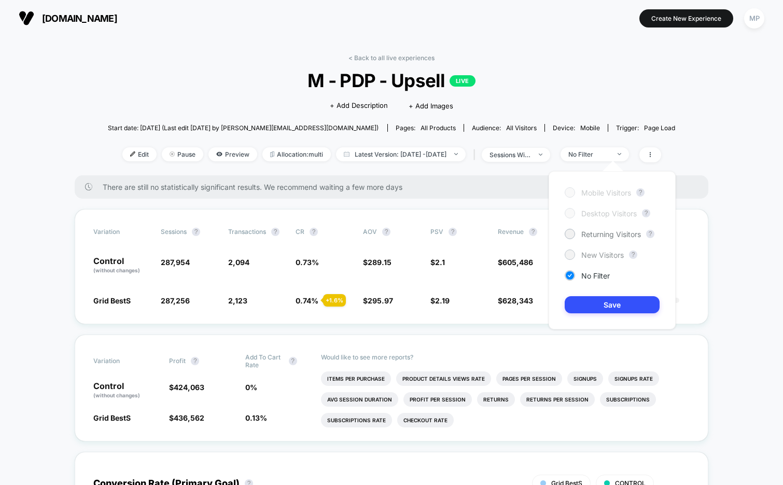
click at [588, 252] on span "New Visitors" at bounding box center [602, 254] width 43 height 9
click at [581, 307] on button "Save" at bounding box center [612, 304] width 95 height 17
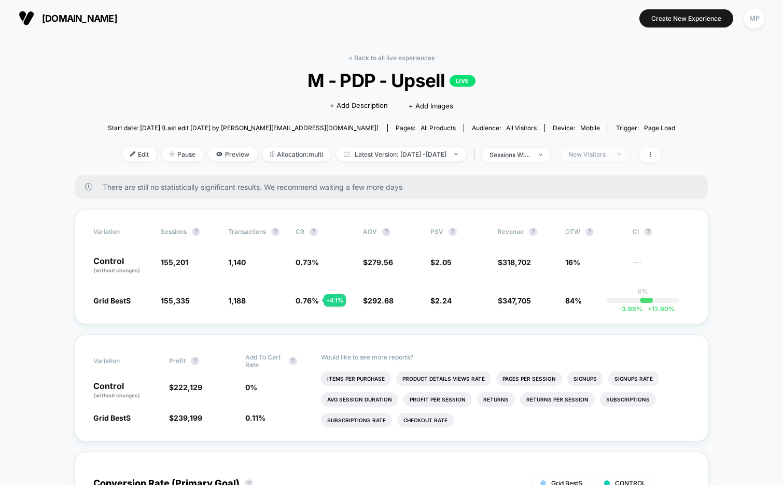
click at [604, 156] on div "New Visitors" at bounding box center [588, 154] width 41 height 8
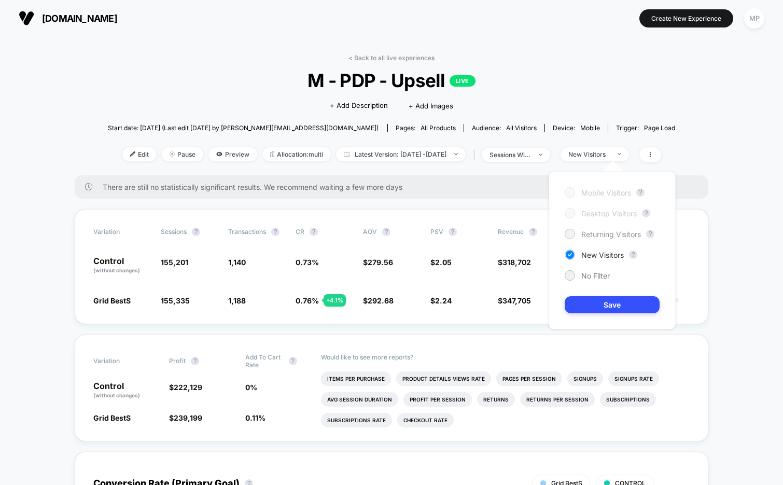
click at [587, 235] on span "Returning Visitors" at bounding box center [611, 234] width 60 height 9
click at [593, 311] on button "Save" at bounding box center [612, 304] width 95 height 17
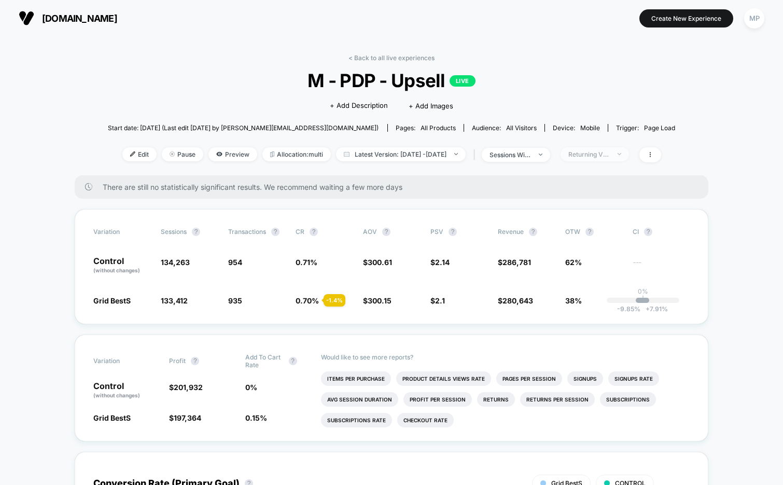
click at [608, 156] on div "Returning Visitors" at bounding box center [588, 154] width 41 height 8
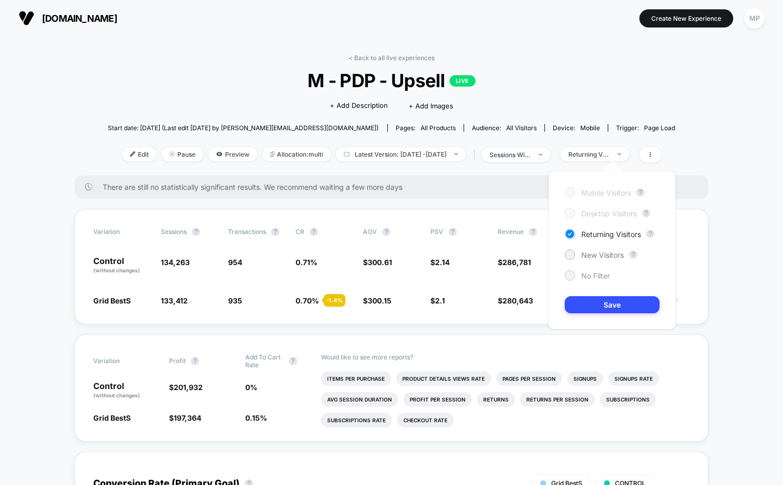
click at [599, 273] on span "No Filter" at bounding box center [595, 275] width 29 height 9
click at [596, 311] on button "Save" at bounding box center [612, 304] width 95 height 17
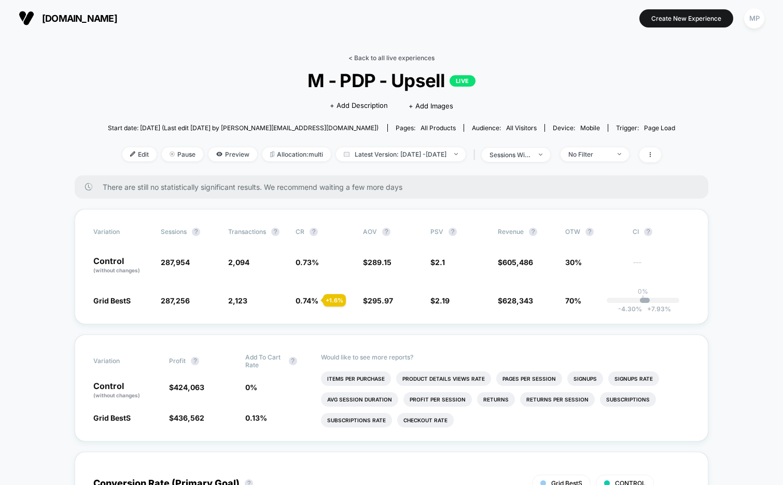
click at [412, 61] on link "< Back to all live experiences" at bounding box center [391, 58] width 86 height 8
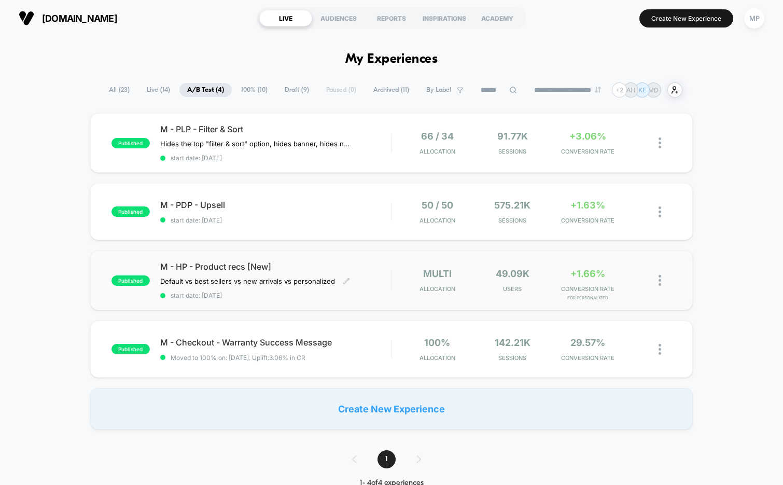
click at [304, 294] on span "start date: 8/14/2025" at bounding box center [275, 295] width 231 height 8
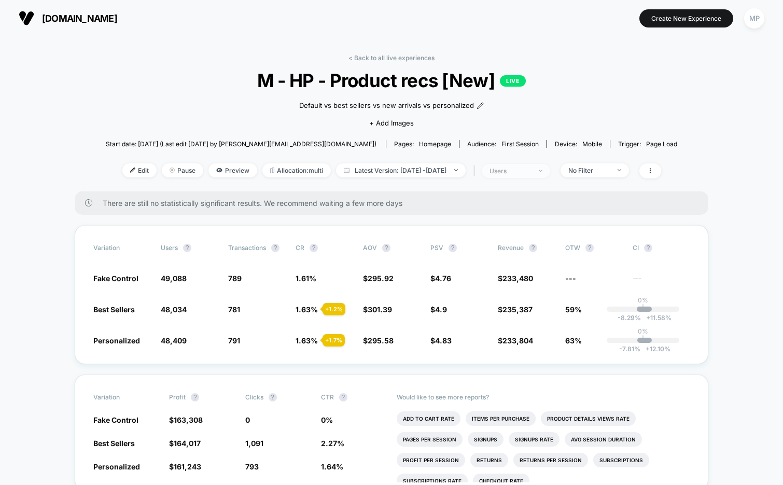
click at [527, 176] on span "users" at bounding box center [516, 171] width 68 height 14
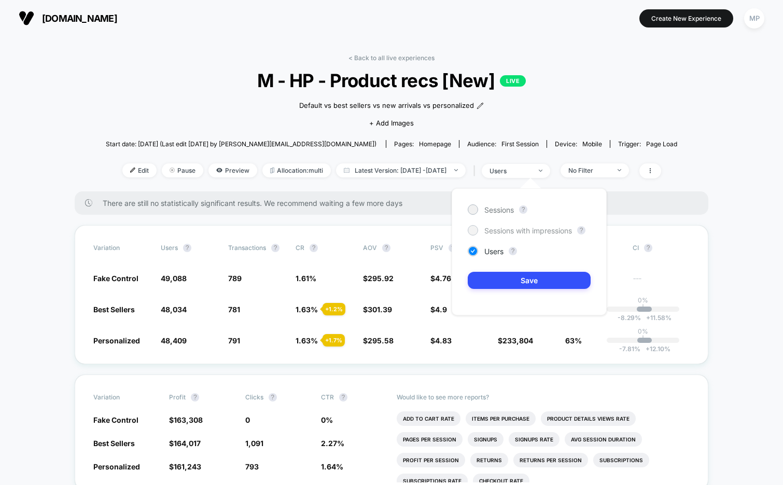
click at [494, 228] on span "Sessions with impressions" at bounding box center [528, 230] width 88 height 9
click at [488, 280] on button "Save" at bounding box center [529, 280] width 123 height 17
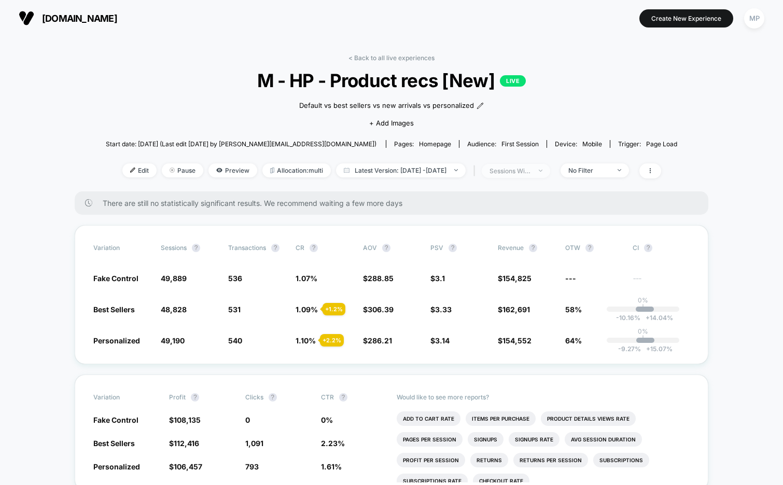
click at [521, 173] on div "sessions with impression" at bounding box center [509, 171] width 41 height 8
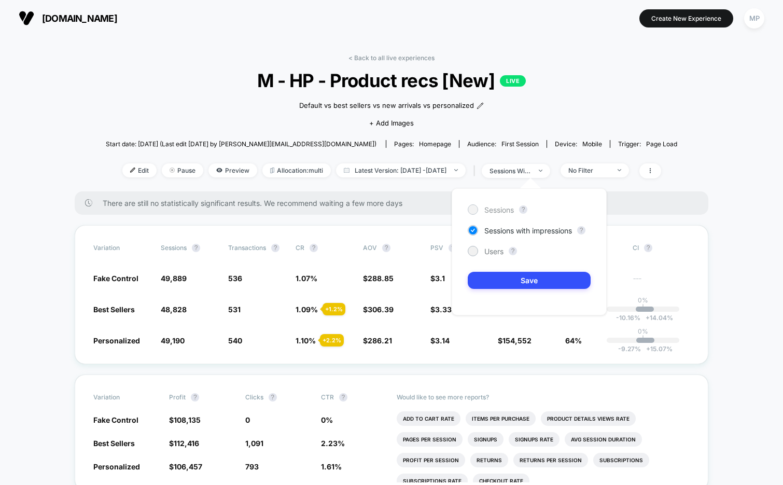
click at [496, 207] on span "Sessions" at bounding box center [499, 209] width 30 height 9
click at [487, 281] on button "Save" at bounding box center [529, 280] width 123 height 17
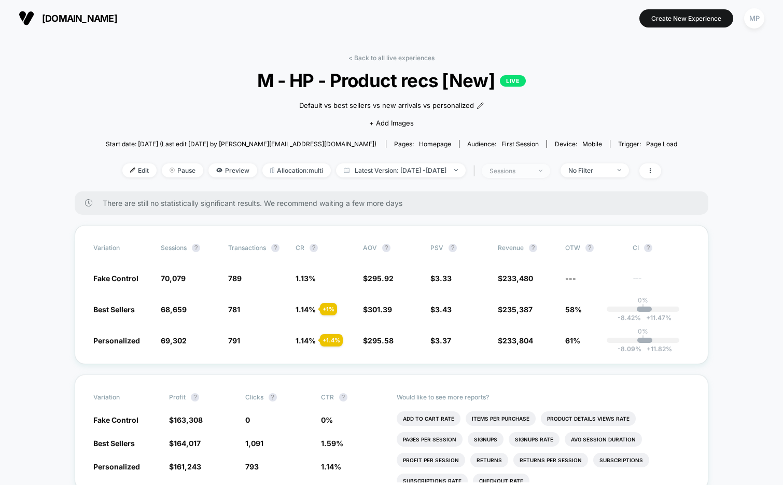
click at [521, 171] on div "sessions" at bounding box center [509, 171] width 41 height 8
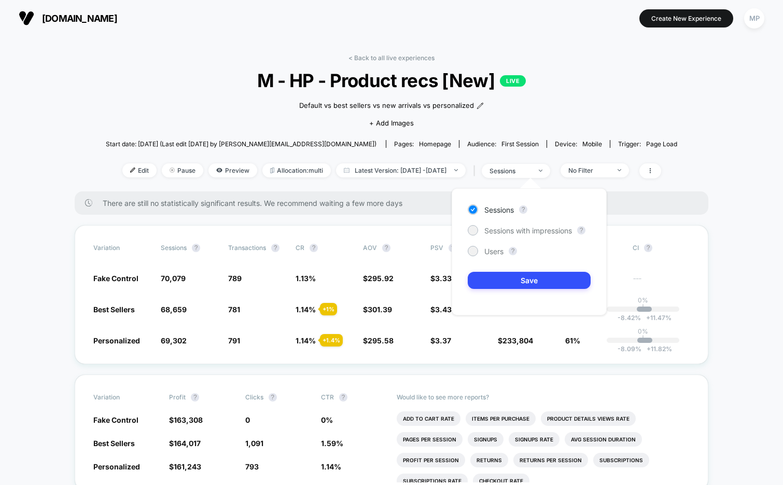
click at [505, 236] on div "Sessions ? Sessions with impressions ? Users ? Save" at bounding box center [529, 251] width 155 height 127
click at [505, 230] on span "Sessions with impressions" at bounding box center [528, 230] width 88 height 9
click at [503, 271] on div "Sessions ? Sessions with impressions ? Users ? Save" at bounding box center [529, 251] width 155 height 127
click at [504, 279] on button "Save" at bounding box center [529, 280] width 123 height 17
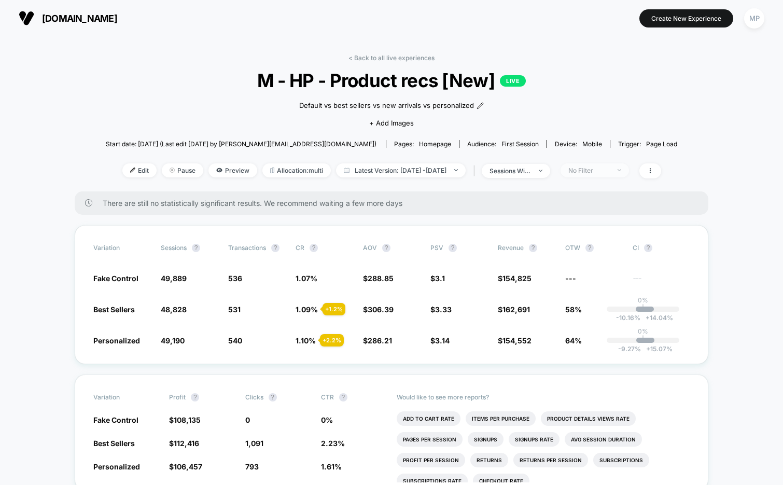
click at [610, 167] on div "No Filter" at bounding box center [588, 170] width 41 height 8
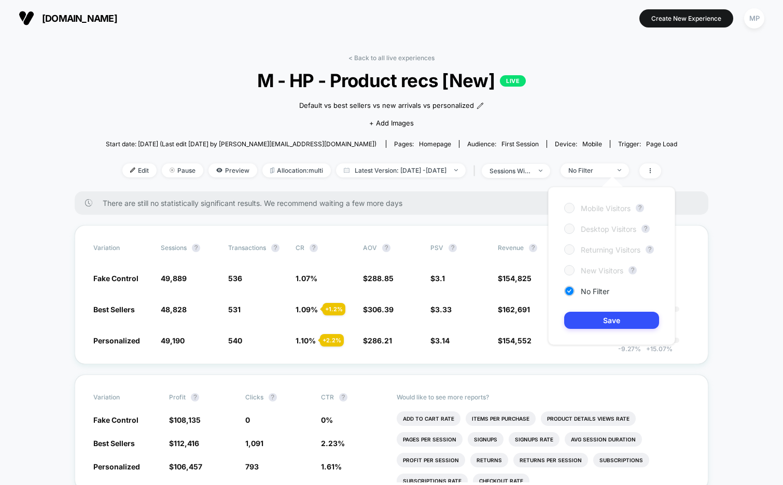
click at [591, 86] on span "M - HP - Product recs [New] LIVE" at bounding box center [391, 80] width 514 height 22
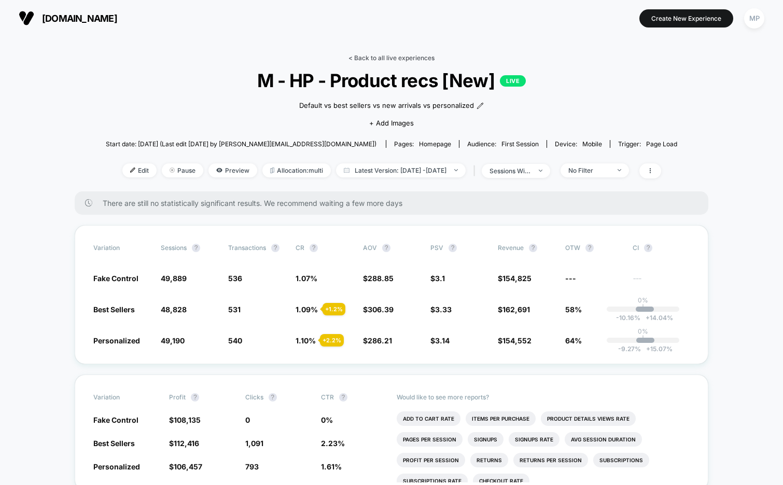
click at [396, 54] on link "< Back to all live experiences" at bounding box center [391, 58] width 86 height 8
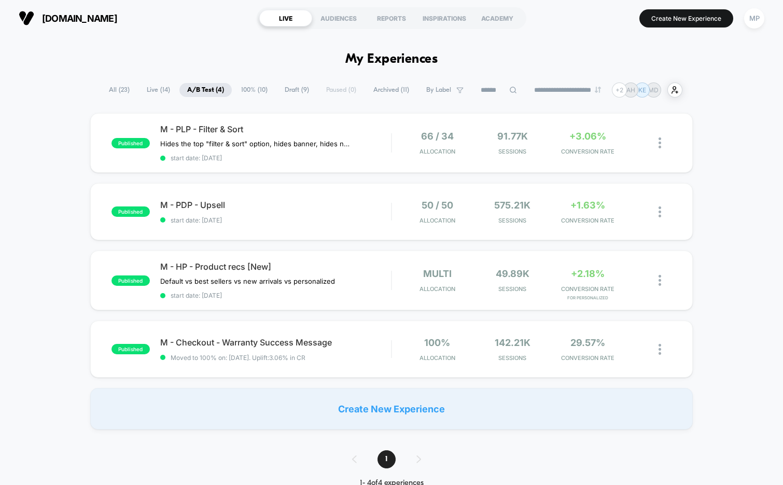
click at [243, 89] on span "100% ( 10 )" at bounding box center [254, 90] width 42 height 14
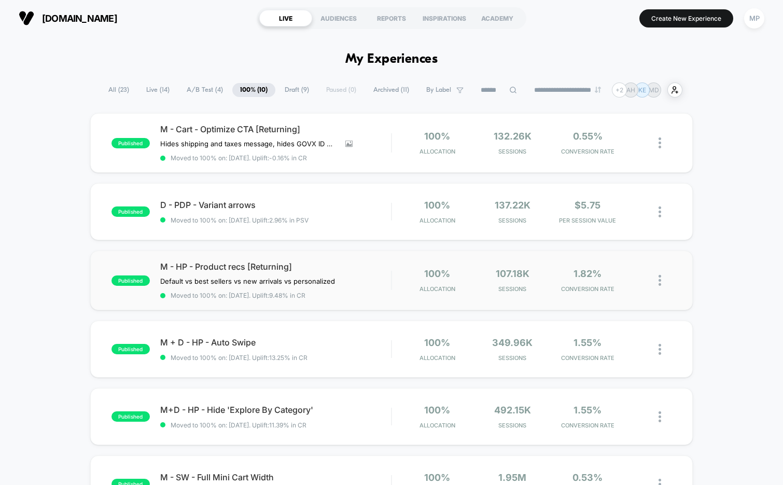
click at [353, 297] on span "Moved to 100% on: 8/14/2025 . Uplift: 9.48% in CR" at bounding box center [275, 295] width 231 height 8
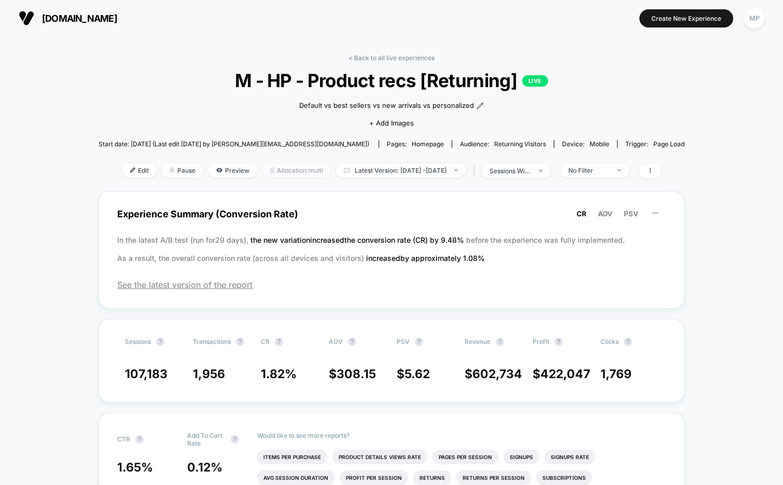
click at [284, 166] on span "Allocation: multi" at bounding box center [296, 170] width 68 height 14
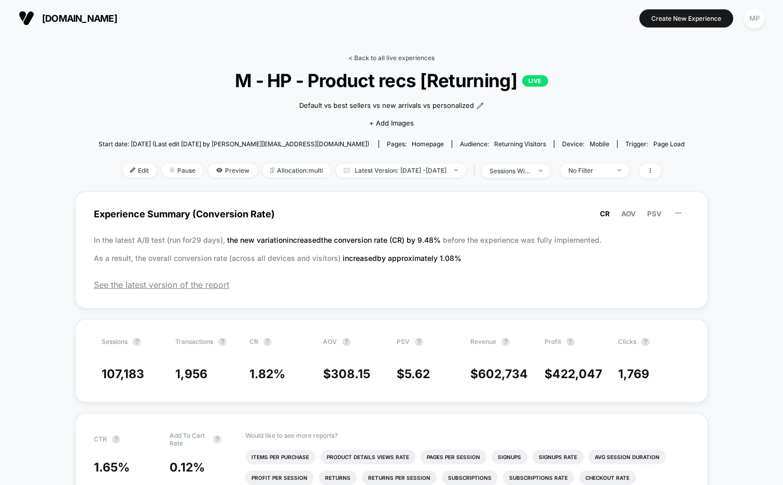
click at [404, 61] on link "< Back to all live experiences" at bounding box center [391, 58] width 86 height 8
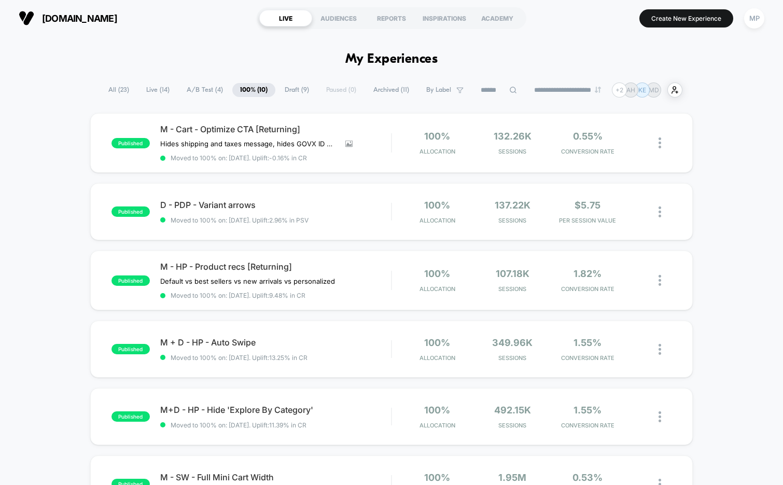
click at [201, 89] on span "A/B Test ( 4 )" at bounding box center [205, 90] width 52 height 14
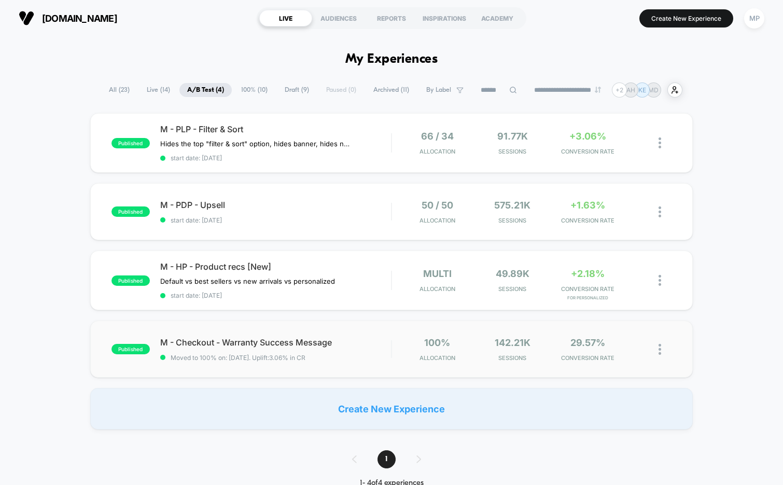
click at [334, 364] on div "published M - Checkout - Warranty Success Message Moved to 100% on: 2/11/2025 .…" at bounding box center [391, 348] width 603 height 57
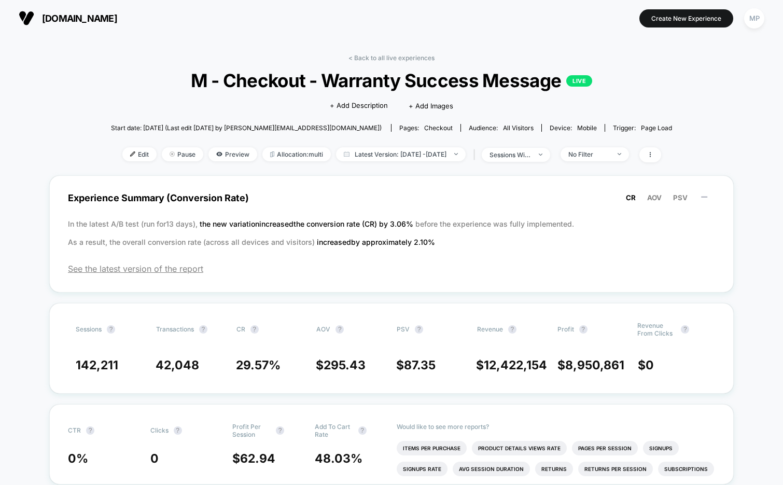
click at [369, 62] on div "< Back to all live experiences M - Checkout - Warranty Success Message LIVE Cli…" at bounding box center [391, 114] width 561 height 121
click at [374, 55] on link "< Back to all live experiences" at bounding box center [391, 58] width 86 height 8
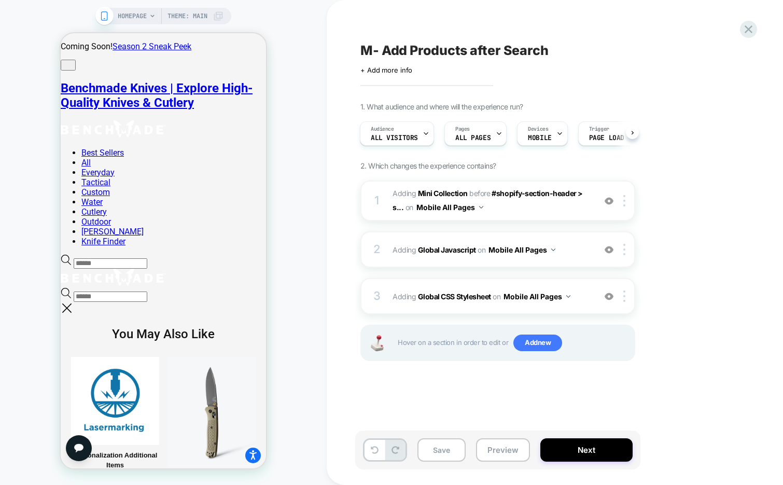
click at [372, 52] on span "M- Add Products after Search" at bounding box center [454, 51] width 188 height 16
click at [372, 52] on textarea "**********" at bounding box center [490, 51] width 260 height 16
click at [391, 51] on textarea "**********" at bounding box center [517, 51] width 314 height 16
drag, startPoint x: 534, startPoint y: 51, endPoint x: 423, endPoint y: 53, distance: 111.5
click at [391, 53] on textarea "**********" at bounding box center [517, 51] width 314 height 16
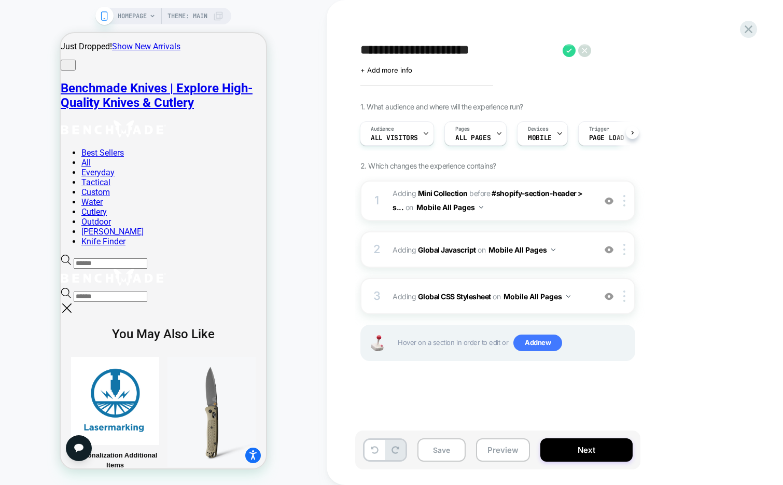
click at [391, 54] on textarea "**********" at bounding box center [458, 51] width 197 height 16
type textarea "**********"
click at [391, 54] on icon at bounding box center [614, 50] width 13 height 13
click at [391, 445] on button "Save" at bounding box center [441, 449] width 48 height 23
click at [391, 447] on button "Preview" at bounding box center [503, 449] width 54 height 23
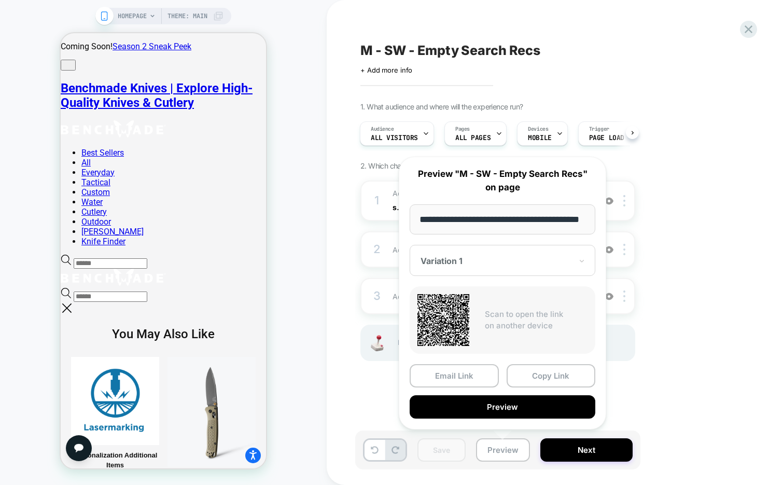
scroll to position [0, 41]
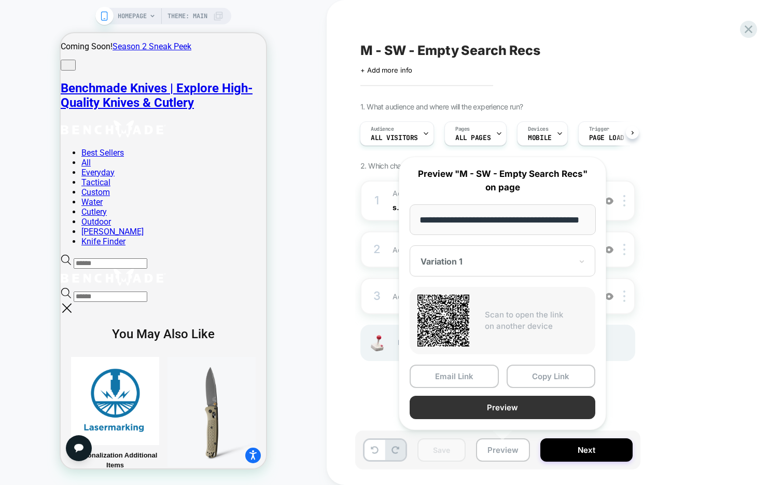
click at [391, 411] on button "Preview" at bounding box center [503, 407] width 186 height 23
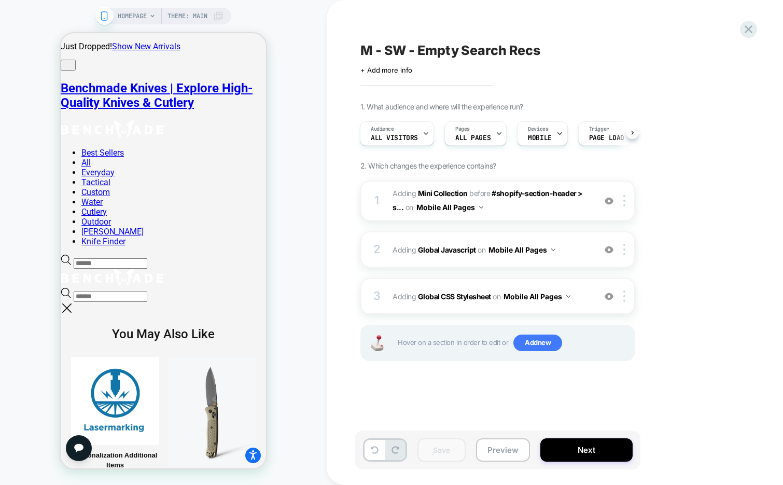
click at [391, 48] on span "M - SW - Empty Search Recs" at bounding box center [450, 51] width 180 height 16
click at [391, 48] on textarea "**********" at bounding box center [481, 51] width 242 height 16
click at [391, 15] on div "**********" at bounding box center [549, 242] width 389 height 464
click at [391, 53] on icon at bounding box center [614, 50] width 13 height 13
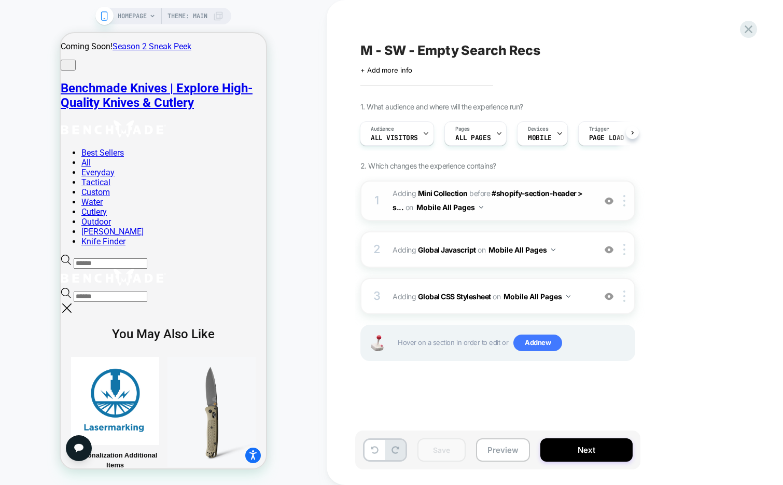
click at [391, 210] on span "#_loomi_addon_1758189064960 Adding Mini Collection BEFORE #shopify-section-head…" at bounding box center [491, 201] width 198 height 28
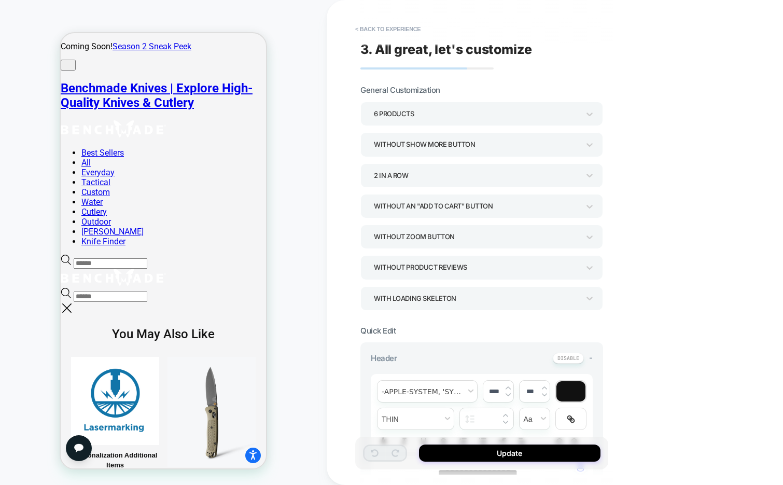
click at [72, 255] on icon at bounding box center [66, 260] width 11 height 10
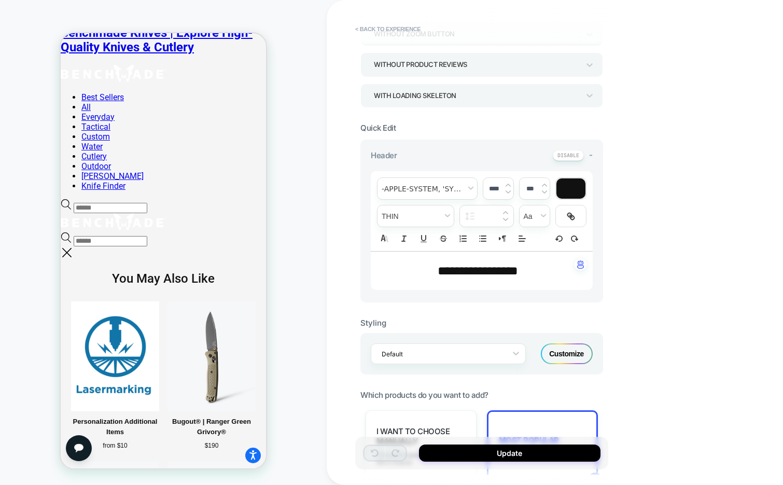
scroll to position [202, 0]
click at [391, 271] on span "**********" at bounding box center [478, 271] width 80 height 12
type input "****"
click at [391, 271] on span "**********" at bounding box center [478, 271] width 80 height 12
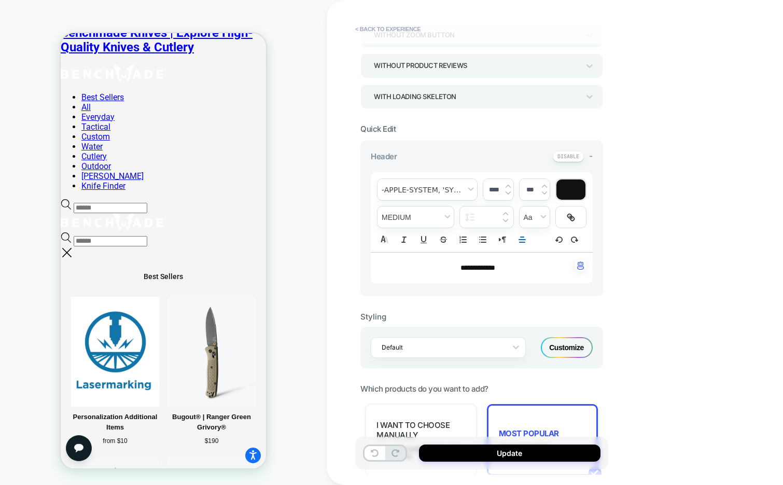
click at [391, 272] on p "**********" at bounding box center [477, 268] width 193 height 10
drag, startPoint x: 516, startPoint y: 267, endPoint x: 425, endPoint y: 265, distance: 90.8
click at [391, 265] on p "**********" at bounding box center [477, 268] width 193 height 10
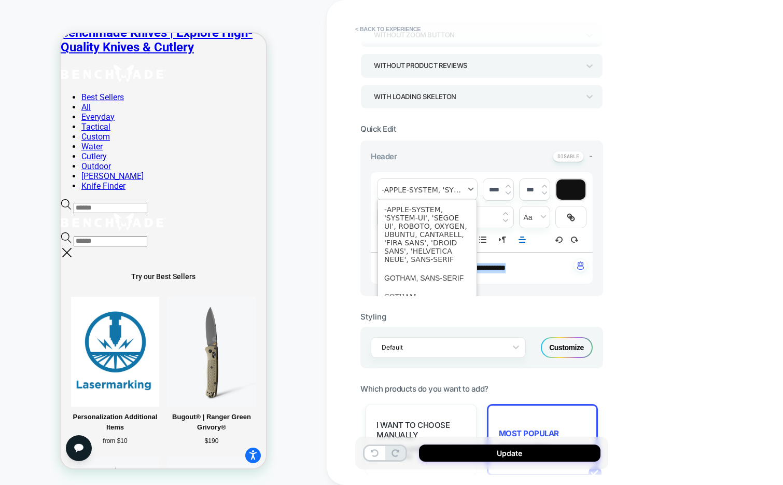
click at [391, 186] on span "font" at bounding box center [427, 189] width 100 height 21
click at [391, 226] on span "font" at bounding box center [427, 234] width 86 height 68
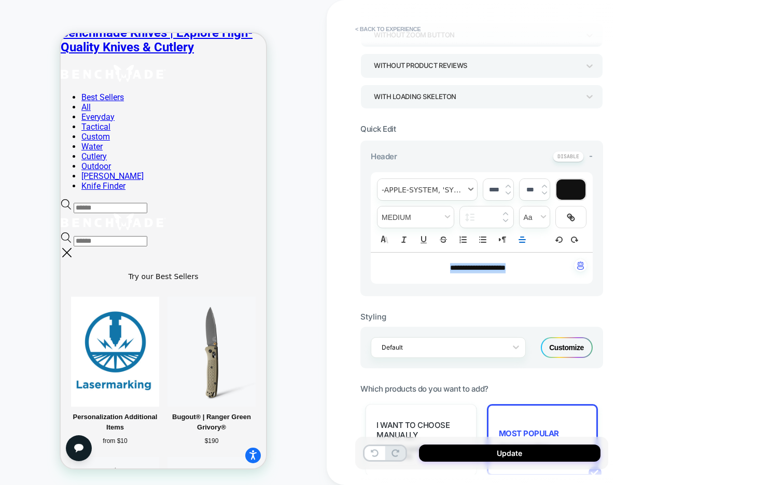
click at [391, 181] on span "font" at bounding box center [427, 189] width 100 height 21
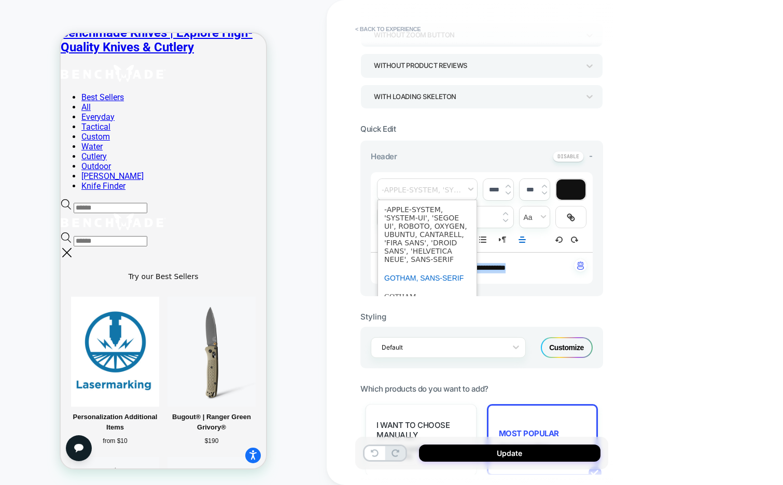
click at [391, 279] on span "font" at bounding box center [427, 278] width 86 height 19
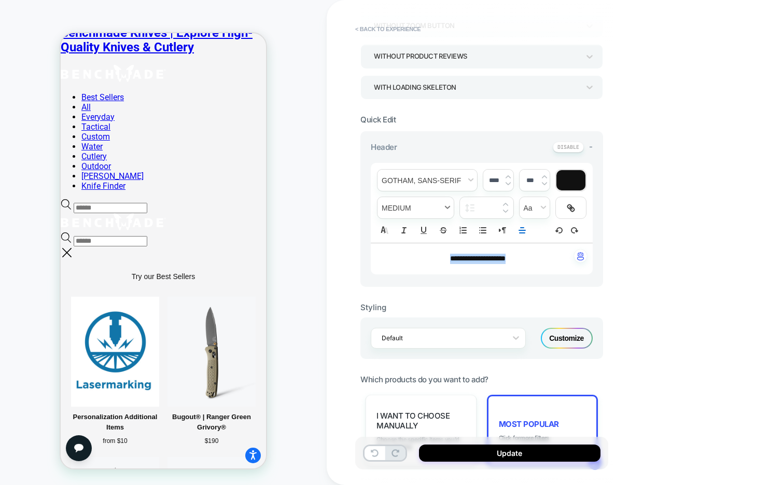
scroll to position [213, 0]
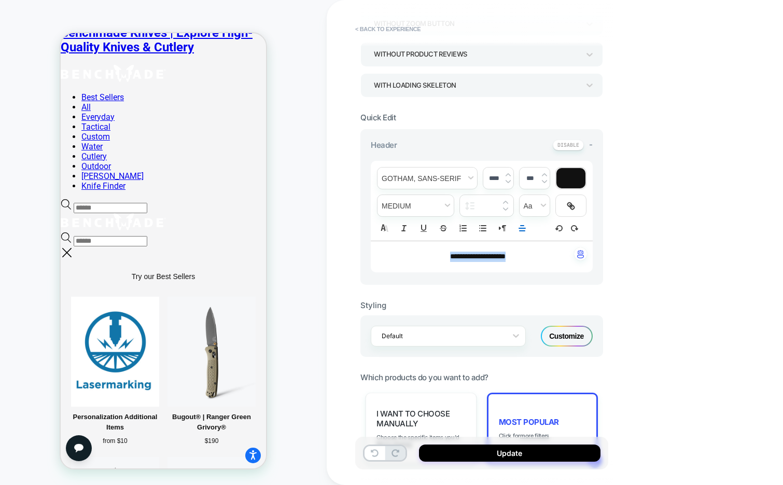
click at [391, 173] on img at bounding box center [507, 175] width 5 height 4
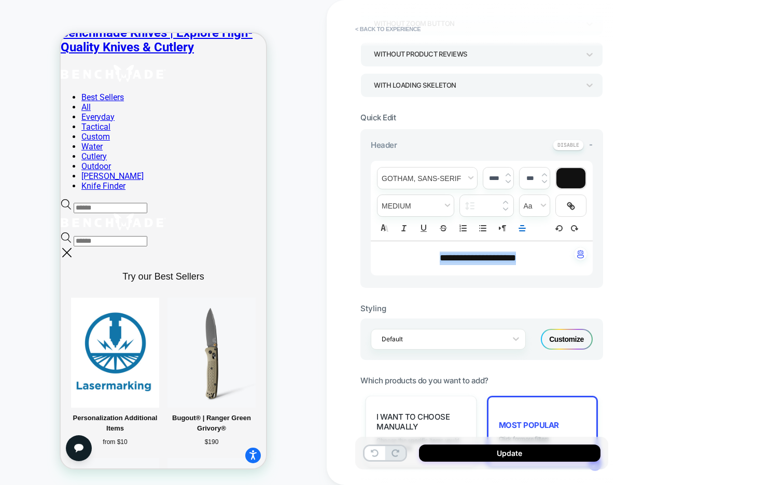
click at [391, 173] on img at bounding box center [507, 175] width 5 height 4
type input "****"
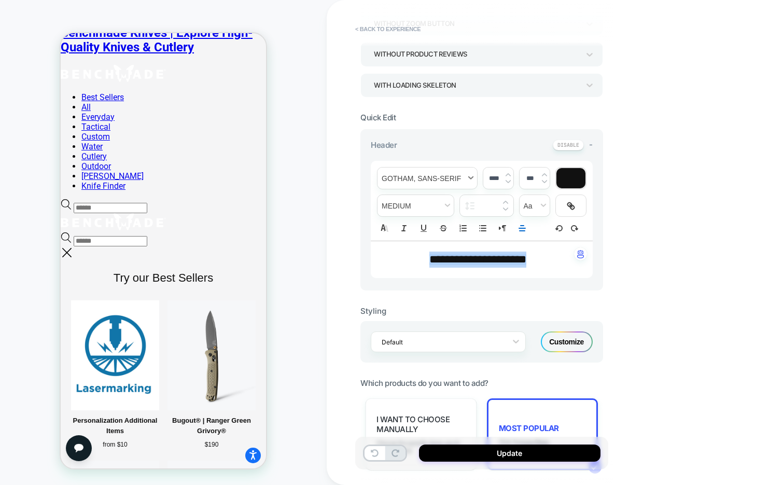
click at [391, 171] on span "font" at bounding box center [427, 177] width 100 height 21
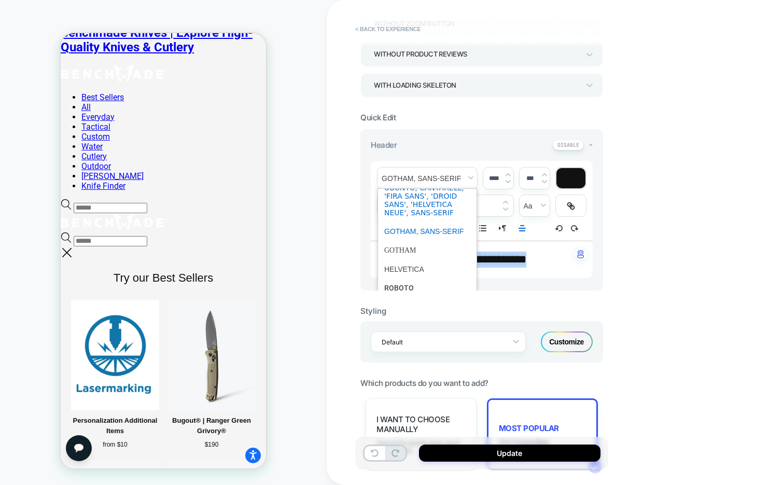
scroll to position [43, 0]
click at [391, 241] on span "font" at bounding box center [427, 242] width 86 height 19
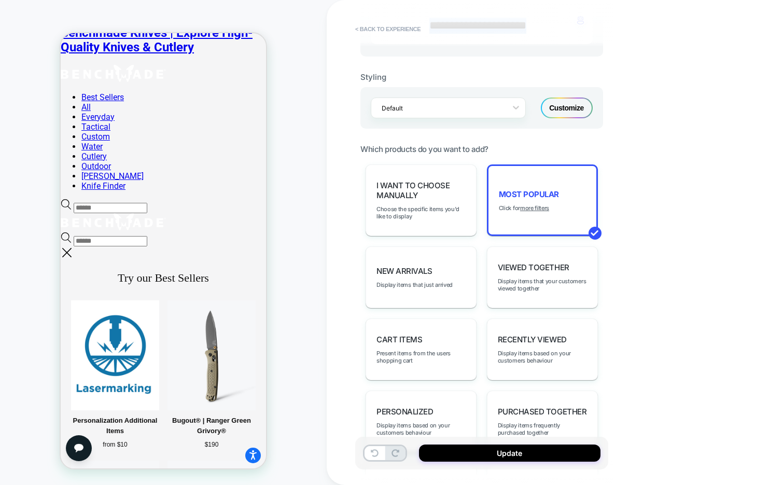
scroll to position [448, 0]
click at [391, 203] on u "more filters" at bounding box center [534, 206] width 29 height 7
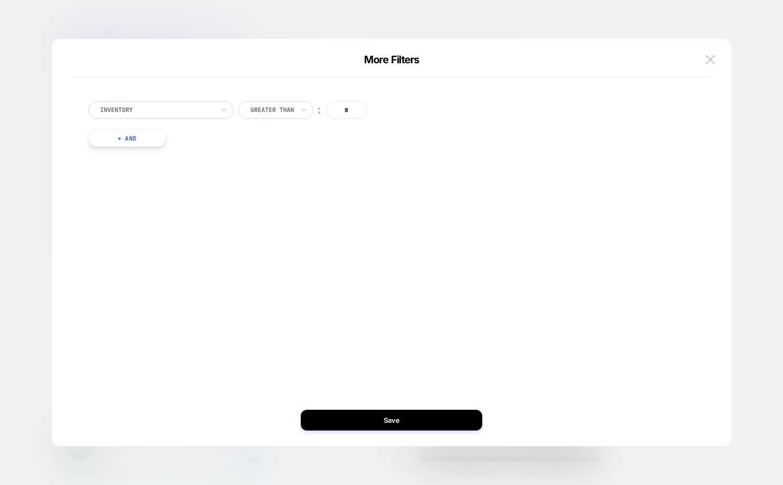
click at [143, 140] on button "+ And" at bounding box center [127, 138] width 78 height 18
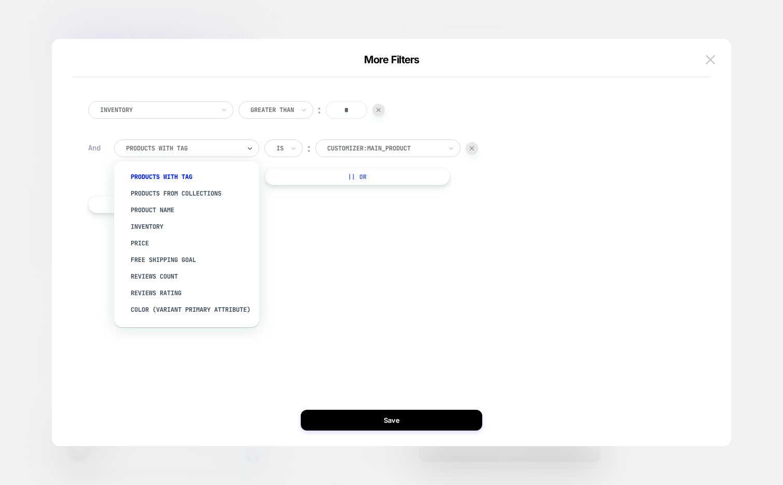
click at [214, 147] on div at bounding box center [183, 148] width 114 height 9
click at [191, 208] on div "Product Name" at bounding box center [191, 210] width 135 height 17
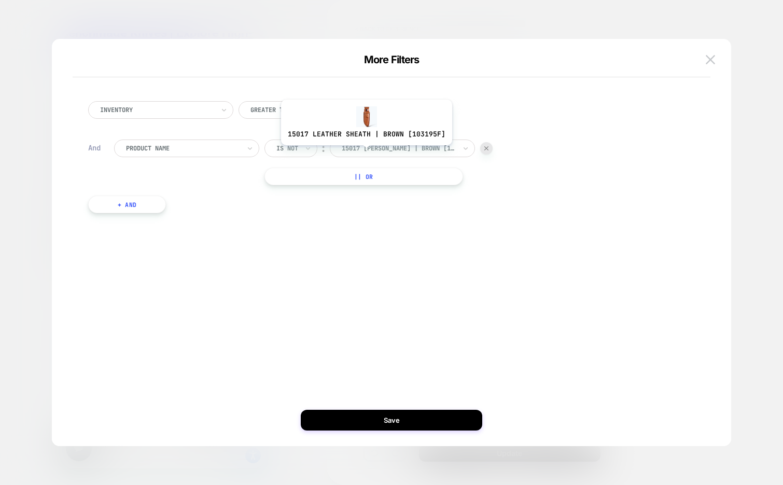
click at [365, 153] on div "15017 [PERSON_NAME] | Brown [103195f]" at bounding box center [399, 148] width 116 height 11
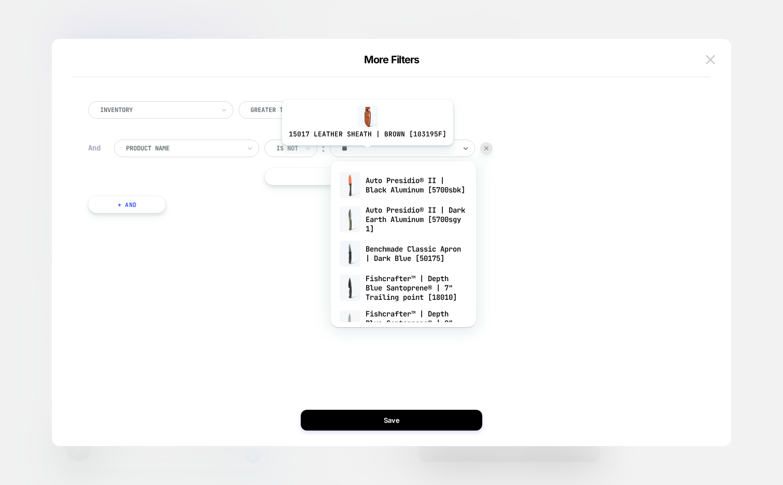
type input "*"
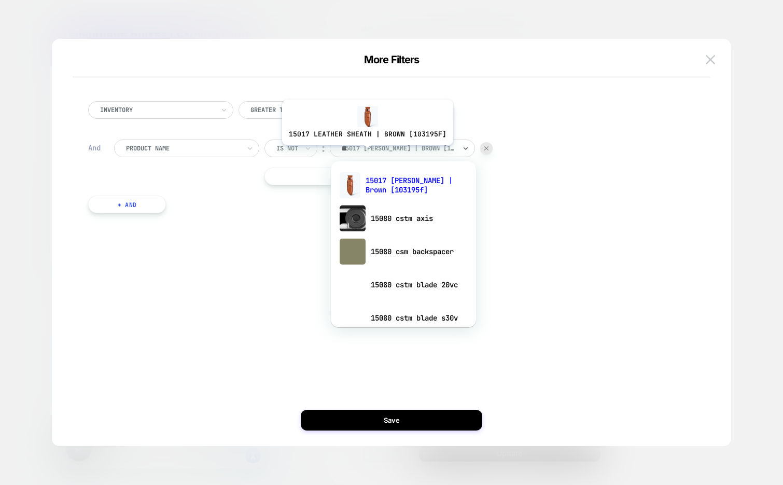
type input "***"
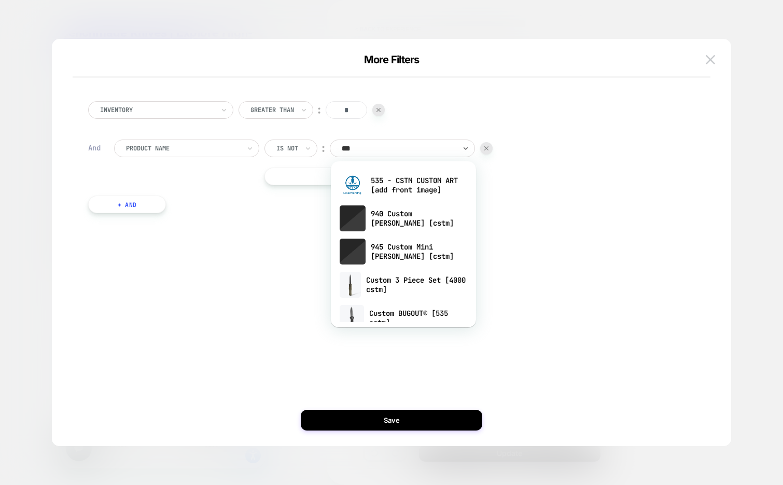
click at [391, 146] on div "Is not ︰ option 535 - CSTM CUSTOM ART [add front image] focused, 1 of 17. 17 re…" at bounding box center [378, 148] width 228 height 18
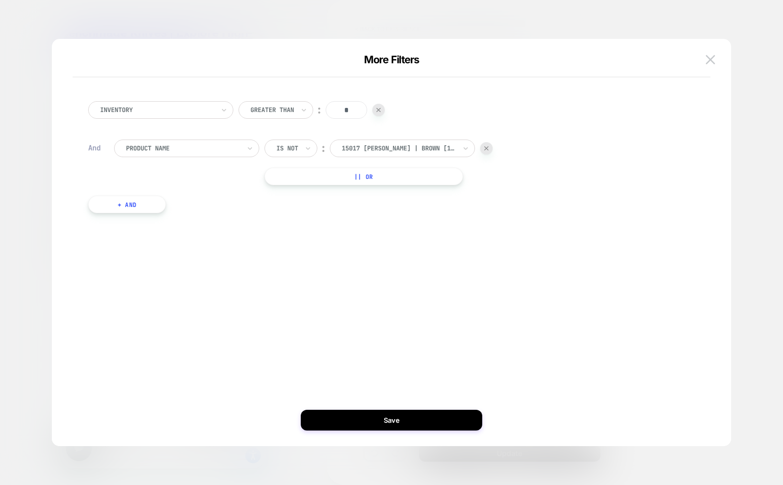
click at [391, 148] on img at bounding box center [486, 148] width 4 height 4
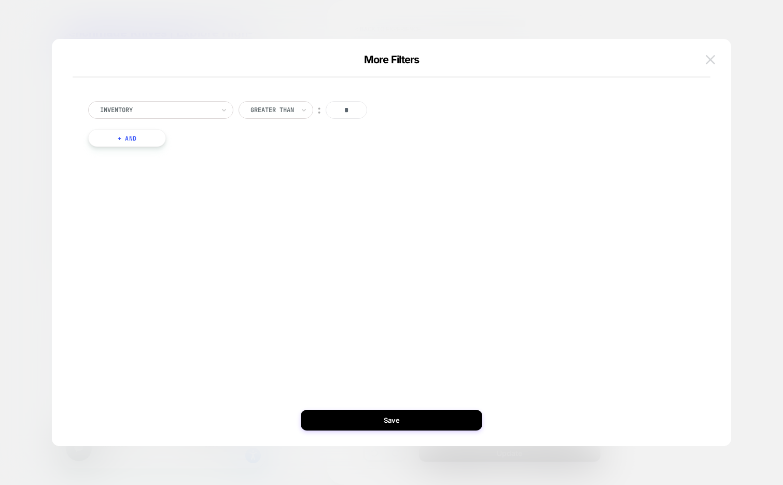
click at [391, 65] on button at bounding box center [710, 60] width 16 height 16
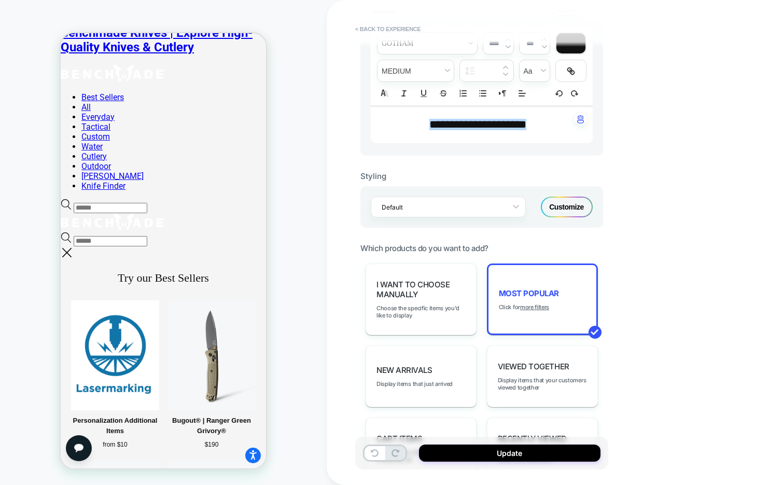
scroll to position [0, 0]
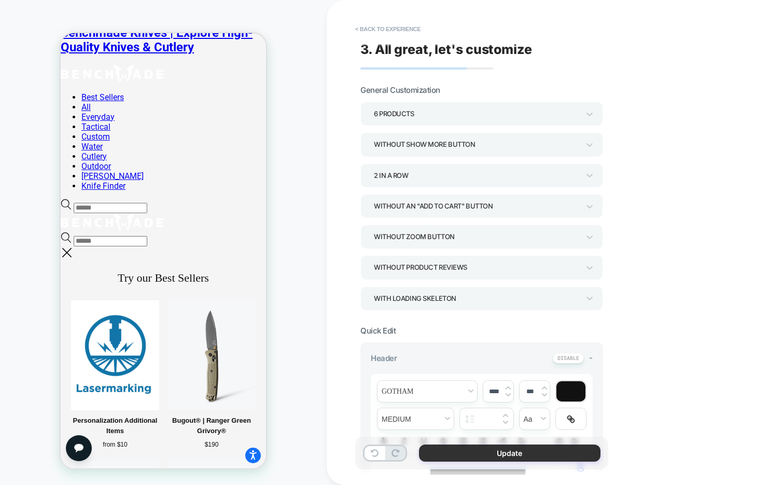
click at [391, 450] on button "Update" at bounding box center [509, 452] width 181 height 17
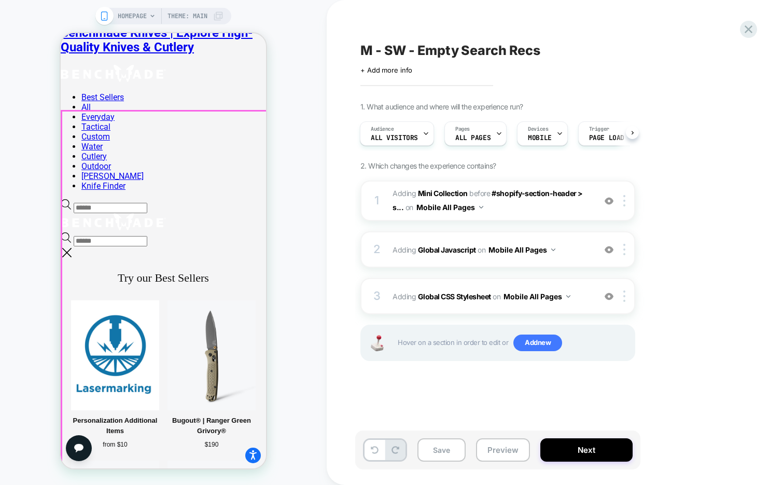
scroll to position [164, 0]
click at [391, 211] on span "#_loomi_addon_1758189064960 Adding Mini Collection BEFORE #shopify-section-head…" at bounding box center [491, 201] width 198 height 28
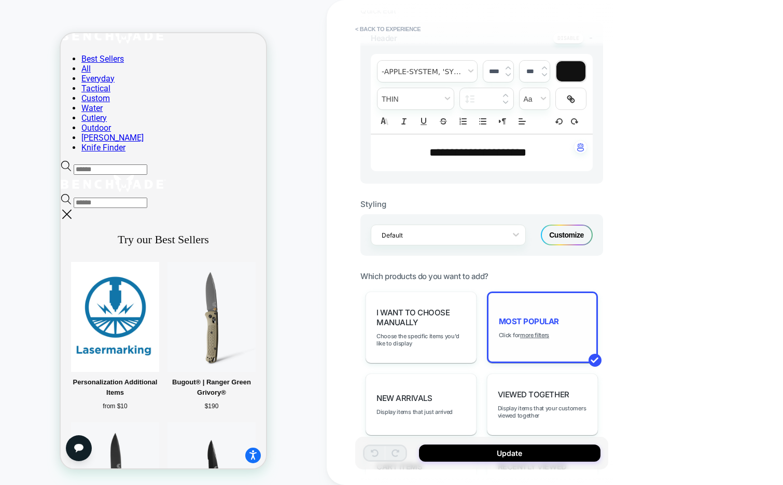
scroll to position [132, 0]
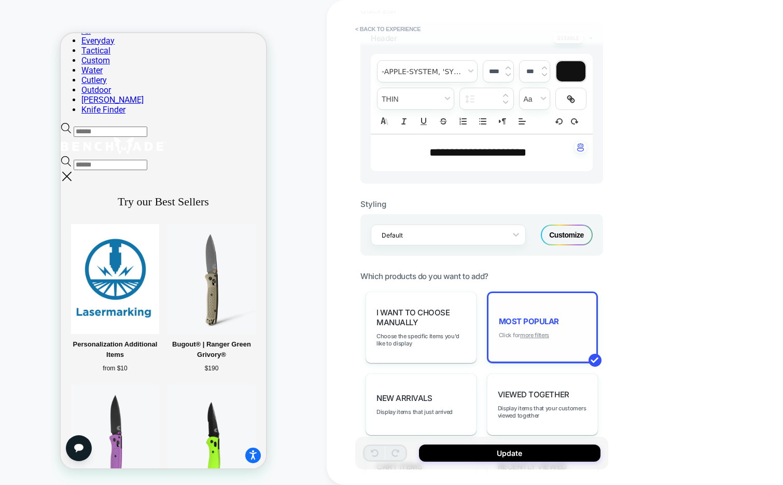
click at [391, 331] on u "more filters" at bounding box center [534, 334] width 29 height 7
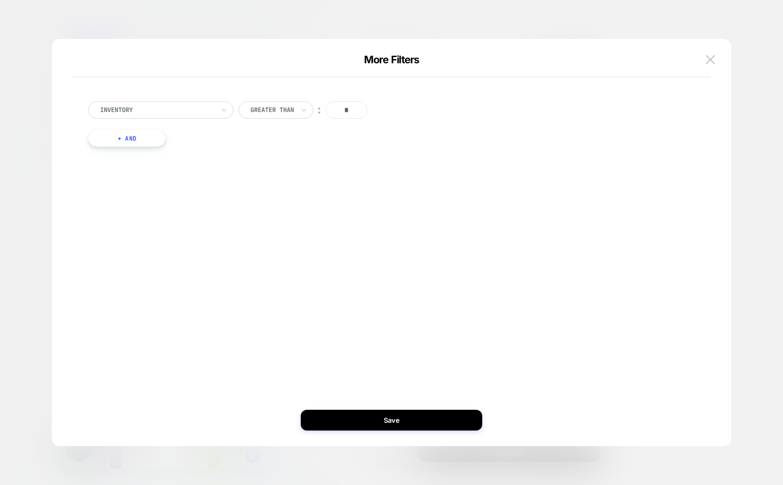
click at [152, 142] on button "+ And" at bounding box center [127, 138] width 78 height 18
click at [163, 147] on div at bounding box center [183, 148] width 114 height 9
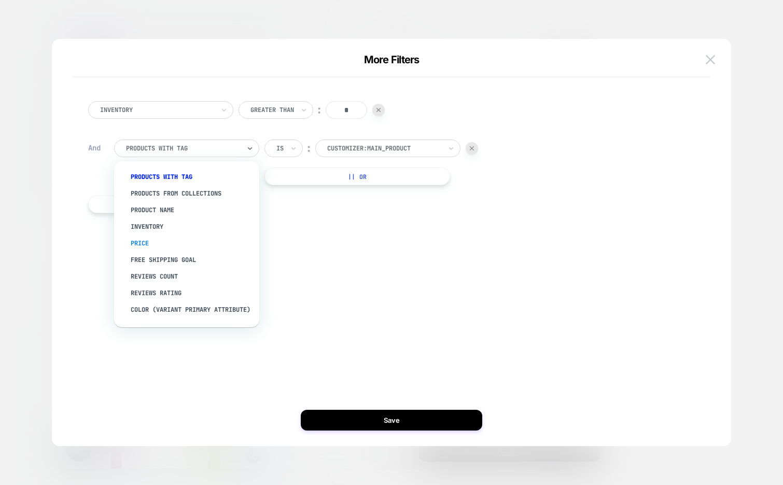
click at [187, 238] on div "Price" at bounding box center [191, 243] width 135 height 17
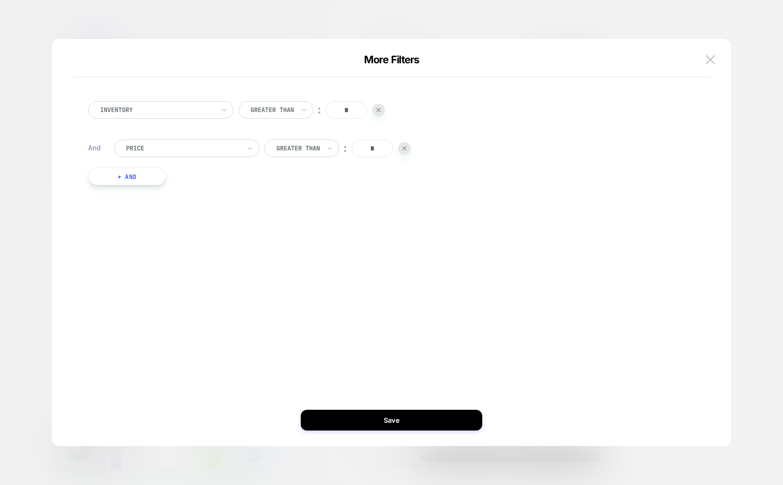
click at [370, 149] on input "*" at bounding box center [371, 148] width 41 height 18
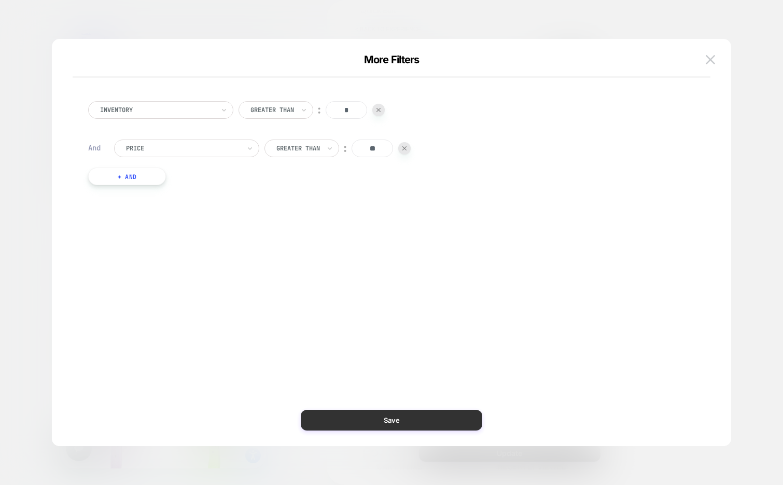
type input "**"
click at [391, 414] on button "Save" at bounding box center [391, 420] width 181 height 21
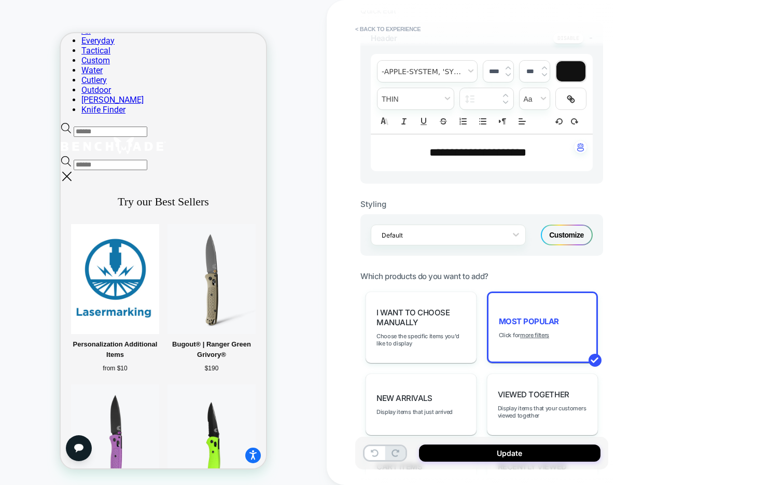
scroll to position [0, 0]
click at [391, 455] on button "Update" at bounding box center [509, 452] width 181 height 17
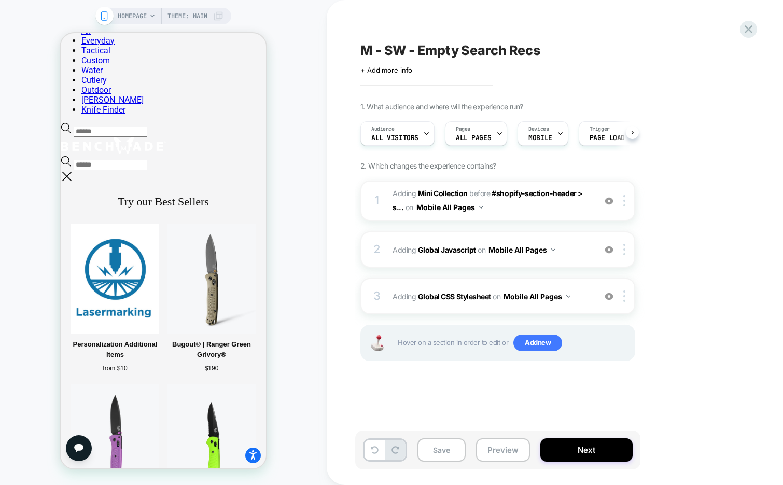
scroll to position [0, 1]
click at [391, 211] on span "#_loomi_addon_1758189064960 Adding Mini Collection BEFORE #shopify-section-head…" at bounding box center [491, 201] width 198 height 28
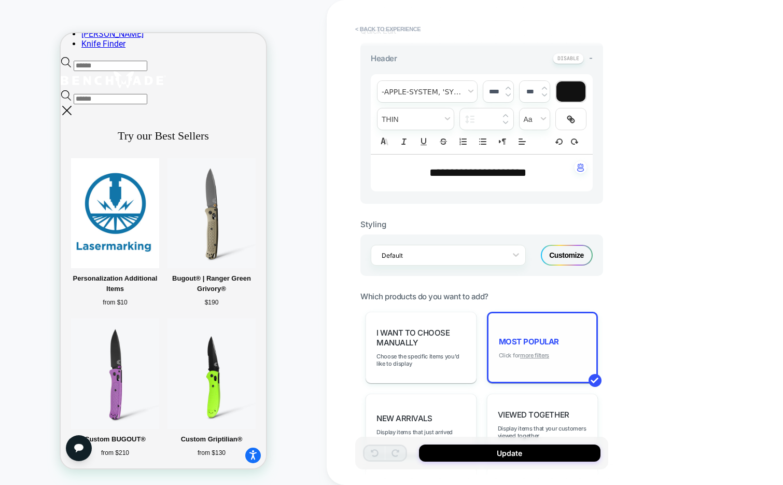
scroll to position [208, 0]
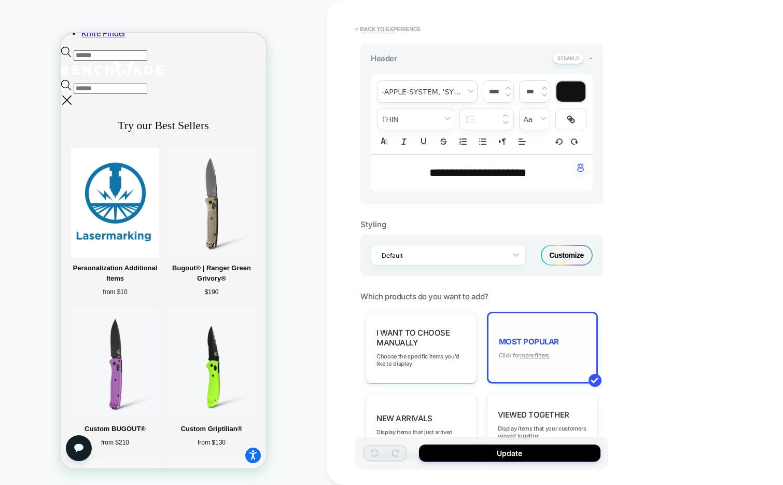
click at [391, 351] on u "more filters" at bounding box center [534, 354] width 29 height 7
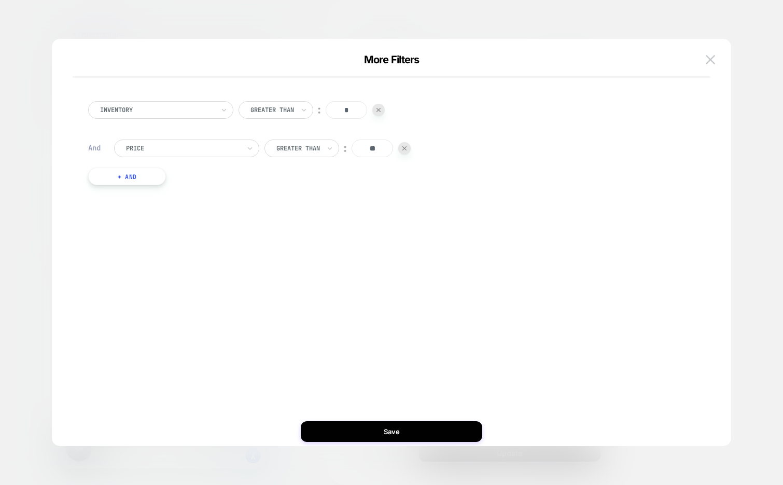
click at [139, 177] on button "+ And" at bounding box center [127, 176] width 78 height 18
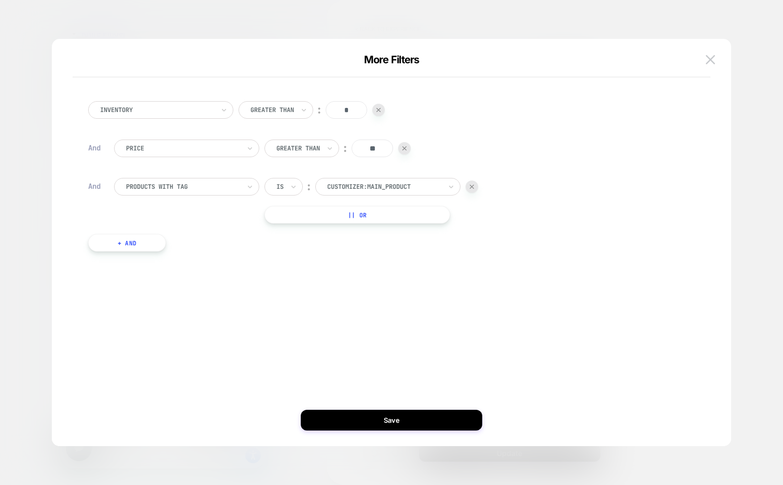
click at [171, 189] on div at bounding box center [183, 186] width 114 height 9
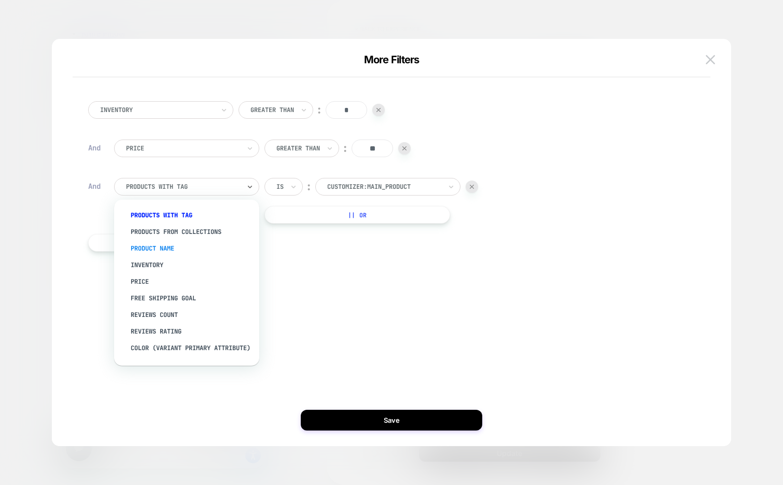
click at [174, 248] on div "Product Name" at bounding box center [191, 248] width 135 height 17
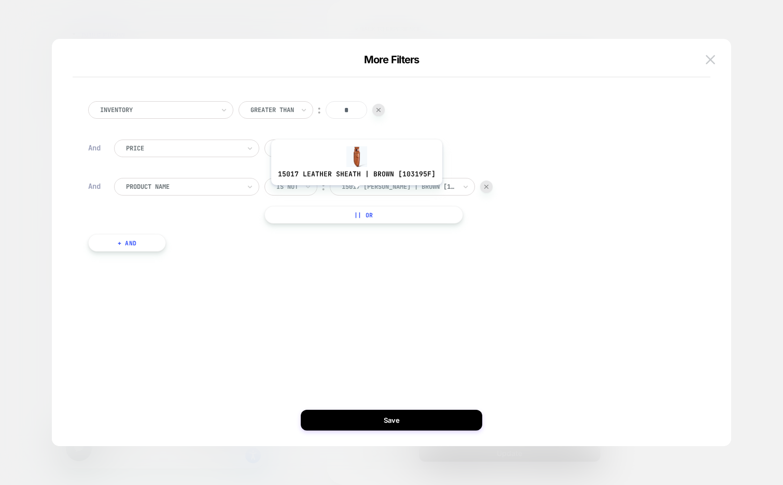
click at [357, 191] on div at bounding box center [399, 186] width 114 height 9
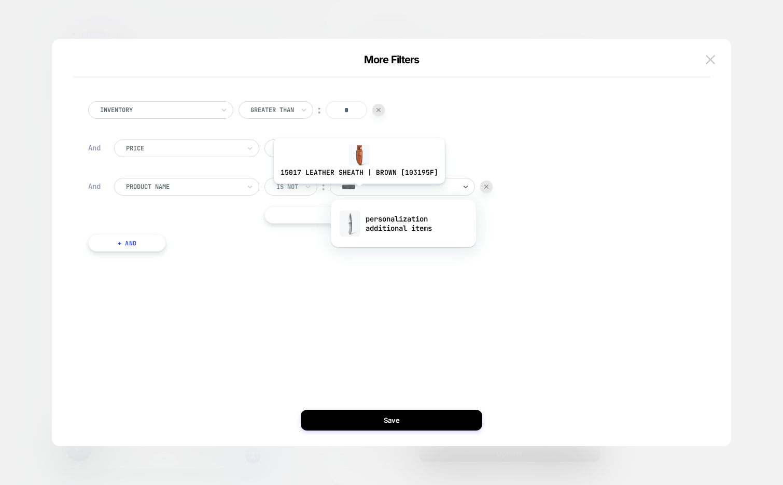
type input "******"
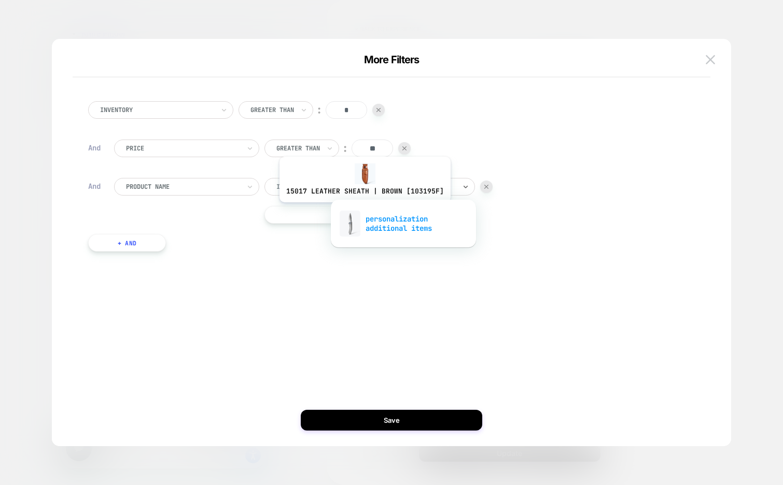
click at [363, 221] on div "personalization additional items" at bounding box center [403, 223] width 135 height 33
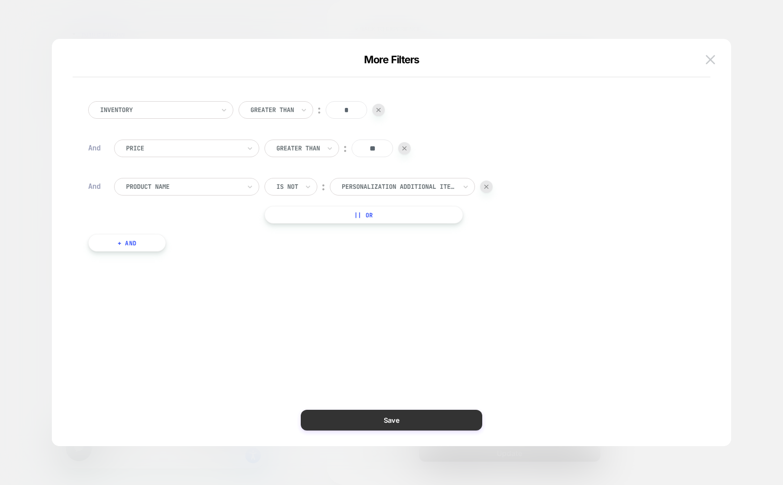
click at [379, 415] on button "Save" at bounding box center [391, 420] width 181 height 21
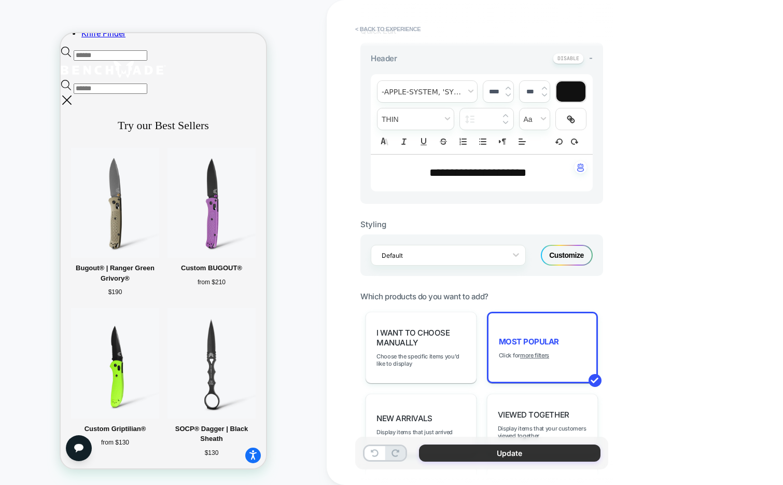
click at [391, 455] on button "Update" at bounding box center [509, 452] width 181 height 17
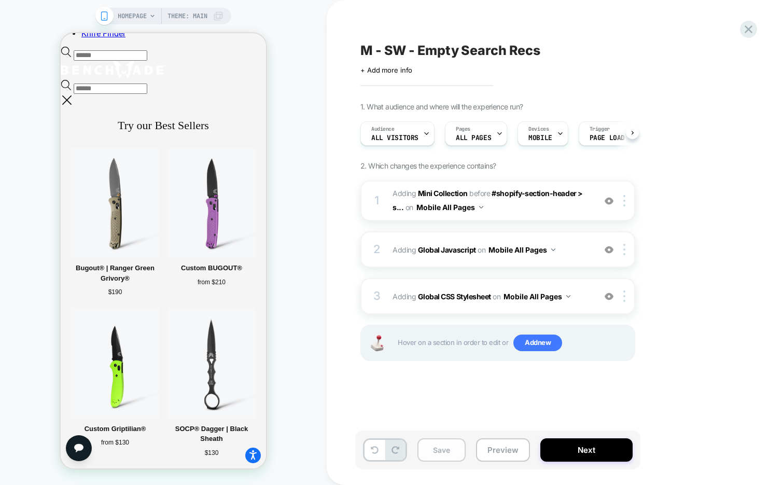
scroll to position [0, 1]
click at [391, 450] on button "Save" at bounding box center [441, 449] width 48 height 23
click at [391, 446] on button "Preview" at bounding box center [503, 449] width 54 height 23
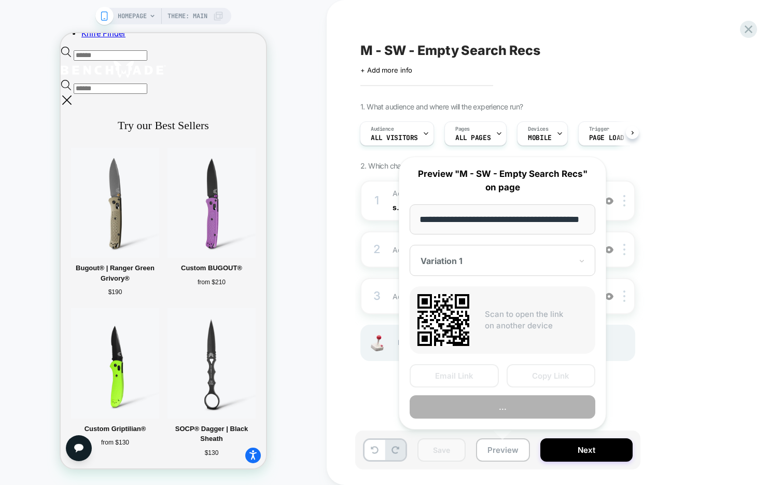
scroll to position [0, 41]
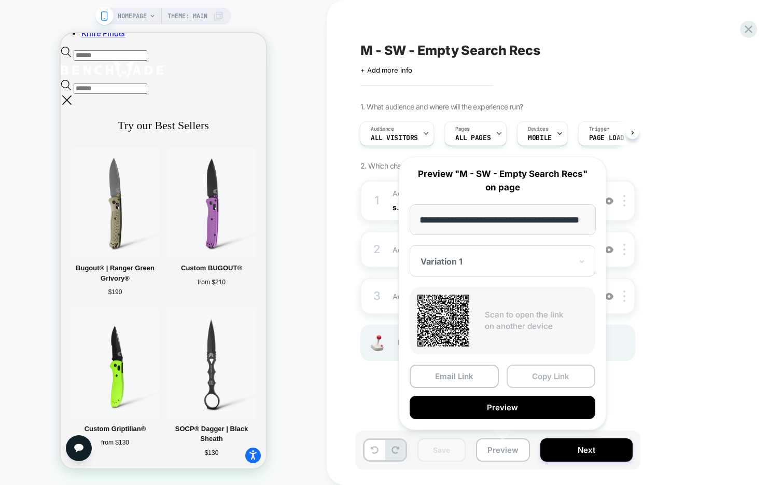
click at [391, 376] on button "Copy Link" at bounding box center [550, 375] width 89 height 23
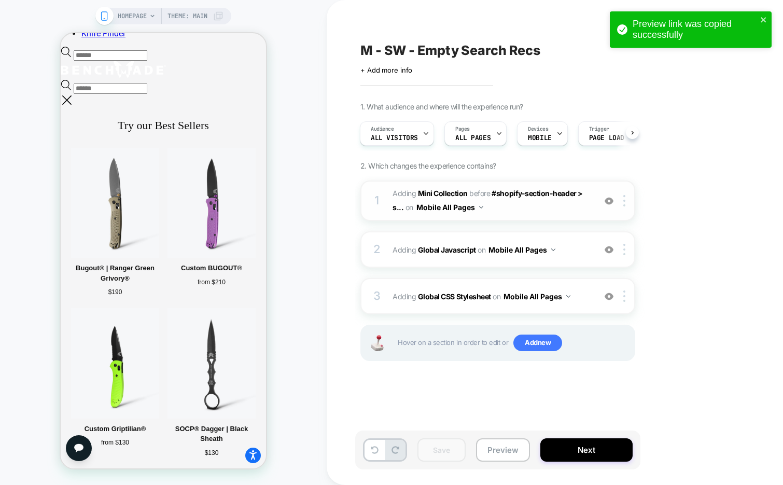
click at [391, 214] on span "#_loomi_addon_1758189064960 Adding Mini Collection BEFORE #shopify-section-head…" at bounding box center [491, 201] width 198 height 28
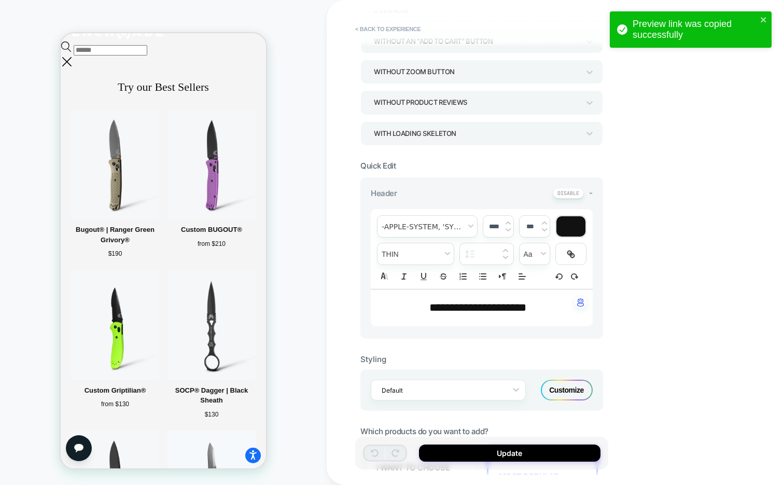
scroll to position [284, 0]
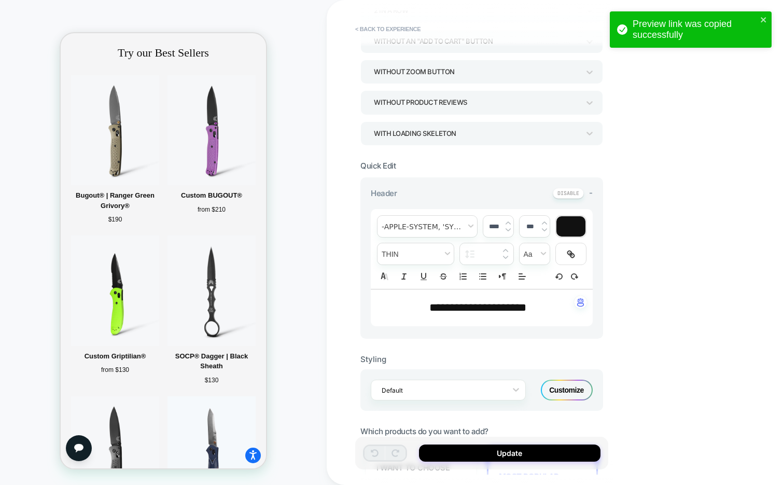
click at [391, 305] on span "**********" at bounding box center [477, 307] width 97 height 11
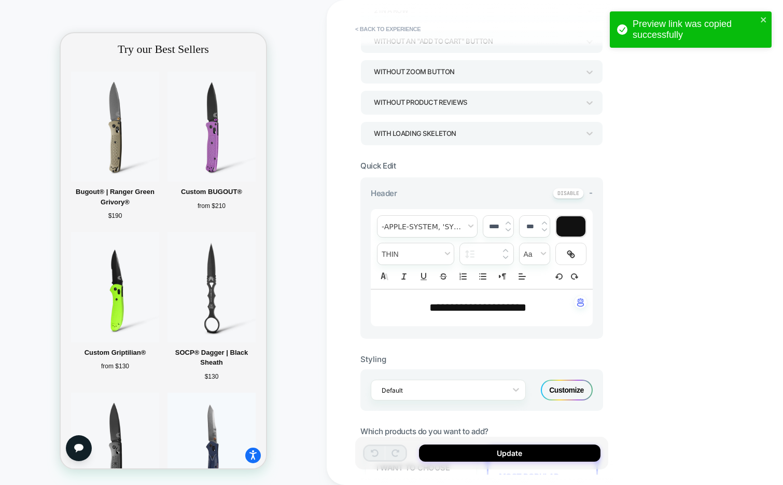
click at [391, 306] on span "**********" at bounding box center [477, 307] width 97 height 11
type input "****"
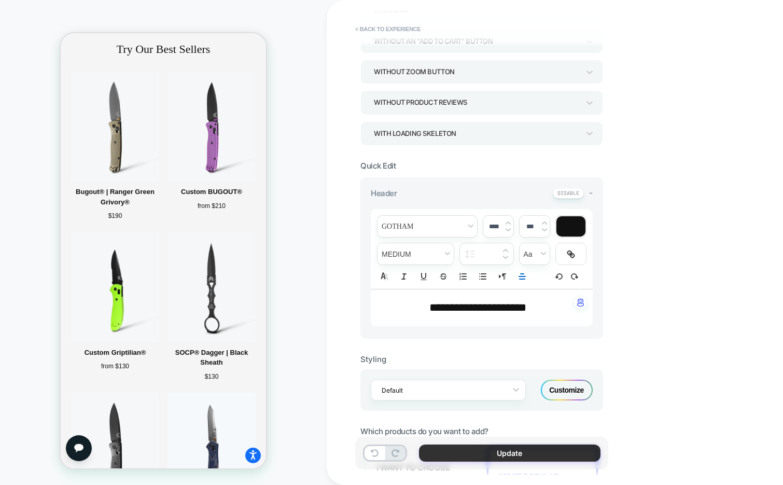
click at [391, 450] on button "Update" at bounding box center [509, 452] width 181 height 17
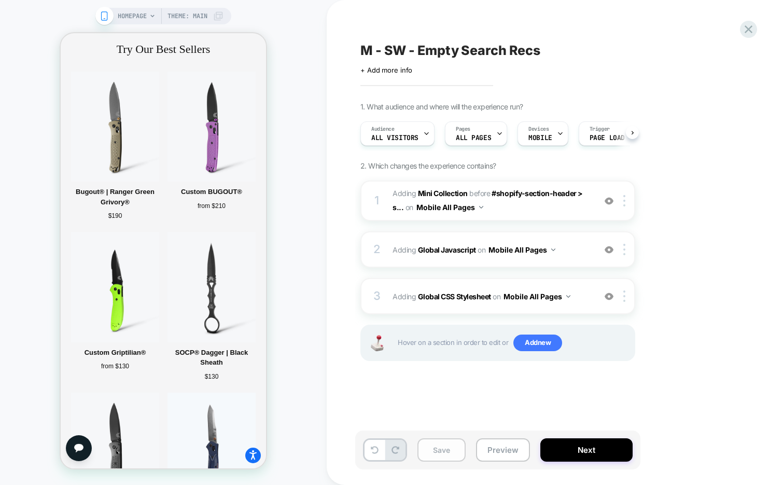
click at [391, 450] on button "Save" at bounding box center [441, 449] width 48 height 23
click at [391, 450] on button "Preview" at bounding box center [503, 449] width 54 height 23
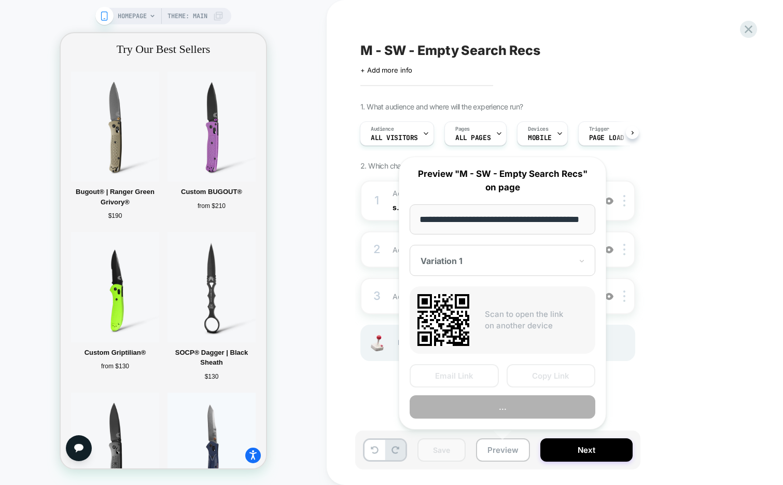
scroll to position [0, 41]
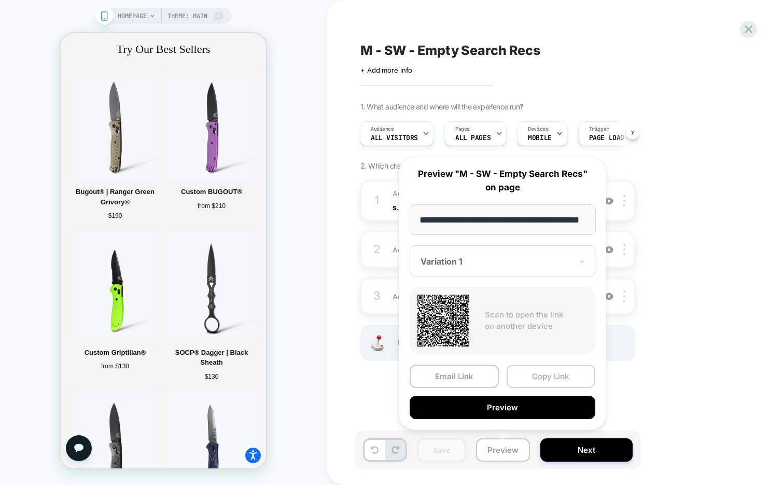
click at [391, 379] on button "Copy Link" at bounding box center [550, 375] width 89 height 23
